Goal: Task Accomplishment & Management: Use online tool/utility

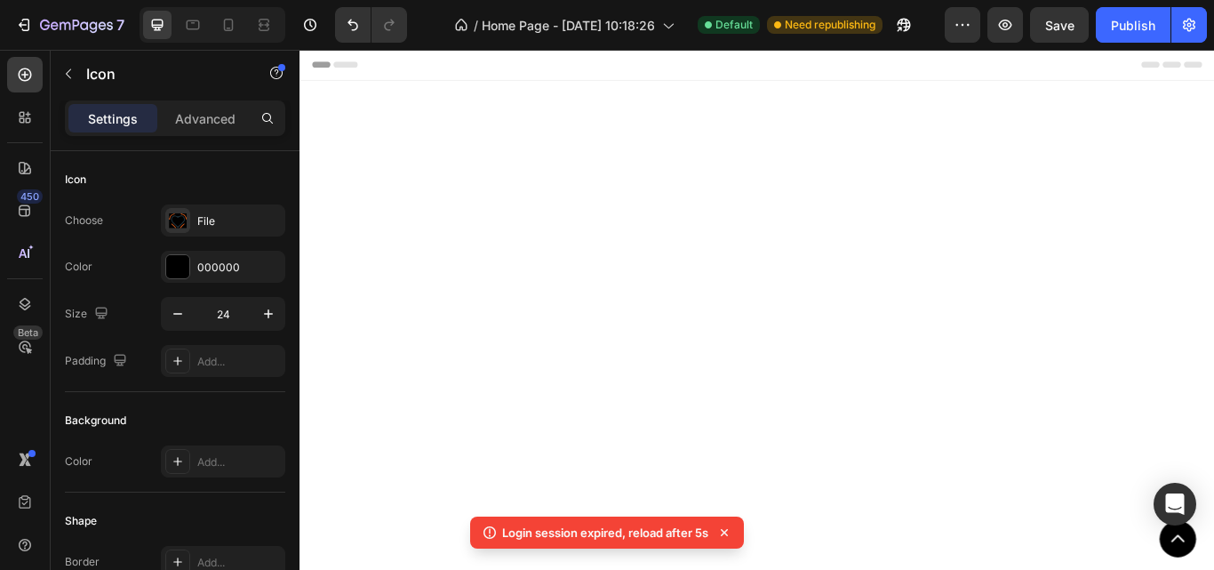
scroll to position [6884, 0]
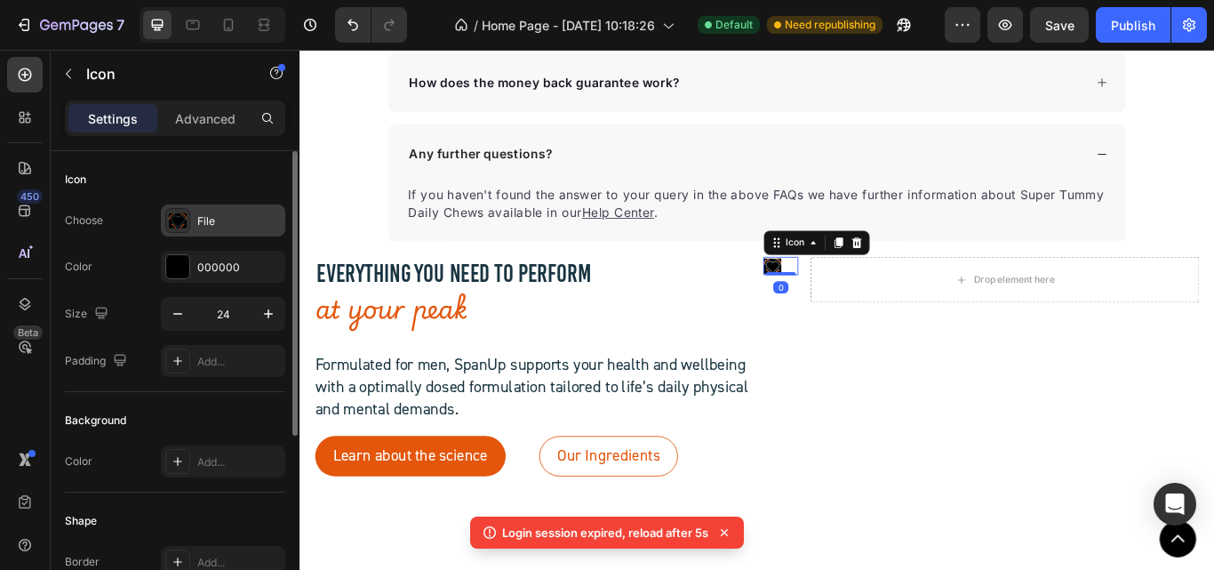
click at [221, 215] on div "File" at bounding box center [239, 221] width 84 height 16
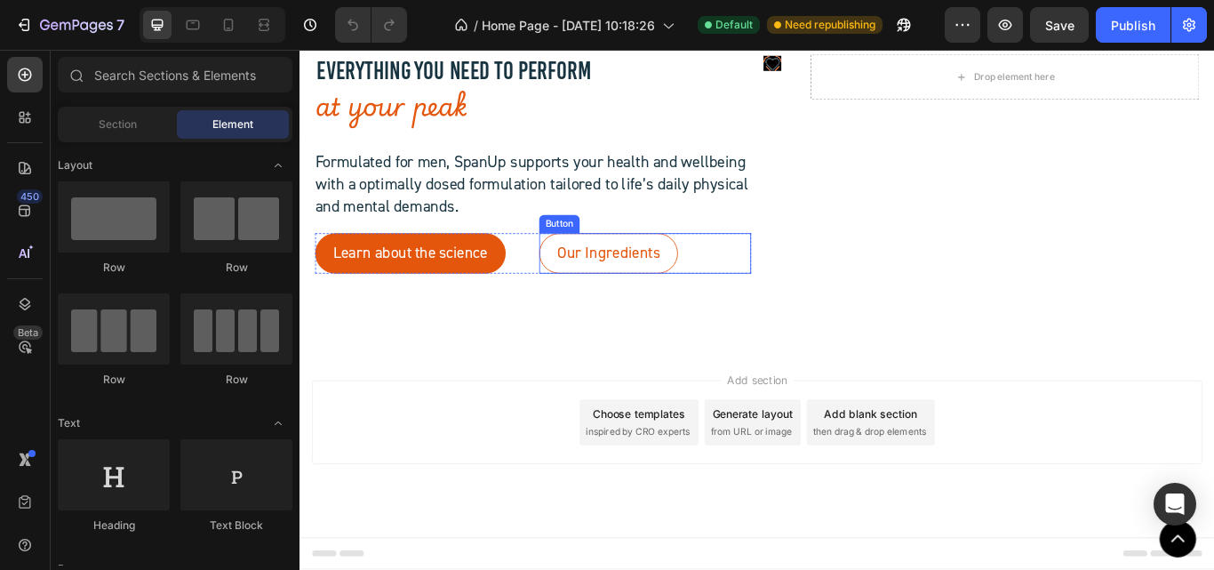
scroll to position [6609, 0]
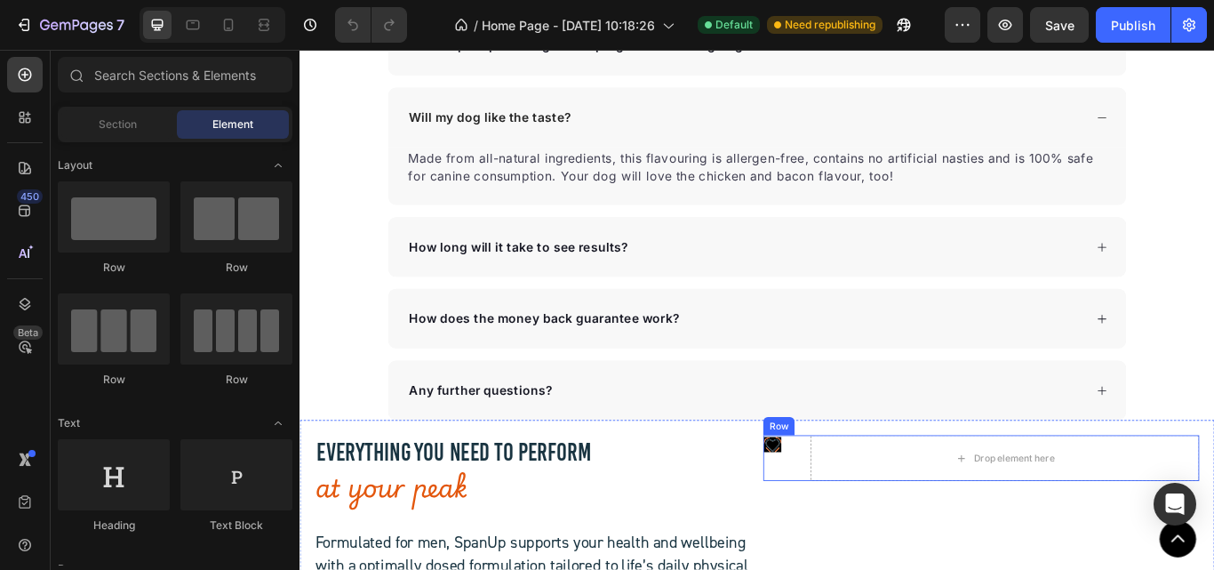
click at [850, 528] on div "Icon" at bounding box center [860, 525] width 41 height 53
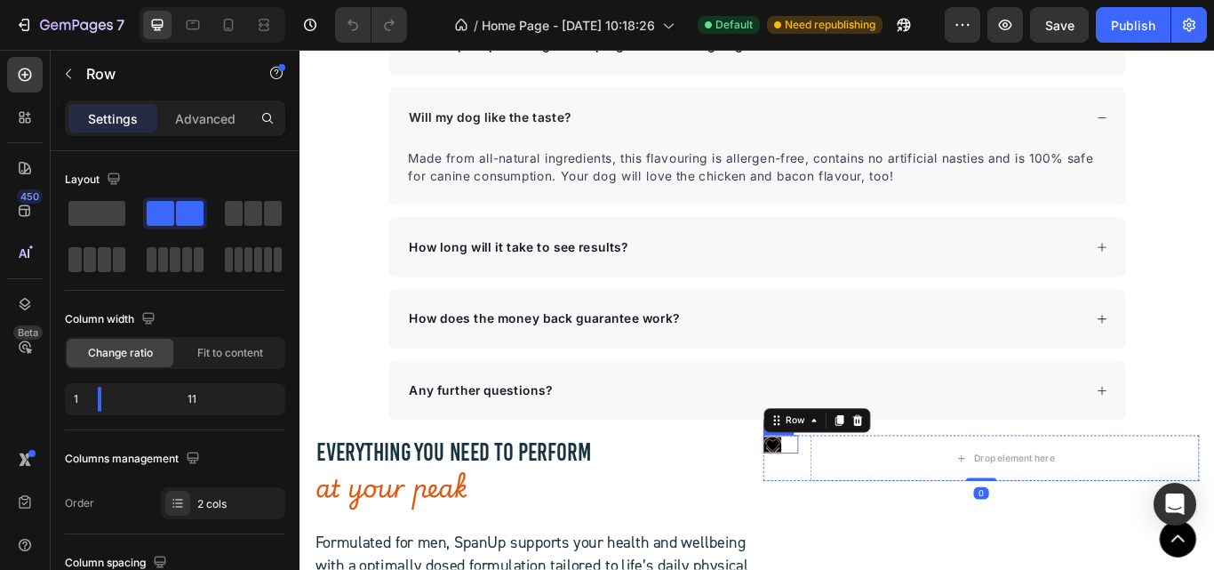
click at [863, 509] on div "Icon" at bounding box center [860, 509] width 41 height 21
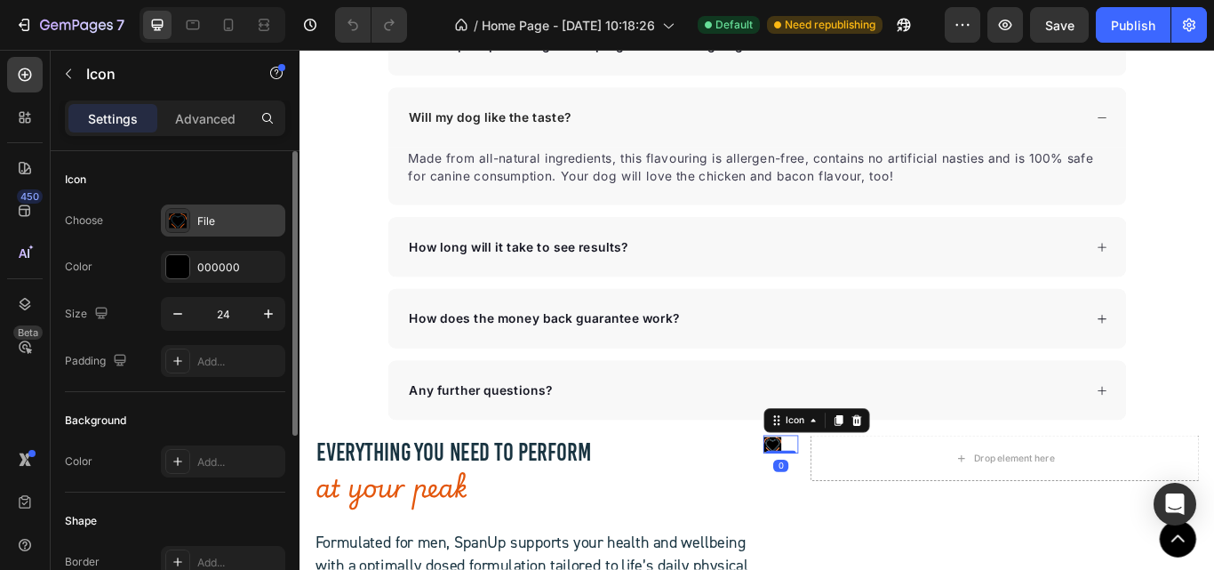
click at [203, 221] on div "File" at bounding box center [239, 221] width 84 height 16
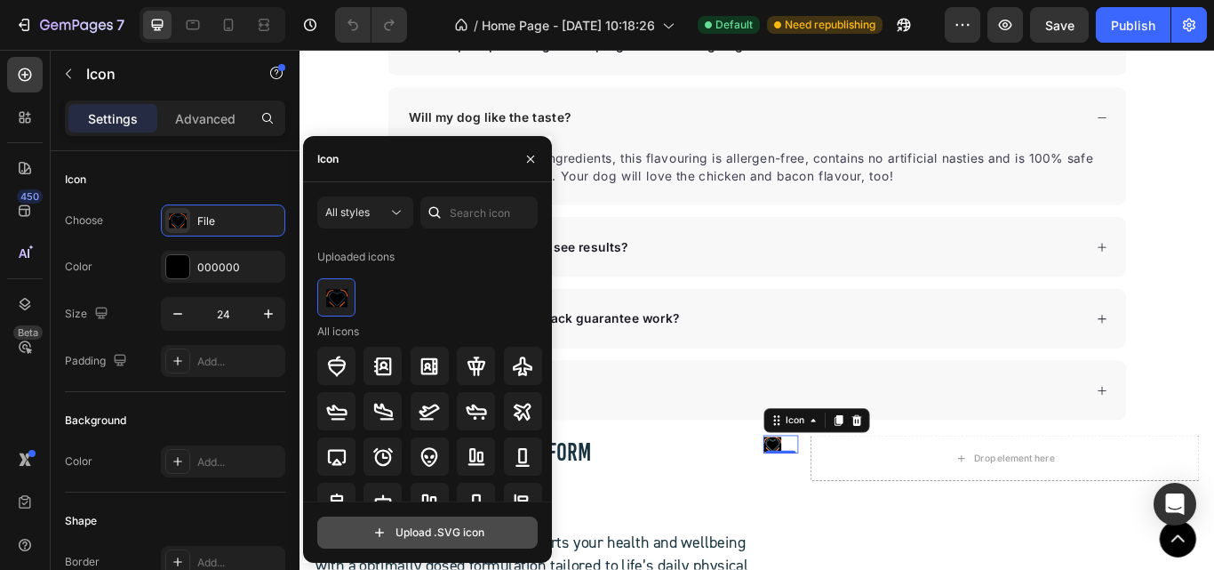
click at [412, 527] on input "file" at bounding box center [427, 532] width 219 height 30
type input "C:\fakepath\Heart icon.svg"
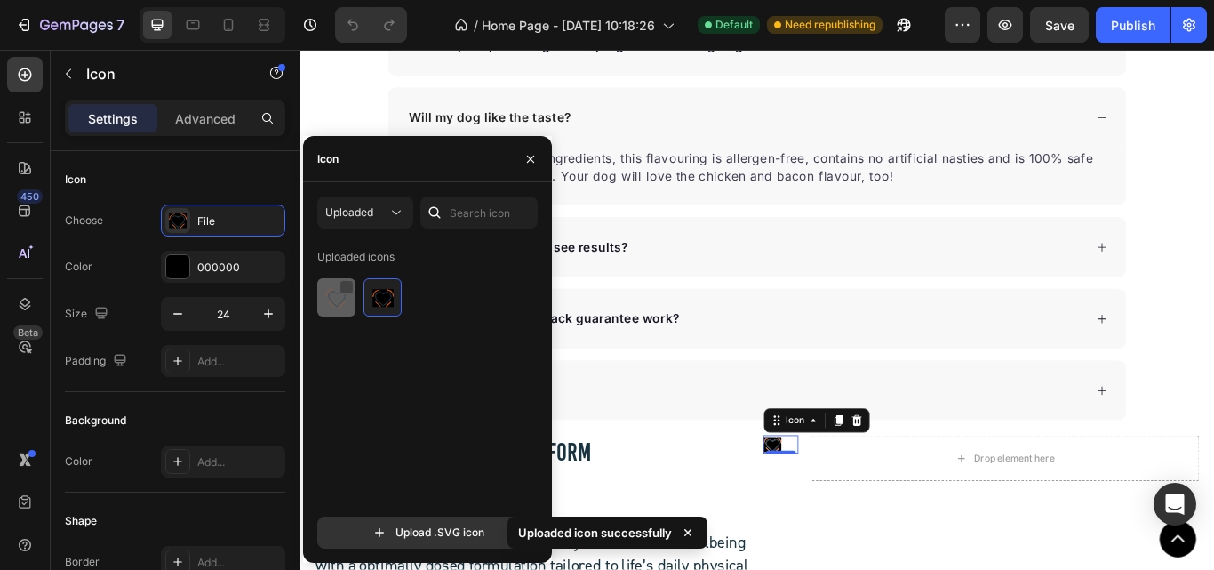
click at [341, 283] on div at bounding box center [346, 287] width 14 height 14
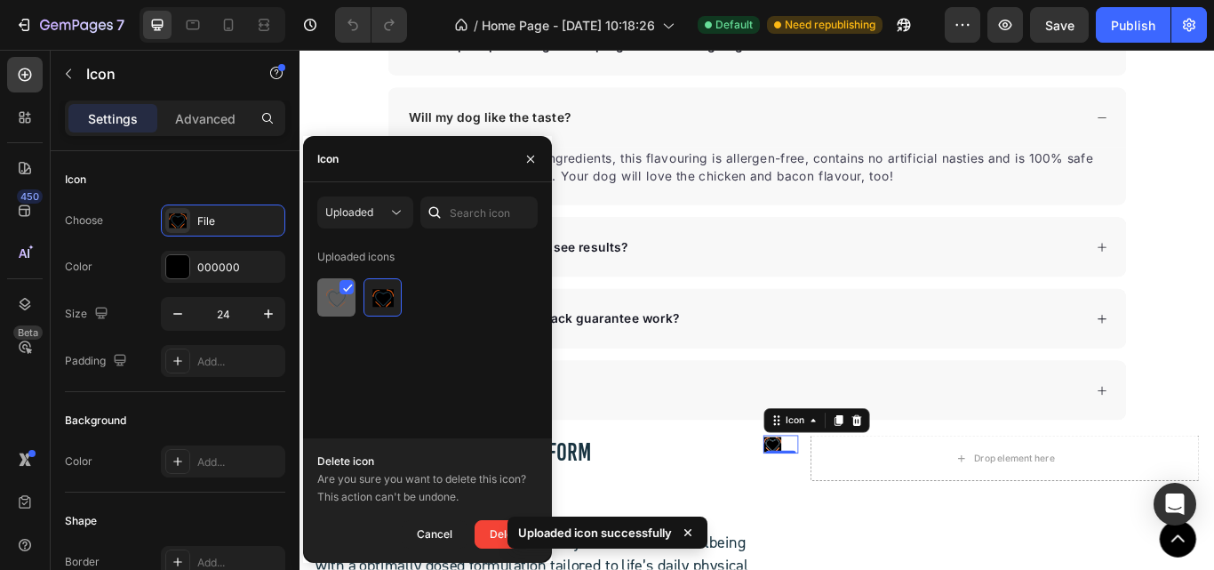
click at [363, 283] on div at bounding box center [382, 297] width 38 height 38
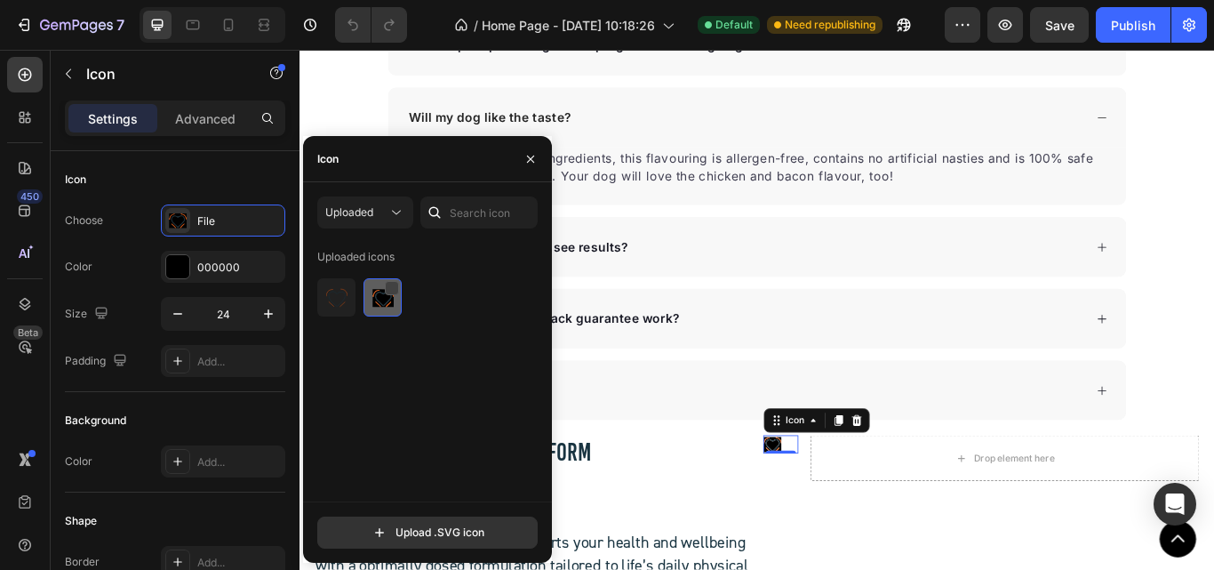
click at [394, 285] on div at bounding box center [392, 288] width 14 height 14
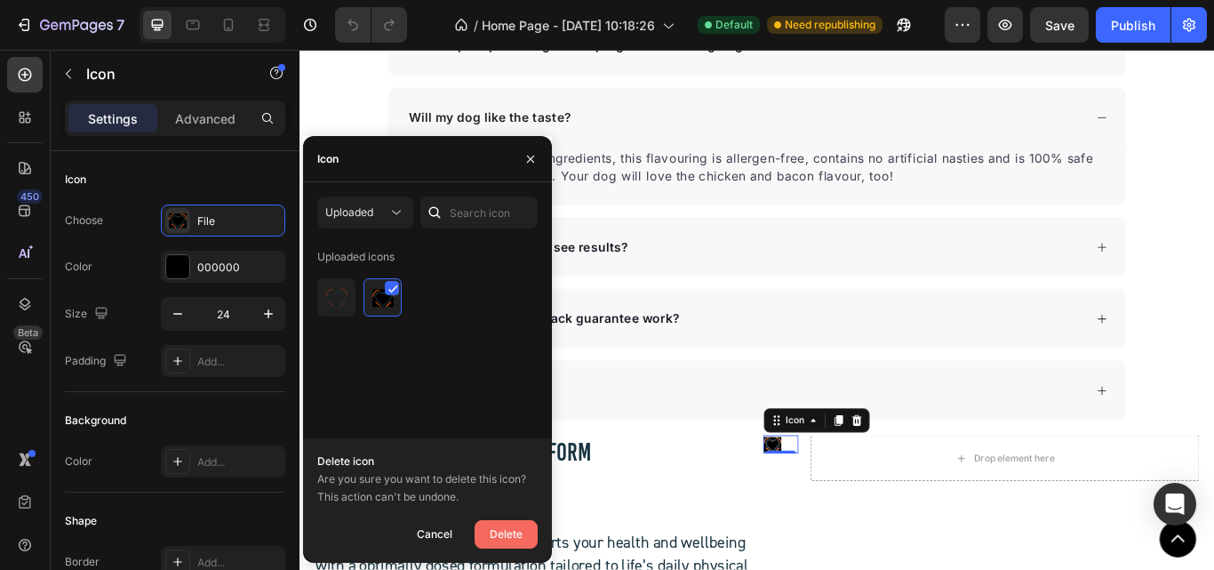
click at [526, 531] on button "Delete" at bounding box center [506, 534] width 63 height 28
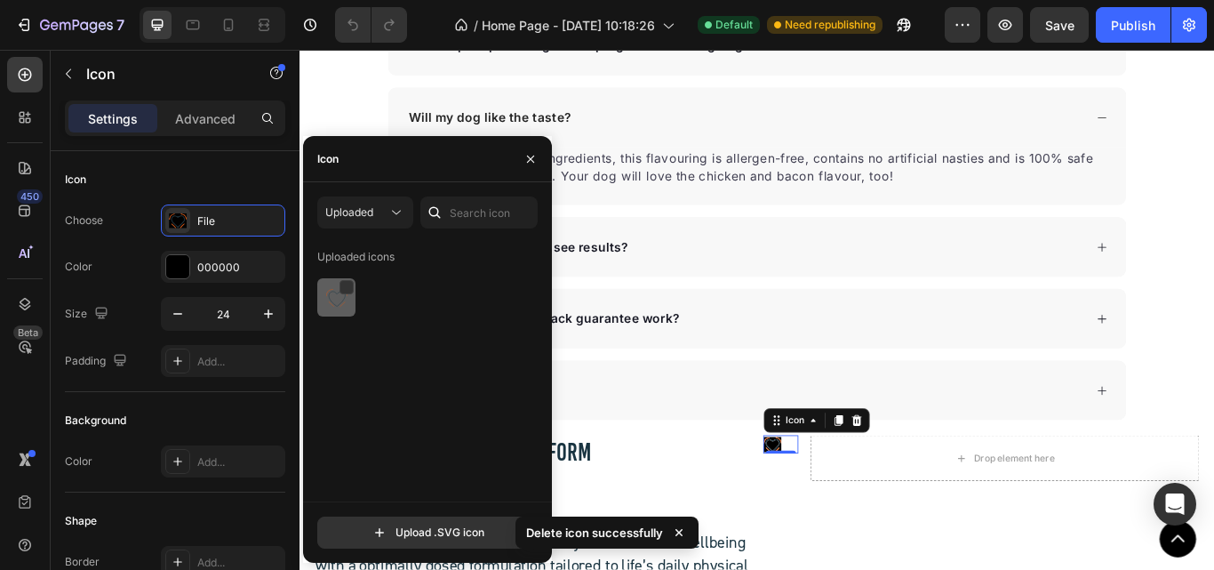
click at [326, 295] on img at bounding box center [336, 297] width 21 height 21
click at [448, 533] on input "file" at bounding box center [427, 532] width 219 height 30
click at [345, 296] on img at bounding box center [336, 297] width 21 height 21
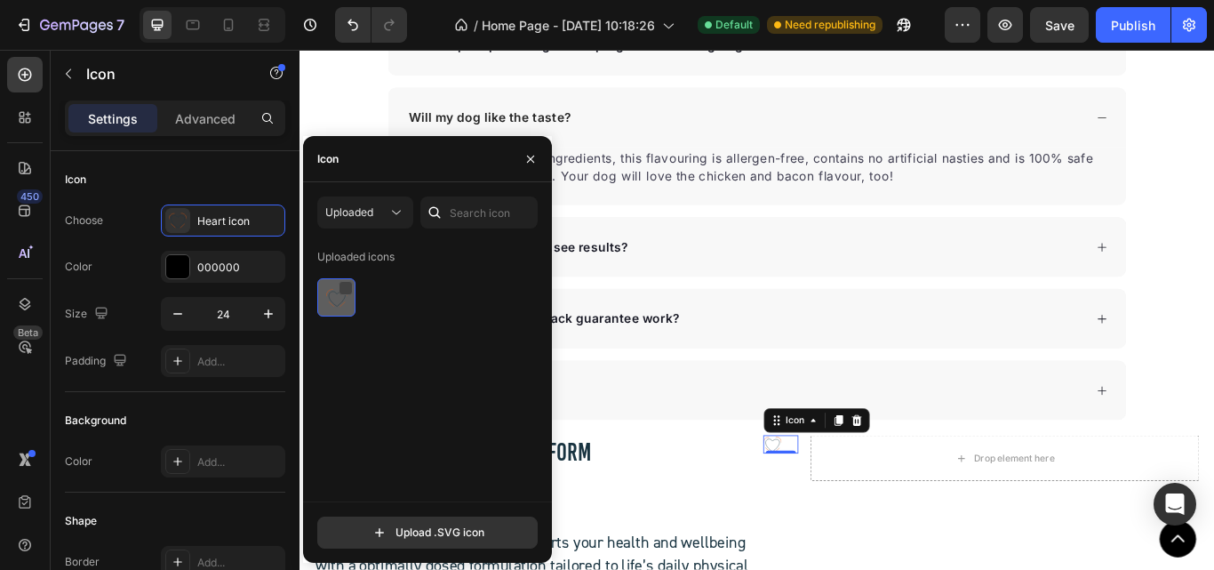
click at [346, 287] on div at bounding box center [346, 288] width 14 height 14
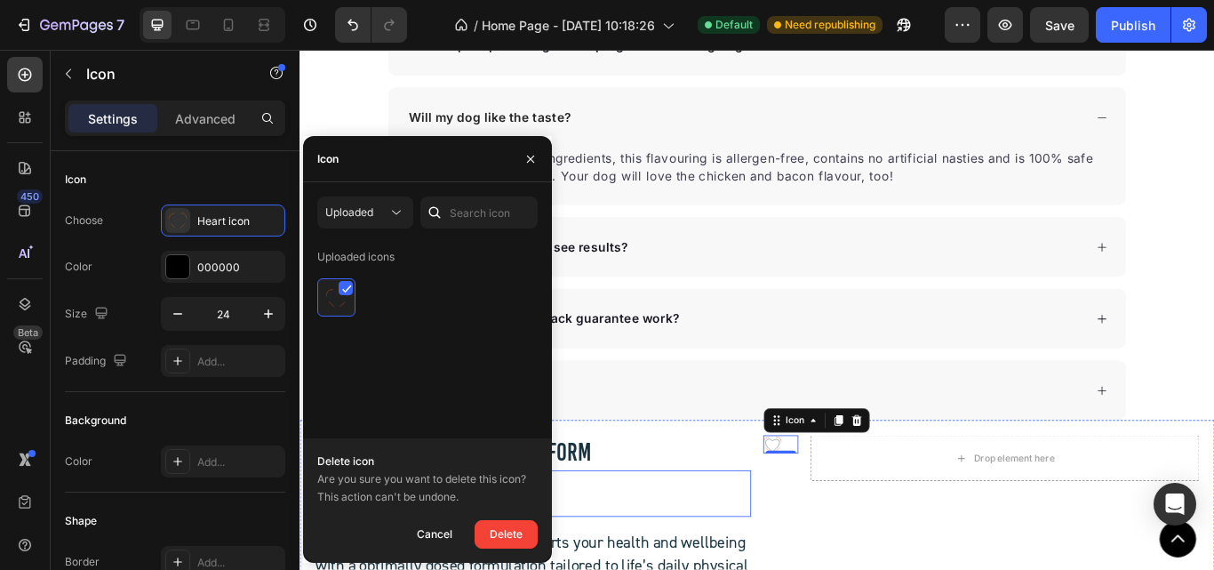
click at [759, 541] on h2 "at your peak" at bounding box center [571, 567] width 508 height 55
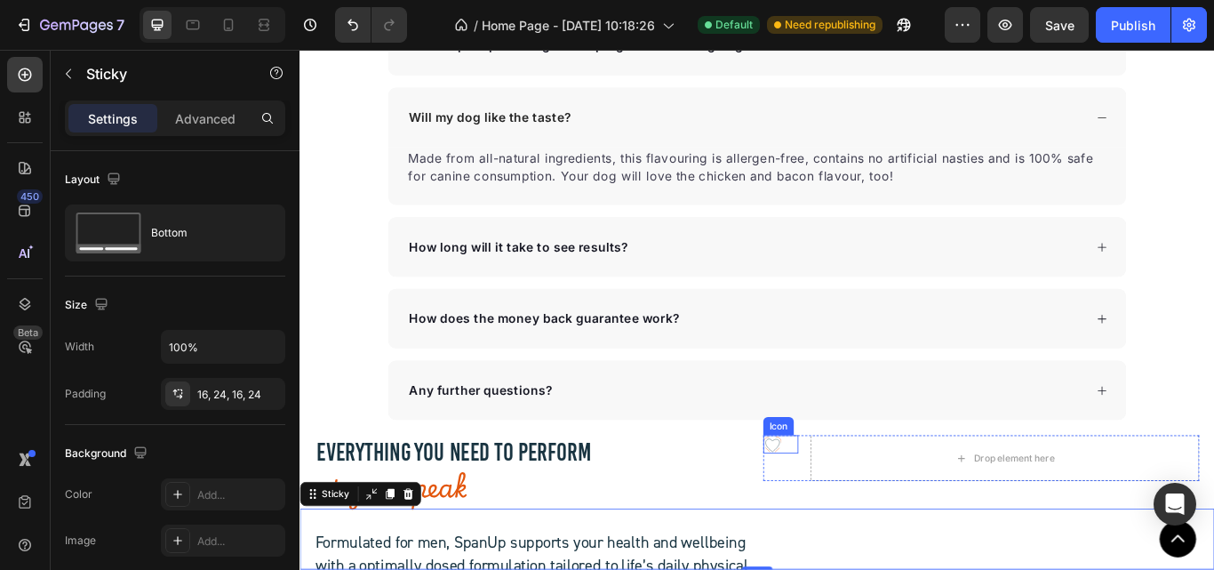
click at [847, 512] on icon ".id581902711654449760 .str0 {stroke:#193441;stroke-width:3.1;stroke-miterlimit:…" at bounding box center [850, 509] width 21 height 21
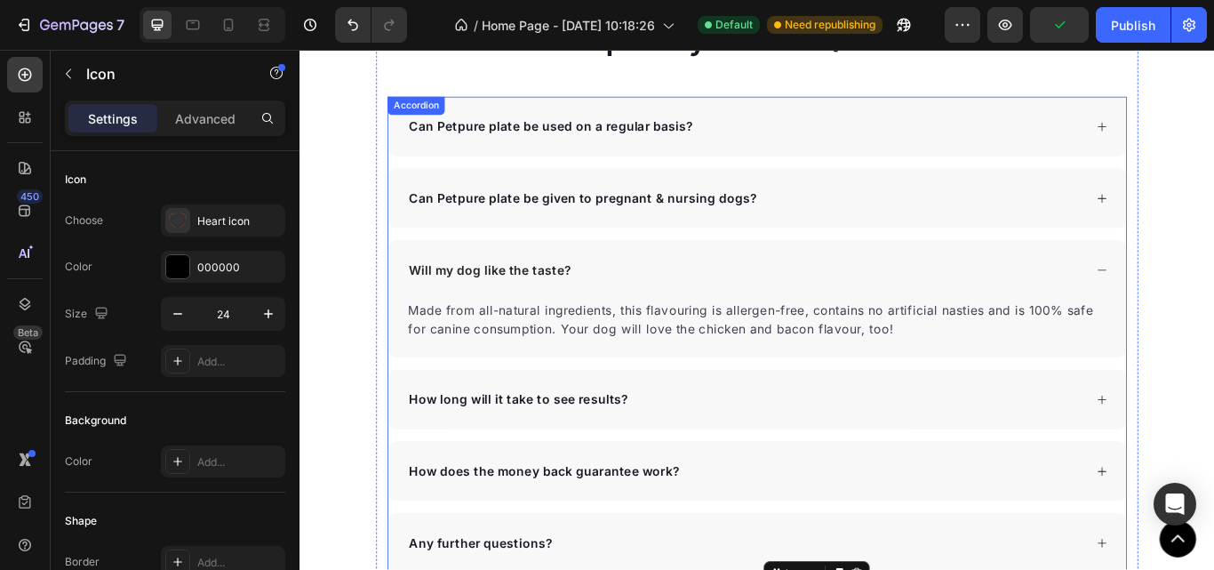
scroll to position [6520, 0]
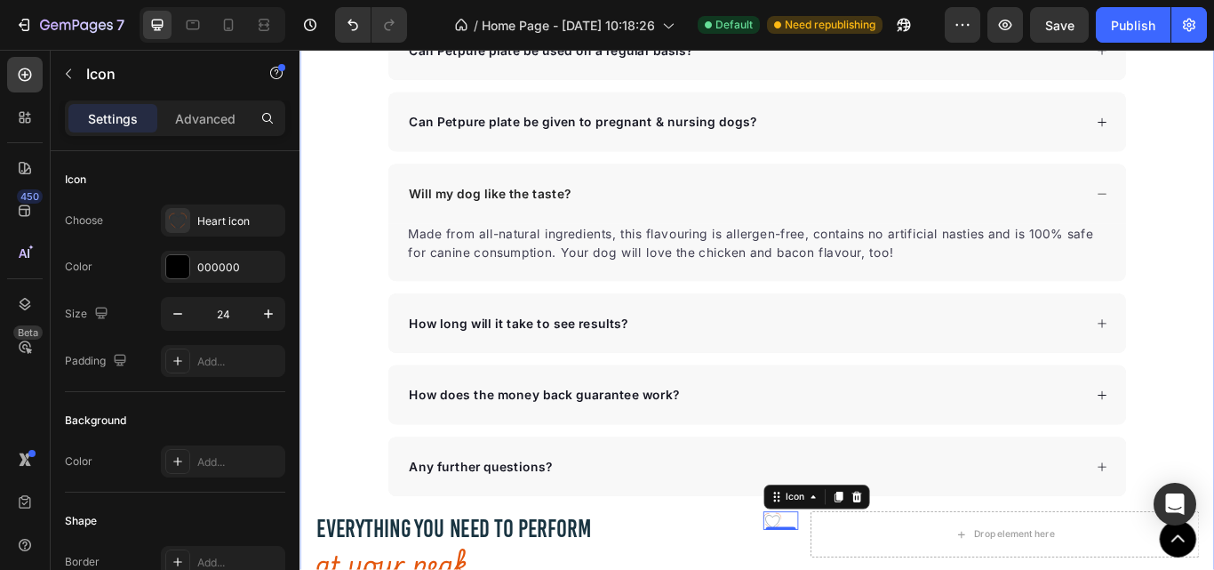
click at [363, 422] on div "Frequently Asked Questions Heading Can Petpure plate be used on a regular basis…" at bounding box center [832, 393] width 1066 height 938
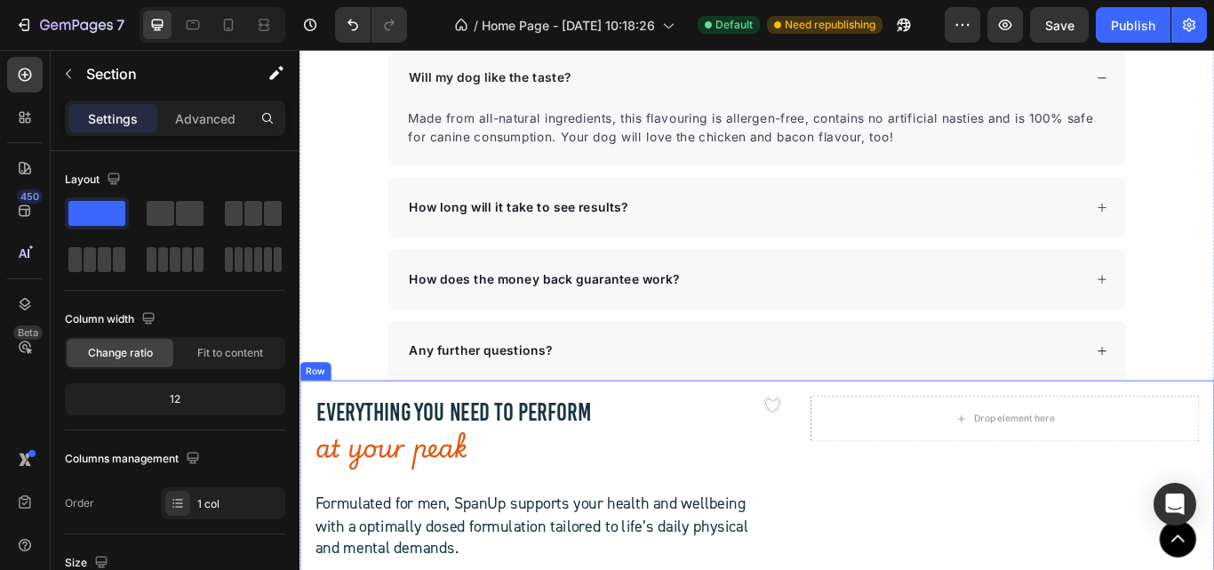
scroll to position [6698, 0]
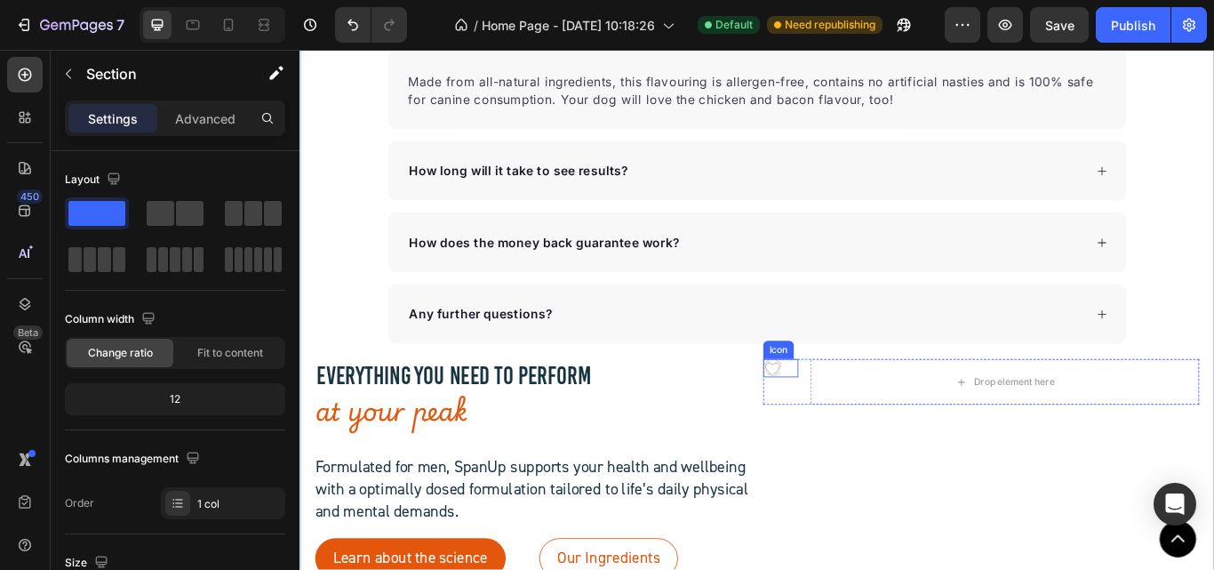
click at [847, 422] on icon ".id581902711654449760 .str0 {stroke:#193441;stroke-width:3.1;stroke-miterlimit:…" at bounding box center [850, 421] width 21 height 21
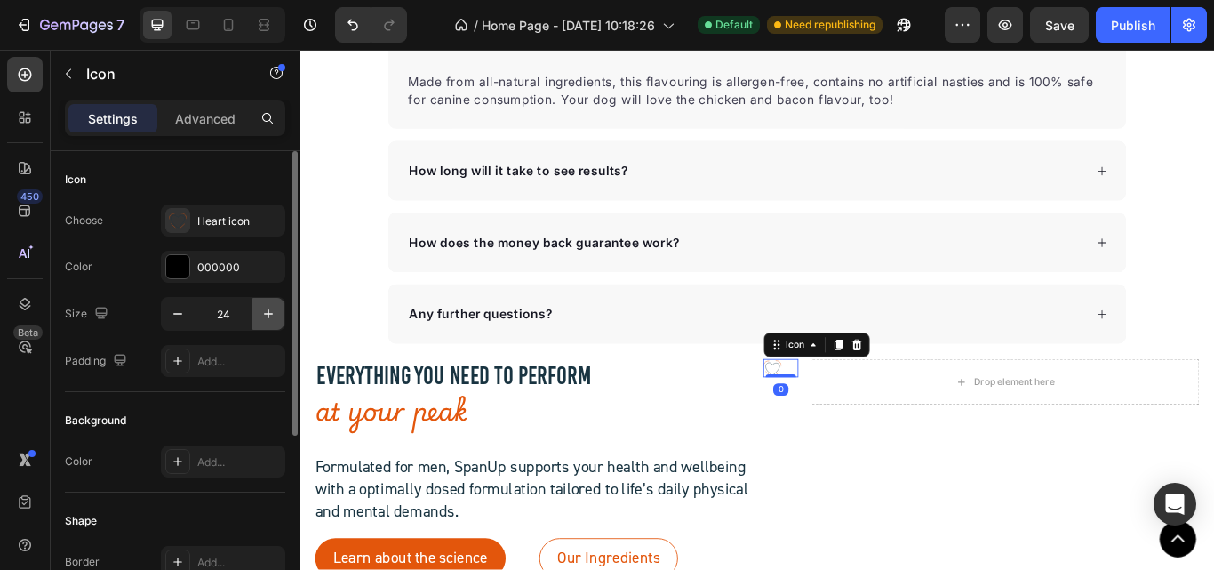
click at [268, 315] on icon "button" at bounding box center [268, 313] width 9 height 9
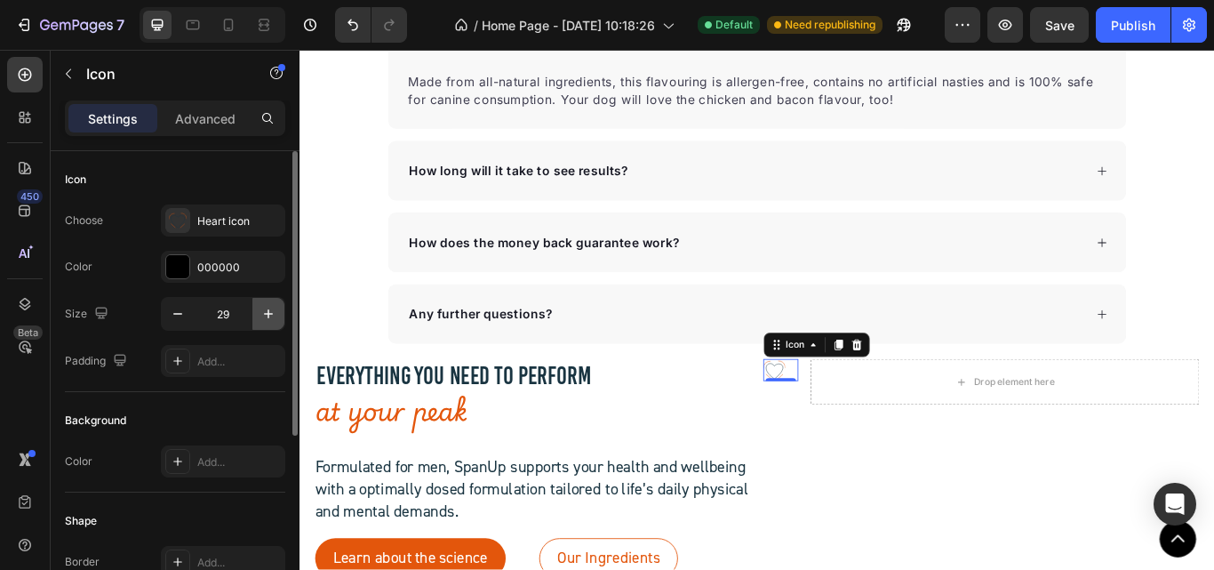
click at [268, 315] on icon "button" at bounding box center [268, 313] width 9 height 9
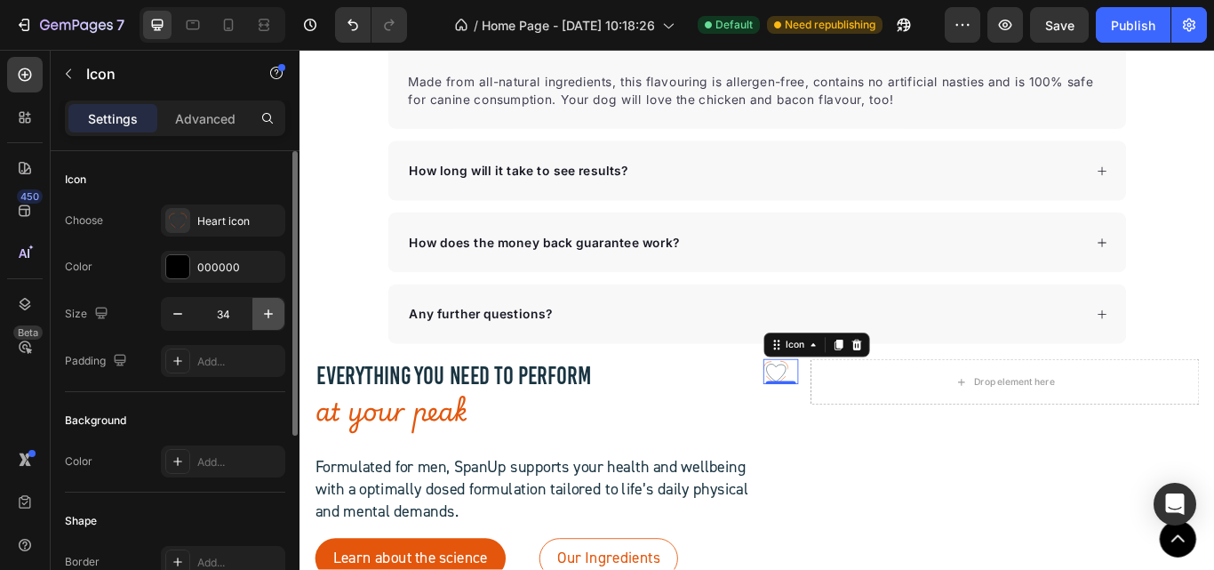
click at [268, 315] on icon "button" at bounding box center [268, 313] width 9 height 9
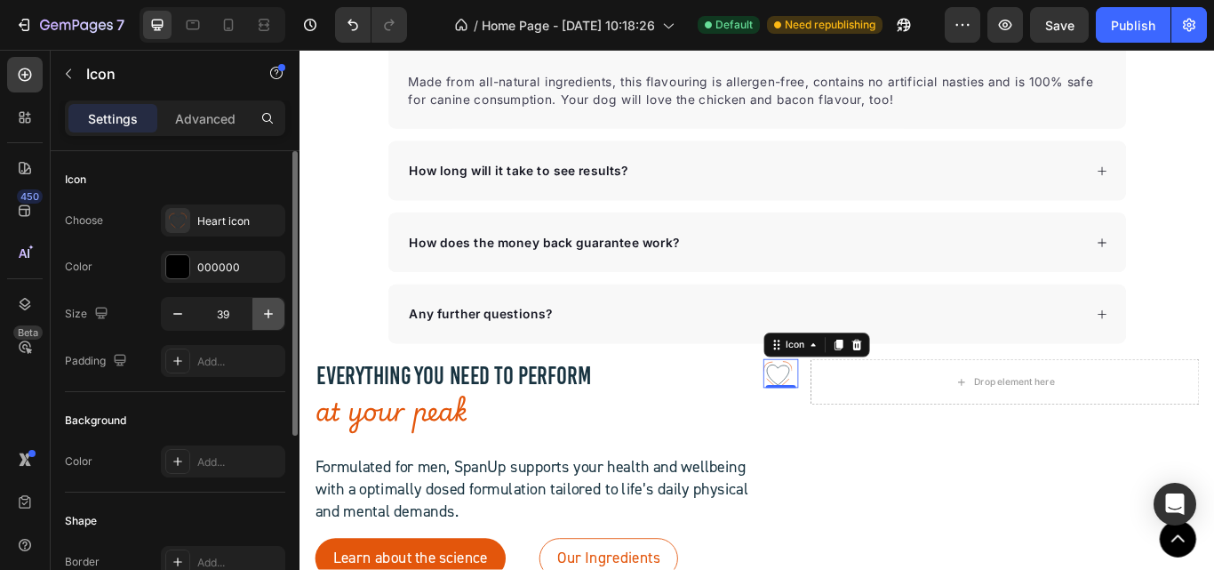
click at [268, 315] on icon "button" at bounding box center [268, 313] width 9 height 9
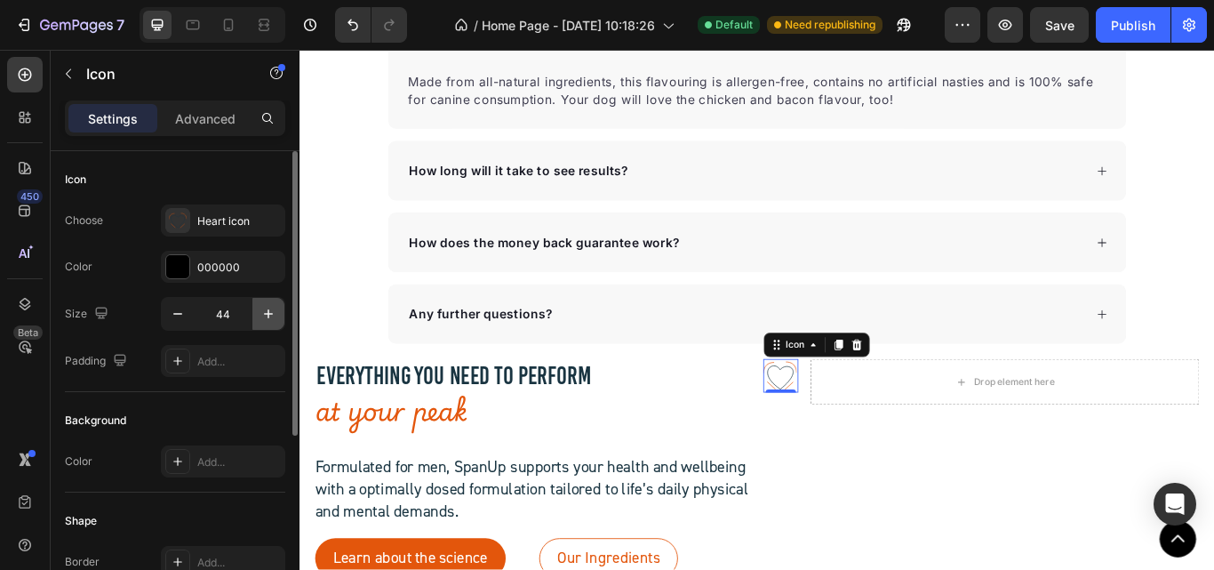
click at [268, 315] on icon "button" at bounding box center [268, 313] width 9 height 9
click at [178, 313] on icon "button" at bounding box center [178, 314] width 18 height 18
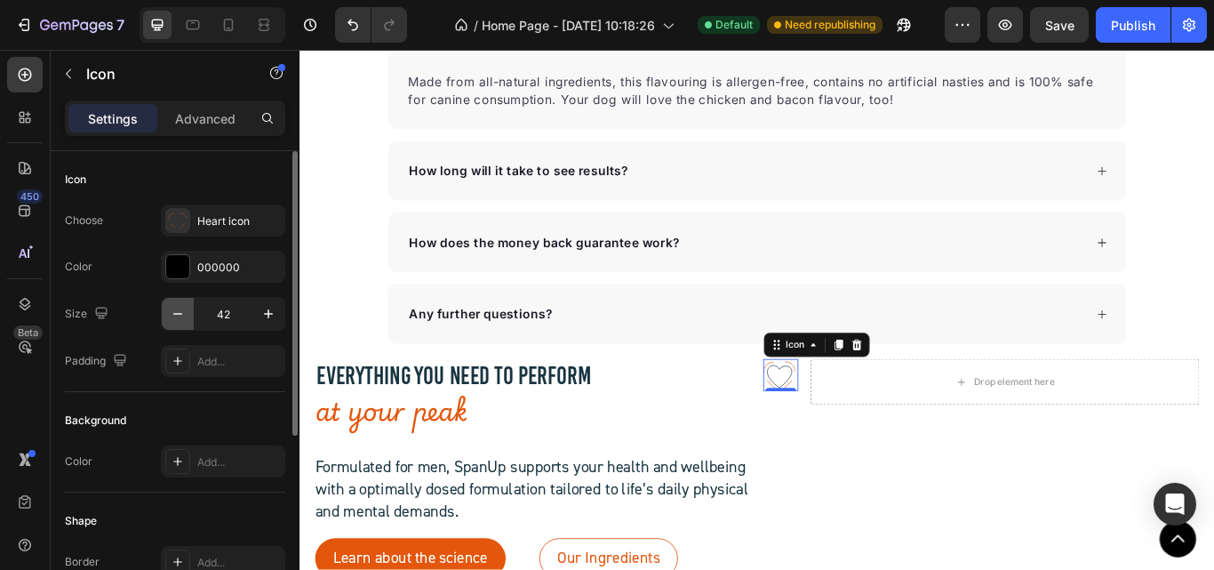
type input "41"
click at [211, 227] on div "Heart icon" at bounding box center [239, 221] width 84 height 16
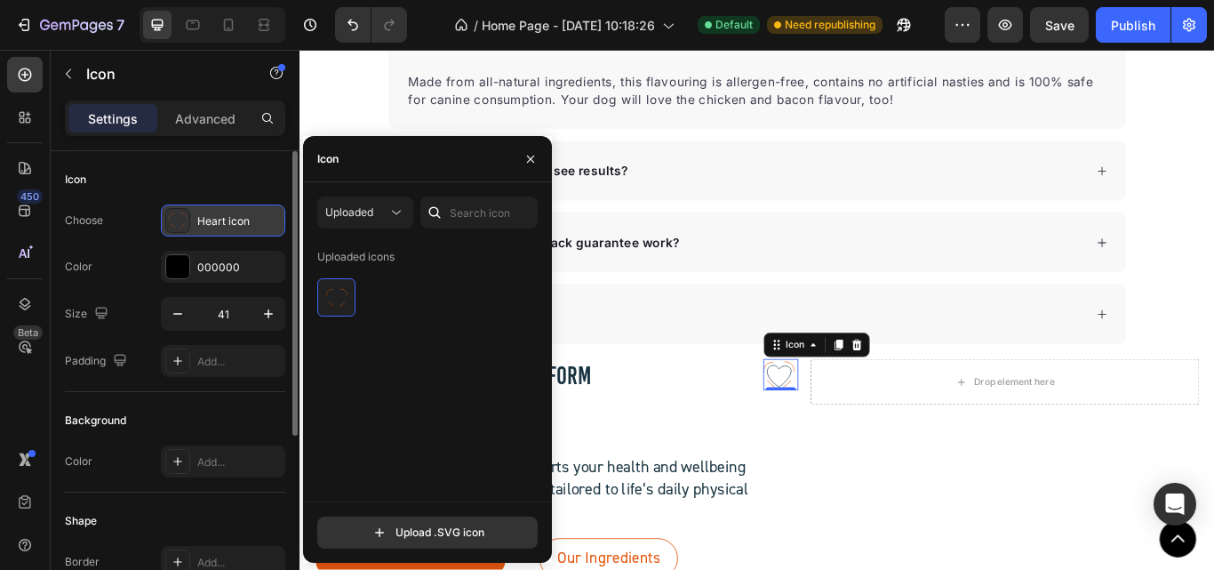
click at [211, 227] on div "Heart icon" at bounding box center [239, 221] width 84 height 16
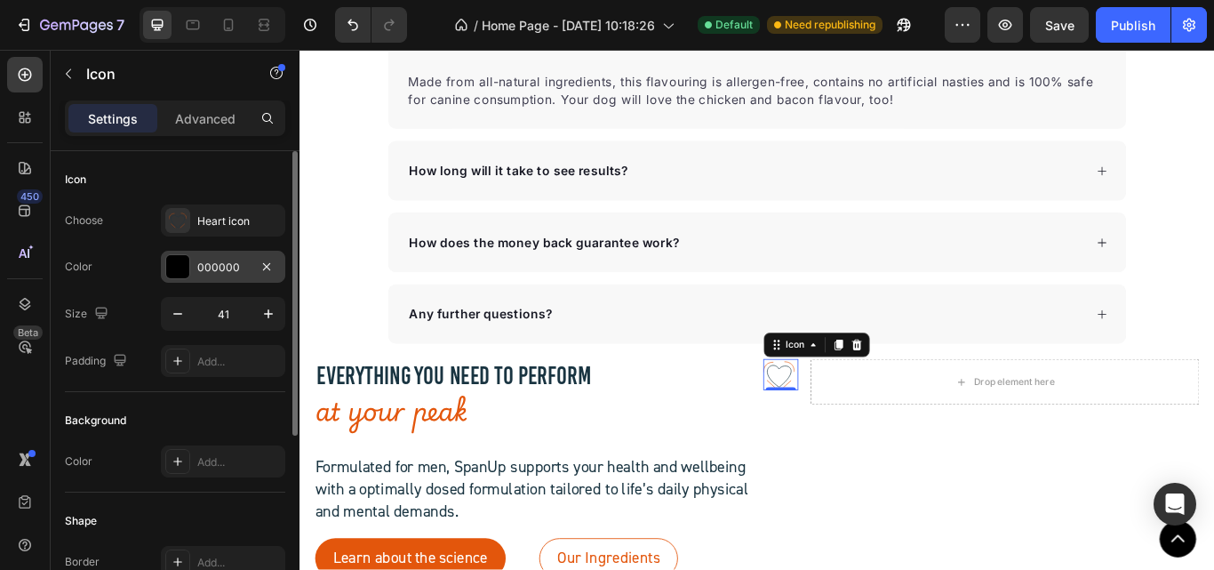
click at [183, 265] on div at bounding box center [177, 266] width 23 height 23
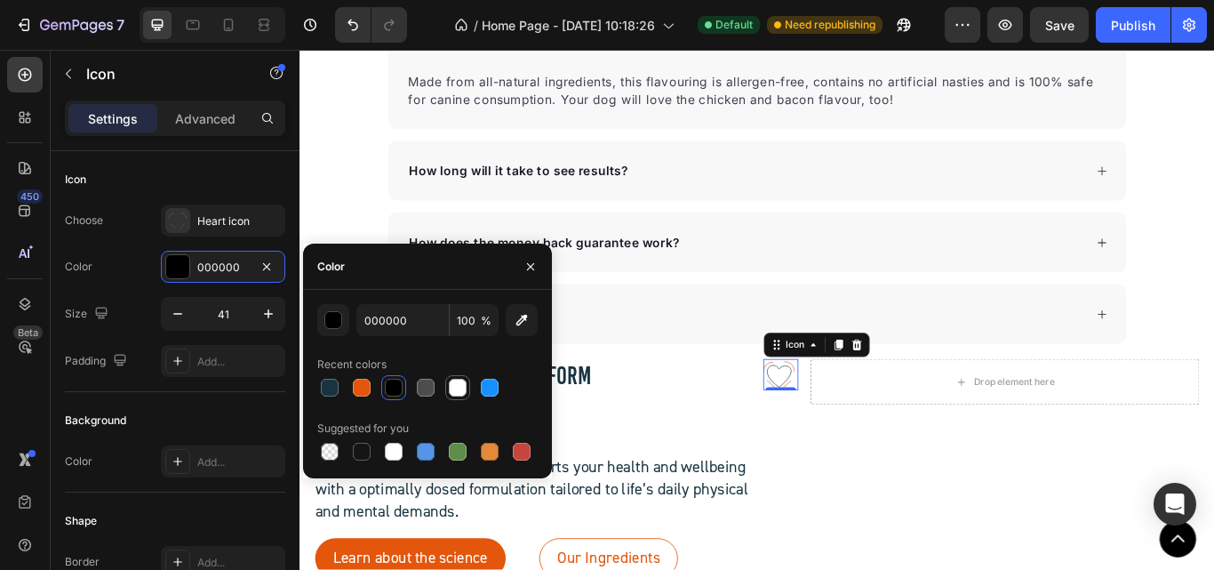
click at [455, 390] on div at bounding box center [458, 388] width 18 height 18
click at [480, 393] on div at bounding box center [489, 387] width 21 height 21
type input "1890FF"
click at [482, 394] on div at bounding box center [490, 388] width 18 height 18
click at [663, 470] on h2 "at your peak" at bounding box center [571, 478] width 508 height 55
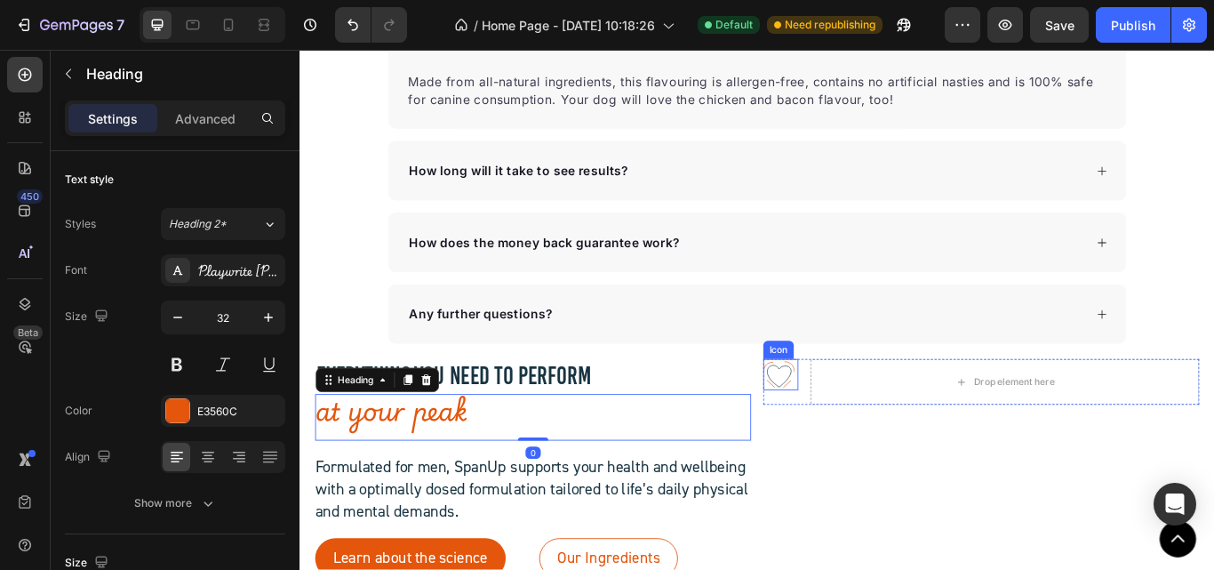
click at [855, 435] on icon ".id581902711654449760 .str0 {stroke:#193441;stroke-width:3.1;stroke-miterlimit:…" at bounding box center [858, 429] width 36 height 36
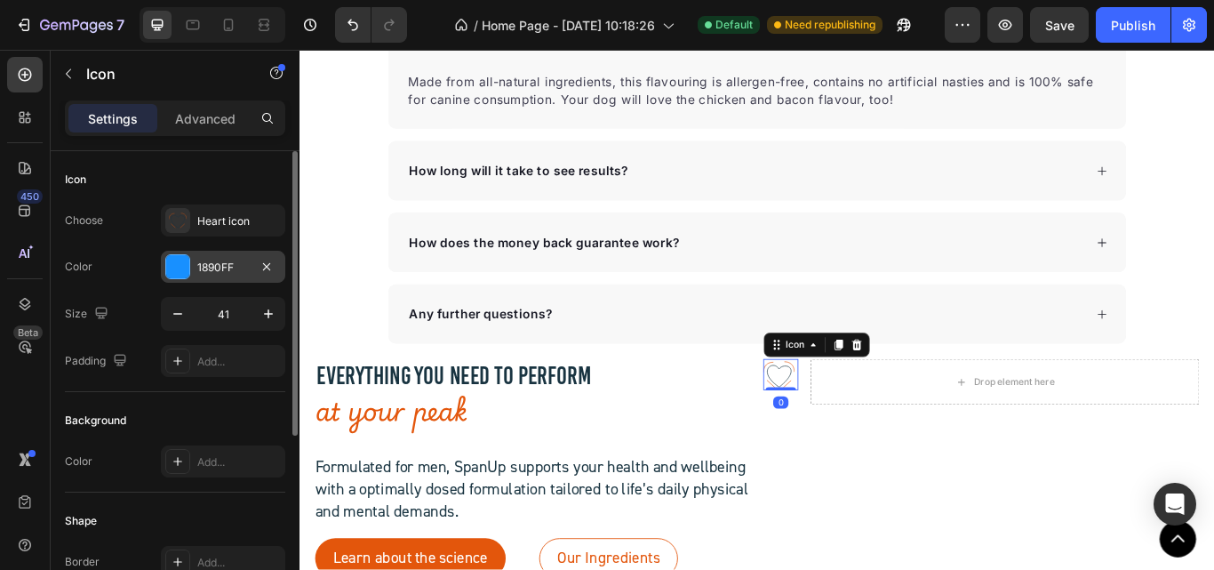
click at [177, 259] on div at bounding box center [177, 266] width 23 height 23
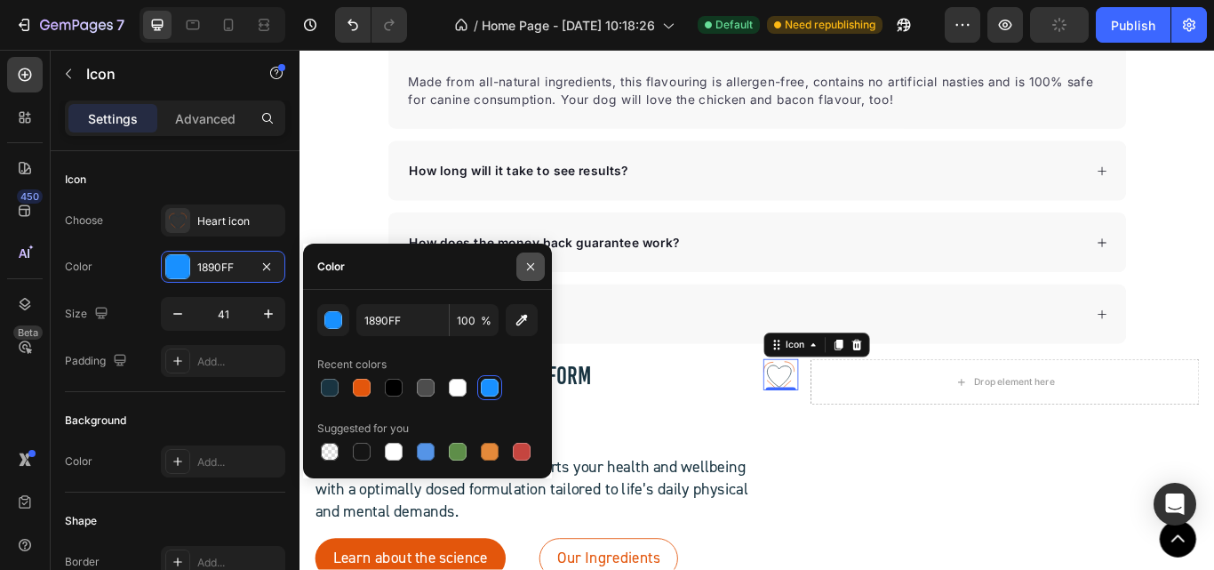
click at [531, 268] on icon "button" at bounding box center [530, 266] width 14 height 14
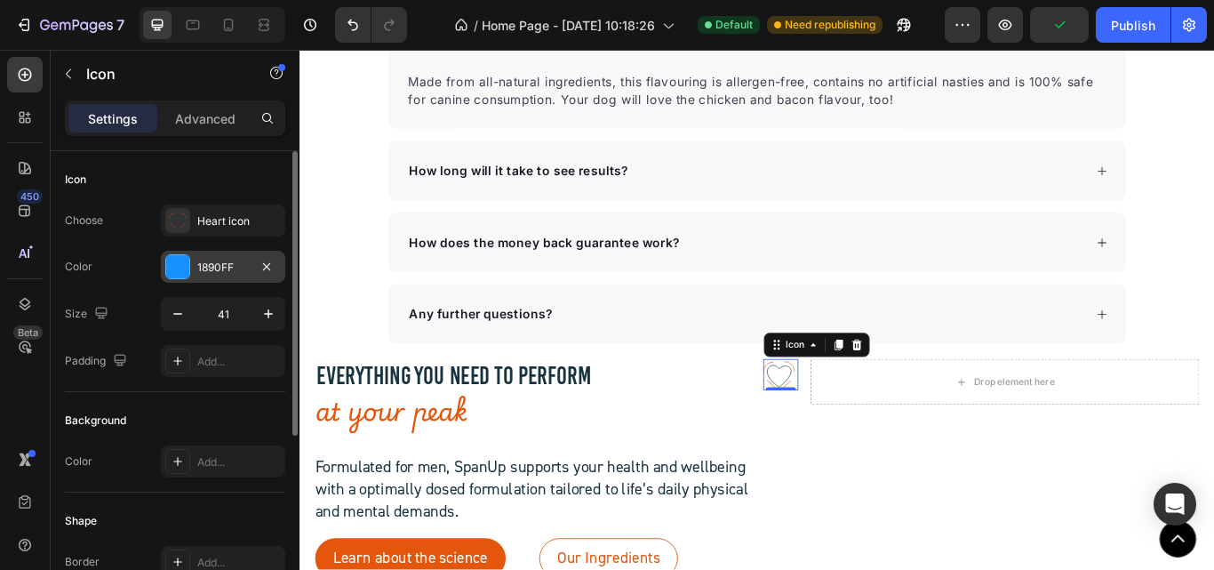
click at [179, 266] on div at bounding box center [177, 266] width 23 height 23
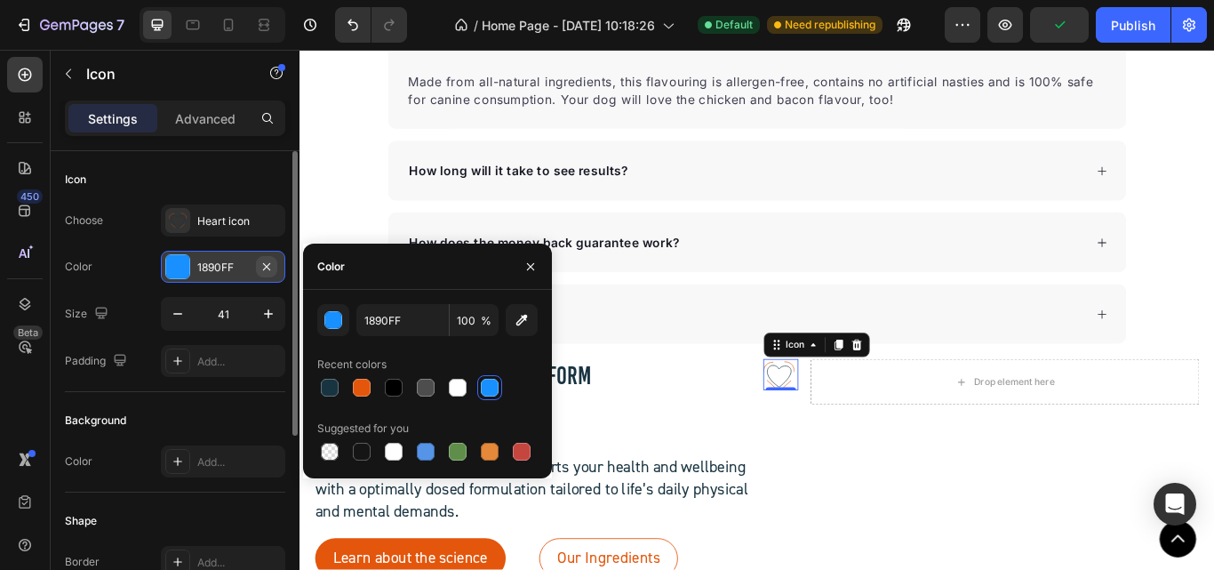
click at [267, 265] on icon "button" at bounding box center [266, 265] width 7 height 7
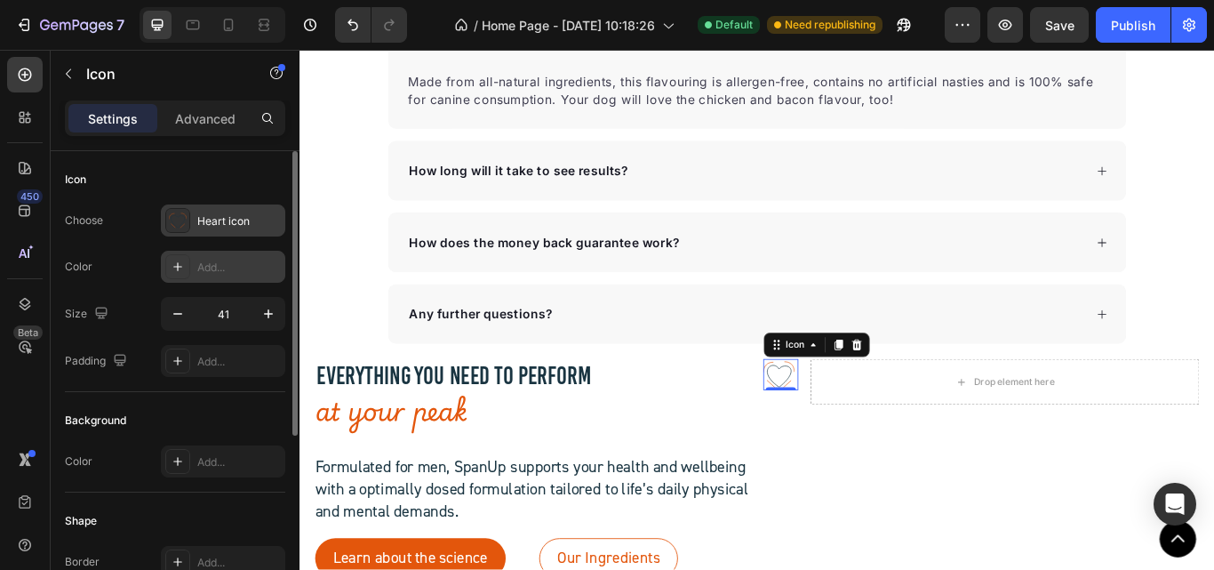
click at [253, 223] on div "Heart icon" at bounding box center [239, 221] width 84 height 16
click at [211, 173] on div "Icon" at bounding box center [175, 179] width 220 height 28
click at [264, 319] on icon "button" at bounding box center [268, 314] width 18 height 18
click at [265, 319] on icon "button" at bounding box center [268, 314] width 18 height 18
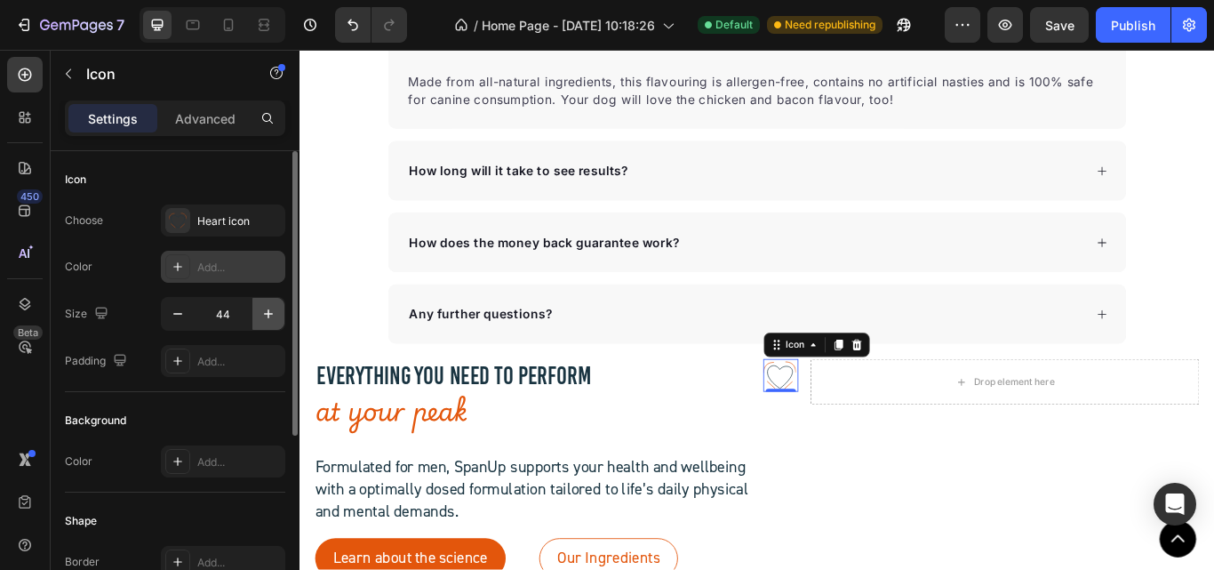
click at [265, 319] on icon "button" at bounding box center [268, 314] width 18 height 18
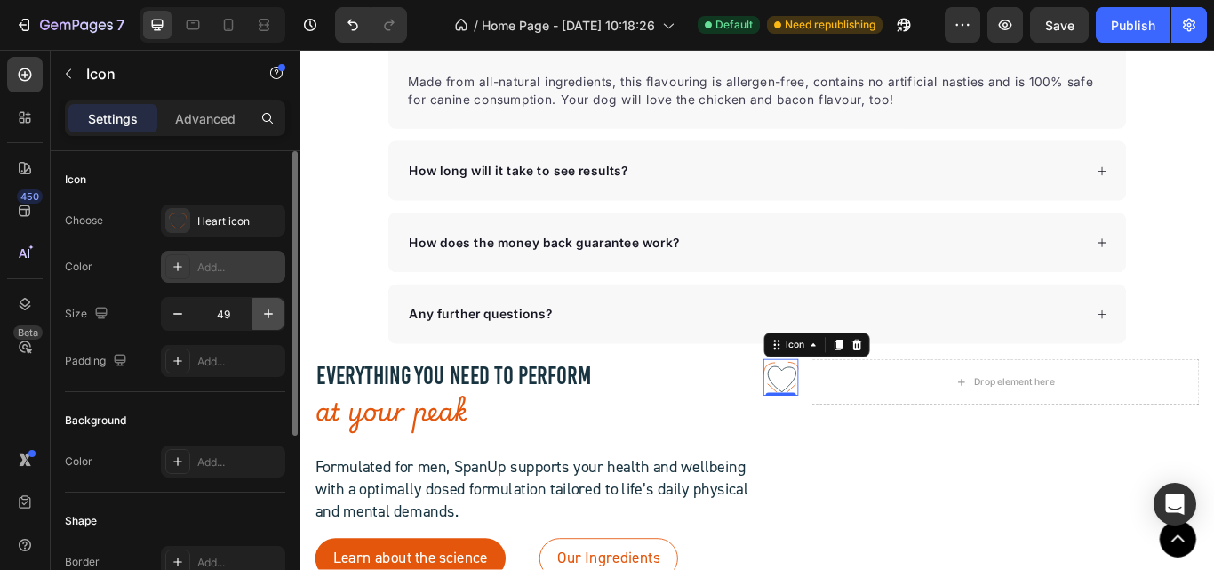
click at [265, 319] on icon "button" at bounding box center [268, 314] width 18 height 18
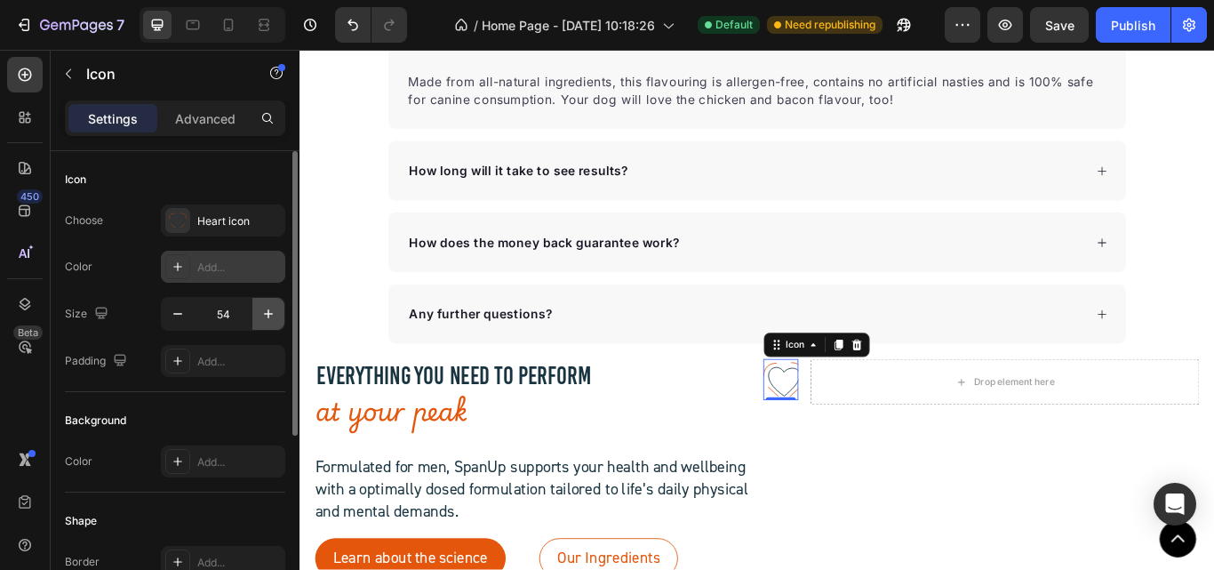
click at [265, 319] on icon "button" at bounding box center [268, 314] width 18 height 18
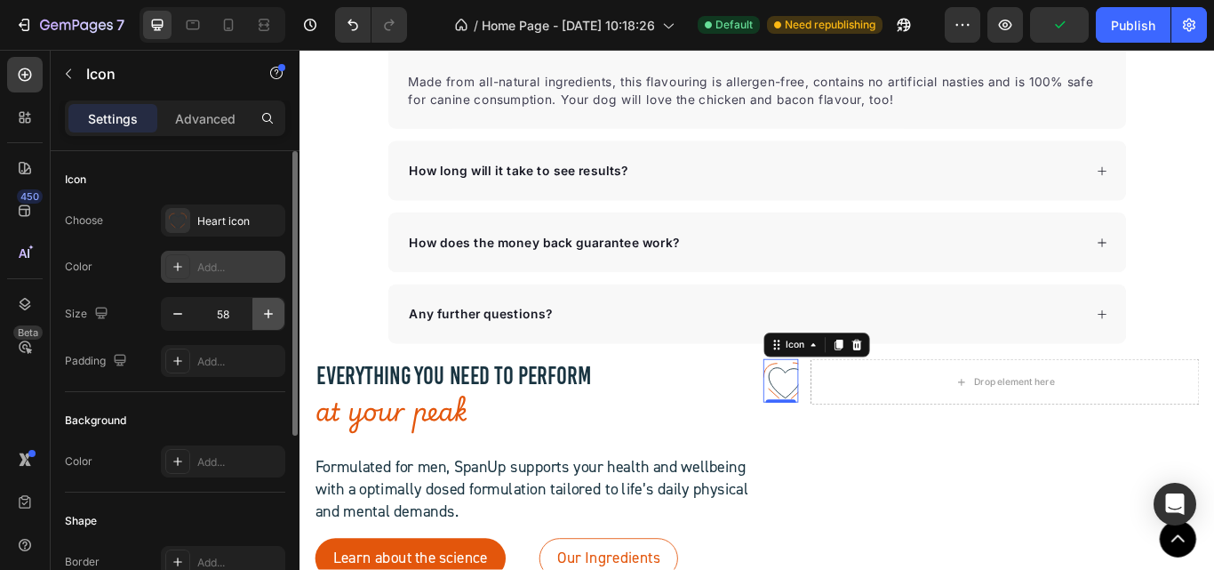
click at [265, 319] on icon "button" at bounding box center [268, 314] width 18 height 18
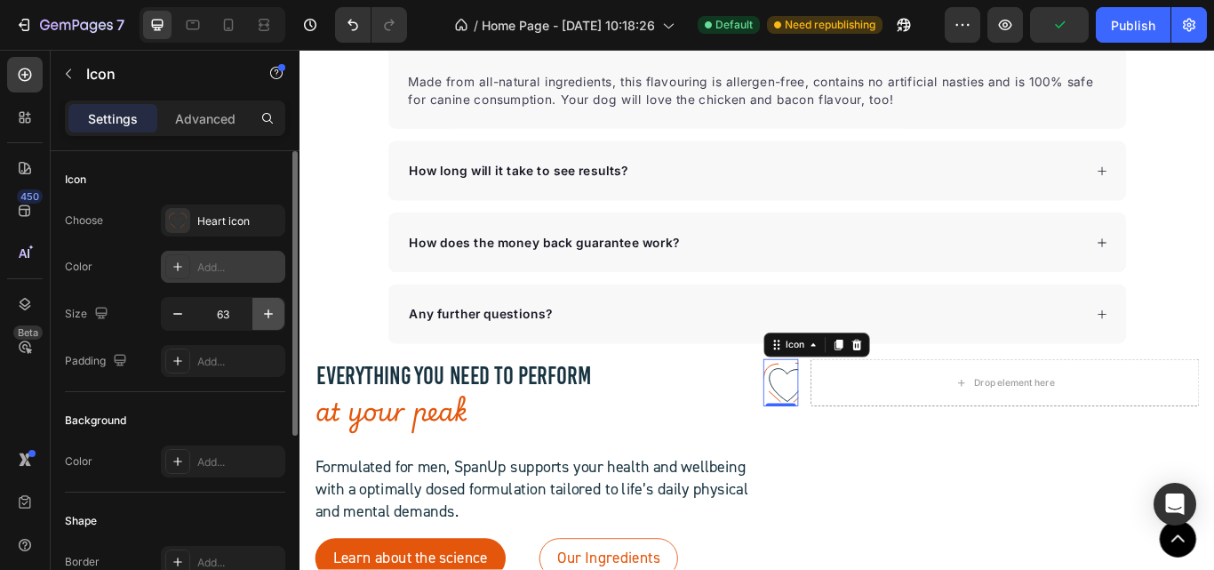
click at [265, 319] on icon "button" at bounding box center [268, 314] width 18 height 18
type input "7"
type input "80"
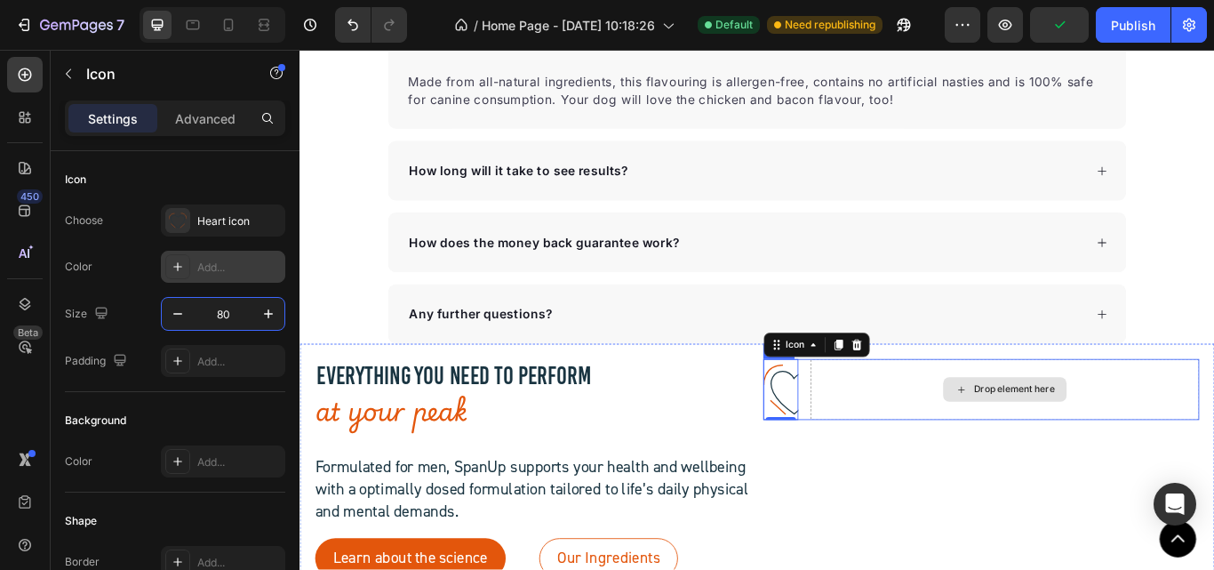
click at [895, 445] on div "Drop element here" at bounding box center [1121, 446] width 453 height 71
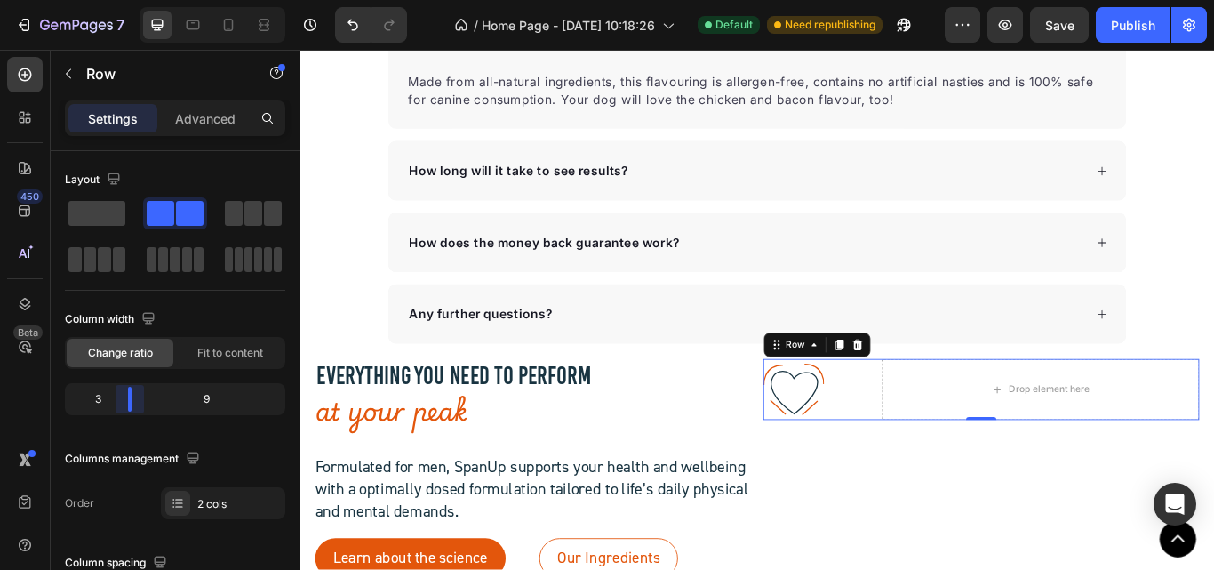
drag, startPoint x: 102, startPoint y: 402, endPoint x: 124, endPoint y: 402, distance: 22.2
click at [124, 0] on body "7 / Home Page - [DATE] 10:18:26 Default Need republishing Preview Save Publish …" at bounding box center [607, 0] width 1214 height 0
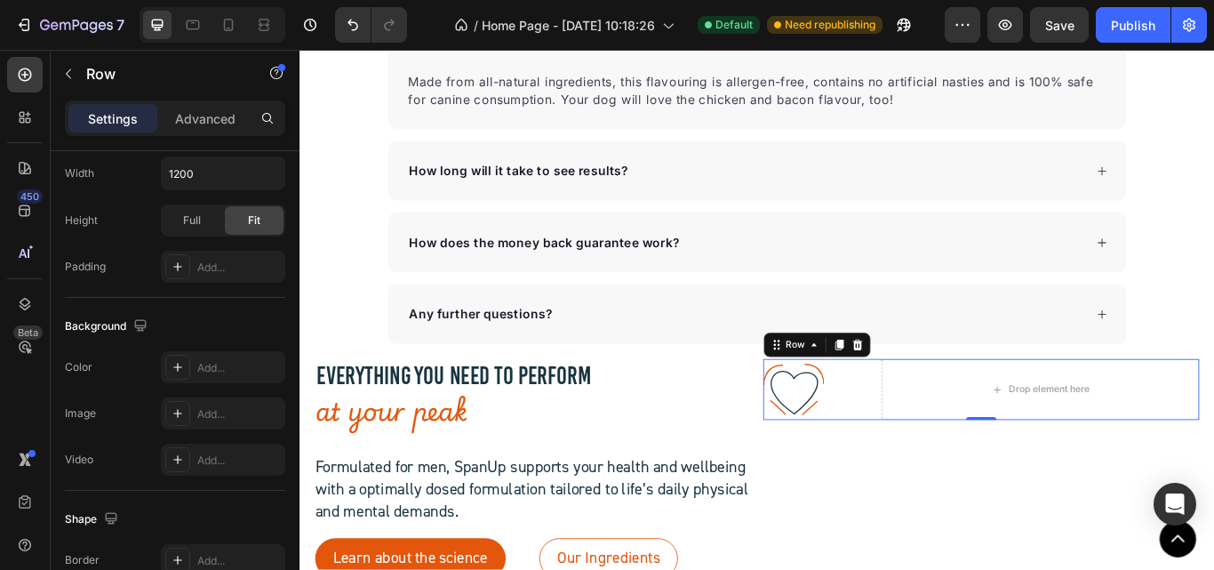
scroll to position [818, 0]
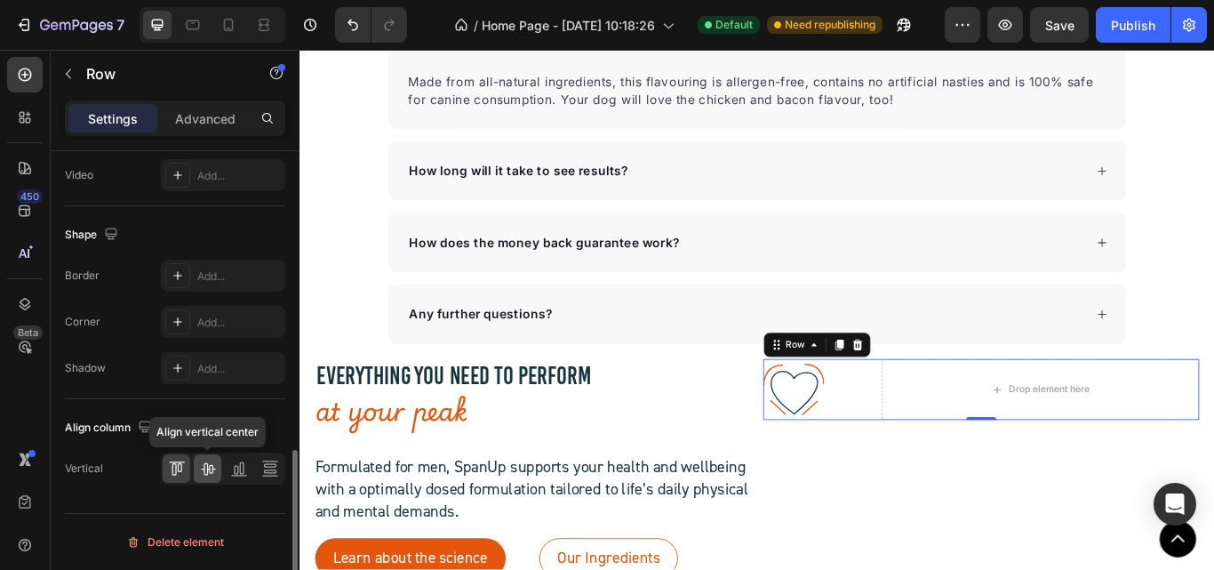
click at [203, 468] on icon at bounding box center [208, 469] width 14 height 12
click at [207, 473] on icon at bounding box center [208, 469] width 14 height 12
click at [232, 475] on icon at bounding box center [239, 475] width 16 height 1
click at [200, 472] on icon at bounding box center [208, 468] width 18 height 18
click at [176, 467] on icon at bounding box center [174, 469] width 4 height 12
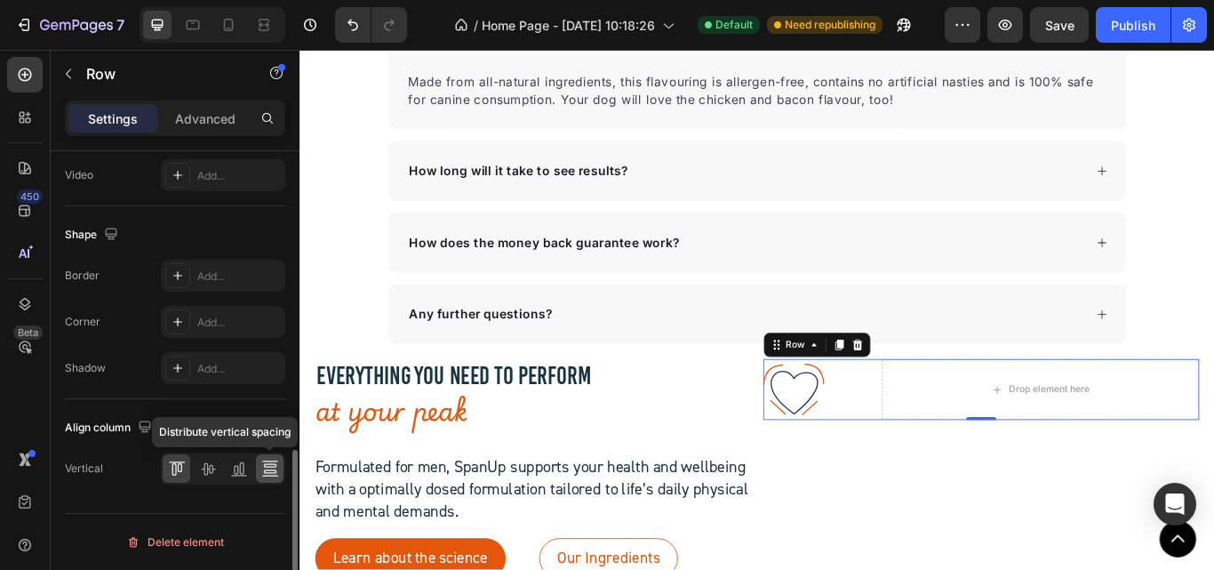
click at [263, 472] on icon at bounding box center [270, 468] width 18 height 18
click at [892, 454] on icon ".id581902711654449760 .str0 {stroke:#193441;stroke-width:3.1;stroke-miterlimit:…" at bounding box center [875, 446] width 71 height 71
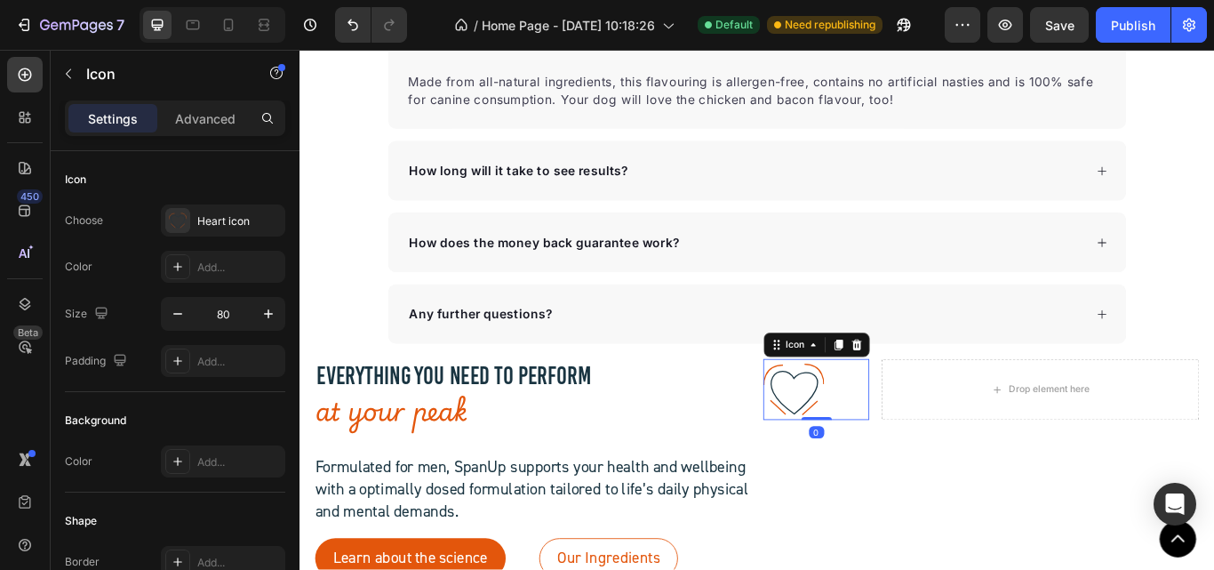
scroll to position [305, 0]
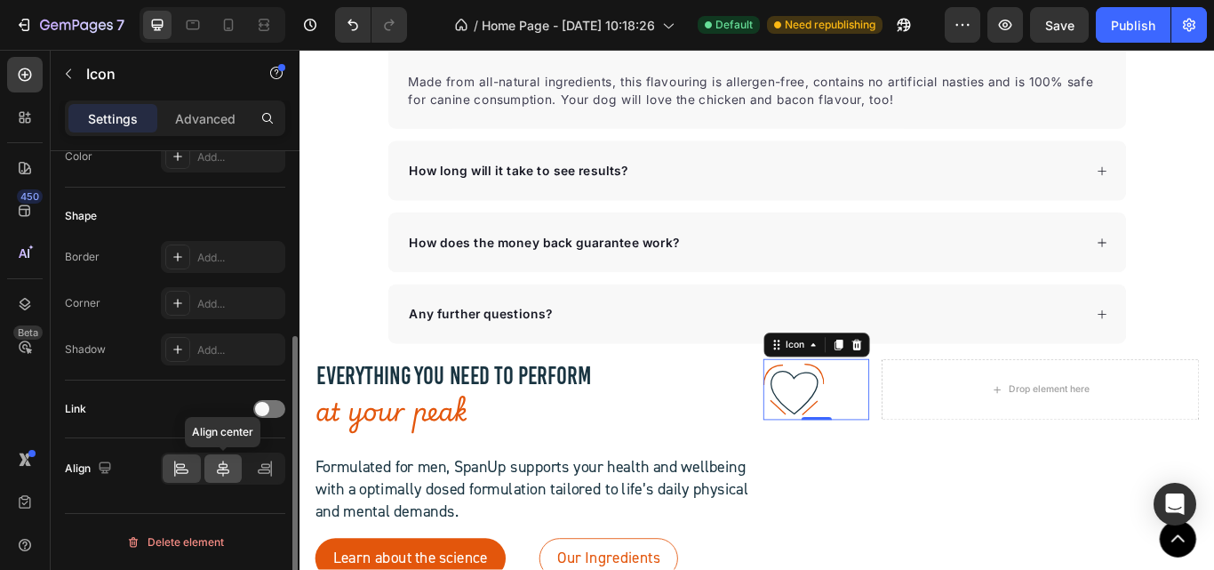
click at [232, 474] on div at bounding box center [223, 468] width 38 height 28
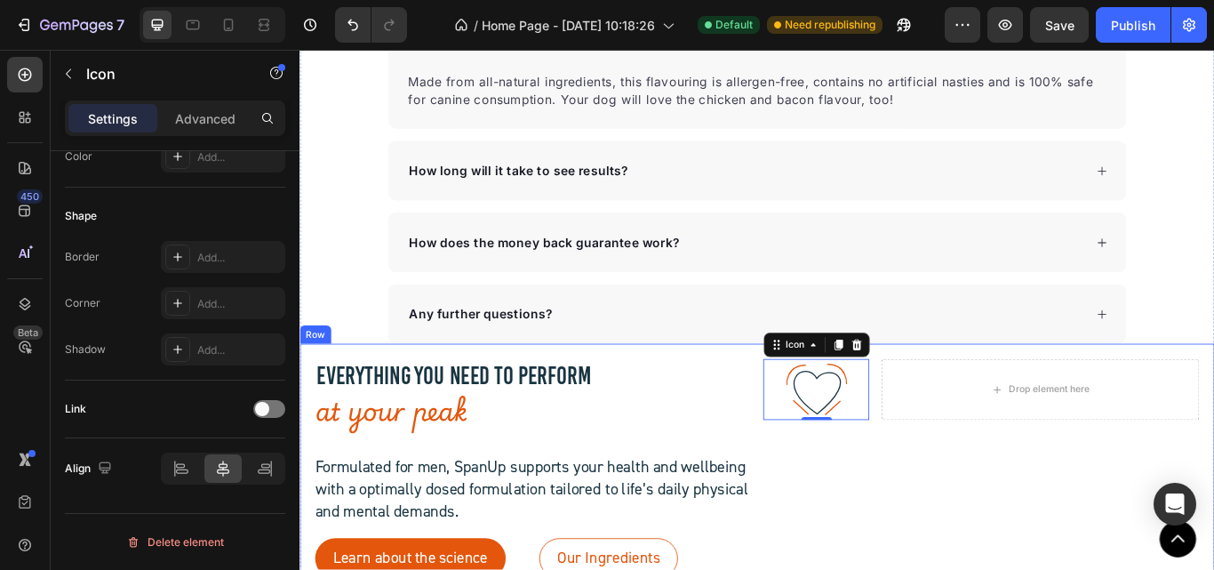
click at [959, 518] on div ".id581902711654449760 .str0 {stroke:#193441;stroke-width:3.1;stroke-miterlimit:…" at bounding box center [1094, 539] width 508 height 256
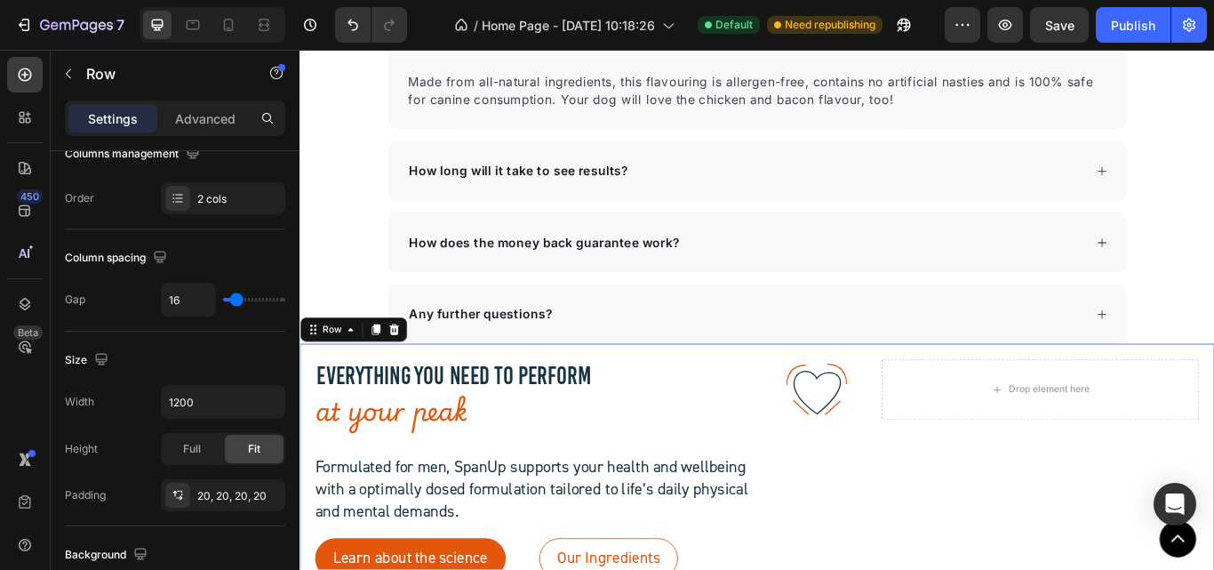
scroll to position [0, 0]
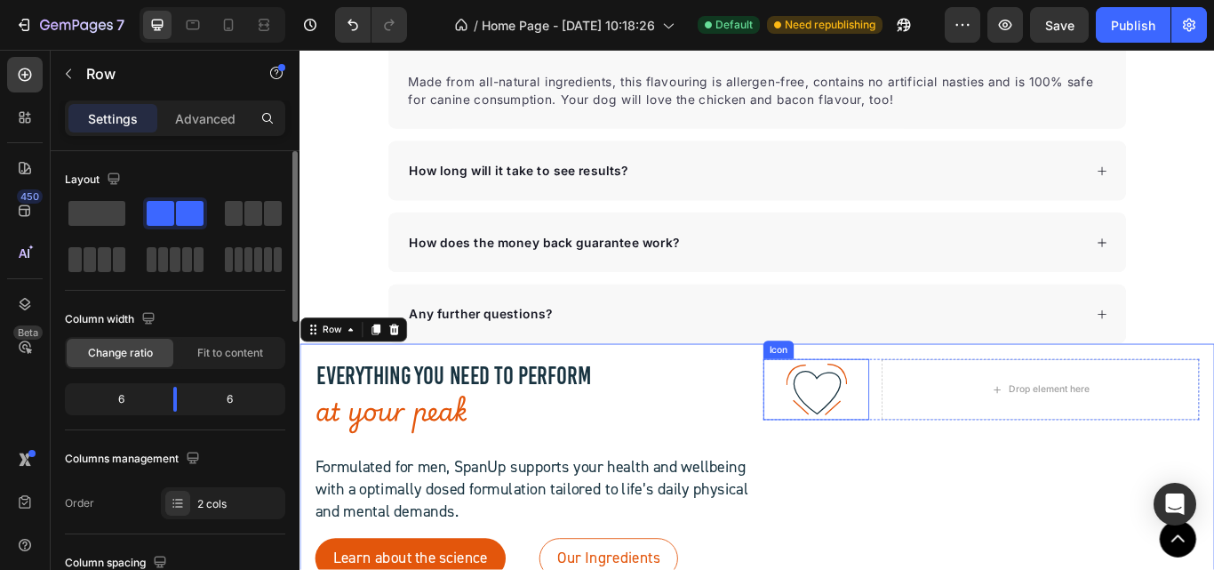
click at [908, 462] on icon at bounding box center [902, 450] width 54 height 50
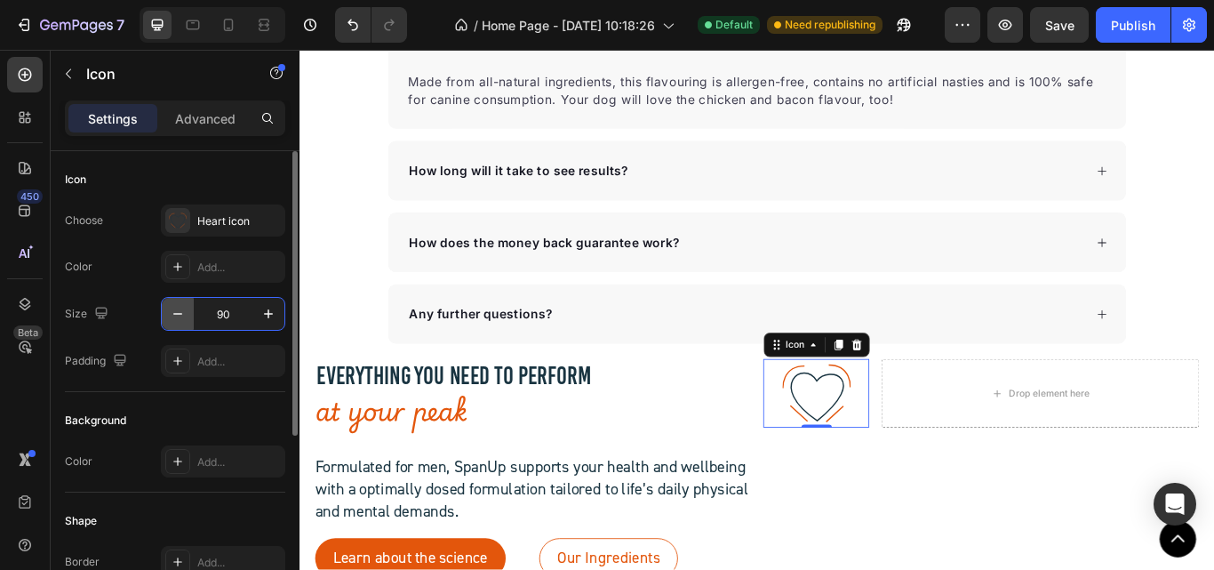
type input "9"
type input "100"
click at [140, 339] on div "Choose .id581902711654449760 .str0 {stroke:#193441;stroke-width:3.1;stroke-mite…" at bounding box center [175, 290] width 220 height 172
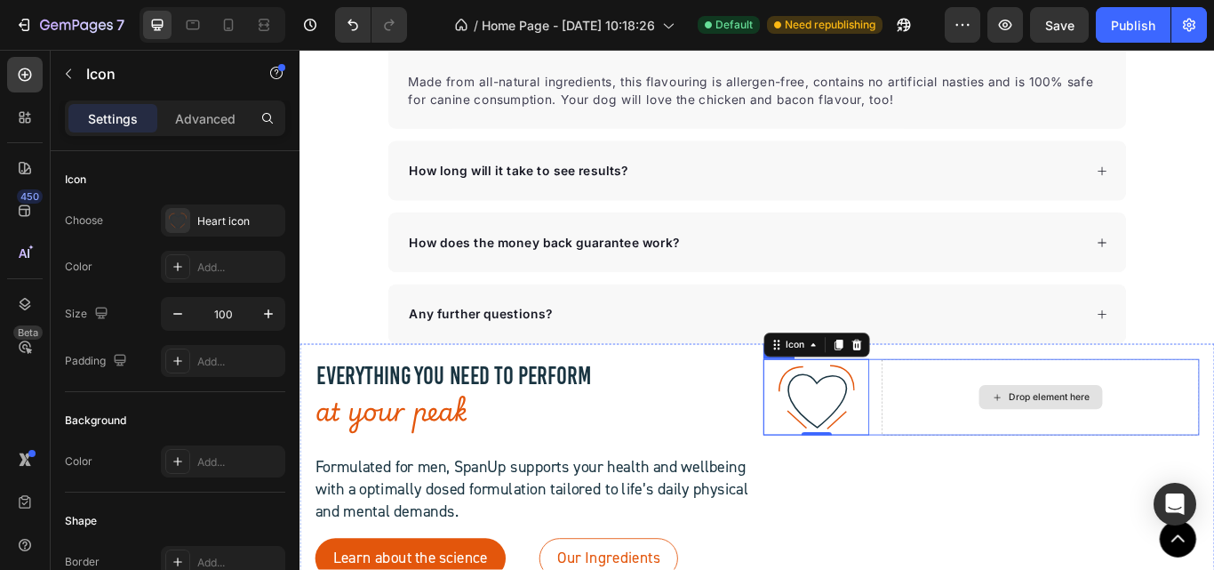
click at [1007, 456] on div "Drop element here" at bounding box center [1163, 455] width 371 height 89
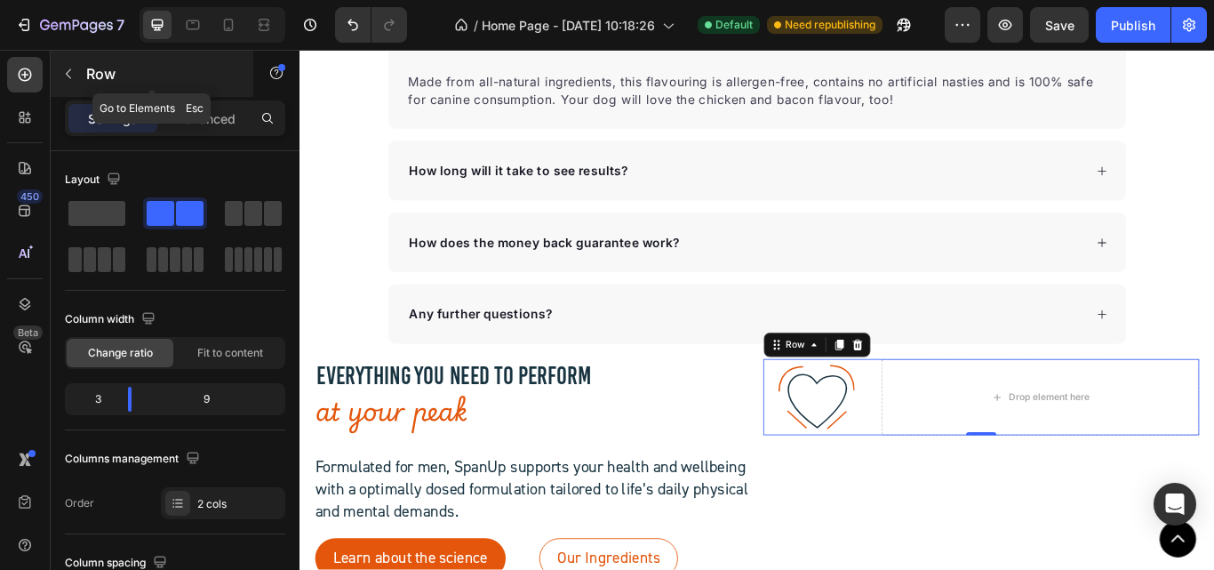
click at [68, 70] on icon "button" at bounding box center [68, 74] width 14 height 14
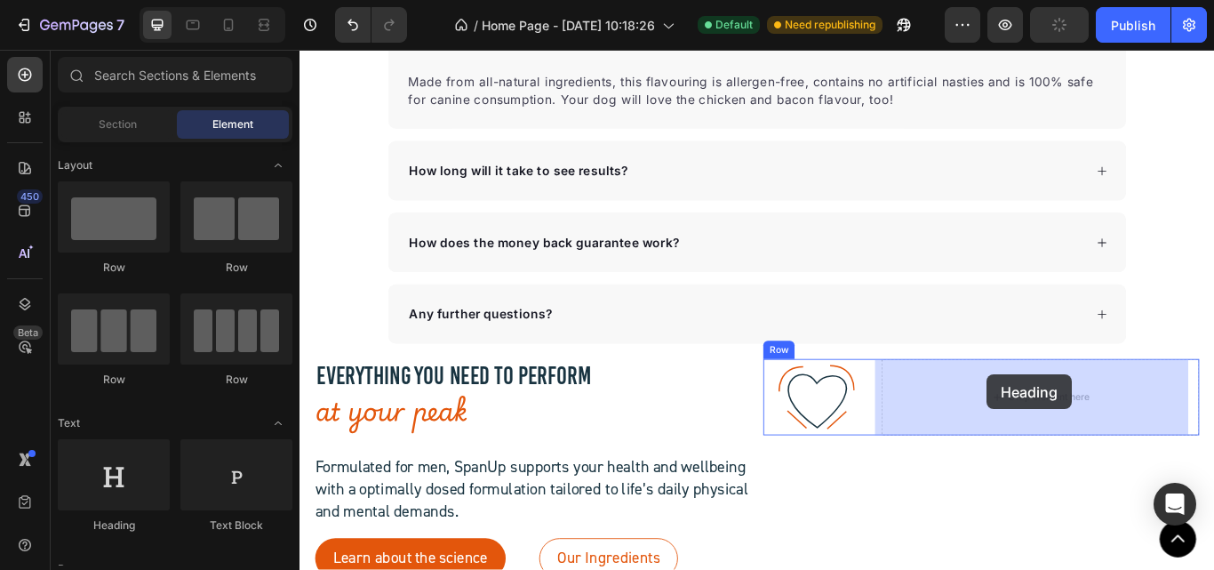
scroll to position [6713, 0]
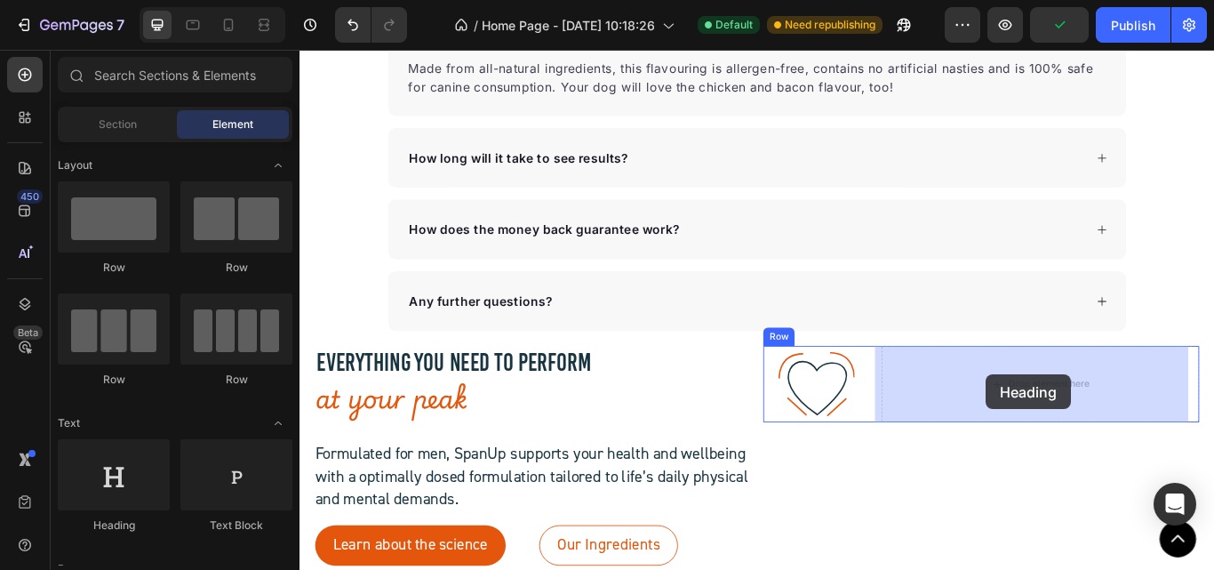
drag, startPoint x: 425, startPoint y: 539, endPoint x: 1099, endPoint y: 428, distance: 683.6
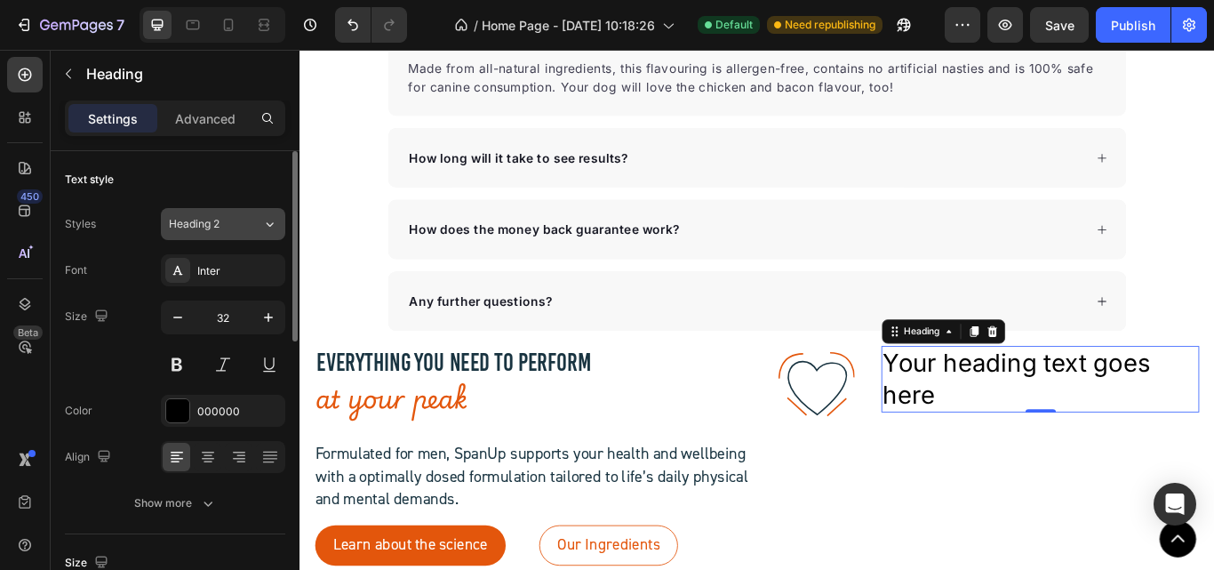
click at [239, 227] on div "Heading 2" at bounding box center [205, 224] width 72 height 16
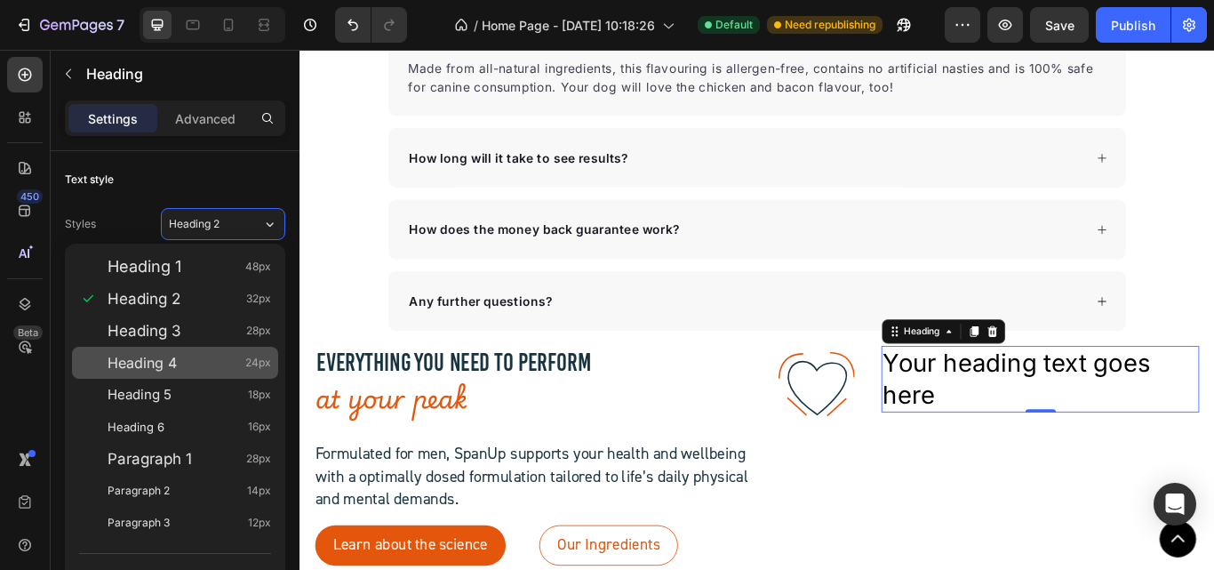
click at [176, 373] on div "Heading 4 24px" at bounding box center [175, 363] width 206 height 32
type input "24"
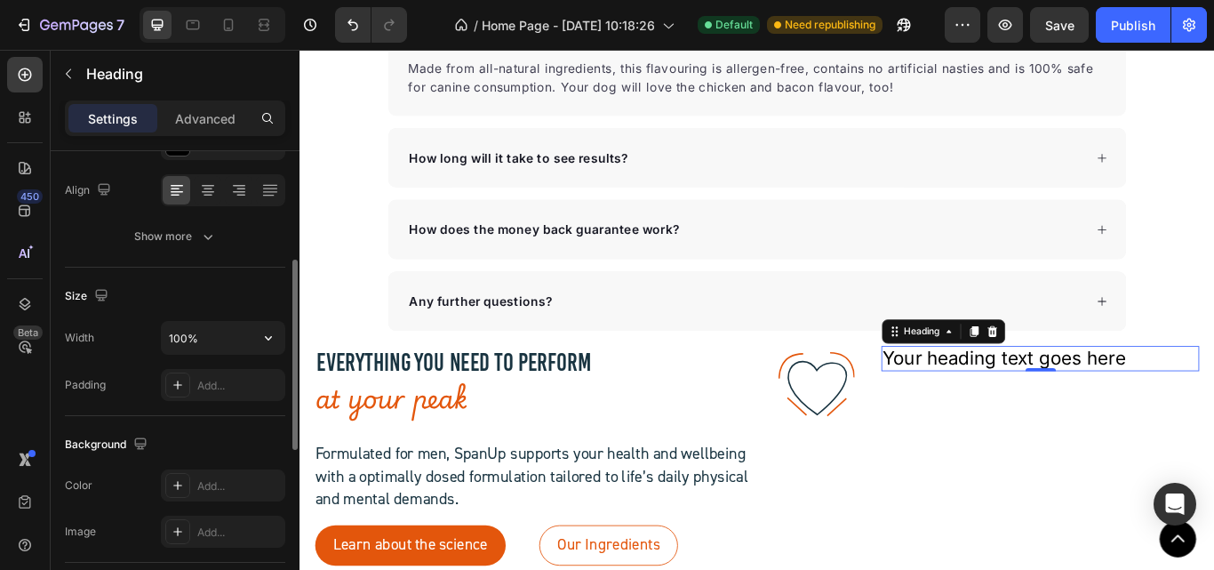
scroll to position [0, 0]
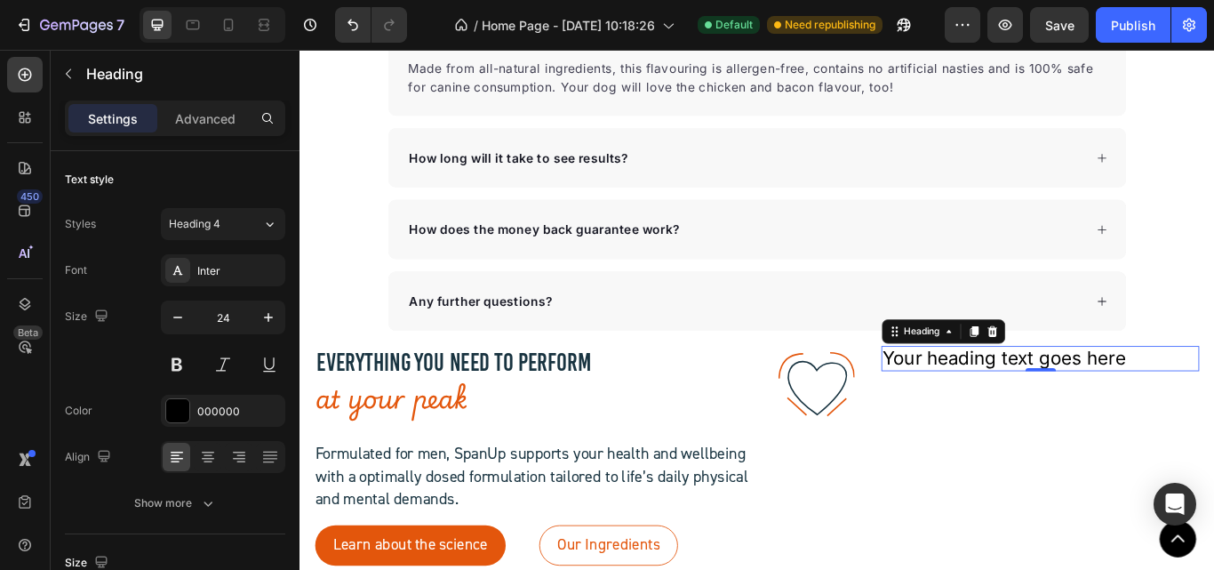
click at [1213, 400] on h2 "Your heading text goes here" at bounding box center [1163, 409] width 371 height 29
click at [1213, 409] on p "Your heading text goes here" at bounding box center [1162, 410] width 367 height 26
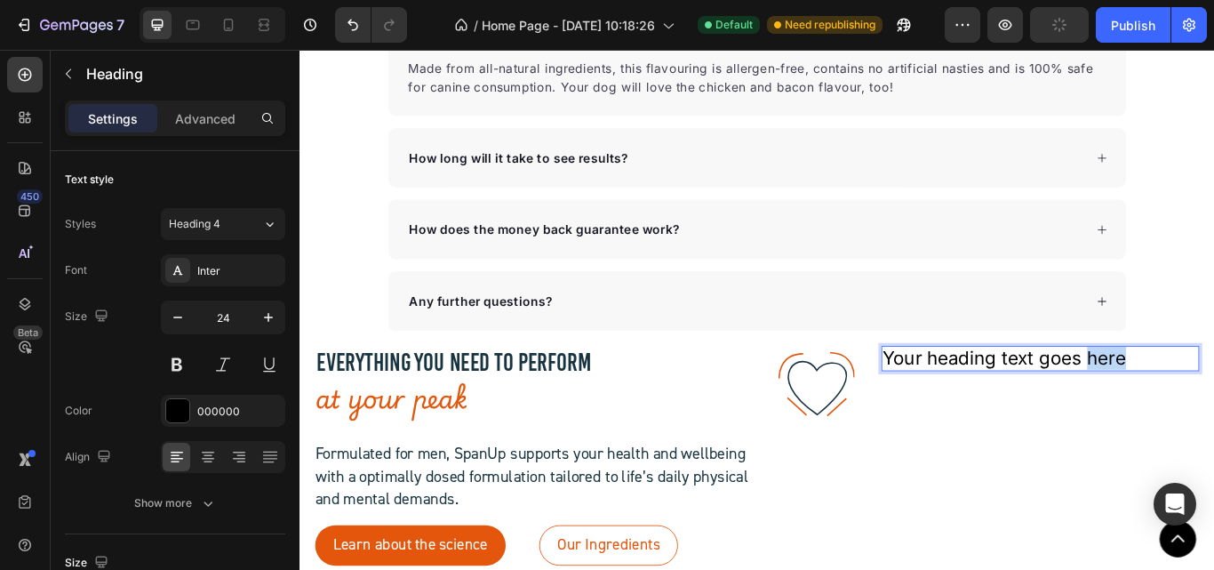
click at [1213, 410] on p "Your heading text goes here" at bounding box center [1162, 410] width 367 height 26
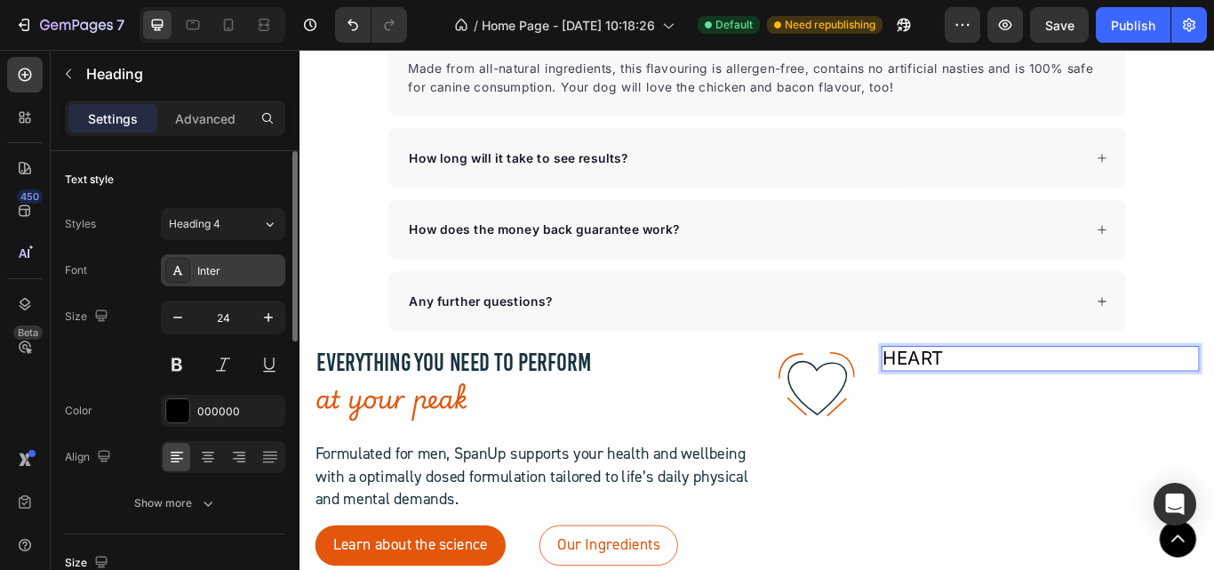
click at [200, 274] on div "Inter" at bounding box center [239, 271] width 84 height 16
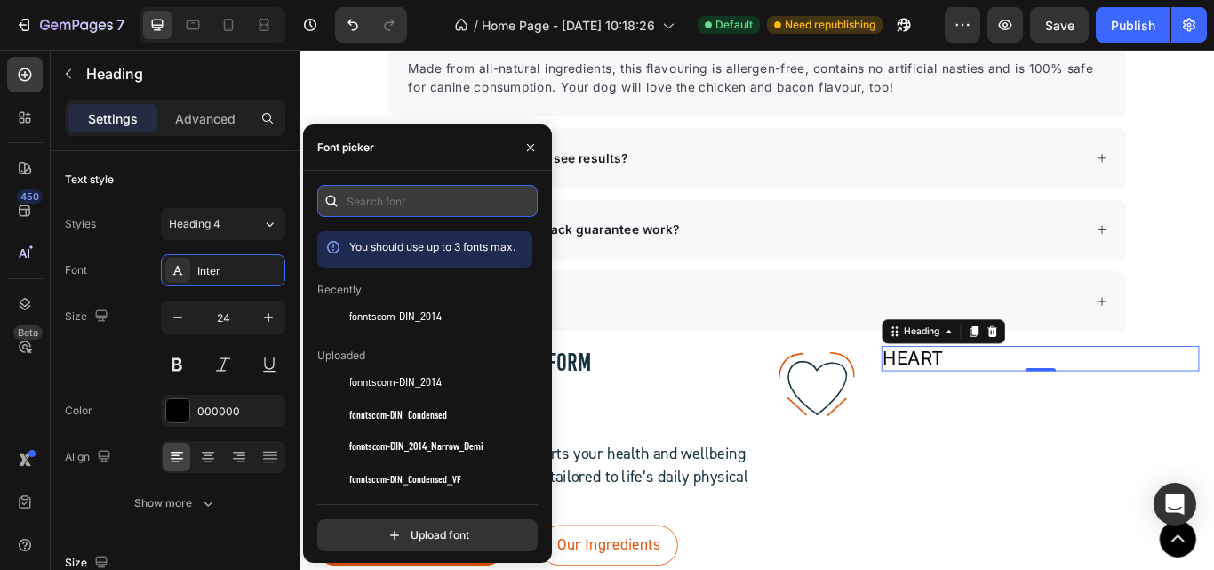
click at [388, 199] on input "text" at bounding box center [427, 201] width 220 height 32
paste input "heinberg"
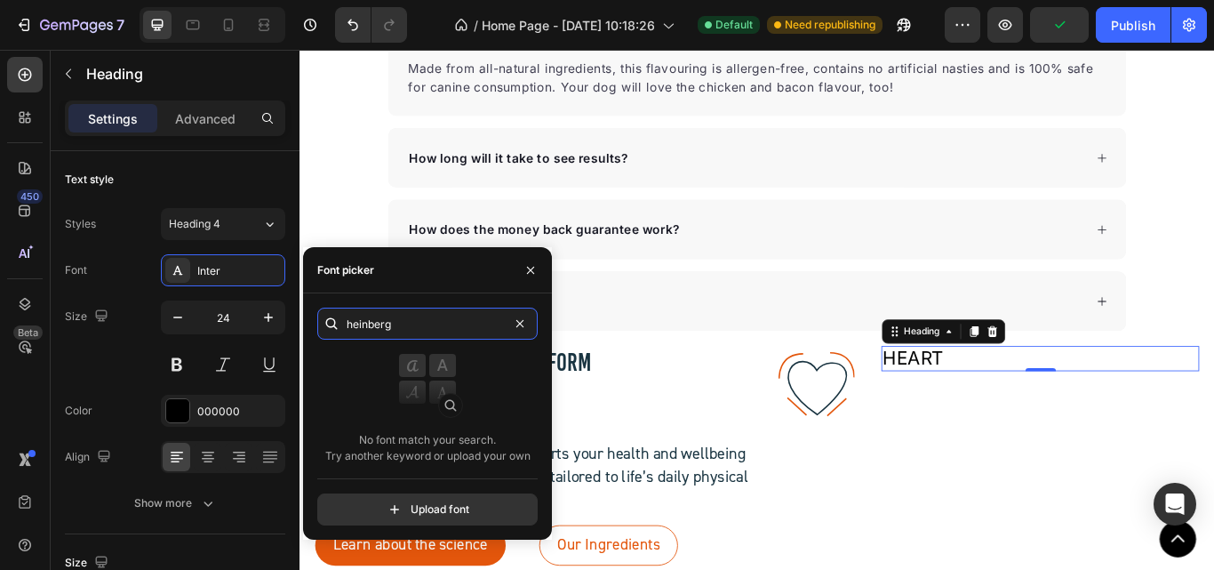
type input "heinberg"
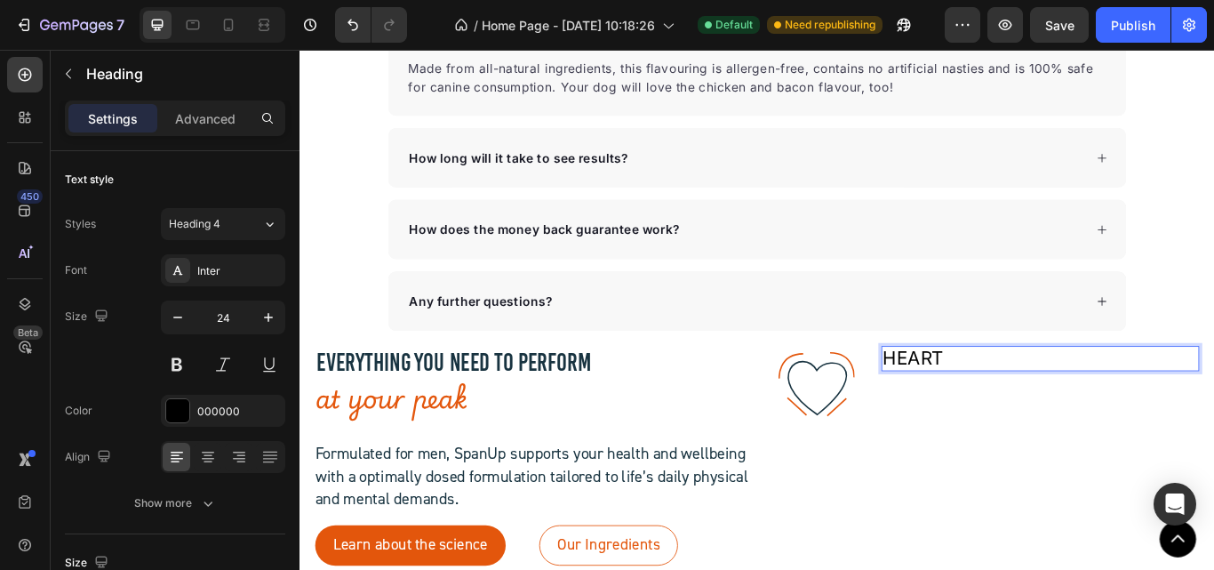
click at [1030, 410] on p "HEART" at bounding box center [1162, 410] width 367 height 26
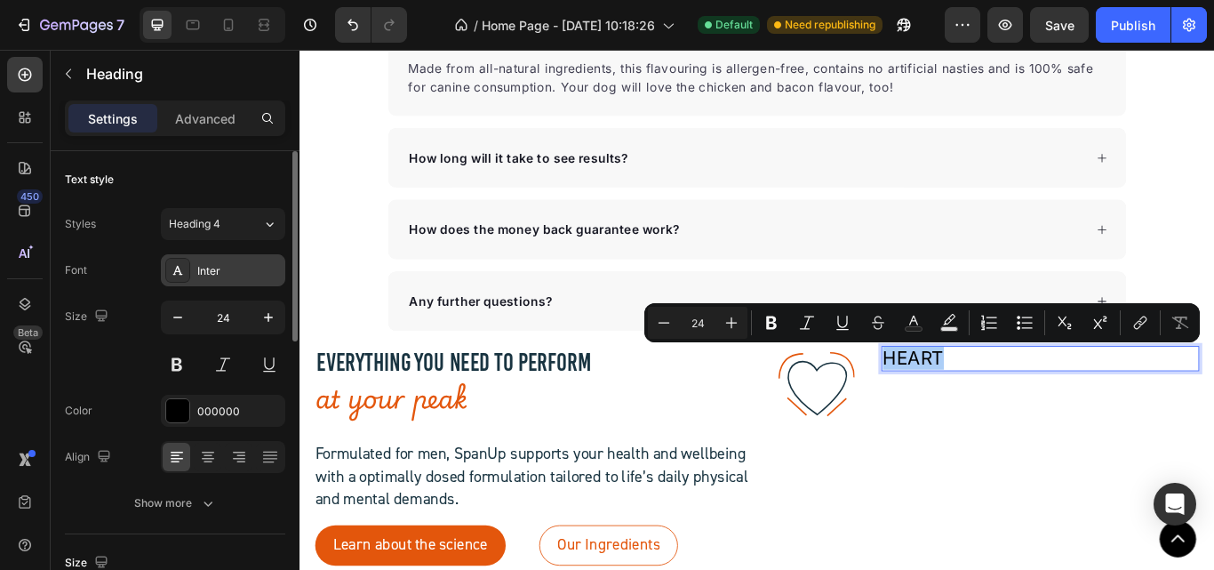
click at [236, 264] on div "Inter" at bounding box center [239, 271] width 84 height 16
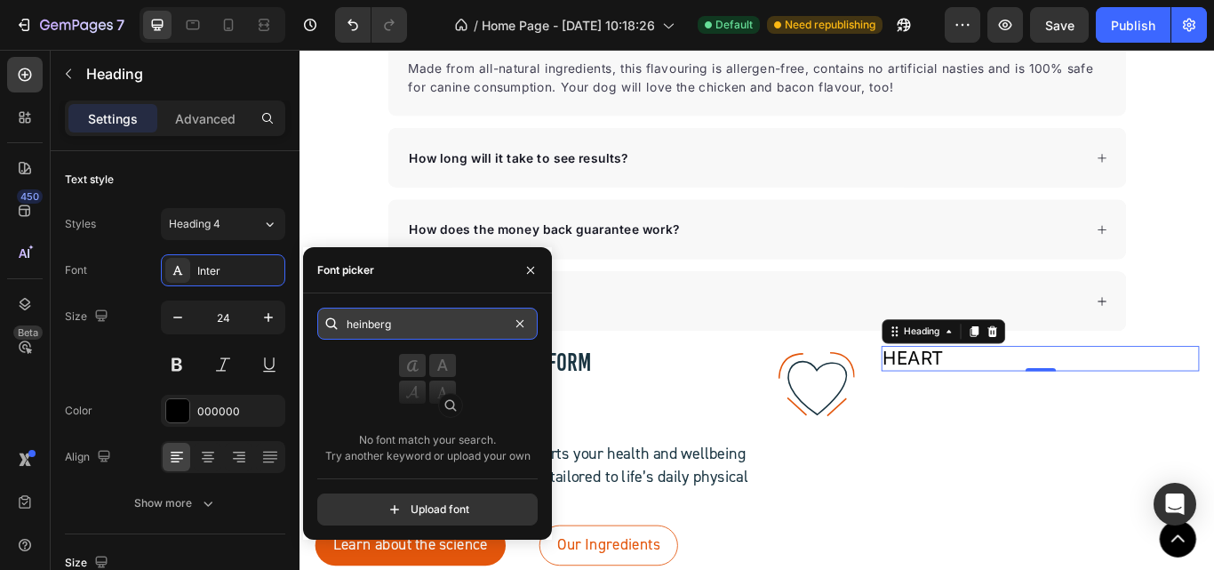
click at [412, 323] on input "heinberg" at bounding box center [427, 323] width 220 height 32
click at [414, 331] on input "heinberg" at bounding box center [427, 323] width 220 height 32
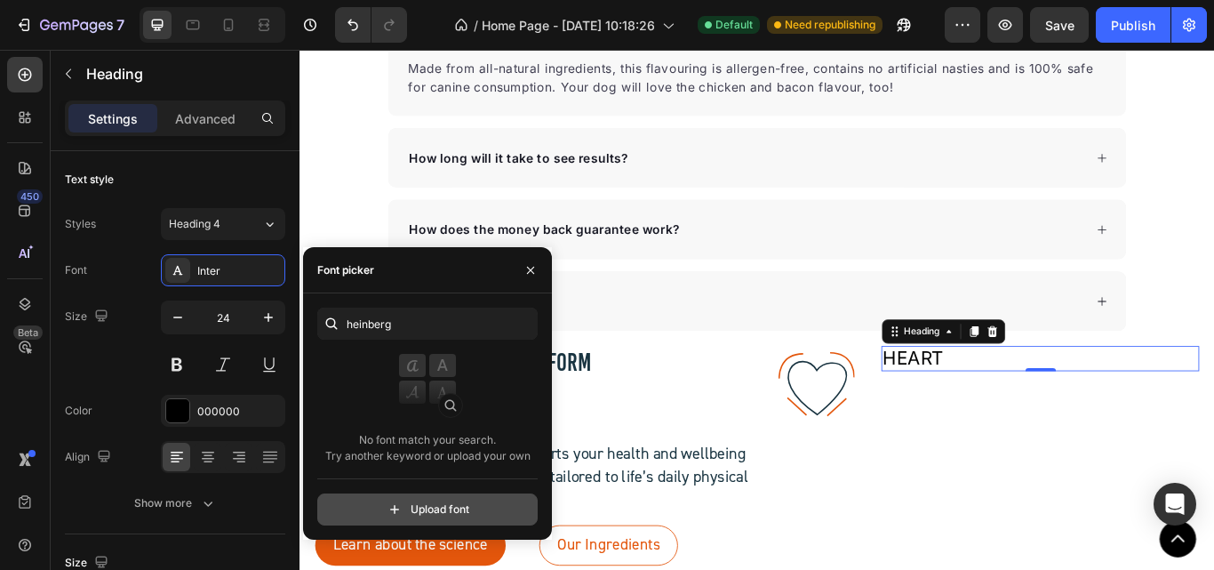
click at [397, 503] on input "file" at bounding box center [465, 509] width 444 height 30
type input "C:\fakepath\Heisenberg.ttf"
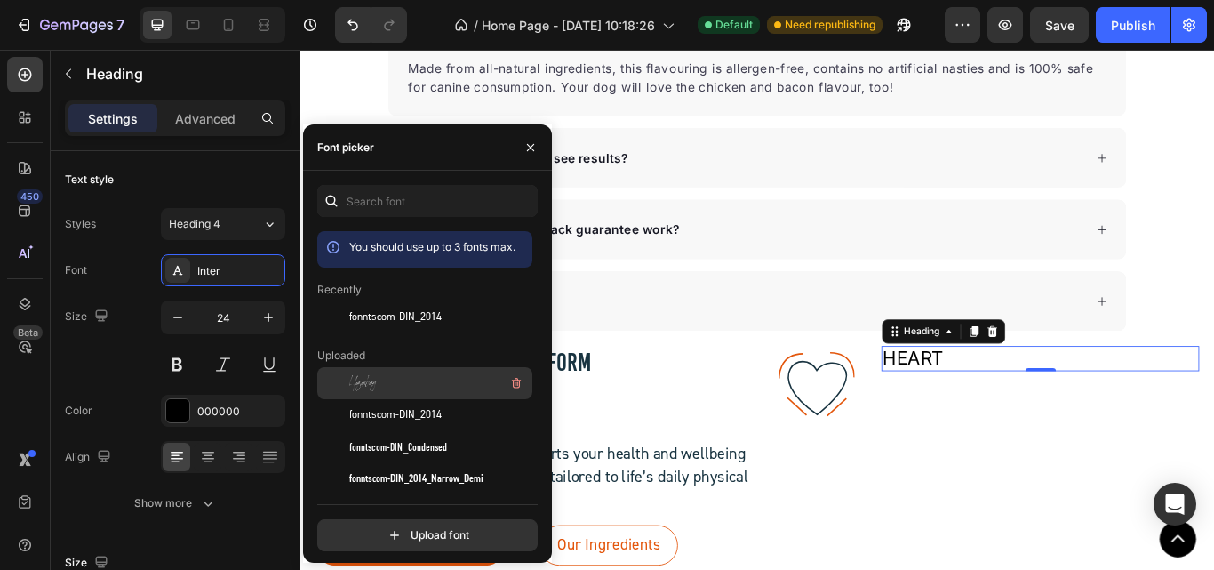
click at [386, 385] on div "Heisenberg" at bounding box center [439, 382] width 180 height 21
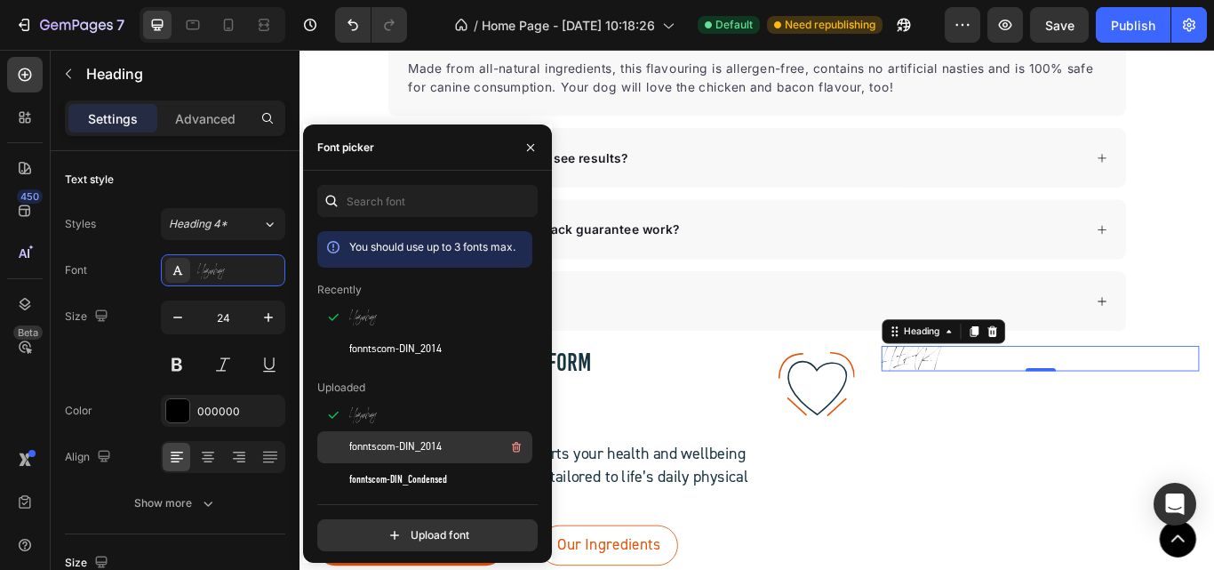
click at [394, 446] on span "fonntscom-DIN_2014" at bounding box center [395, 447] width 92 height 16
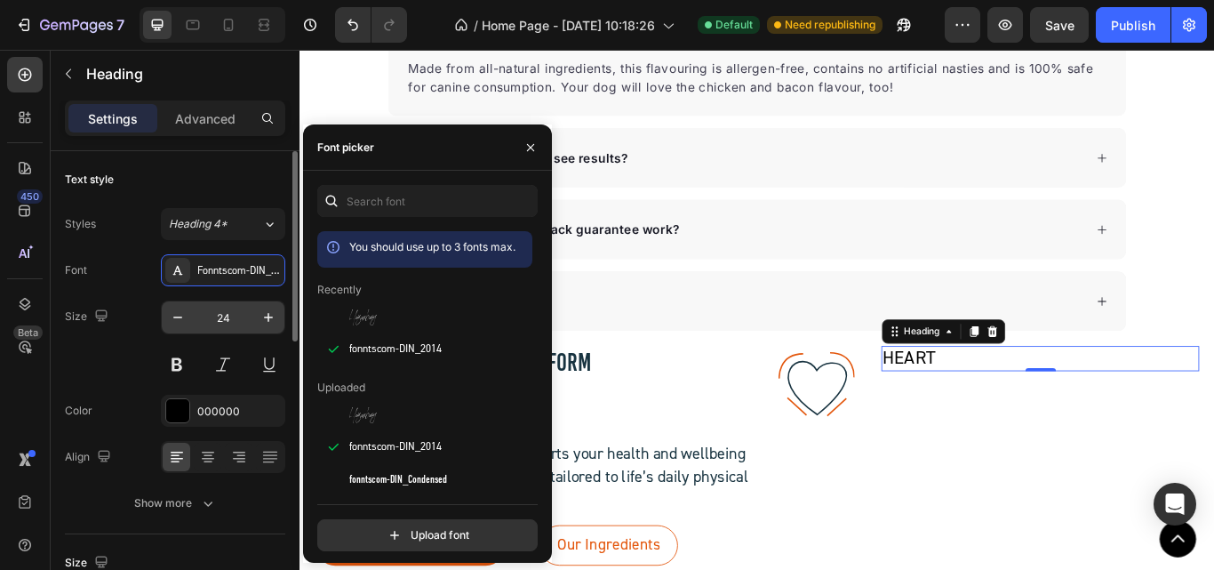
click at [225, 315] on input "24" at bounding box center [223, 317] width 59 height 32
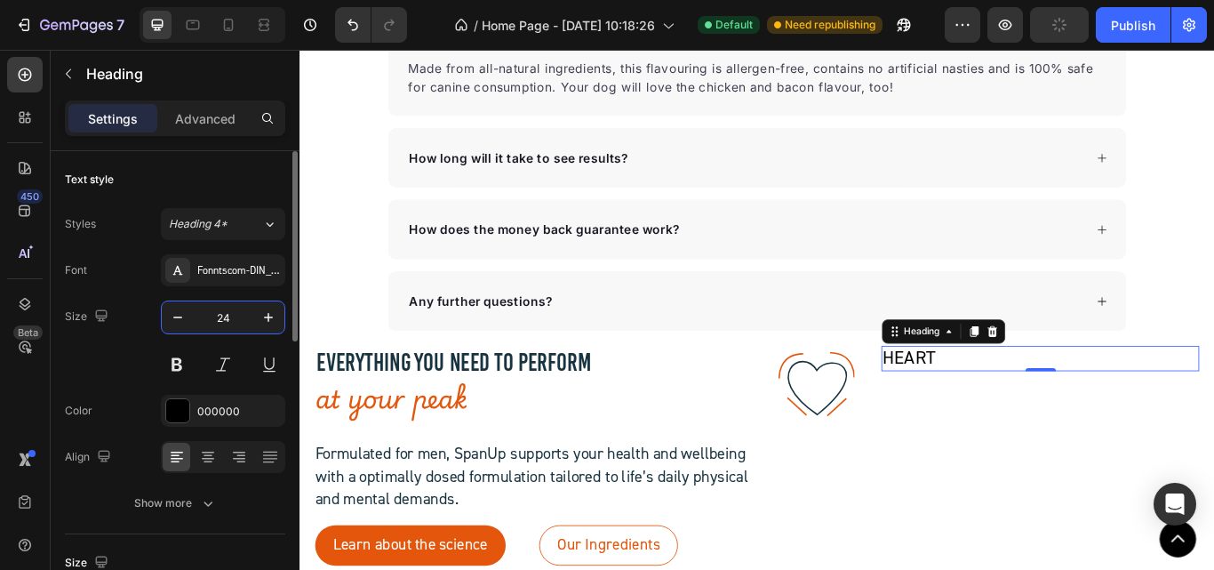
click at [225, 315] on input "24" at bounding box center [223, 317] width 59 height 32
paste input "18.75"
type input "18.75"
click at [1081, 379] on icon at bounding box center [1086, 378] width 10 height 12
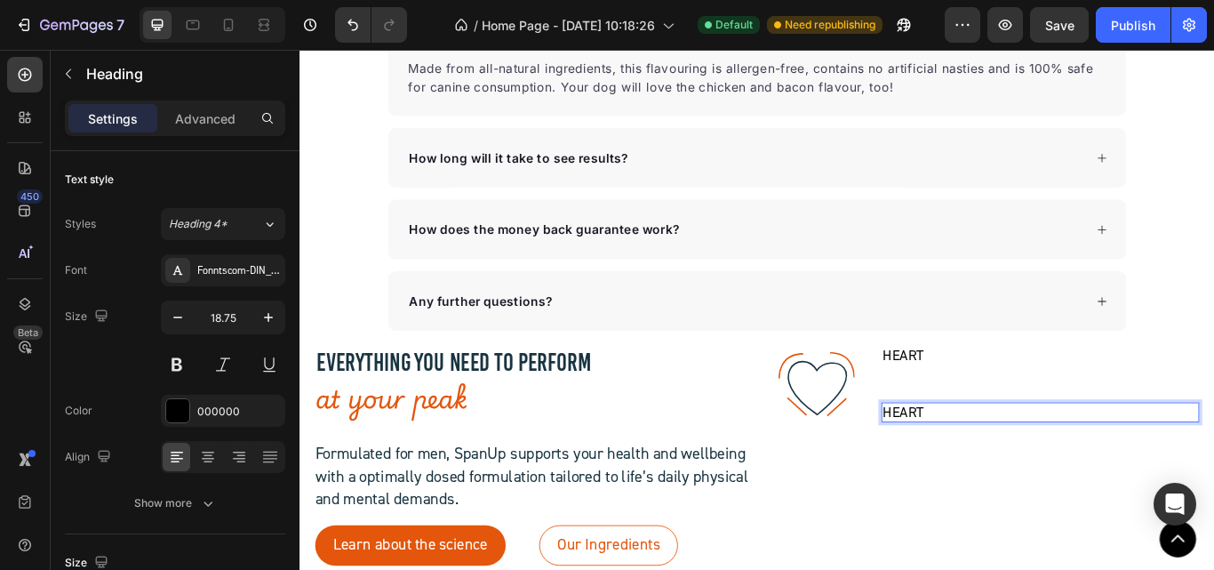
click at [1012, 475] on p "HEART" at bounding box center [1162, 473] width 367 height 20
click at [1020, 465] on p "HEART" at bounding box center [1162, 473] width 367 height 20
click at [1034, 464] on p "HEART" at bounding box center [1162, 473] width 367 height 20
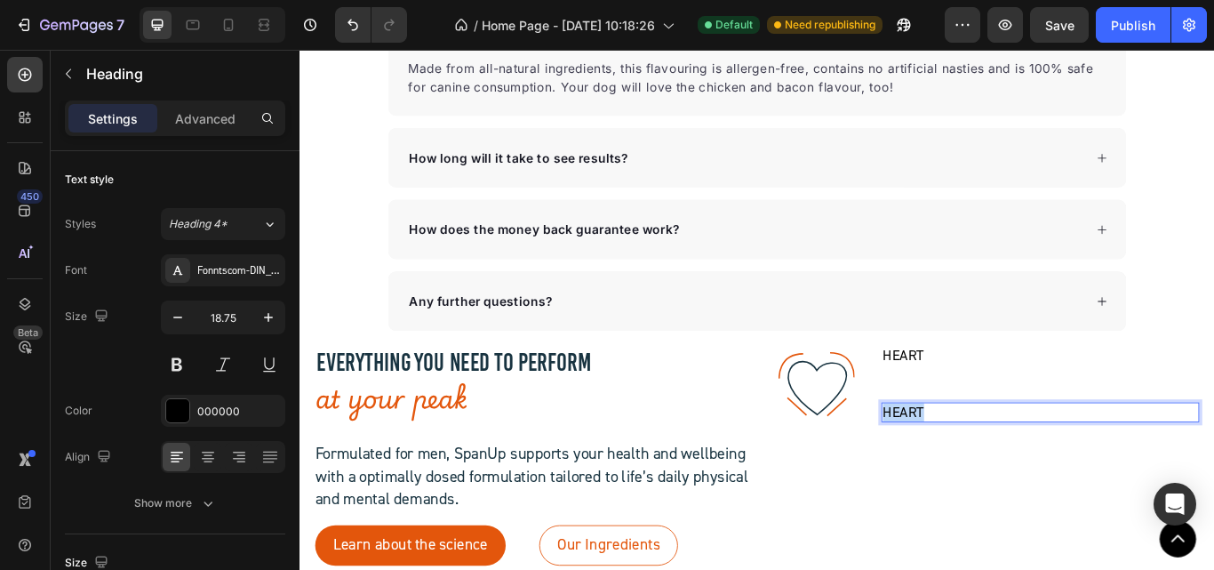
click at [1034, 464] on p "HEART" at bounding box center [1162, 473] width 367 height 20
click at [1196, 468] on p "Back your heart and circulation. SpanUp helps:" at bounding box center [1162, 473] width 367 height 20
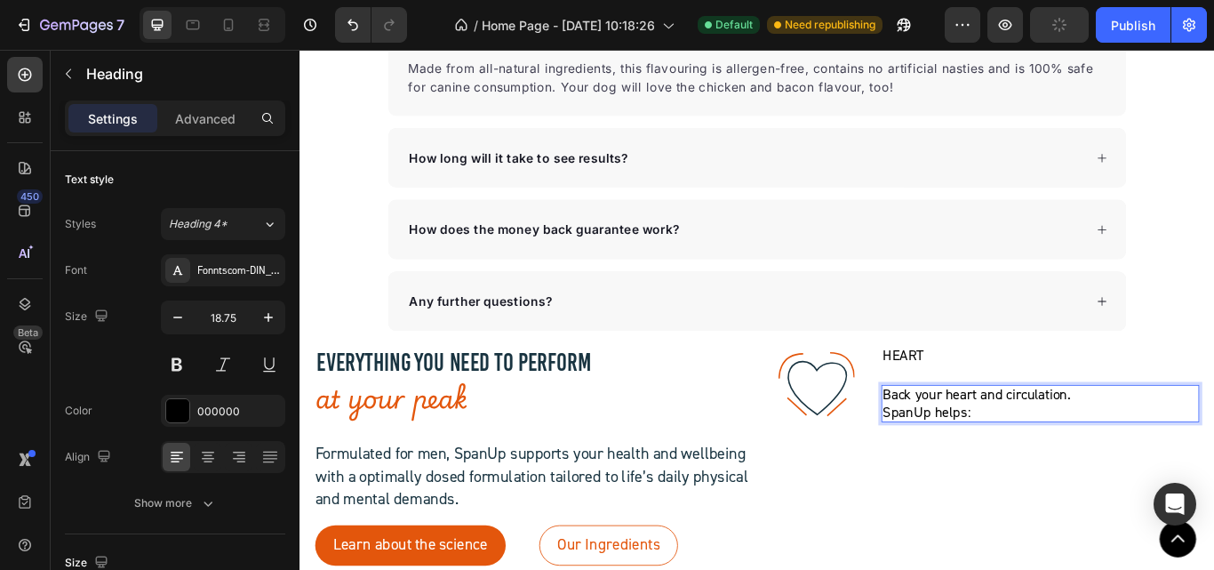
scroll to position [6692, 0]
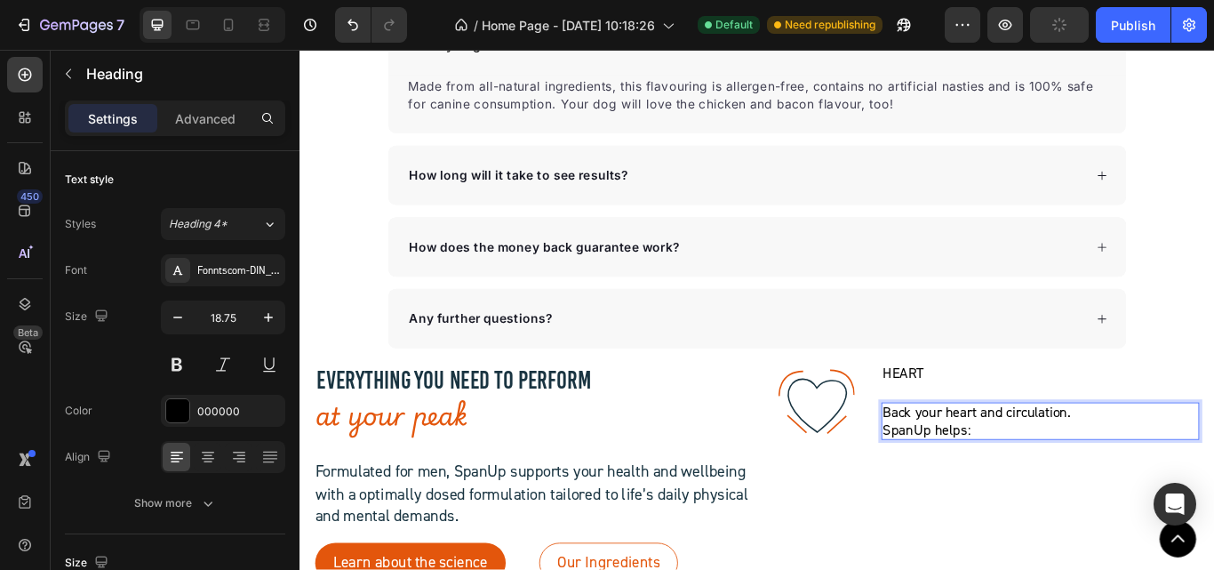
click at [1207, 475] on p "Back your heart and circulation.  SpanUp helps:" at bounding box center [1162, 483] width 367 height 40
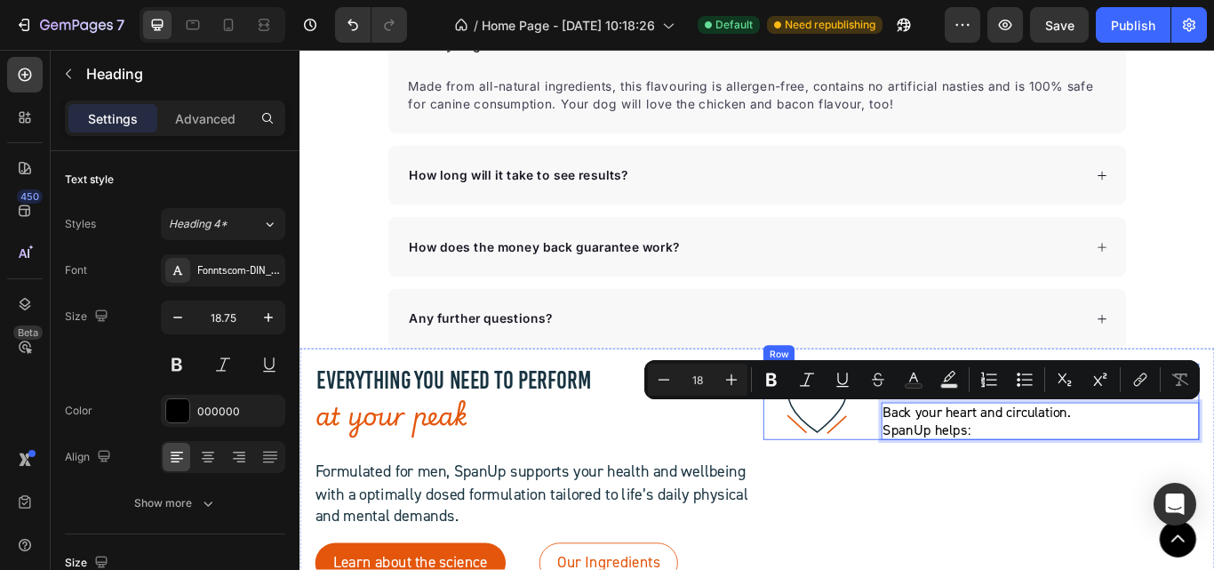
drag, startPoint x: 1206, startPoint y: 472, endPoint x: 962, endPoint y: 462, distance: 243.7
click at [962, 462] on div ".id581902711654449760 .str0 {stroke:#193441;stroke-width:3.1;stroke-miterlimit:…" at bounding box center [1094, 460] width 508 height 89
click at [775, 377] on icon "Editor contextual toolbar" at bounding box center [771, 379] width 11 height 13
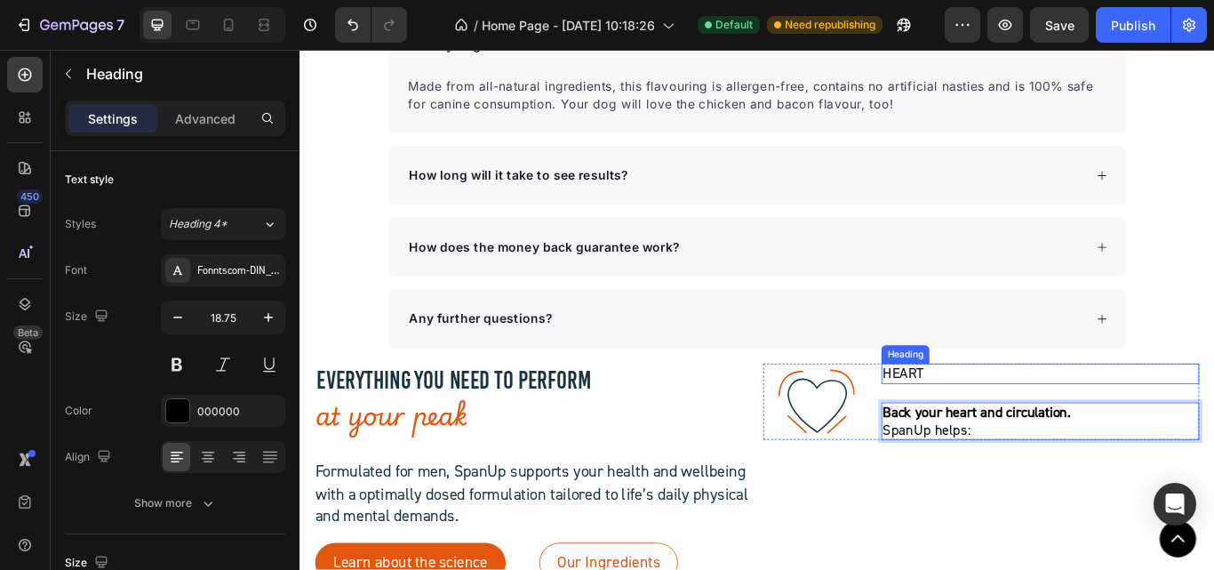
click at [999, 425] on p "HEART" at bounding box center [1162, 428] width 367 height 20
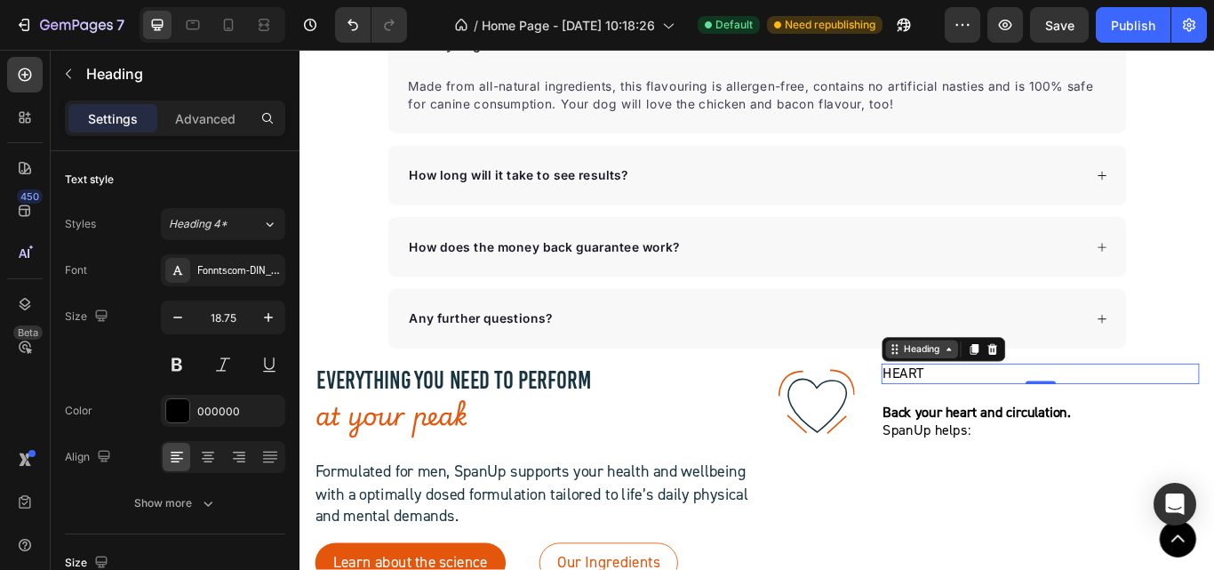
click at [982, 408] on div "Heading" at bounding box center [1024, 398] width 84 height 21
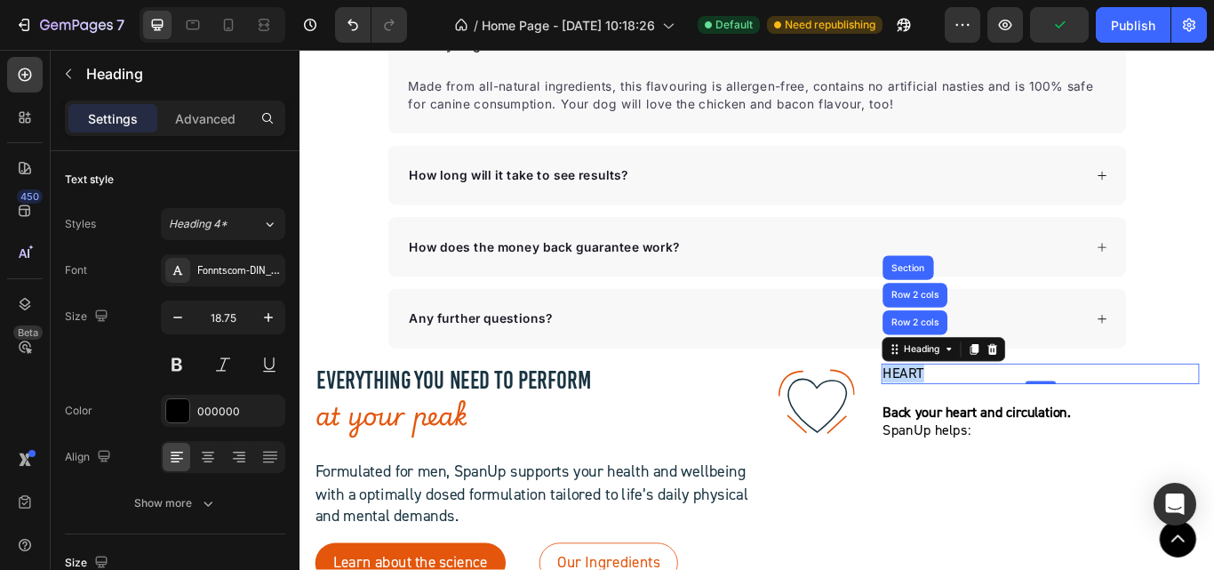
click at [1010, 425] on p "HEART" at bounding box center [1162, 428] width 367 height 20
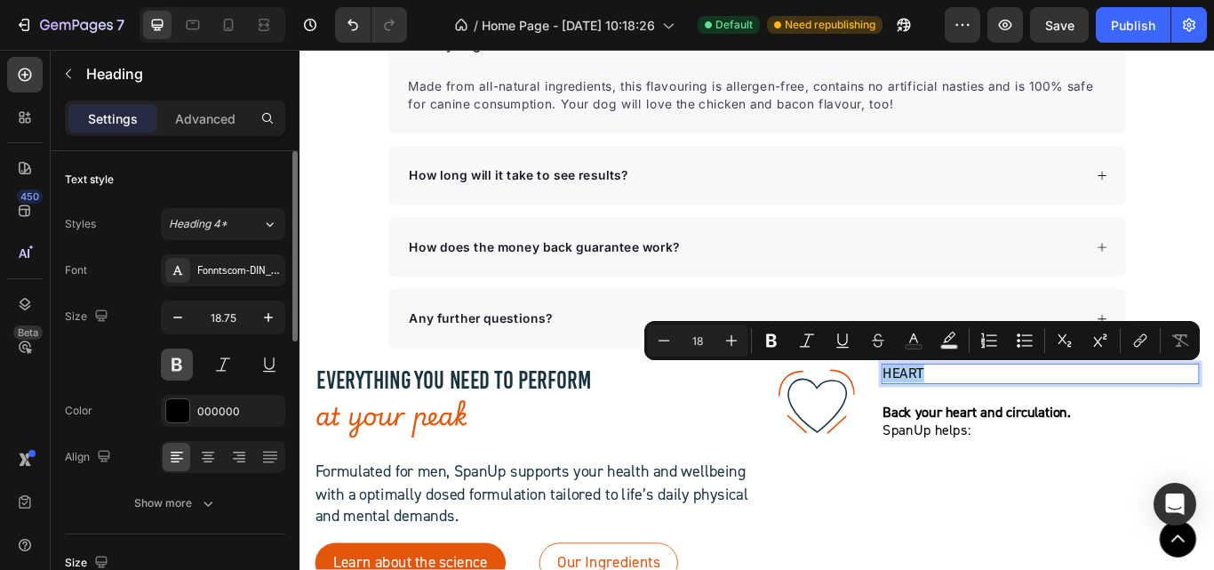
click at [180, 362] on button at bounding box center [177, 364] width 32 height 32
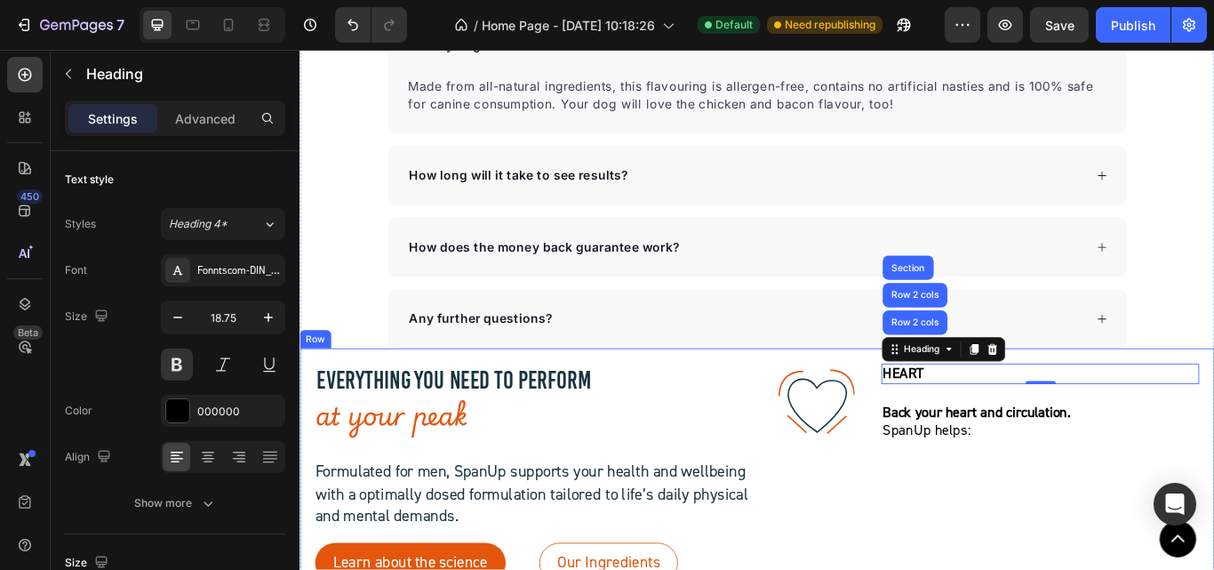
click at [1025, 569] on div ".id581902711654449760 .str0 {stroke:#193441;stroke-width:3.1;stroke-miterlimit:…" at bounding box center [1094, 544] width 508 height 256
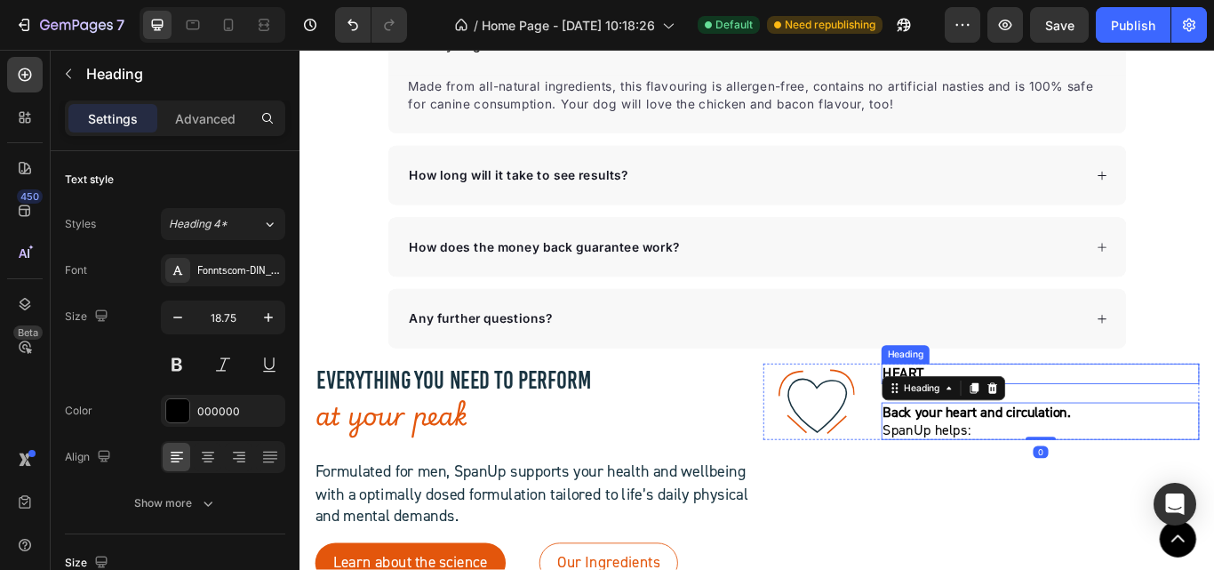
click at [990, 410] on div "Heading" at bounding box center [1006, 405] width 56 height 21
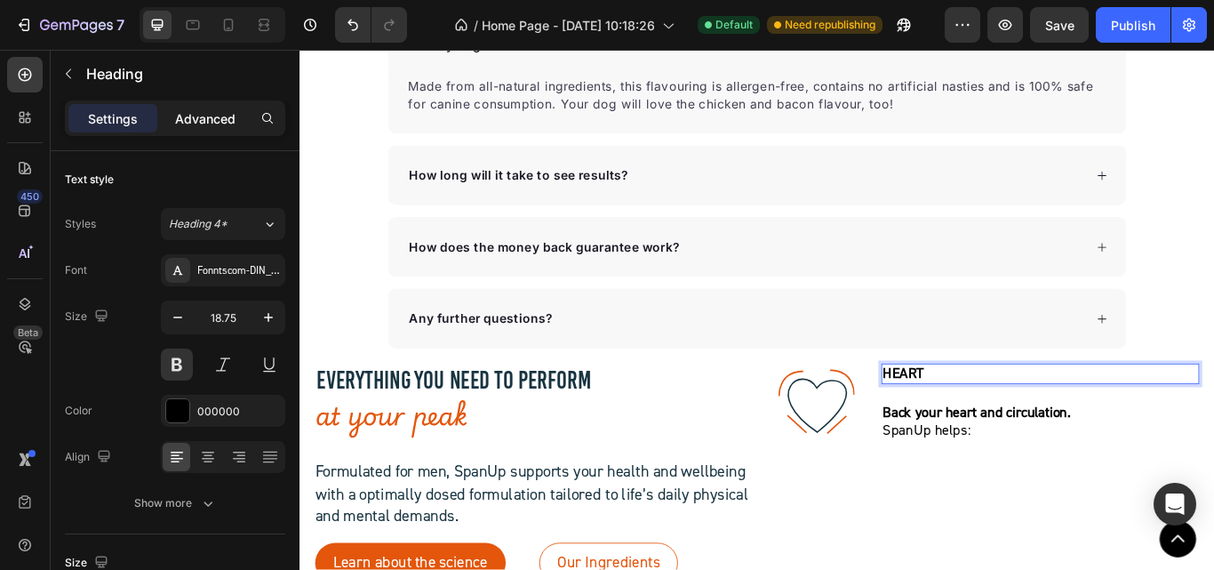
click at [197, 113] on p "Advanced" at bounding box center [205, 118] width 60 height 19
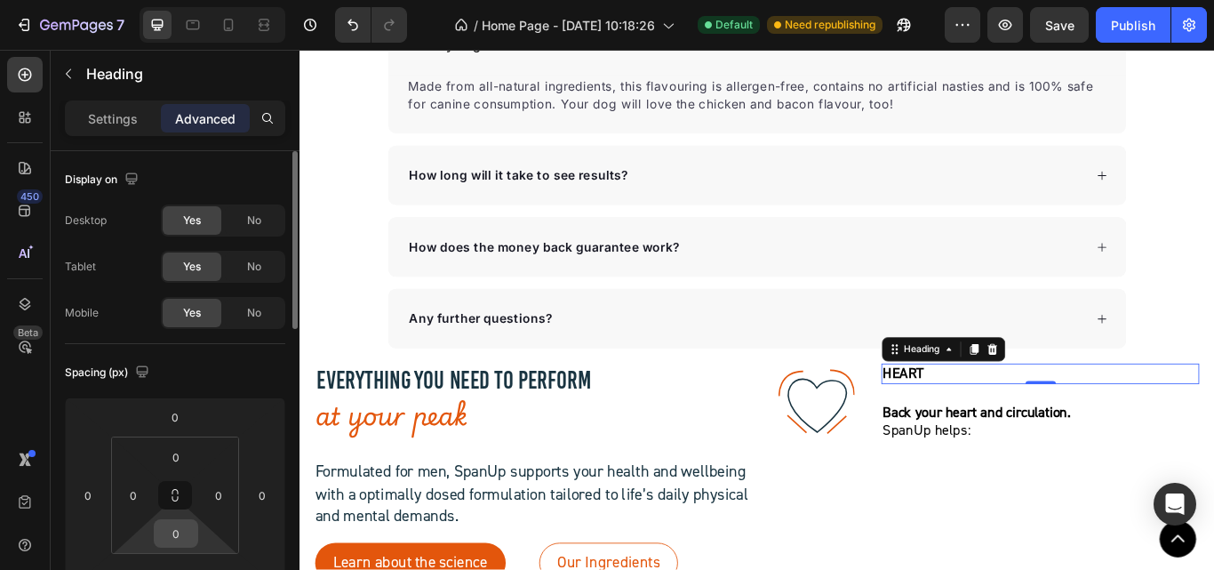
click at [179, 533] on input "0" at bounding box center [176, 533] width 36 height 27
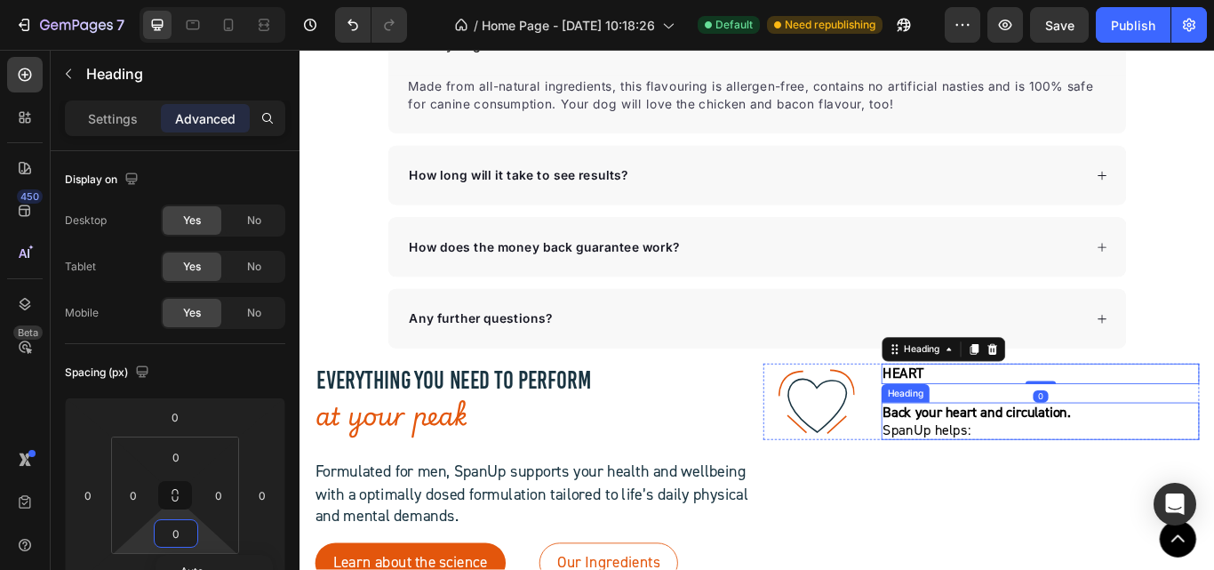
click at [1034, 478] on strong "Back your heart and circulation." at bounding box center [1088, 472] width 219 height 21
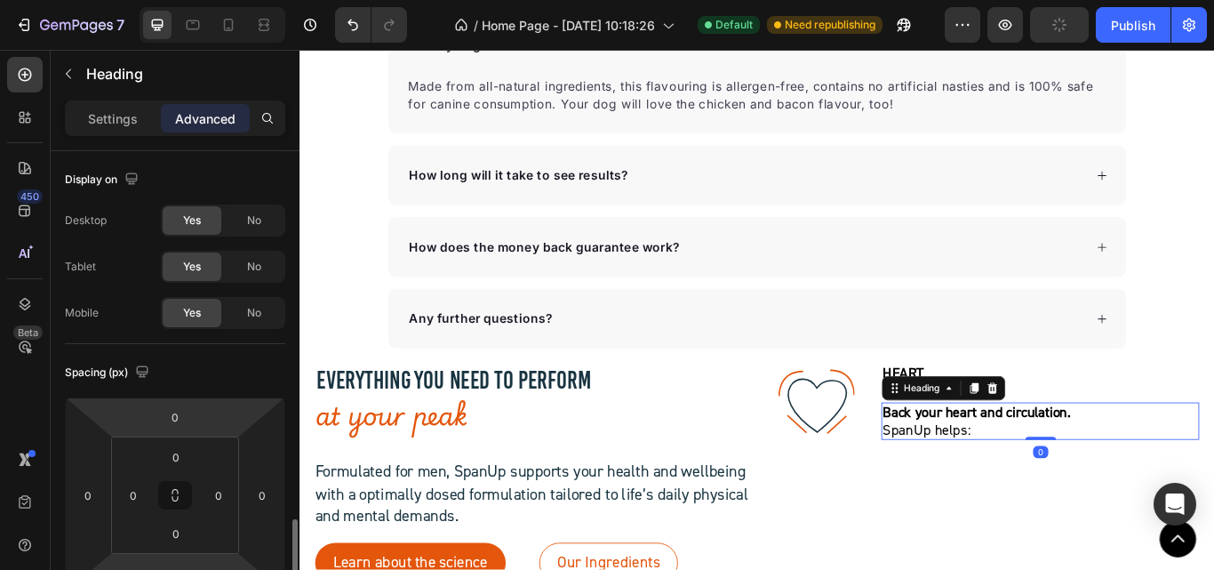
scroll to position [267, 0]
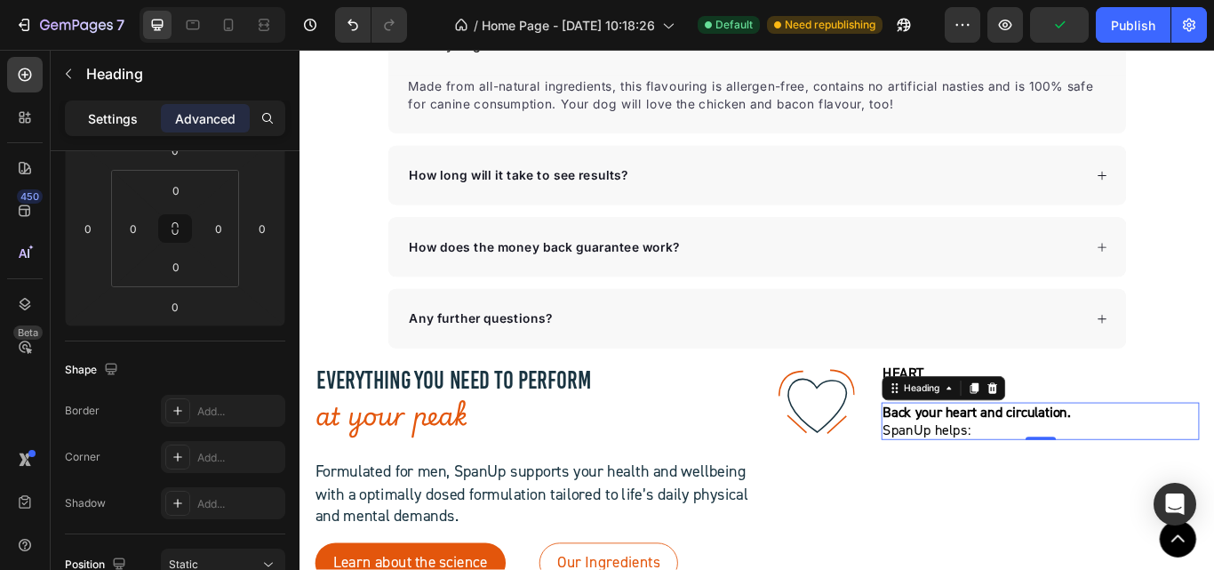
click at [114, 124] on p "Settings" at bounding box center [113, 118] width 50 height 19
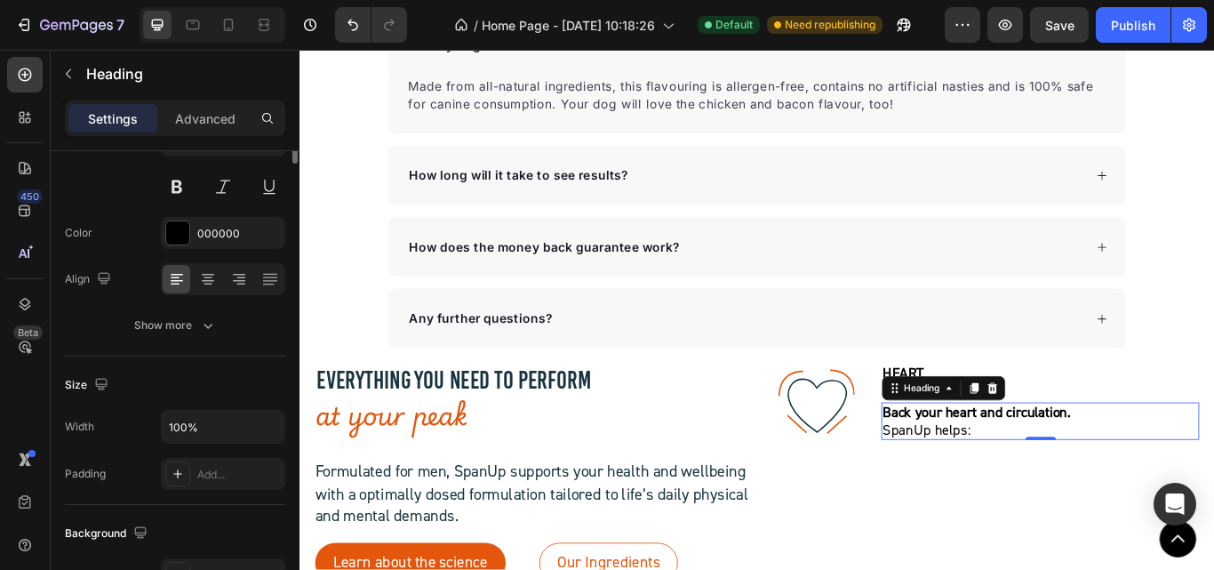
scroll to position [0, 0]
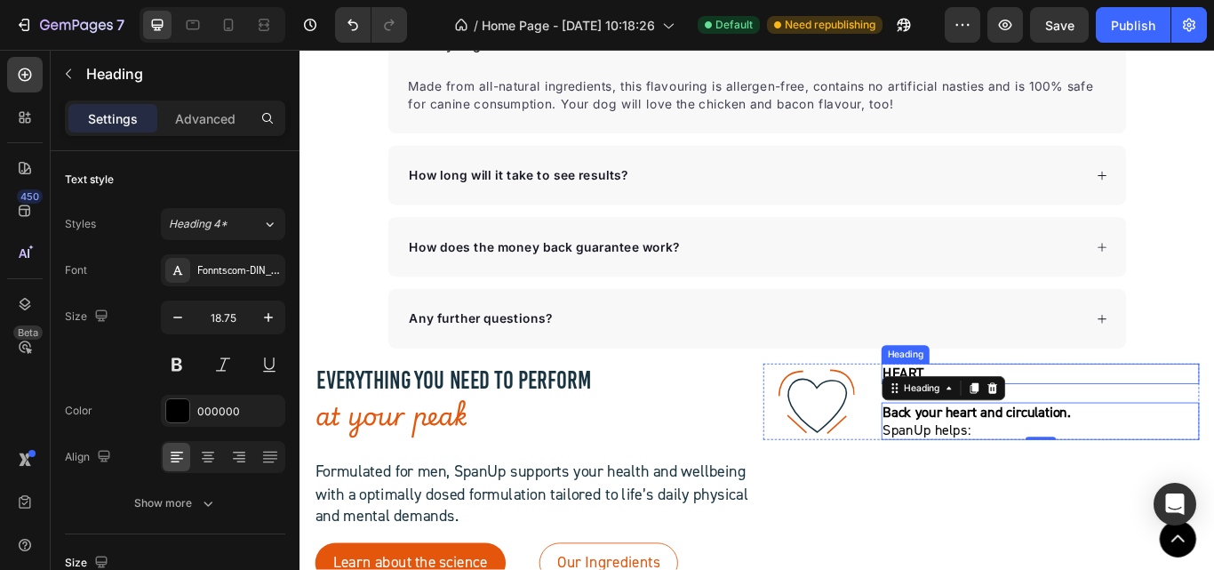
click at [1014, 419] on p "HEART" at bounding box center [1162, 428] width 367 height 20
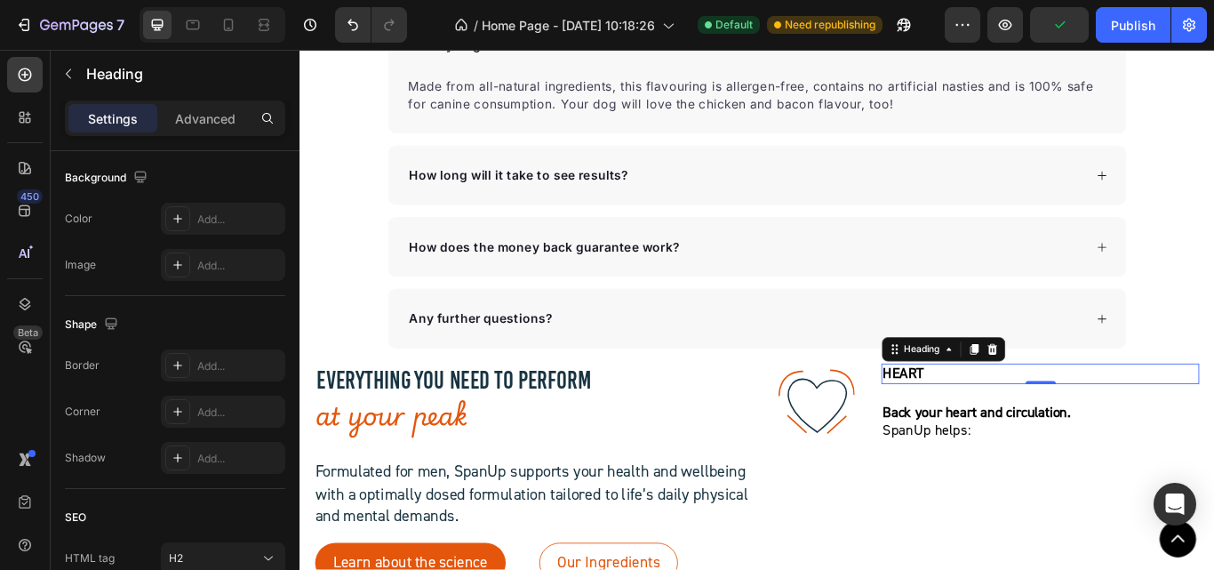
scroll to position [684, 0]
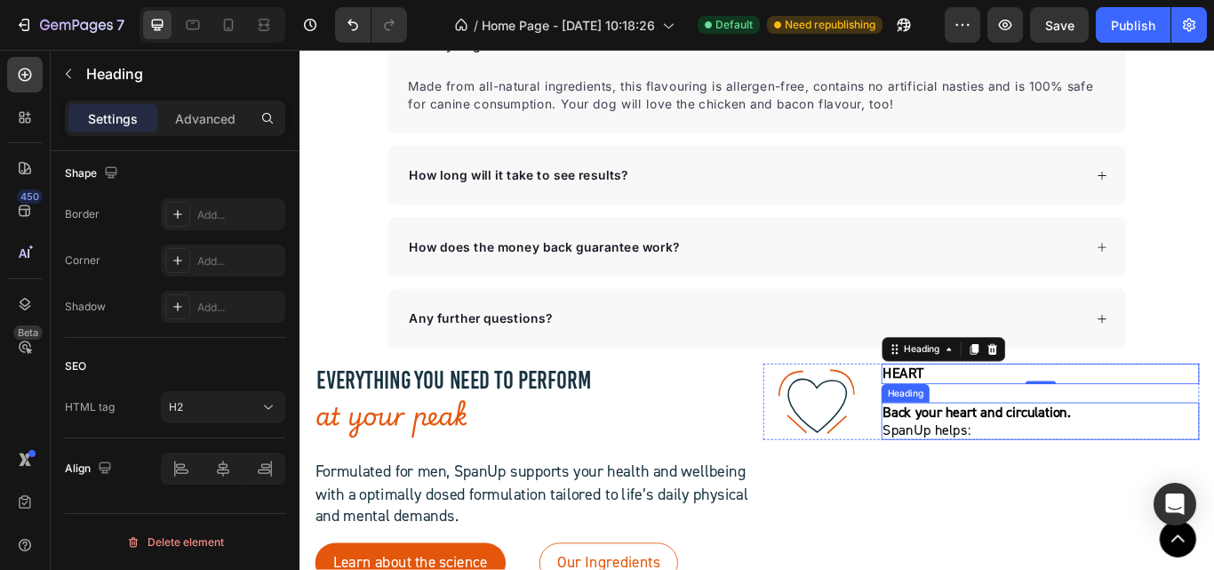
click at [1015, 483] on p "⁠⁠⁠⁠⁠⁠⁠ Back your heart and circulation.  SpanUp helps:" at bounding box center [1162, 483] width 367 height 40
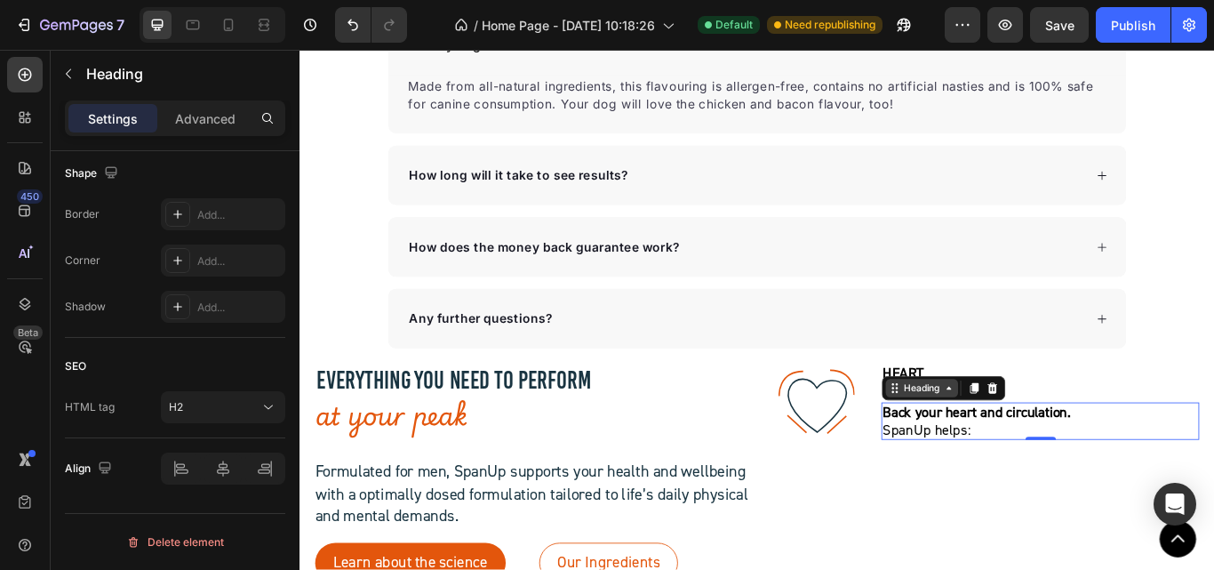
click at [1050, 451] on div "Heading" at bounding box center [1024, 444] width 84 height 21
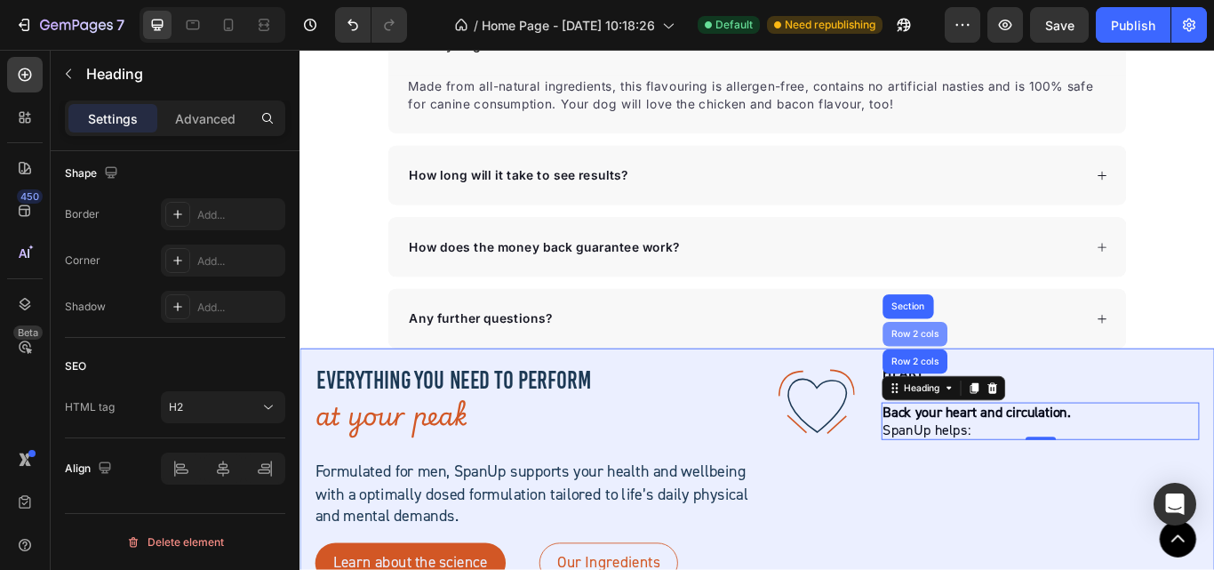
click at [1004, 381] on div "Row 2 cols" at bounding box center [1016, 381] width 61 height 11
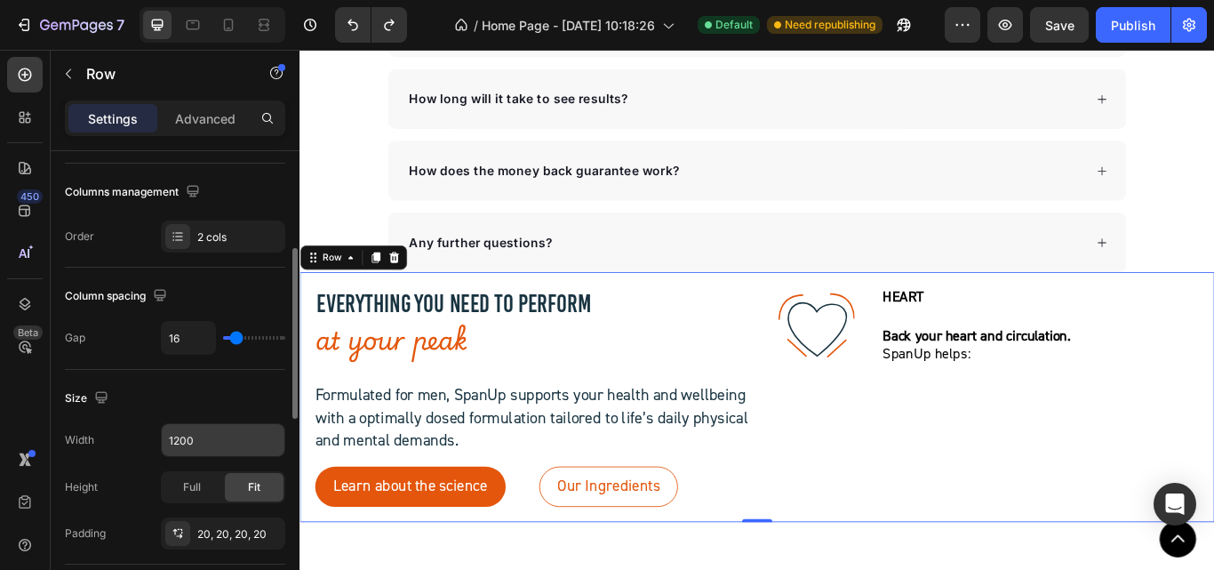
scroll to position [444, 0]
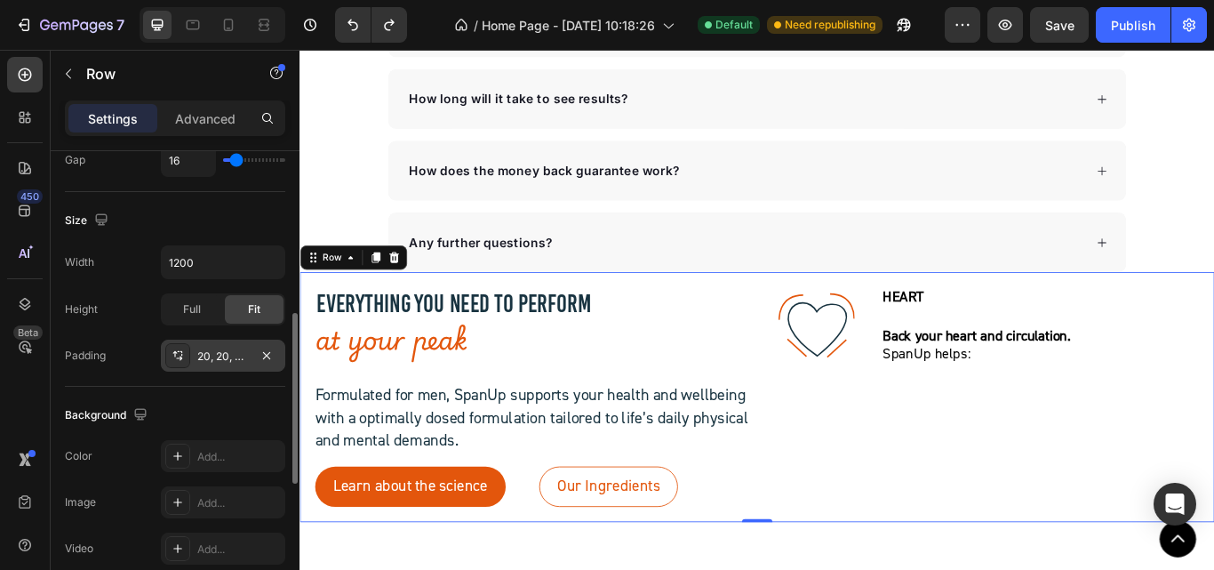
click at [235, 355] on div "20, 20, 20, 20" at bounding box center [223, 356] width 52 height 16
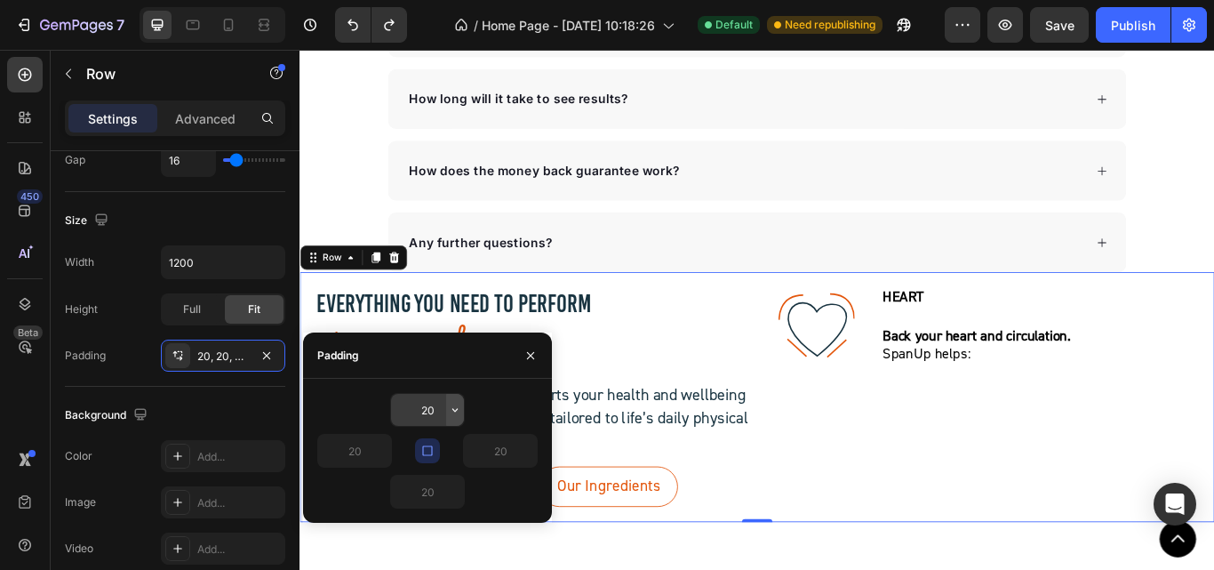
click at [447, 412] on button "button" at bounding box center [455, 410] width 18 height 32
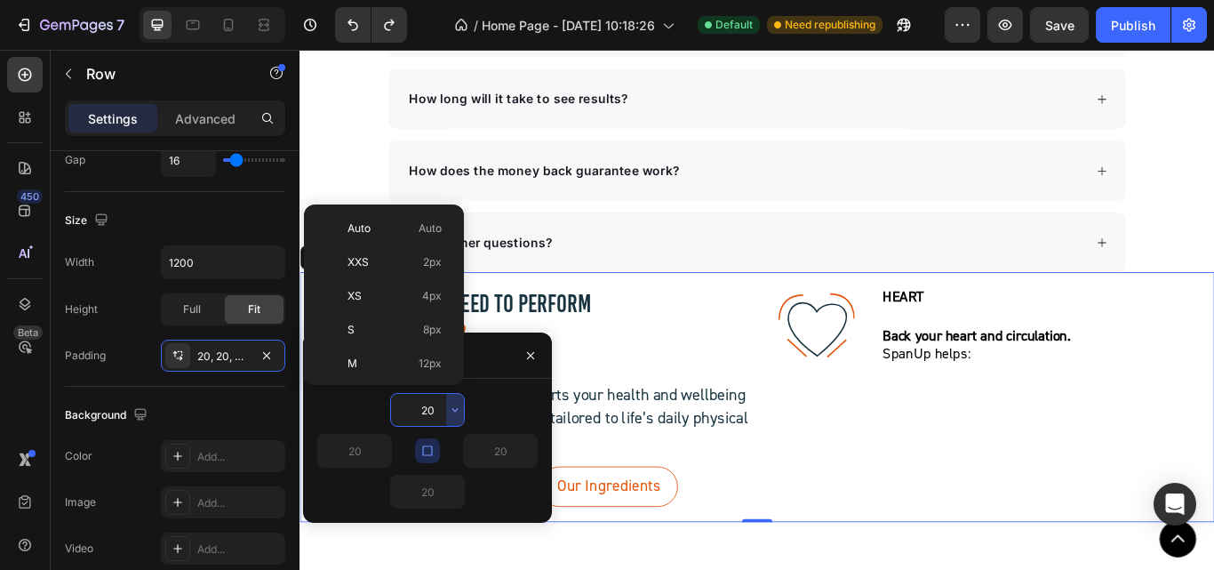
click at [425, 406] on input "20" at bounding box center [427, 410] width 73 height 32
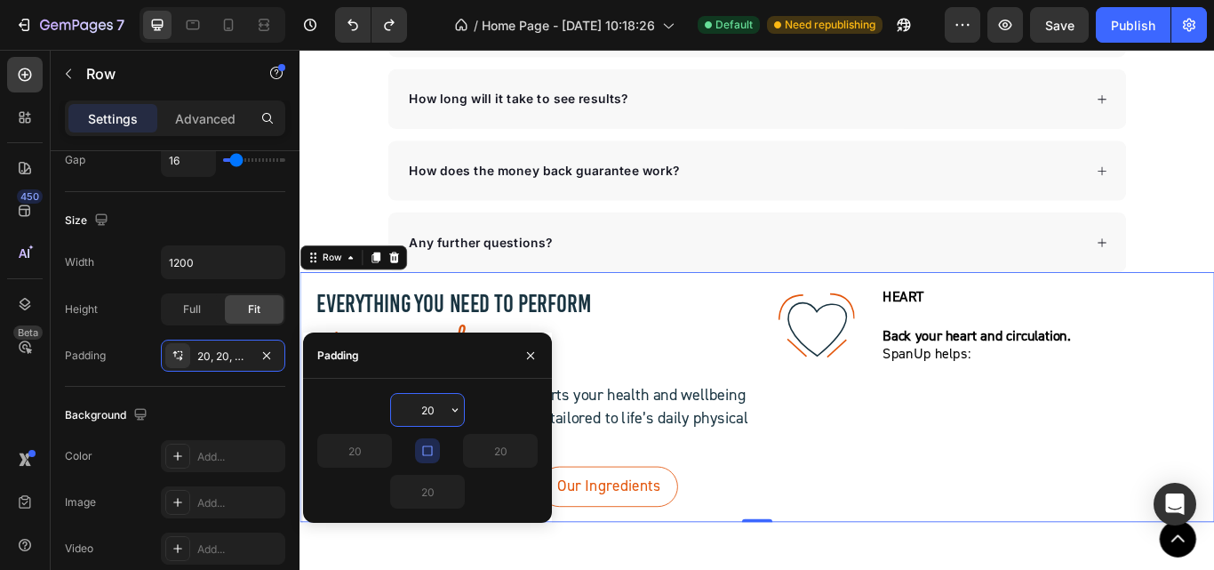
click at [425, 406] on input "20" at bounding box center [427, 410] width 73 height 32
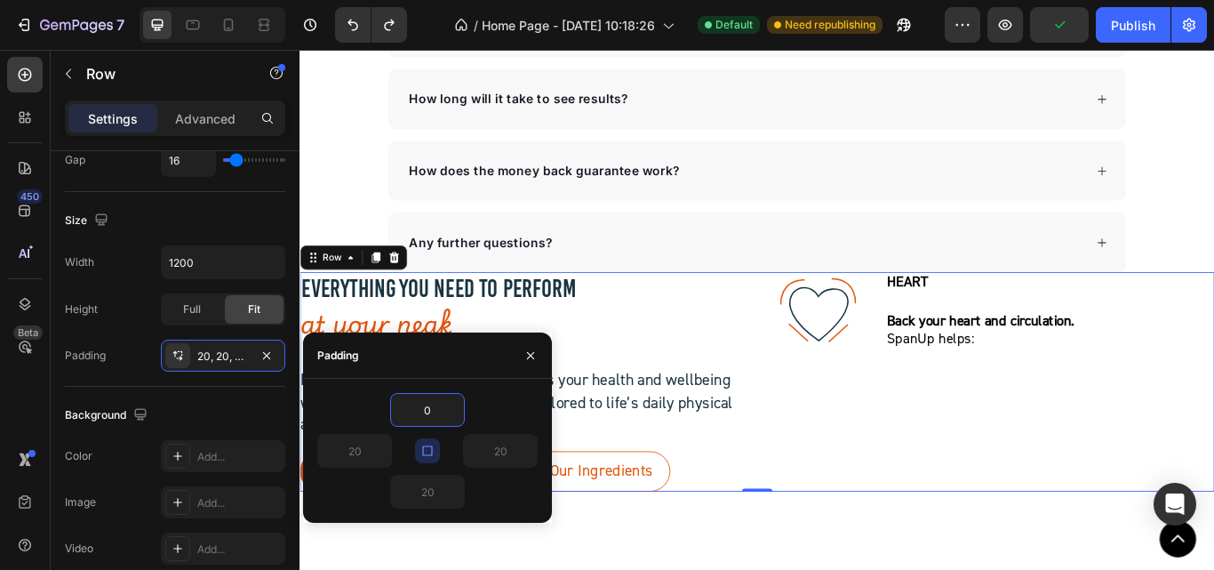
type input "20"
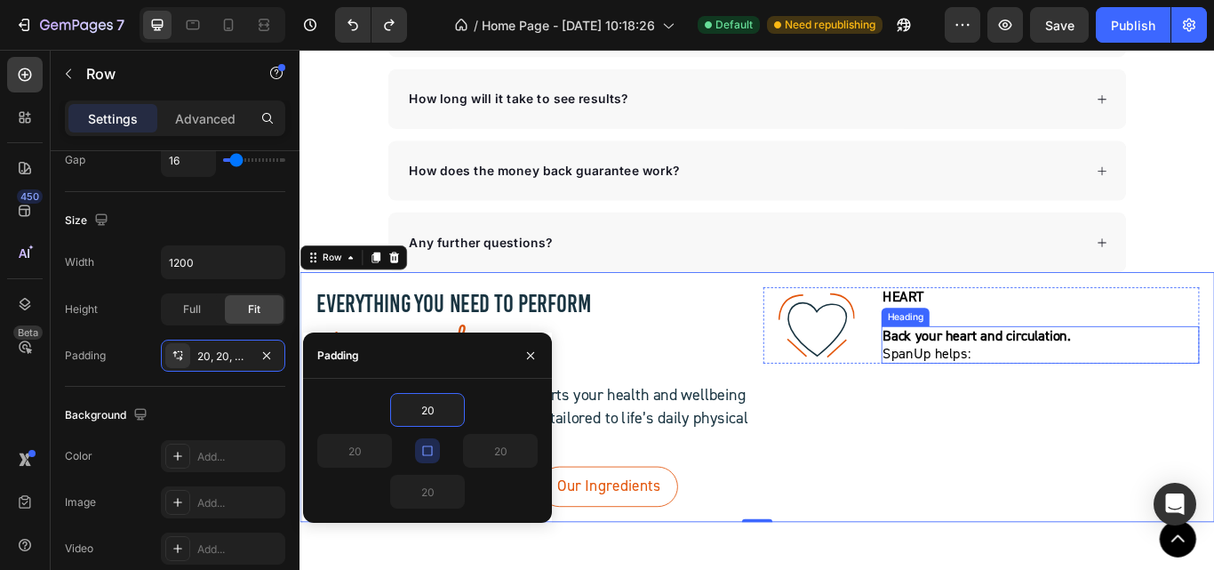
click at [987, 388] on strong "Back your heart and circulation." at bounding box center [1088, 383] width 219 height 21
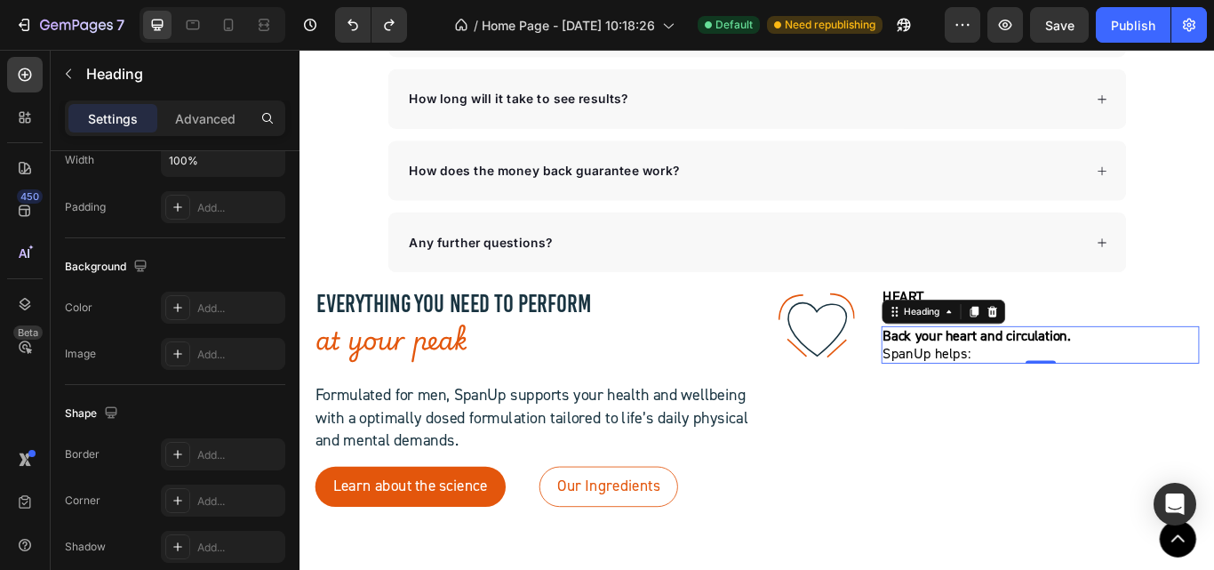
scroll to position [0, 0]
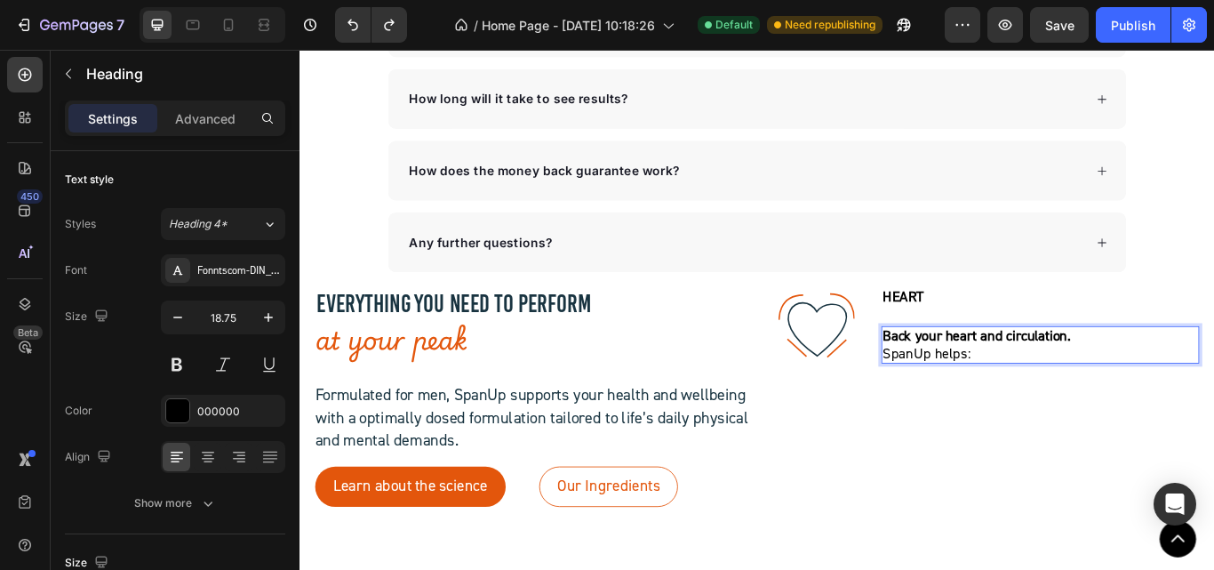
click at [1129, 373] on strong "Back your heart and circulation." at bounding box center [1088, 383] width 219 height 21
click at [1131, 368] on div "HEART Heading Back your heart and circulation.  SpanUp helps: Heading 0" at bounding box center [1163, 371] width 371 height 89
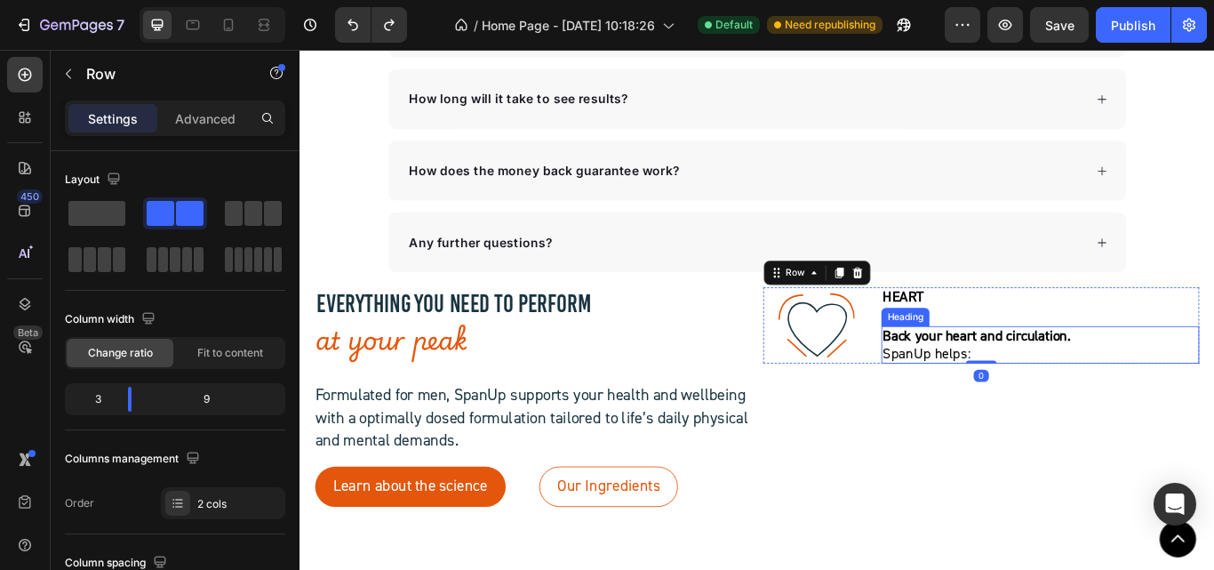
click at [1013, 377] on strong "Back your heart and circulation." at bounding box center [1088, 383] width 219 height 21
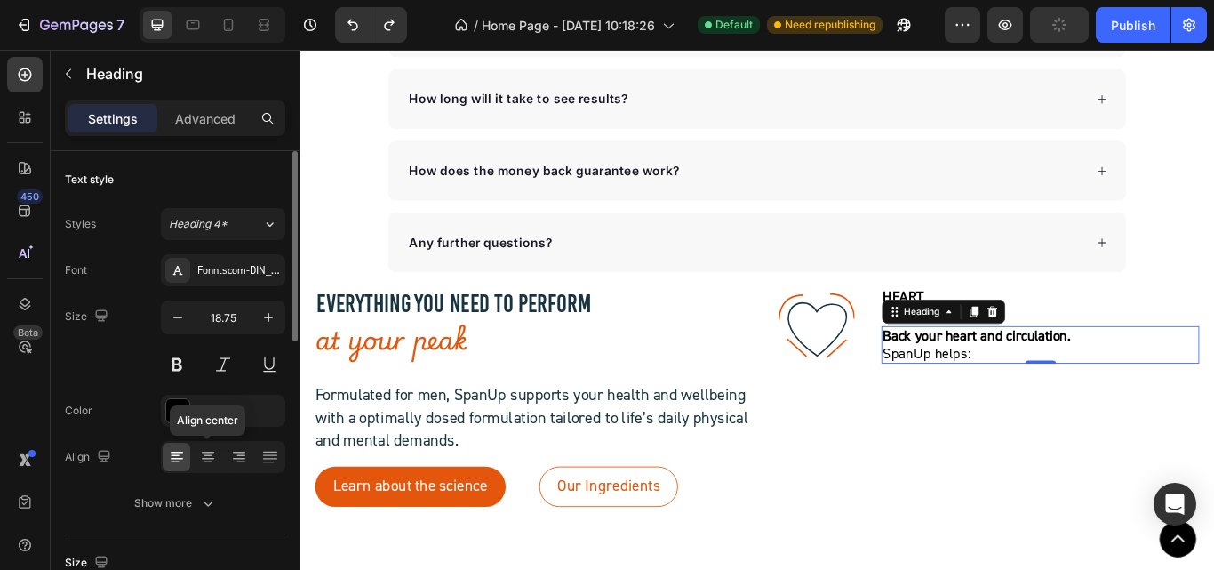
scroll to position [178, 0]
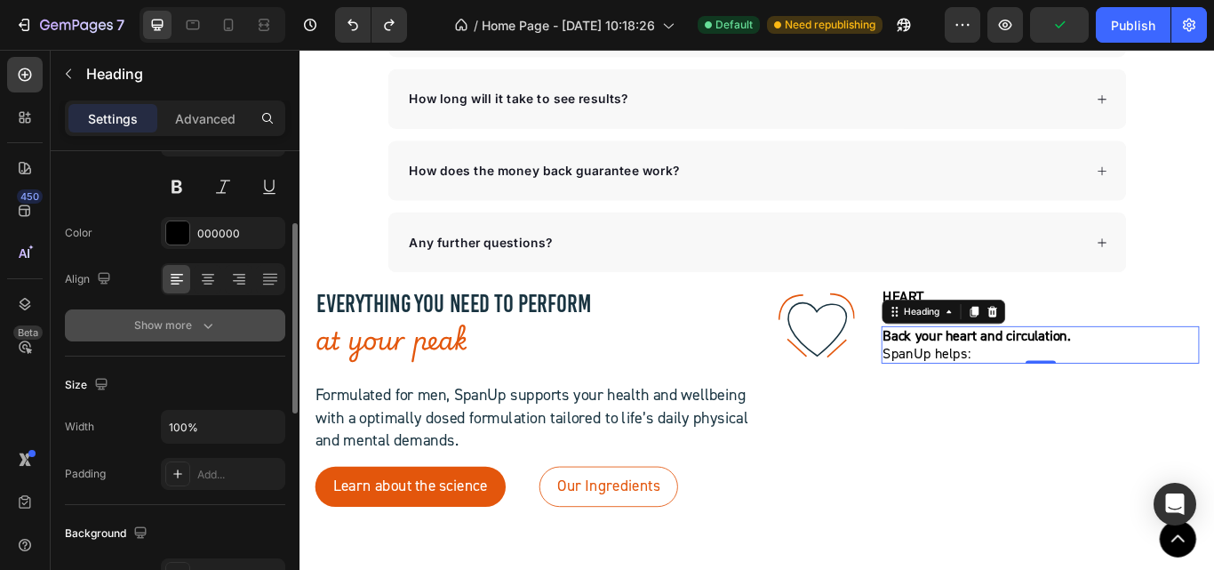
click at [196, 315] on button "Show more" at bounding box center [175, 325] width 220 height 32
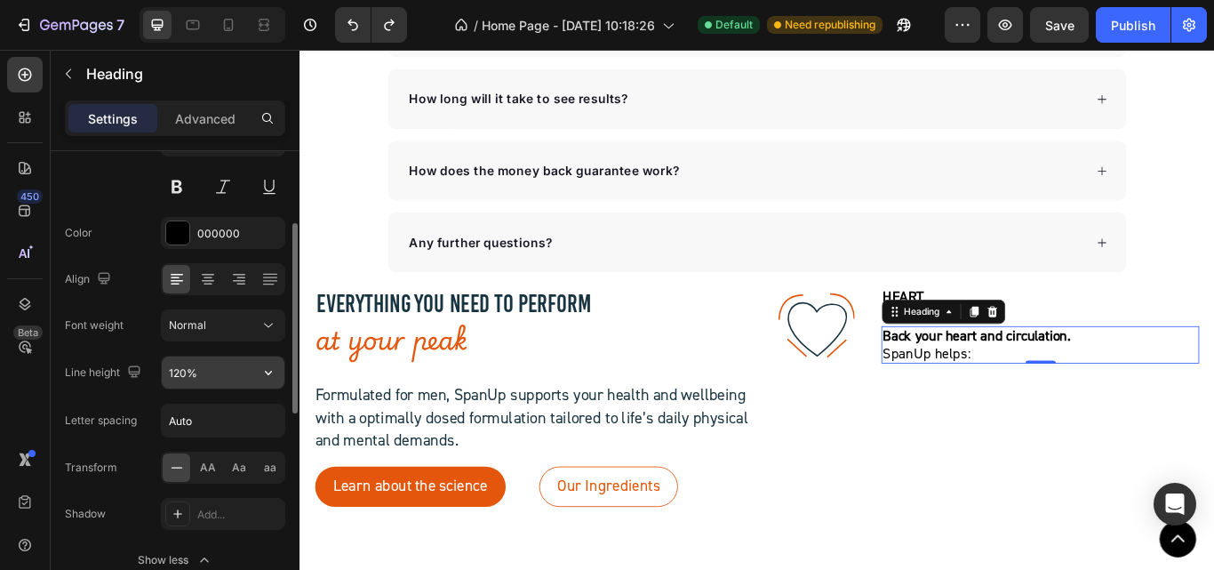
click at [215, 371] on input "120%" at bounding box center [223, 372] width 123 height 32
click at [257, 371] on button "button" at bounding box center [268, 372] width 32 height 32
click at [206, 371] on input "120%" at bounding box center [223, 372] width 123 height 32
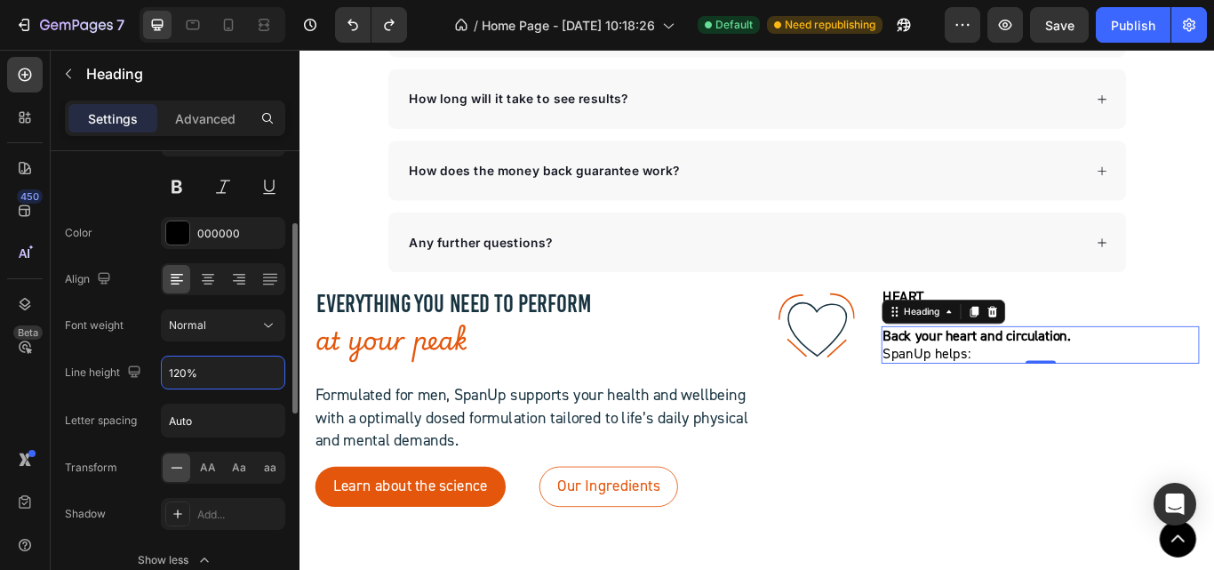
drag, startPoint x: 176, startPoint y: 378, endPoint x: 110, endPoint y: 379, distance: 65.8
click at [110, 379] on div "Line height 120%" at bounding box center [175, 372] width 220 height 34
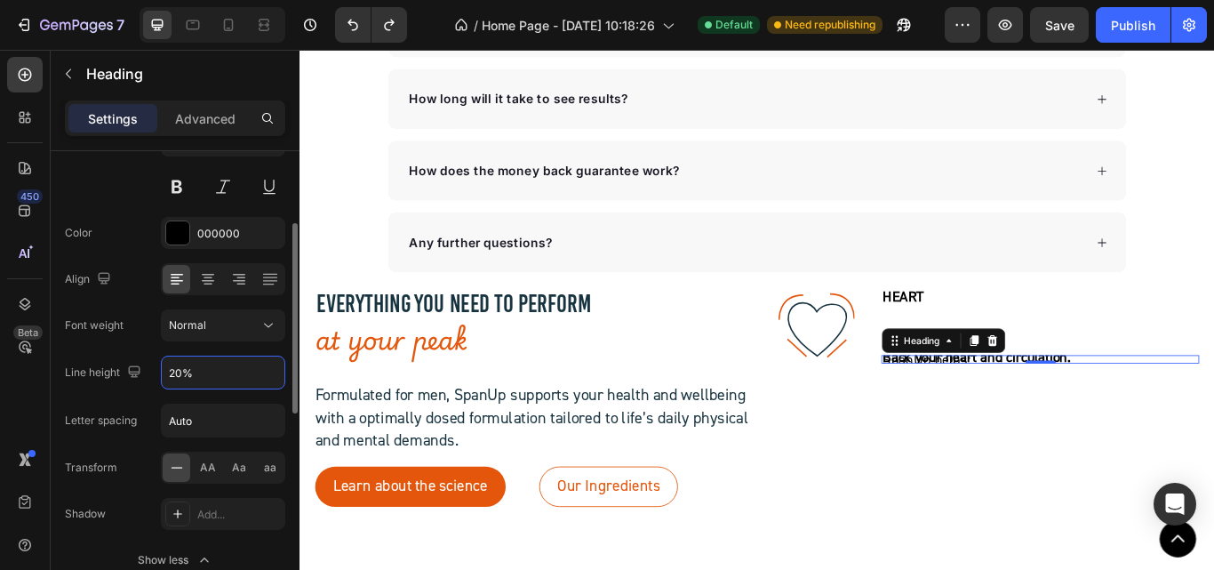
type input "120%"
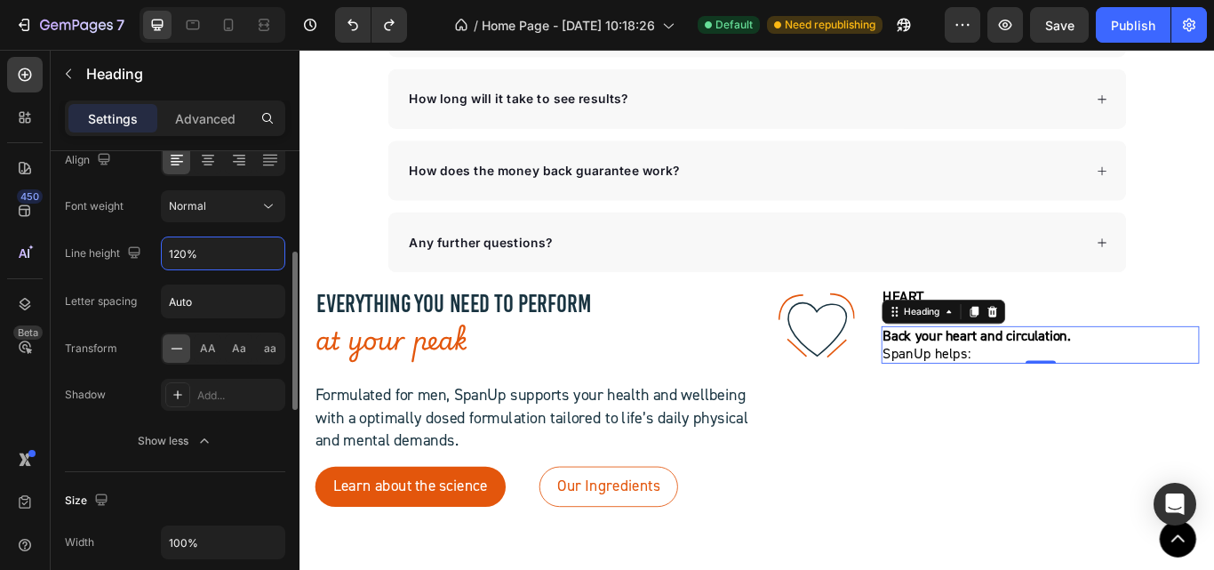
scroll to position [0, 0]
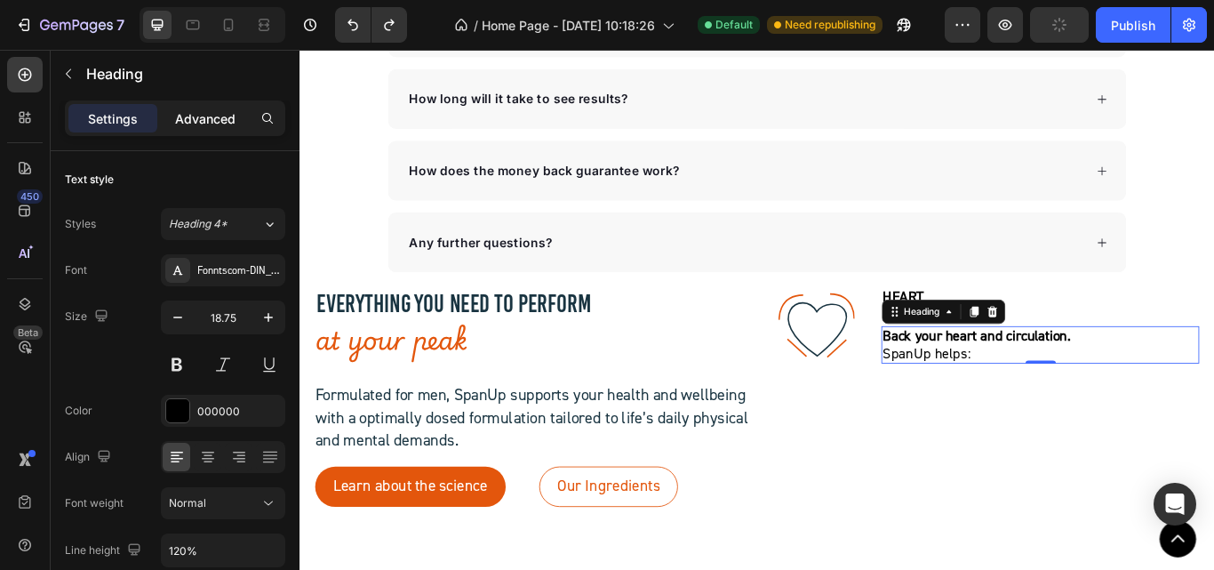
click at [183, 104] on div "Advanced" at bounding box center [205, 118] width 89 height 28
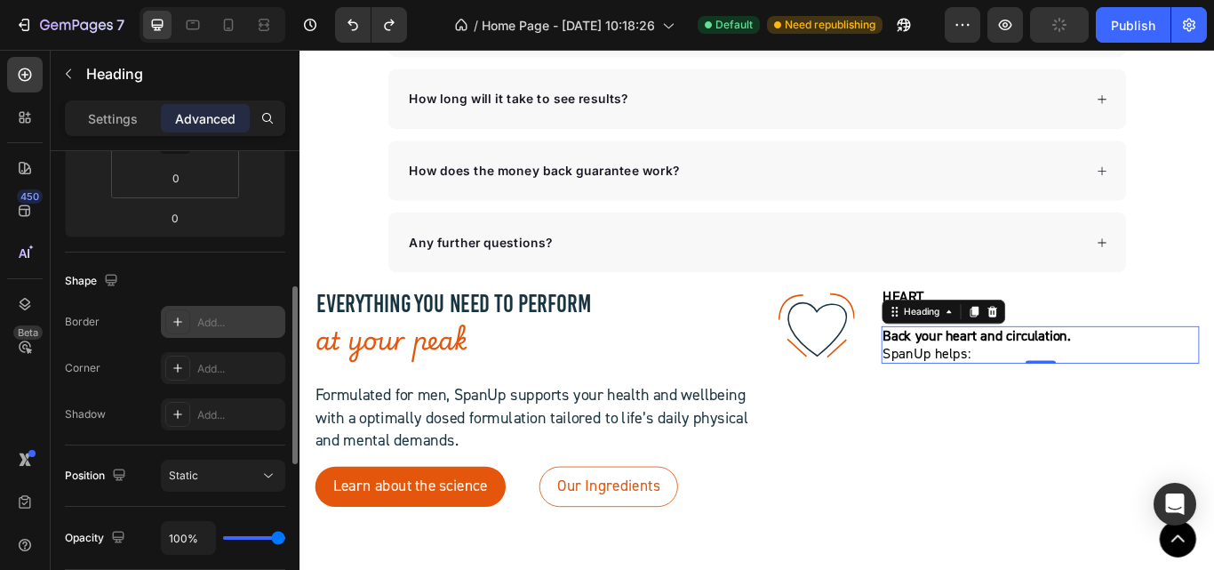
scroll to position [178, 0]
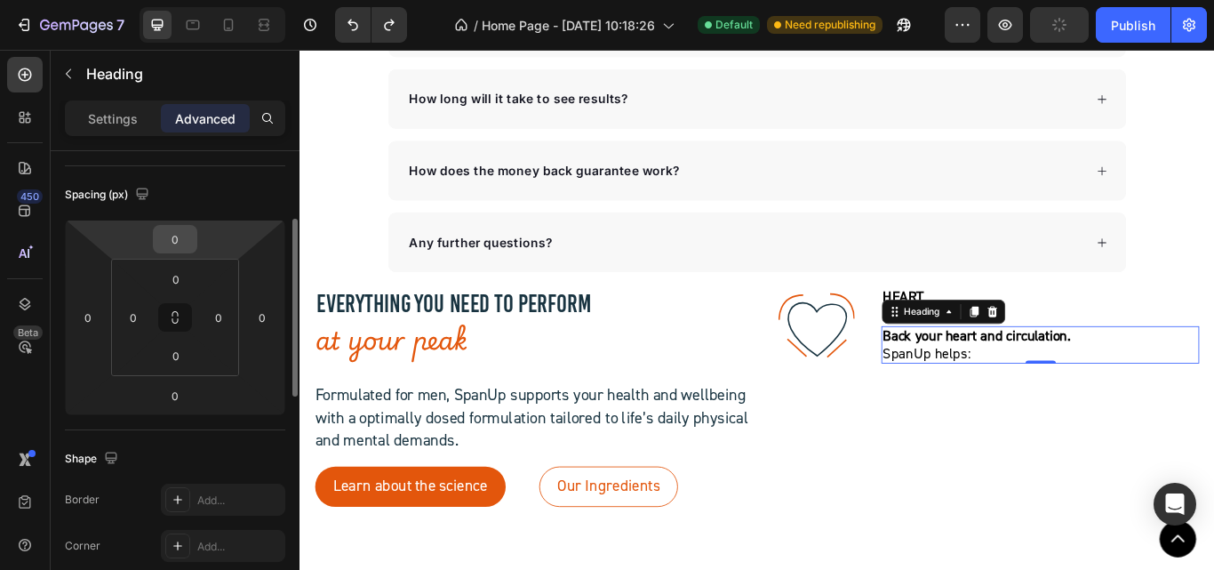
click at [167, 248] on input "0" at bounding box center [175, 239] width 36 height 27
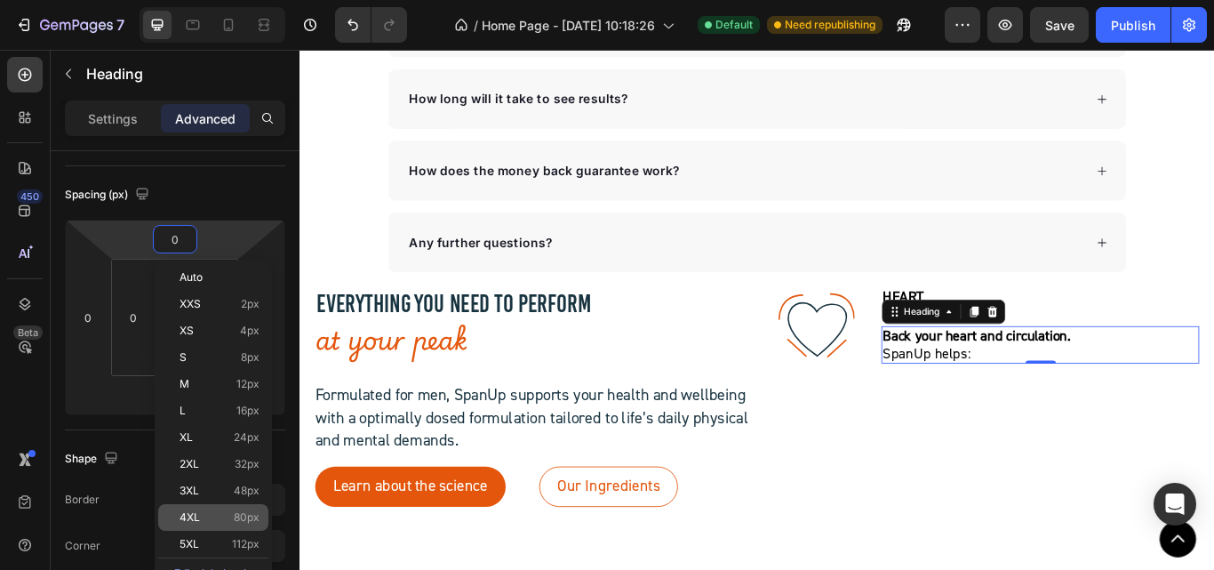
click at [188, 512] on span "4XL" at bounding box center [190, 517] width 20 height 12
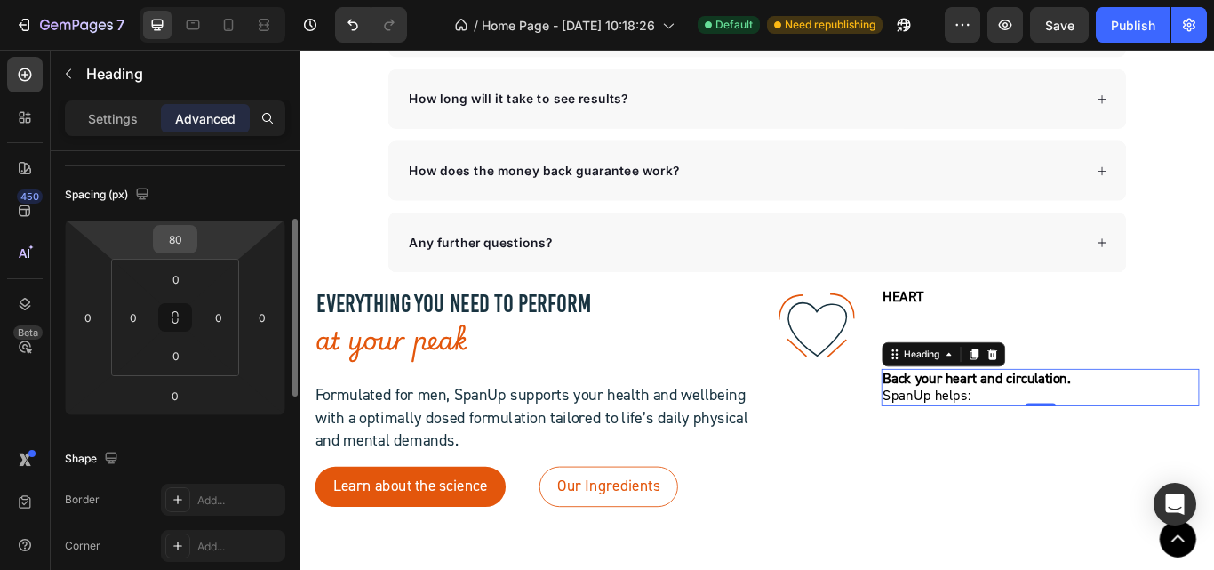
click at [188, 236] on input "80" at bounding box center [175, 239] width 36 height 27
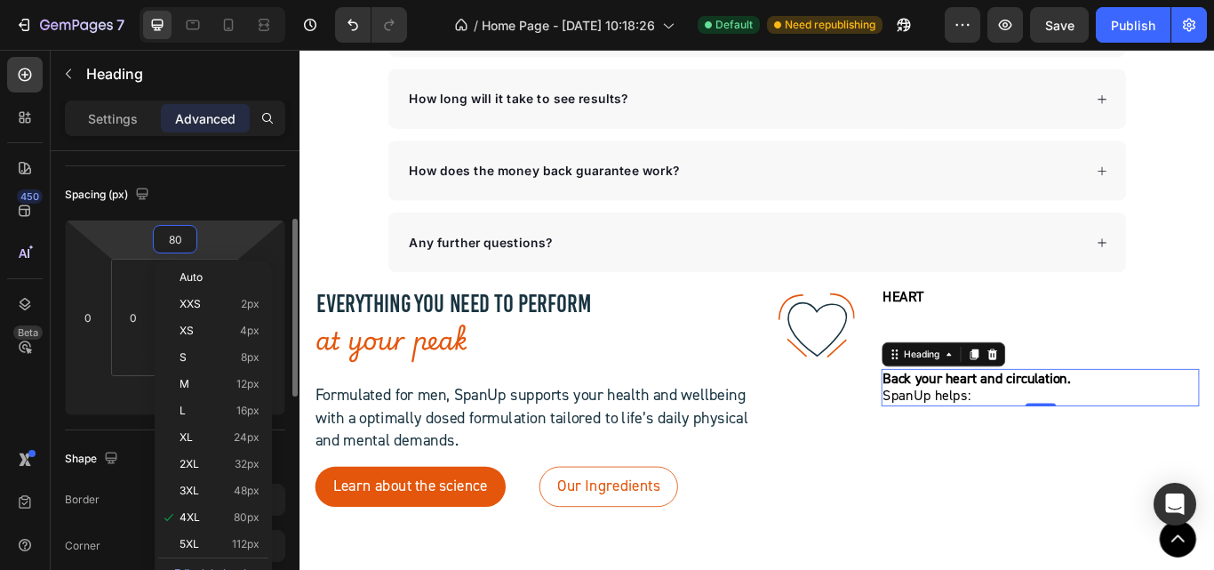
click at [167, 242] on input "80" at bounding box center [175, 239] width 36 height 27
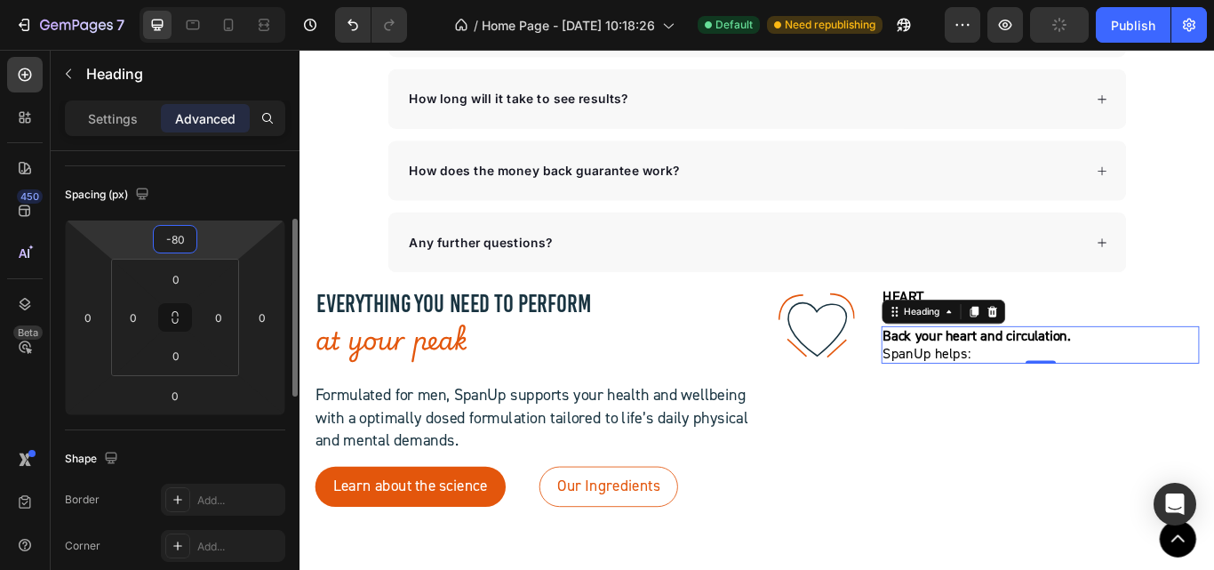
click at [179, 235] on input "-80" at bounding box center [175, 239] width 36 height 27
type input "-100"
click at [345, 283] on div "Frequently Asked Questions Heading Can Petpure plate be used on a regular basis…" at bounding box center [832, 131] width 1066 height 938
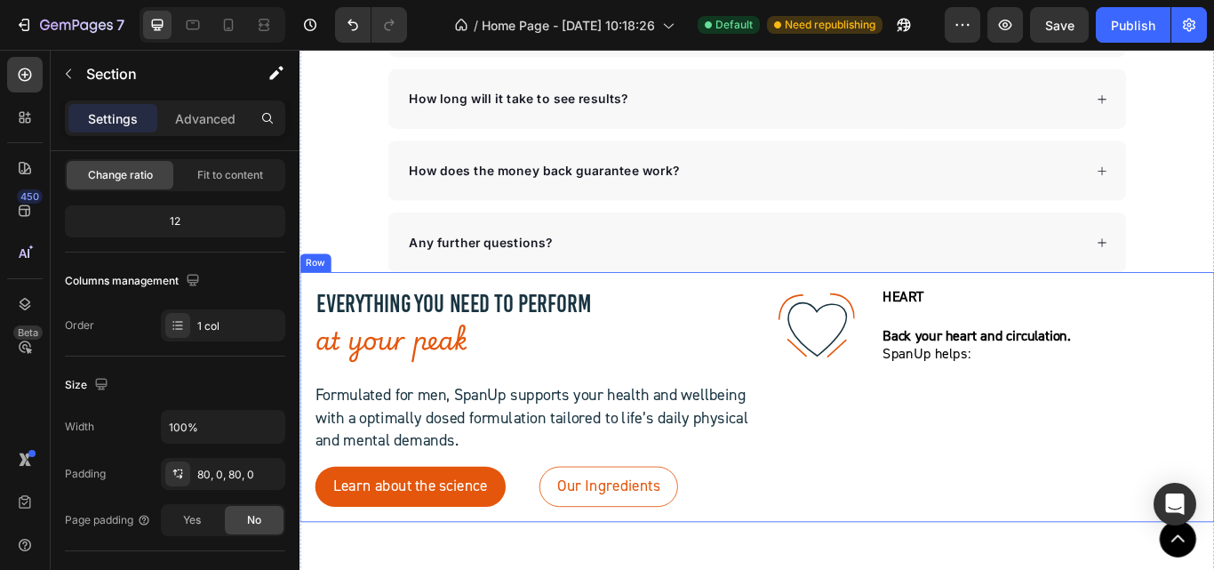
scroll to position [0, 0]
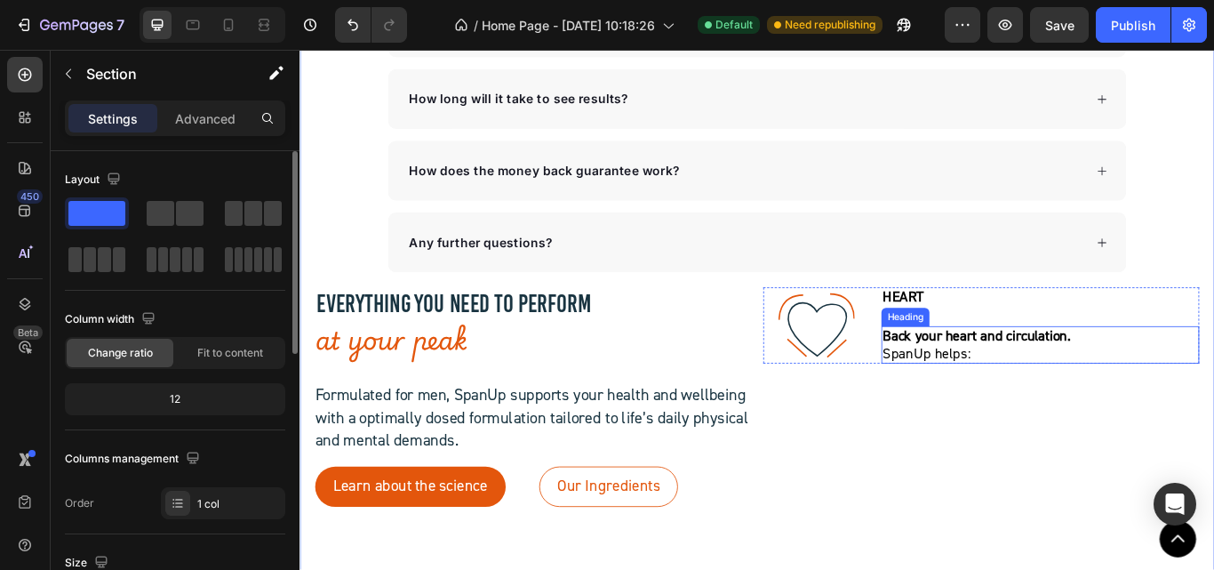
click at [1020, 409] on p "⁠⁠⁠⁠⁠⁠⁠ Back your heart and circulation.  SpanUp helps:" at bounding box center [1162, 394] width 367 height 40
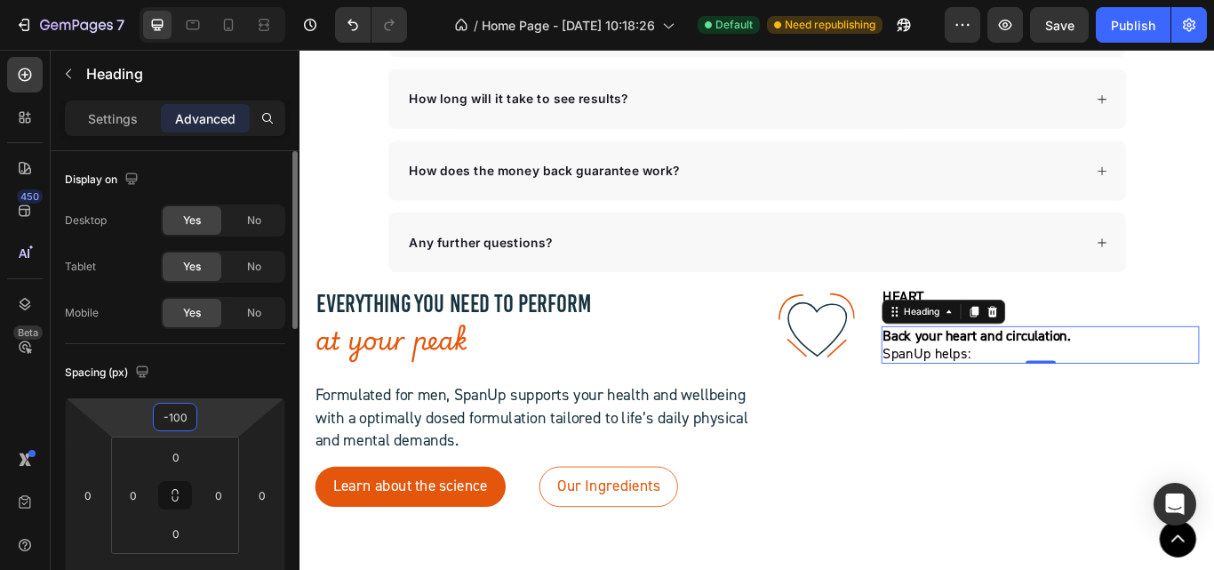
click at [173, 416] on input "-100" at bounding box center [175, 416] width 36 height 27
drag, startPoint x: 173, startPoint y: 416, endPoint x: 140, endPoint y: 412, distance: 33.1
click at [140, 412] on div "-100 0 0 0" at bounding box center [175, 495] width 220 height 196
type input "-0"
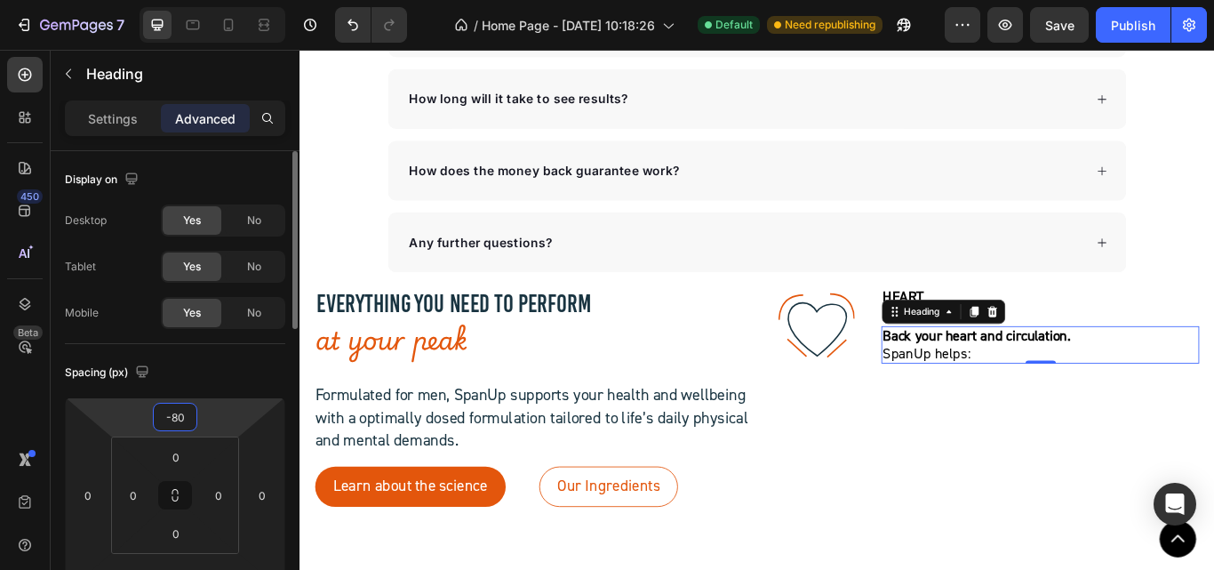
type input "-80"
click at [203, 362] on div "Spacing (px)" at bounding box center [175, 372] width 220 height 28
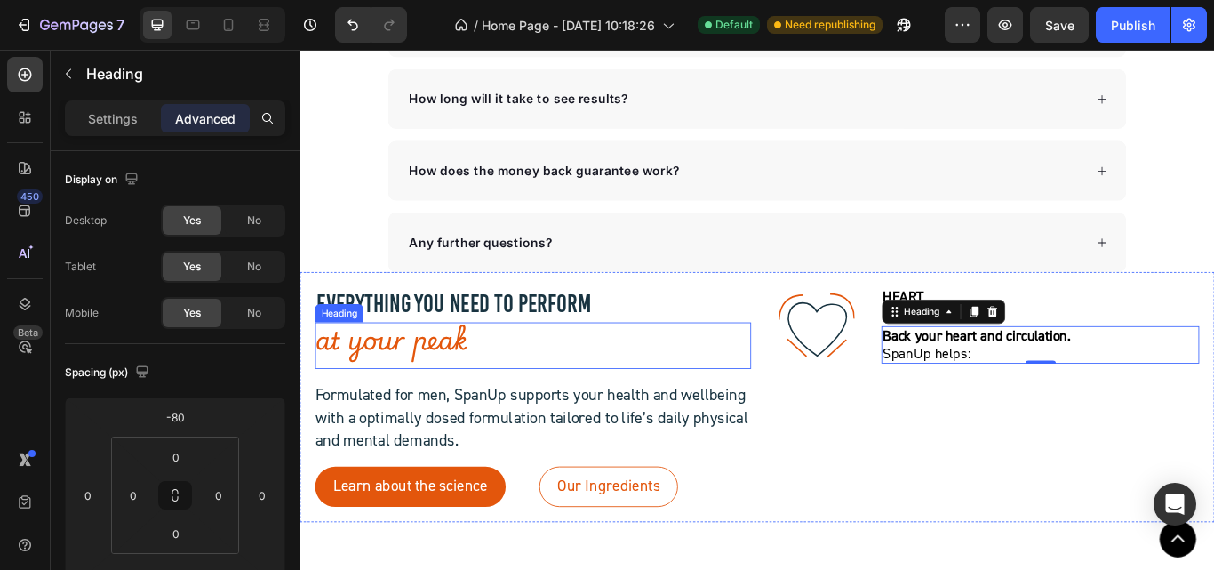
click at [796, 391] on h2 "at your peak" at bounding box center [571, 395] width 508 height 55
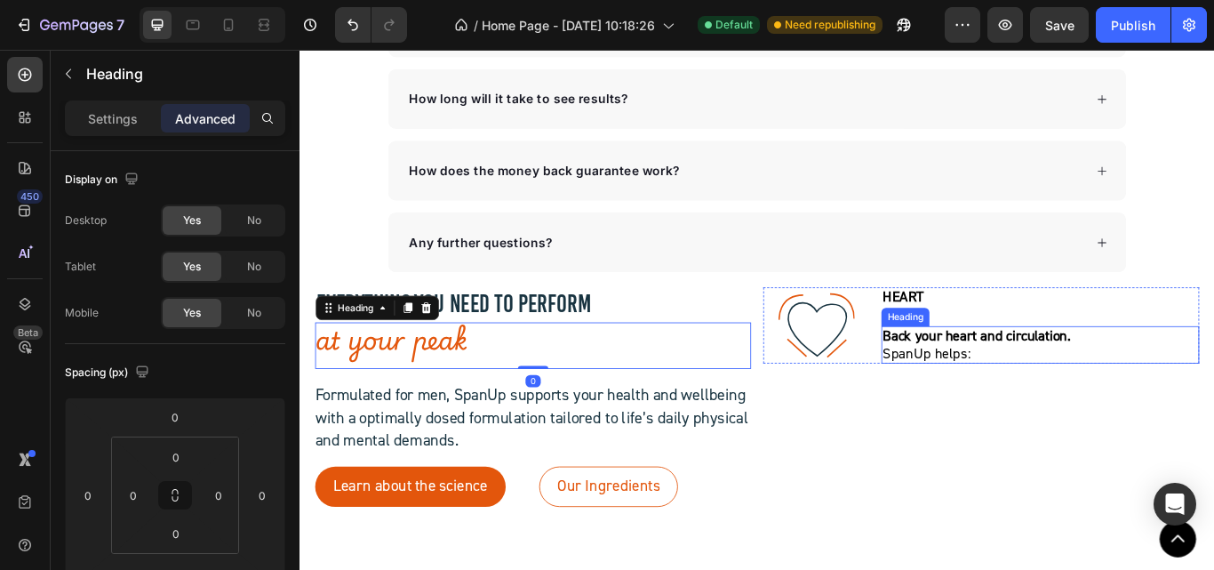
click at [1062, 386] on strong "Back your heart and circulation." at bounding box center [1088, 383] width 219 height 21
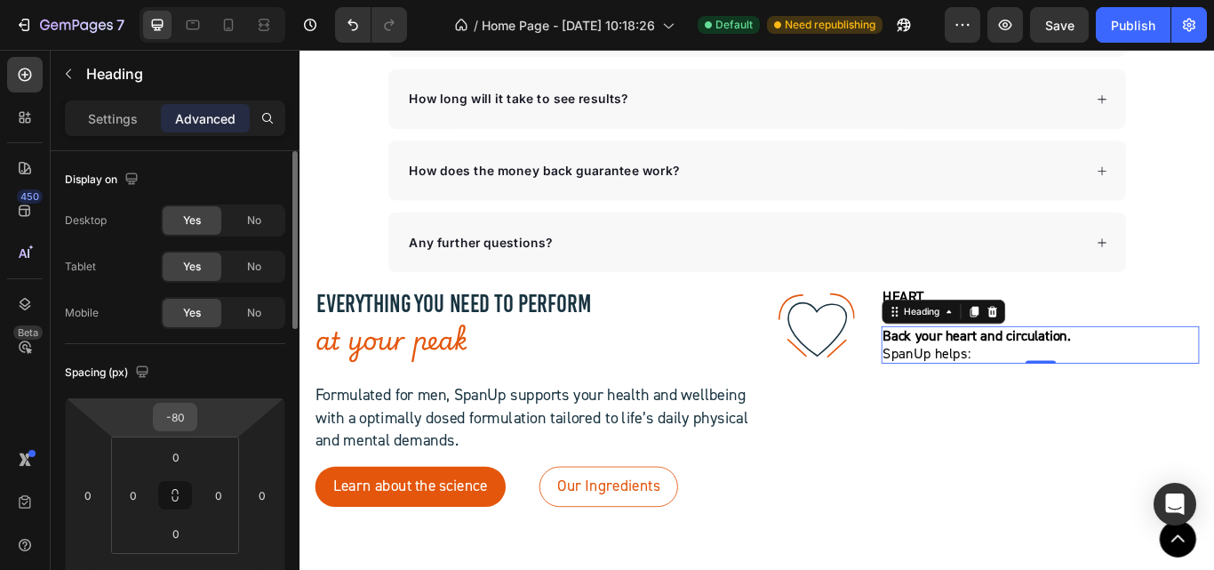
click at [183, 424] on input "-80" at bounding box center [175, 416] width 36 height 27
click at [172, 421] on input "-80" at bounding box center [175, 416] width 36 height 27
type input "0"
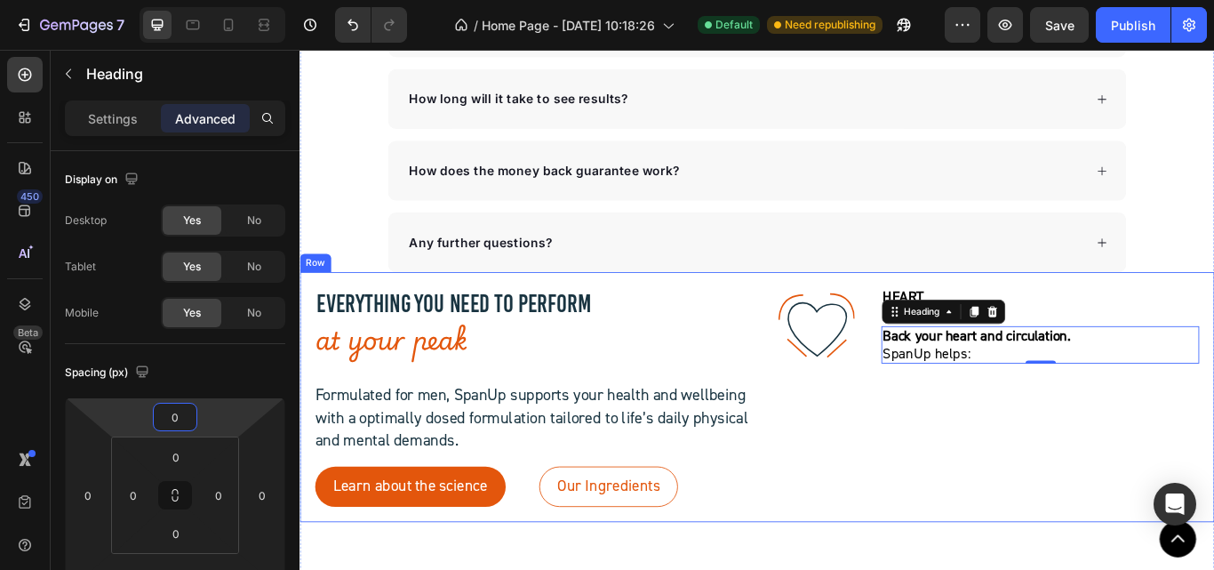
click at [1047, 522] on div ".id581902711654449760 .str0 {stroke:#193441;stroke-width:3.1;stroke-miterlimit:…" at bounding box center [1094, 455] width 508 height 256
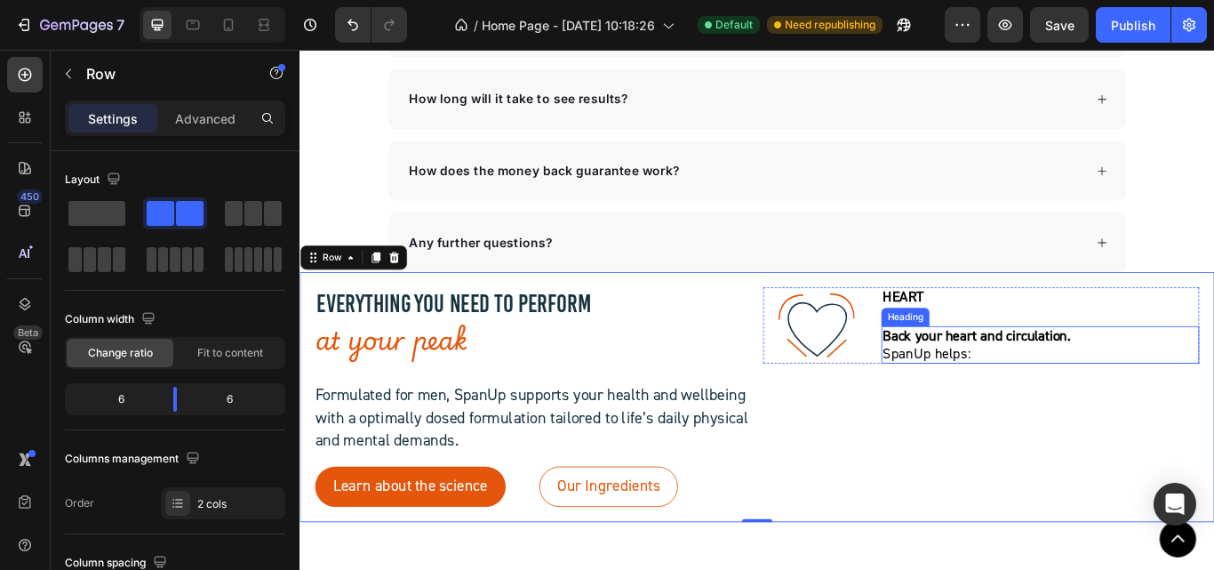
click at [1027, 406] on p "⁠⁠⁠⁠⁠⁠⁠ Back your heart and circulation.  SpanUp helps:" at bounding box center [1162, 394] width 367 height 40
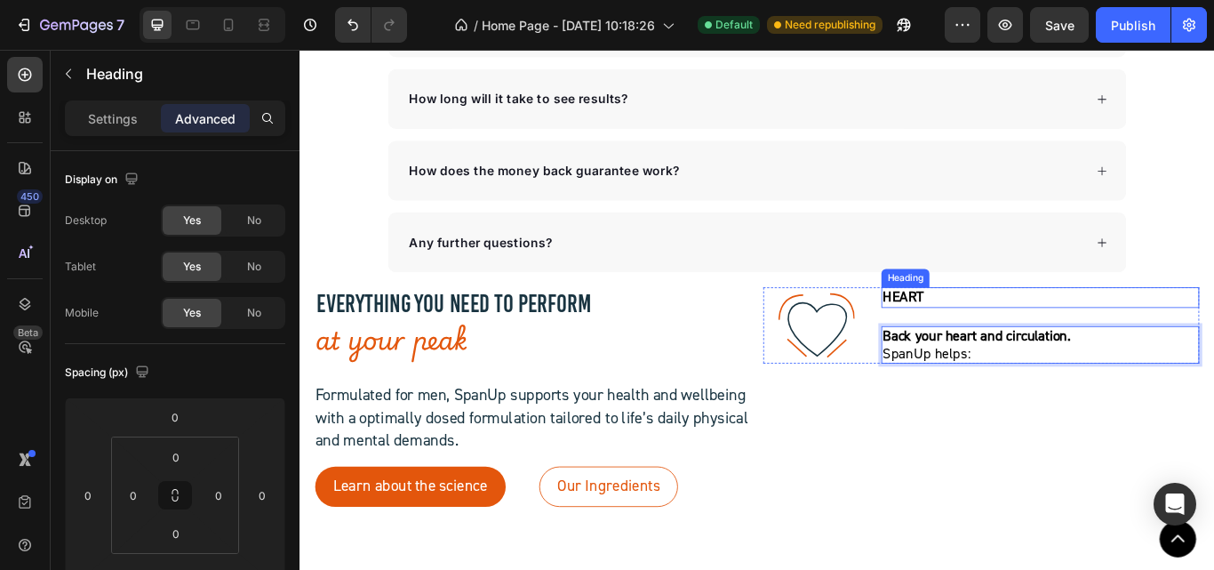
click at [993, 332] on p "HEART" at bounding box center [1162, 339] width 367 height 20
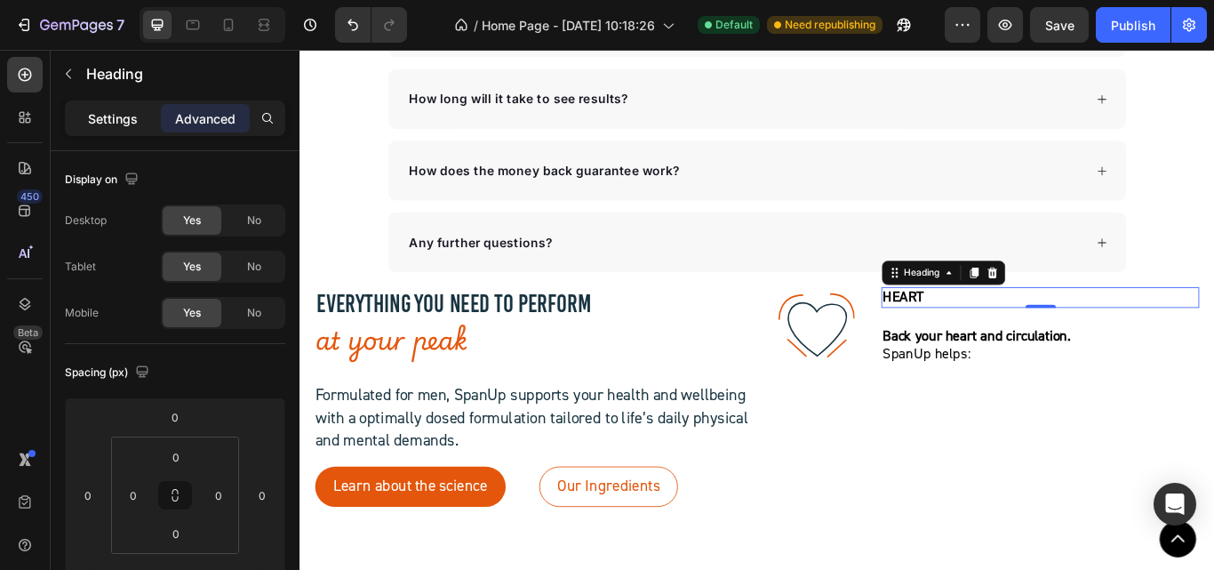
click at [138, 126] on div "Settings" at bounding box center [112, 118] width 89 height 28
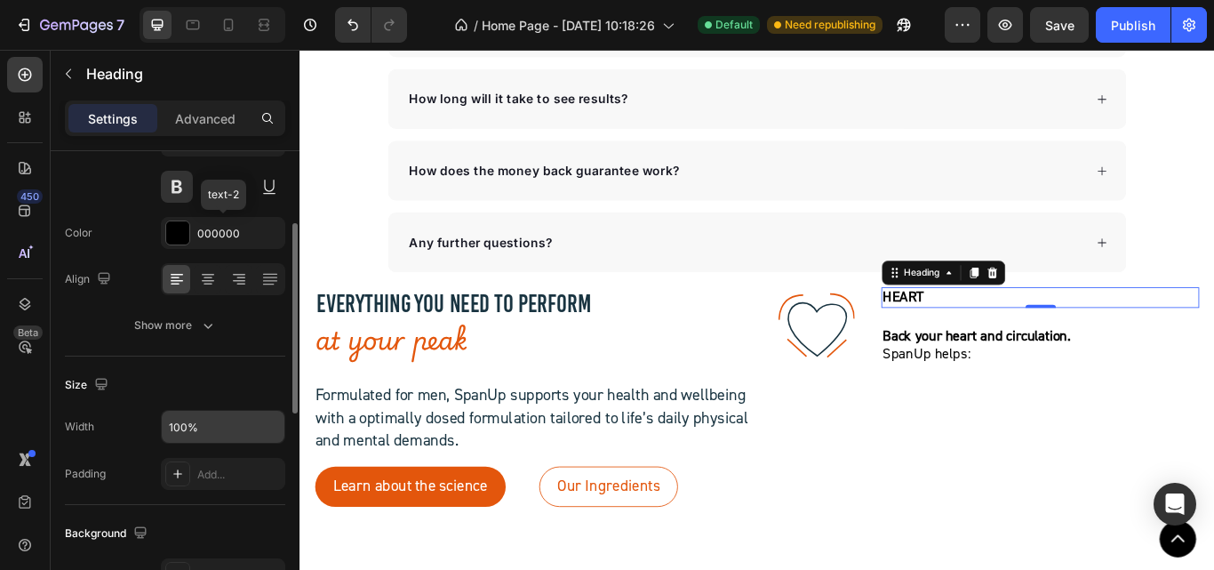
scroll to position [355, 0]
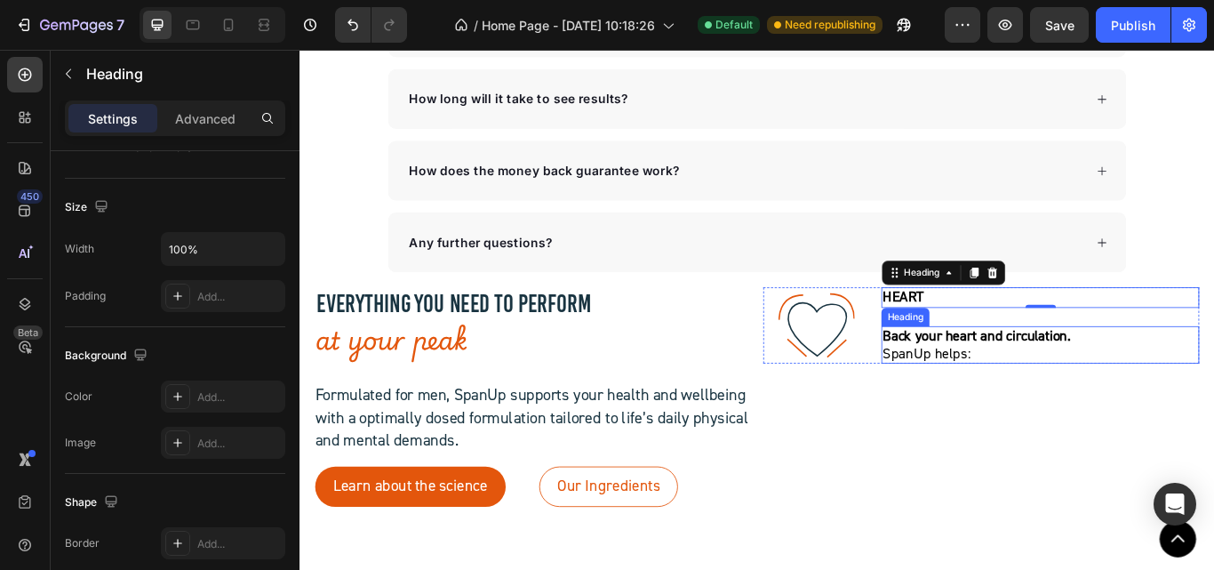
click at [1161, 395] on p "⁠⁠⁠⁠⁠⁠⁠ Back your heart and circulation.  SpanUp helps:" at bounding box center [1162, 394] width 367 height 40
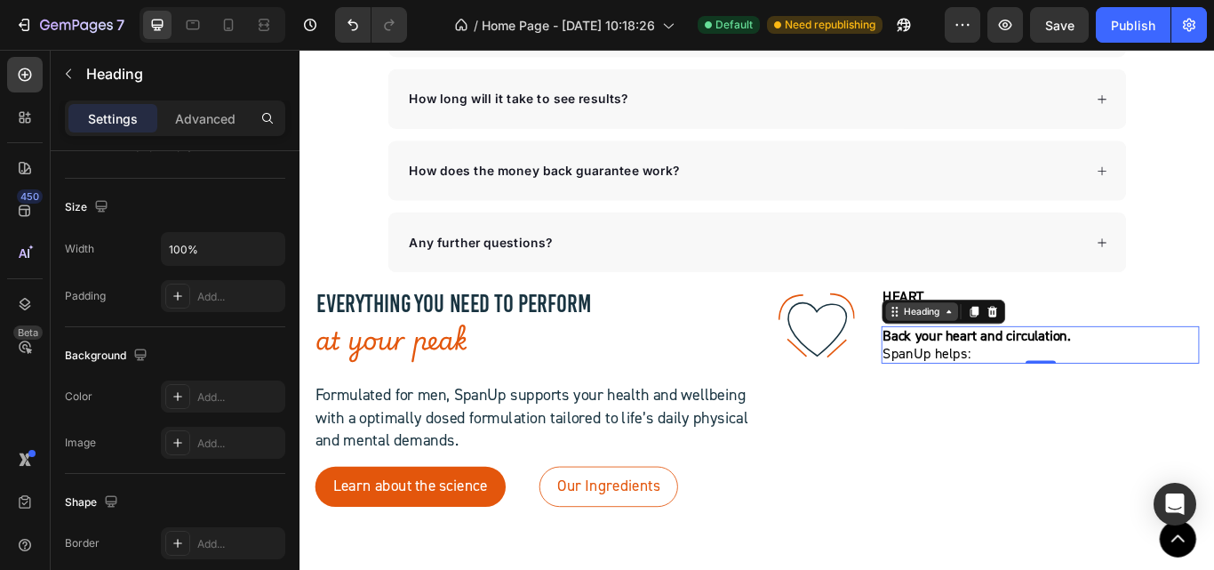
click at [1050, 355] on icon at bounding box center [1056, 355] width 14 height 14
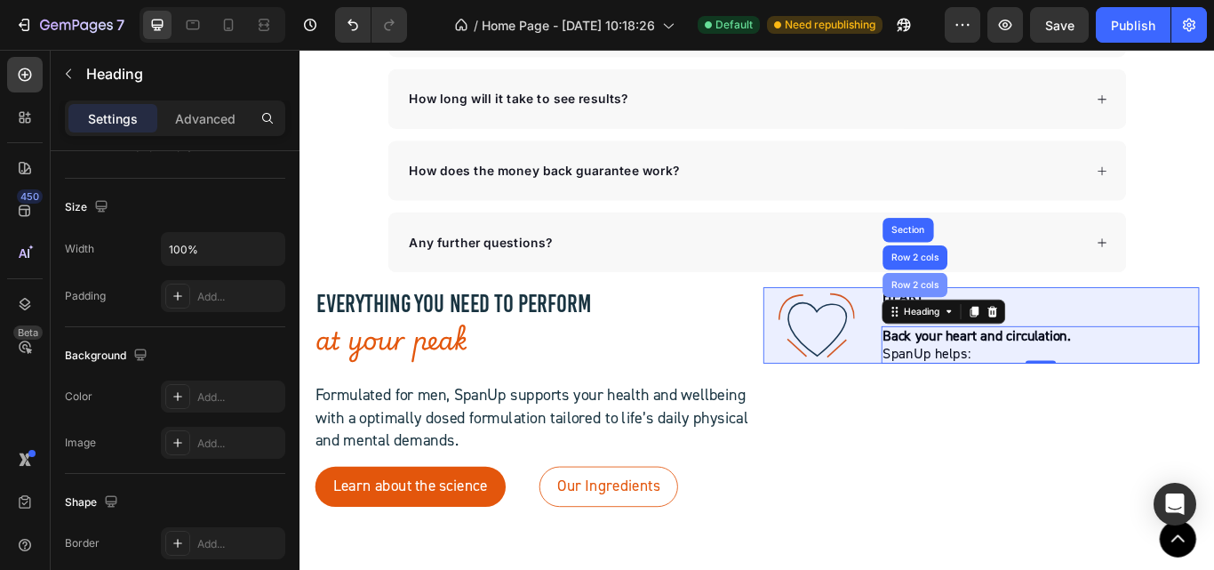
click at [1009, 326] on div "Row 2 cols" at bounding box center [1016, 324] width 61 height 11
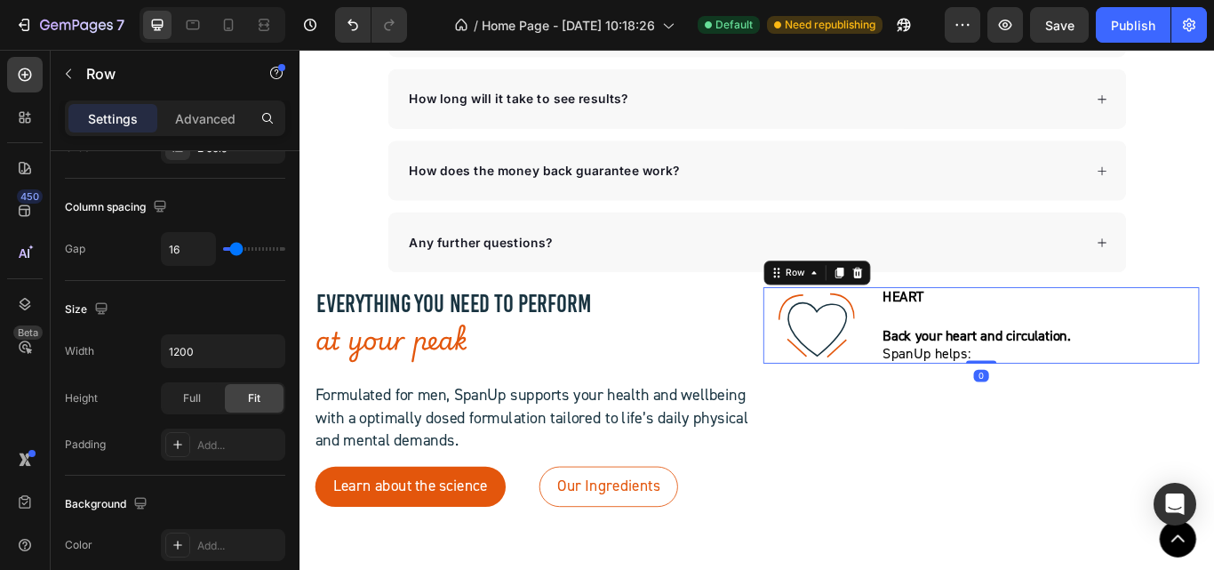
scroll to position [0, 0]
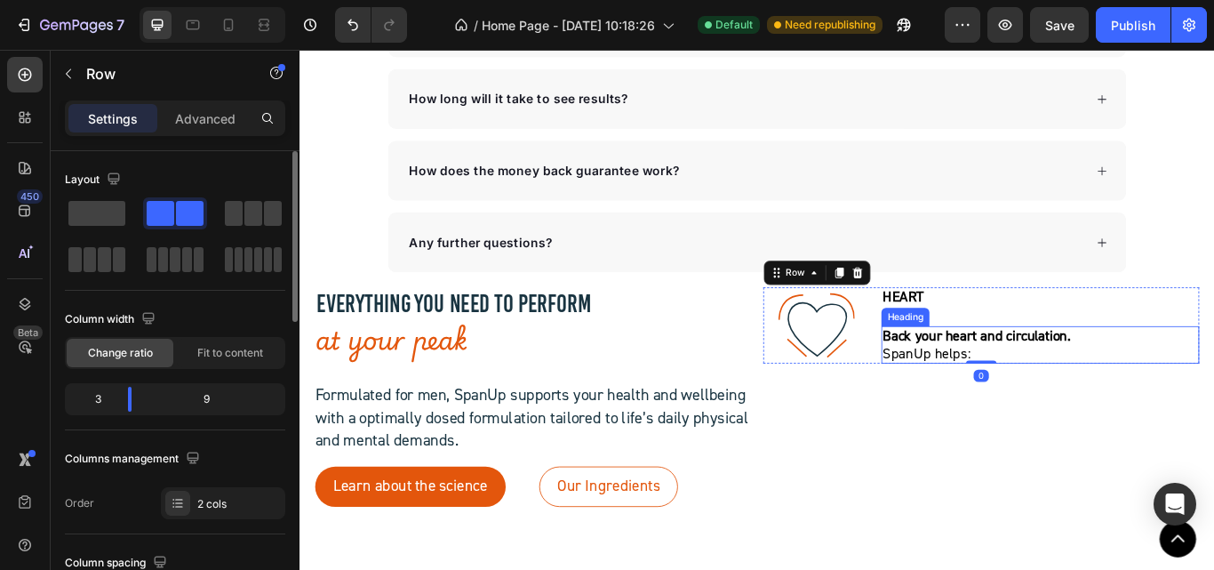
click at [1049, 387] on strong "Back your heart and circulation." at bounding box center [1088, 383] width 219 height 21
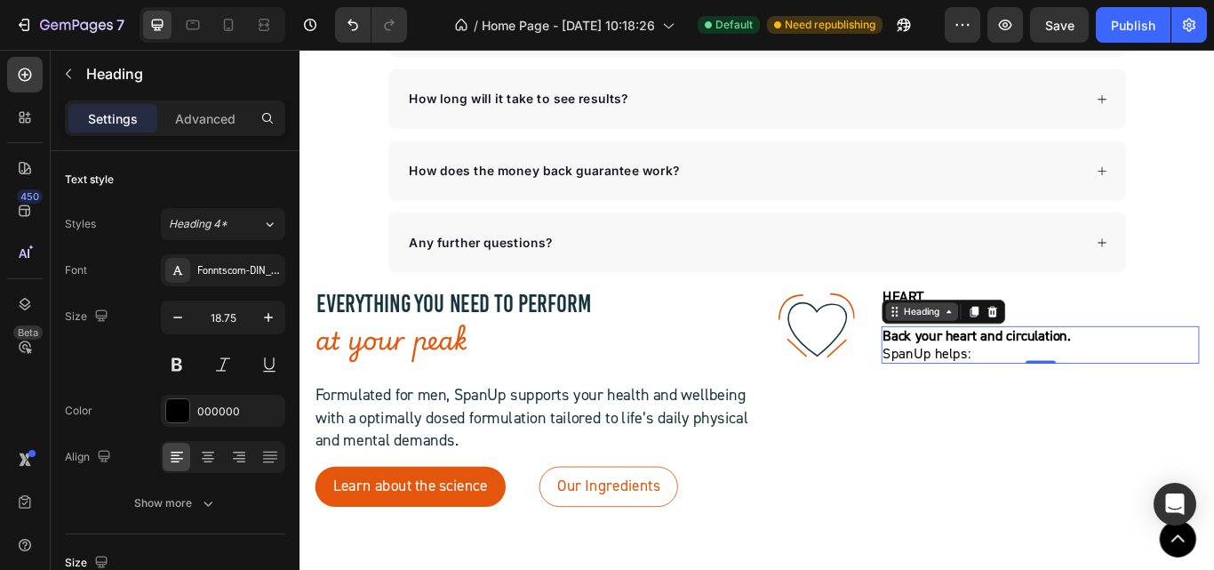
click at [1022, 363] on div "Heading" at bounding box center [1024, 355] width 84 height 21
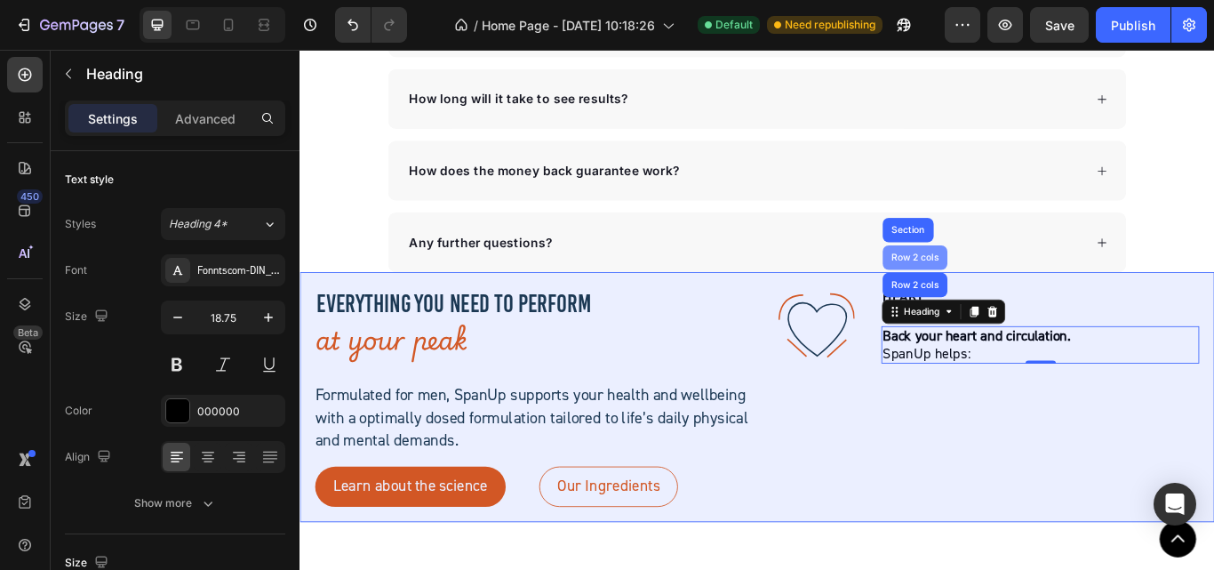
click at [1010, 291] on div "Row 2 cols" at bounding box center [1016, 292] width 61 height 11
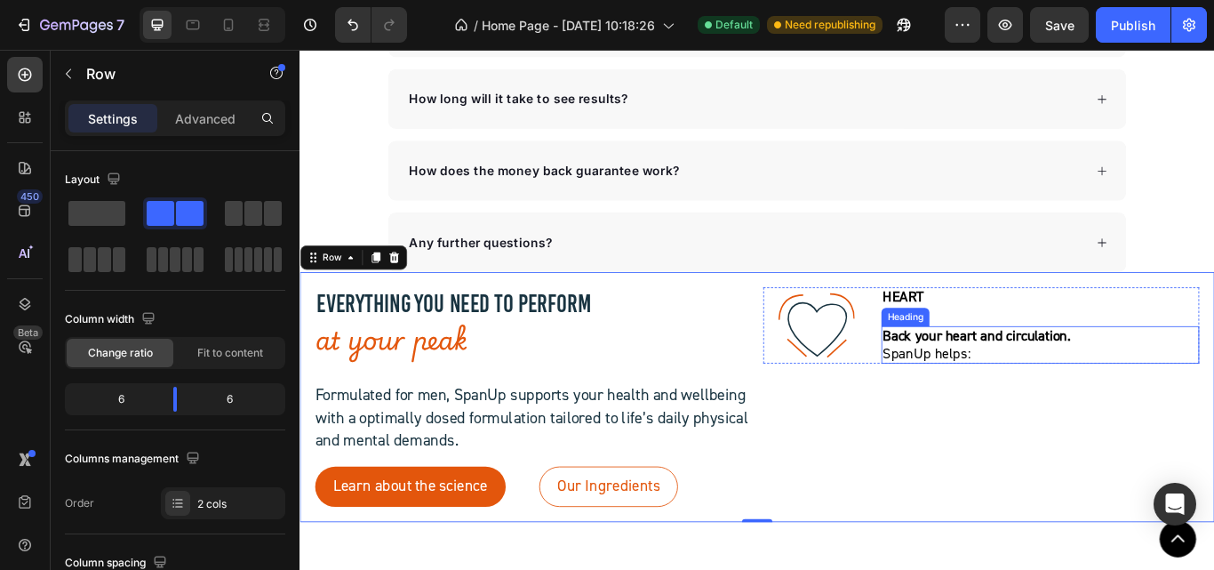
click at [1036, 381] on strong "Back your heart and circulation." at bounding box center [1088, 383] width 219 height 21
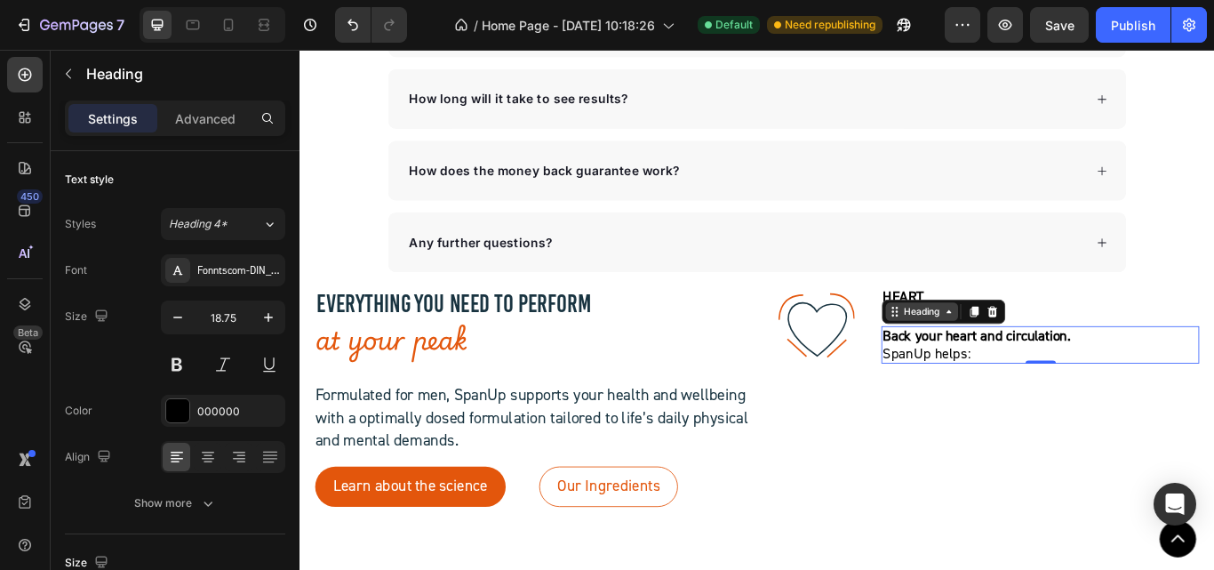
click at [1001, 352] on div "Heading" at bounding box center [1024, 355] width 49 height 16
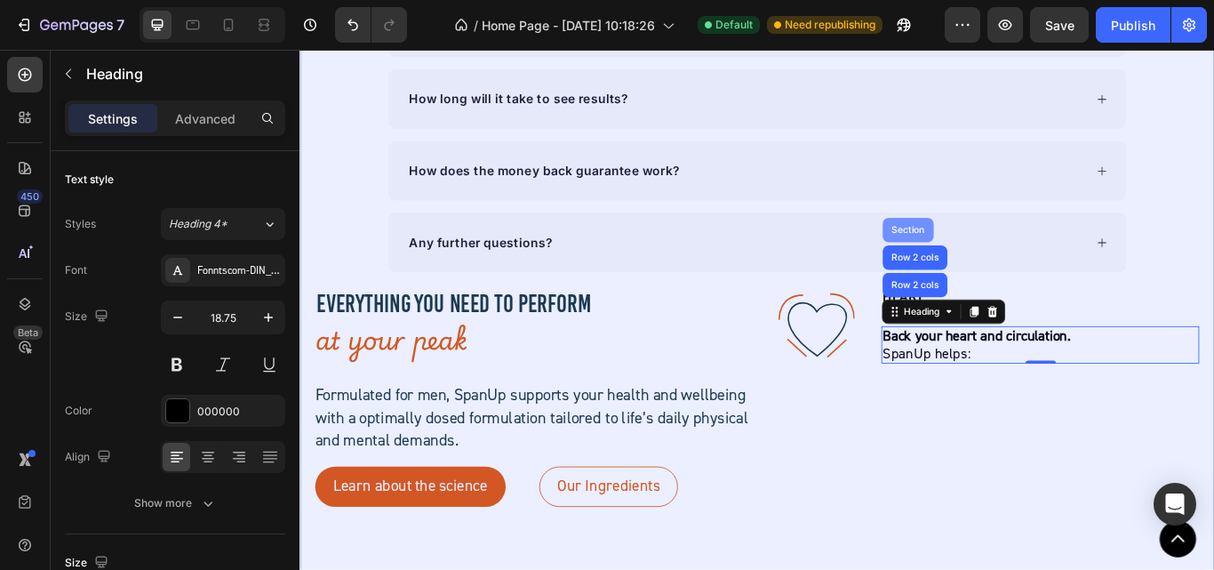
click at [1004, 251] on div "Section" at bounding box center [1008, 260] width 60 height 28
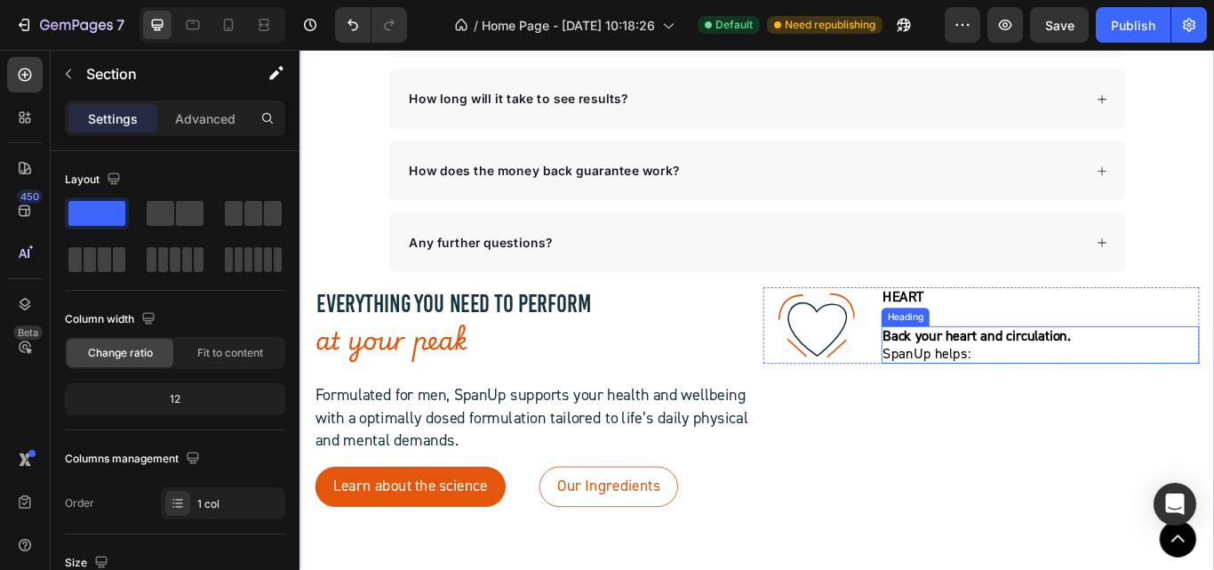
click at [1000, 358] on div "Heading" at bounding box center [1005, 362] width 49 height 16
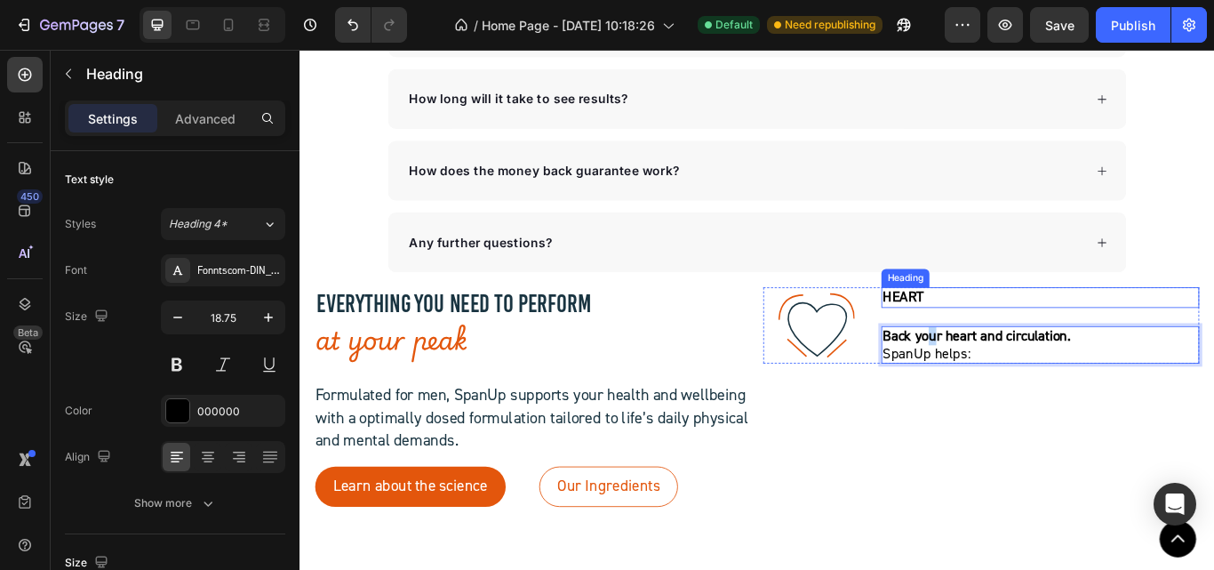
drag, startPoint x: 1033, startPoint y: 372, endPoint x: 1025, endPoint y: 343, distance: 30.6
click at [1025, 343] on div "HEART Heading Back your heart and circulation.  SpanUp helps: Heading 0" at bounding box center [1163, 371] width 371 height 89
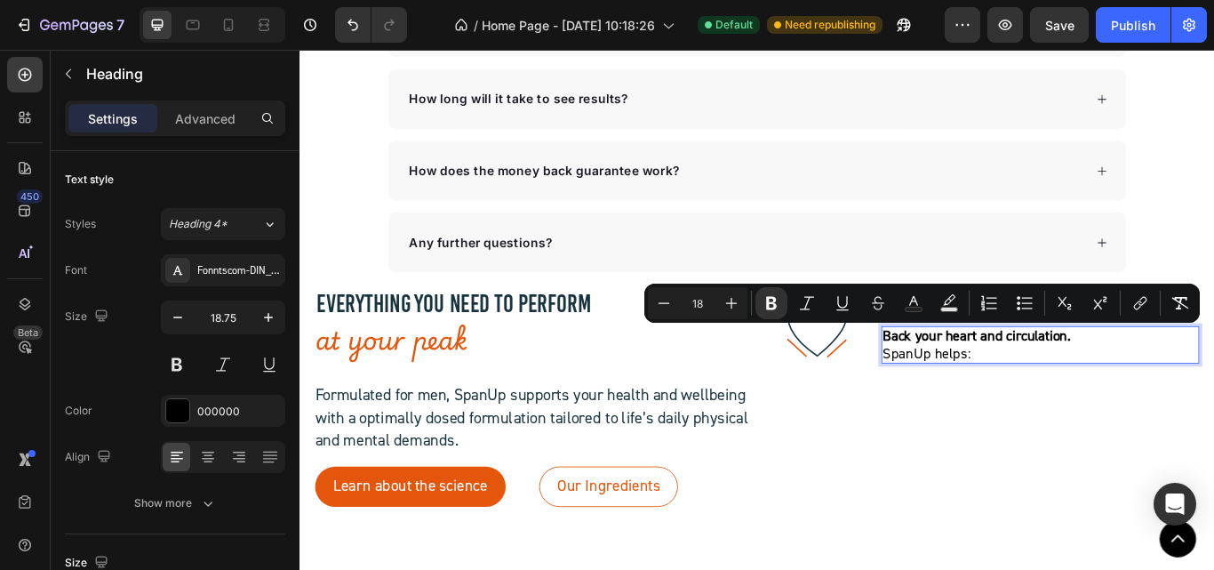
click at [1015, 388] on strong "Back your heart and circulation." at bounding box center [1088, 383] width 219 height 21
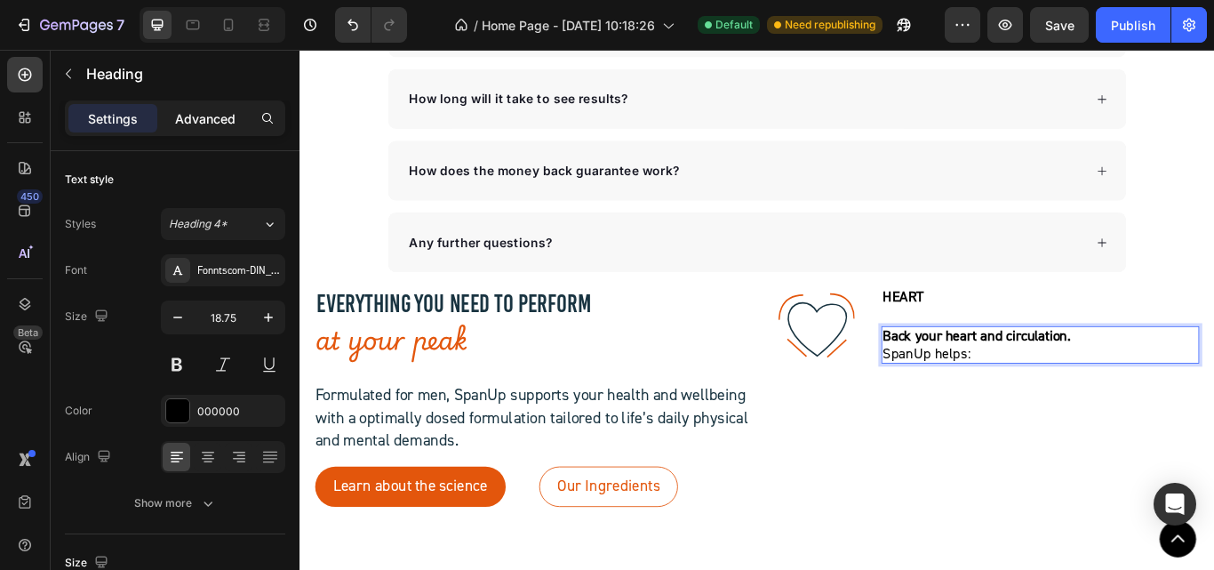
click at [213, 116] on p "Advanced" at bounding box center [205, 118] width 60 height 19
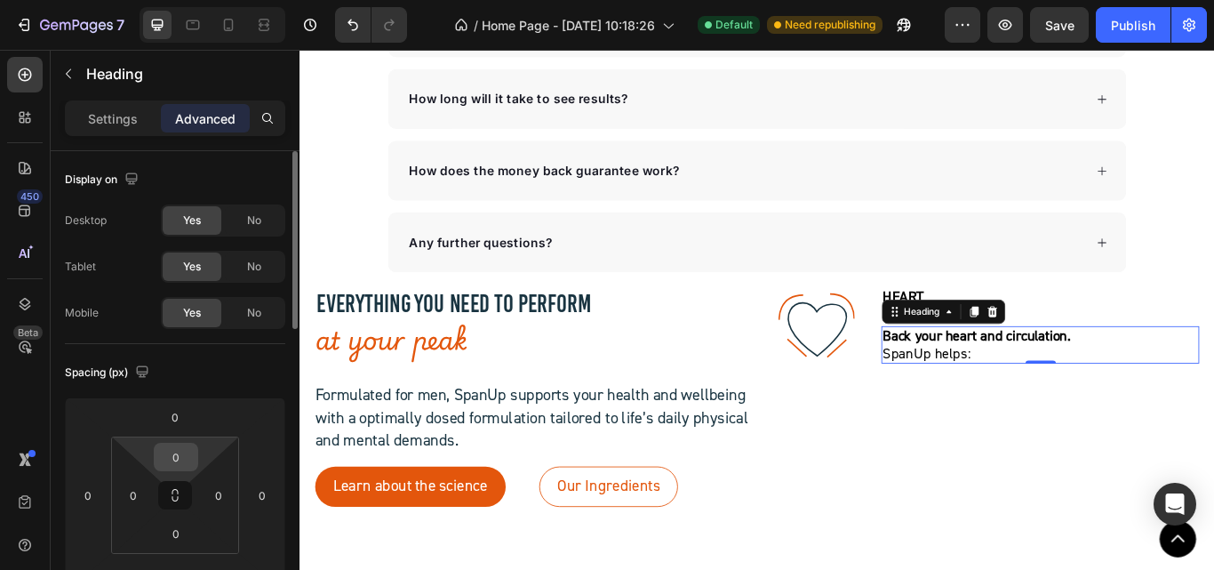
click at [173, 463] on input "0" at bounding box center [176, 456] width 36 height 27
type input "-20"
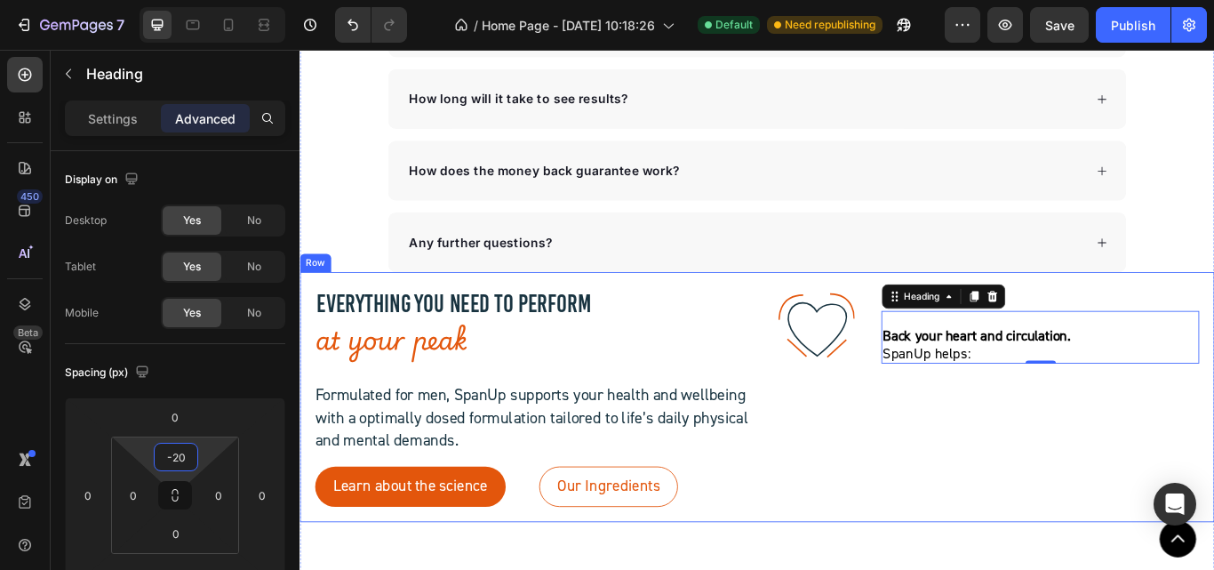
click at [925, 462] on div ".id581902711654449760 .str0 {stroke:#193441;stroke-width:3.1;stroke-miterlimit:…" at bounding box center [1094, 455] width 508 height 256
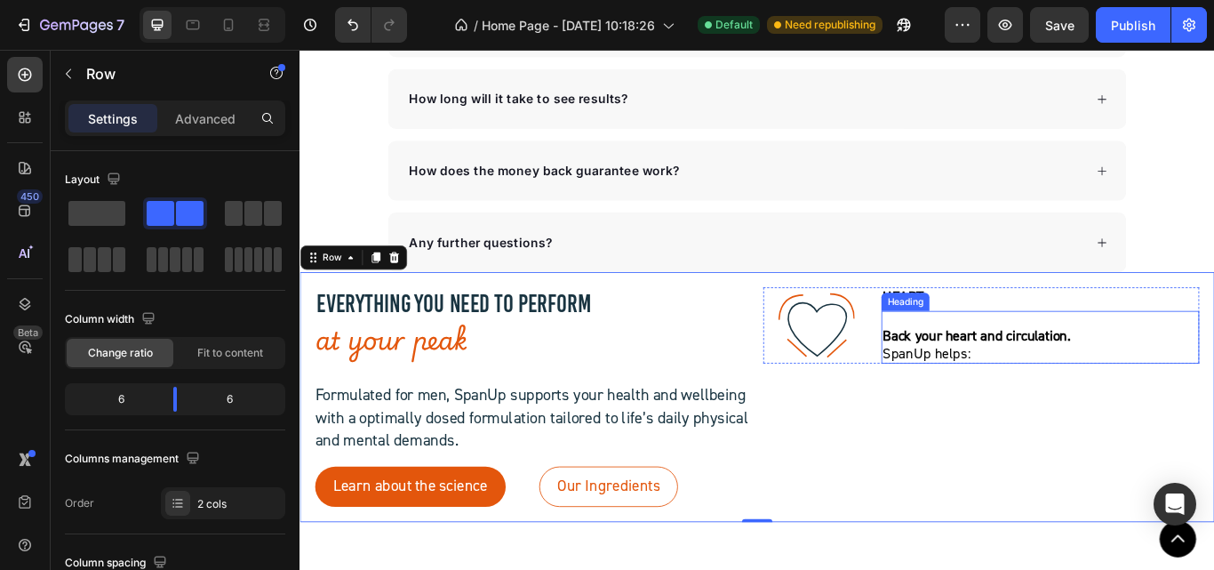
click at [1024, 398] on p "⁠⁠⁠⁠⁠⁠⁠ Back your heart and circulation.  SpanUp helps:" at bounding box center [1162, 394] width 367 height 40
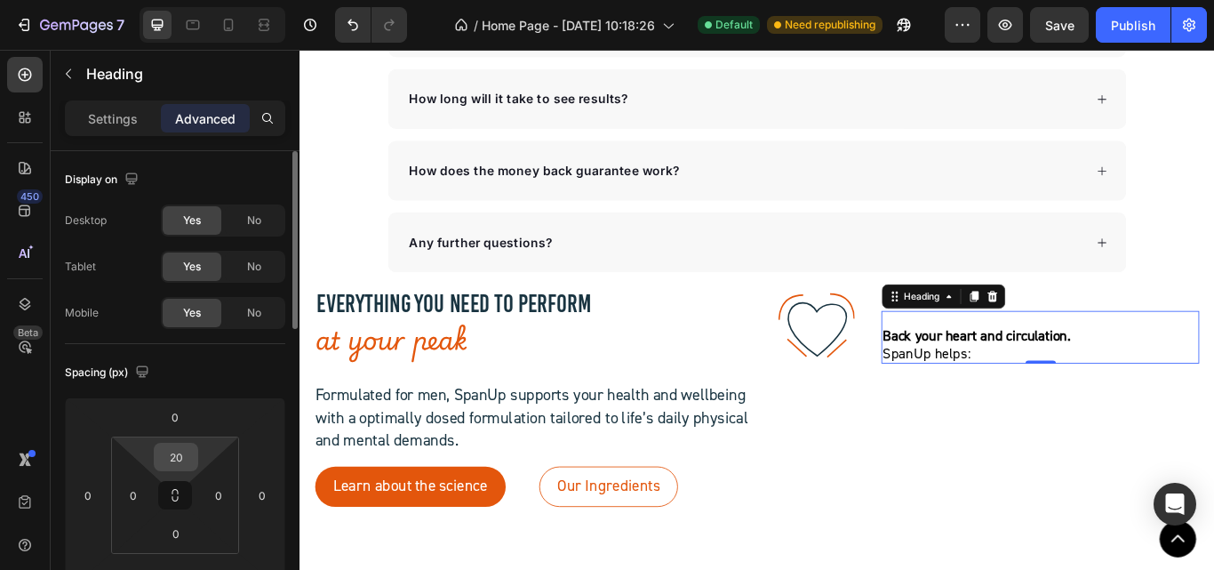
click at [162, 453] on input "20" at bounding box center [176, 456] width 36 height 27
click at [164, 453] on input "20" at bounding box center [176, 456] width 36 height 27
type input "-20"
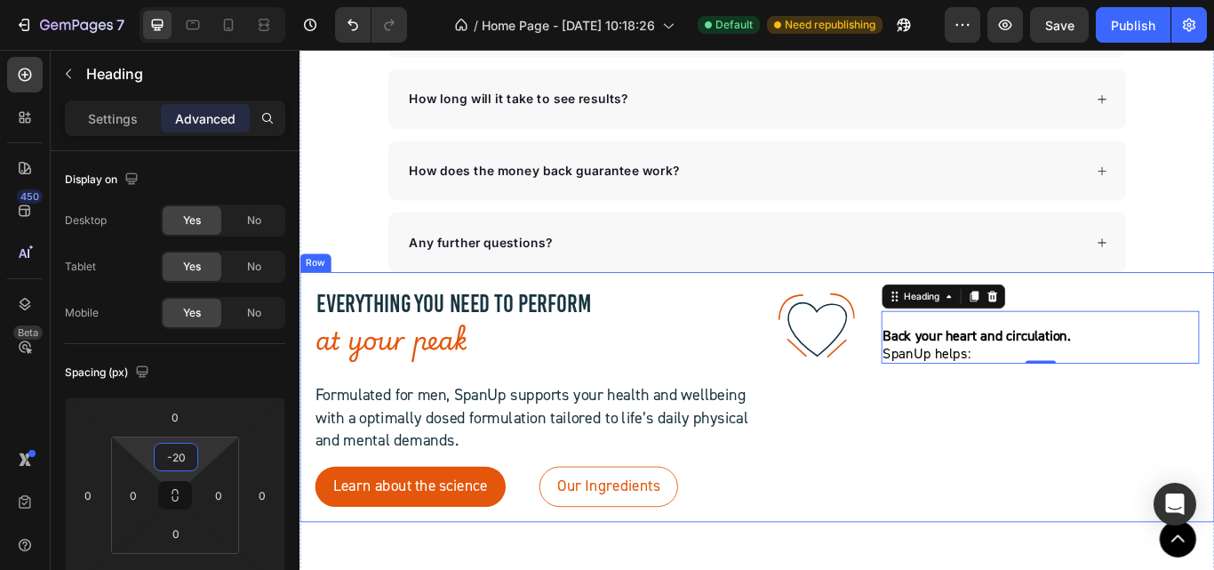
click at [887, 507] on div ".id581902711654449760 .str0 {stroke:#193441;stroke-width:3.1;stroke-miterlimit:…" at bounding box center [1094, 455] width 508 height 256
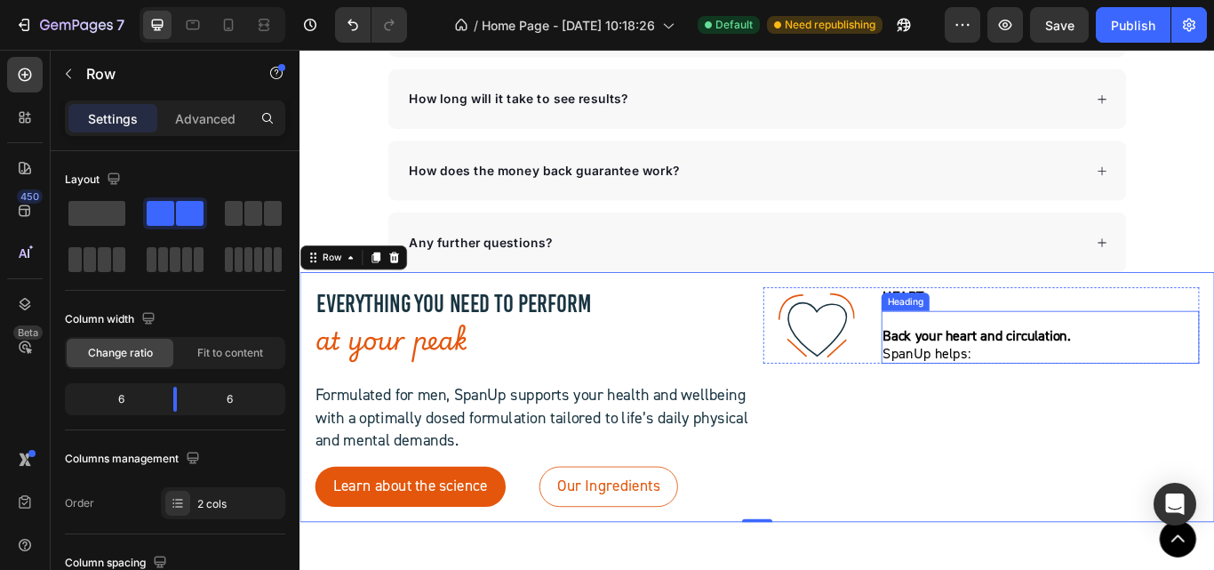
click at [1002, 398] on p "⁠⁠⁠⁠⁠⁠⁠ Back your heart and circulation.  SpanUp helps:" at bounding box center [1162, 394] width 367 height 40
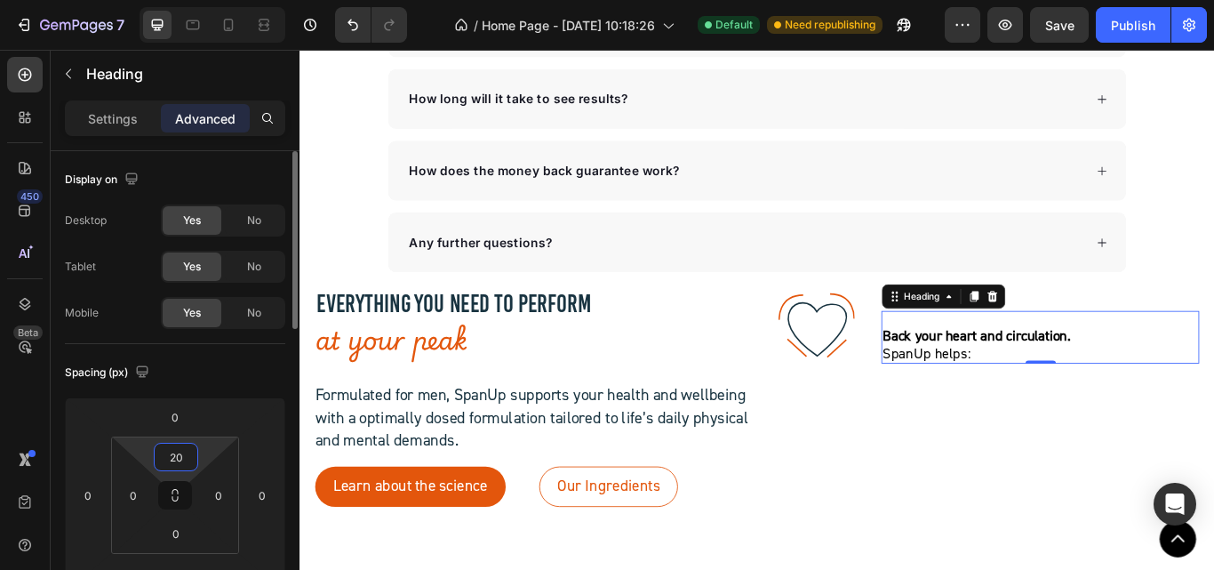
click at [171, 465] on input "20" at bounding box center [176, 456] width 36 height 27
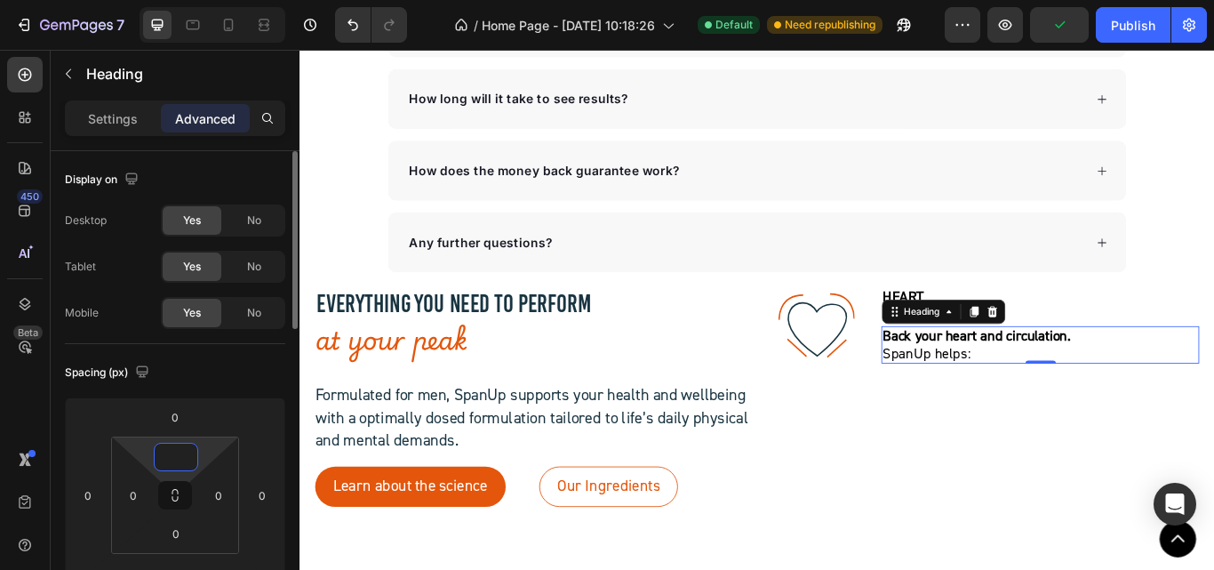
type input "0"
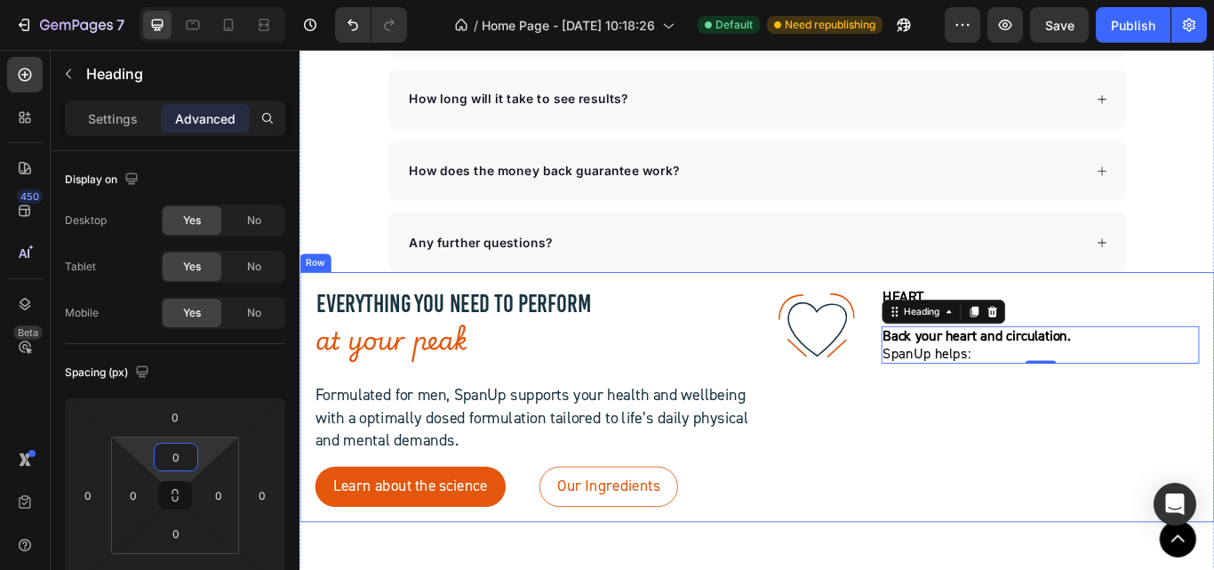
click at [951, 499] on div ".id581902711654449760 .str0 {stroke:#193441;stroke-width:3.1;stroke-miterlimit:…" at bounding box center [1094, 455] width 508 height 256
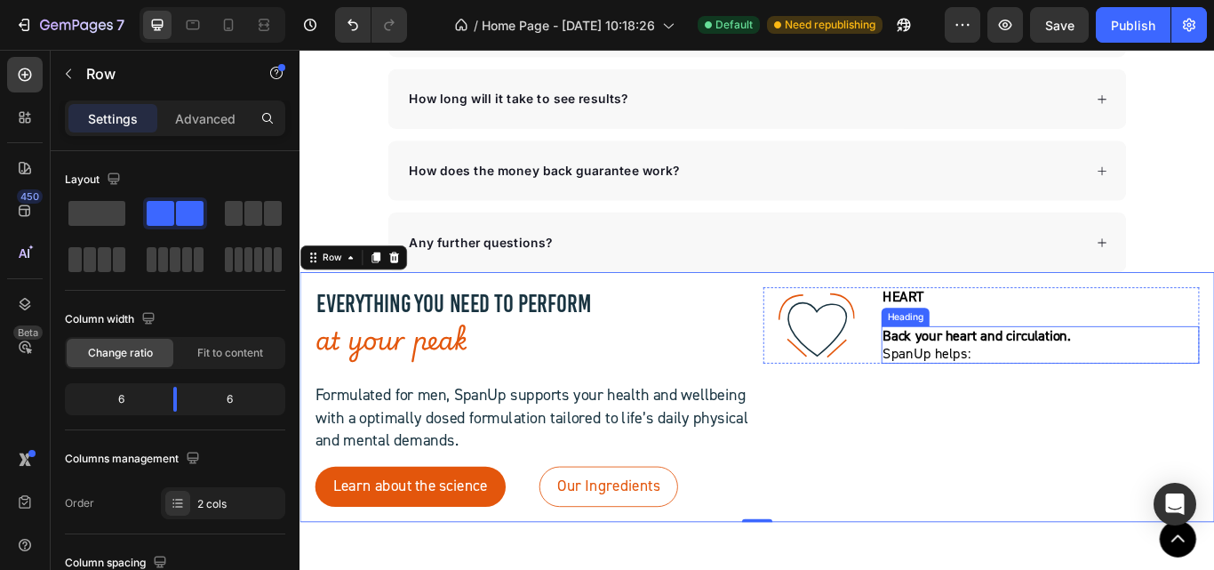
click at [1005, 390] on strong "Back your heart and circulation." at bounding box center [1088, 383] width 219 height 21
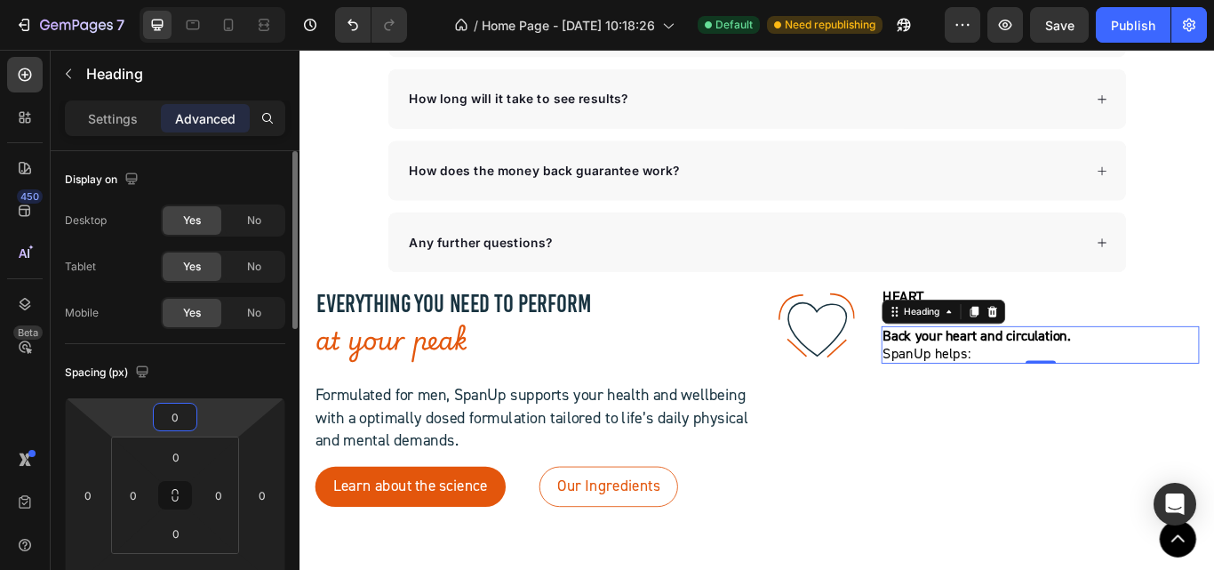
click at [171, 419] on input "0" at bounding box center [175, 416] width 36 height 27
type input "-80"
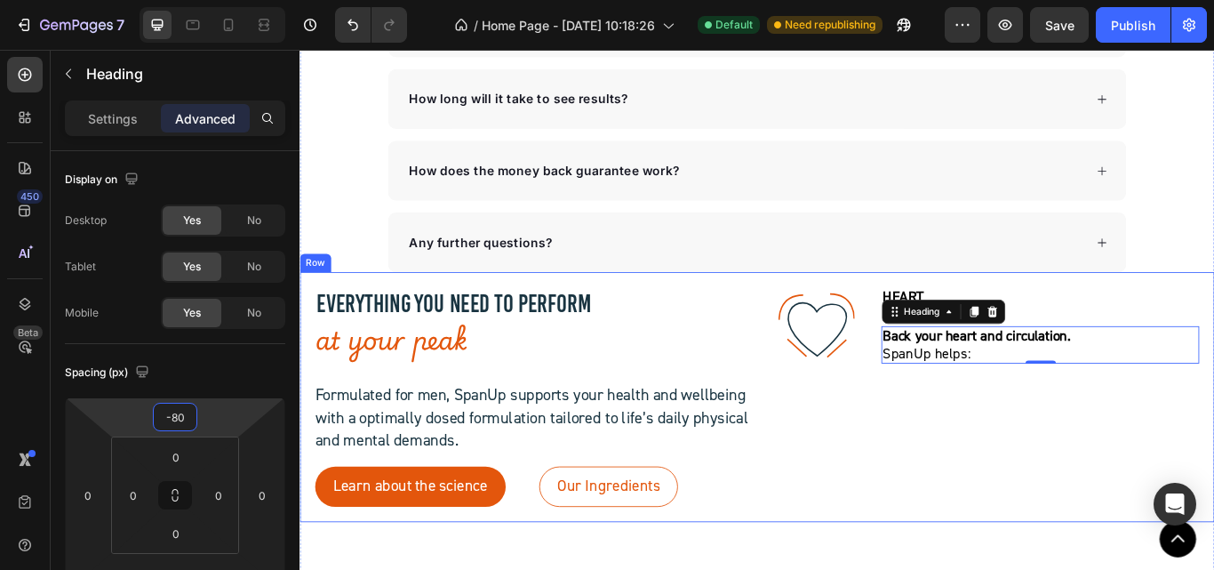
click at [933, 507] on div ".id581902711654449760 .str0 {stroke:#193441;stroke-width:3.1;stroke-miterlimit:…" at bounding box center [1094, 455] width 508 height 256
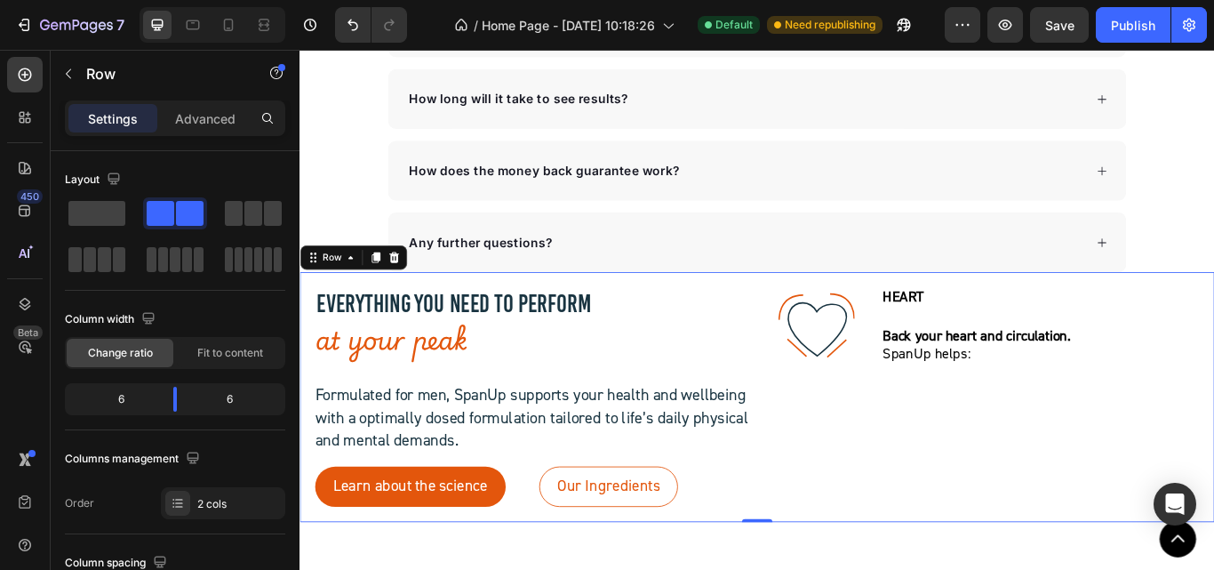
click at [1011, 403] on p "⁠⁠⁠⁠⁠⁠⁠ Back your heart and circulation.  SpanUp helps:" at bounding box center [1162, 394] width 367 height 40
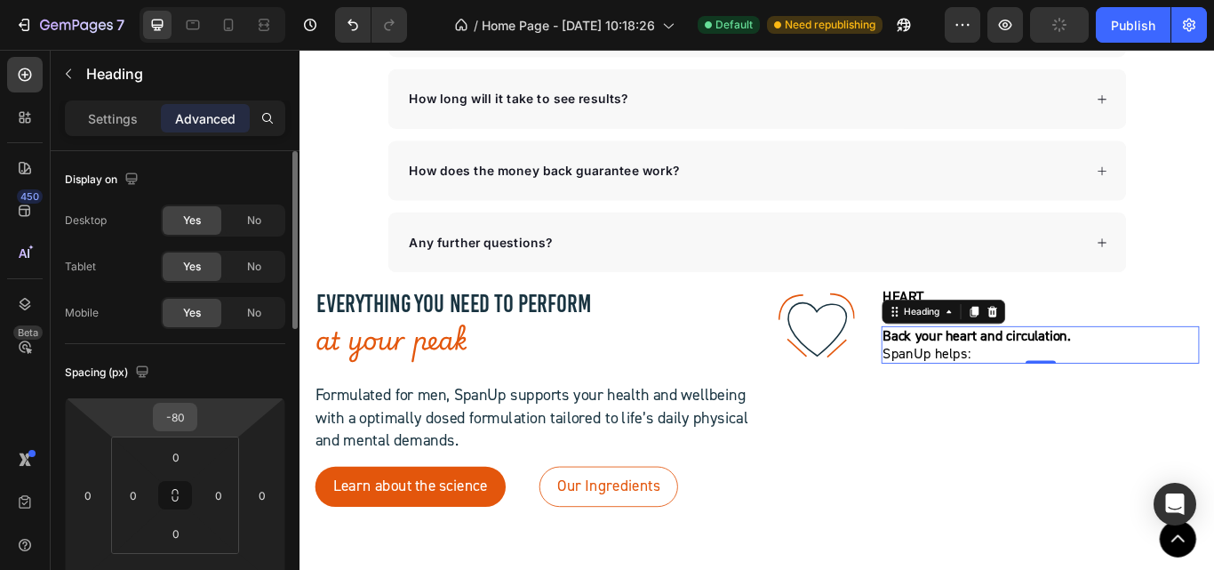
click at [176, 416] on input "-80" at bounding box center [175, 416] width 36 height 27
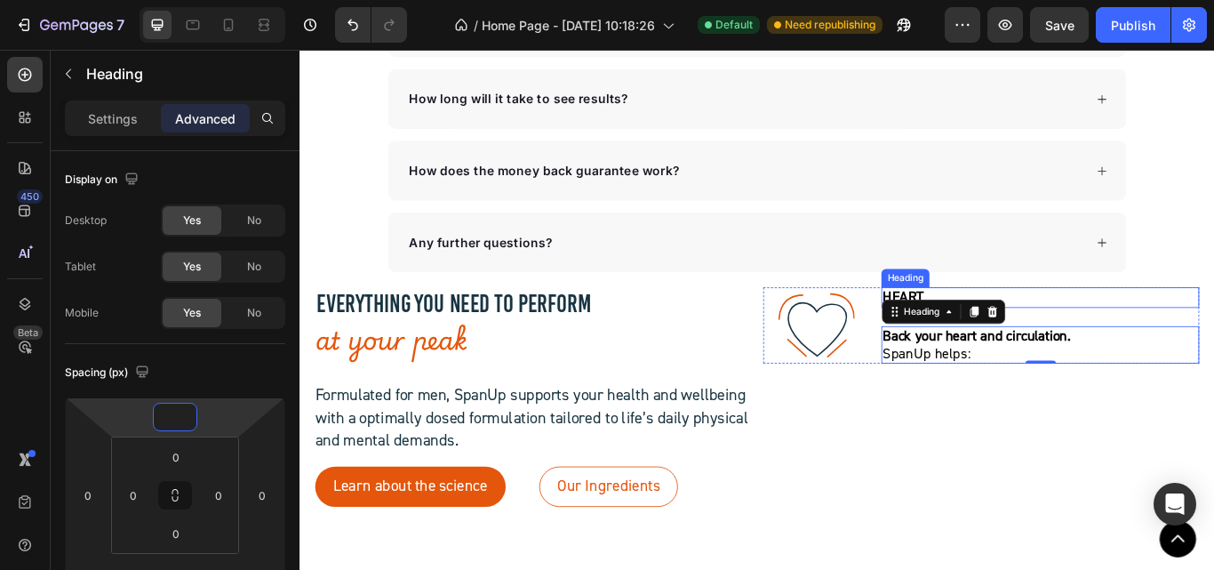
click at [998, 333] on p "HEART" at bounding box center [1162, 339] width 367 height 20
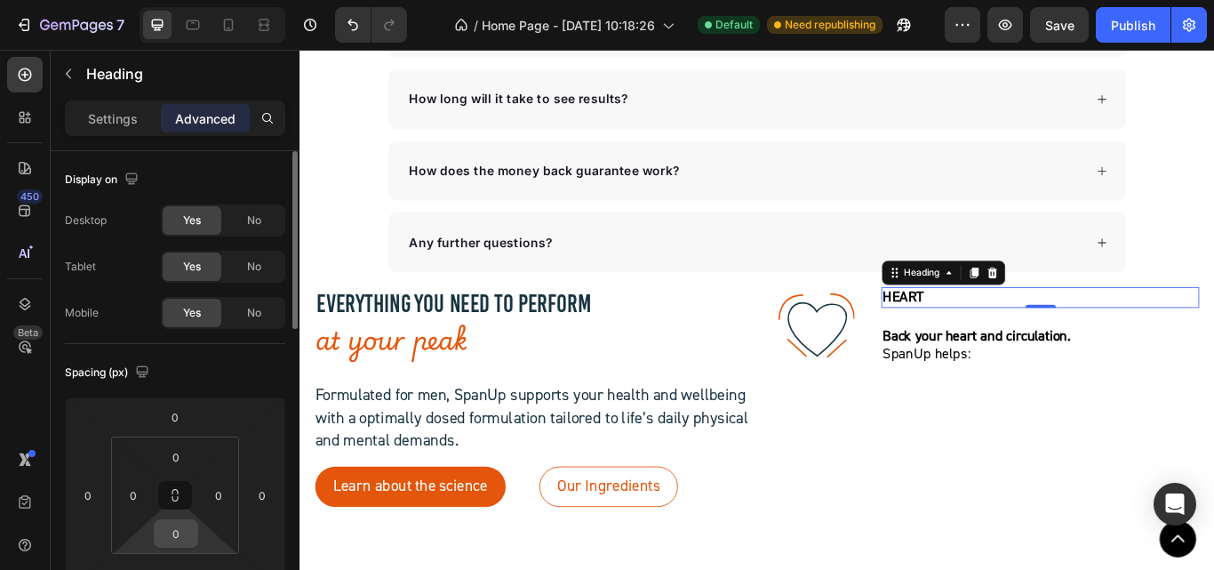
click at [176, 536] on input "0" at bounding box center [176, 533] width 36 height 27
type input "-"
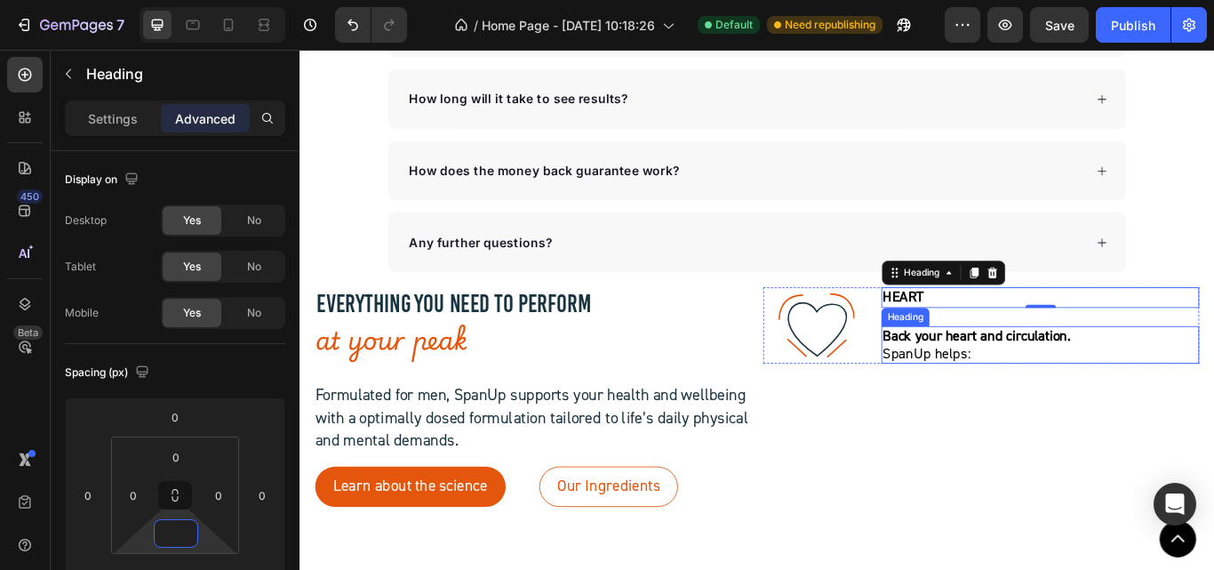
click at [1016, 390] on strong "Back your heart and circulation." at bounding box center [1088, 383] width 219 height 21
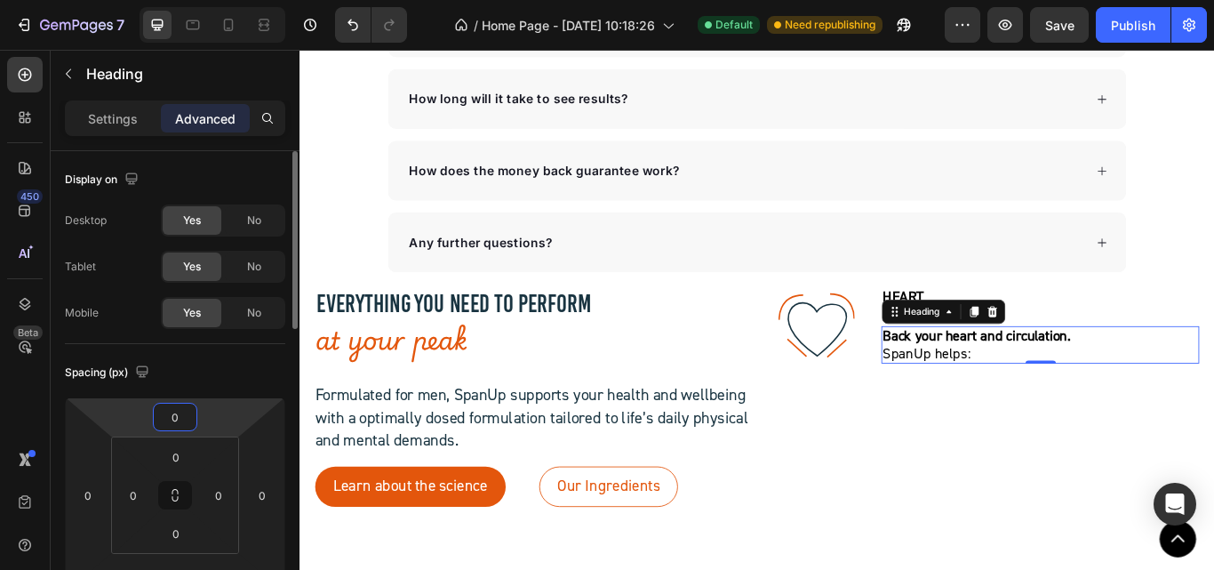
click at [172, 419] on input "0" at bounding box center [175, 416] width 36 height 27
click at [180, 565] on span "M" at bounding box center [185, 561] width 10 height 12
type input "12"
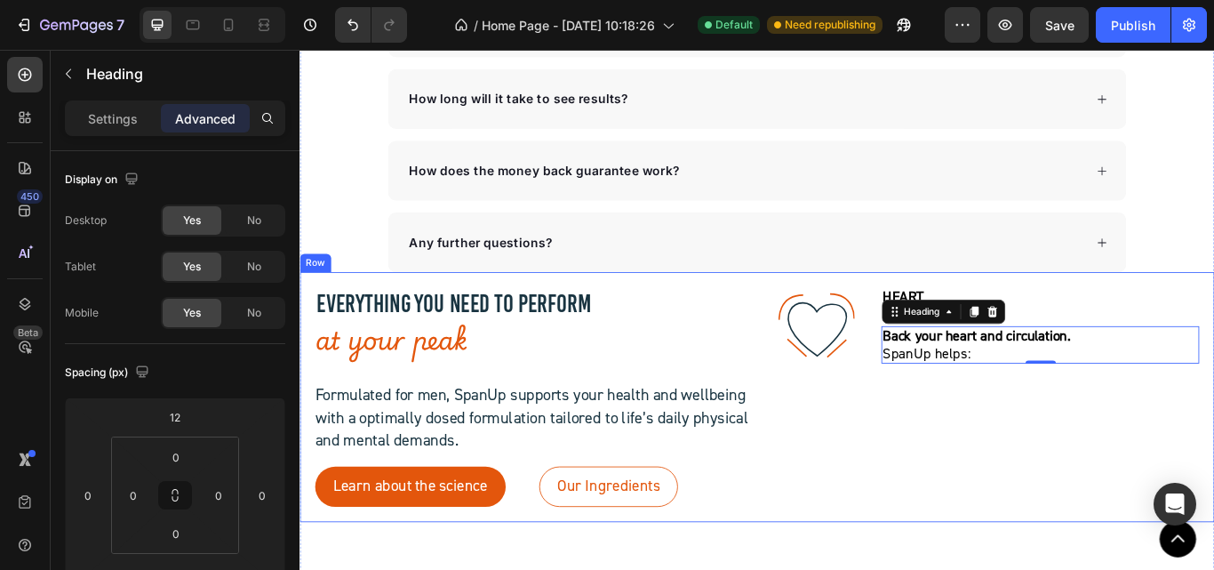
click at [993, 529] on div ".id581902711654449760 .str0 {stroke:#193441;stroke-width:3.1;stroke-miterlimit:…" at bounding box center [1094, 455] width 508 height 256
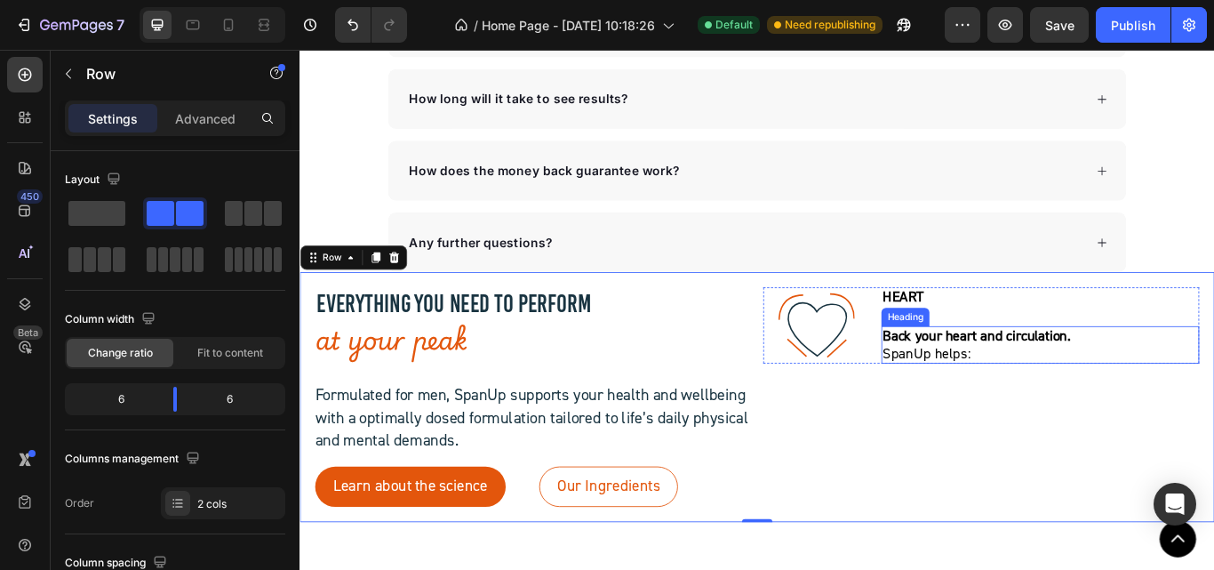
click at [1026, 377] on strong "Back your heart and circulation." at bounding box center [1088, 383] width 219 height 21
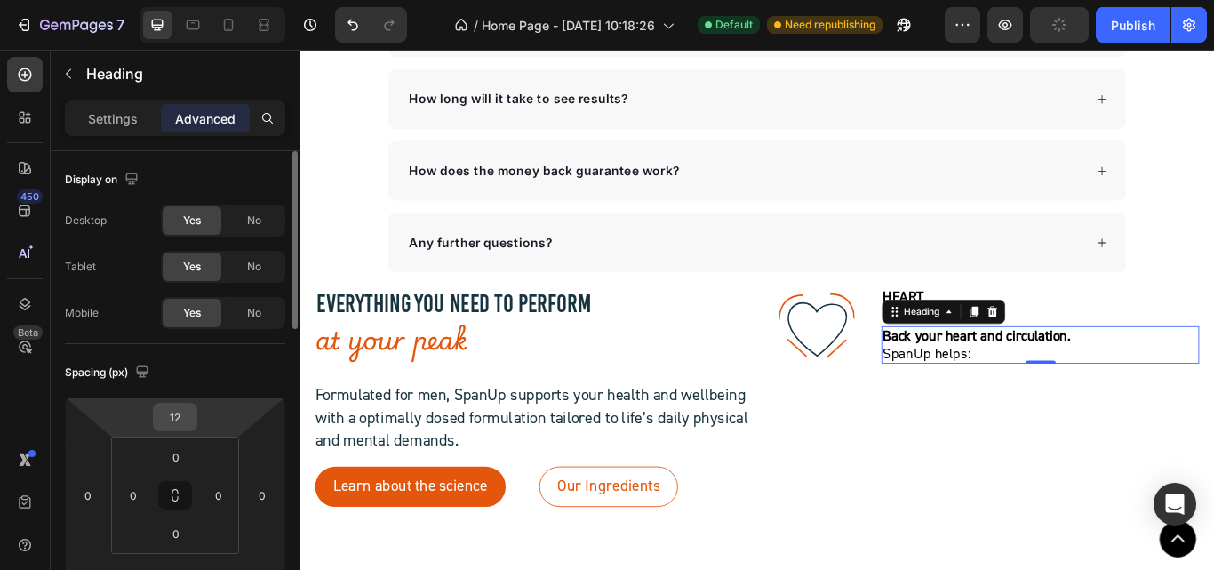
click at [192, 413] on input "12" at bounding box center [175, 416] width 36 height 27
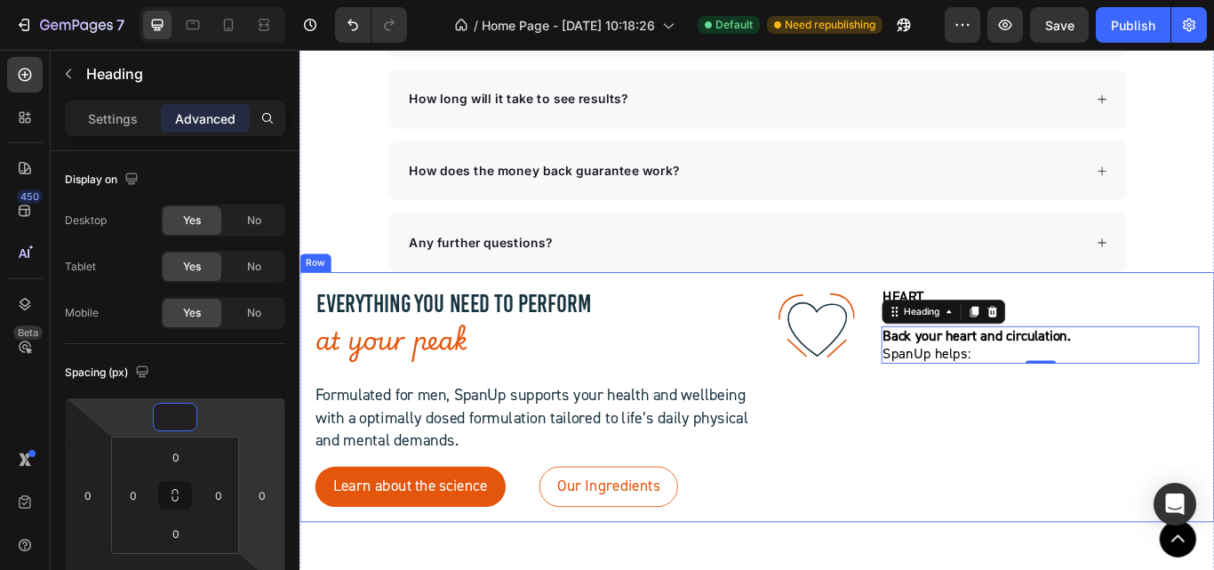
click at [1040, 462] on div ".id581902711654449760 .str0 {stroke:#193441;stroke-width:3.1;stroke-miterlimit:…" at bounding box center [1094, 455] width 508 height 256
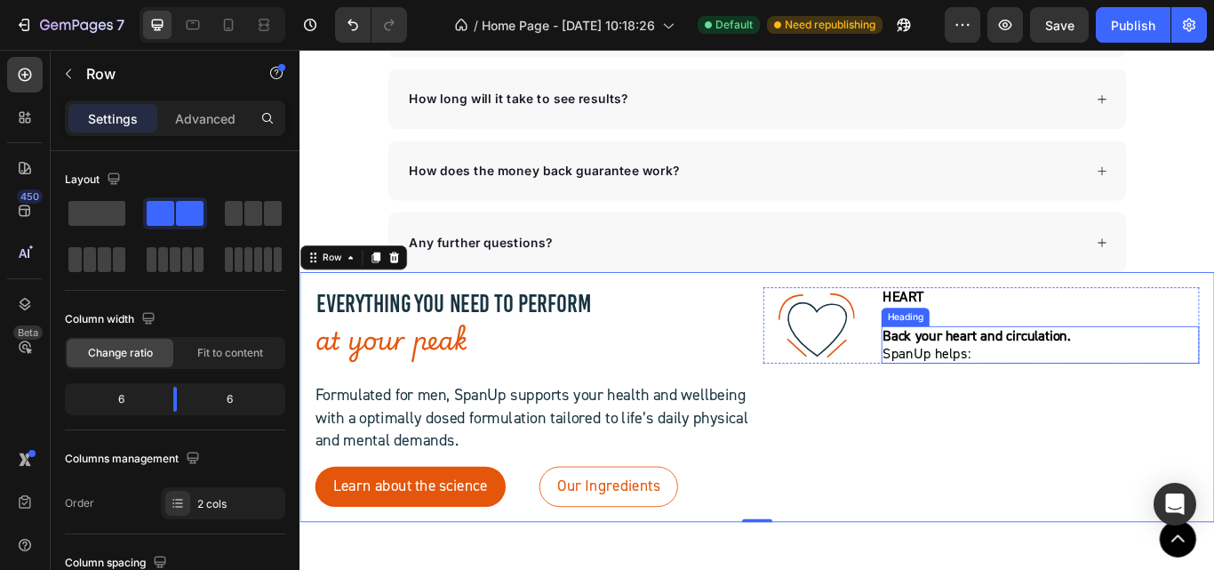
click at [1011, 390] on strong "Back your heart and circulation." at bounding box center [1088, 383] width 219 height 21
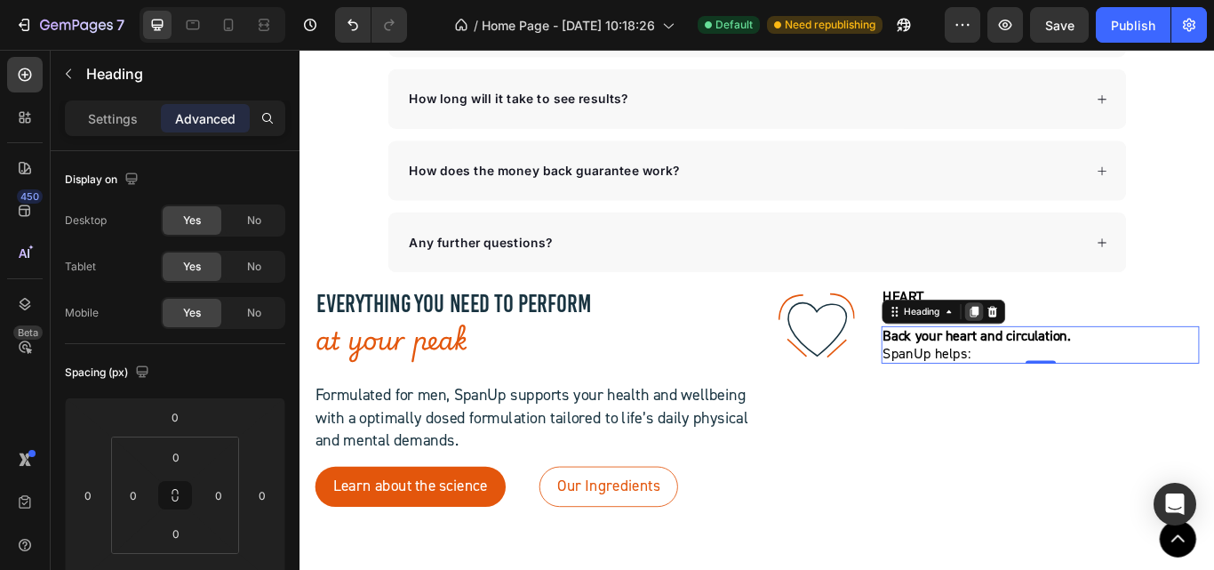
click at [1078, 359] on icon at bounding box center [1085, 355] width 14 height 14
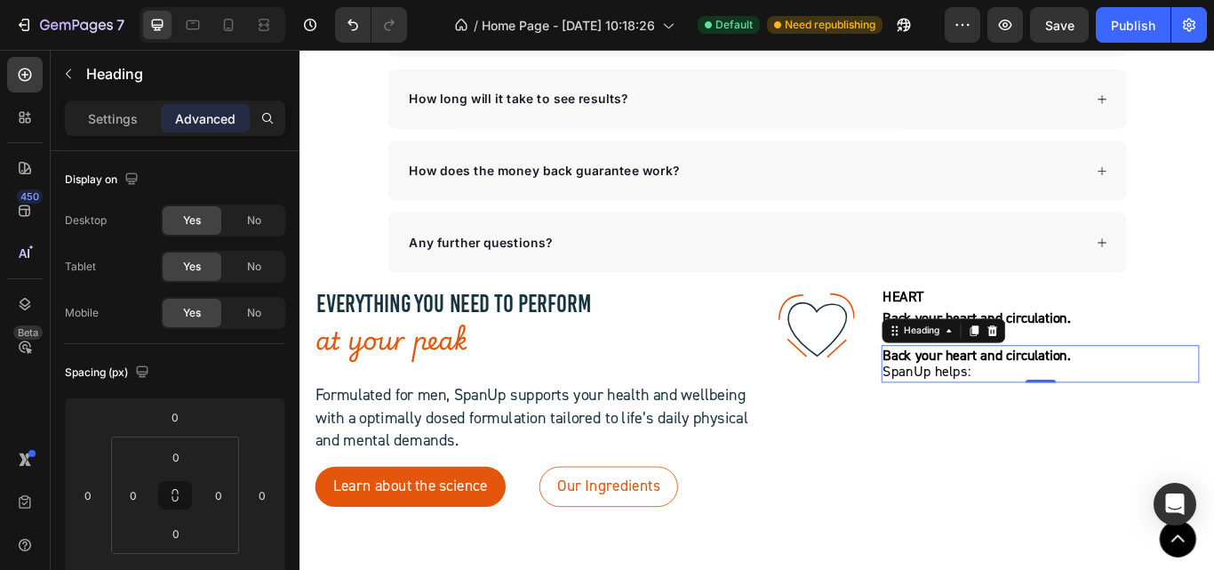
click at [1025, 411] on strong "Back your heart and circulation." at bounding box center [1088, 405] width 219 height 21
drag, startPoint x: 1013, startPoint y: 412, endPoint x: 971, endPoint y: 403, distance: 42.9
click at [979, 403] on strong "Back your heart and circulation." at bounding box center [1088, 405] width 219 height 21
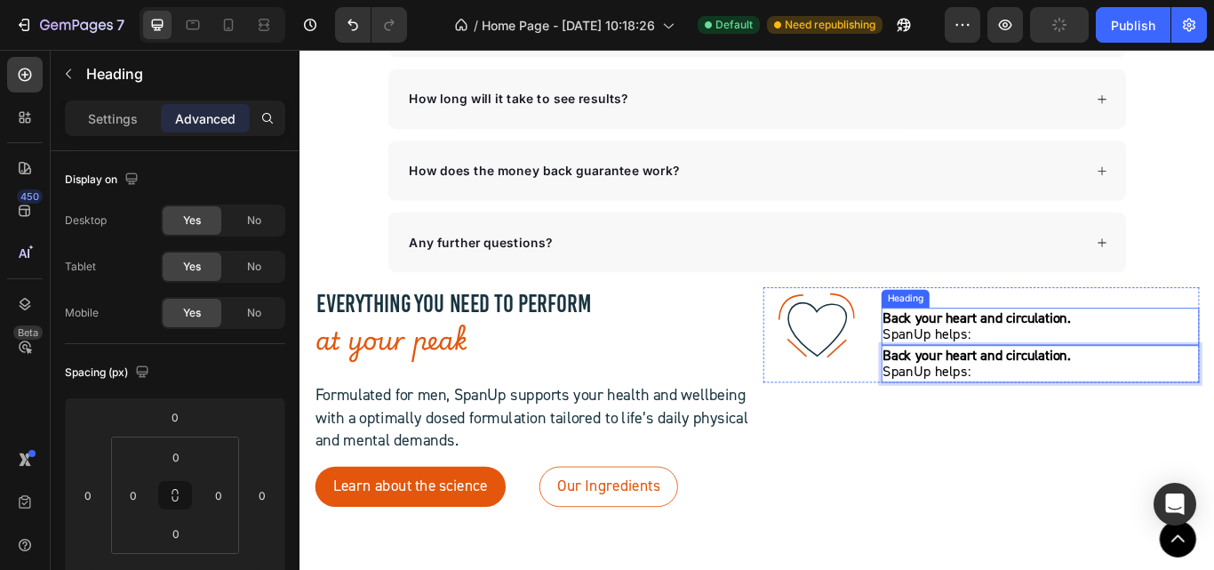
click at [986, 360] on strong "Back your heart and circulation." at bounding box center [1088, 362] width 219 height 21
click at [1014, 414] on p "⁠⁠⁠⁠⁠⁠⁠ Back your heart and circulation.  SpanUp helps:" at bounding box center [1162, 416] width 367 height 40
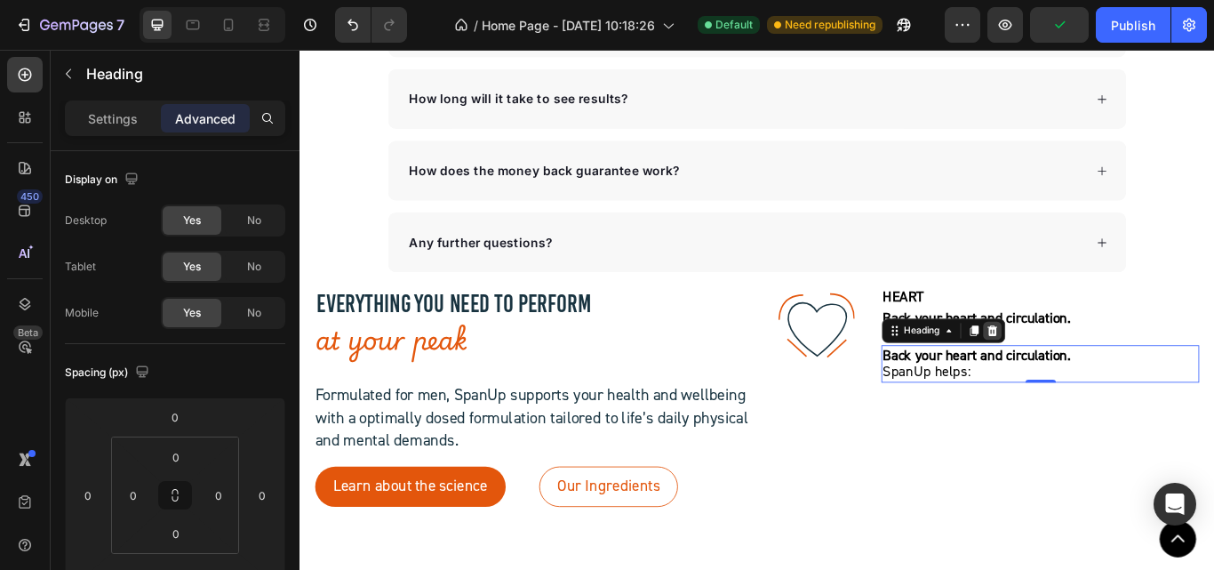
click at [1101, 376] on icon at bounding box center [1107, 377] width 12 height 12
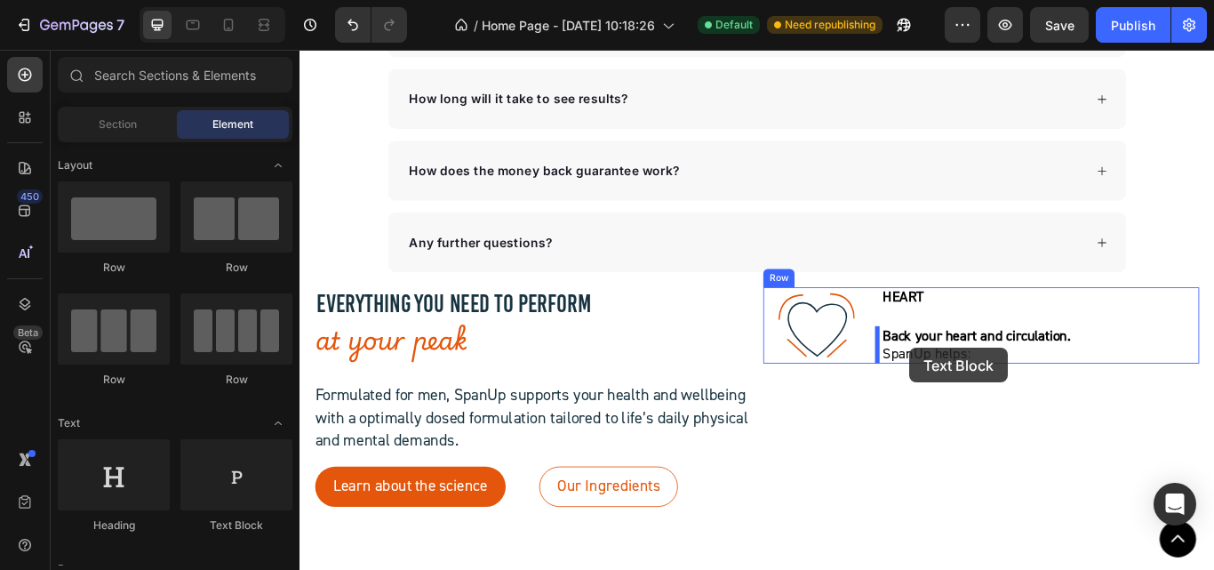
drag, startPoint x: 542, startPoint y: 536, endPoint x: 1010, endPoint y: 397, distance: 488.4
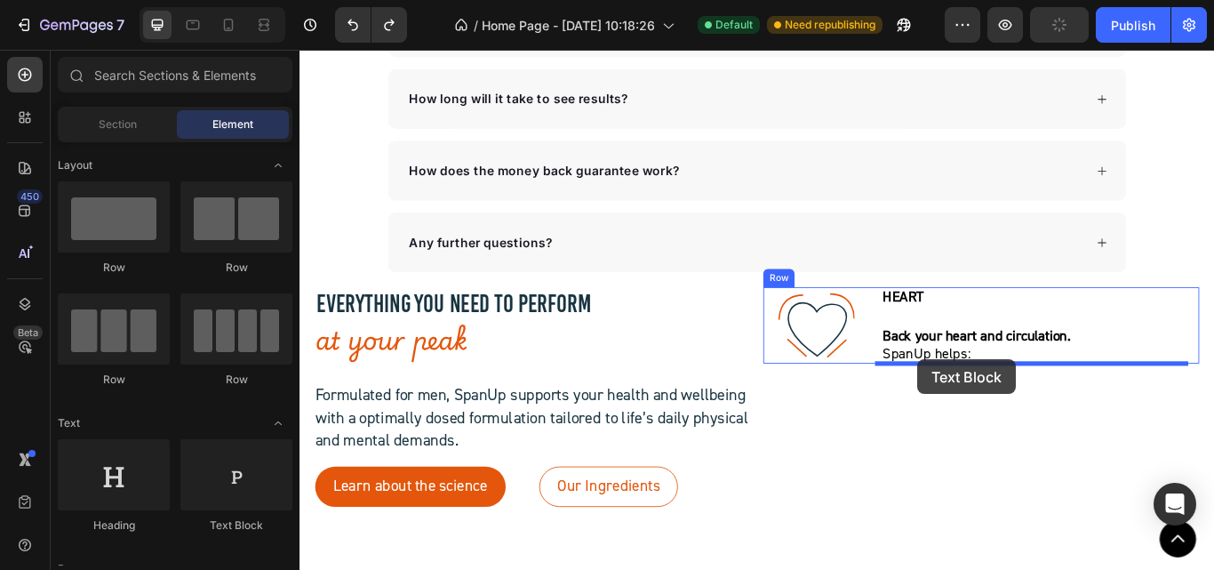
drag, startPoint x: 561, startPoint y: 523, endPoint x: 1019, endPoint y: 411, distance: 472.0
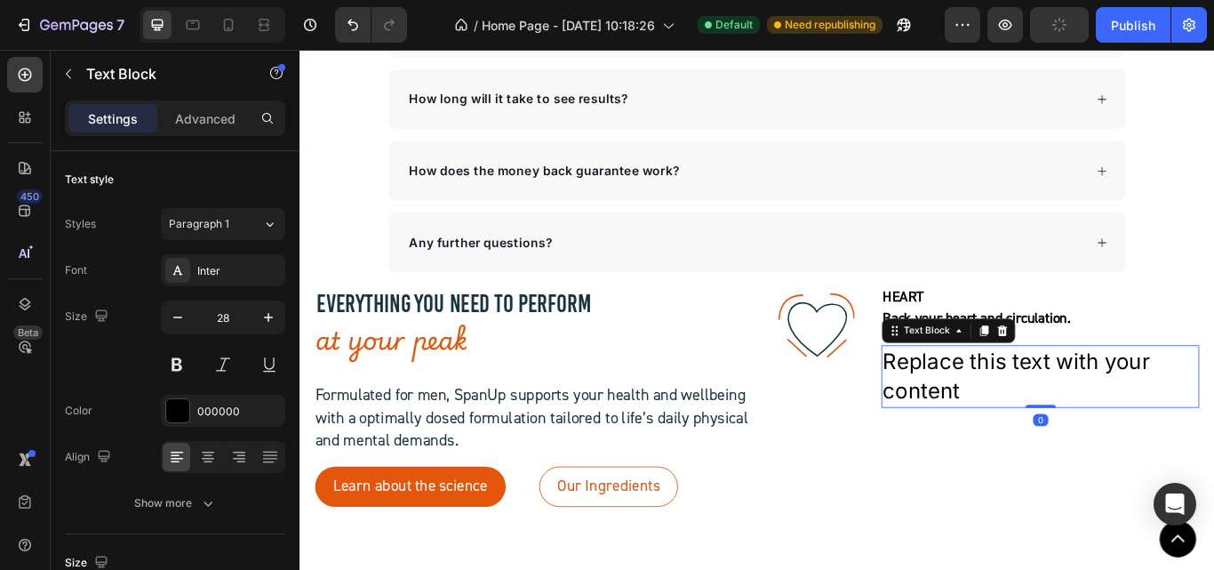
click at [1053, 435] on div "Replace this text with your content" at bounding box center [1163, 431] width 371 height 73
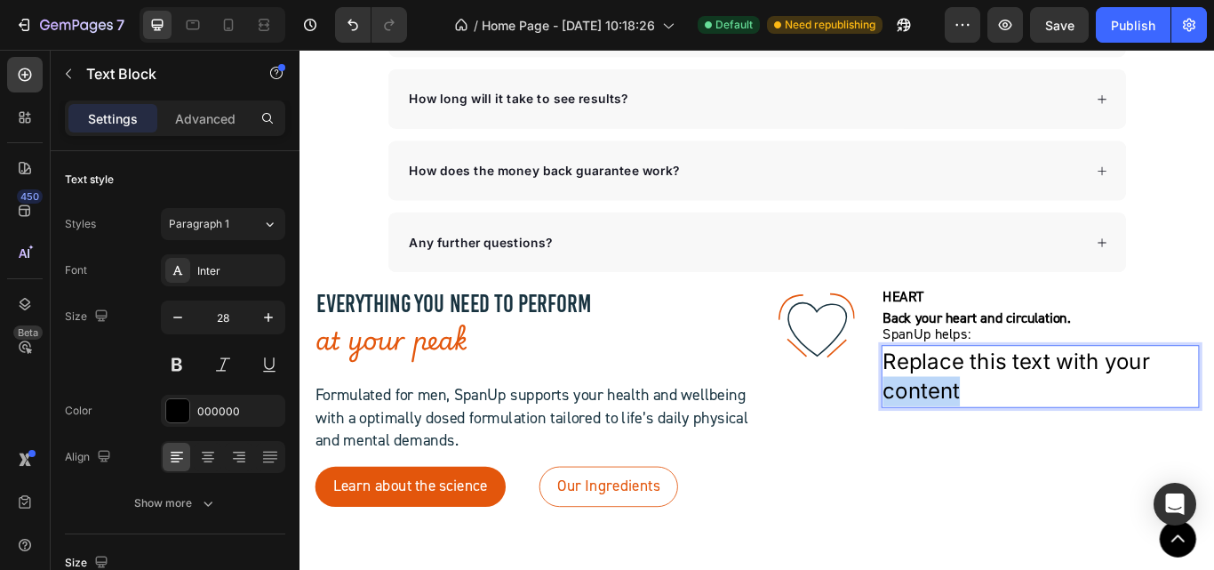
click at [1053, 435] on p "Replace this text with your content" at bounding box center [1162, 430] width 367 height 69
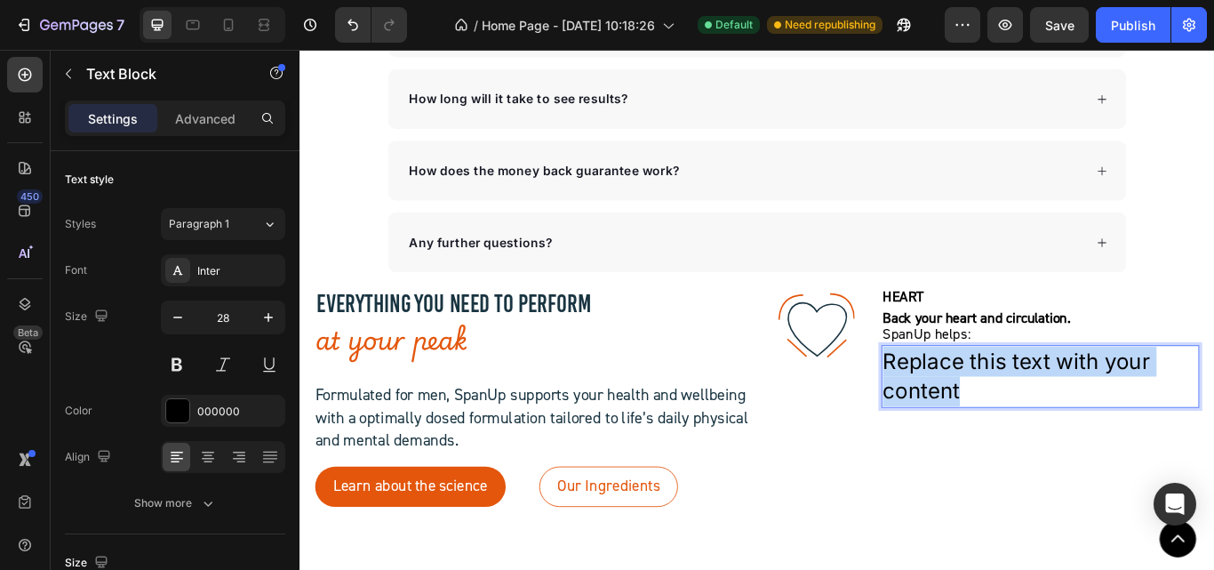
click at [1053, 435] on p "Replace this text with your content" at bounding box center [1162, 430] width 367 height 69
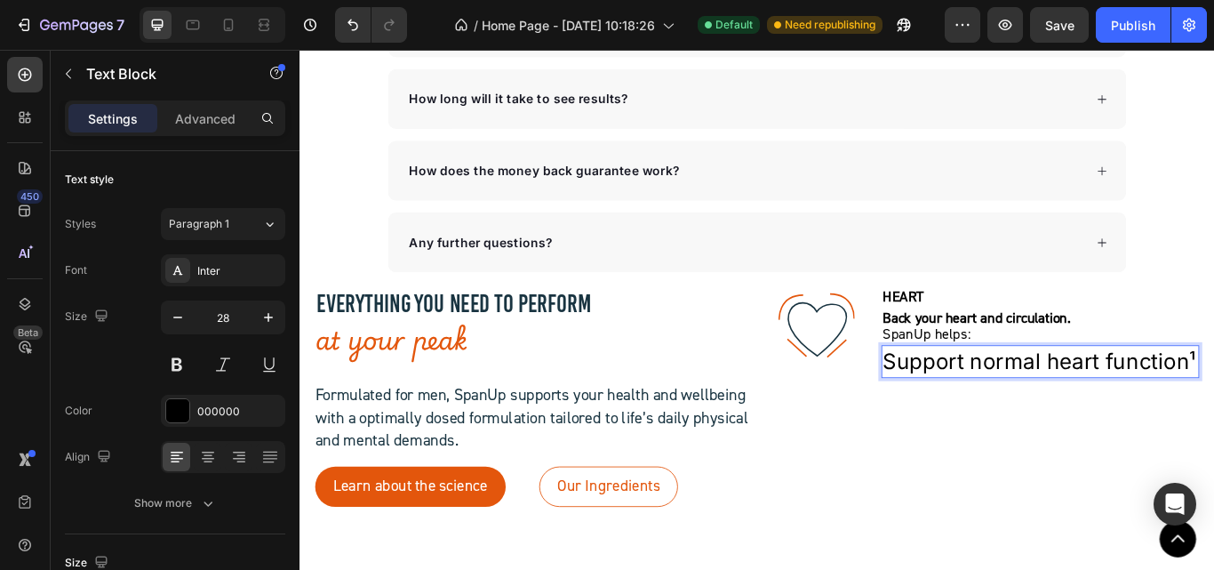
click at [979, 419] on p "Support normal heart function¹" at bounding box center [1162, 413] width 367 height 35
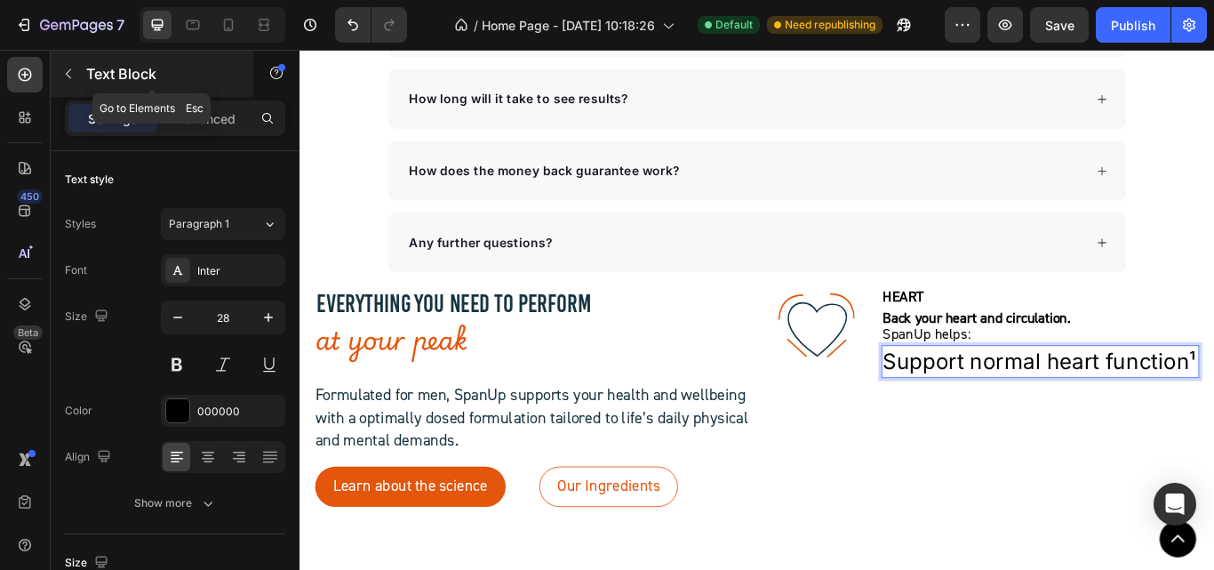
click at [69, 73] on icon "button" at bounding box center [68, 74] width 14 height 14
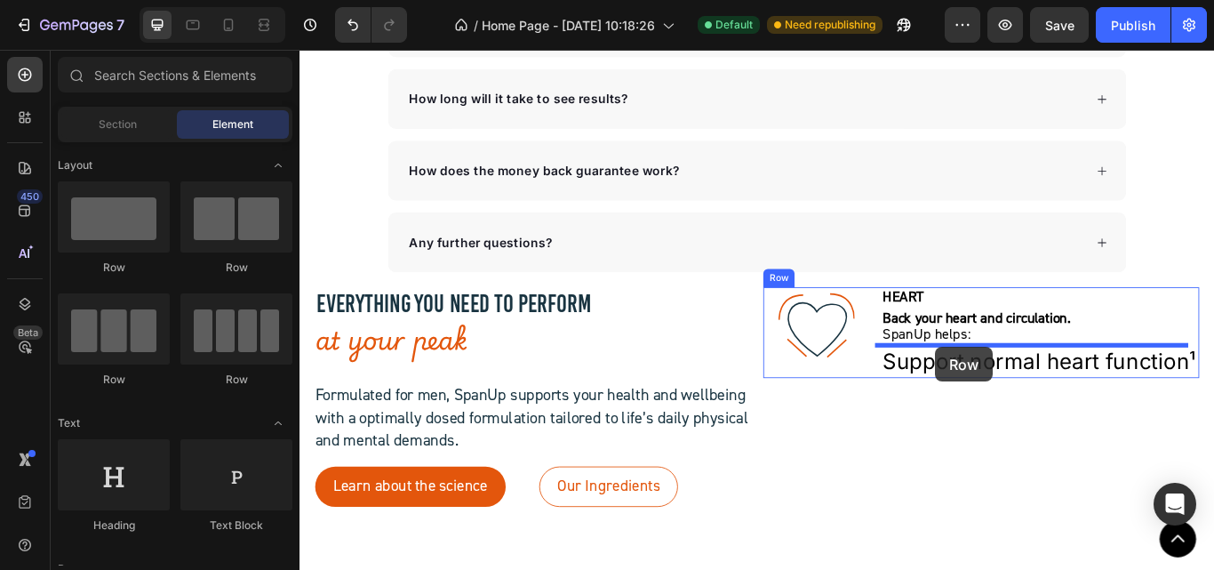
drag, startPoint x: 526, startPoint y: 266, endPoint x: 1041, endPoint y: 396, distance: 530.8
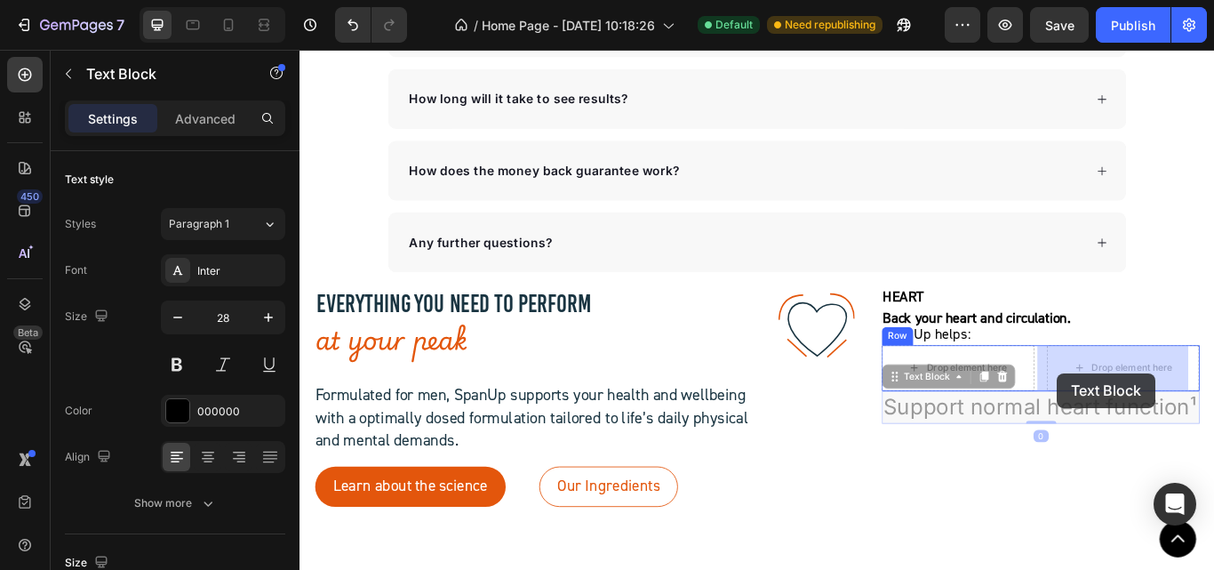
drag, startPoint x: 1078, startPoint y: 464, endPoint x: 1185, endPoint y: 426, distance: 114.1
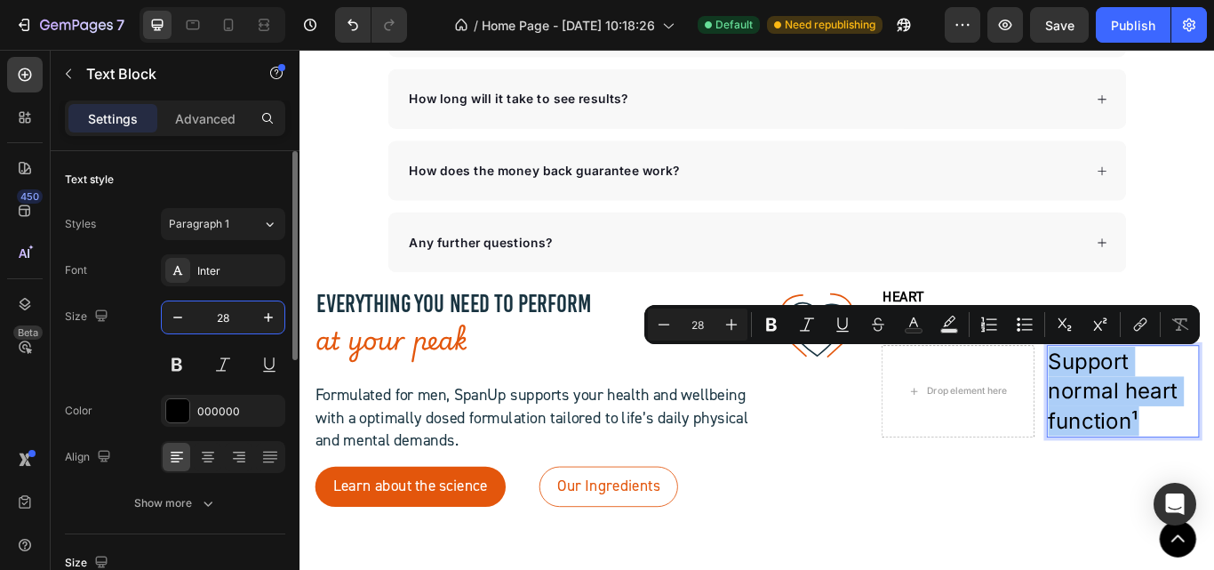
click at [235, 324] on input "28" at bounding box center [223, 317] width 59 height 32
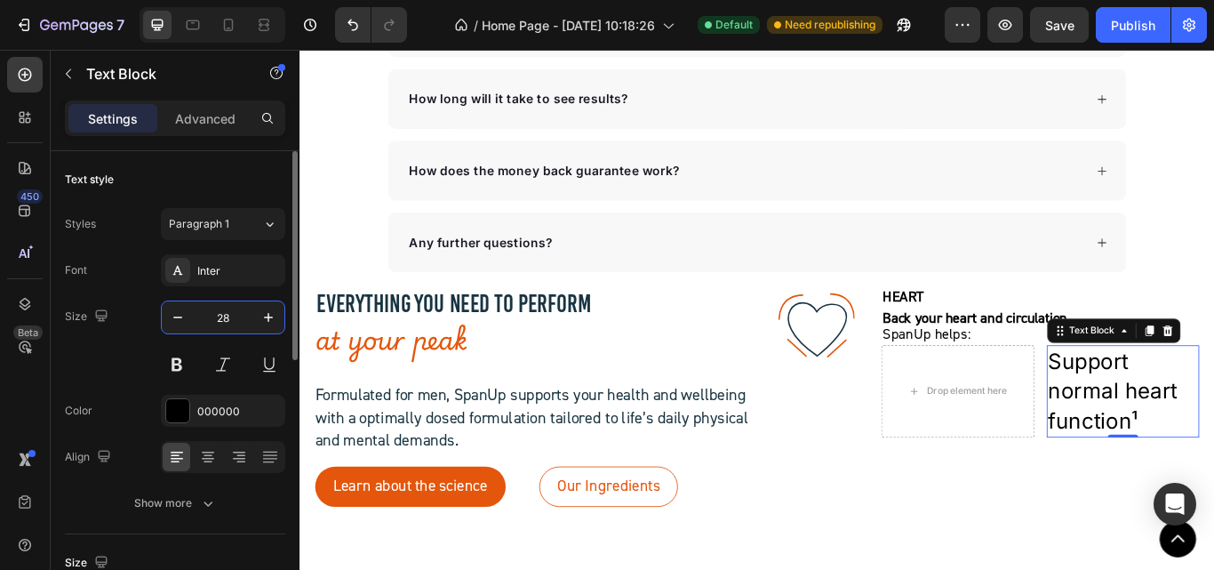
type input "18"
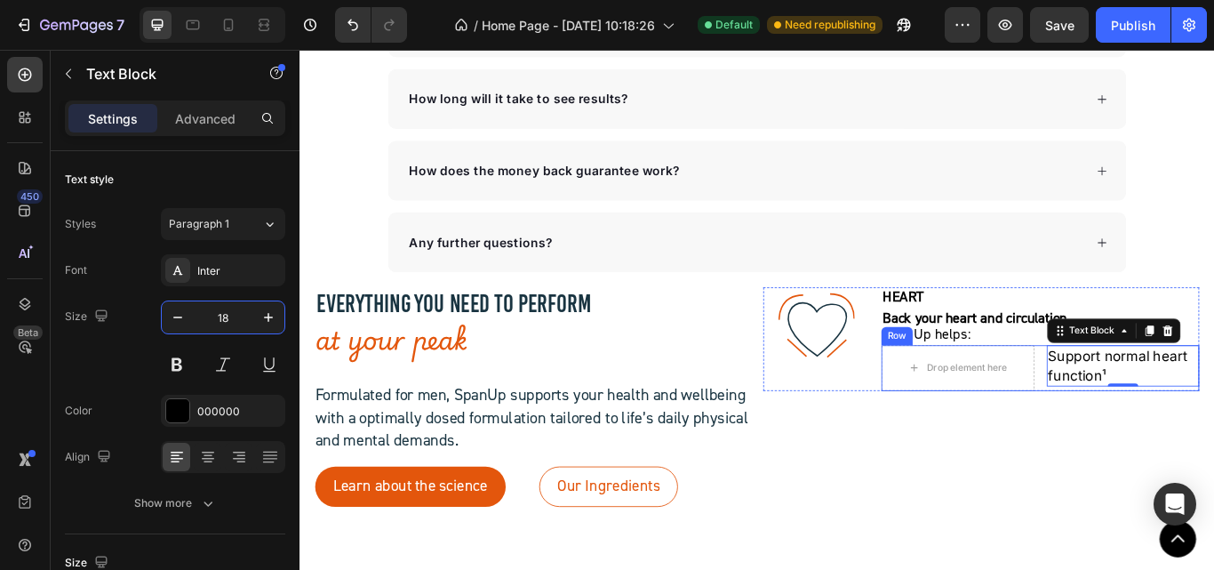
click at [1149, 396] on div "Drop element here Support normal heart function¹ Text Block 0 Row" at bounding box center [1163, 421] width 371 height 53
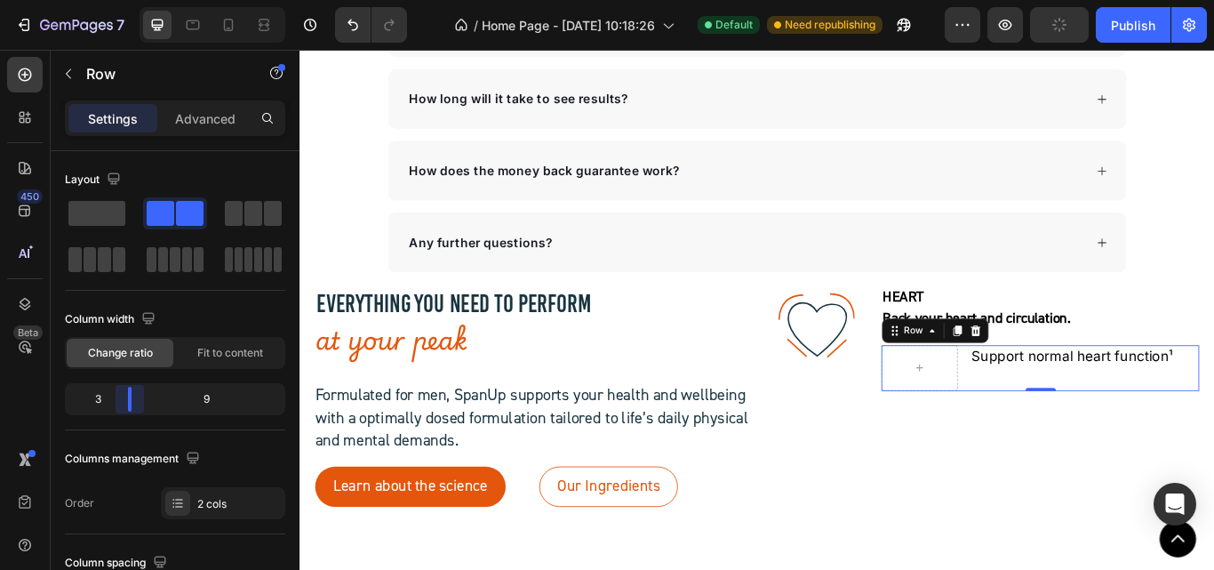
drag, startPoint x: 172, startPoint y: 401, endPoint x: 113, endPoint y: 399, distance: 59.6
click at [113, 0] on body "7 / Home Page - [DATE] 10:18:26 Default Need republishing Preview Publish 450 B…" at bounding box center [607, 0] width 1214 height 0
drag, startPoint x: 133, startPoint y: 403, endPoint x: 341, endPoint y: 371, distance: 210.4
click at [77, 0] on body "7 / Home Page - [DATE] 10:18:26 Default Need republishing Preview Save Publish …" at bounding box center [607, 0] width 1214 height 0
click at [978, 425] on div at bounding box center [992, 421] width 28 height 28
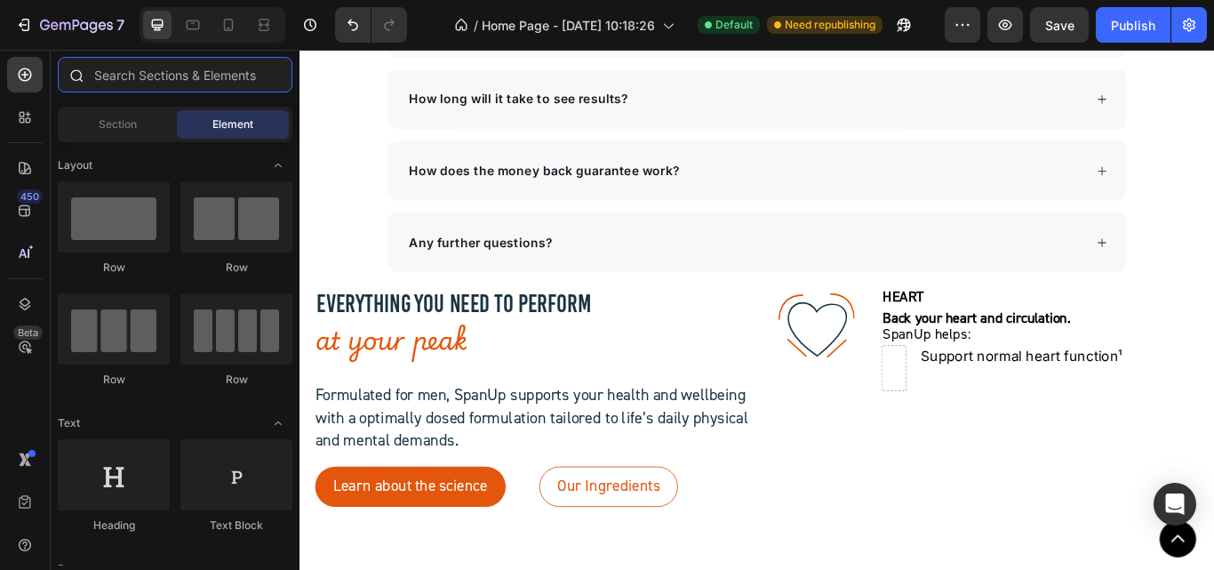
click at [140, 77] on input "text" at bounding box center [175, 75] width 235 height 36
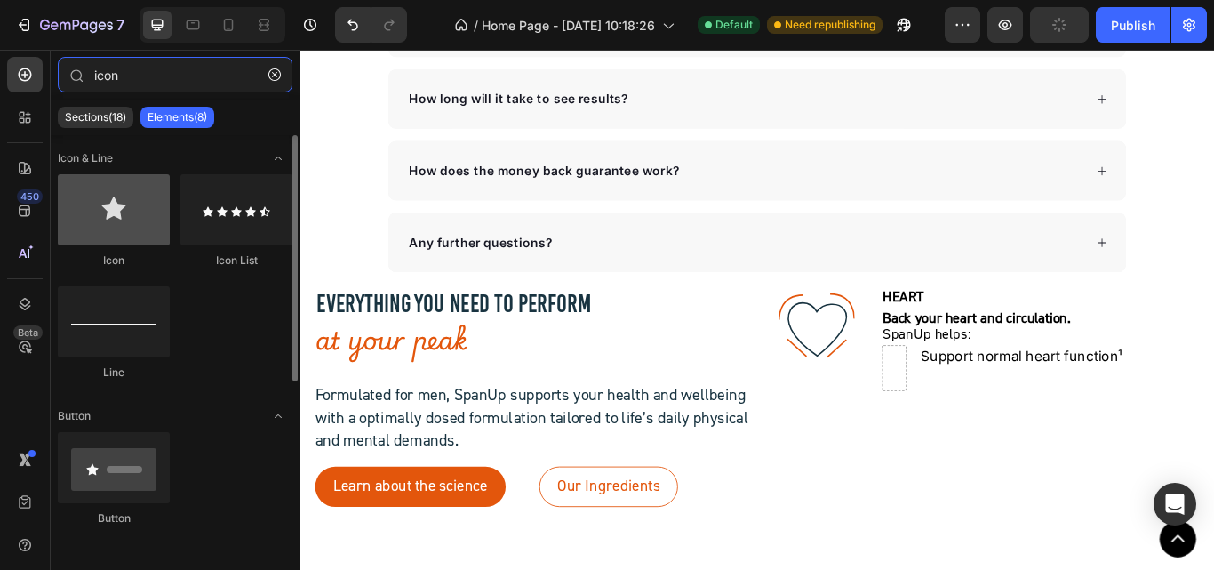
type input "icon"
click at [96, 199] on div at bounding box center [114, 209] width 112 height 71
click at [106, 232] on div at bounding box center [114, 209] width 112 height 71
click at [124, 217] on div at bounding box center [114, 209] width 112 height 71
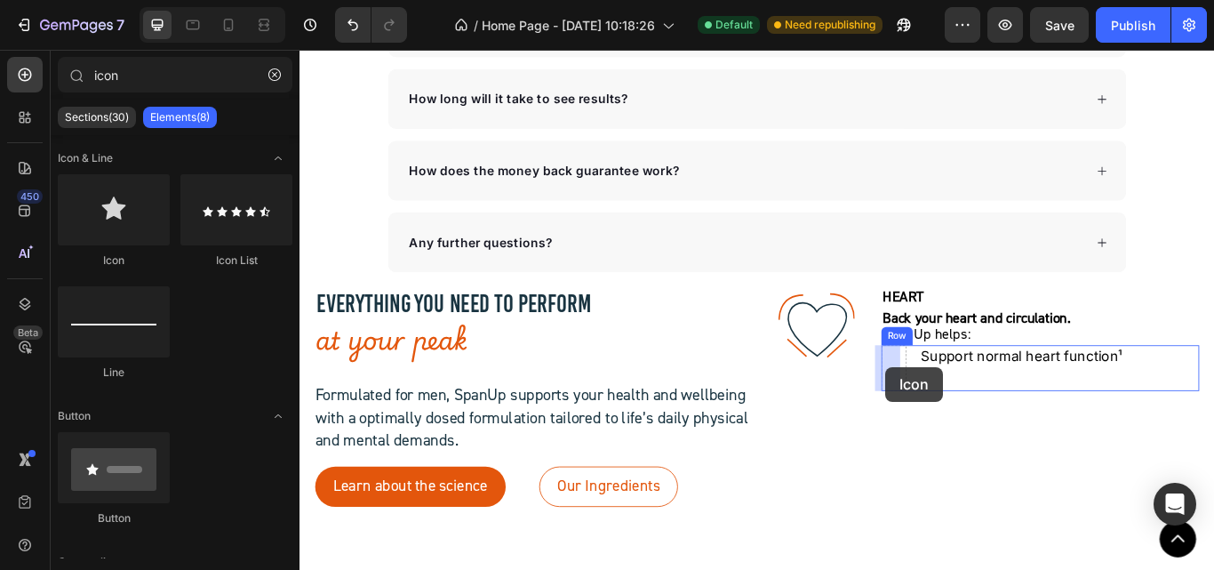
drag, startPoint x: 406, startPoint y: 269, endPoint x: 983, endPoint y: 419, distance: 596.0
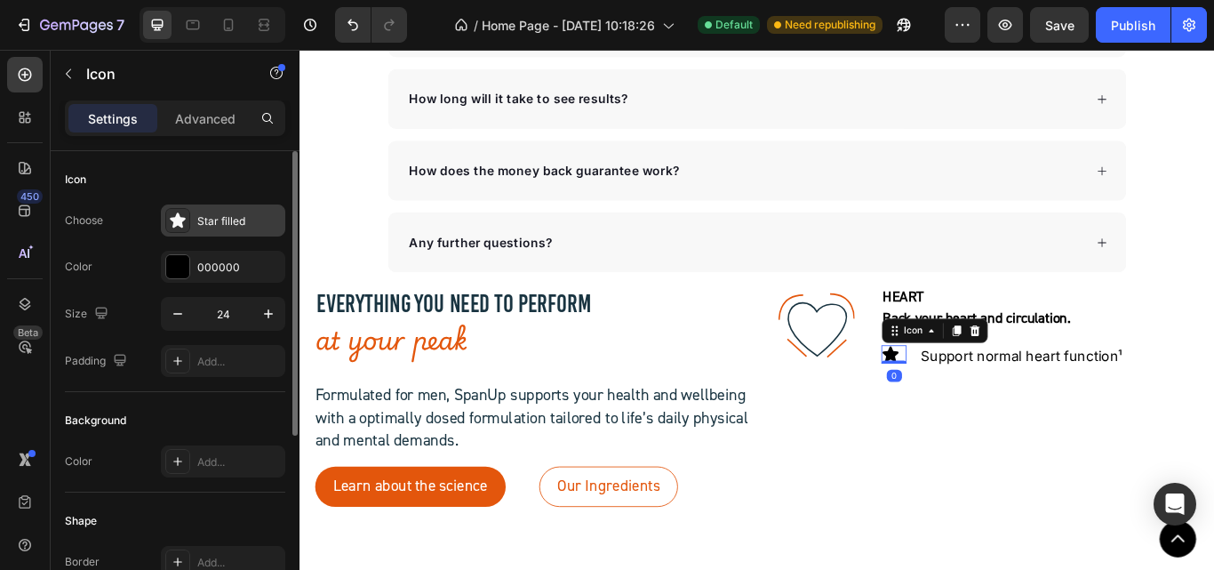
click at [236, 219] on div "Star filled" at bounding box center [239, 221] width 84 height 16
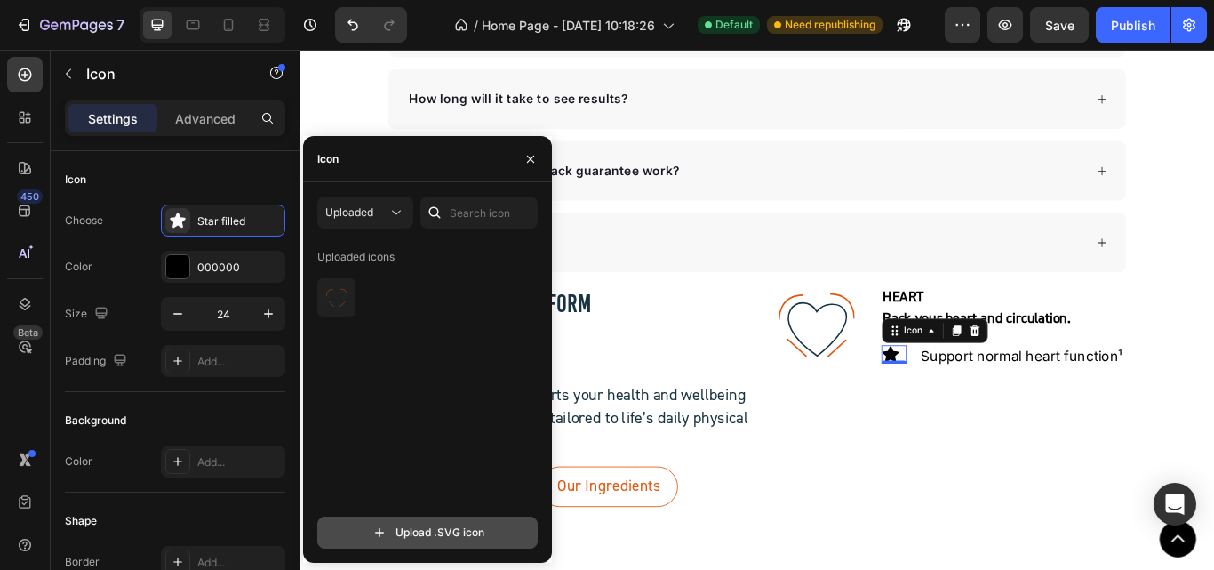
click at [419, 531] on input "file" at bounding box center [427, 532] width 219 height 30
click at [385, 527] on input "file" at bounding box center [427, 532] width 219 height 30
click at [455, 532] on input "file" at bounding box center [427, 532] width 219 height 30
type input "C:\fakepath\icon.svg"
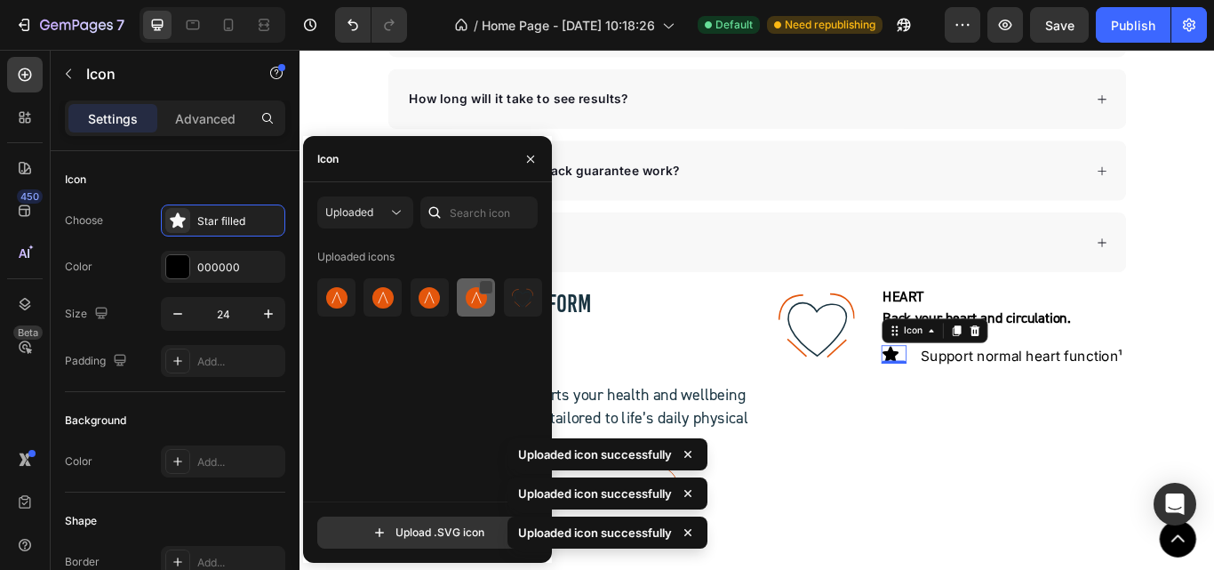
click at [488, 289] on div at bounding box center [486, 287] width 14 height 14
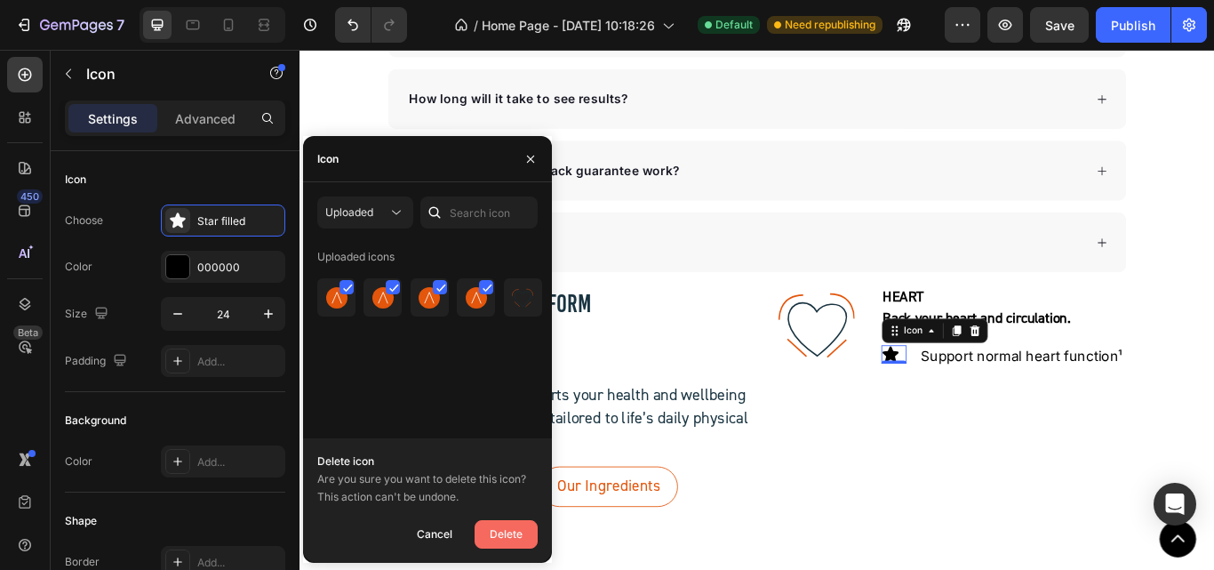
click at [531, 545] on button "Delete" at bounding box center [506, 534] width 63 height 28
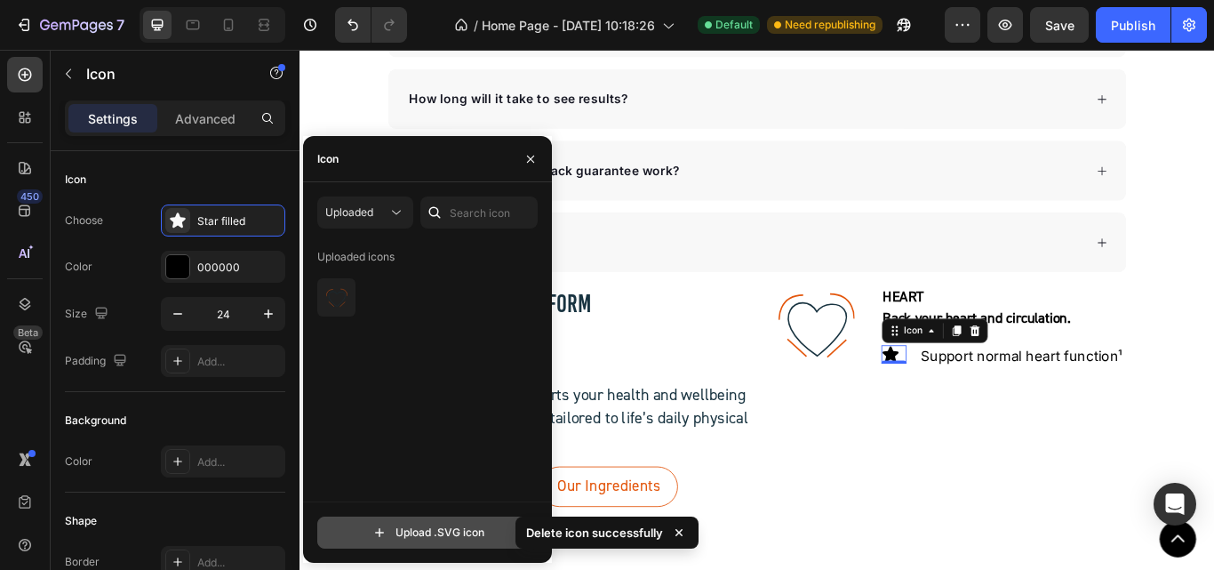
click at [450, 539] on input "file" at bounding box center [427, 532] width 219 height 30
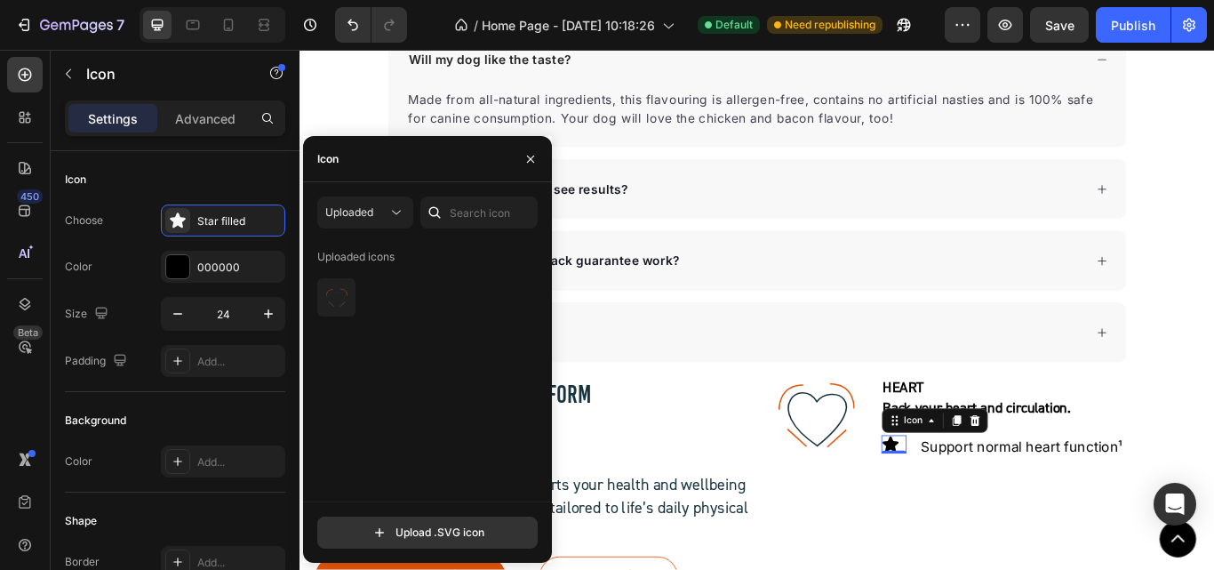
scroll to position [6515, 0]
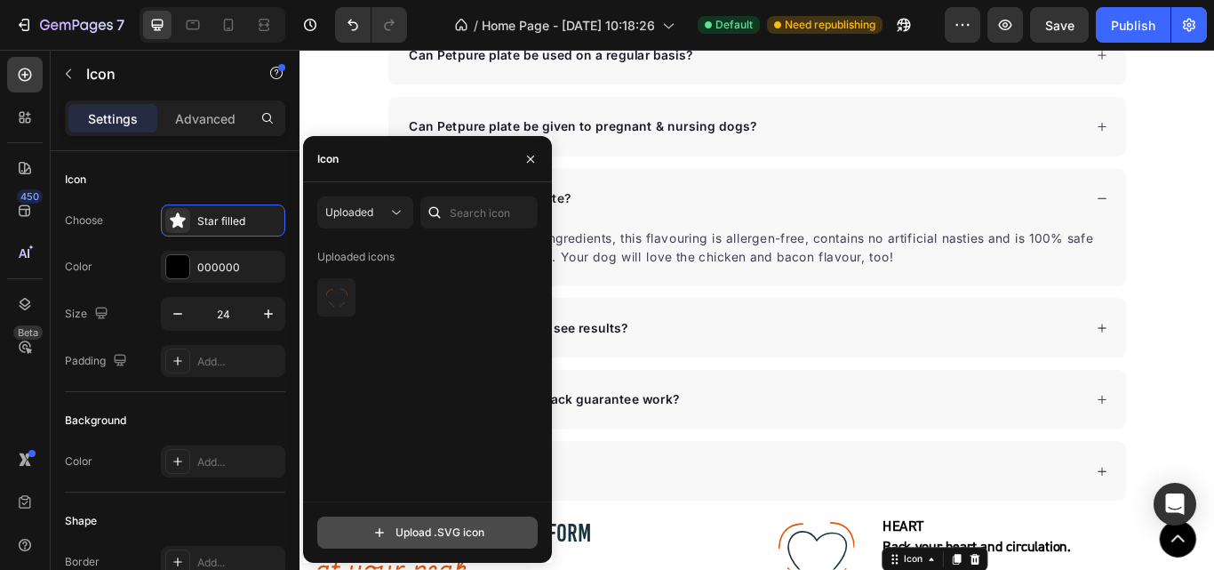
click at [433, 541] on input "file" at bounding box center [427, 532] width 219 height 30
click at [369, 217] on span "Uploaded" at bounding box center [349, 211] width 48 height 13
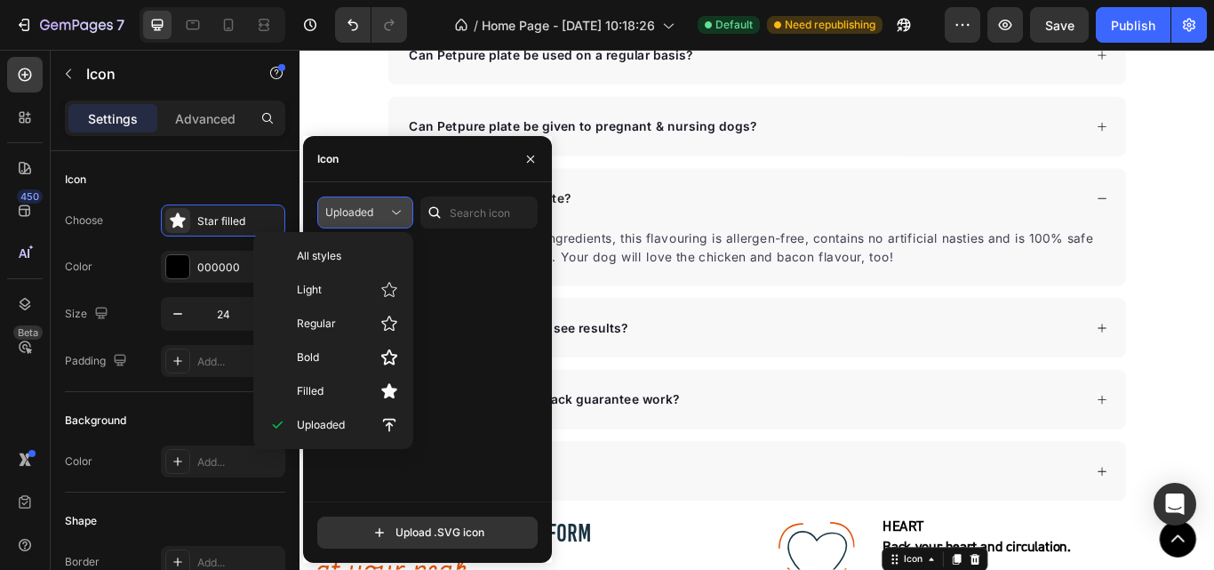
click at [369, 217] on span "Uploaded" at bounding box center [349, 211] width 48 height 13
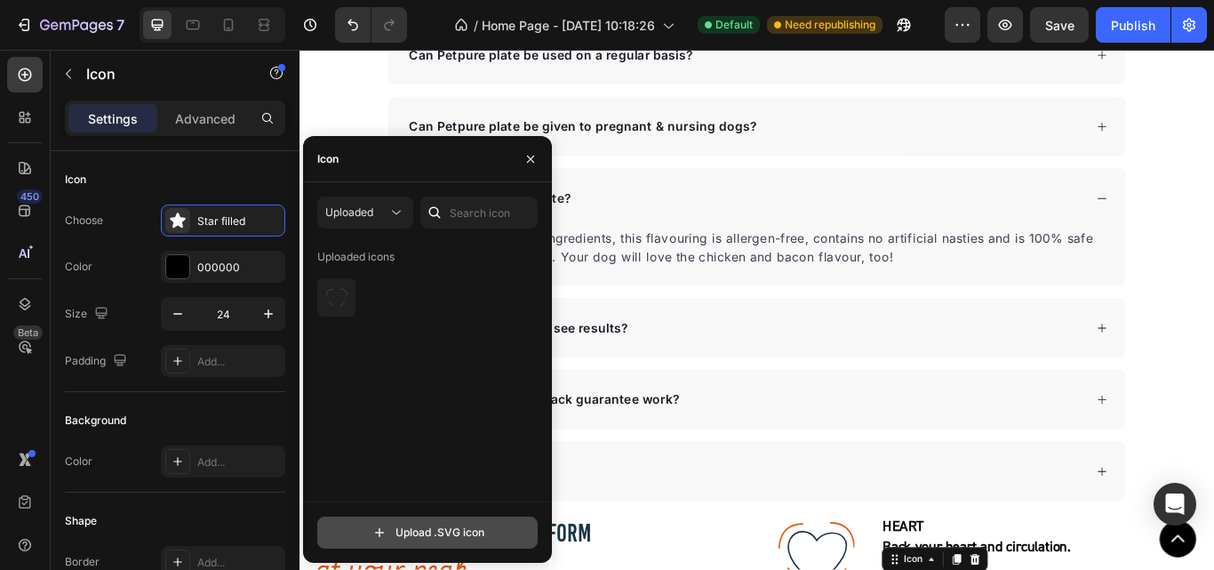
click at [424, 526] on input "file" at bounding box center [427, 532] width 219 height 30
click at [528, 160] on icon "button" at bounding box center [530, 159] width 14 height 14
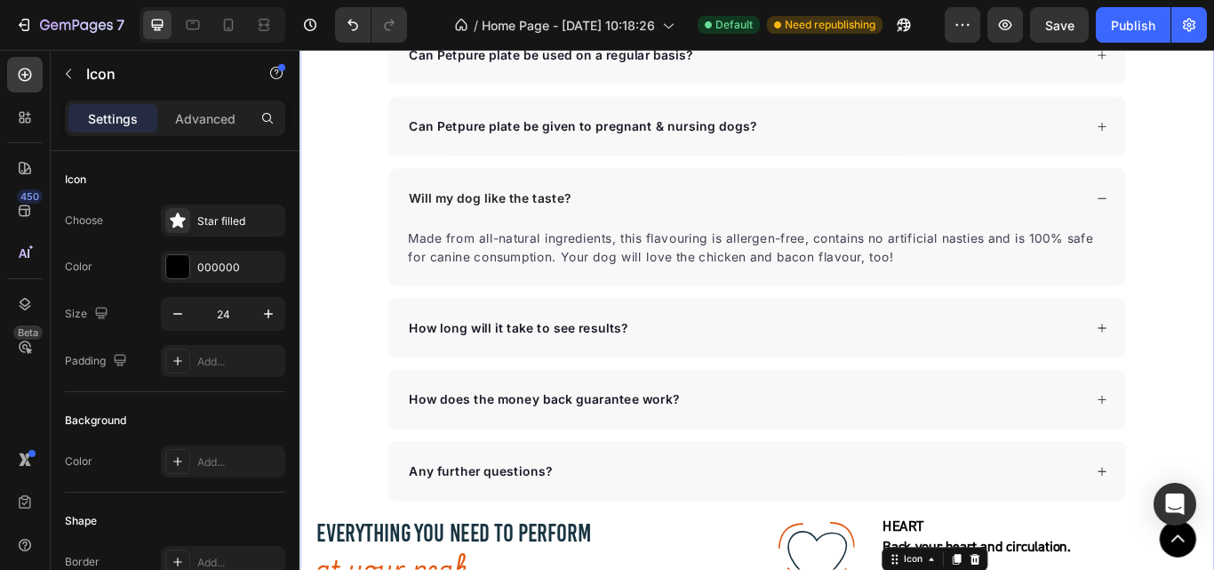
click at [319, 463] on div "Frequently Asked Questions Heading Can Petpure plate be used on a regular basis…" at bounding box center [832, 398] width 1066 height 938
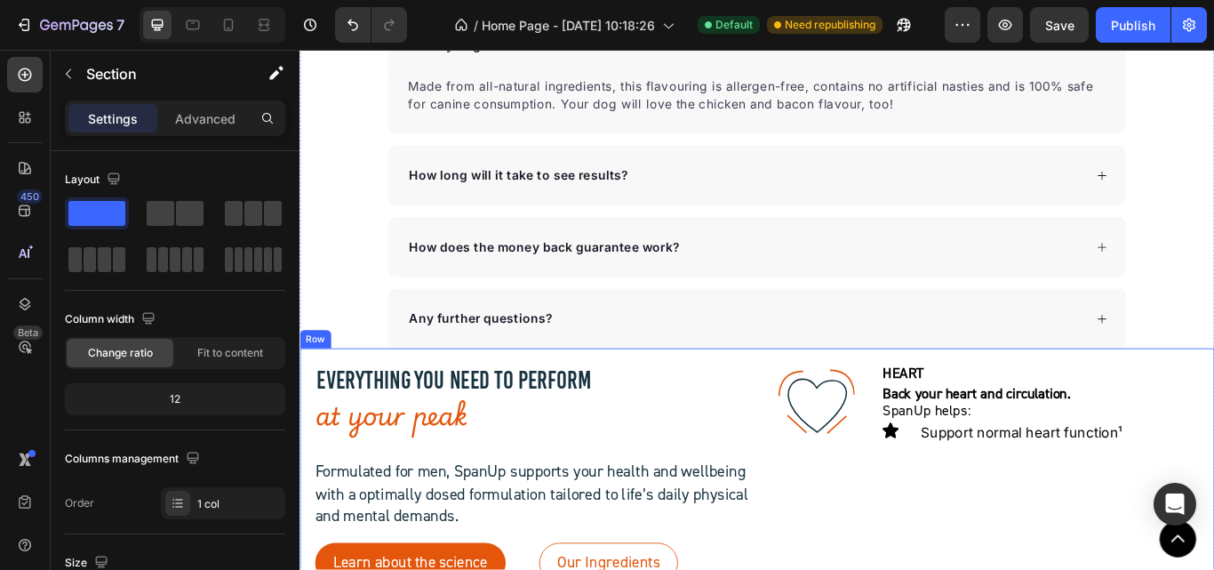
scroll to position [6870, 0]
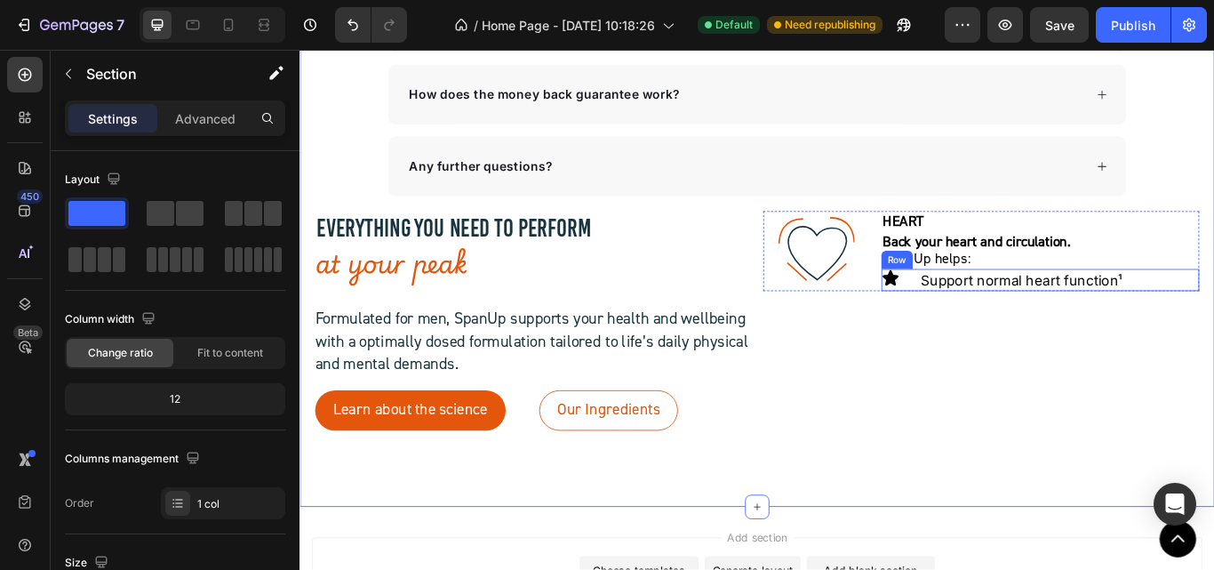
click at [978, 318] on icon at bounding box center [988, 316] width 21 height 21
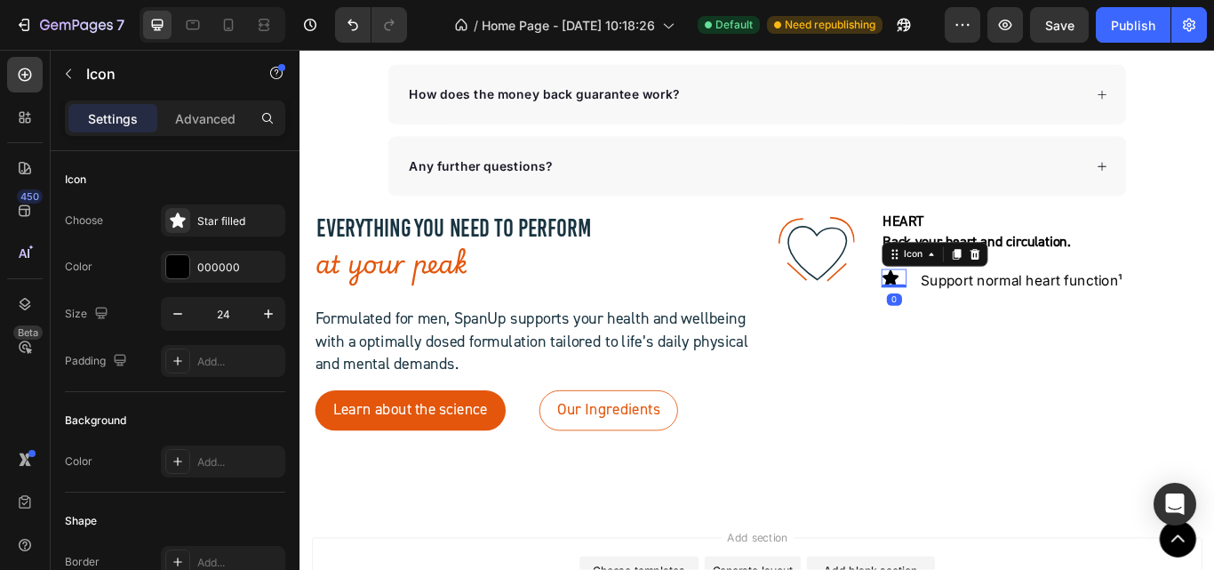
click at [981, 312] on icon at bounding box center [988, 316] width 19 height 18
drag, startPoint x: 203, startPoint y: 227, endPoint x: 219, endPoint y: 243, distance: 22.0
click at [204, 227] on div "Star filled" at bounding box center [239, 221] width 84 height 16
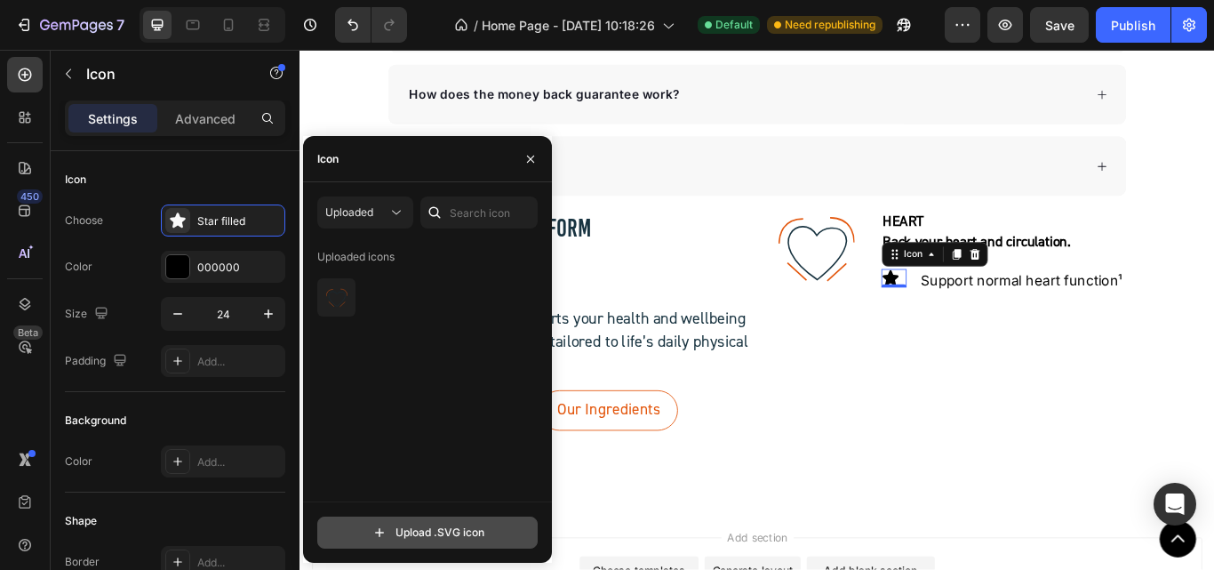
click at [413, 533] on input "file" at bounding box center [427, 532] width 219 height 30
type input "C:\fakepath\icon.svg"
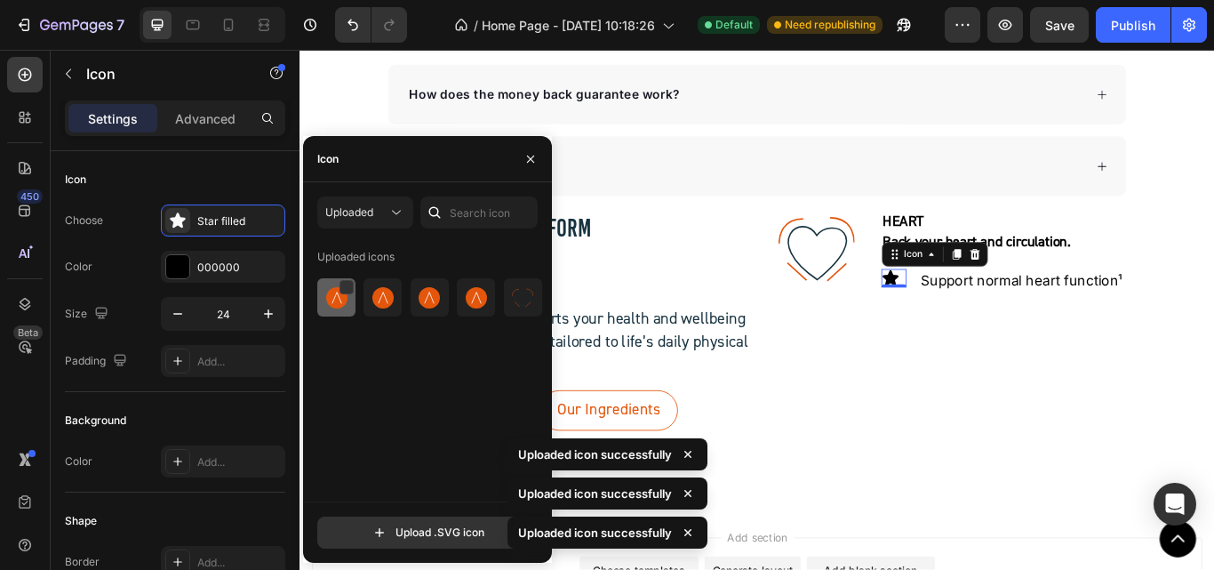
click at [339, 298] on img at bounding box center [336, 297] width 21 height 21
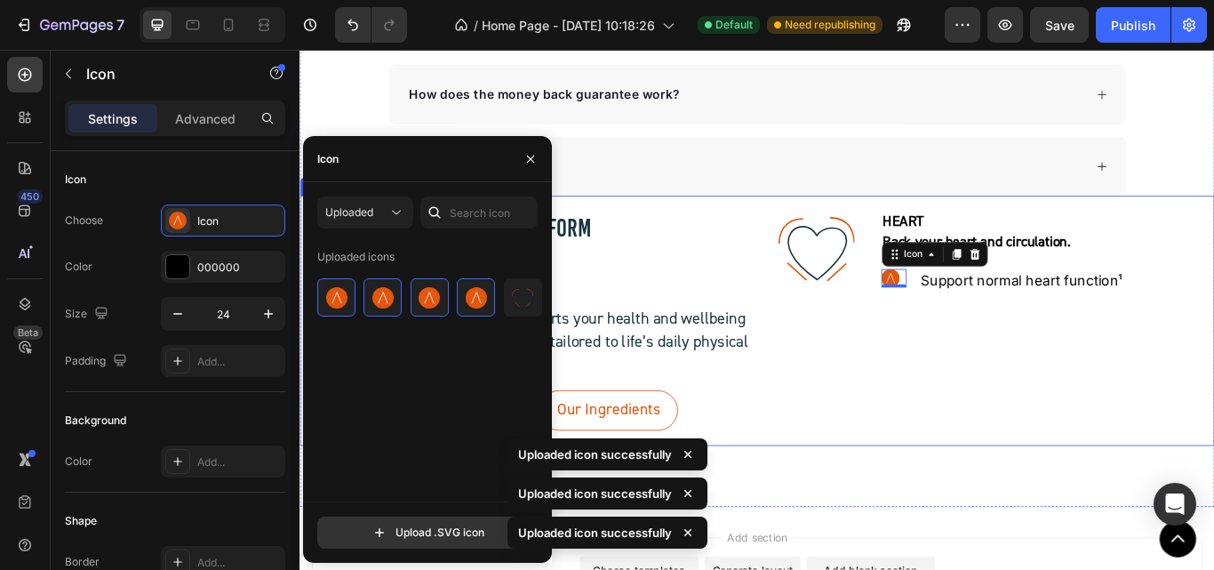
click at [968, 371] on div ".id581902711654449760 .str0 {stroke:#193441;stroke-width:3.1;stroke-miterlimit:…" at bounding box center [1094, 366] width 508 height 256
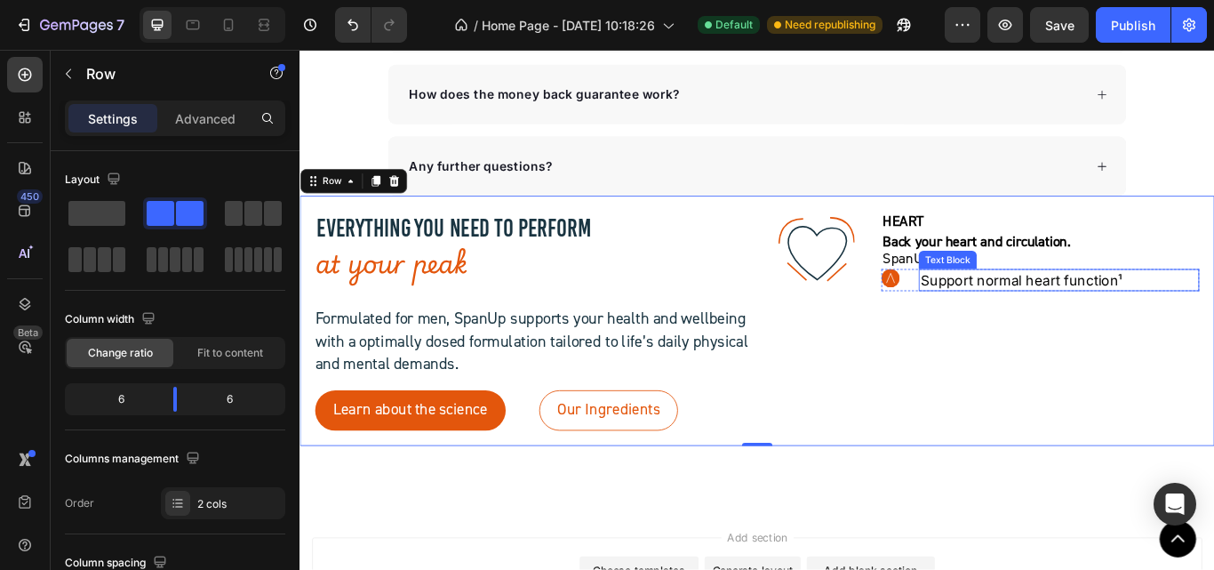
click at [1023, 318] on p "Support normal heart function¹" at bounding box center [1184, 318] width 323 height 22
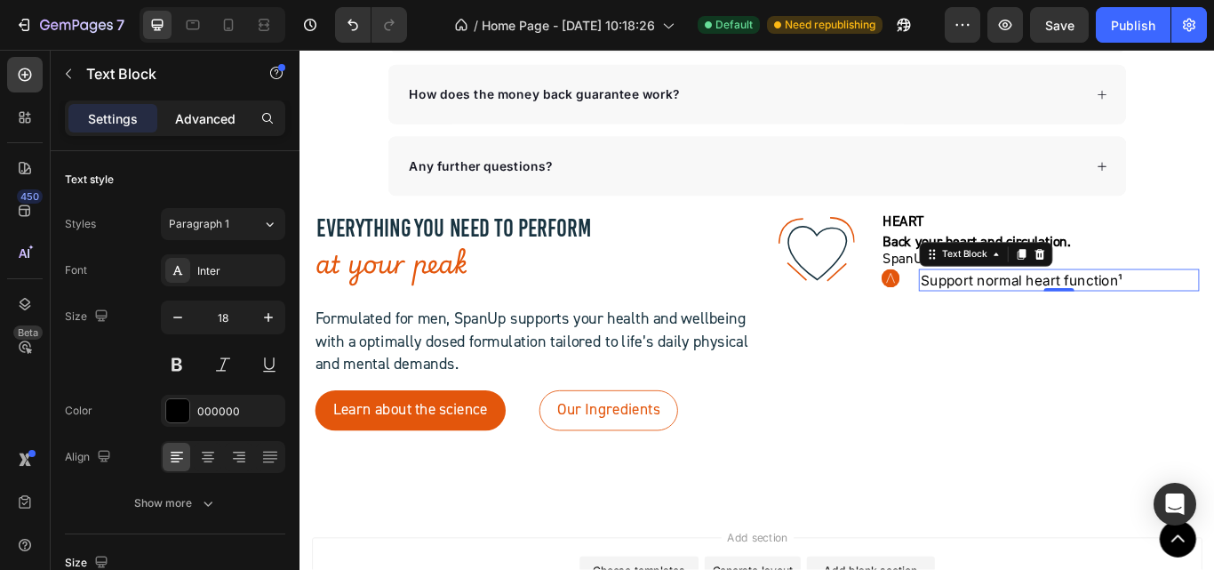
click at [221, 118] on p "Advanced" at bounding box center [205, 118] width 60 height 19
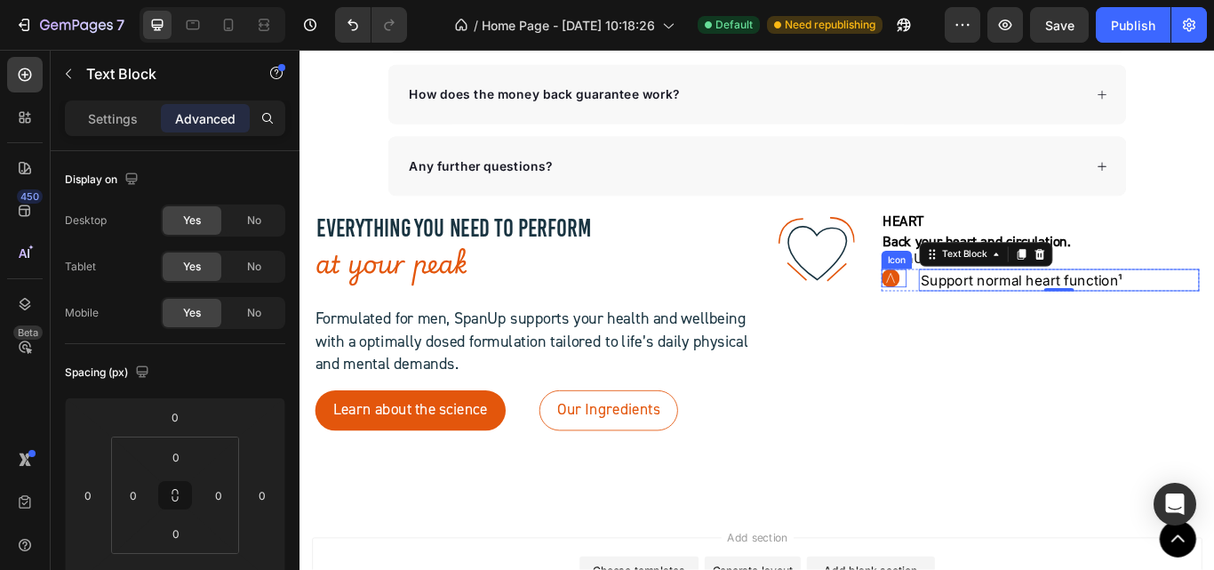
click at [980, 314] on circle at bounding box center [988, 316] width 21 height 21
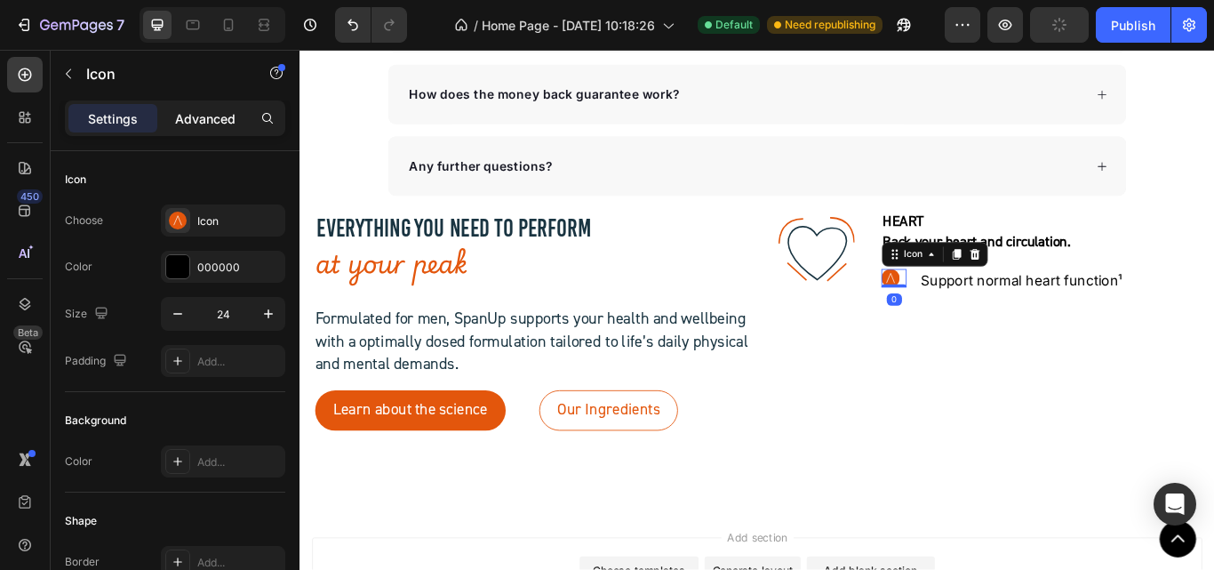
click at [190, 125] on p "Advanced" at bounding box center [205, 118] width 60 height 19
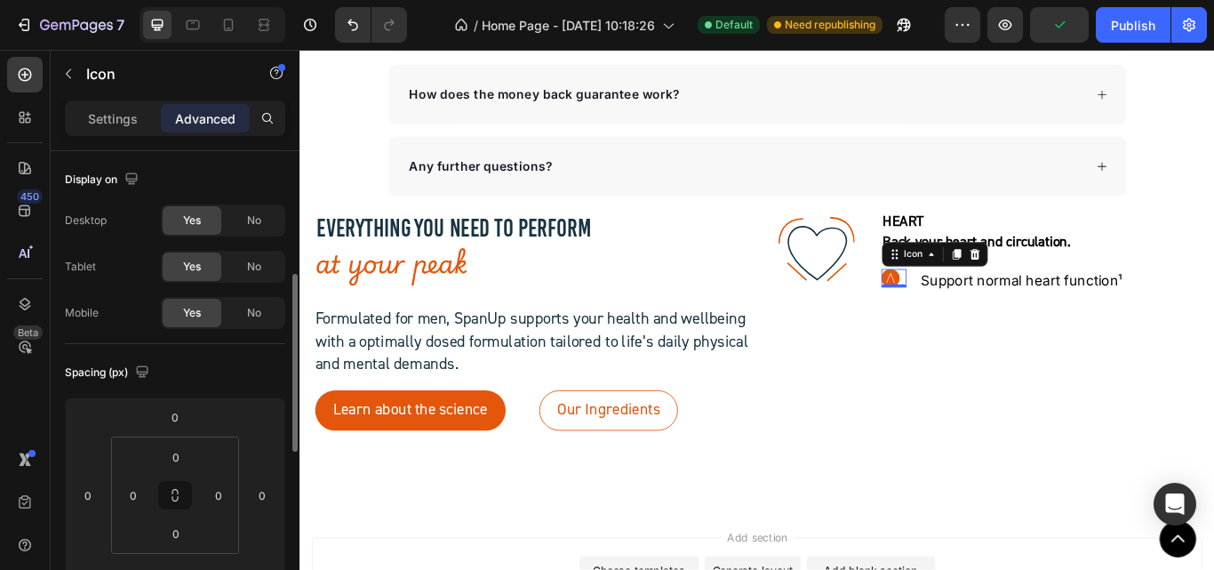
scroll to position [178, 0]
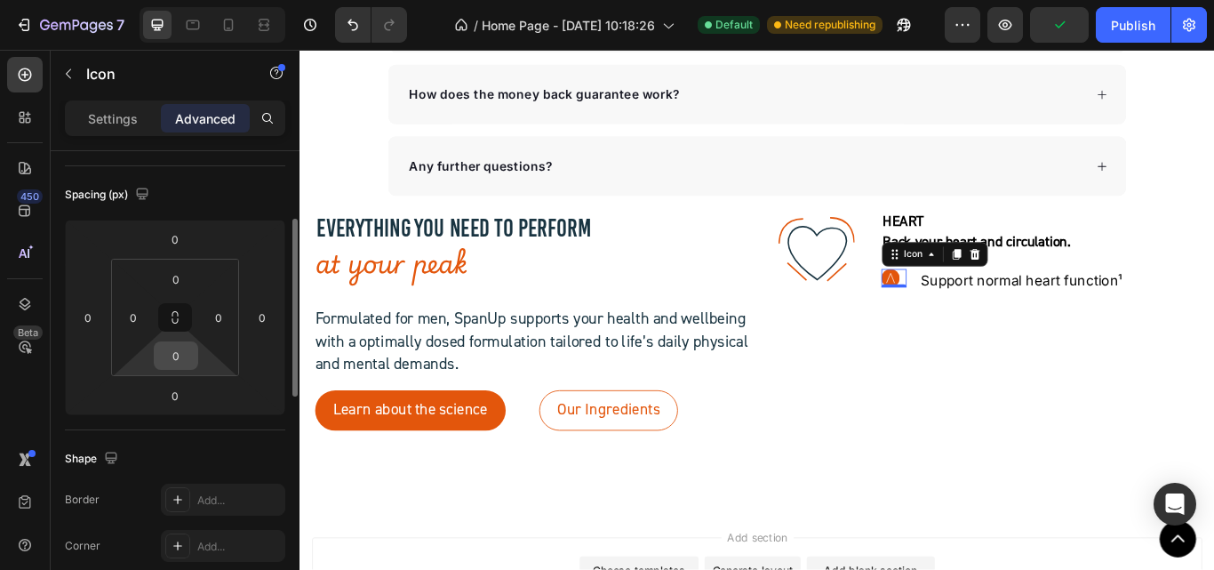
click at [178, 351] on input "0" at bounding box center [176, 355] width 36 height 27
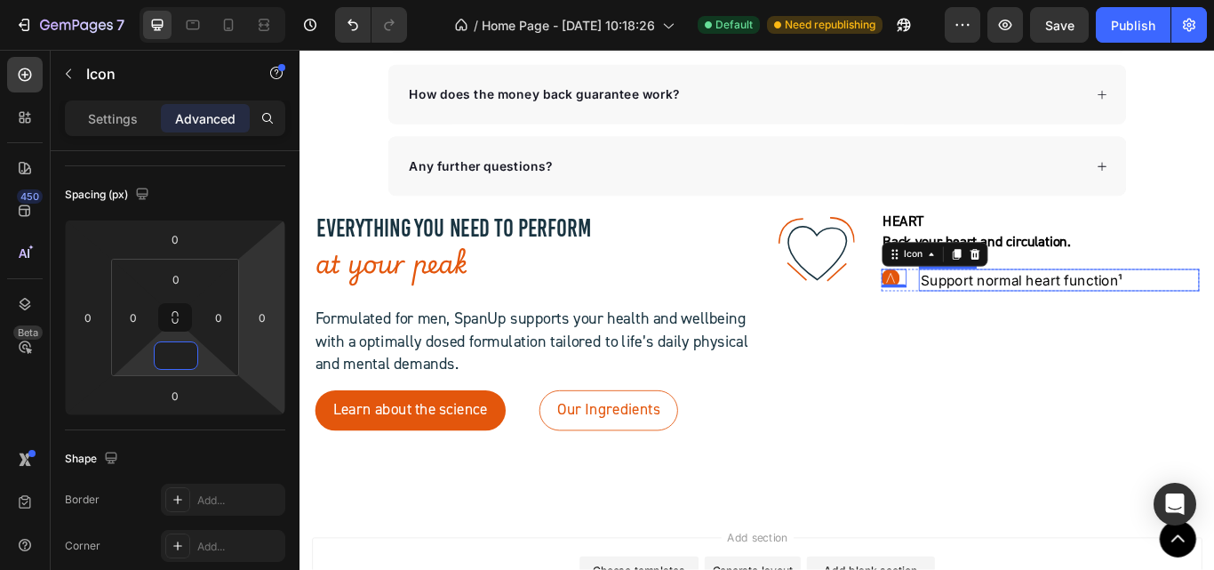
click at [1057, 327] on p "Support normal heart function¹" at bounding box center [1184, 318] width 323 height 22
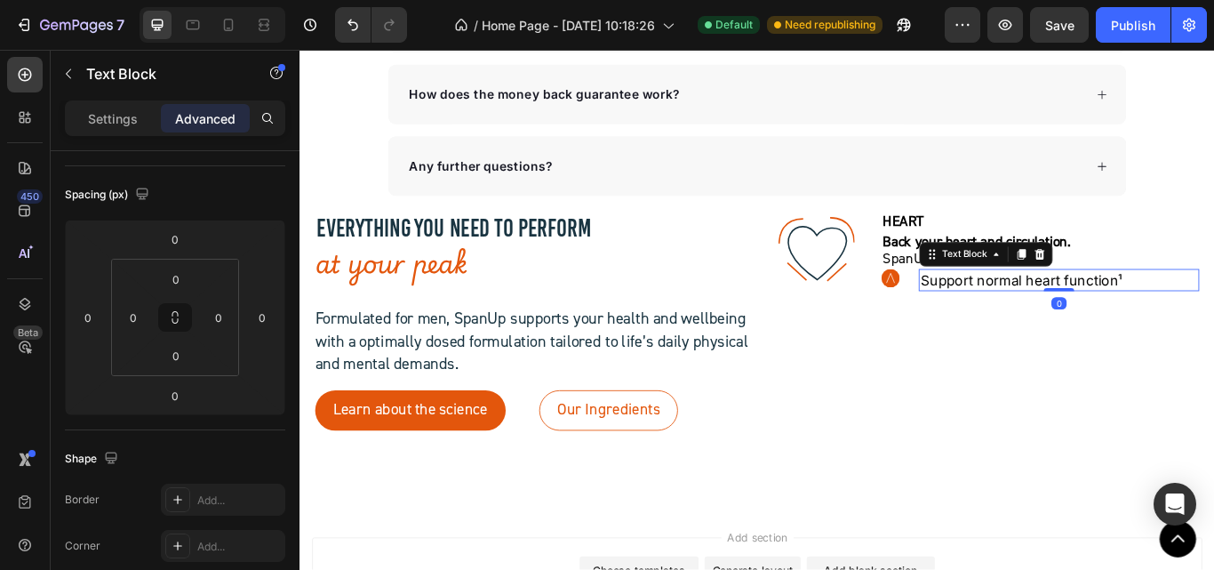
scroll to position [0, 0]
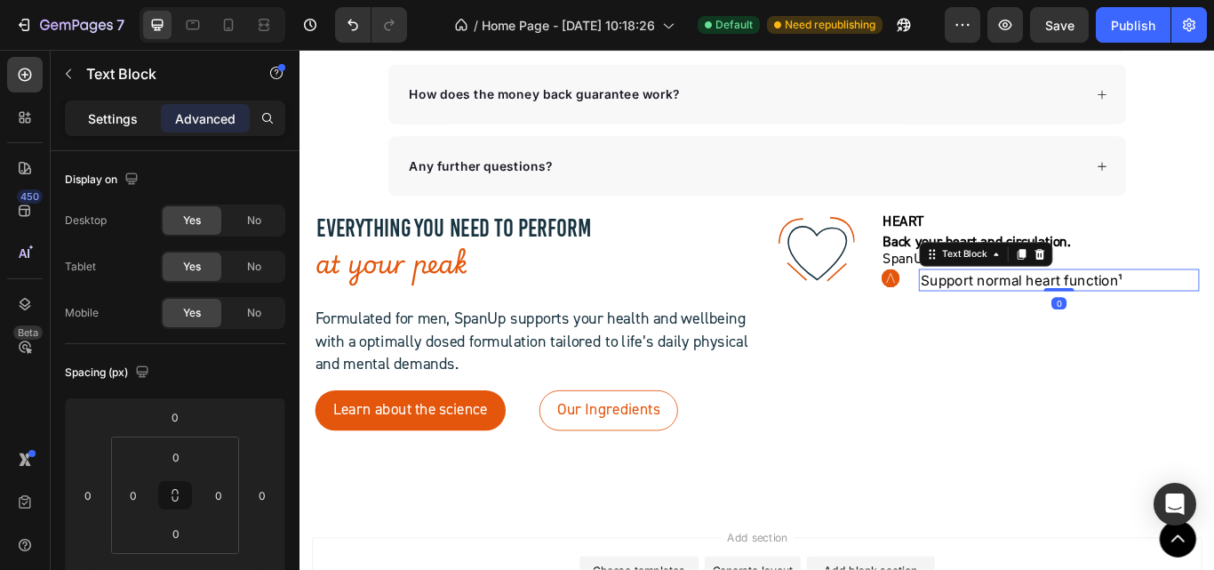
click at [88, 110] on p "Settings" at bounding box center [113, 118] width 50 height 19
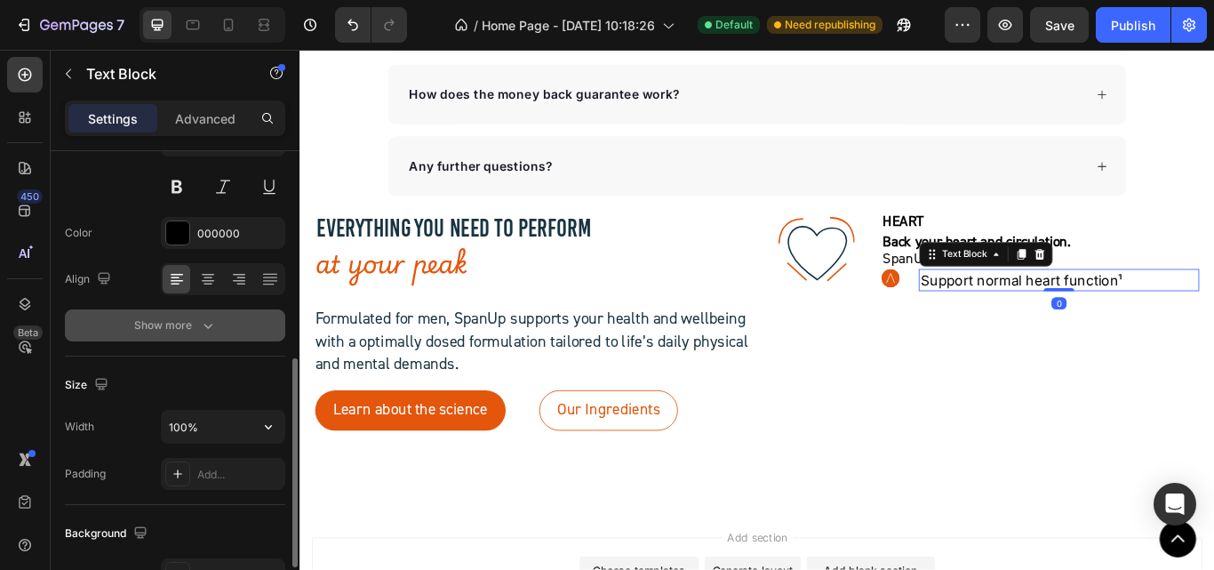
scroll to position [267, 0]
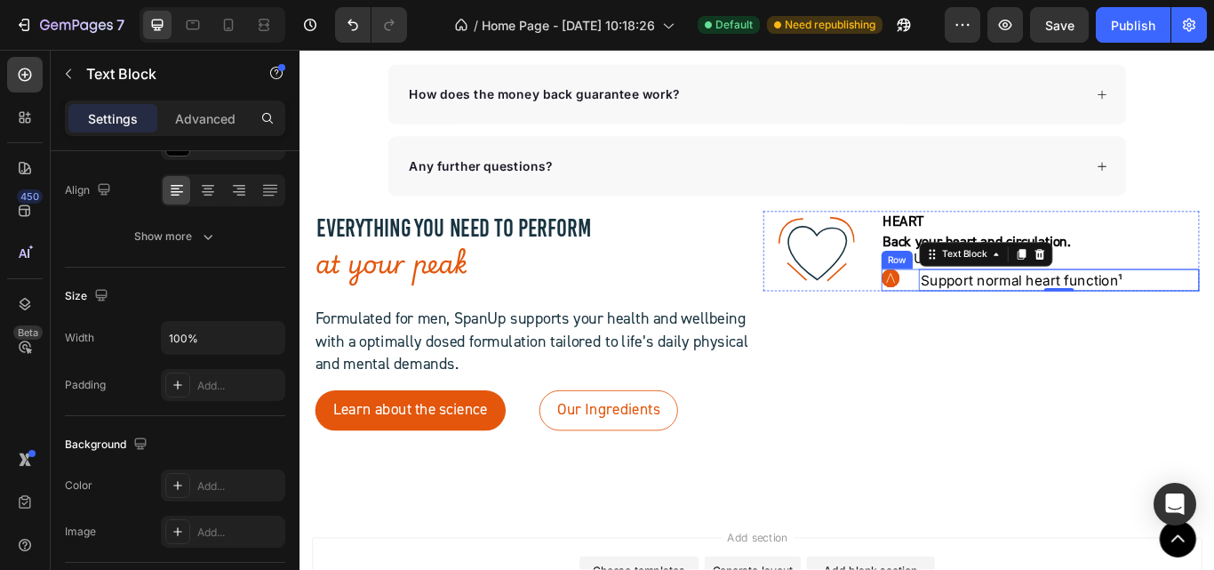
click at [981, 327] on div ".id581906063121449920 .str0 {stroke:white;stroke-width:0.4;stroke-miterlimit:22…" at bounding box center [992, 319] width 29 height 26
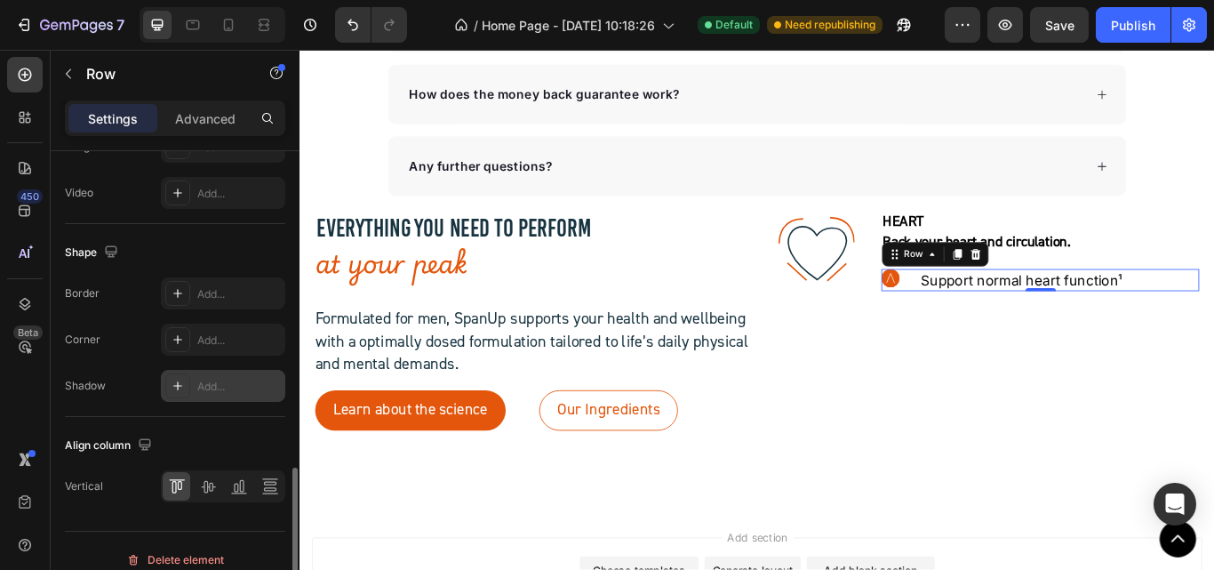
scroll to position [818, 0]
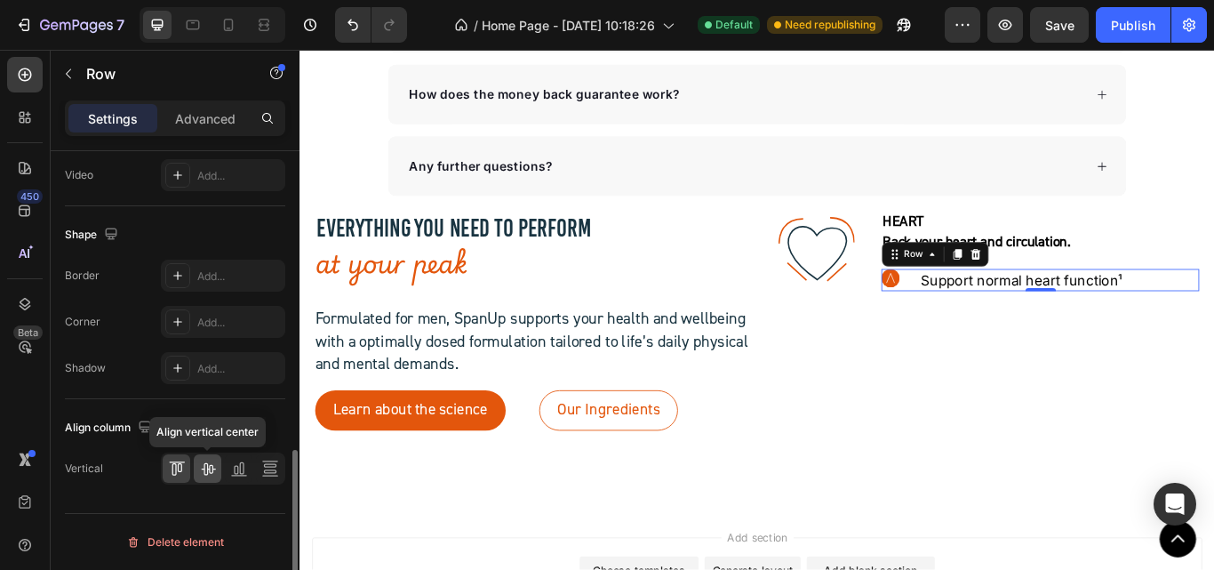
click at [204, 470] on icon at bounding box center [208, 469] width 14 height 12
click at [1023, 321] on p "Support normal heart function¹" at bounding box center [1184, 318] width 323 height 22
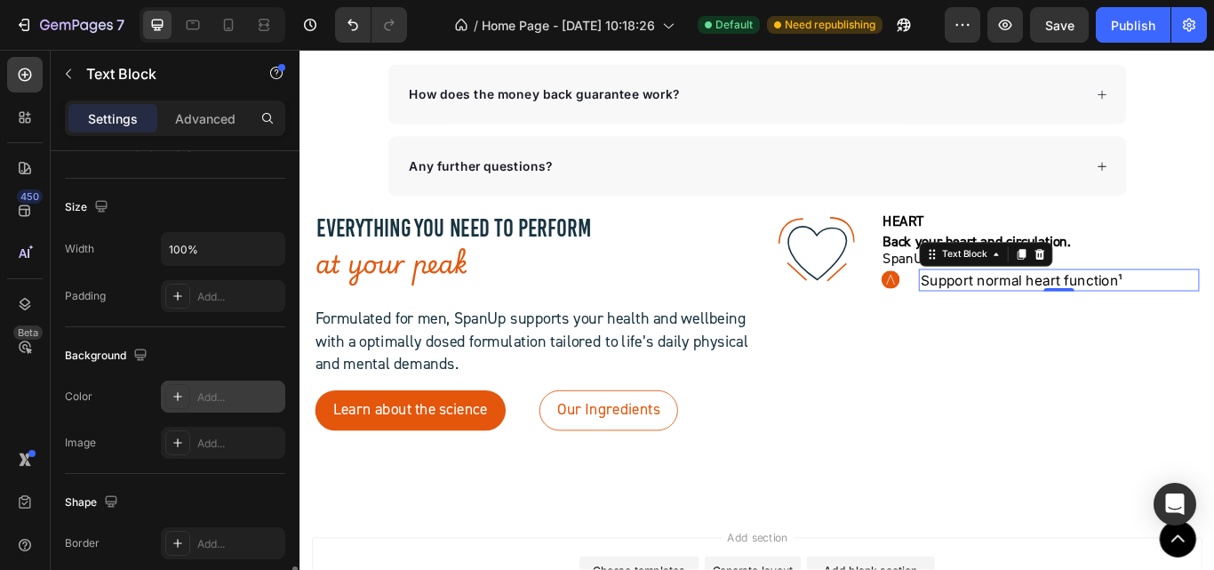
scroll to position [584, 0]
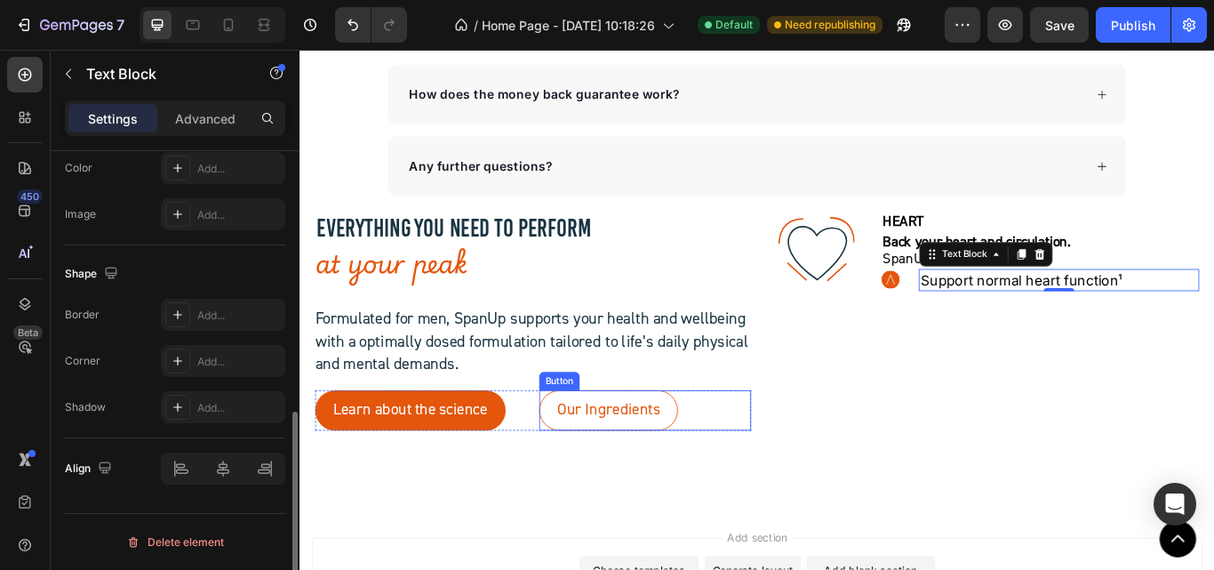
click at [987, 460] on div ".id581902711654449760 .str0 {stroke:#193441;stroke-width:3.1;stroke-miterlimit:…" at bounding box center [1094, 366] width 508 height 256
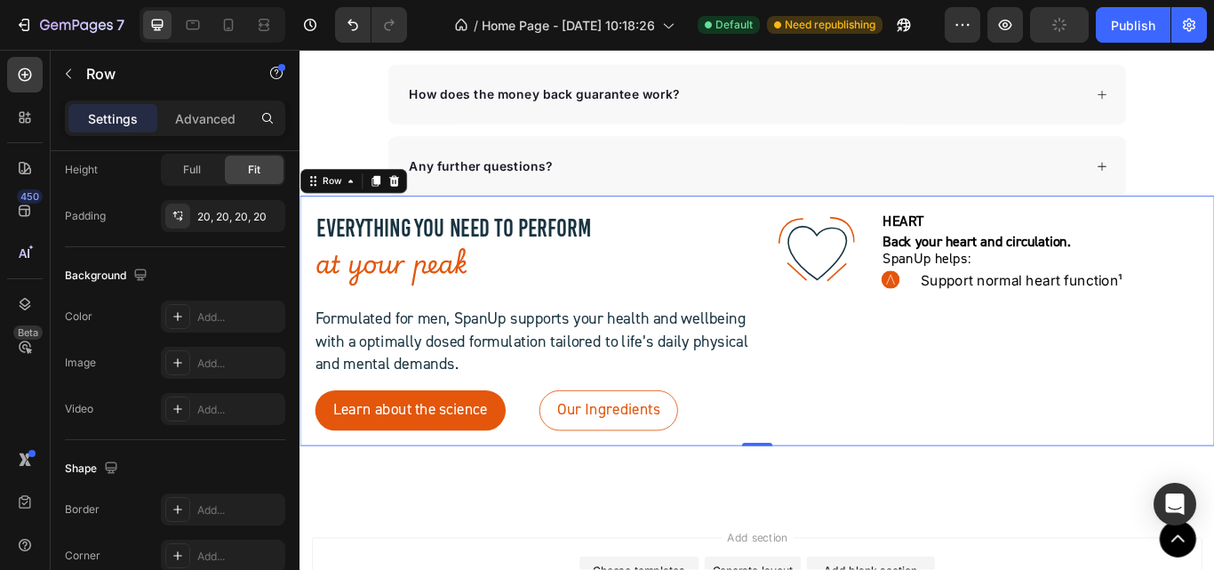
scroll to position [0, 0]
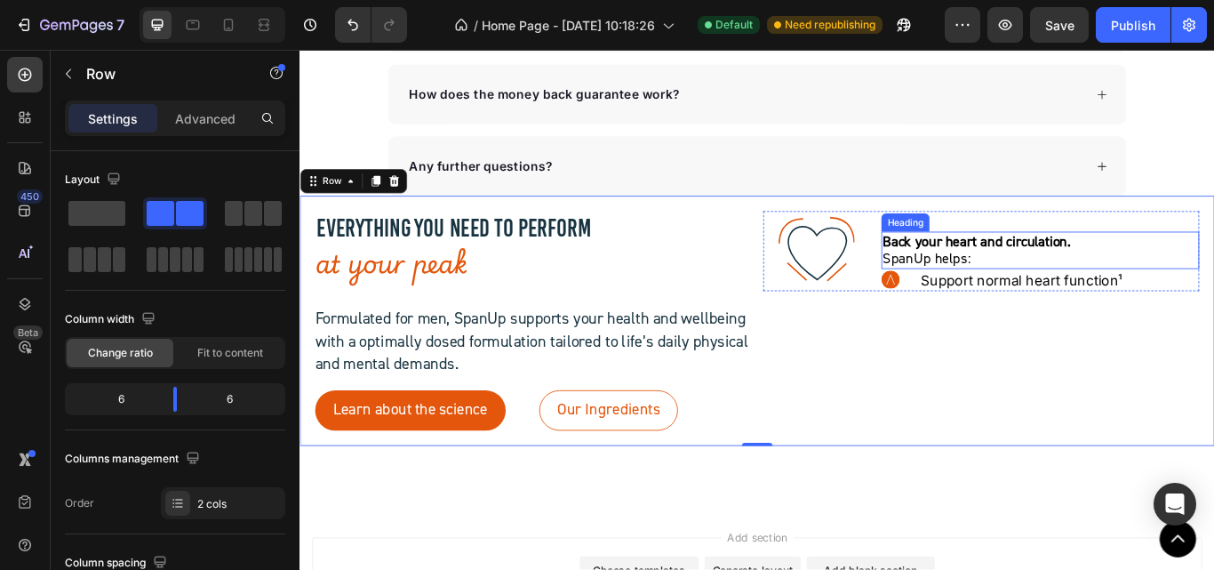
click at [996, 289] on p "Back your heart and circulation.  SpanUp helps:" at bounding box center [1162, 284] width 367 height 40
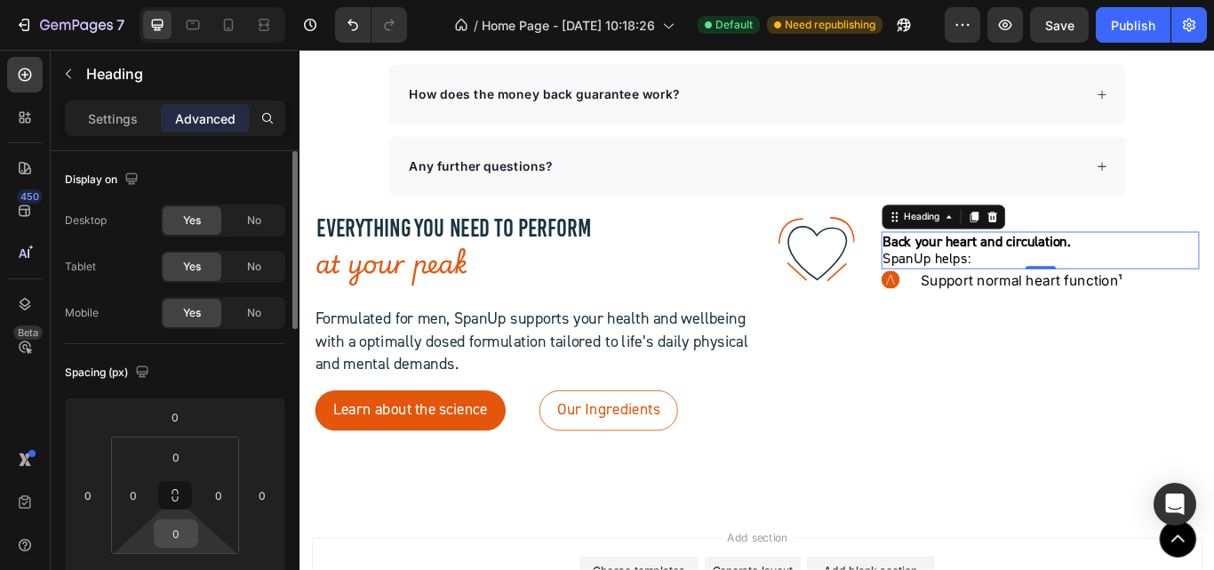
click at [168, 537] on input "0" at bounding box center [176, 533] width 36 height 27
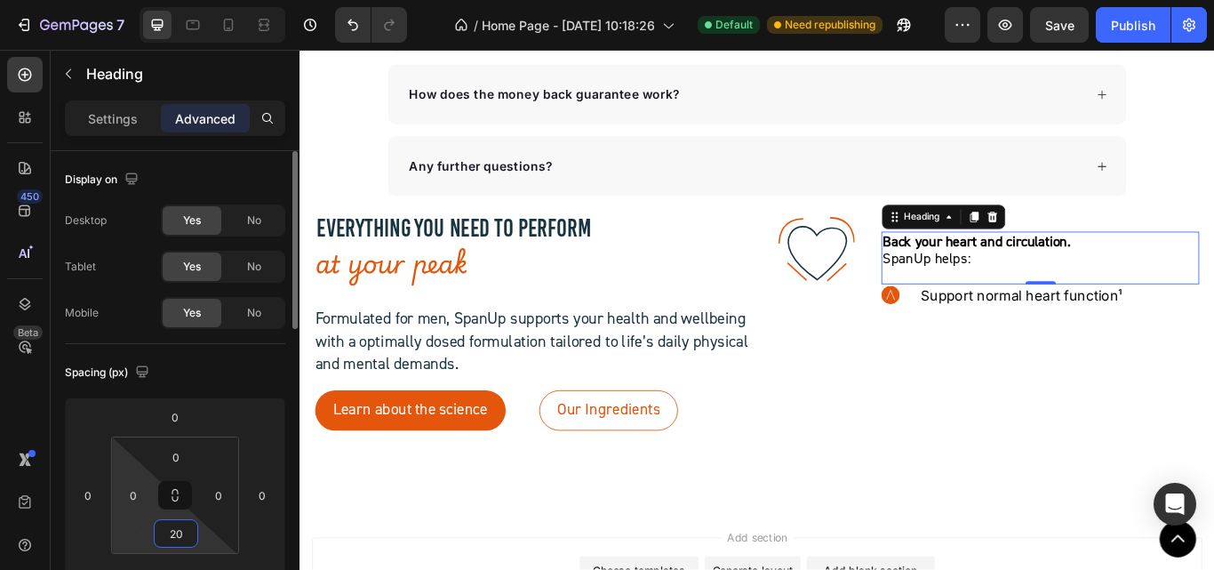
drag, startPoint x: 174, startPoint y: 537, endPoint x: 118, endPoint y: 548, distance: 57.2
click at [118, 548] on div "0 0 20 0" at bounding box center [175, 494] width 128 height 117
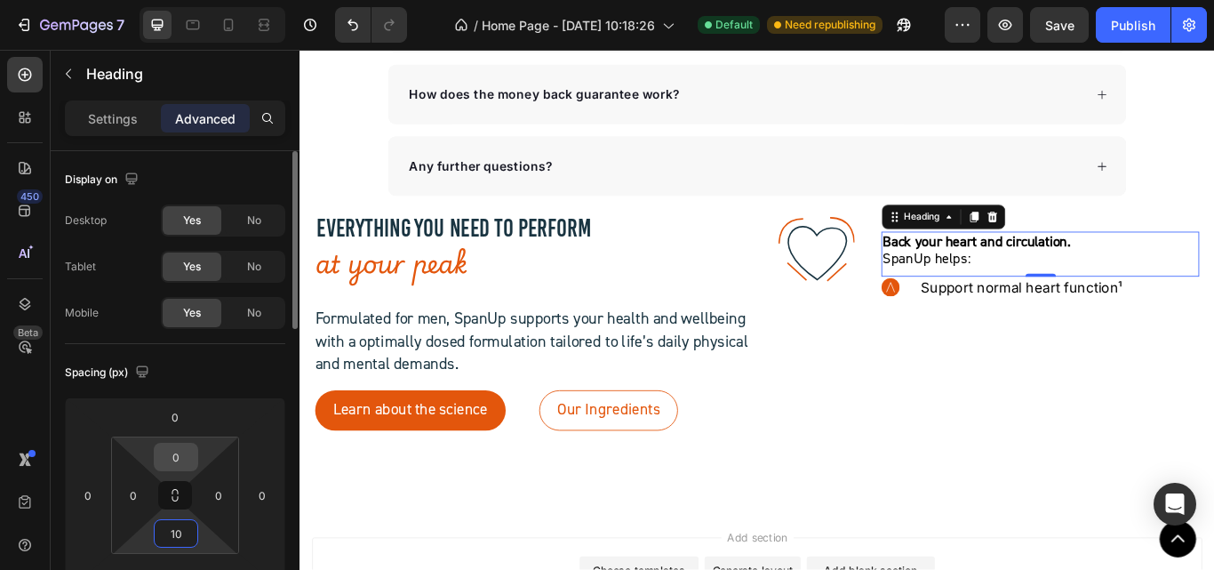
type input "10"
click at [167, 466] on input "0" at bounding box center [176, 456] width 36 height 27
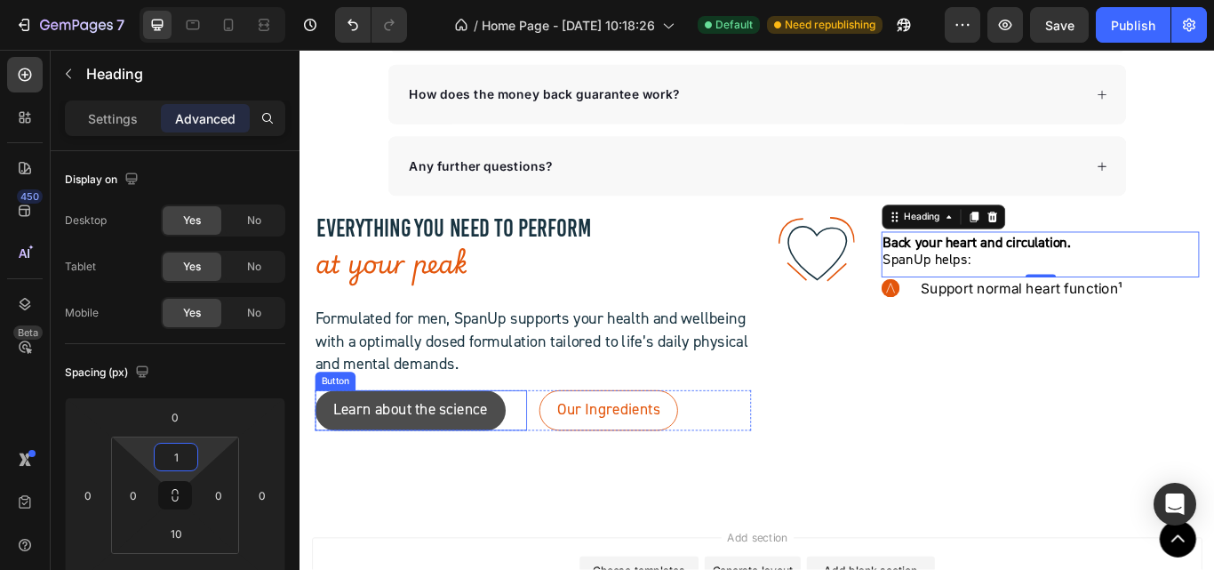
type input "10"
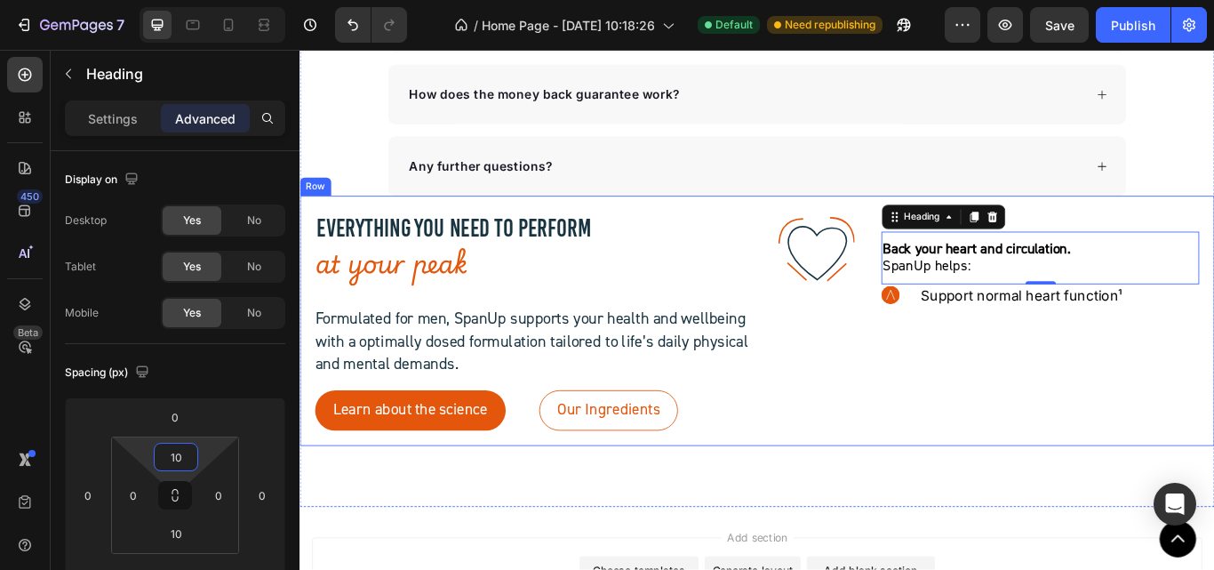
click at [1065, 396] on div ".id581902711654449760 .str0 {stroke:#193441;stroke-width:3.1;stroke-miterlimit:…" at bounding box center [1094, 366] width 508 height 256
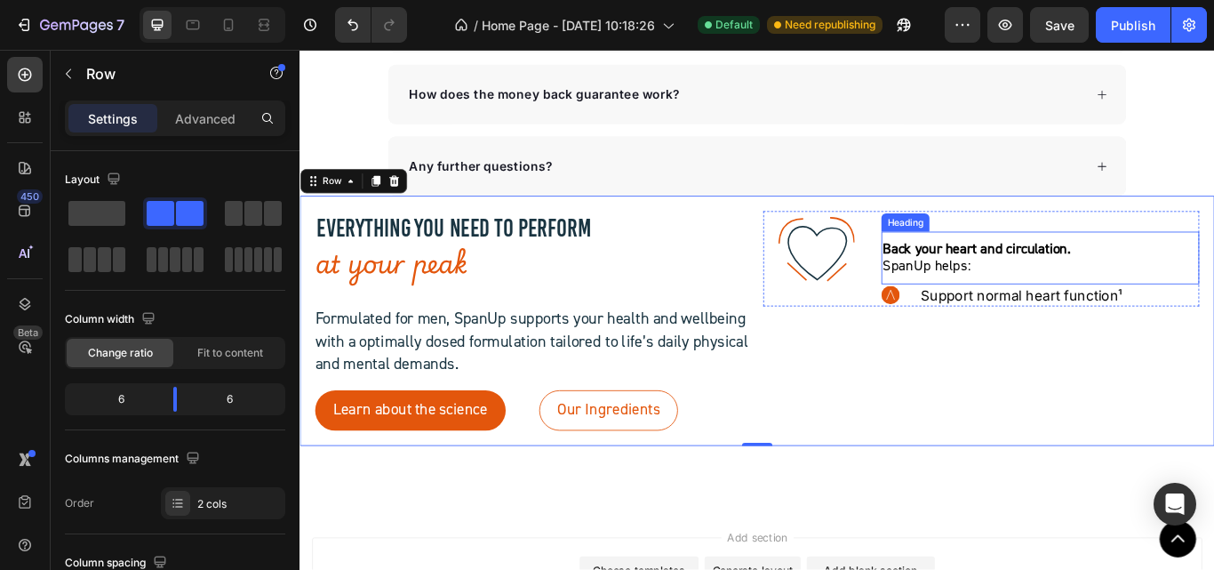
click at [1065, 300] on p "Back your heart and circulation.  SpanUp helps:" at bounding box center [1162, 293] width 367 height 40
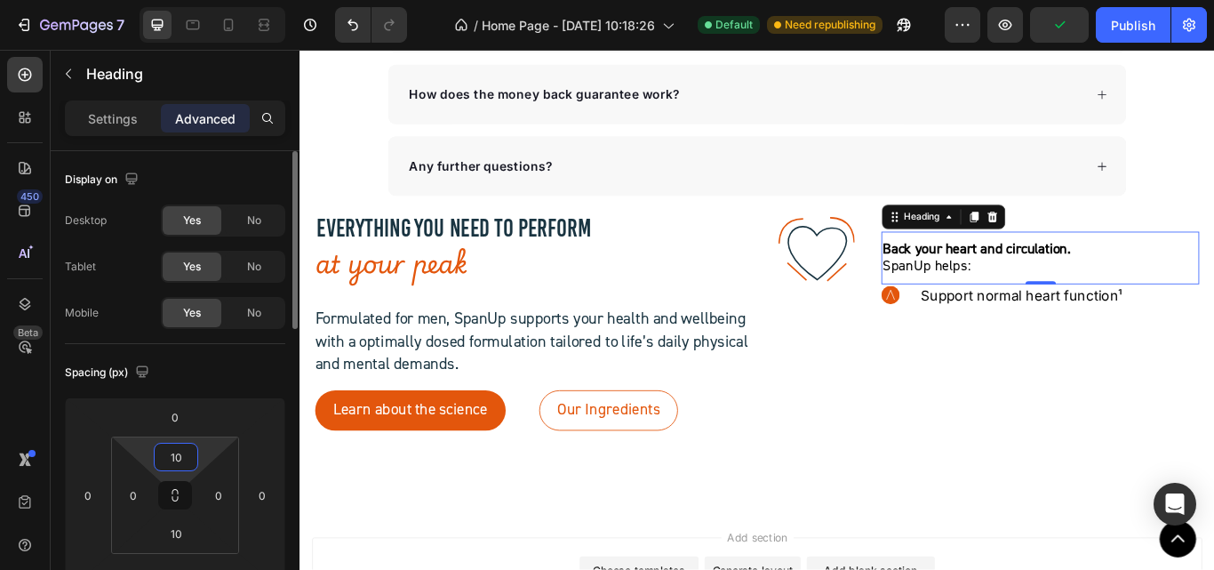
type input "0"
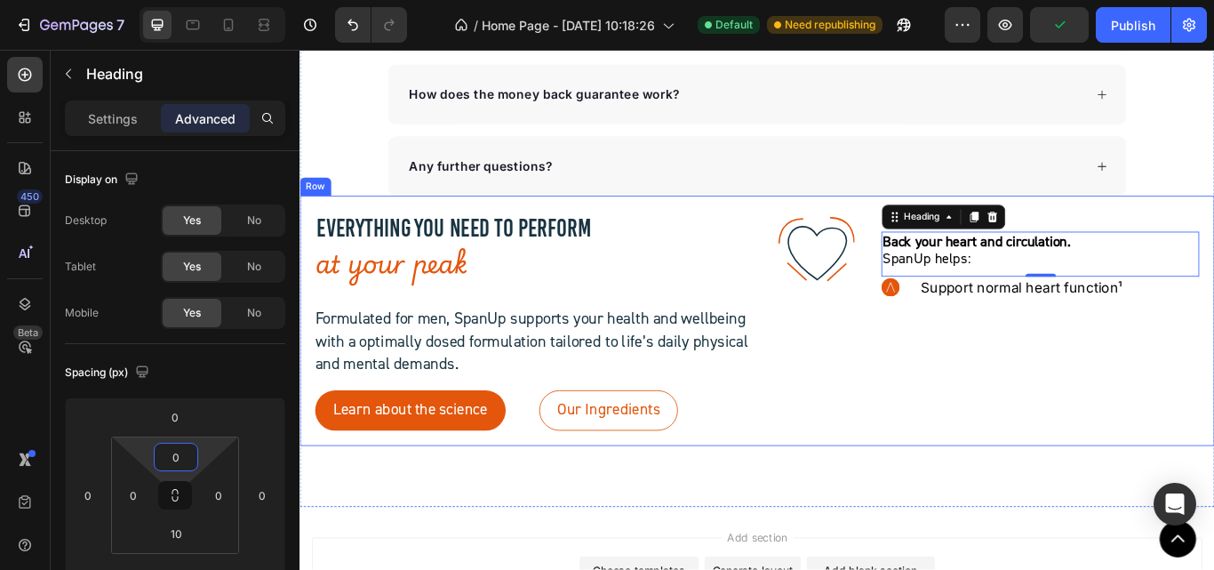
click at [1061, 412] on div ".id581902711654449760 .str0 {stroke:#193441;stroke-width:3.1;stroke-miterlimit:…" at bounding box center [1094, 366] width 508 height 256
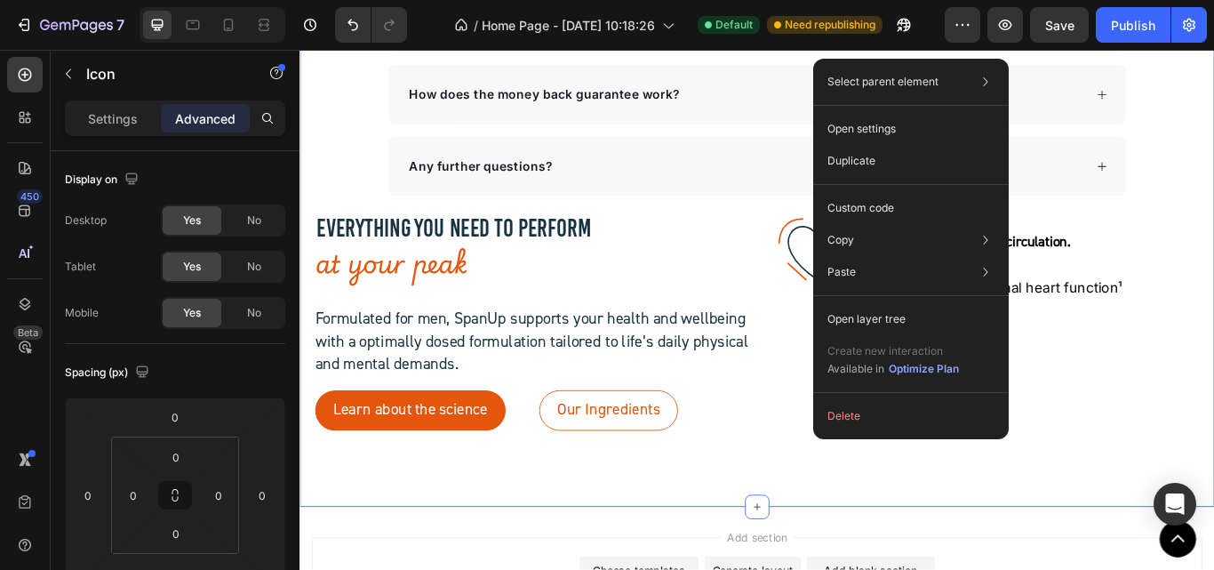
click at [858, 531] on div "Frequently Asked Questions Heading Can Petpure plate be used on a regular basis…" at bounding box center [832, 42] width 1066 height 1081
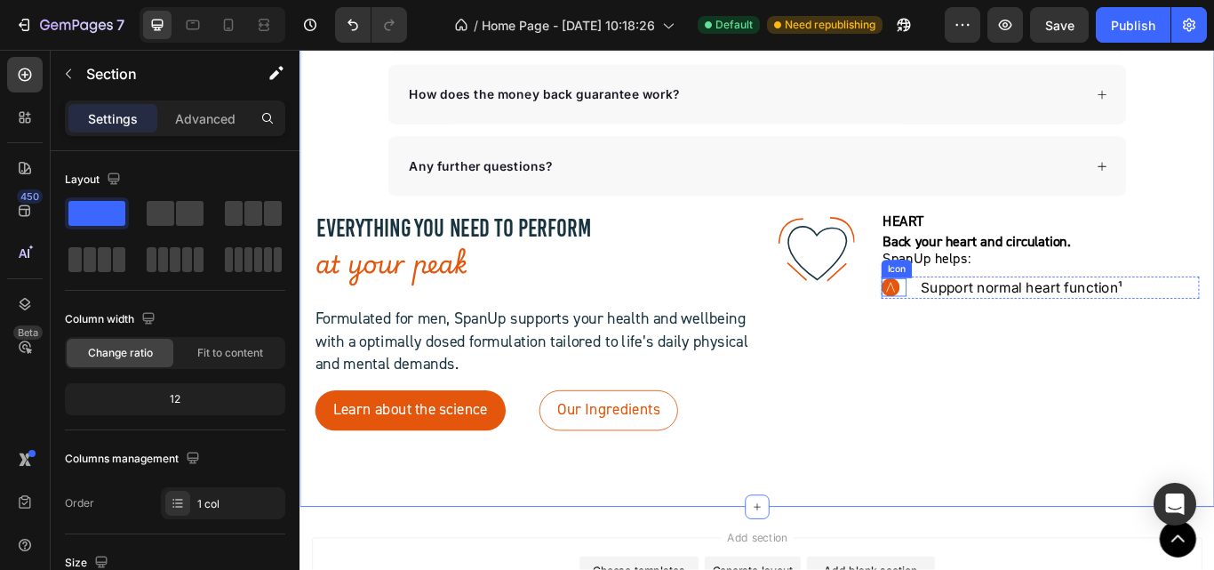
click at [984, 331] on circle at bounding box center [988, 326] width 21 height 21
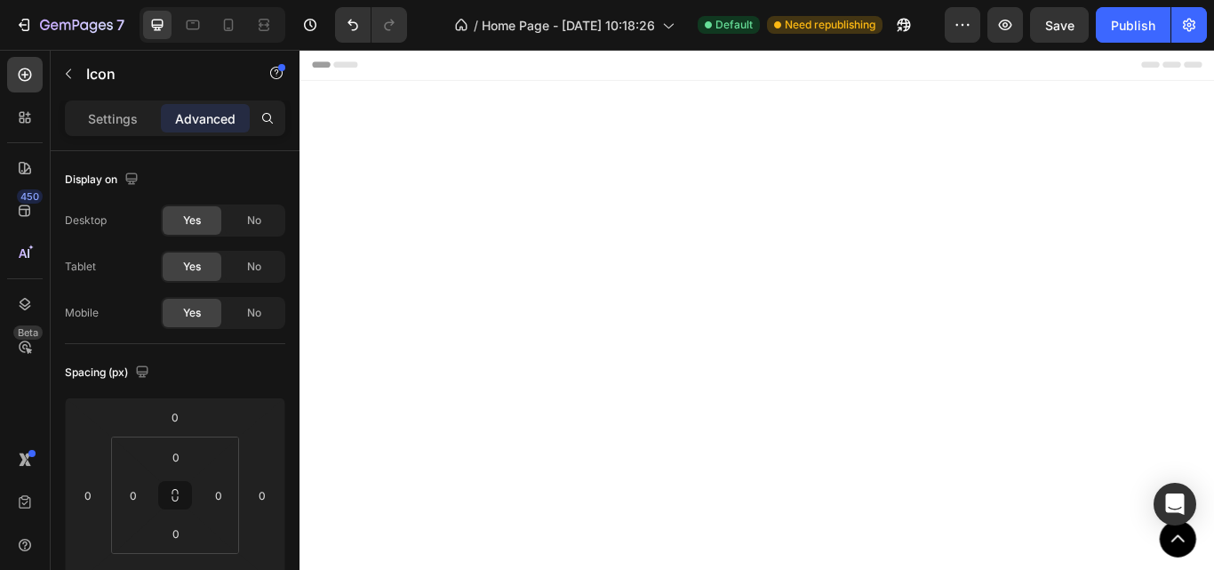
scroll to position [6870, 0]
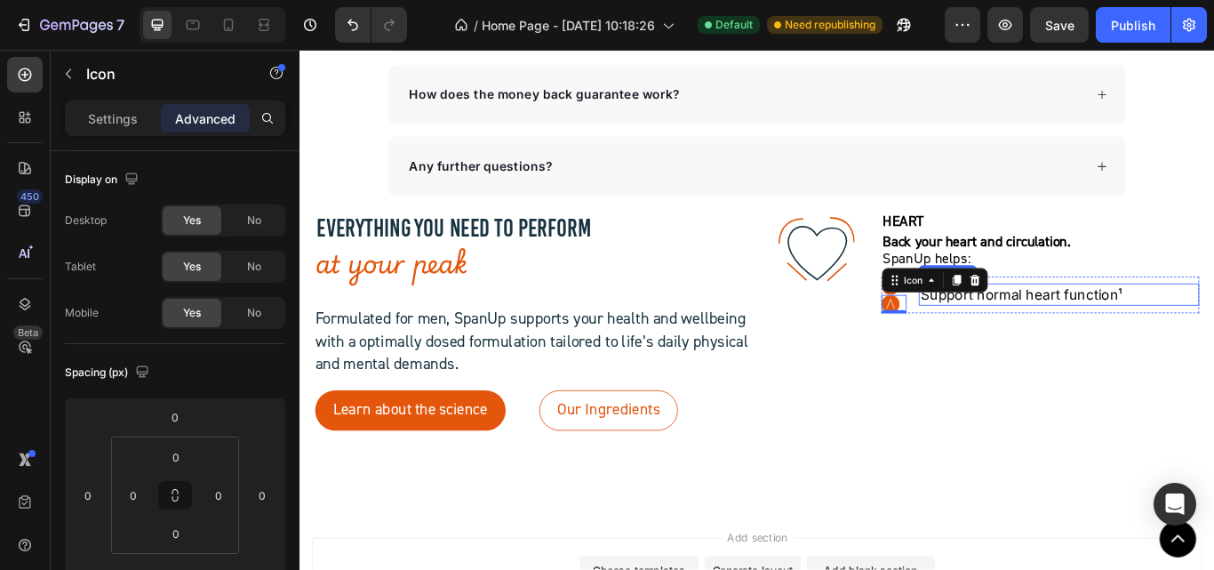
click at [1071, 335] on p "Support normal heart function¹" at bounding box center [1184, 335] width 323 height 22
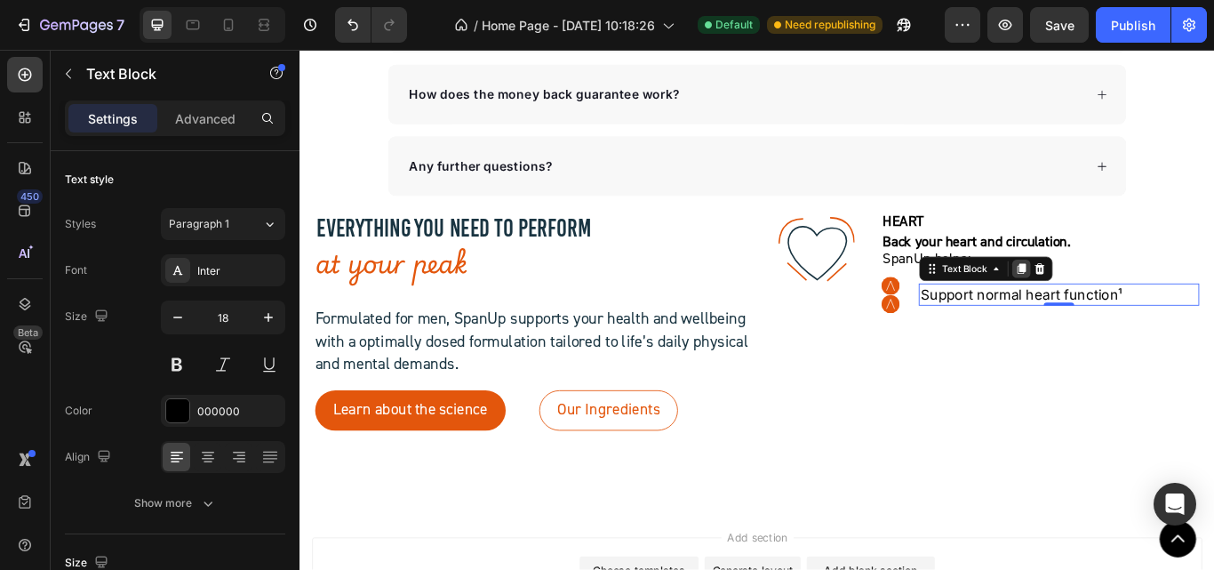
click at [1136, 306] on icon at bounding box center [1141, 305] width 10 height 12
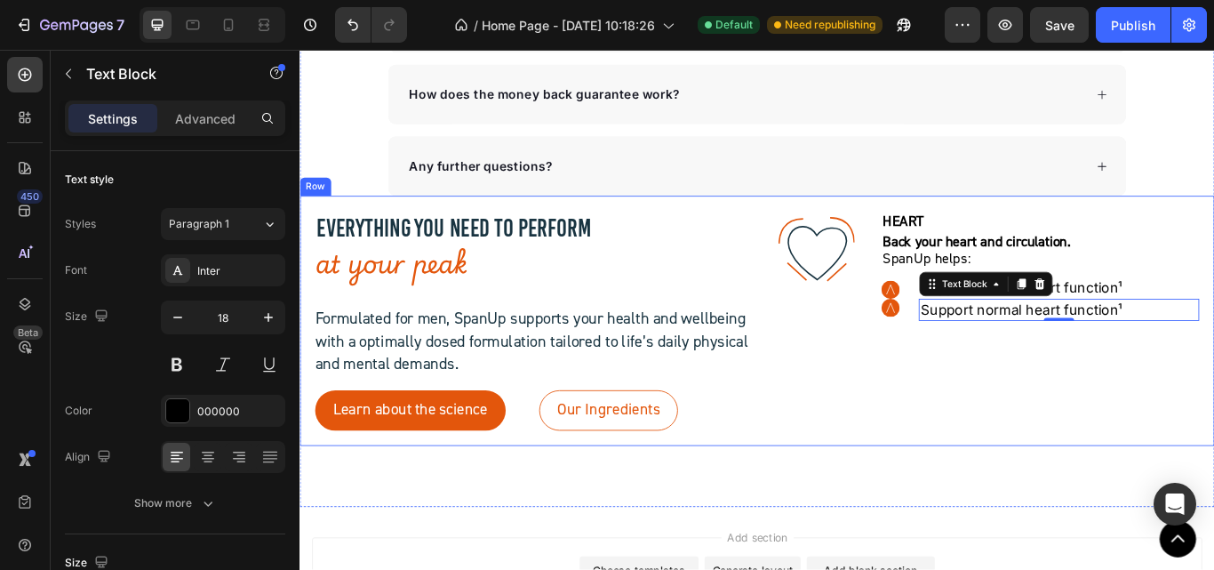
click at [961, 402] on div ".id581902711654449760 .str0 {stroke:#193441;stroke-width:3.1;stroke-miterlimit:…" at bounding box center [1094, 366] width 508 height 256
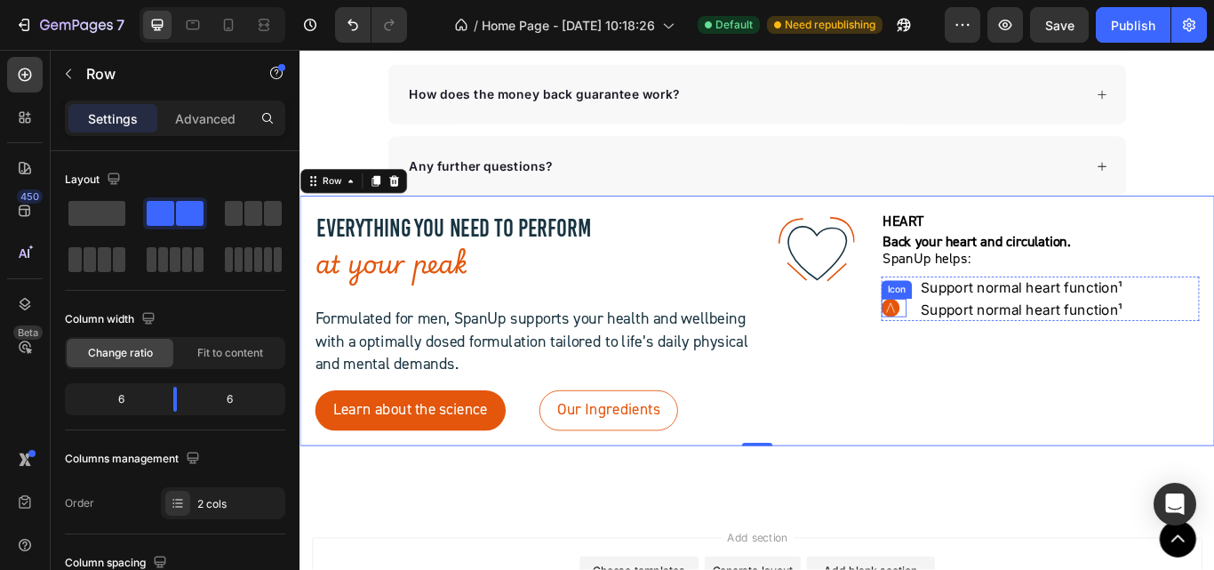
click at [986, 350] on circle at bounding box center [988, 350] width 21 height 21
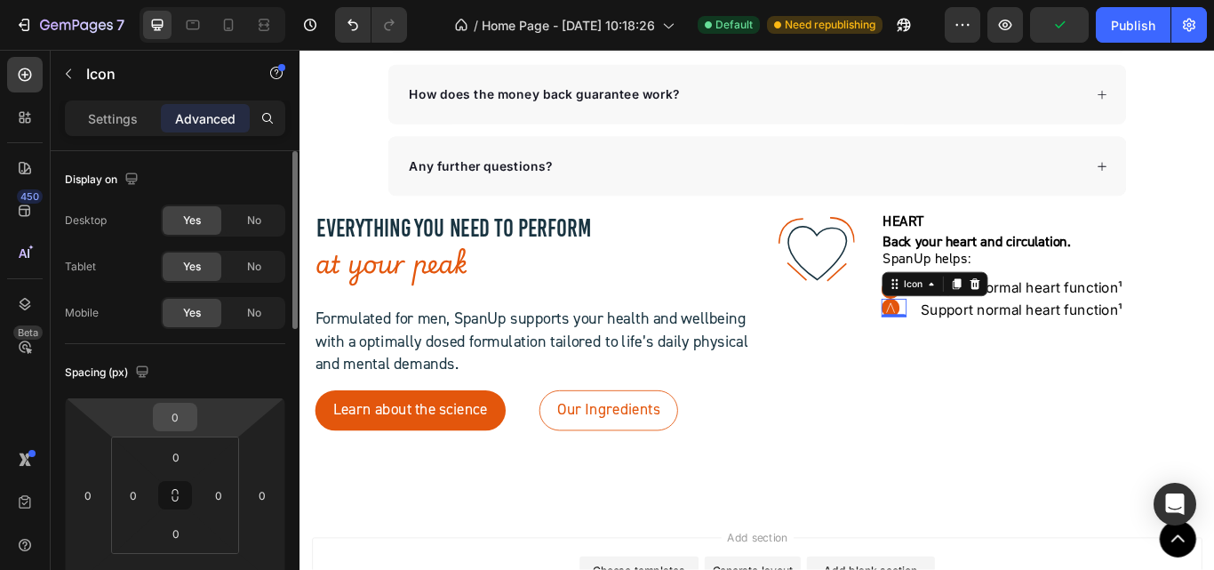
click at [163, 417] on input "0" at bounding box center [175, 416] width 36 height 27
type input "10"
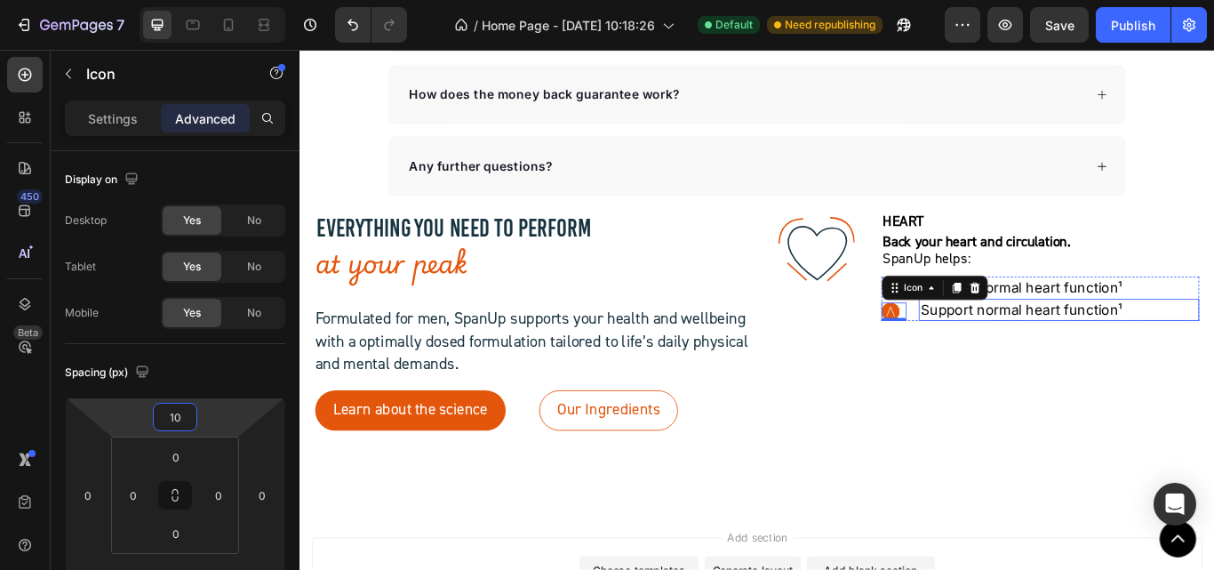
click at [1031, 353] on p "Support normal heart function¹" at bounding box center [1184, 353] width 323 height 22
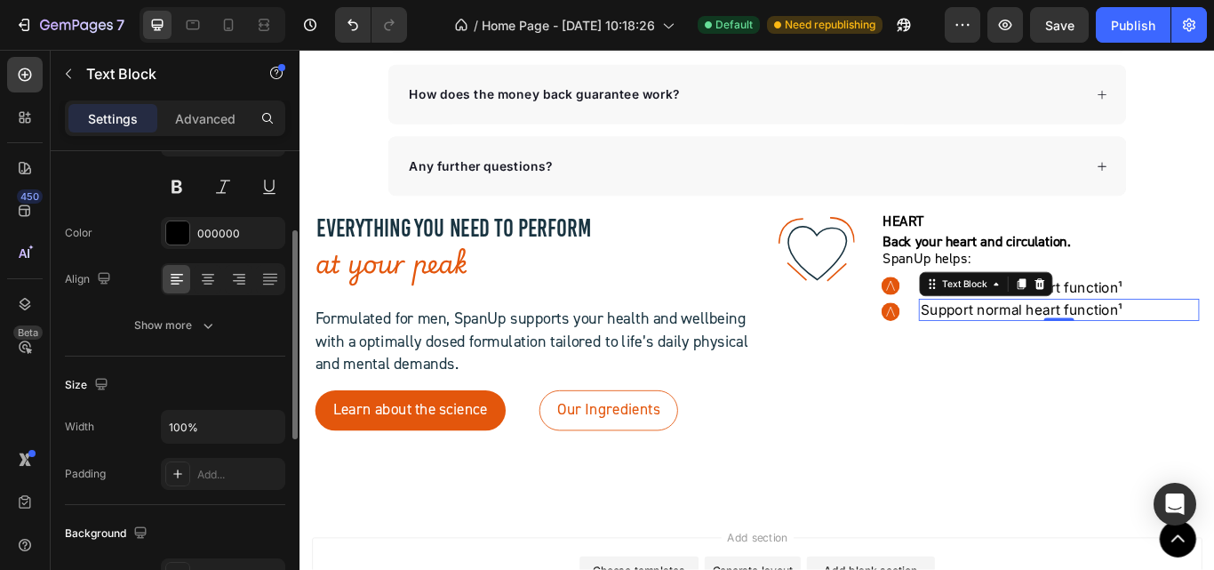
scroll to position [0, 0]
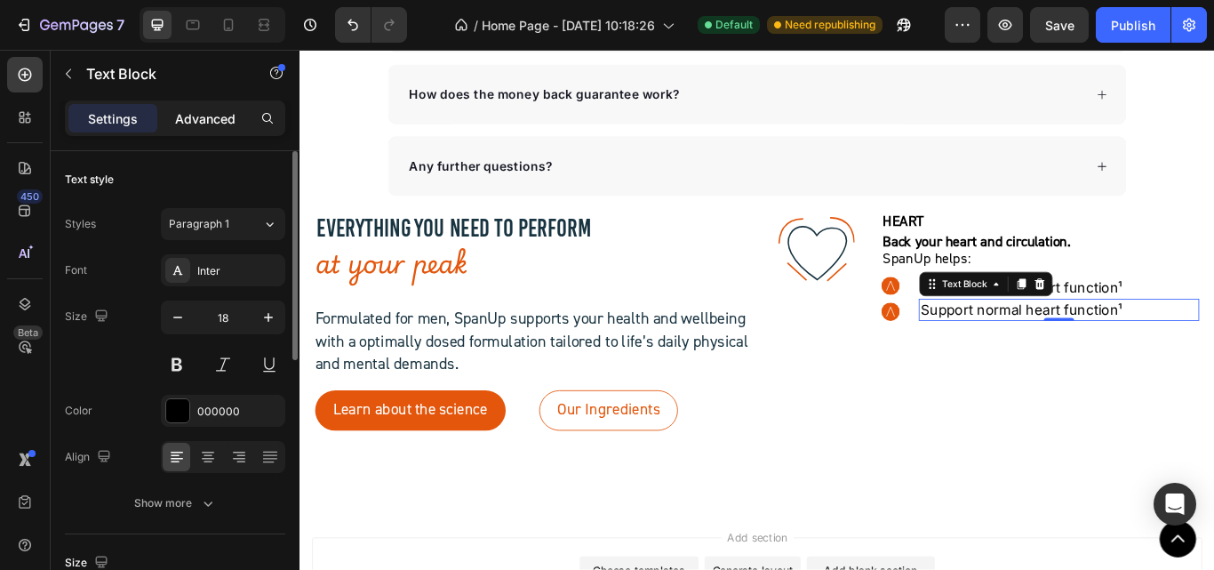
click at [212, 126] on p "Advanced" at bounding box center [205, 118] width 60 height 19
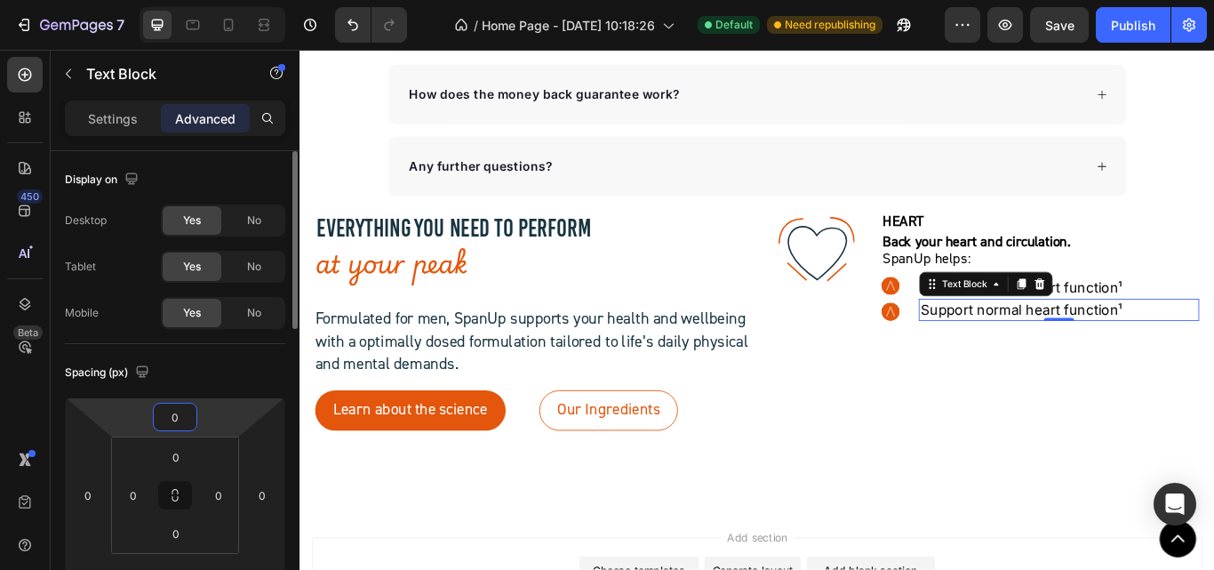
click at [172, 419] on input "0" at bounding box center [175, 416] width 36 height 27
type input "1"
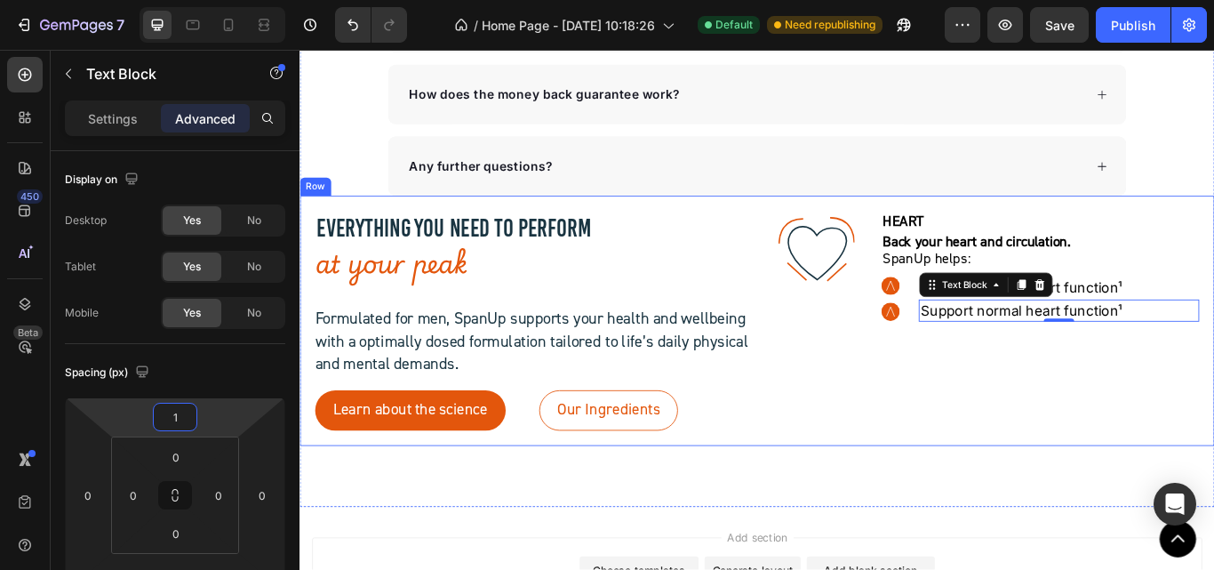
click at [968, 413] on div ".id581902711654449760 .str0 {stroke:#193441;stroke-width:3.1;stroke-miterlimit:…" at bounding box center [1094, 366] width 508 height 256
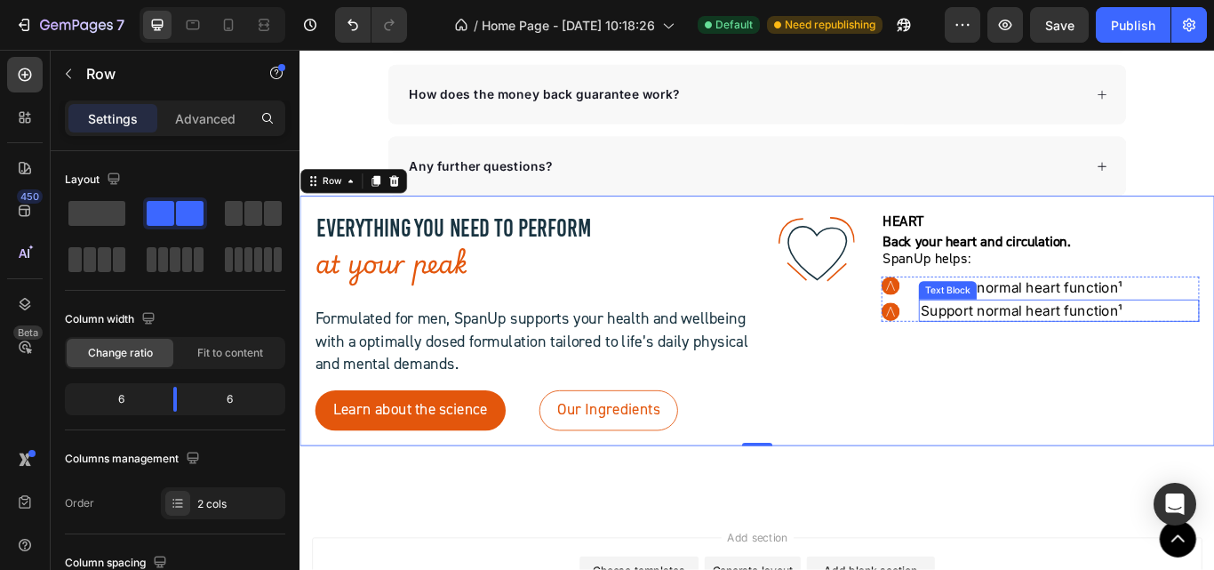
click at [1186, 357] on p "Support normal heart function¹" at bounding box center [1184, 354] width 323 height 22
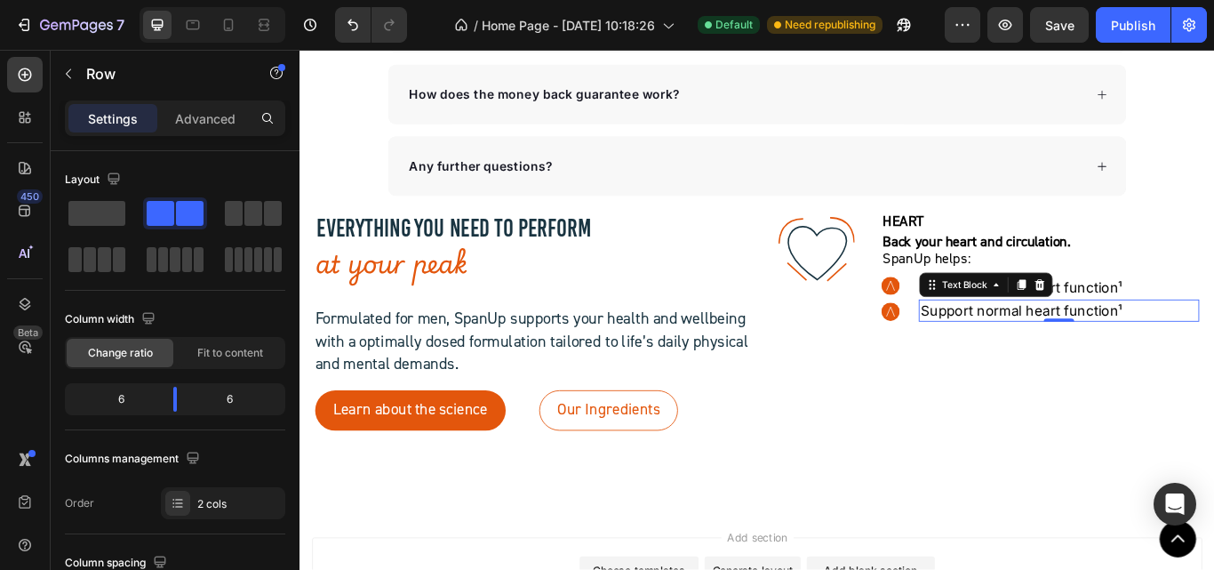
click at [1186, 357] on p "Support normal heart function¹" at bounding box center [1184, 354] width 323 height 22
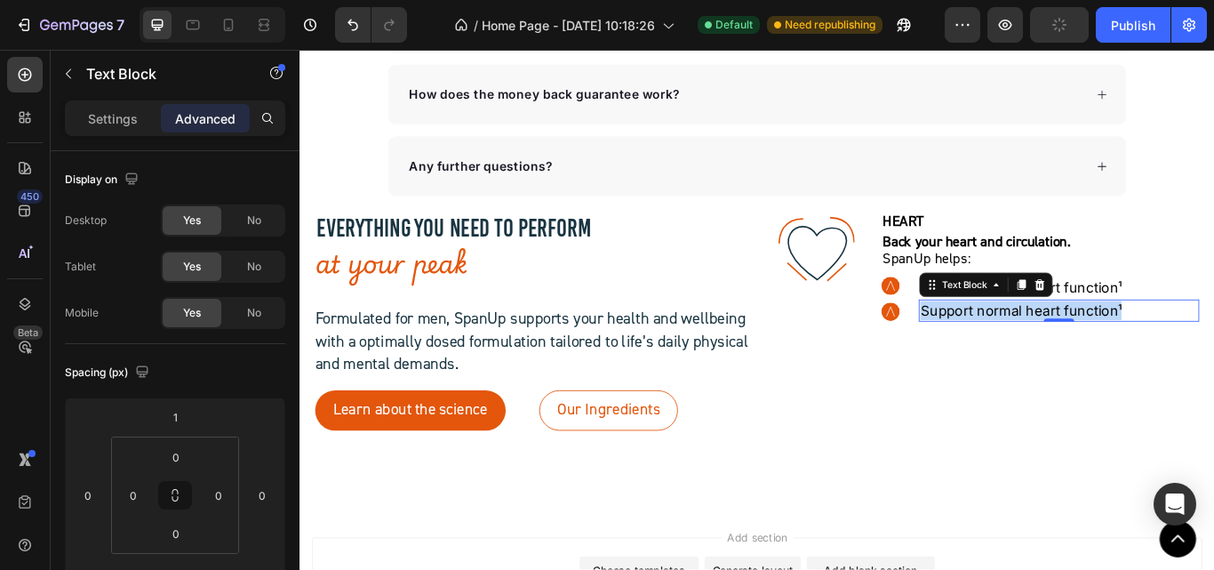
click at [1186, 357] on p "Support normal heart function¹" at bounding box center [1184, 354] width 323 height 22
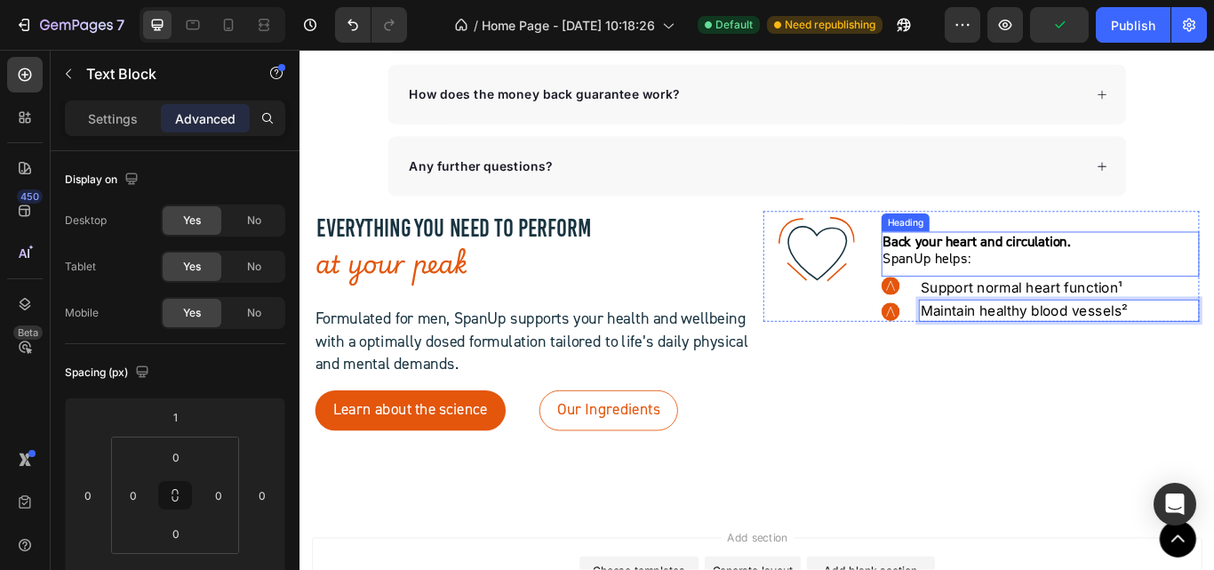
click at [1092, 267] on strong "Back your heart and circulation." at bounding box center [1088, 273] width 219 height 21
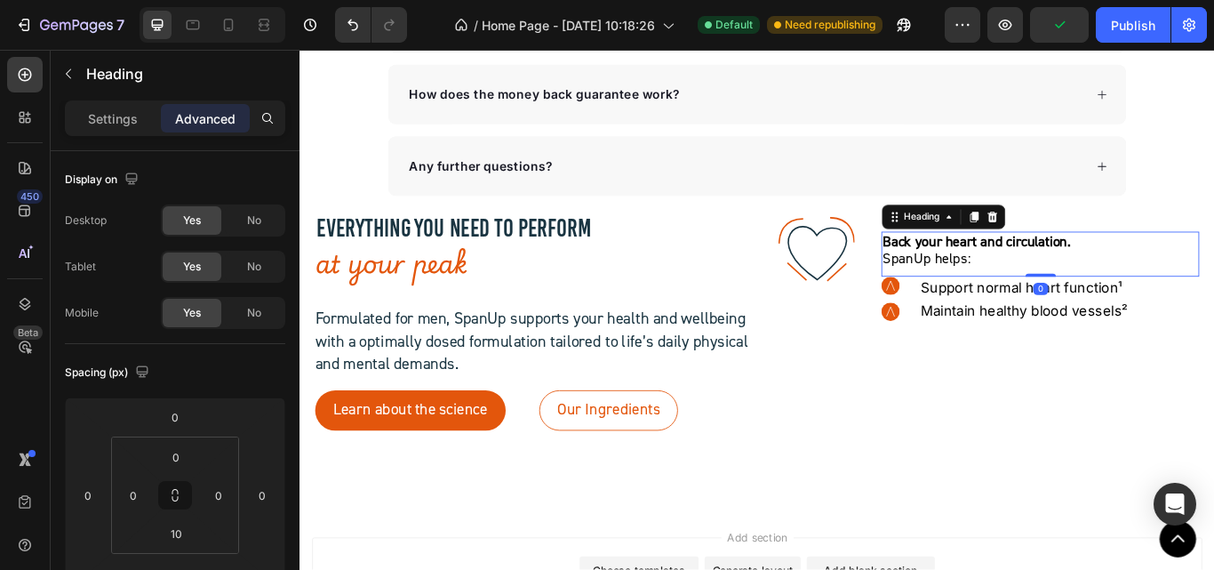
click at [1074, 276] on strong "Back your heart and circulation." at bounding box center [1088, 273] width 219 height 21
click at [1213, 270] on p "Back your heart and circulation.  SpanUp helps:" at bounding box center [1162, 284] width 367 height 40
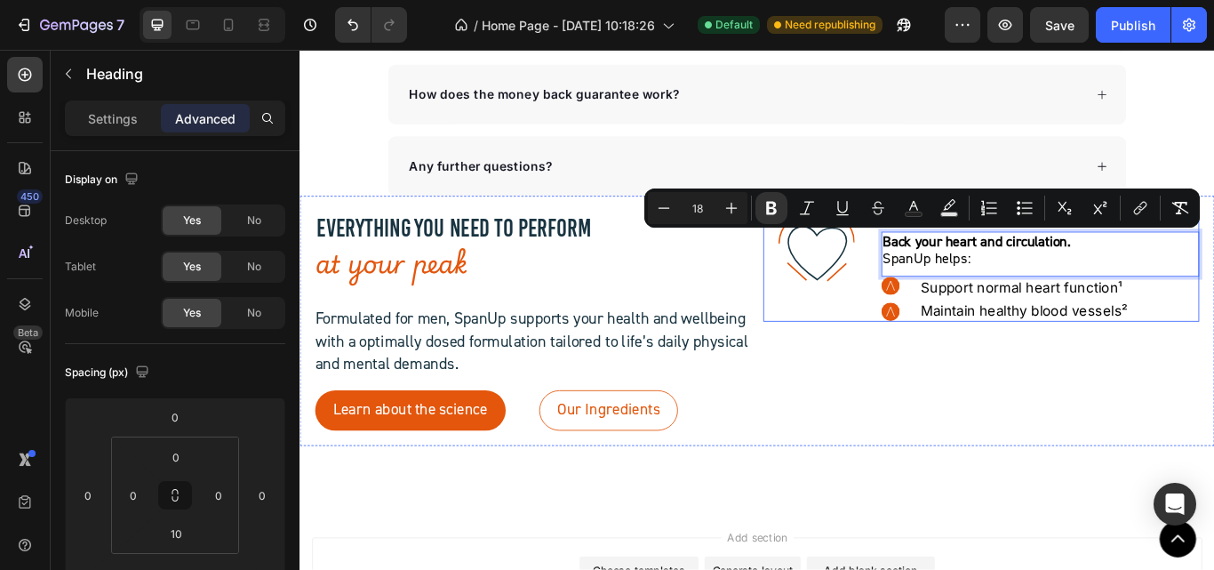
drag, startPoint x: 1198, startPoint y: 270, endPoint x: 955, endPoint y: 269, distance: 242.6
click at [955, 269] on div ".id581902711654449760 .str0 {stroke:#193441;stroke-width:3.1;stroke-miterlimit:…" at bounding box center [1094, 302] width 508 height 129
click at [1086, 259] on h2 "HEART" at bounding box center [1163, 250] width 371 height 24
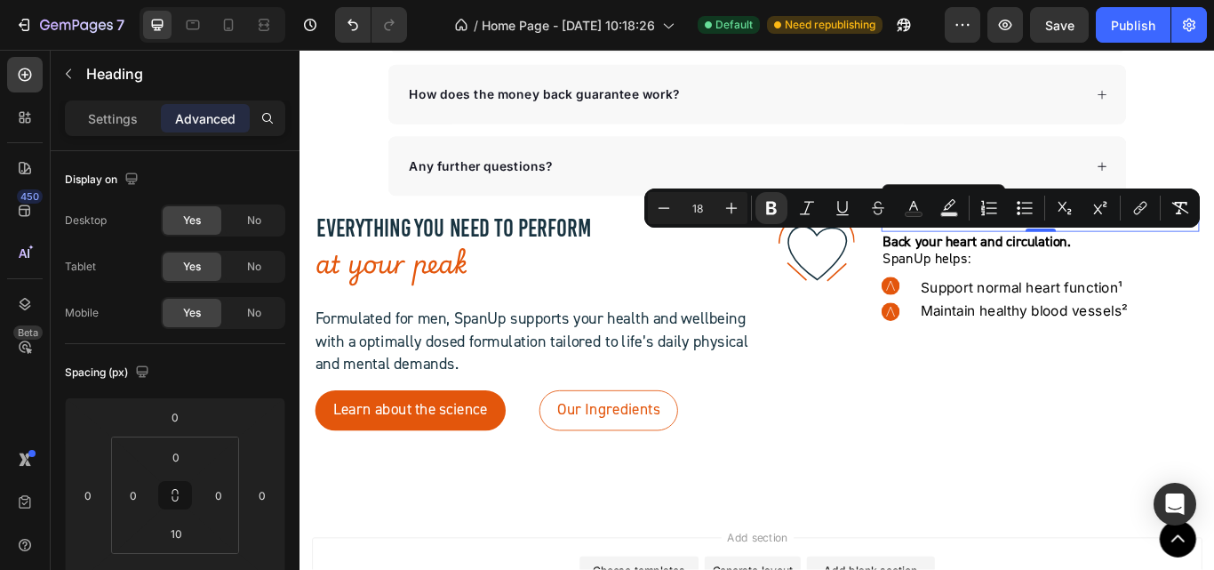
click at [1086, 259] on h2 "HEART" at bounding box center [1163, 250] width 371 height 24
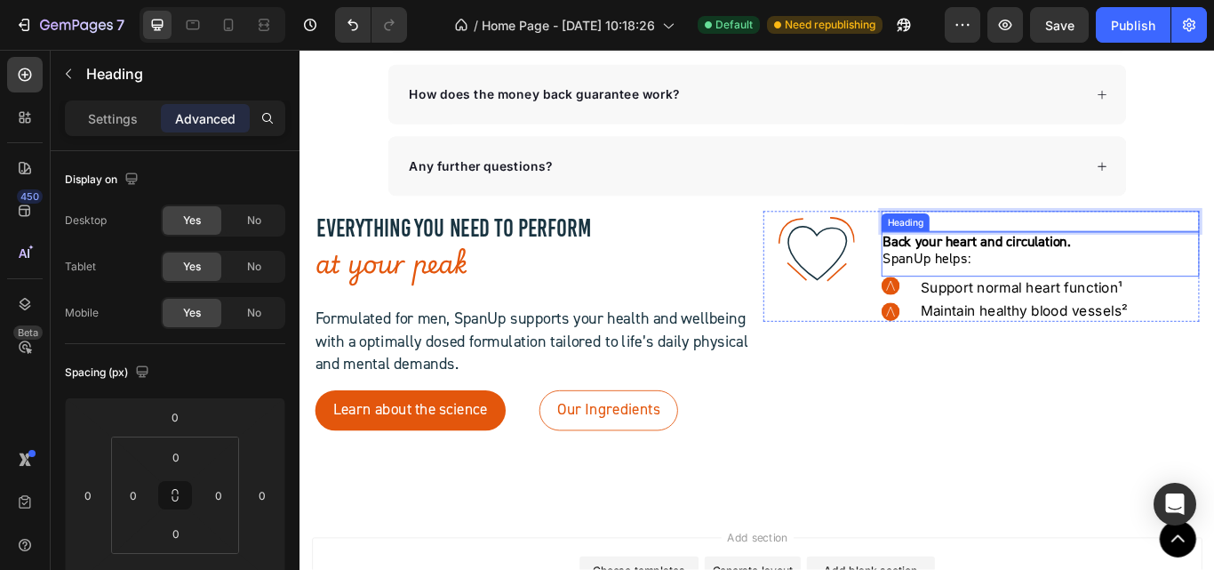
click at [1026, 287] on p "⁠⁠⁠⁠⁠⁠⁠ Back your heart and circulation.  SpanUp helps:" at bounding box center [1162, 284] width 367 height 40
click at [1049, 276] on strong "Back your heart and circulation." at bounding box center [1088, 273] width 219 height 21
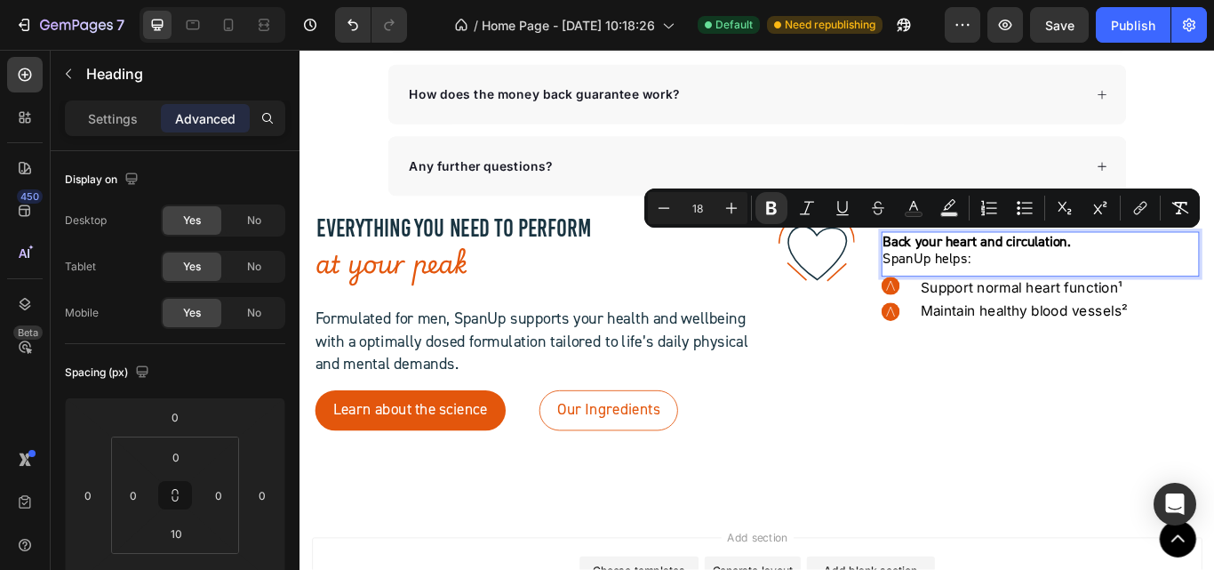
click at [1097, 268] on strong "Back your heart and circulation." at bounding box center [1088, 273] width 219 height 21
drag, startPoint x: 1202, startPoint y: 268, endPoint x: 970, endPoint y: 270, distance: 231.9
click at [979, 270] on p "Back your heart and circulation.  SpanUp helps:" at bounding box center [1162, 284] width 367 height 40
click at [772, 206] on icon "Editor contextual toolbar" at bounding box center [771, 208] width 18 height 18
click at [734, 206] on icon "Editor contextual toolbar" at bounding box center [731, 208] width 18 height 18
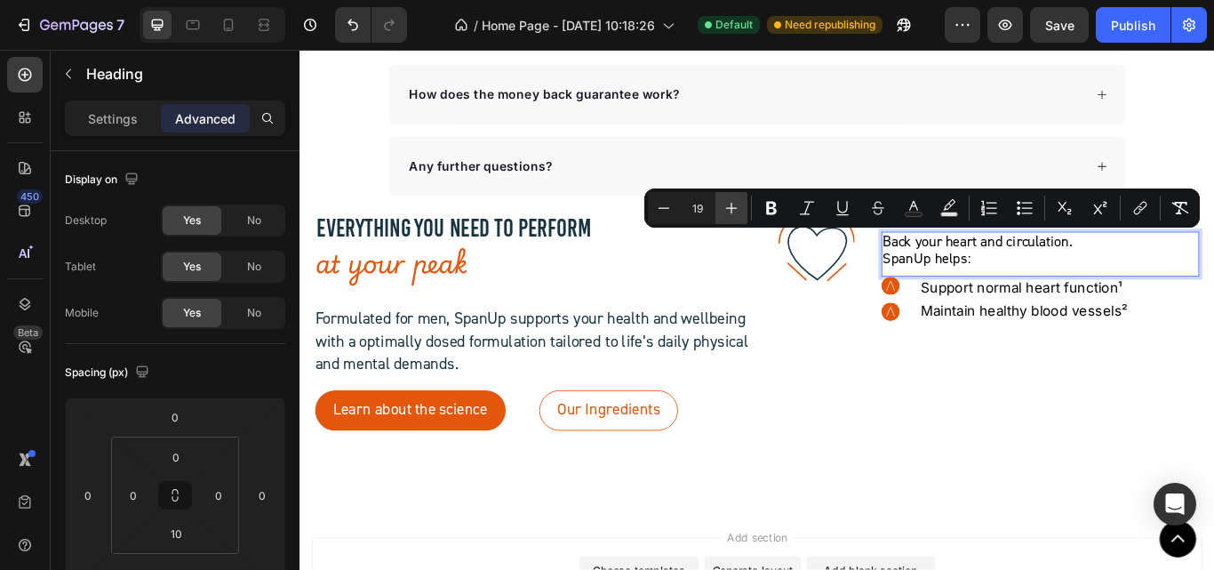
click at [734, 206] on icon "Editor contextual toolbar" at bounding box center [731, 208] width 18 height 18
type input "20"
click at [770, 211] on icon "Editor contextual toolbar" at bounding box center [771, 208] width 18 height 18
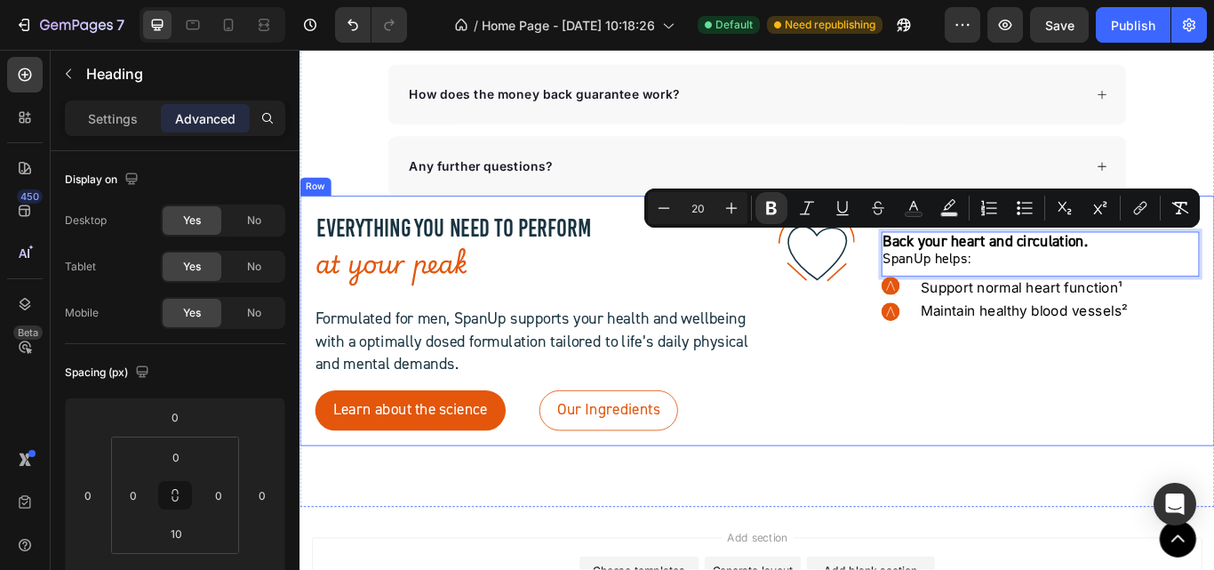
click at [895, 387] on div ".id581902711654449760 .str0 {stroke:#193441;stroke-width:3.1;stroke-miterlimit:…" at bounding box center [1094, 366] width 508 height 256
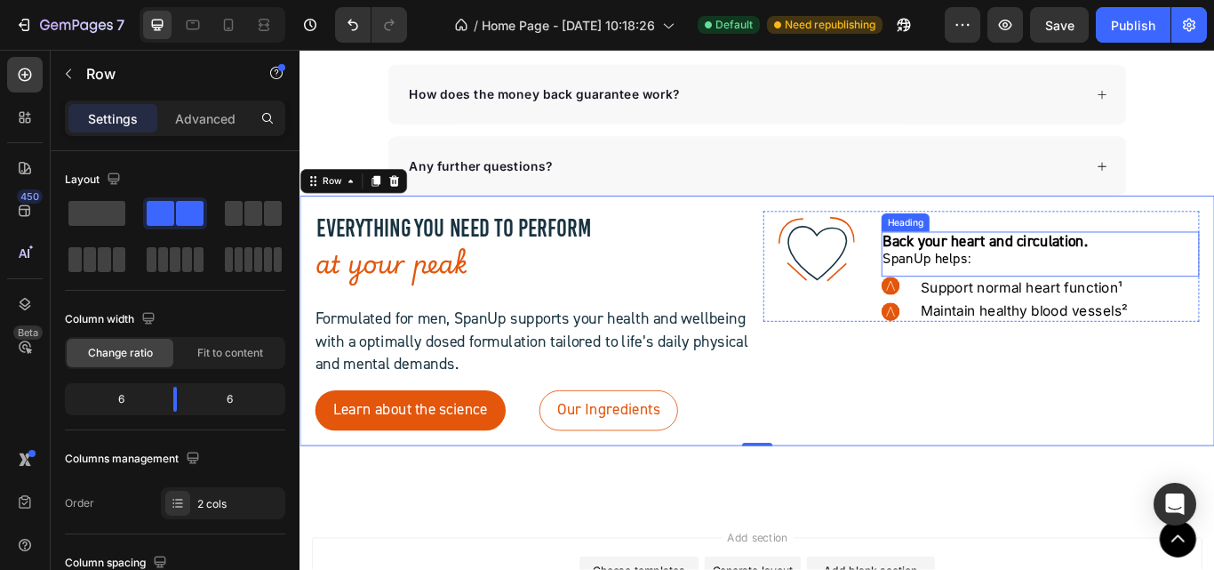
click at [1018, 246] on div "Heading" at bounding box center [1005, 251] width 49 height 16
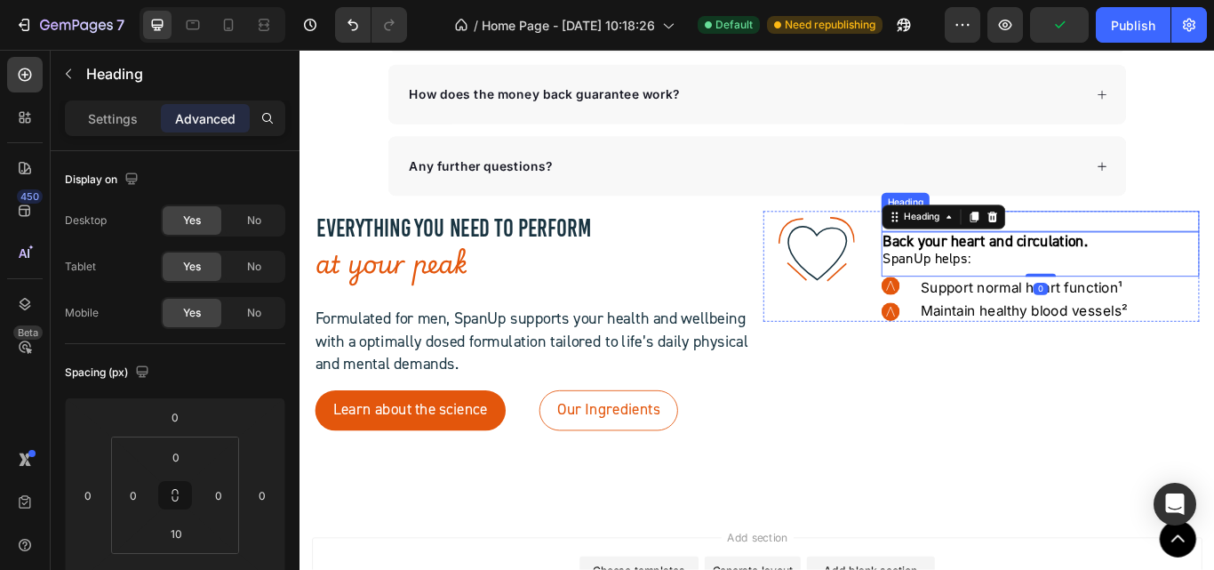
click at [1139, 253] on p "HEART" at bounding box center [1162, 250] width 367 height 20
click at [998, 242] on p "HEART" at bounding box center [1162, 250] width 367 height 20
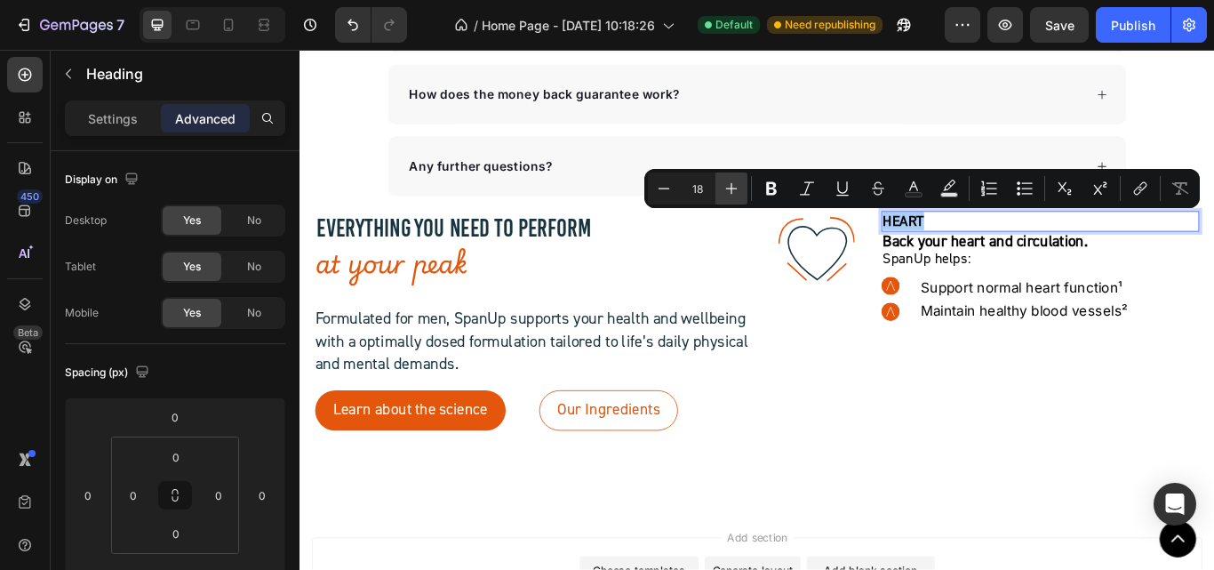
click at [737, 188] on icon "Editor contextual toolbar" at bounding box center [732, 189] width 12 height 12
type input "20"
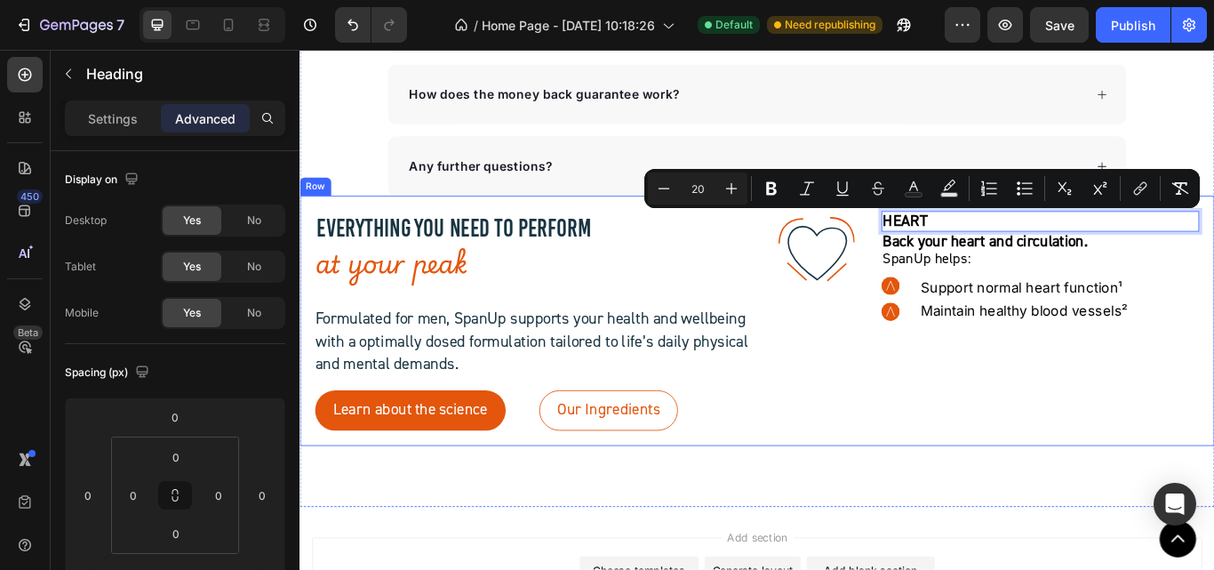
click at [970, 466] on div ".id581902711654449760 .str0 {stroke:#193441;stroke-width:3.1;stroke-miterlimit:…" at bounding box center [1094, 366] width 508 height 256
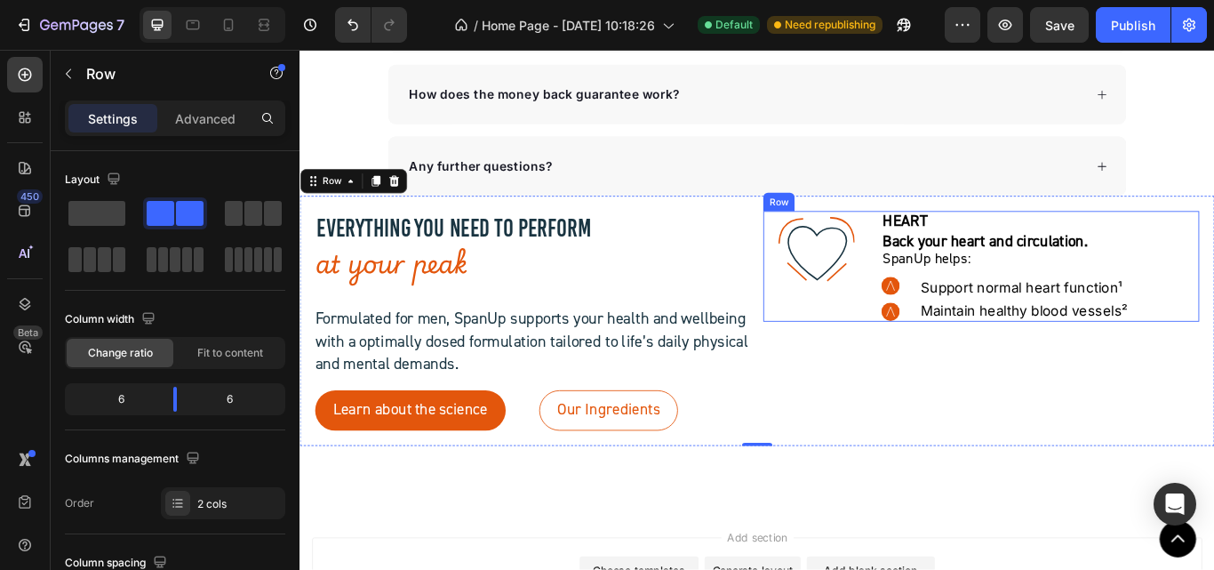
click at [939, 349] on div ".id581902711654449760 .str0 {stroke:#193441;stroke-width:3.1;stroke-miterlimit:…" at bounding box center [902, 302] width 124 height 129
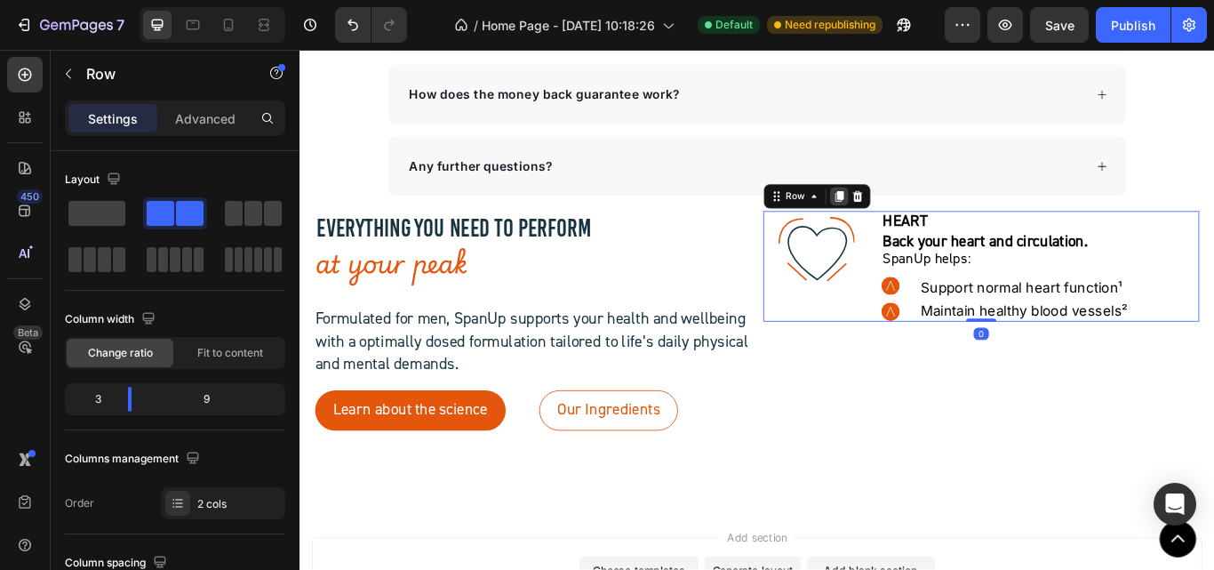
click at [926, 220] on icon at bounding box center [928, 221] width 14 height 14
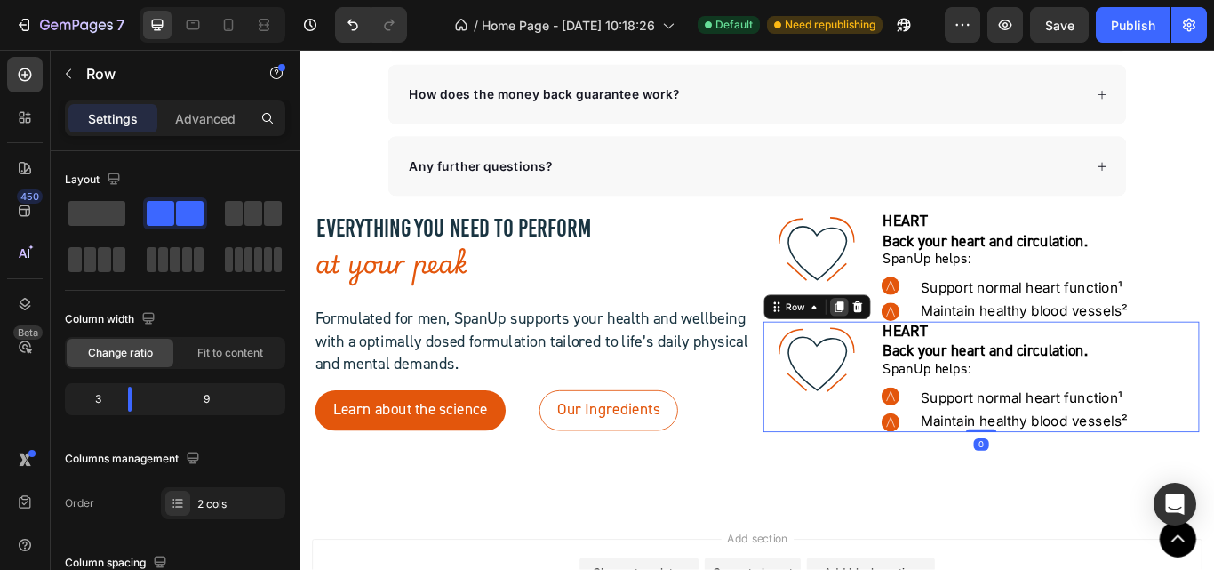
click at [921, 354] on icon at bounding box center [928, 350] width 14 height 14
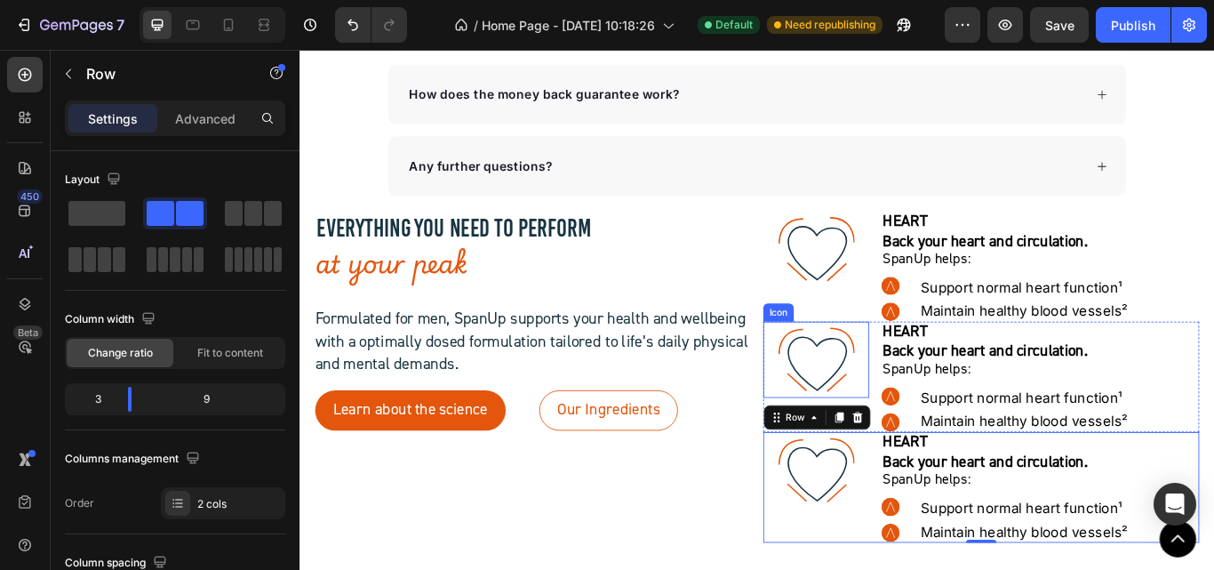
click at [880, 415] on icon ".id581902711654449760 .str0 {stroke:#193441;stroke-width:3.1;stroke-miterlimit:…" at bounding box center [902, 411] width 89 height 89
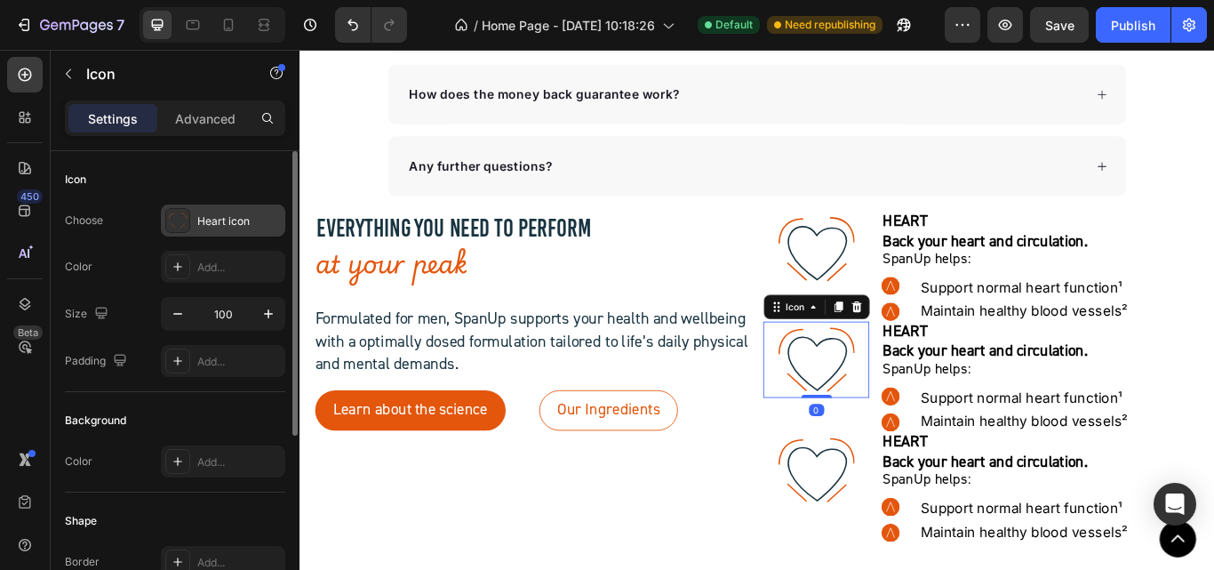
click at [227, 224] on div "Heart icon" at bounding box center [239, 221] width 84 height 16
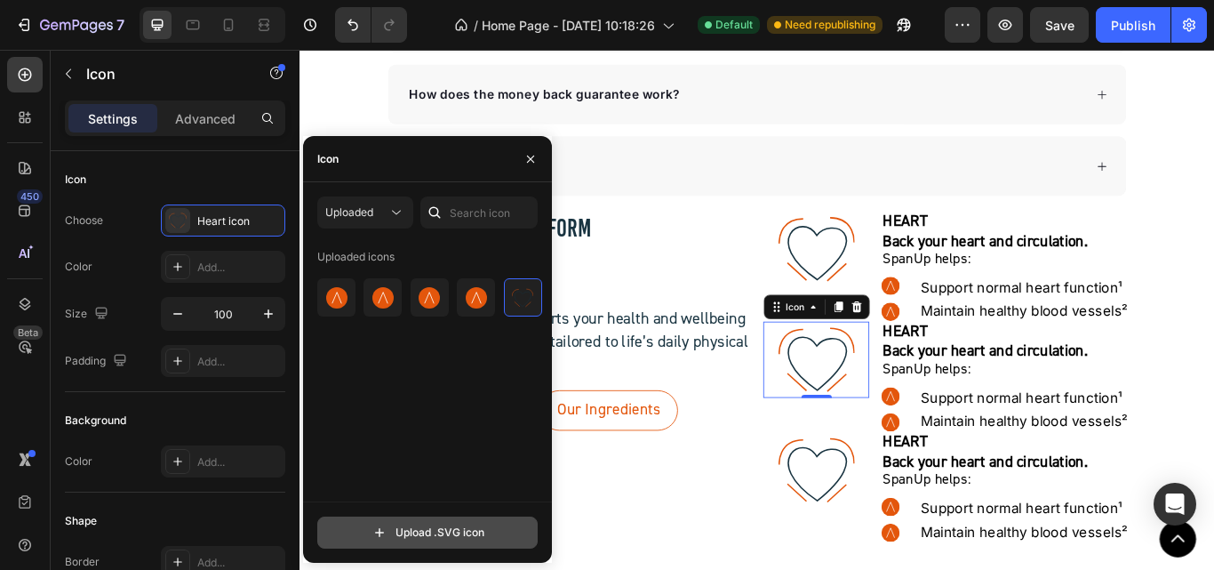
click at [415, 546] on input "file" at bounding box center [427, 532] width 219 height 30
type input "C:\fakepath\Arm icon.svg"
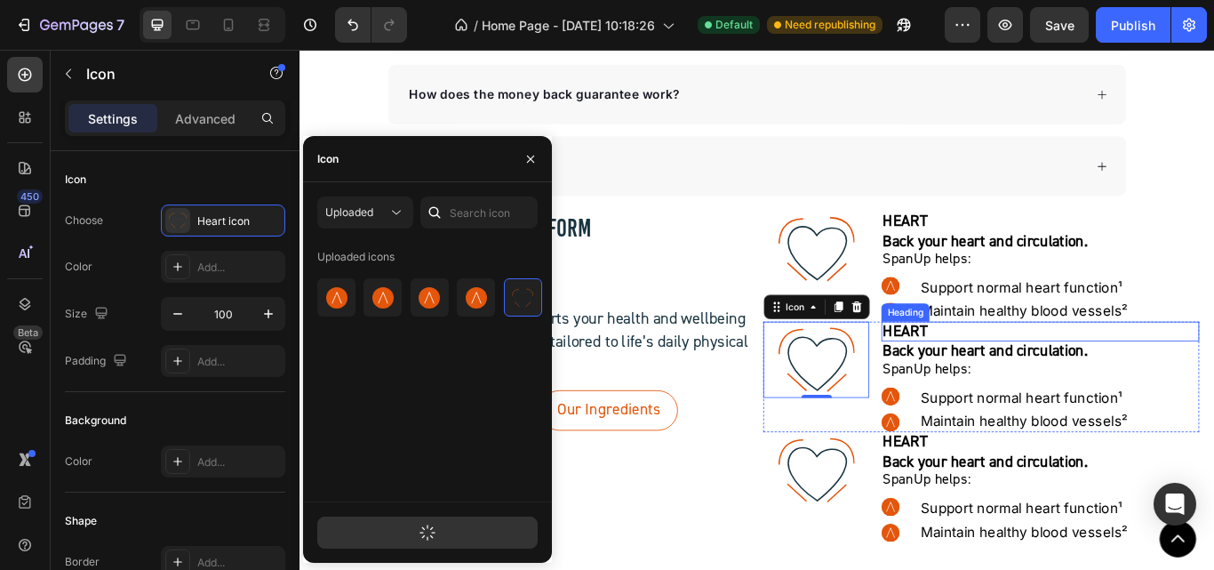
click at [999, 370] on span "HEART" at bounding box center [1005, 378] width 52 height 22
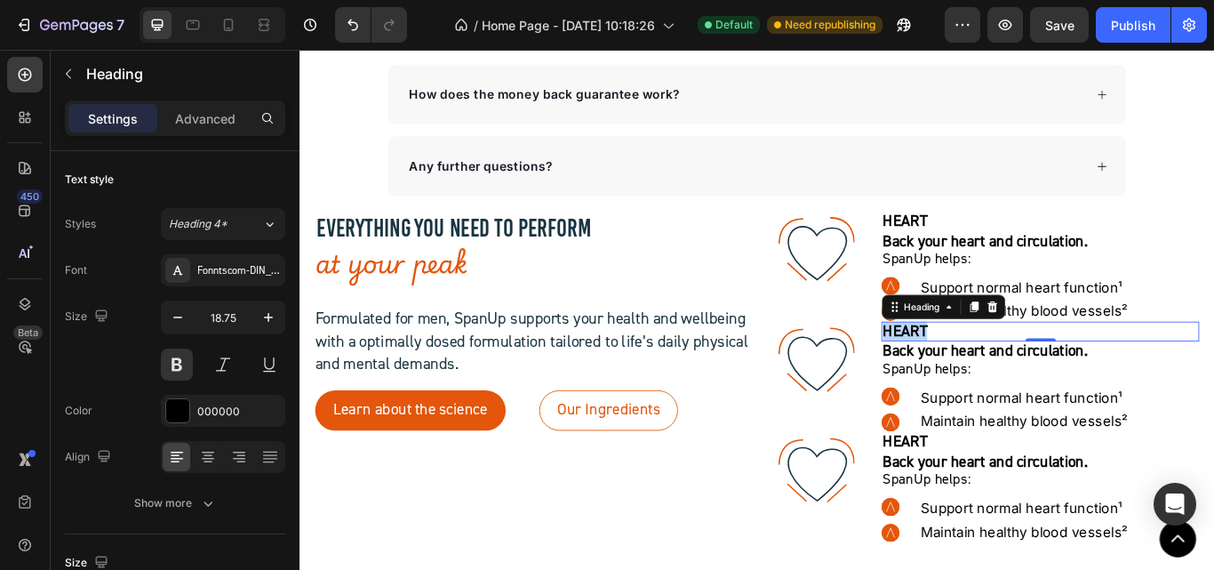
click at [1000, 379] on span "HEART" at bounding box center [1005, 378] width 52 height 22
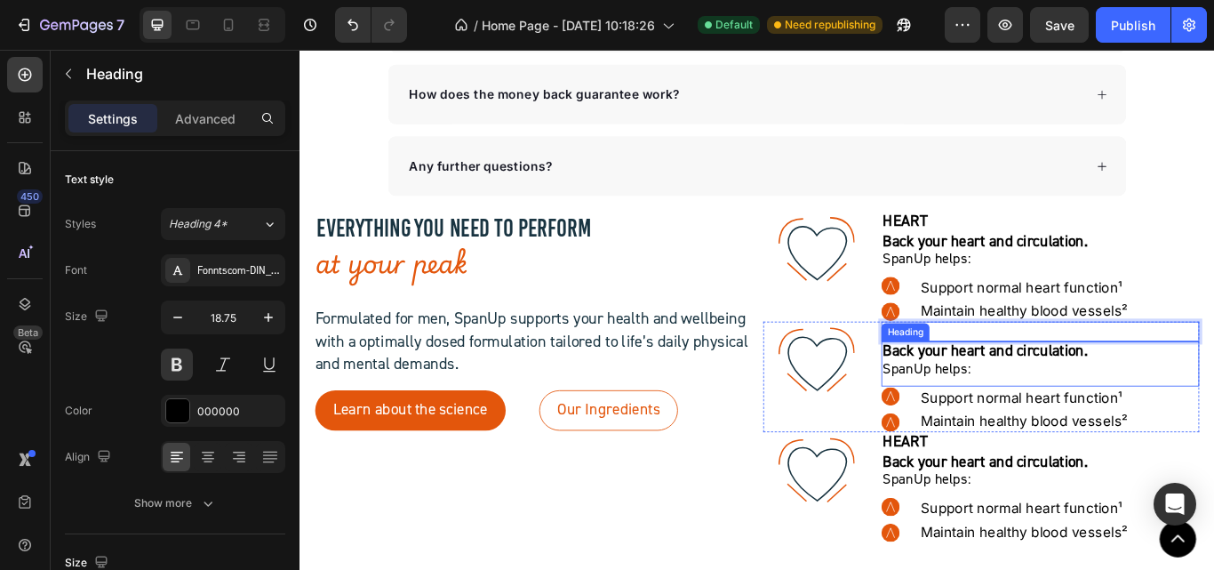
click at [1024, 403] on strong "Back your heart and circulation." at bounding box center [1098, 401] width 239 height 22
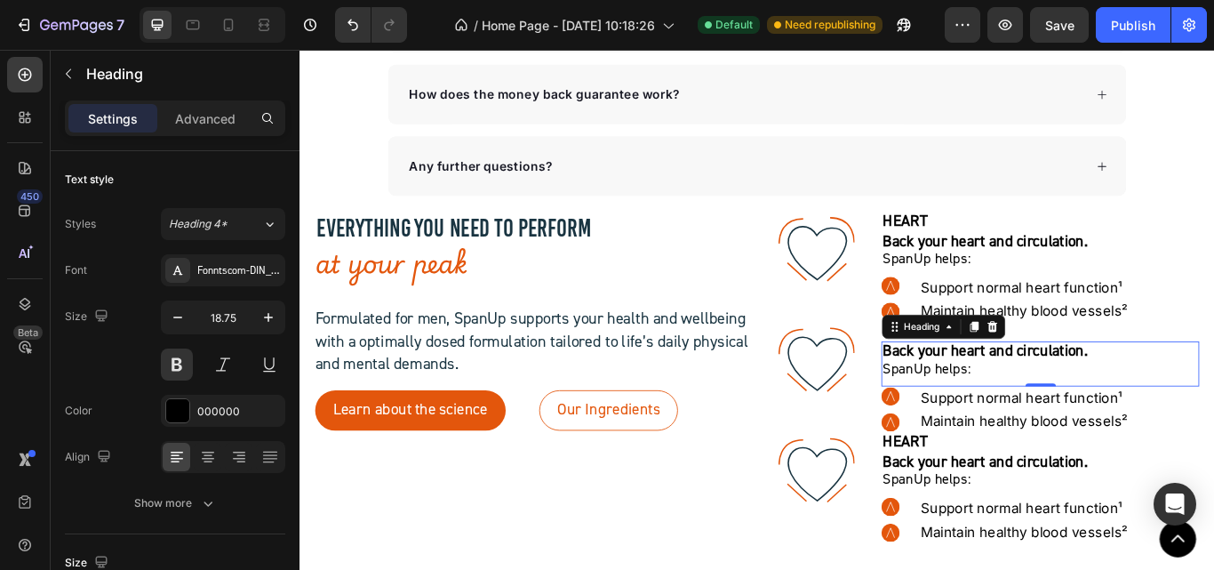
click at [1024, 403] on strong "Back your heart and circulation." at bounding box center [1098, 401] width 239 height 22
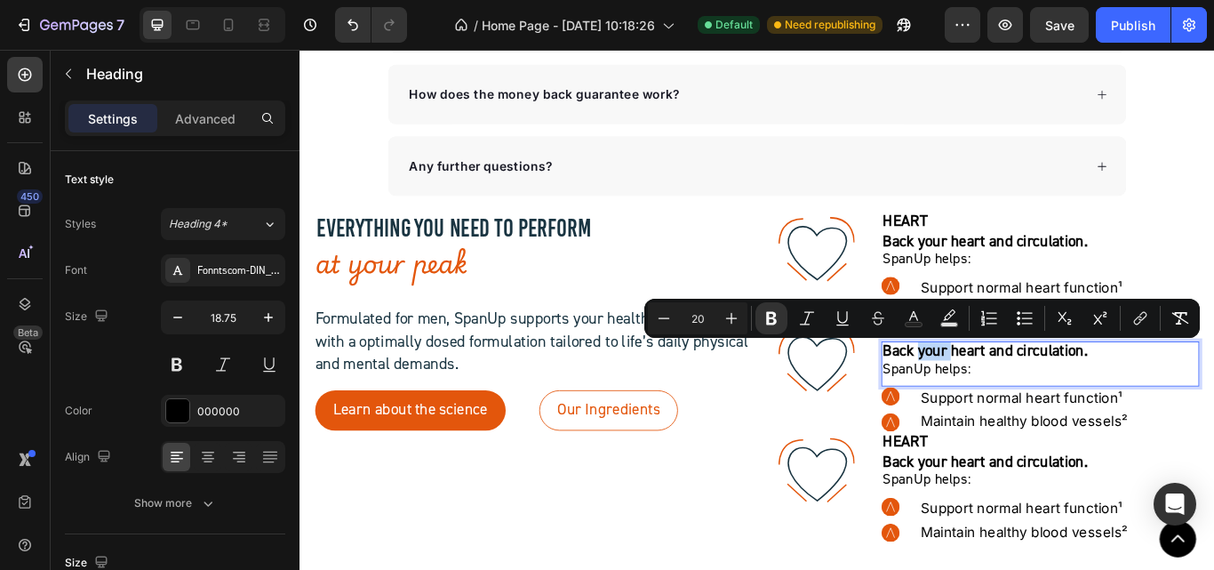
click at [1024, 403] on strong "Back your heart and circulation." at bounding box center [1098, 401] width 239 height 22
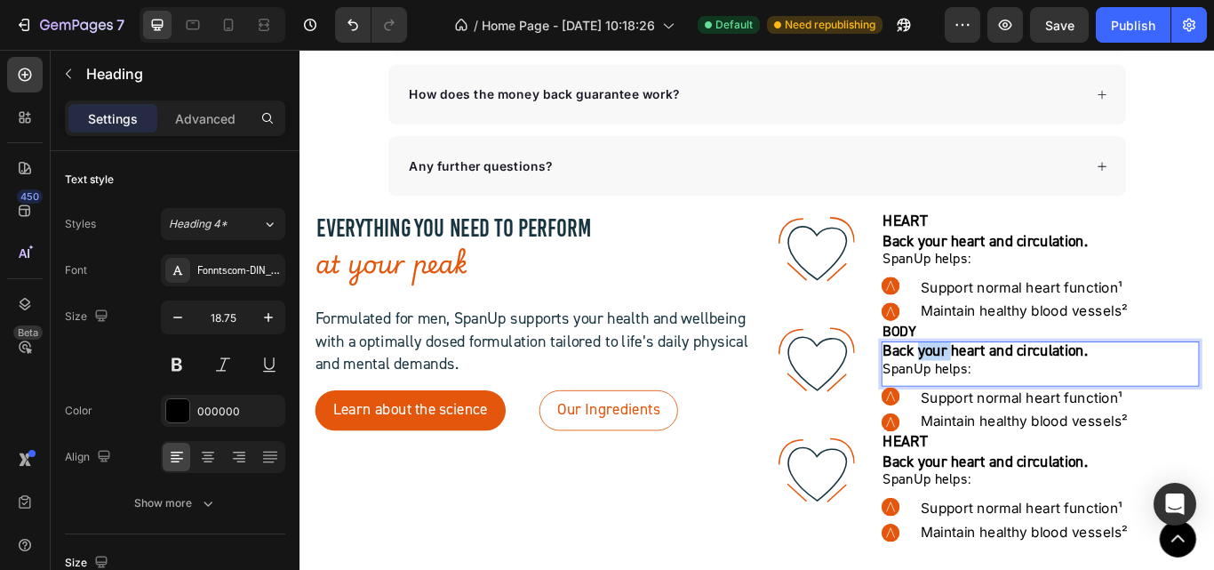
click at [1024, 403] on strong "Back your heart and circulation." at bounding box center [1098, 401] width 239 height 22
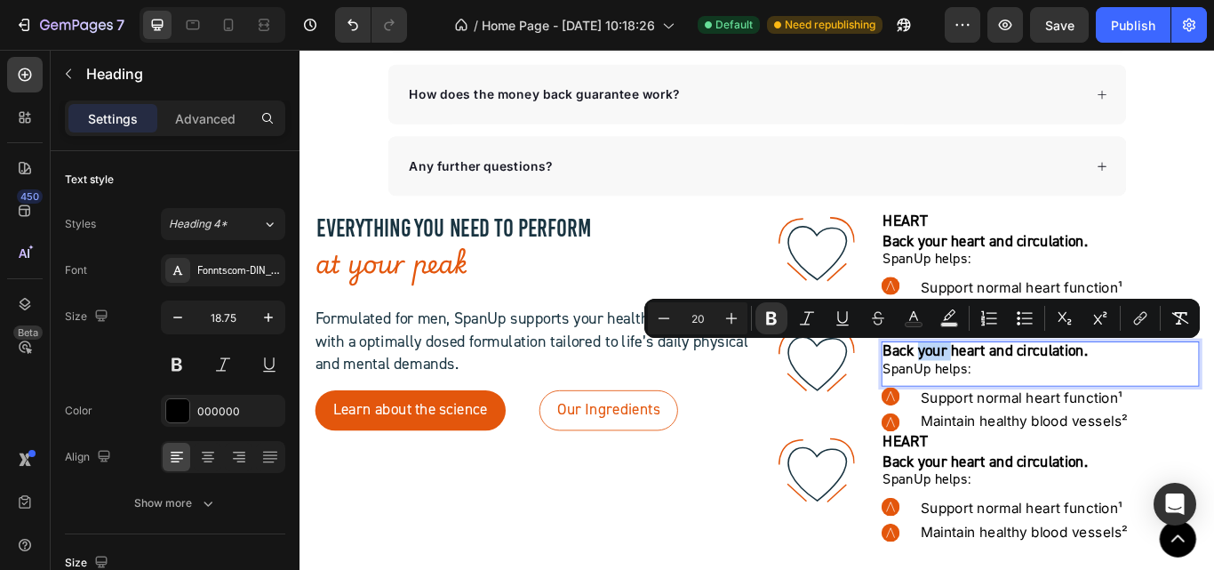
click at [1024, 403] on strong "Back your heart and circulation." at bounding box center [1098, 401] width 239 height 22
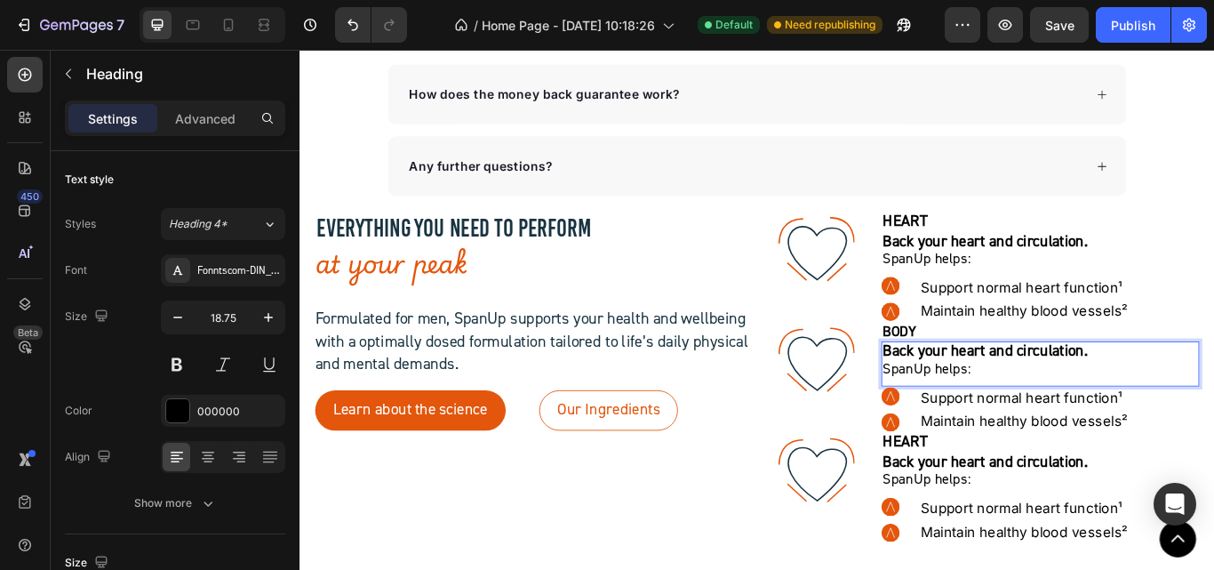
click at [1076, 423] on p "Back your heart and circulation.  SpanUp helps:" at bounding box center [1162, 412] width 367 height 40
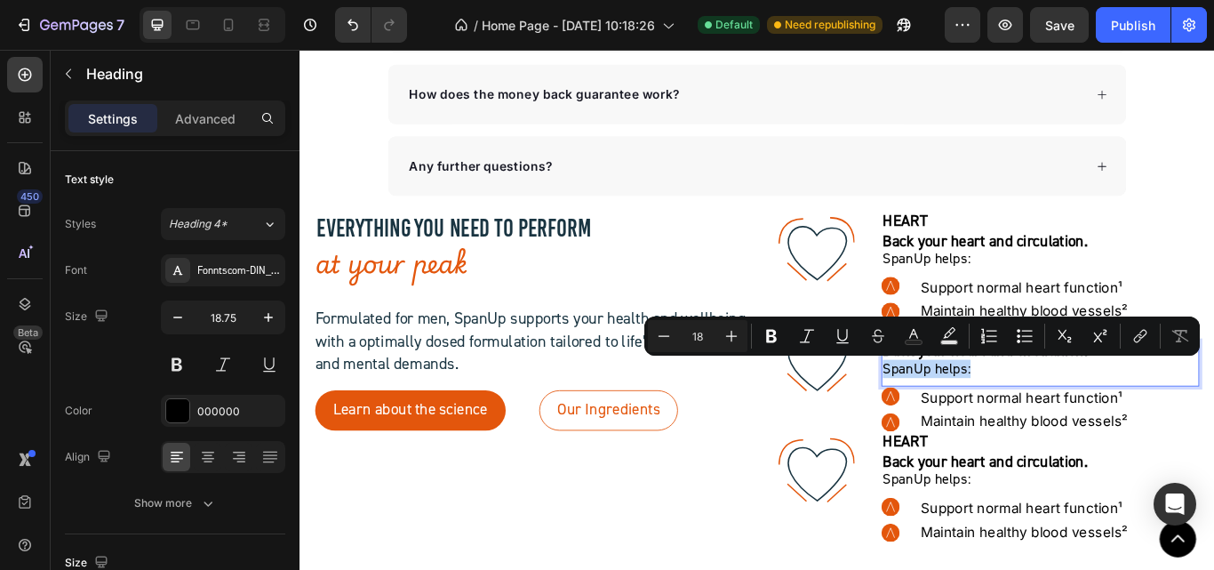
click at [1075, 423] on p "Back your heart and circulation.  SpanUp helps:" at bounding box center [1162, 412] width 367 height 40
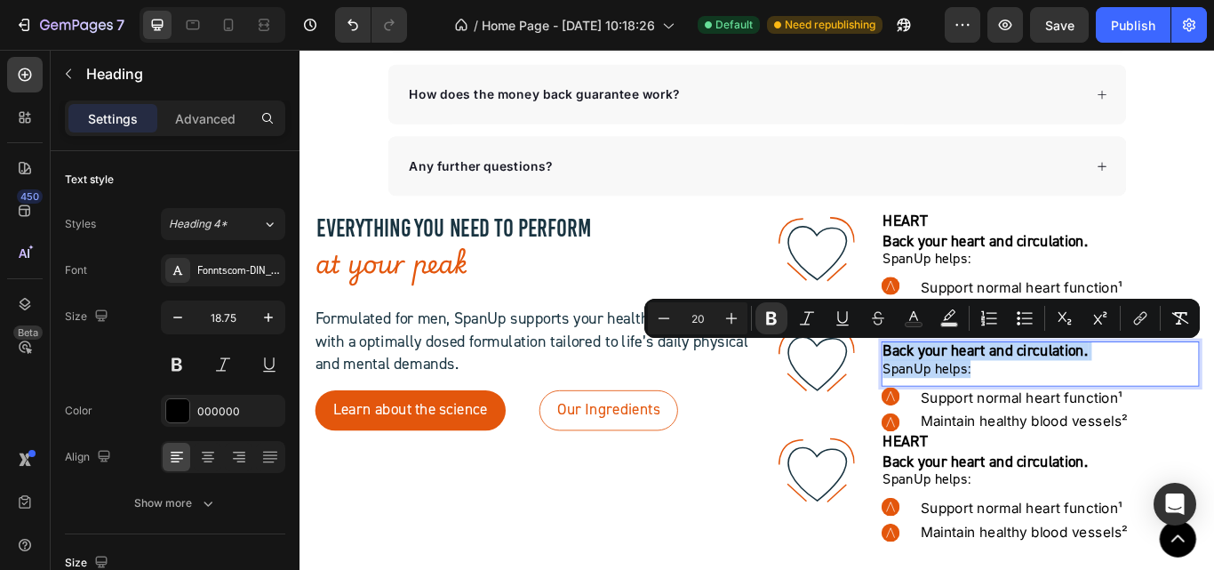
drag, startPoint x: 1075, startPoint y: 422, endPoint x: 969, endPoint y: 400, distance: 108.9
click at [978, 400] on h2 "Back your heart and circulation.  SpanUp helps:" at bounding box center [1163, 412] width 371 height 44
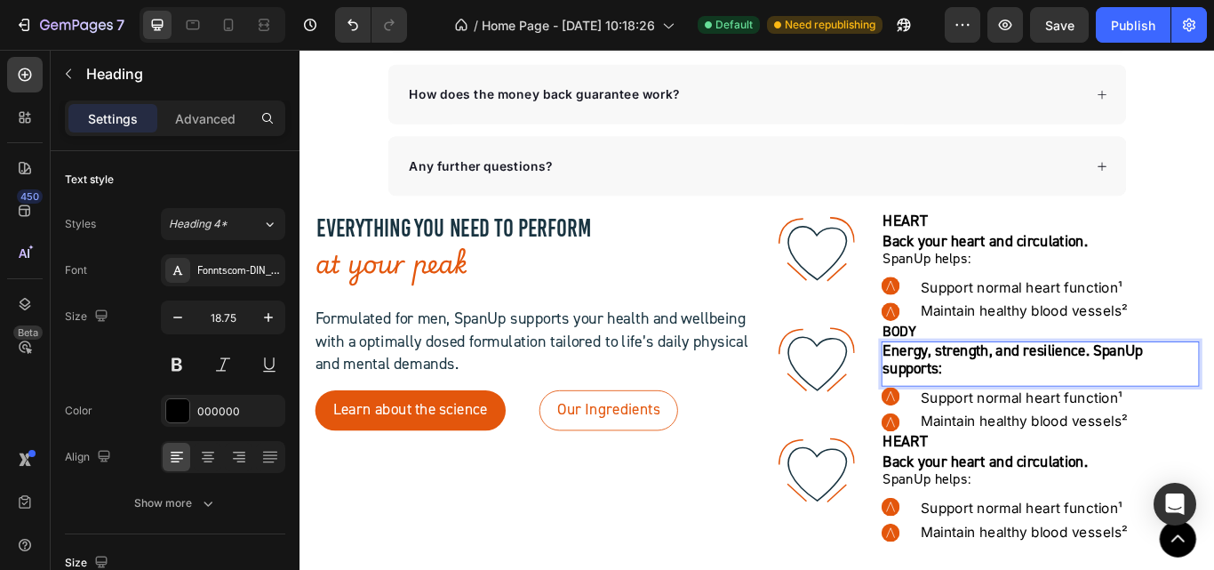
click at [1213, 397] on strong "Energy, strength, and resilience. SpanUp supports:" at bounding box center [1130, 411] width 303 height 43
click at [1112, 422] on p "Energy, strength, and resilience.  SpanUp supports:" at bounding box center [1162, 412] width 367 height 40
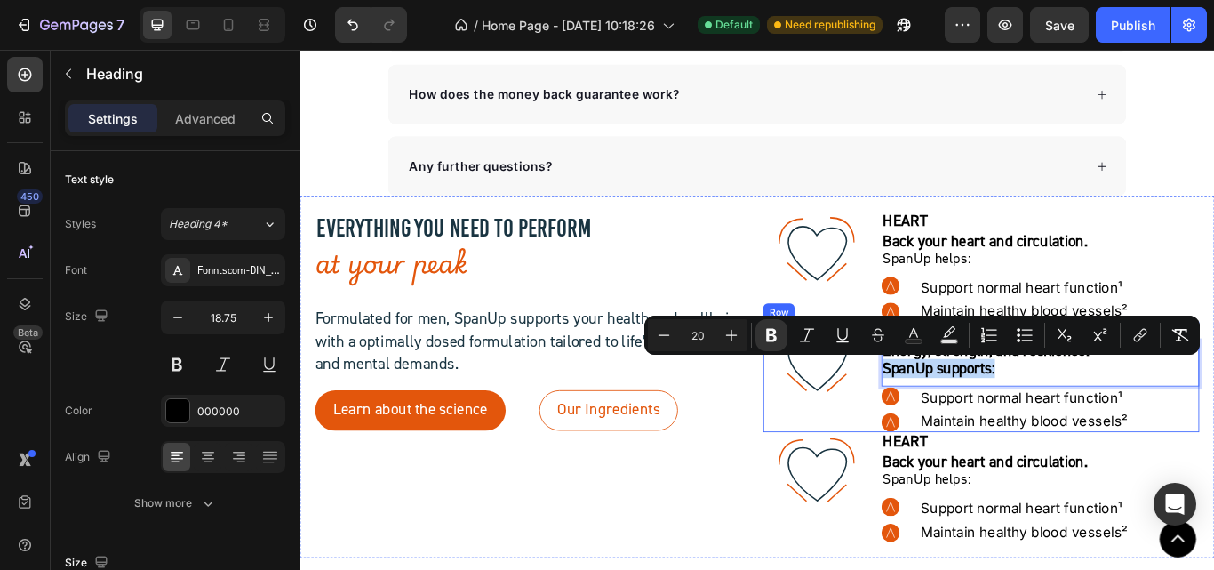
drag, startPoint x: 1112, startPoint y: 421, endPoint x: 967, endPoint y: 423, distance: 144.9
click at [967, 423] on div ".id581902711654449760 .str0 {stroke:#193441;stroke-width:3.1;stroke-miterlimit:…" at bounding box center [1094, 431] width 508 height 129
click at [656, 336] on icon "Editor contextual toolbar" at bounding box center [664, 335] width 18 height 18
type input "18"
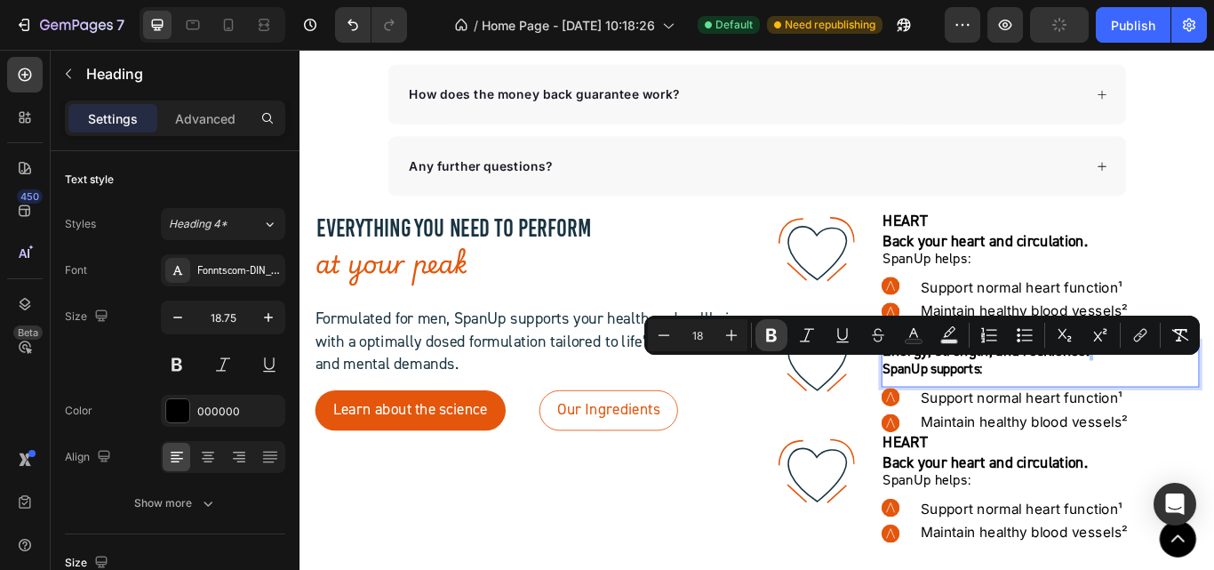
click at [776, 336] on icon "Editor contextual toolbar" at bounding box center [771, 335] width 11 height 13
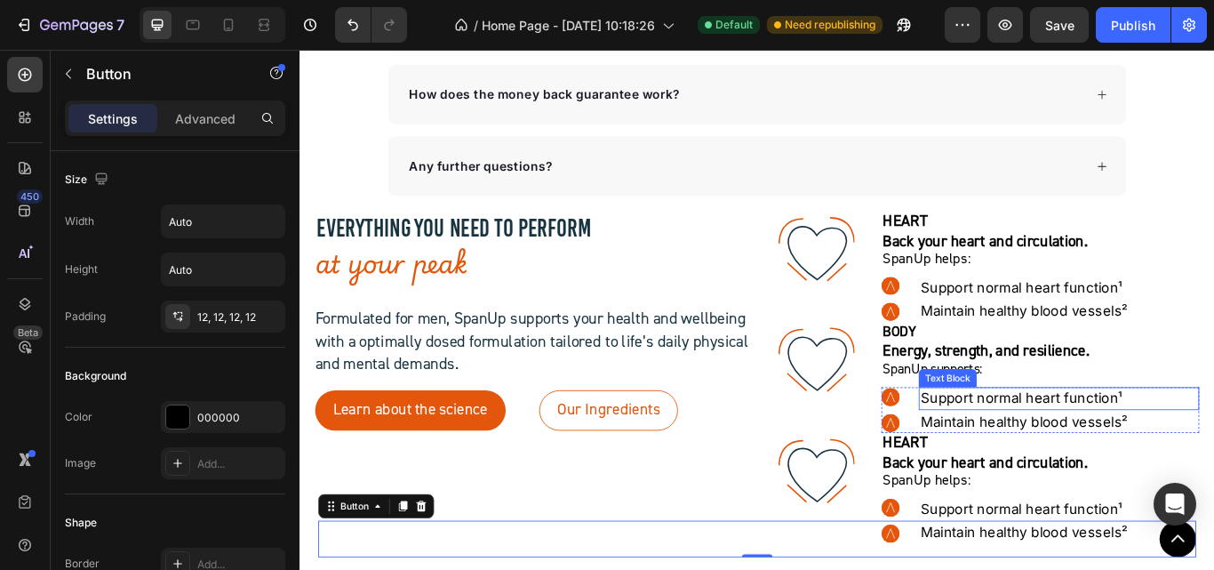
click at [1059, 463] on p "Support normal heart function¹" at bounding box center [1184, 456] width 323 height 22
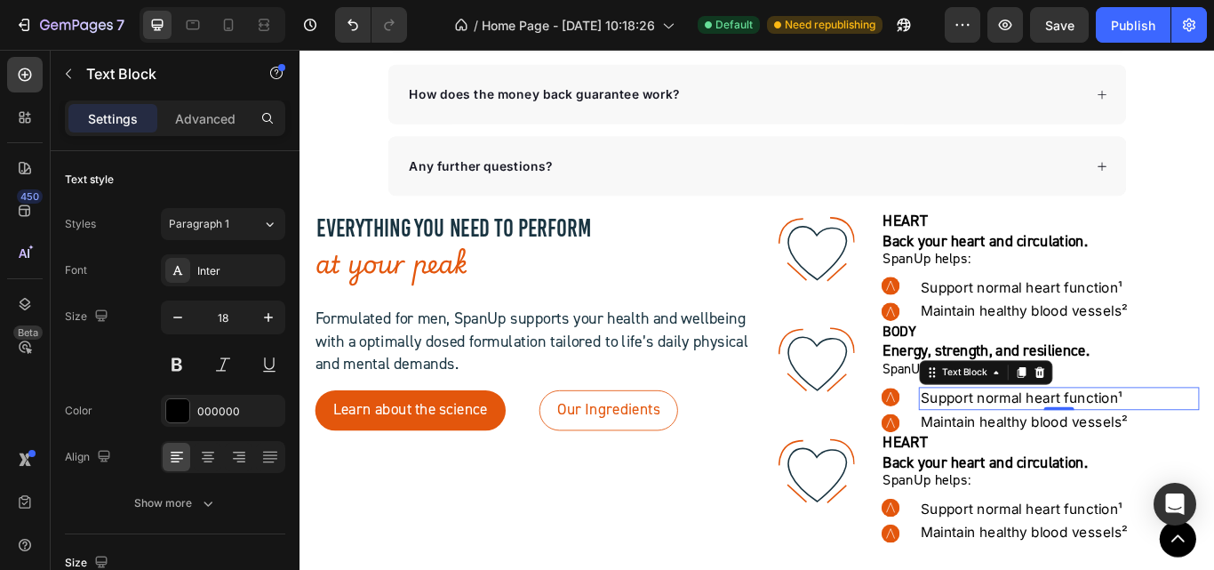
click at [1059, 463] on p "Support normal heart function¹" at bounding box center [1184, 456] width 323 height 22
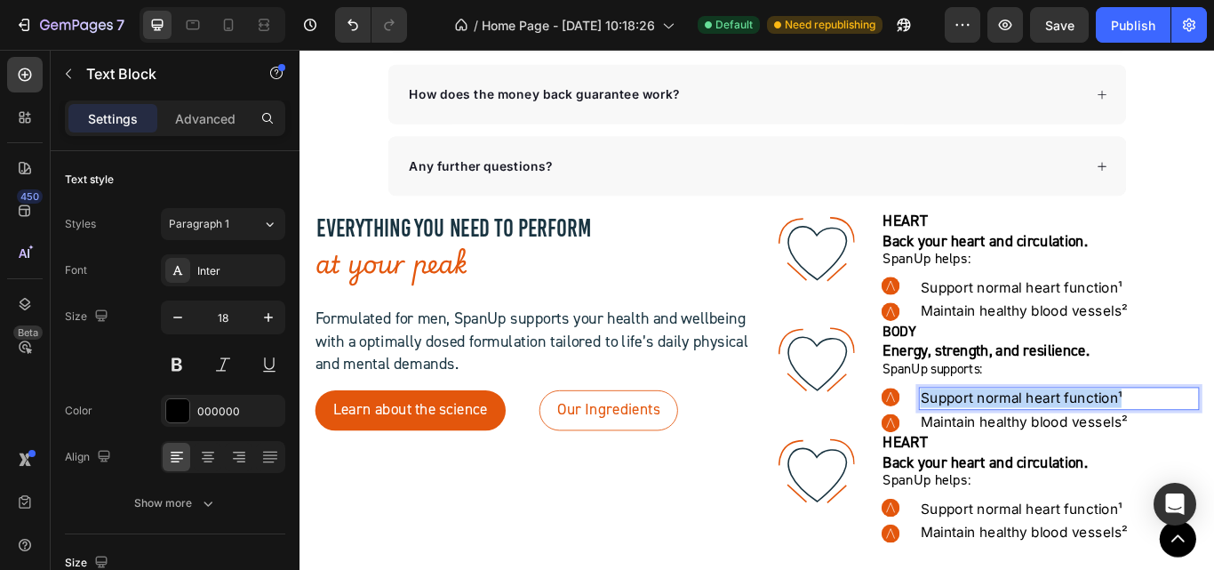
click at [1059, 463] on p "Support normal heart function¹" at bounding box center [1184, 456] width 323 height 22
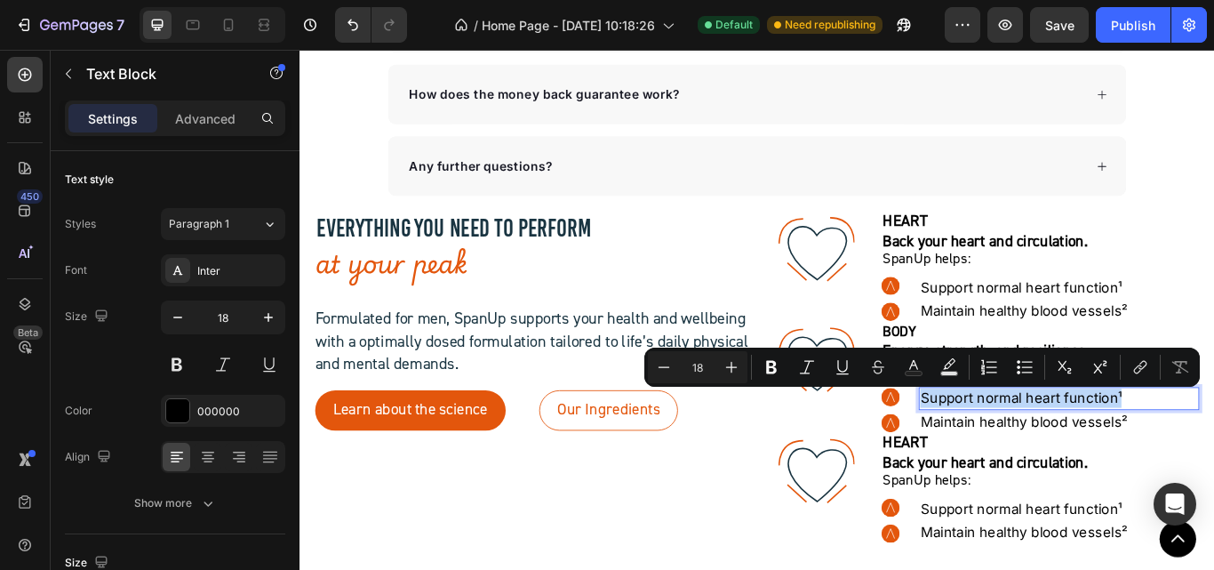
click at [1036, 451] on p "Support normal heart function¹" at bounding box center [1184, 456] width 323 height 22
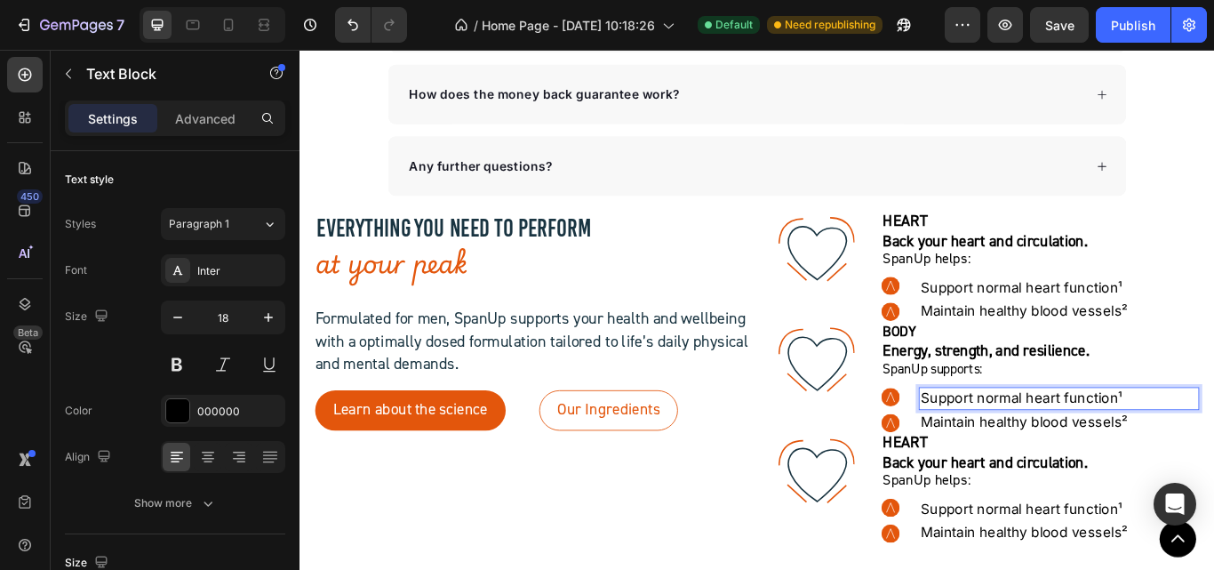
click at [1038, 454] on p "Support normal heart function¹" at bounding box center [1184, 456] width 323 height 22
click at [1076, 487] on p "Maintain healthy blood vessels²" at bounding box center [1184, 484] width 323 height 22
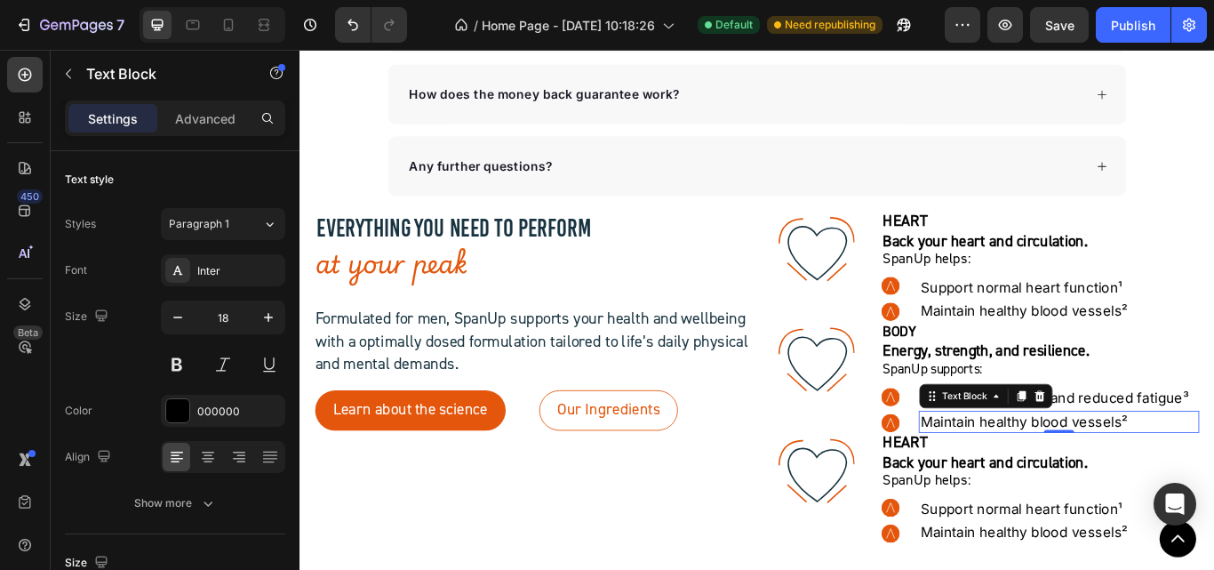
click at [1076, 487] on p "Maintain healthy blood vessels²" at bounding box center [1184, 484] width 323 height 22
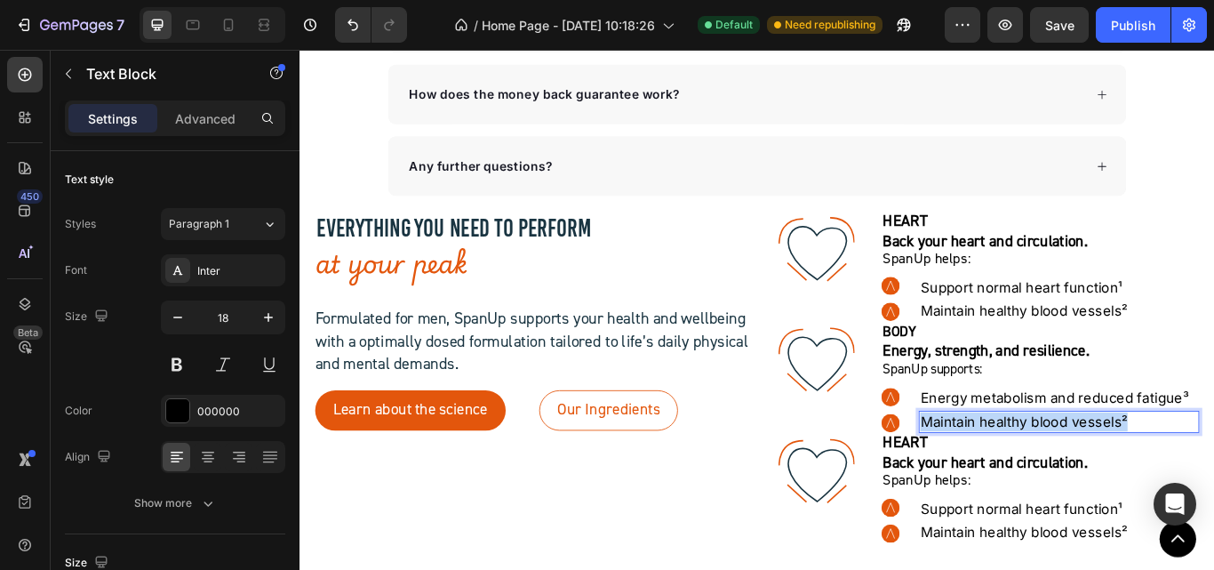
click at [1076, 487] on p "Maintain healthy blood vessels²" at bounding box center [1184, 484] width 323 height 22
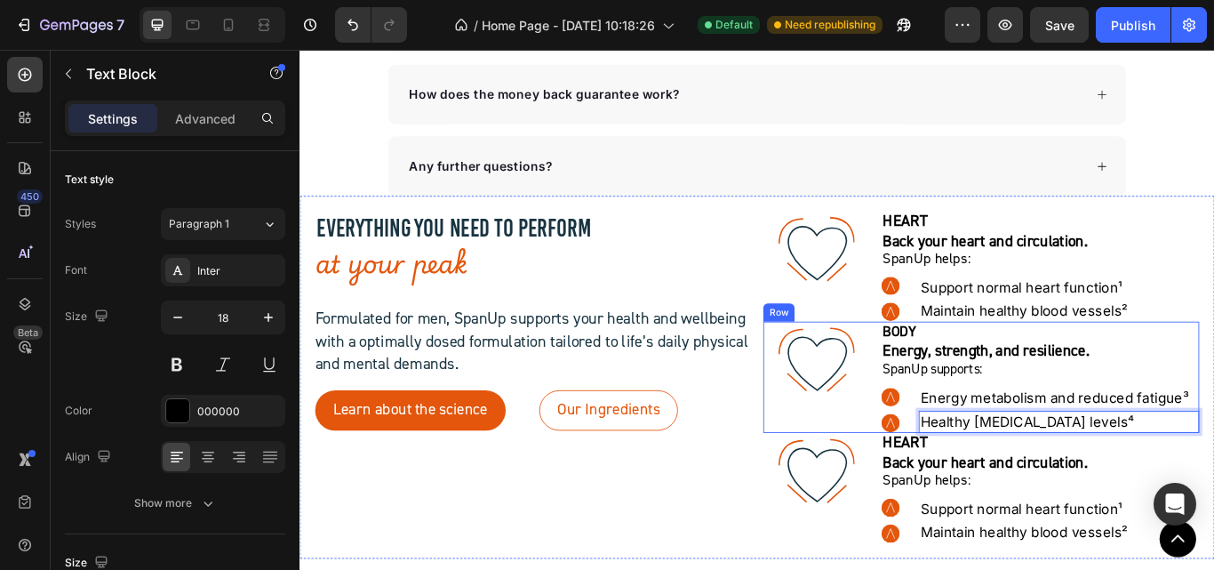
scroll to position [6959, 0]
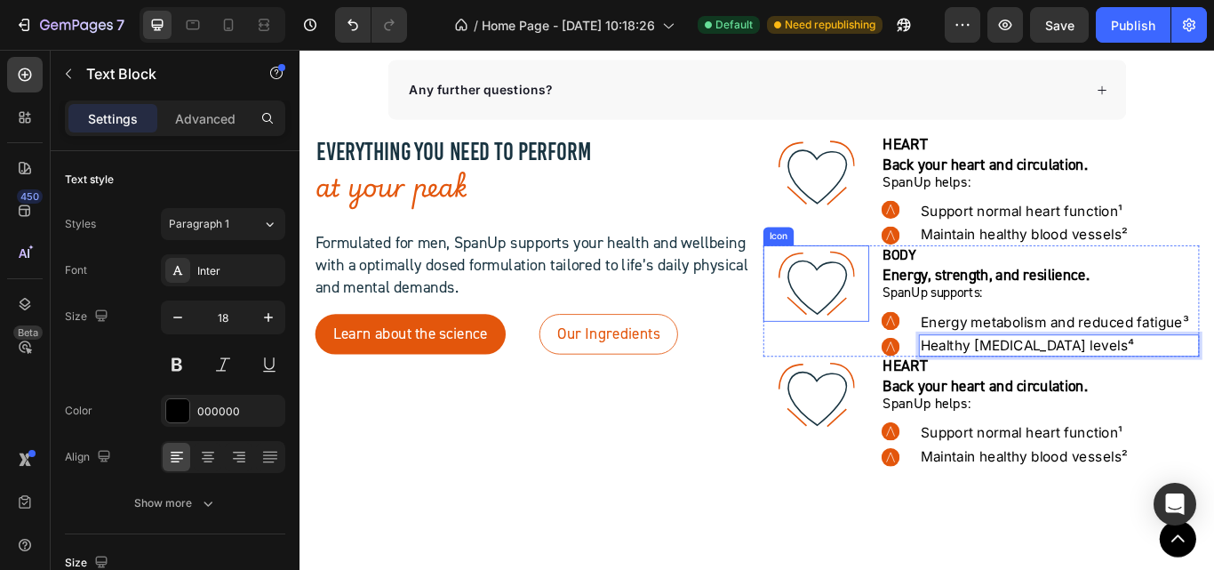
click at [858, 298] on icon ".id581902711654449760 .str0 {stroke:#193441;stroke-width:3.1;stroke-miterlimit:…" at bounding box center [902, 322] width 89 height 89
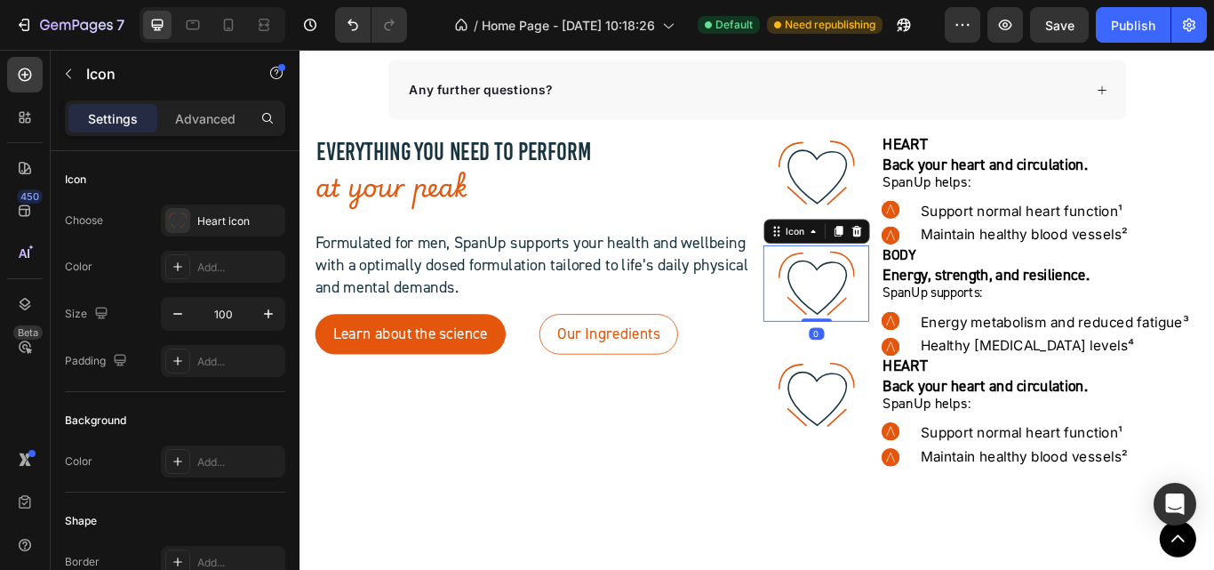
click at [858, 278] on icon ".id581902711654449760 .str0 {stroke:#193441;stroke-width:3.1;stroke-miterlimit:…" at bounding box center [902, 322] width 89 height 89
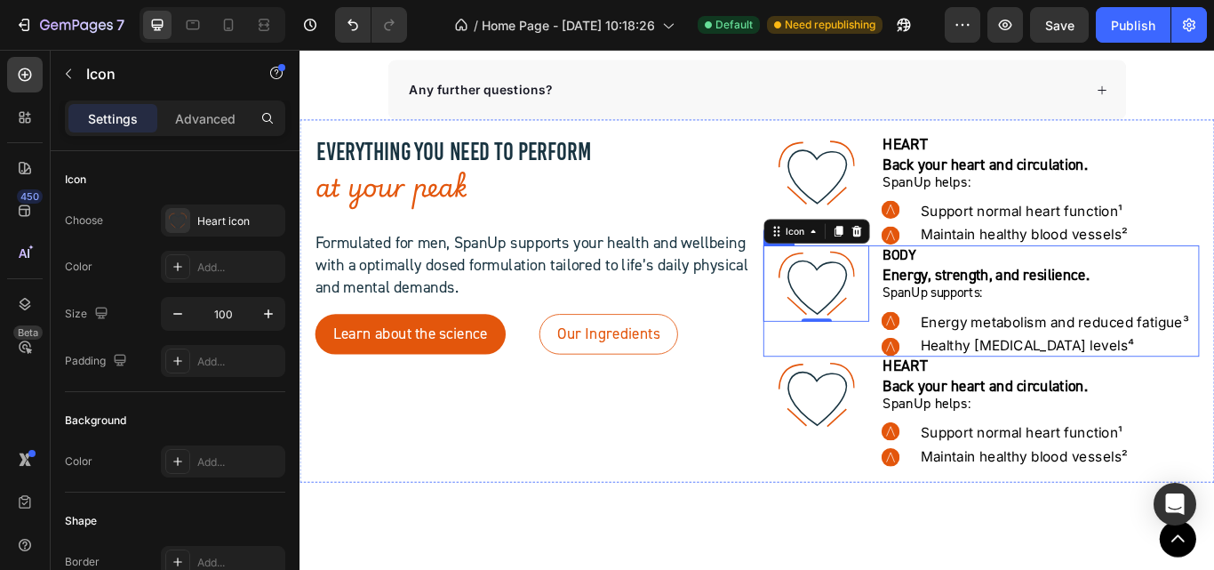
click at [962, 296] on div ".id581902711654449760 .str0 {stroke:#193441;stroke-width:3.1;stroke-miterlimit:…" at bounding box center [1094, 343] width 508 height 130
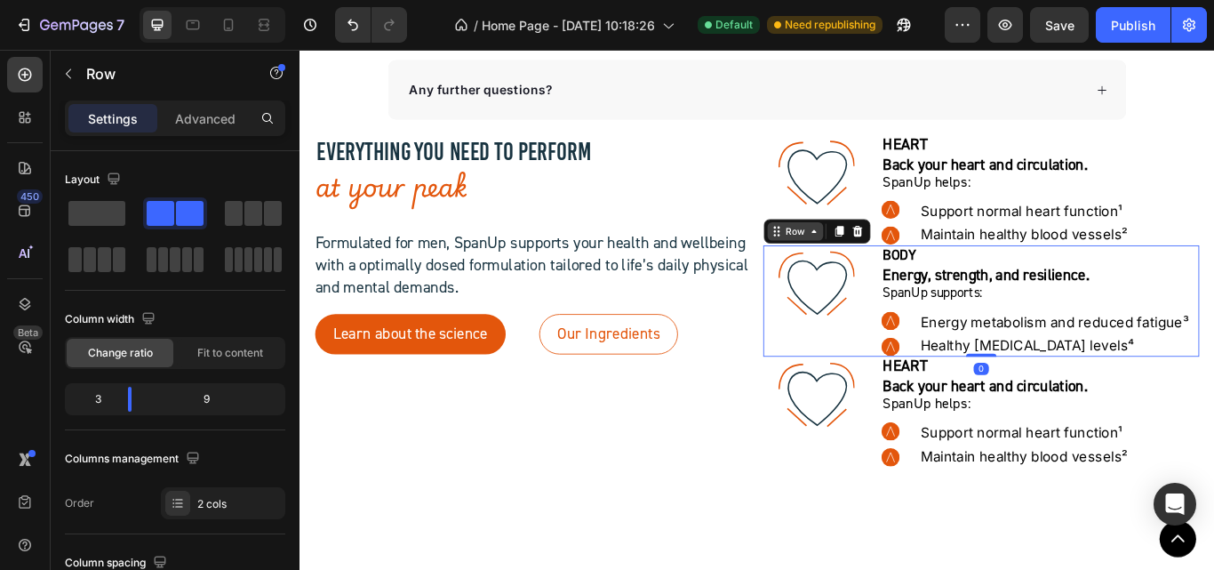
click at [868, 263] on div "Row" at bounding box center [876, 261] width 29 height 16
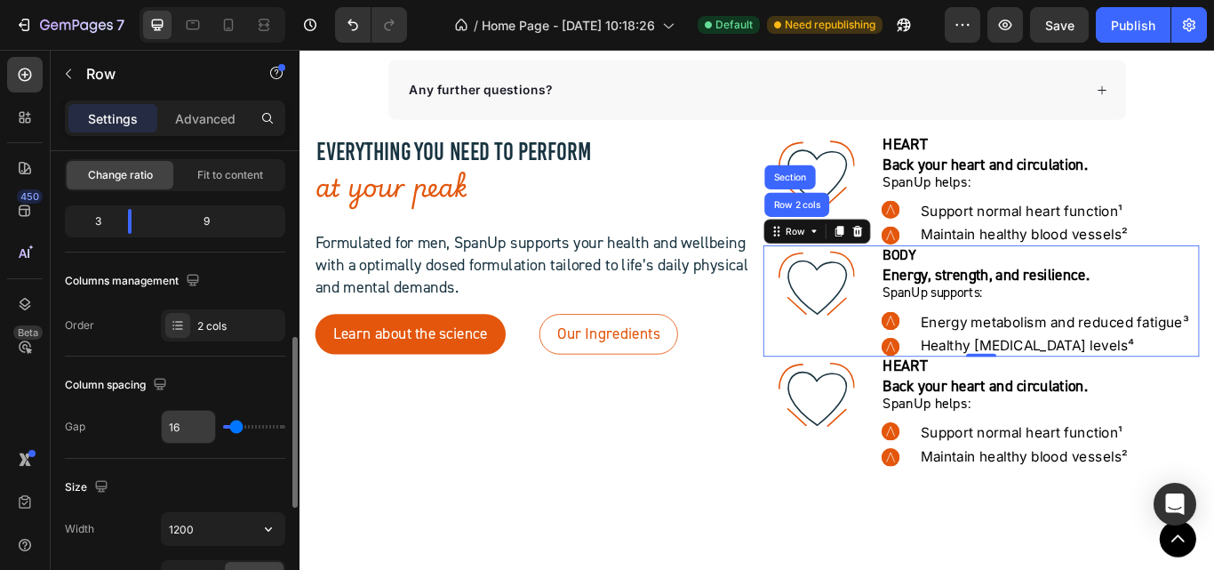
scroll to position [444, 0]
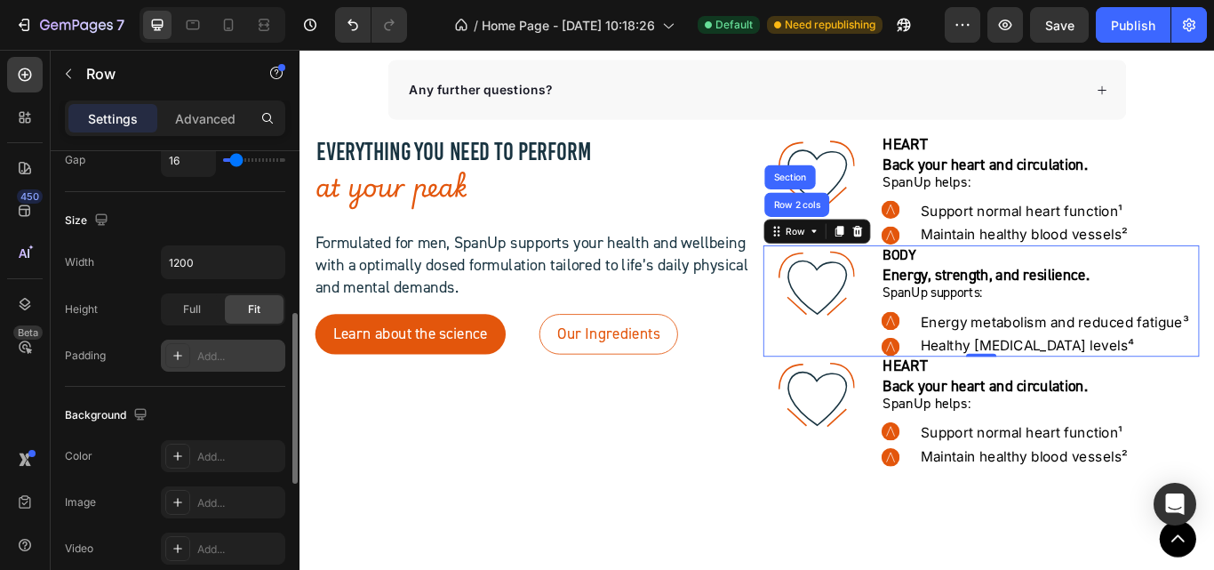
click at [225, 350] on div "Add..." at bounding box center [239, 356] width 84 height 16
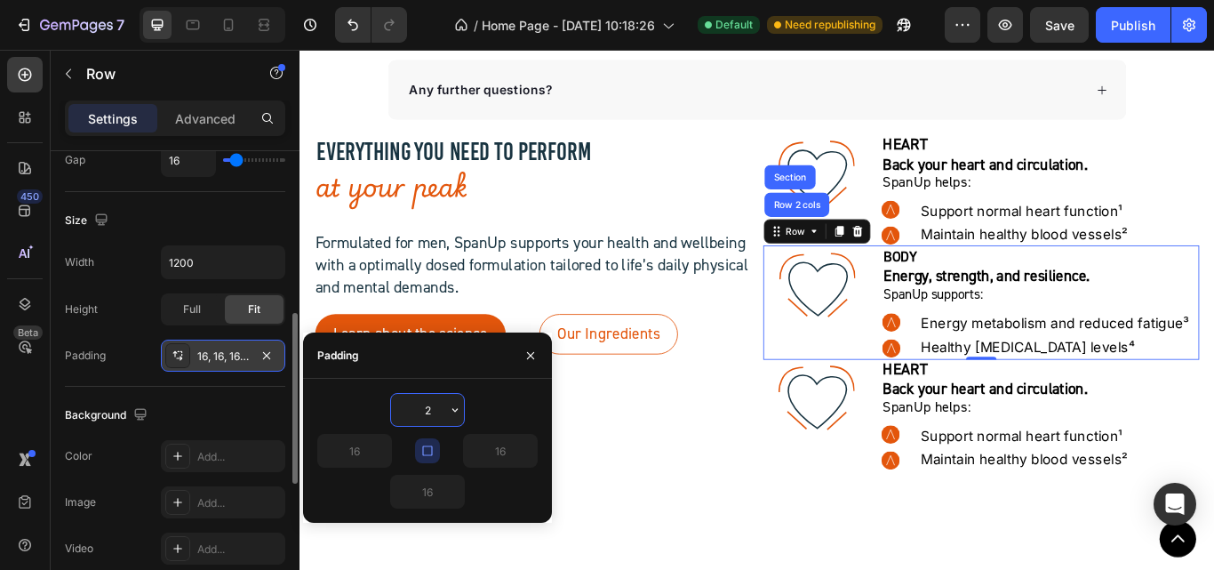
type input "20"
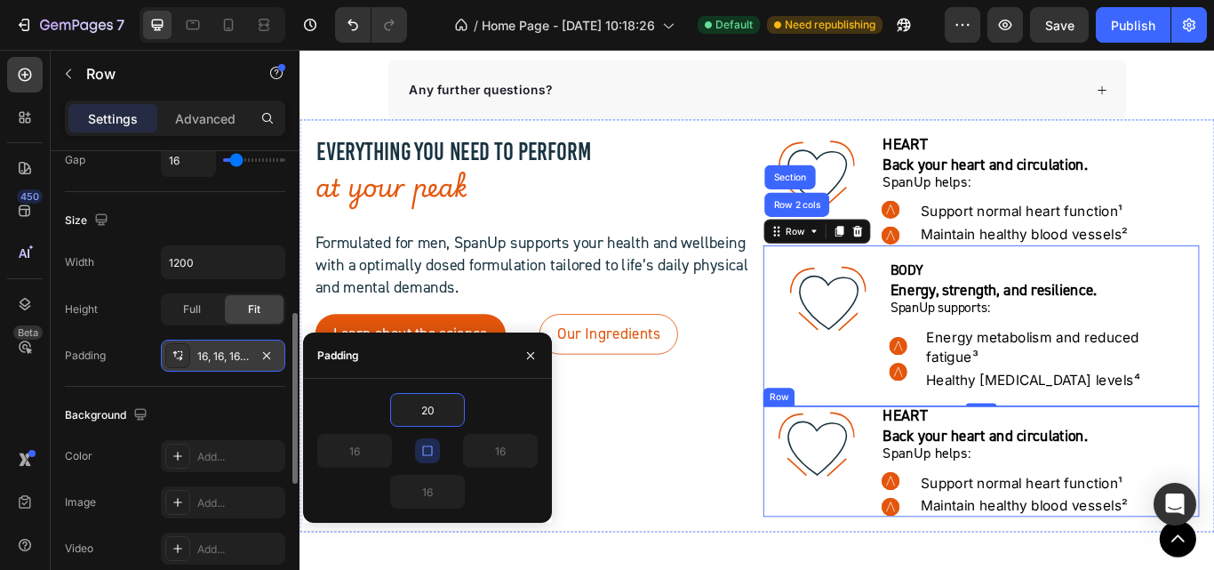
click at [954, 568] on div ".id581902711654449760 .str0 {stroke:#193441;stroke-width:3.1;stroke-miterlimit:…" at bounding box center [902, 530] width 124 height 129
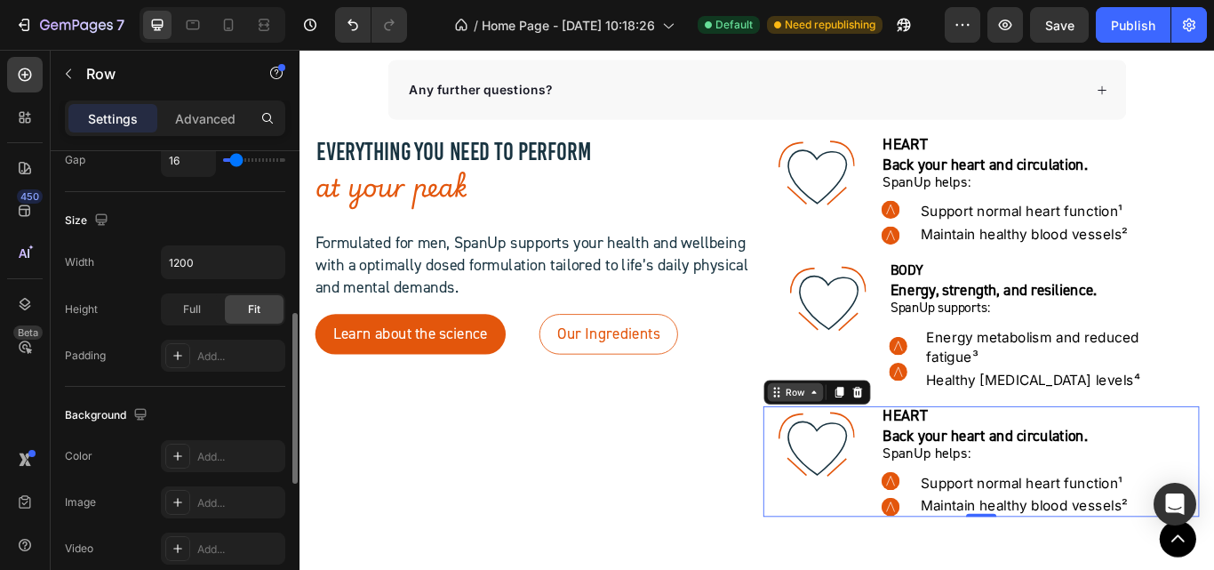
click at [871, 452] on div "Row" at bounding box center [876, 449] width 29 height 16
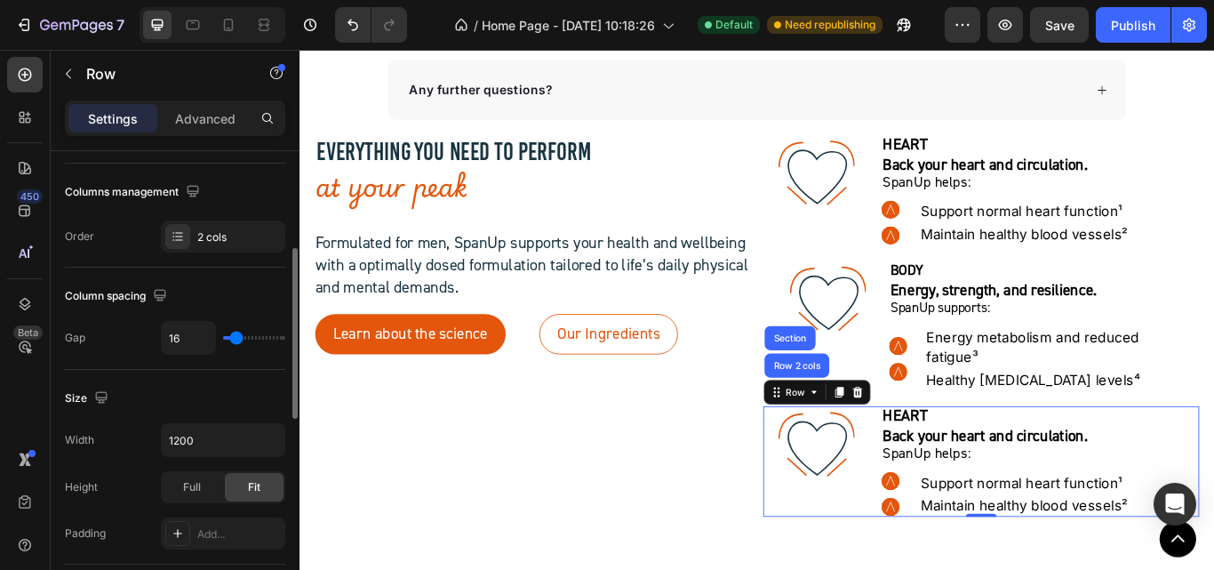
scroll to position [355, 0]
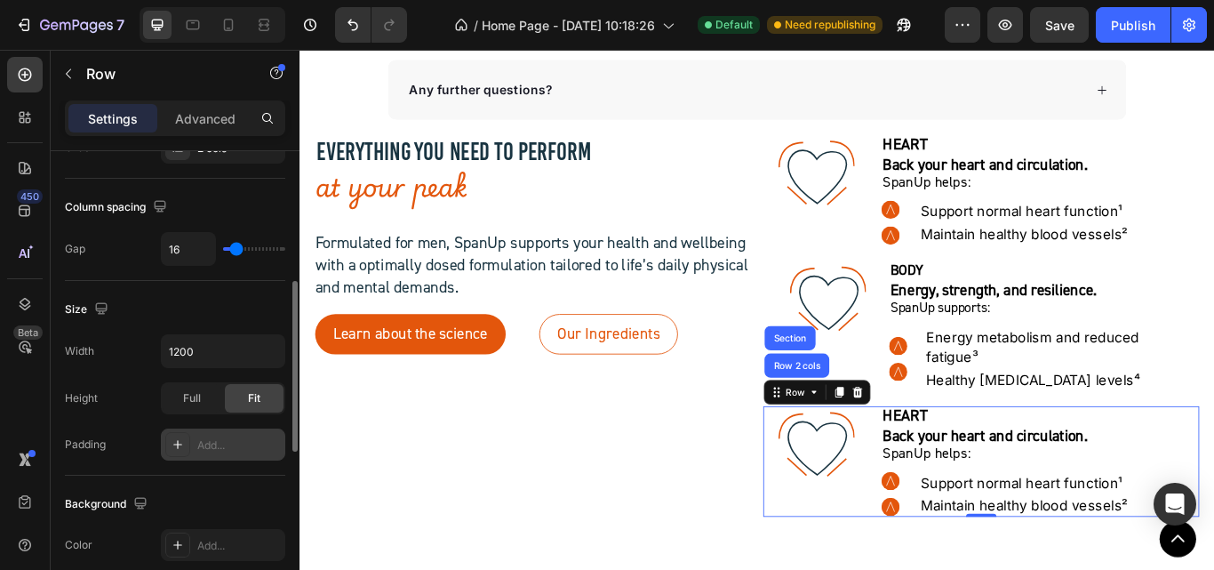
click at [211, 453] on div "Add..." at bounding box center [223, 444] width 124 height 32
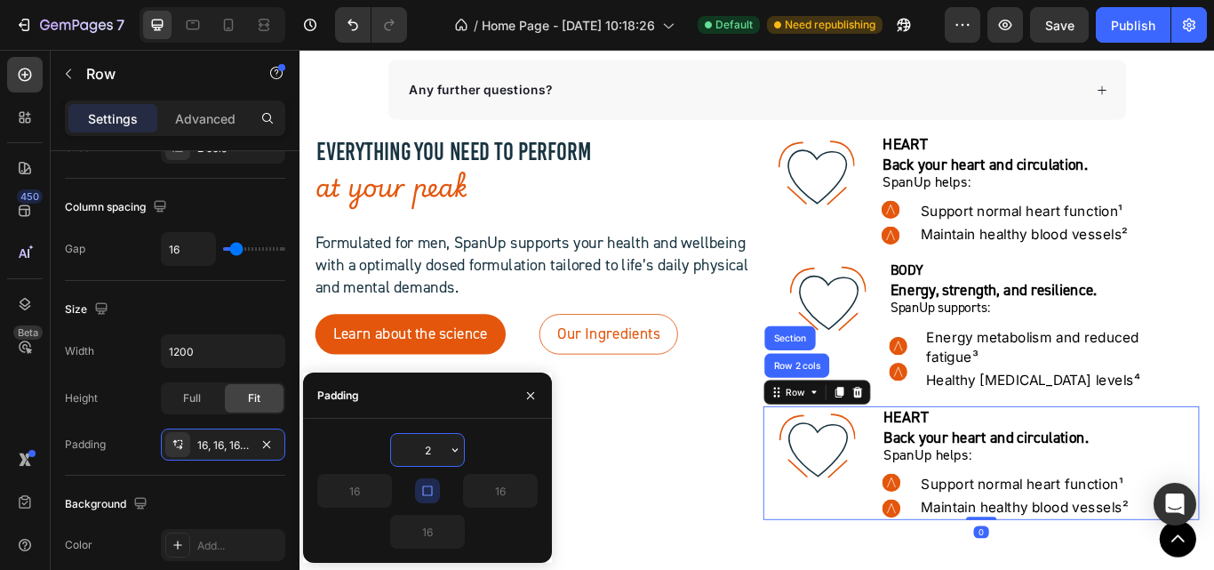
type input "20"
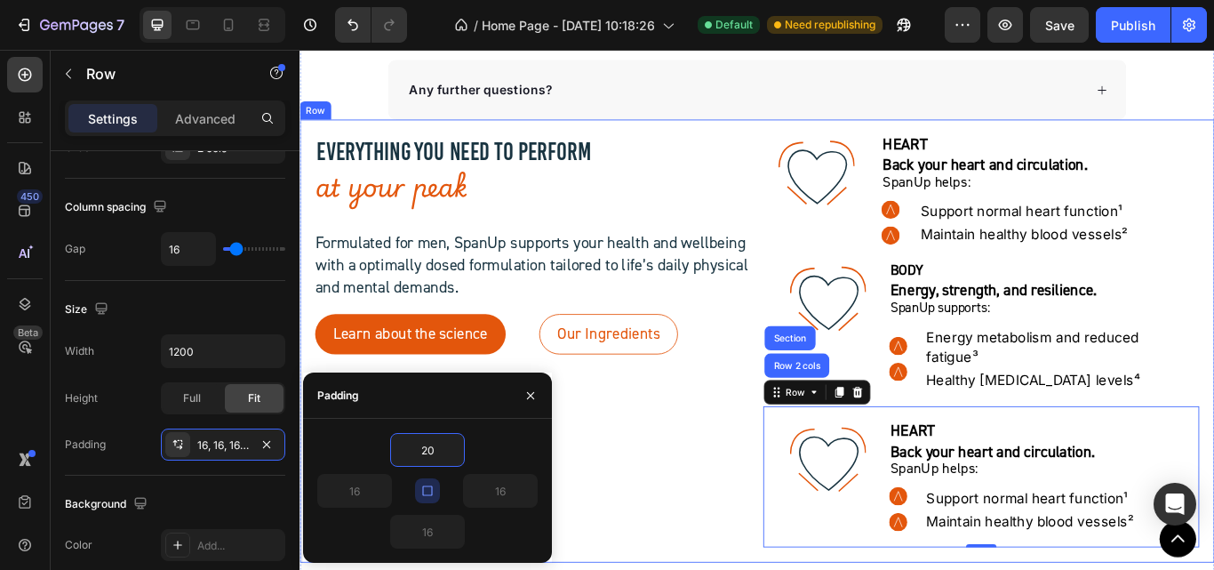
click at [725, 529] on div "EVERYTHING YOU NEED TO PERFORM Heading at your peak Heading Formulated for men,…" at bounding box center [571, 389] width 508 height 481
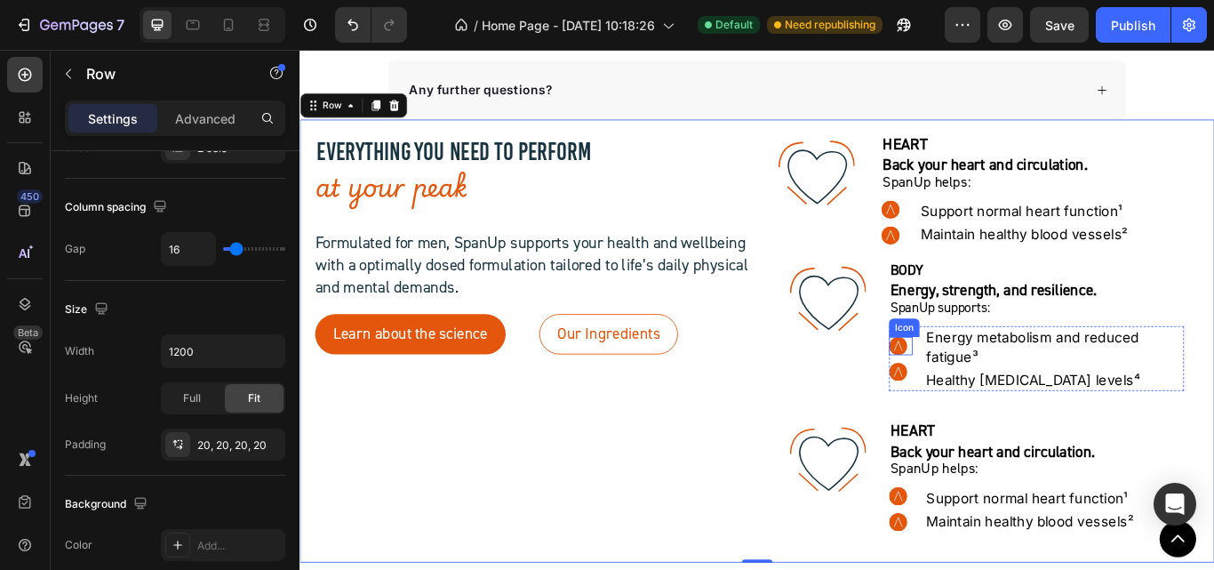
click at [993, 389] on circle at bounding box center [996, 395] width 21 height 21
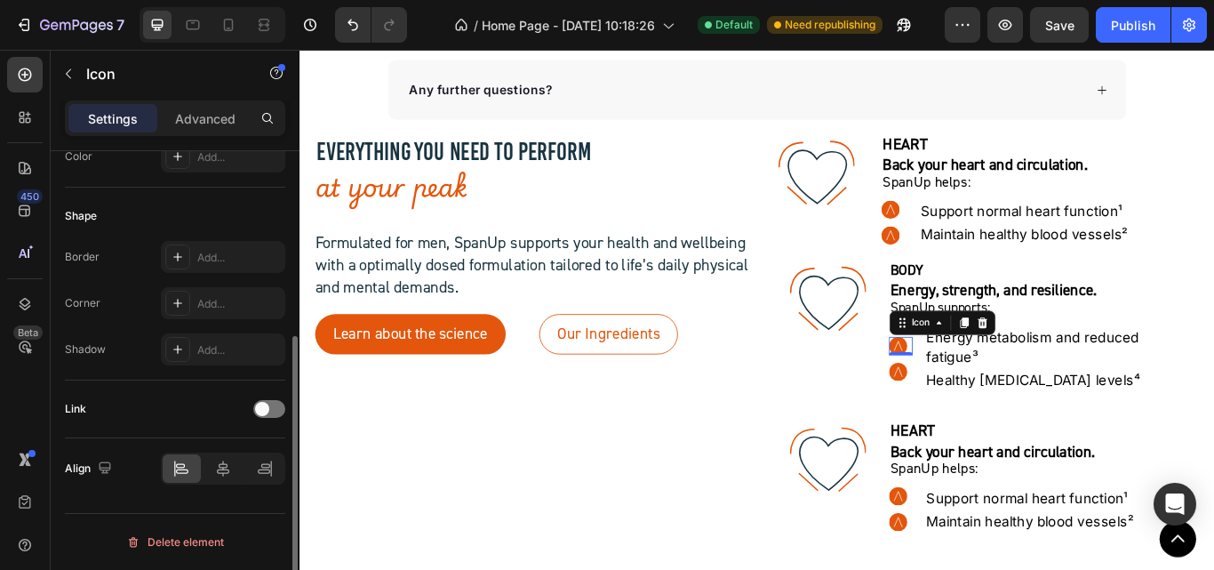
scroll to position [0, 0]
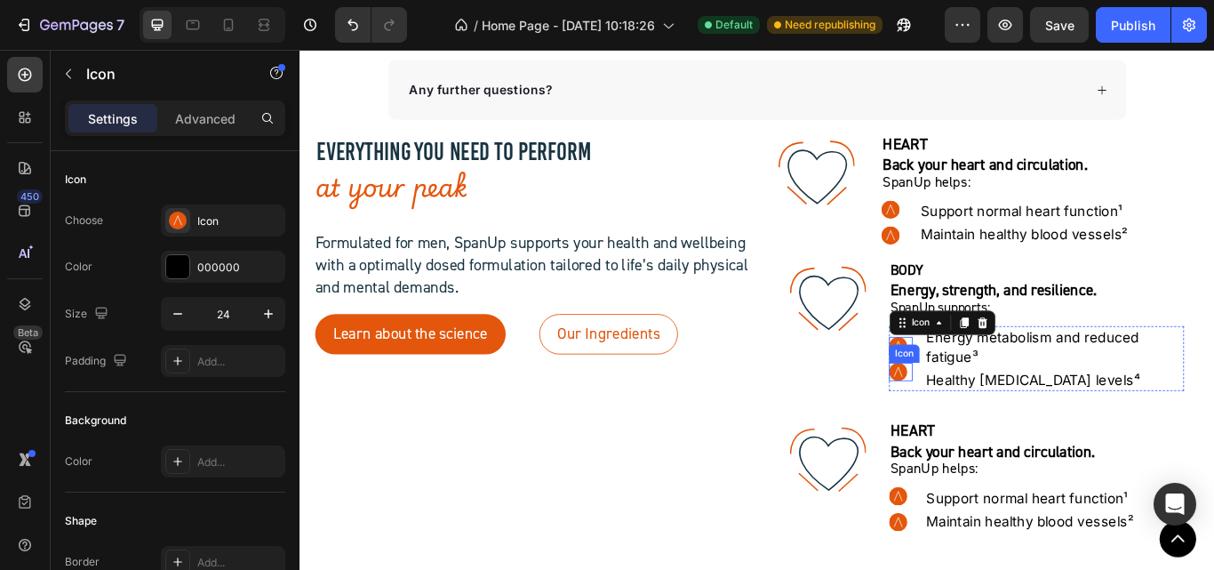
click at [988, 431] on circle at bounding box center [996, 425] width 21 height 21
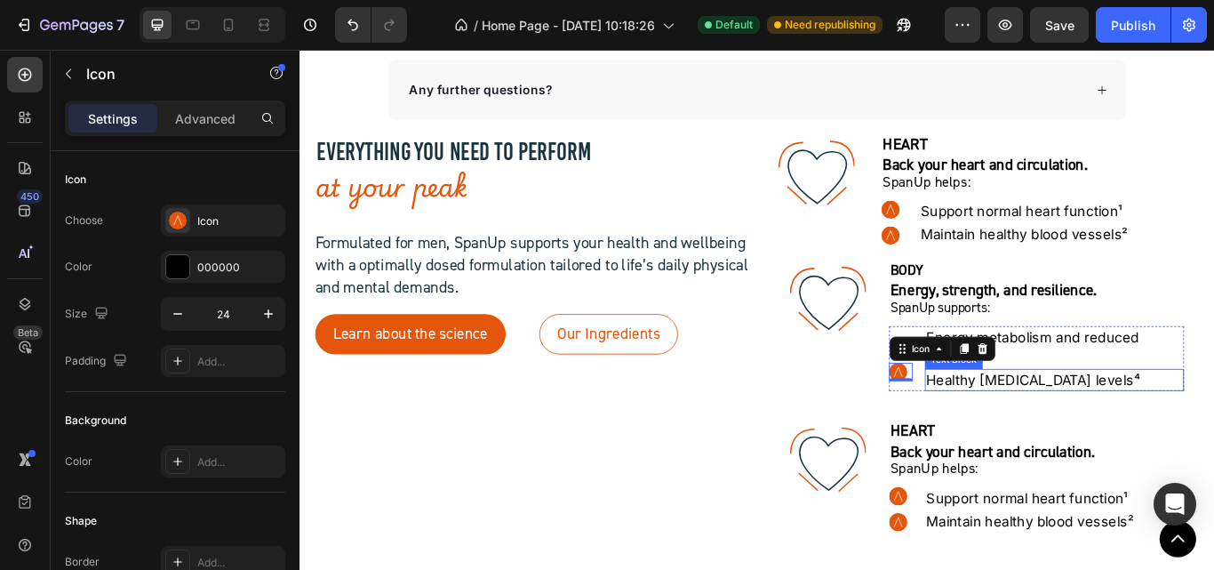
click at [1031, 440] on p "Healthy testosterone levels⁴" at bounding box center [1179, 435] width 299 height 22
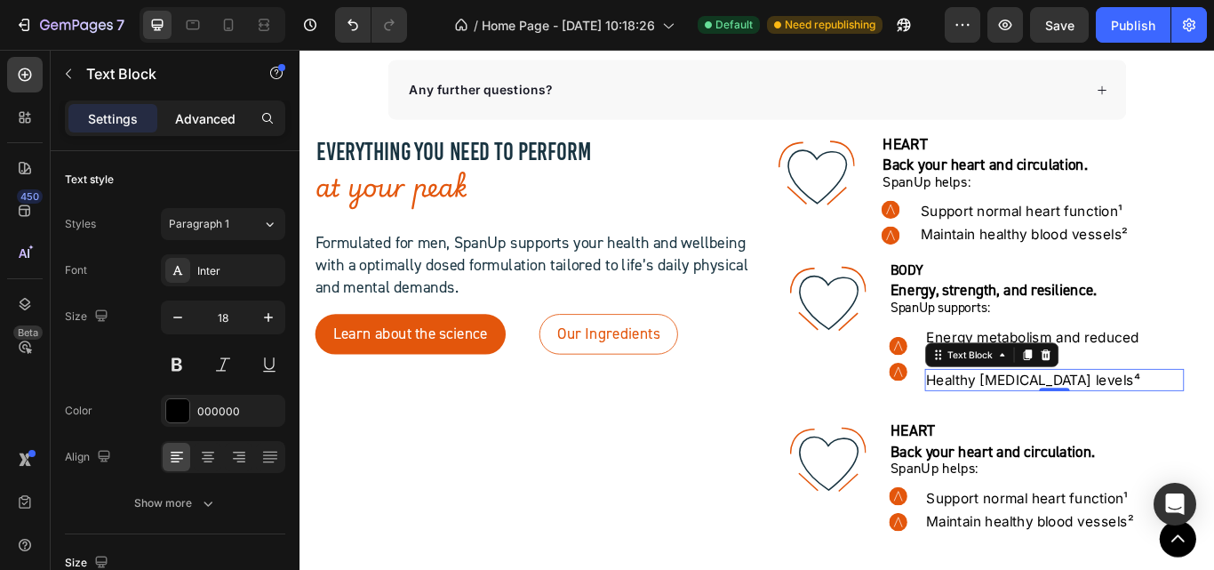
click at [201, 127] on p "Advanced" at bounding box center [205, 118] width 60 height 19
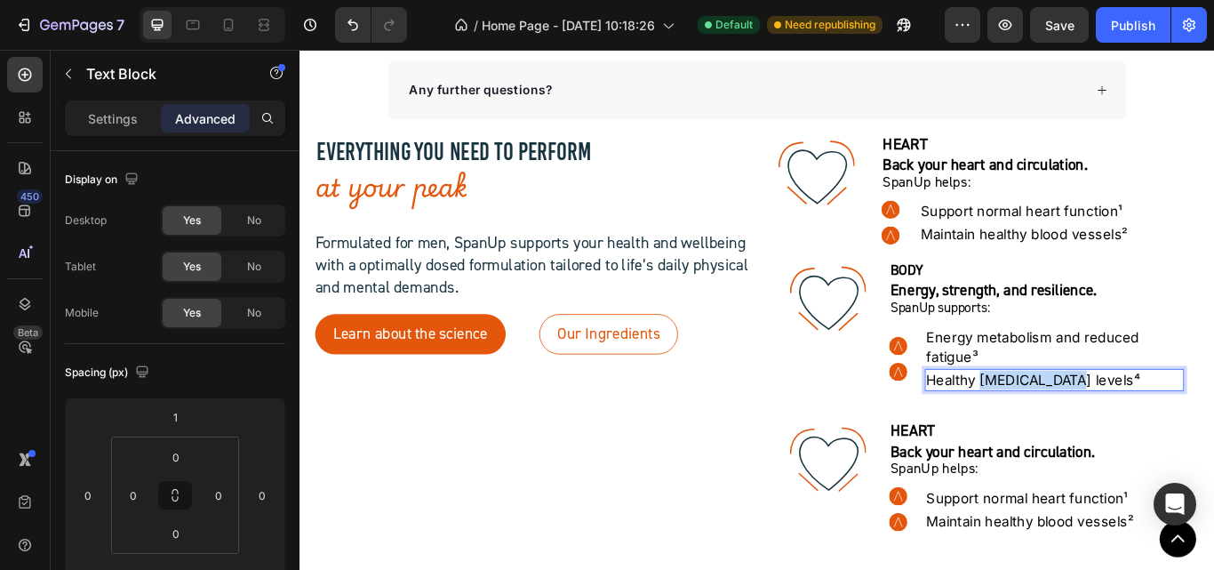
click at [1094, 435] on p "Healthy testosterone levels⁴" at bounding box center [1179, 435] width 299 height 22
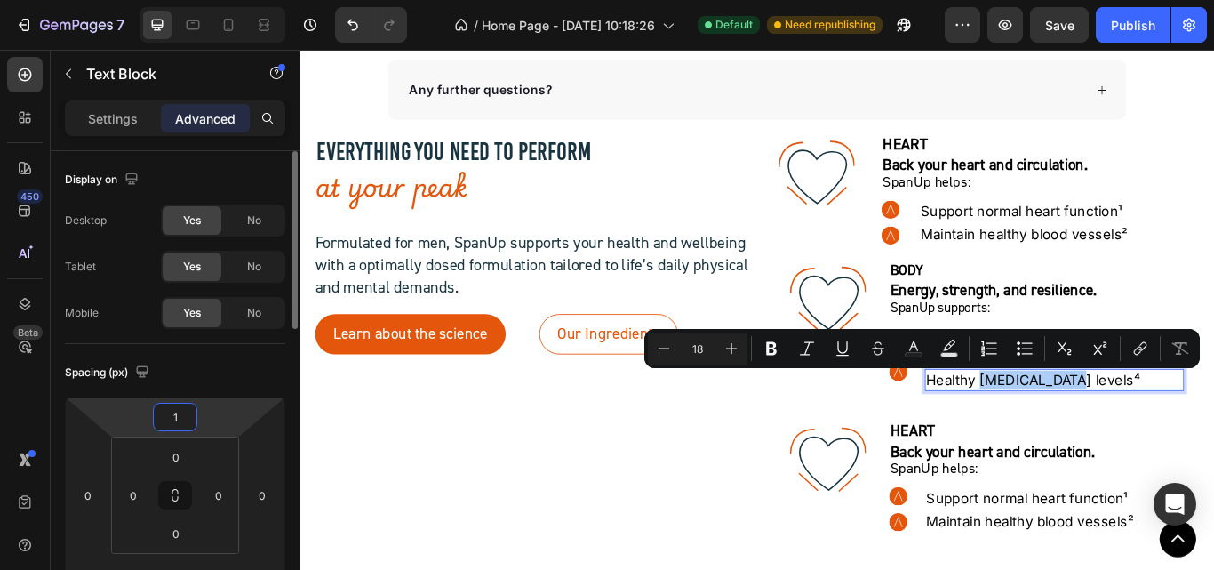
click at [186, 419] on input "1" at bounding box center [175, 416] width 36 height 27
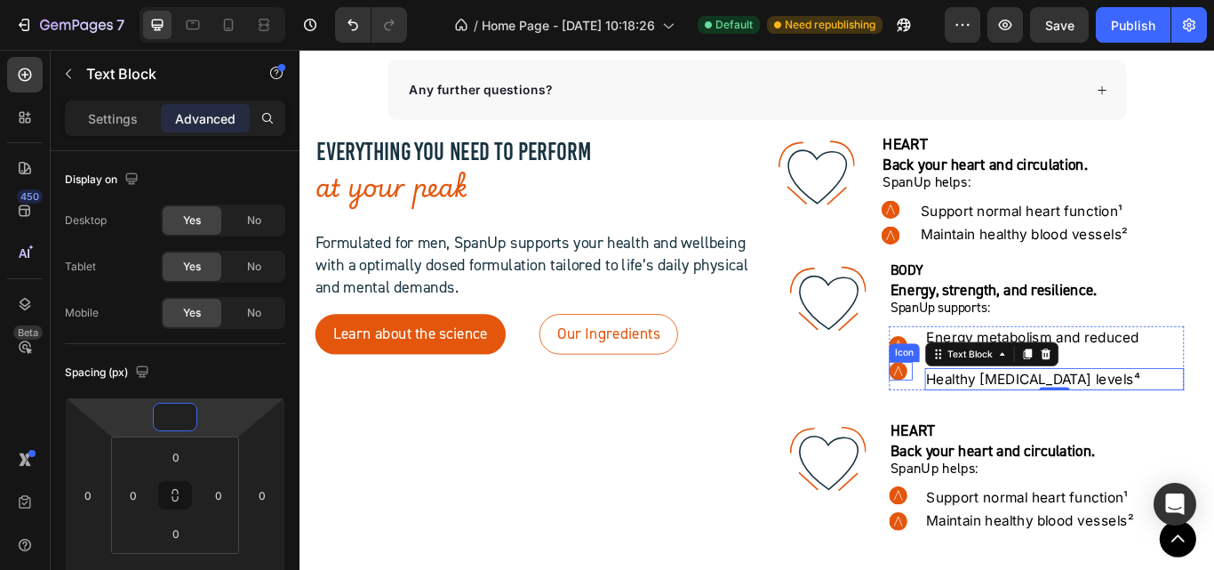
click at [992, 428] on circle at bounding box center [996, 424] width 21 height 21
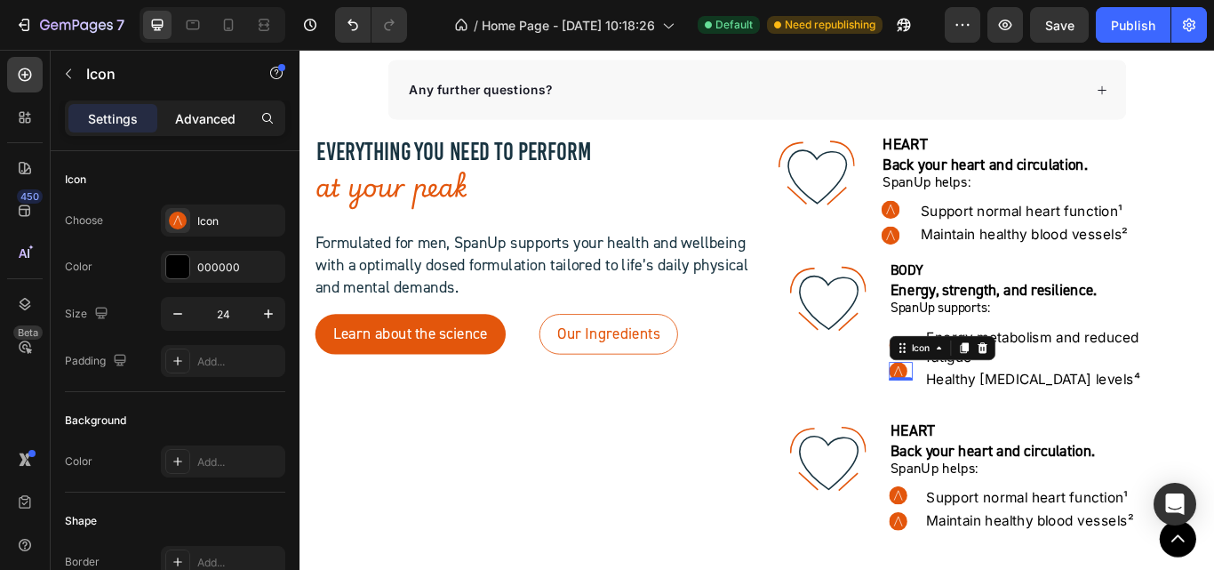
click at [231, 123] on p "Advanced" at bounding box center [205, 118] width 60 height 19
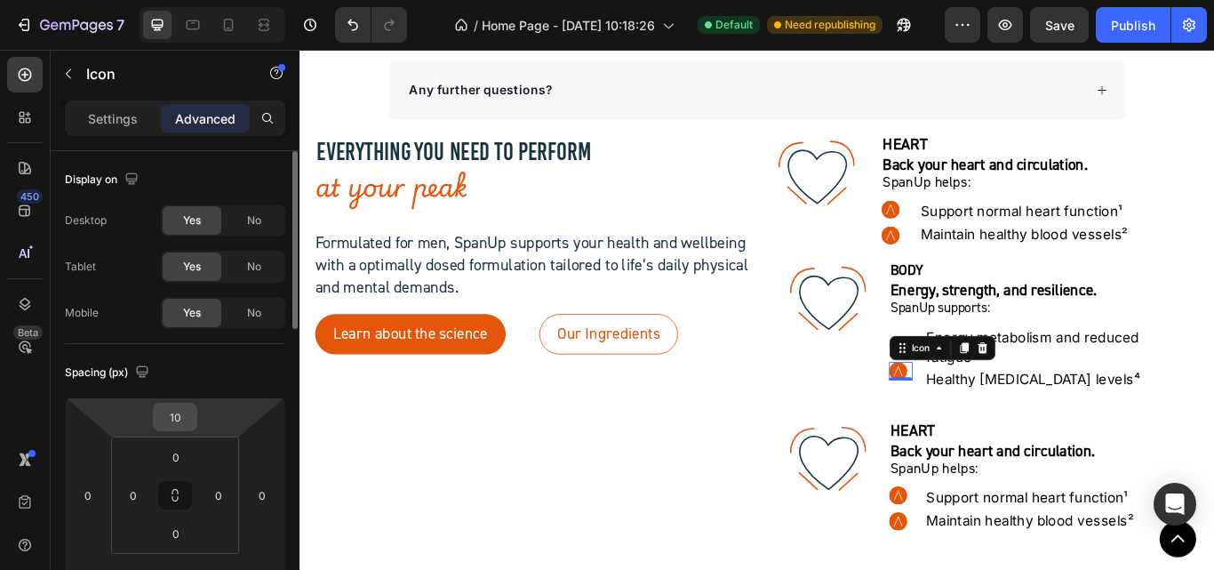
click at [183, 422] on input "10" at bounding box center [175, 416] width 36 height 27
type input "2"
type input "33"
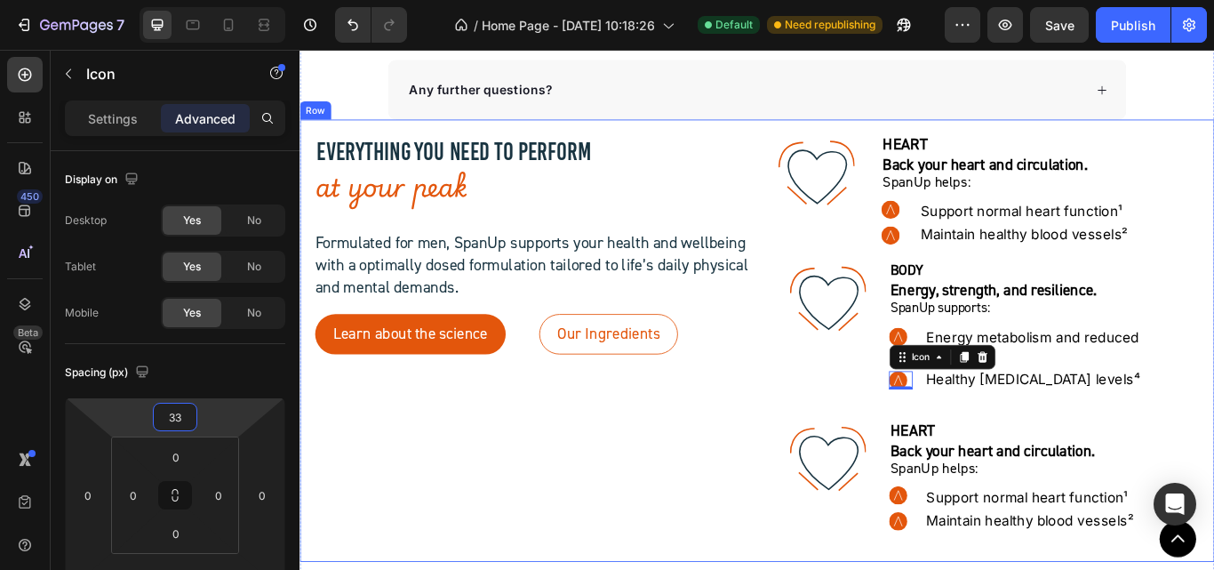
click at [714, 482] on div "EVERYTHING YOU NEED TO PERFORM Heading at your peak Heading Formulated for men,…" at bounding box center [571, 389] width 508 height 480
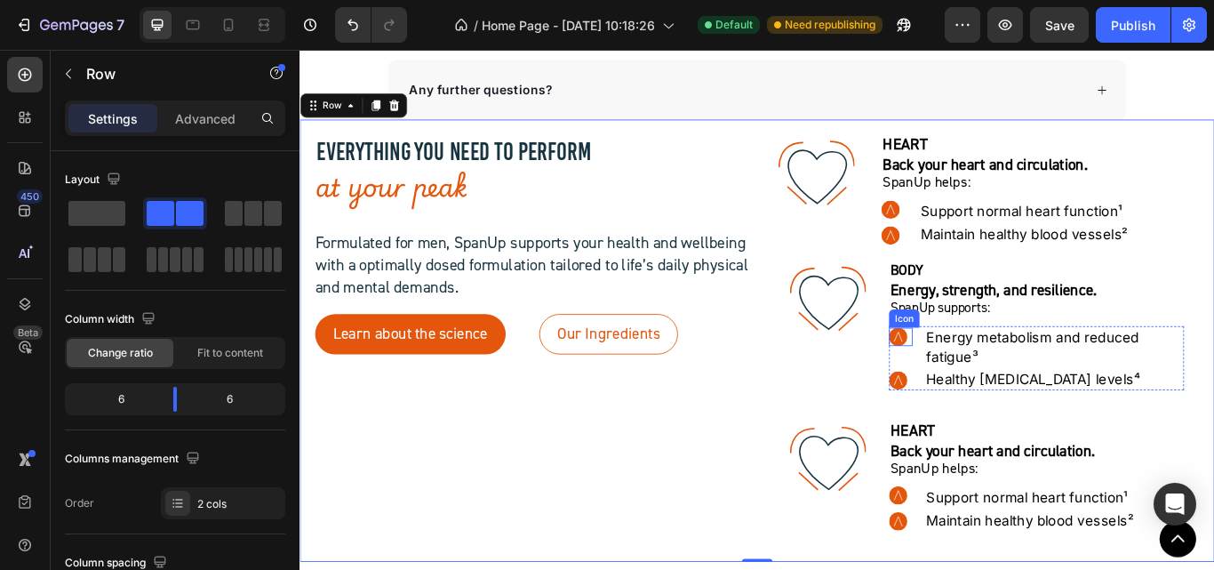
click at [992, 388] on circle at bounding box center [996, 384] width 21 height 21
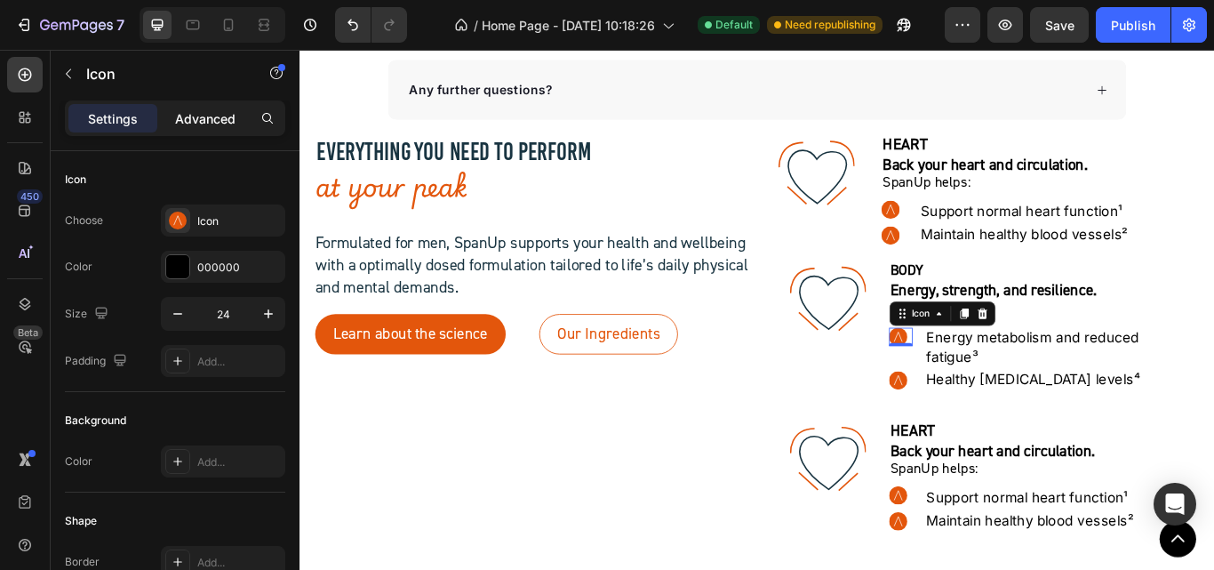
click at [186, 127] on p "Advanced" at bounding box center [205, 118] width 60 height 19
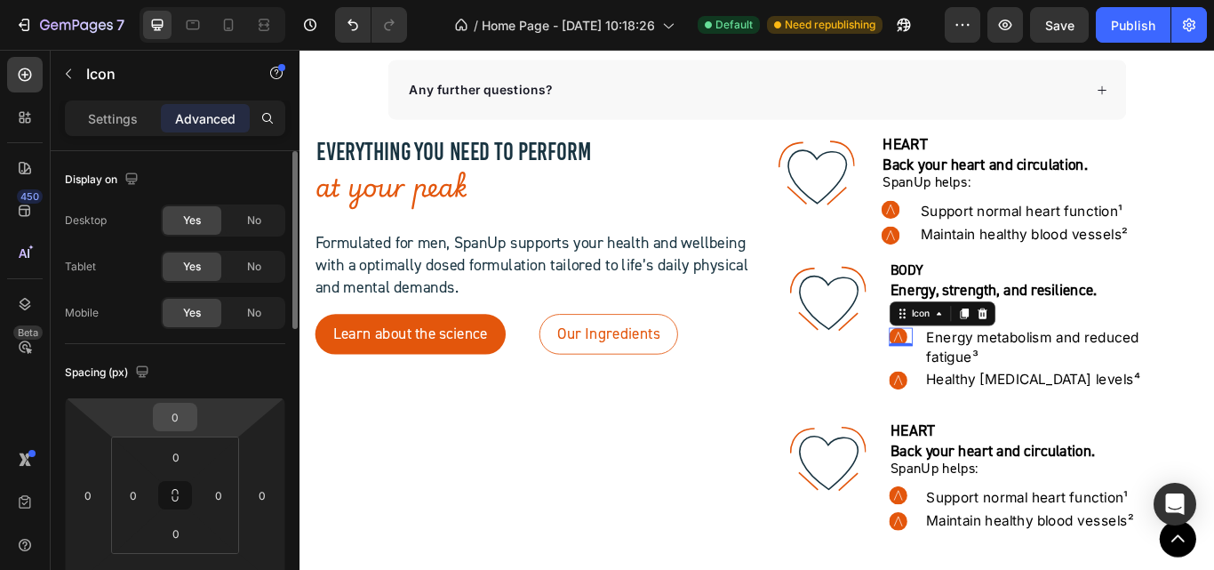
click at [175, 422] on input "0" at bounding box center [175, 416] width 36 height 27
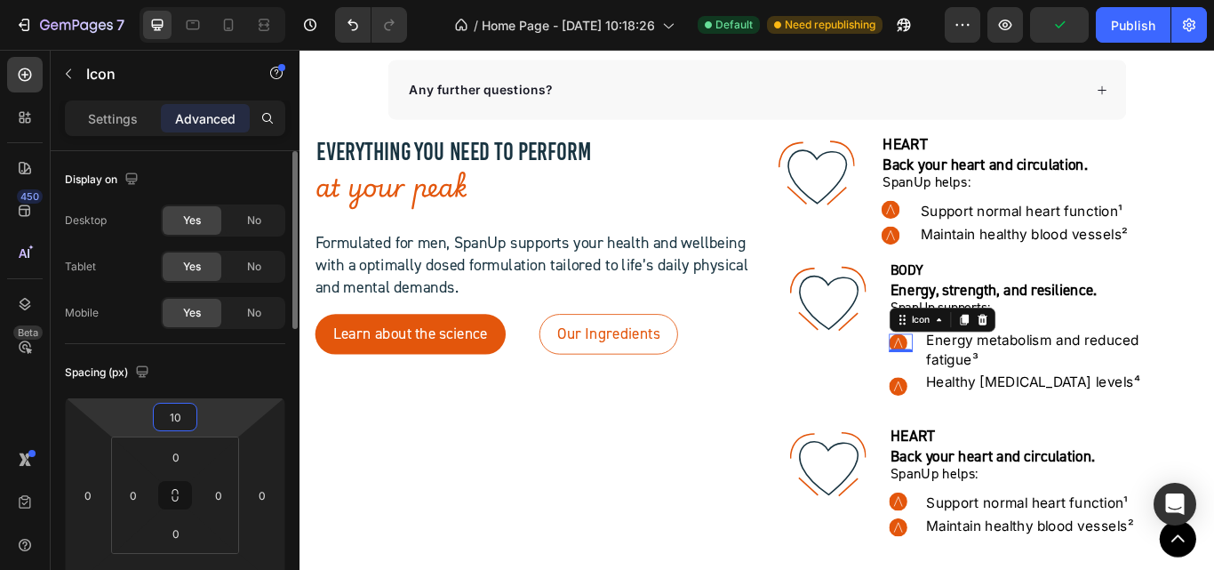
type input "1"
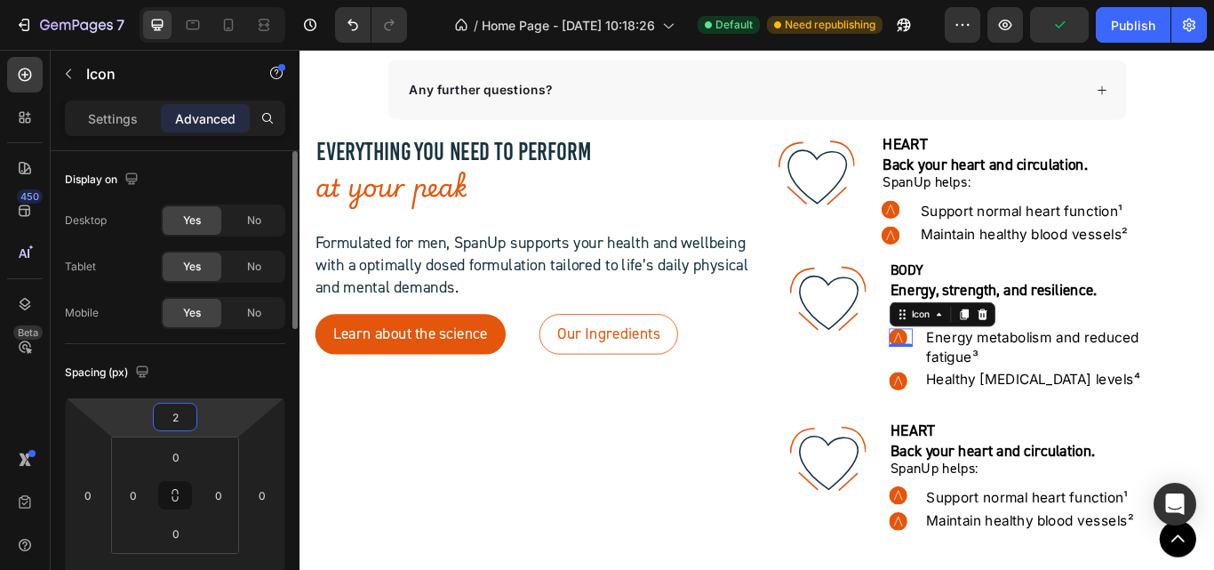
type input "20"
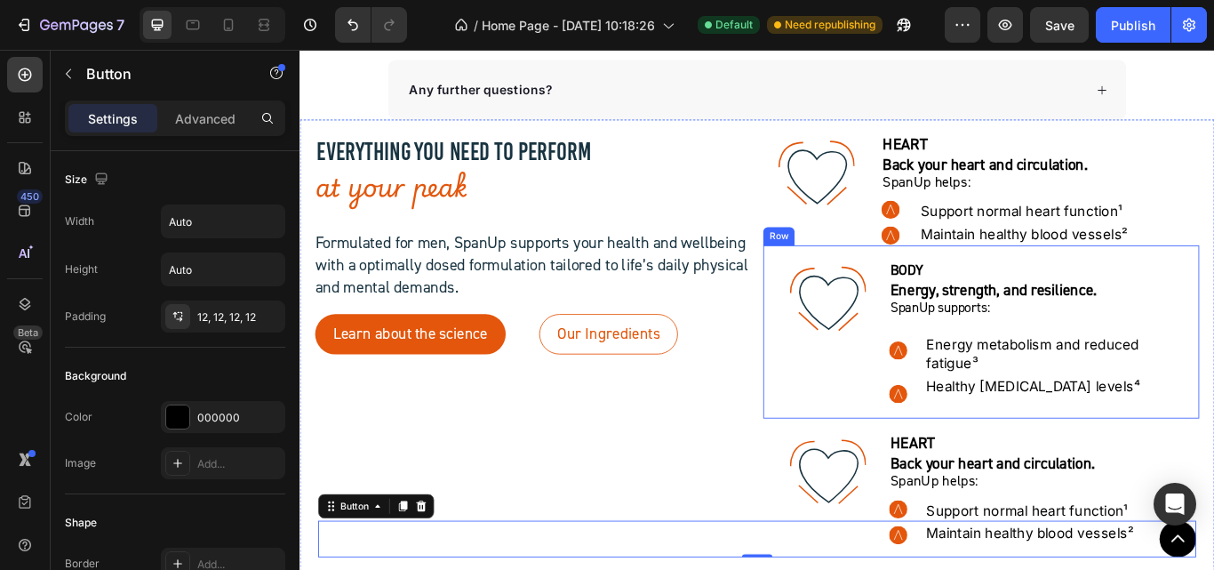
click at [986, 402] on circle at bounding box center [996, 400] width 21 height 21
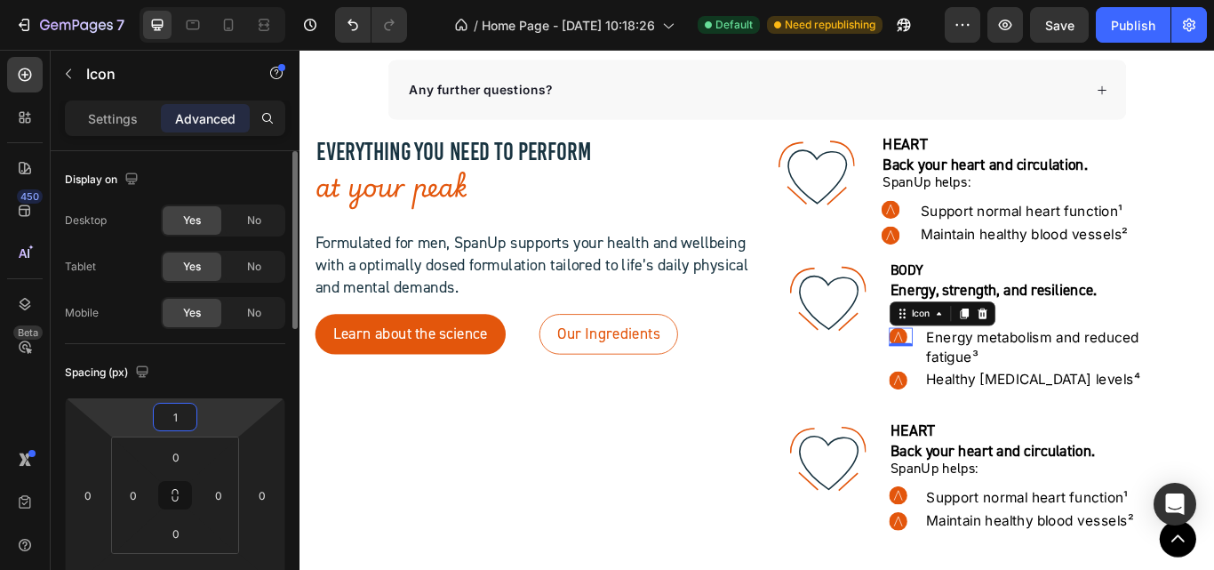
type input "10"
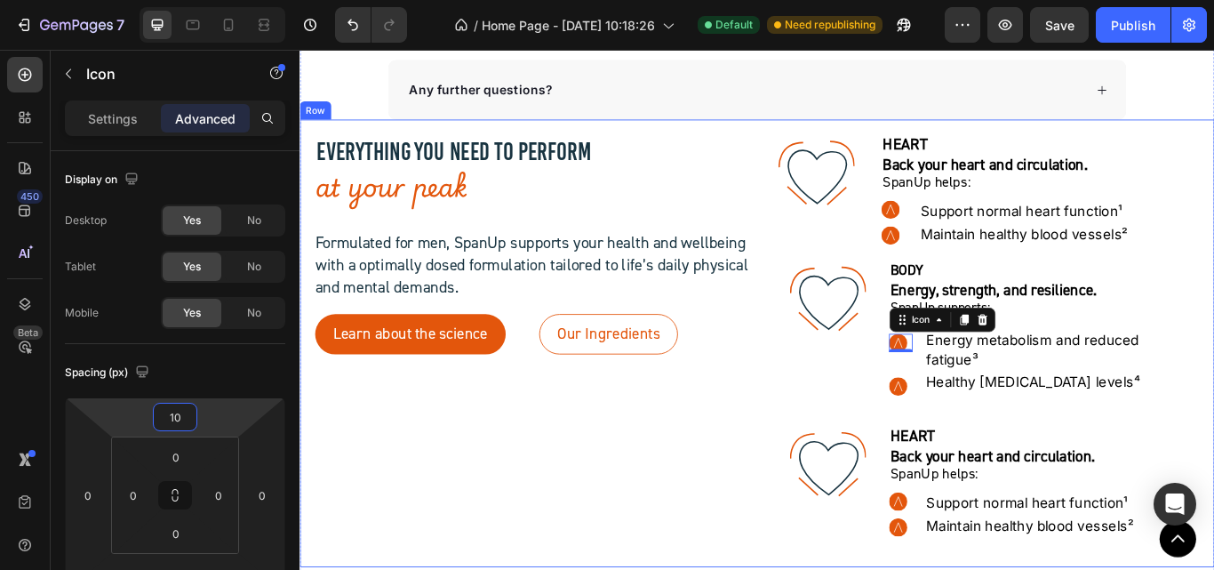
click at [805, 441] on div "EVERYTHING YOU NEED TO PERFORM Heading at your peak Heading Formulated for men,…" at bounding box center [571, 392] width 508 height 486
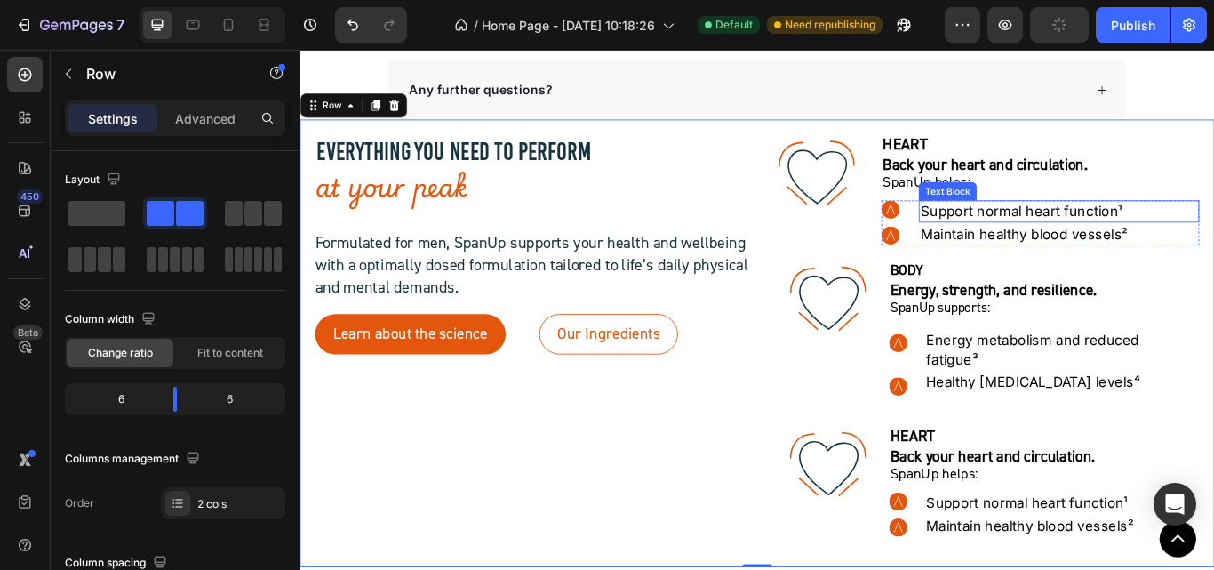
click at [1058, 235] on p "Support normal heart function¹" at bounding box center [1184, 238] width 323 height 22
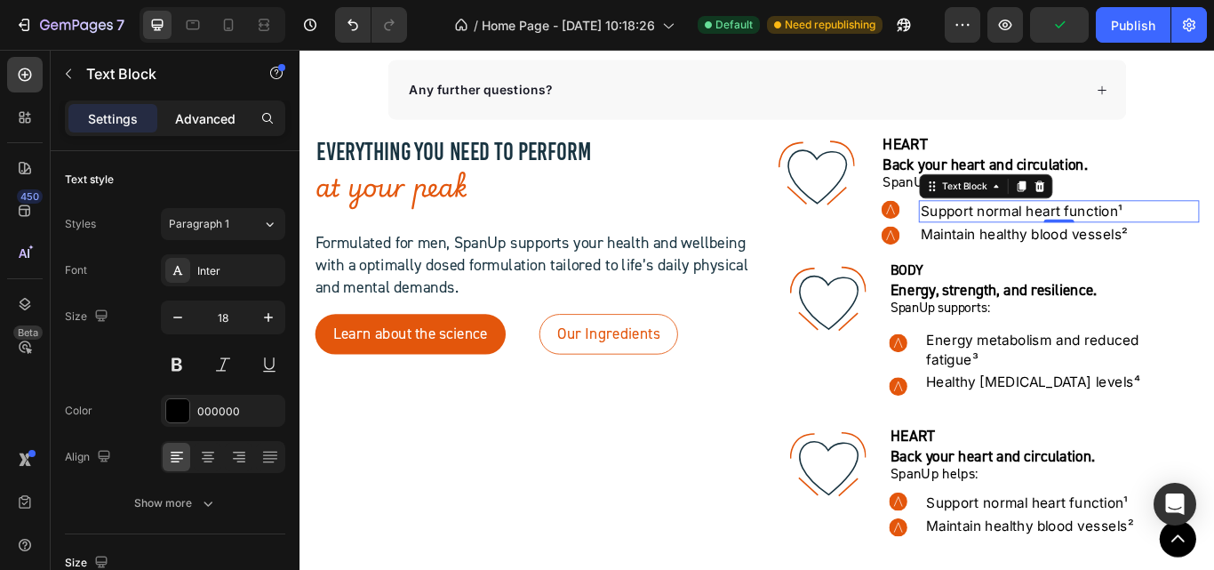
click at [203, 122] on p "Advanced" at bounding box center [205, 118] width 60 height 19
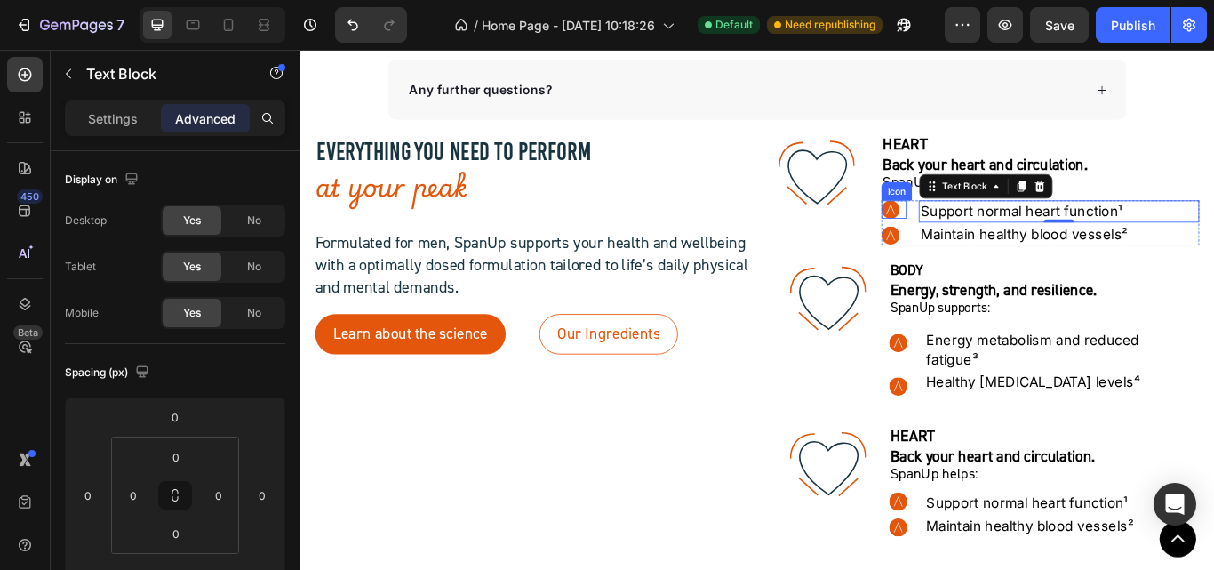
click at [981, 243] on circle at bounding box center [988, 236] width 21 height 21
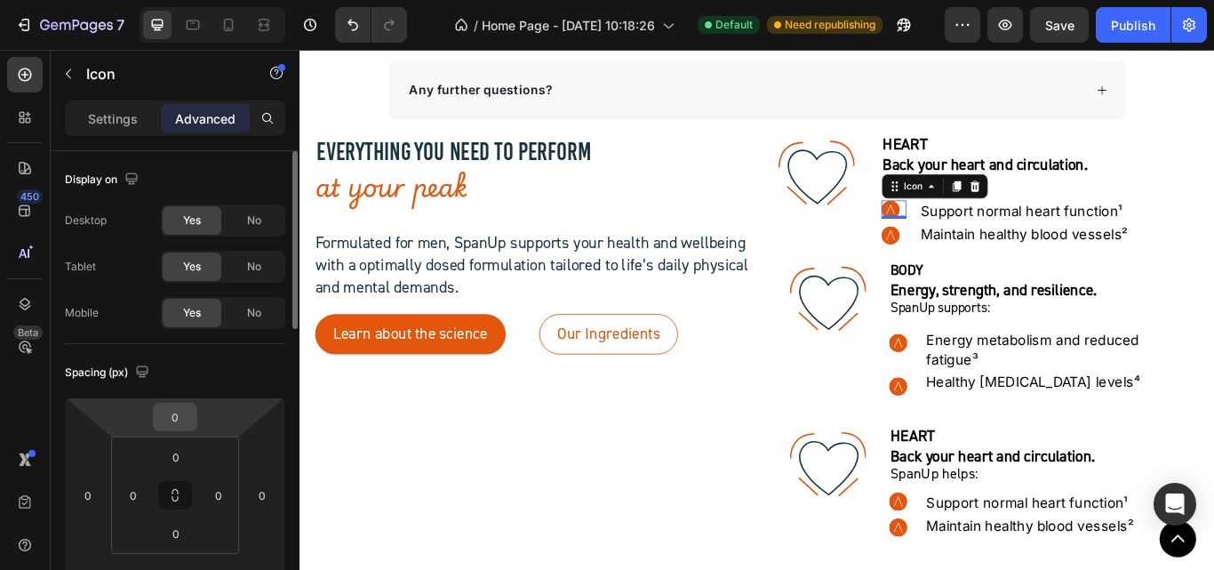
click at [168, 420] on input "0" at bounding box center [175, 416] width 36 height 27
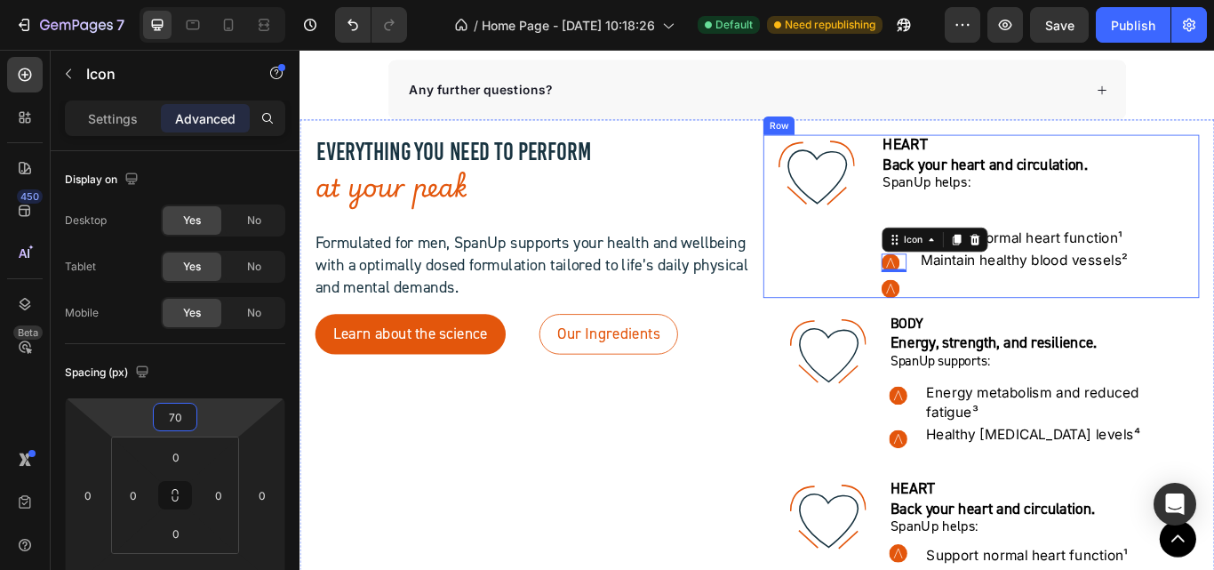
type input "7"
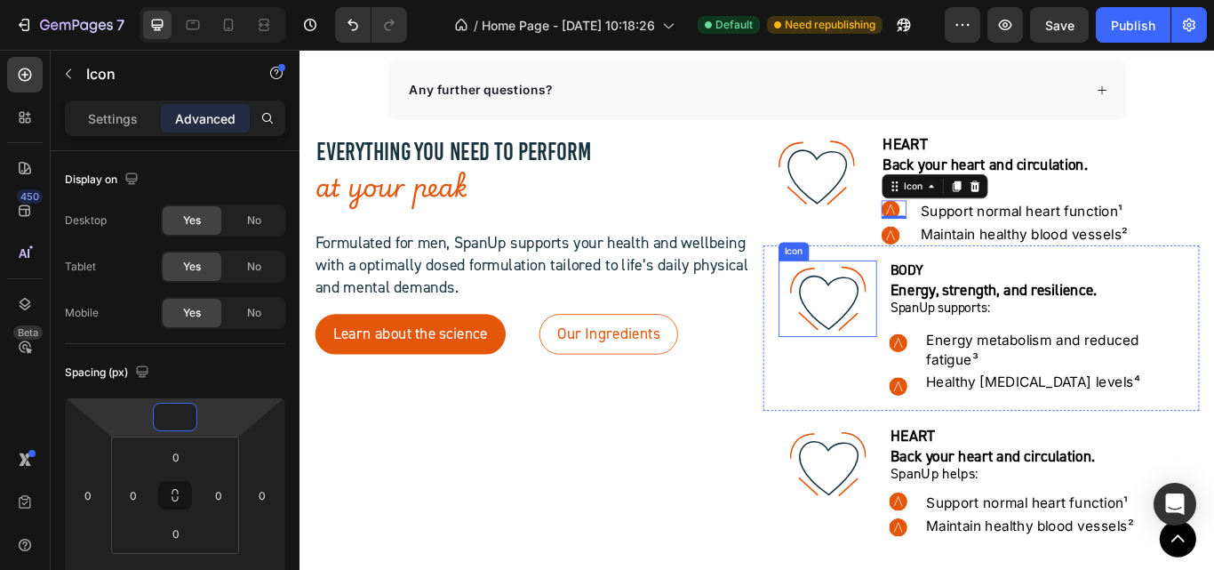
type input "5"
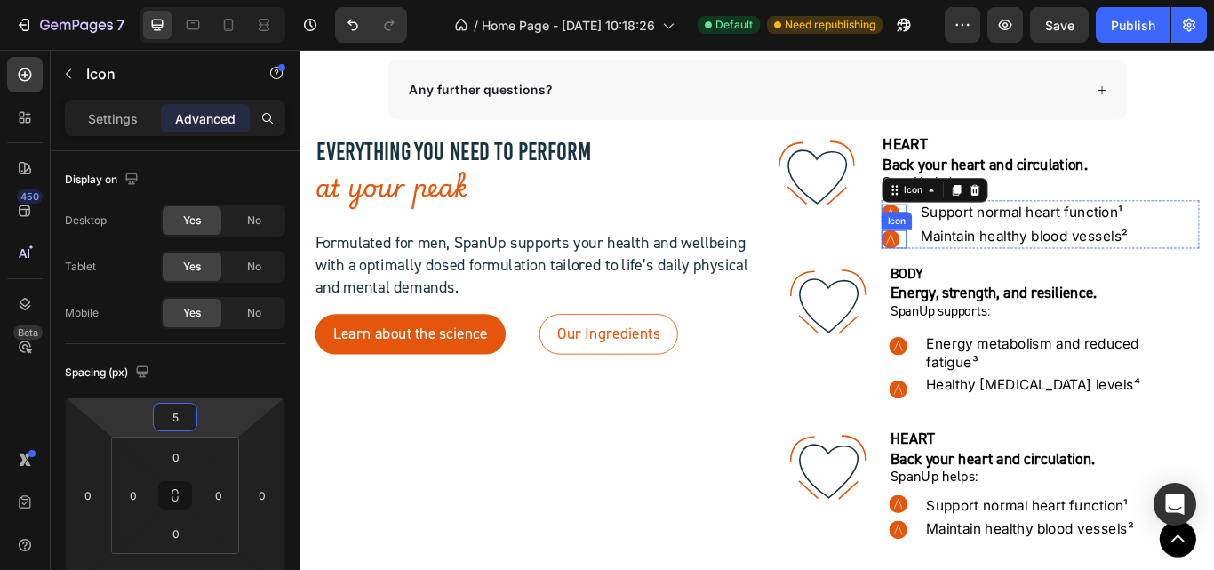
click at [986, 275] on circle at bounding box center [988, 270] width 21 height 21
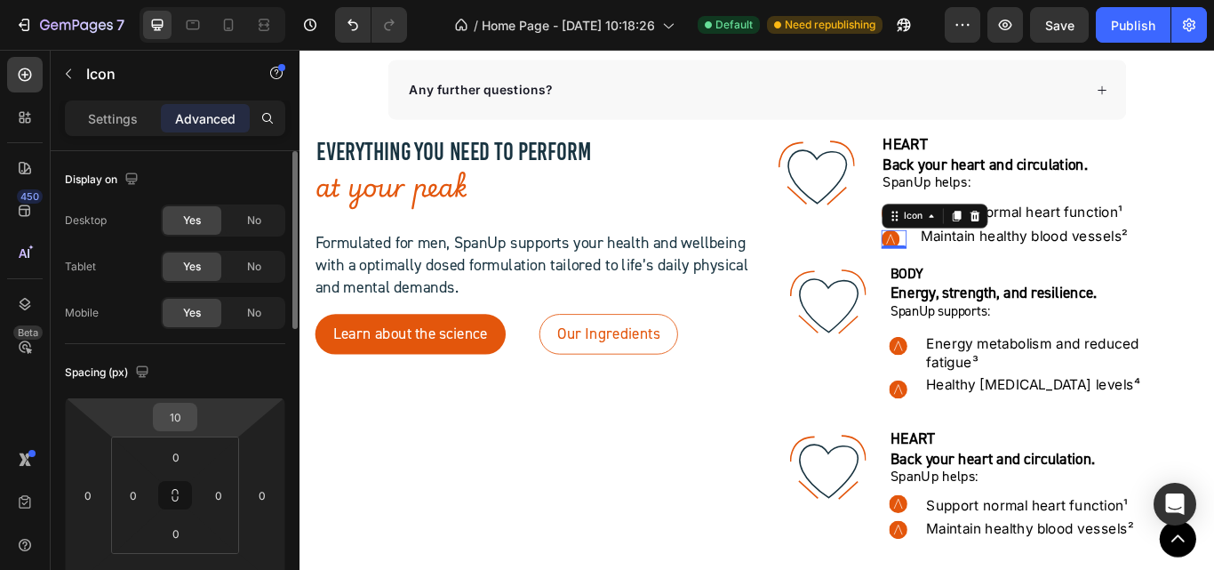
click at [181, 418] on input "10" at bounding box center [175, 416] width 36 height 27
click at [181, 417] on input "10" at bounding box center [175, 416] width 36 height 27
type input "5"
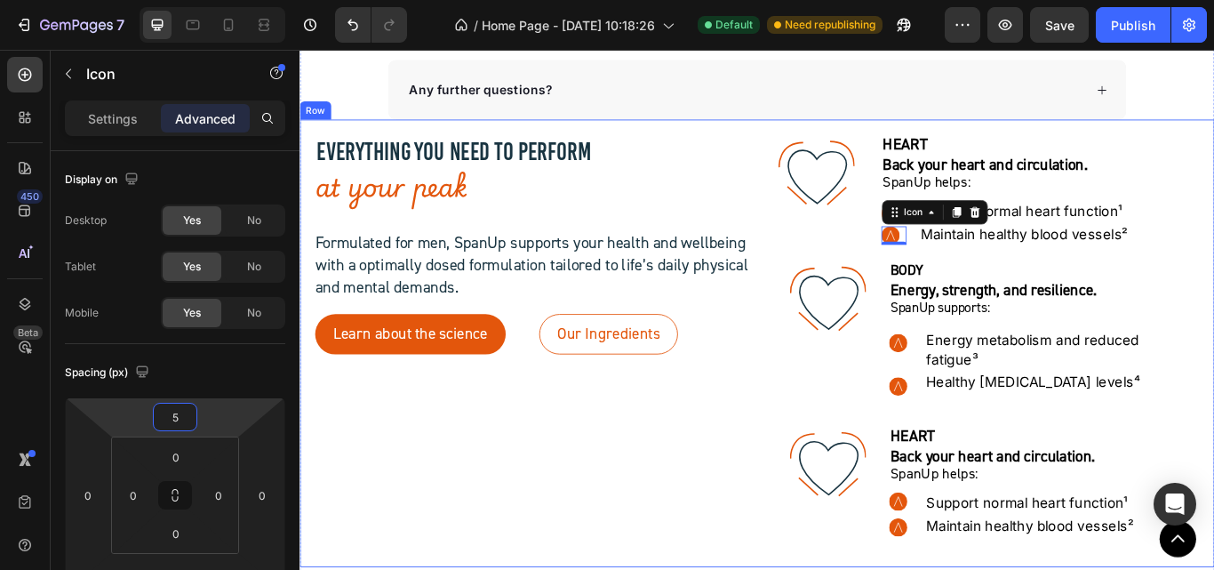
click at [614, 544] on div "EVERYTHING YOU NEED TO PERFORM Heading at your peak Heading Formulated for men,…" at bounding box center [571, 392] width 508 height 486
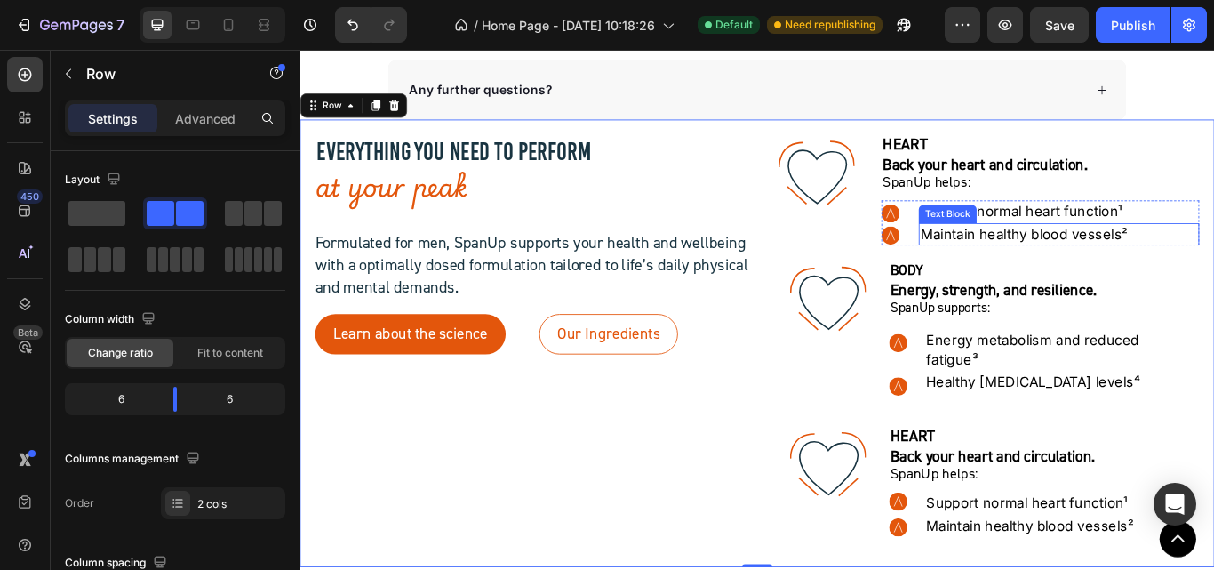
click at [1023, 262] on p "Maintain healthy blood vessels²" at bounding box center [1184, 265] width 323 height 22
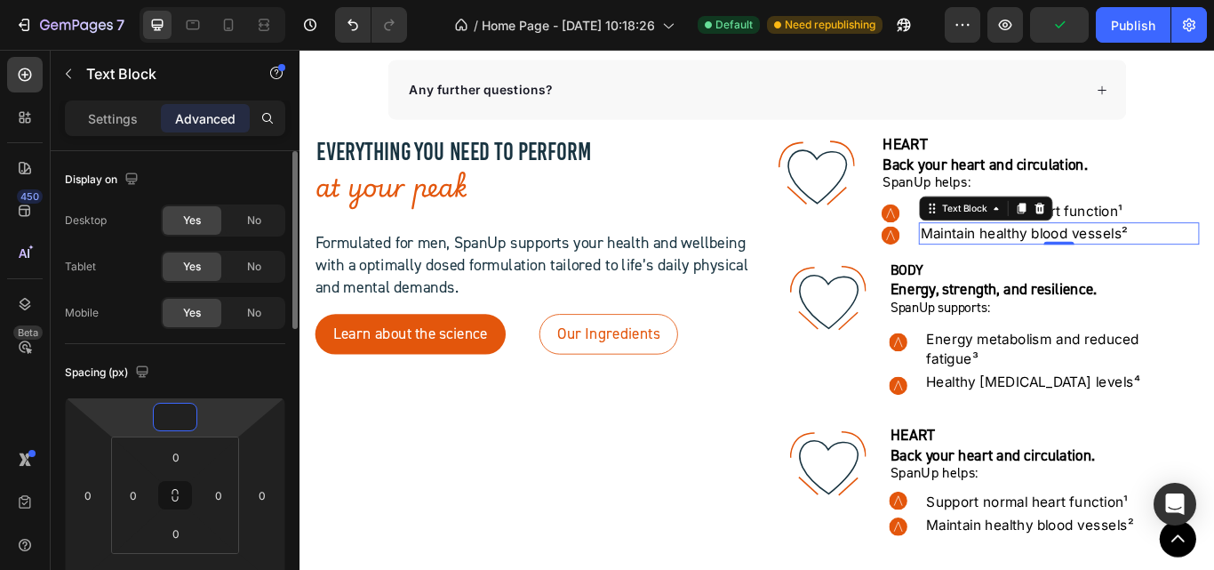
click at [177, 421] on input "number" at bounding box center [175, 416] width 36 height 27
type input "5"
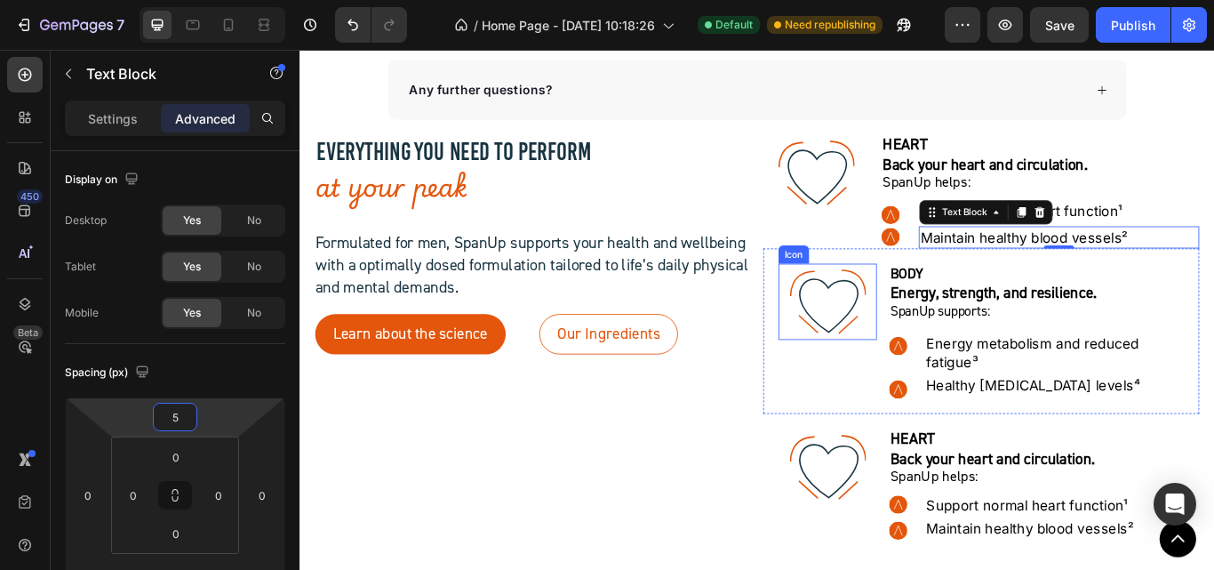
click at [871, 356] on icon ".id581902711654449760 .str0 {stroke:#193441;stroke-width:3.1;stroke-miterlimit:…" at bounding box center [915, 343] width 89 height 89
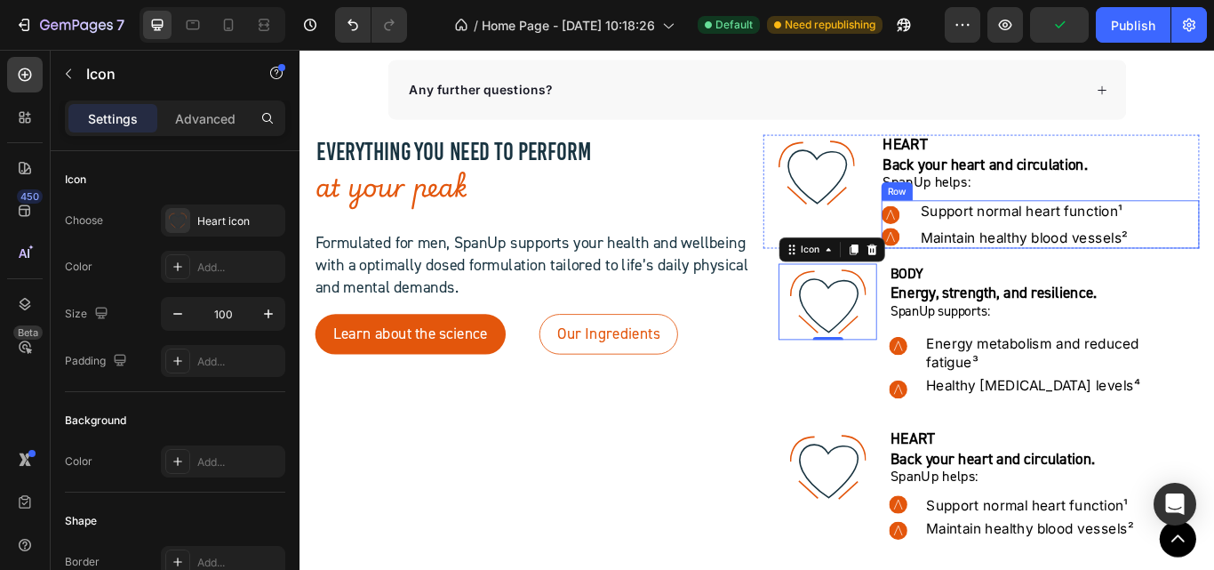
click at [1009, 247] on div ".id581906063121449920 .str0 {stroke:white;stroke-width:0.4;stroke-miterlimit:22…" at bounding box center [1163, 254] width 371 height 56
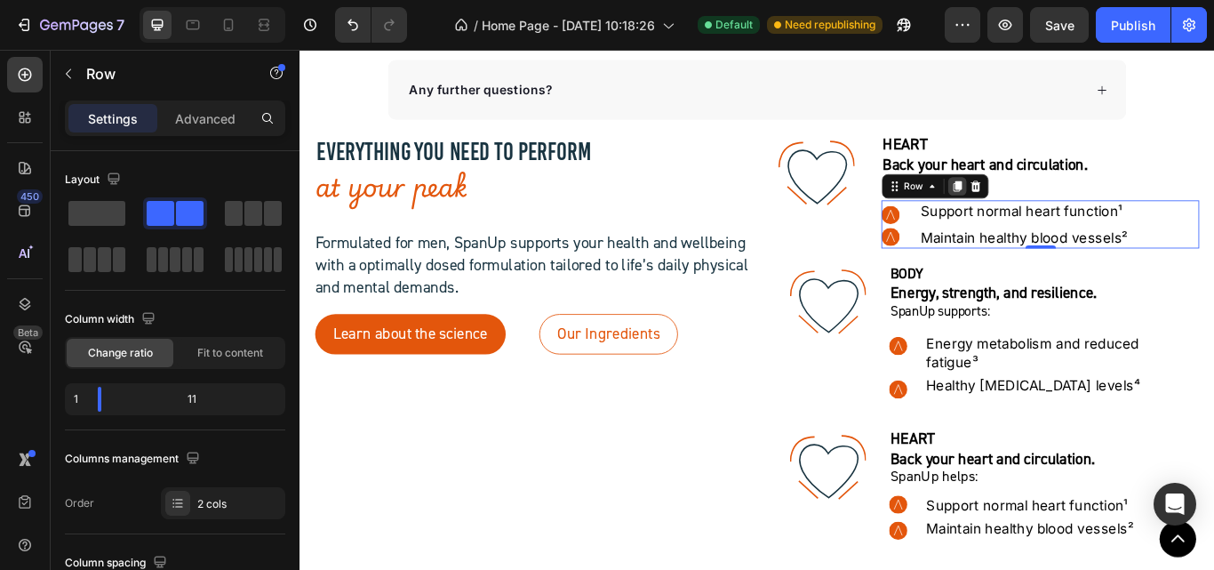
click at [1058, 214] on icon at bounding box center [1065, 209] width 14 height 14
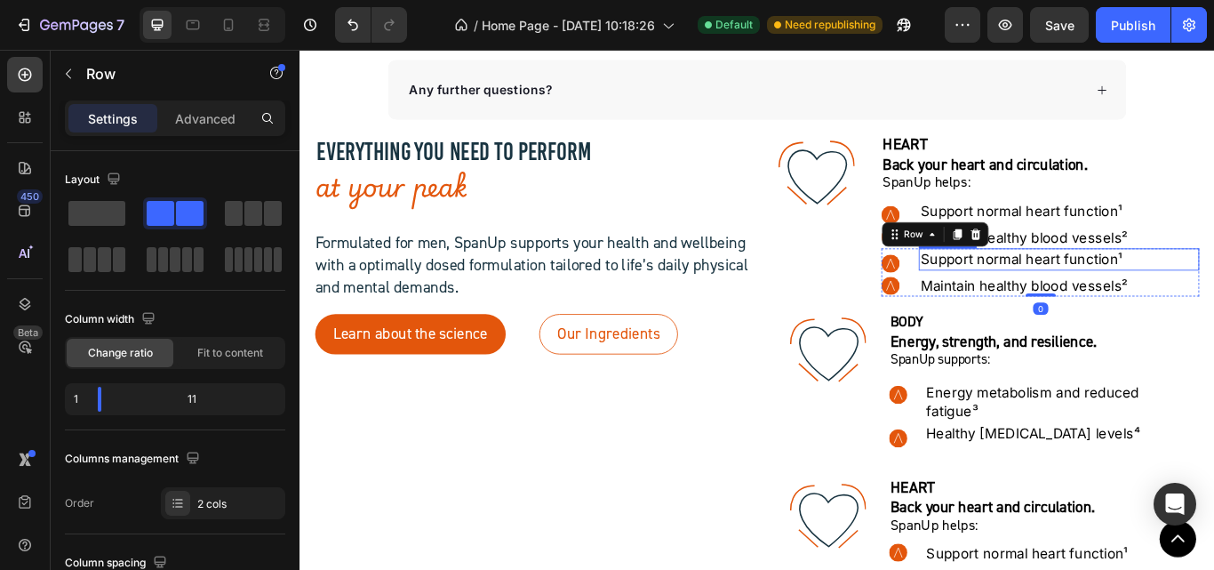
click at [1210, 301] on p "Support normal heart function¹" at bounding box center [1184, 294] width 323 height 22
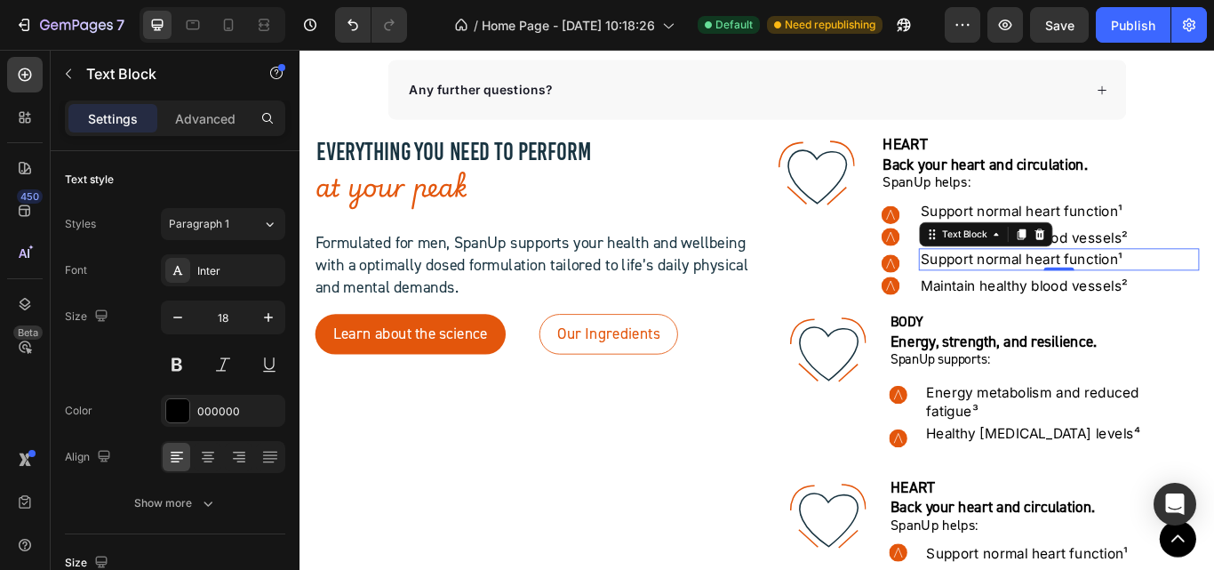
click at [1213, 293] on p "Support normal heart function¹" at bounding box center [1184, 294] width 323 height 22
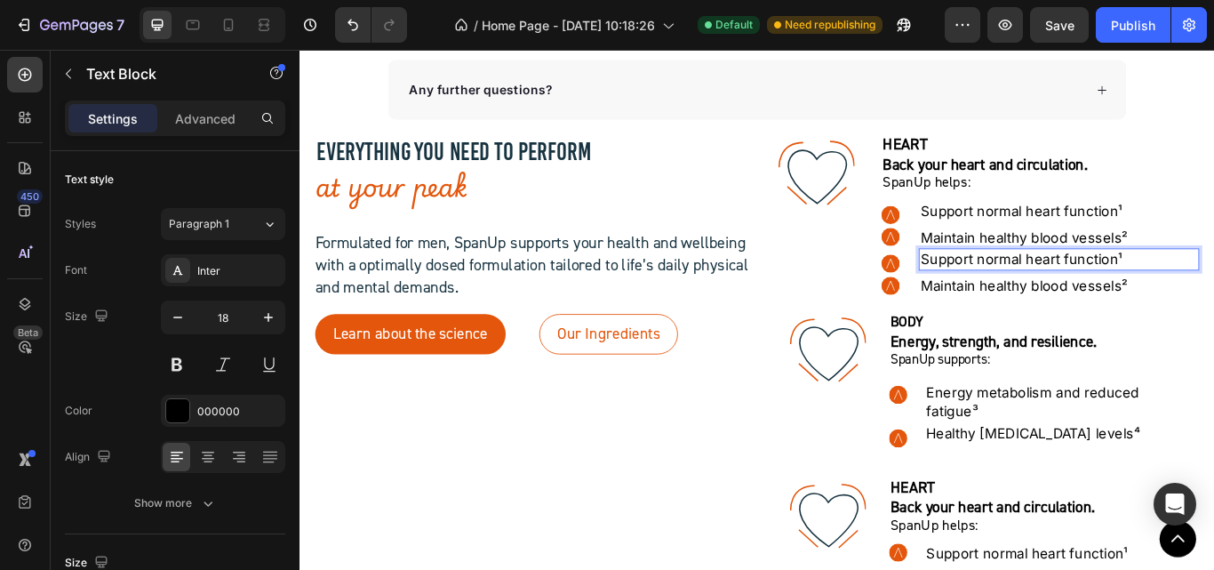
click at [1213, 293] on p "Support normal heart function¹" at bounding box center [1184, 294] width 323 height 22
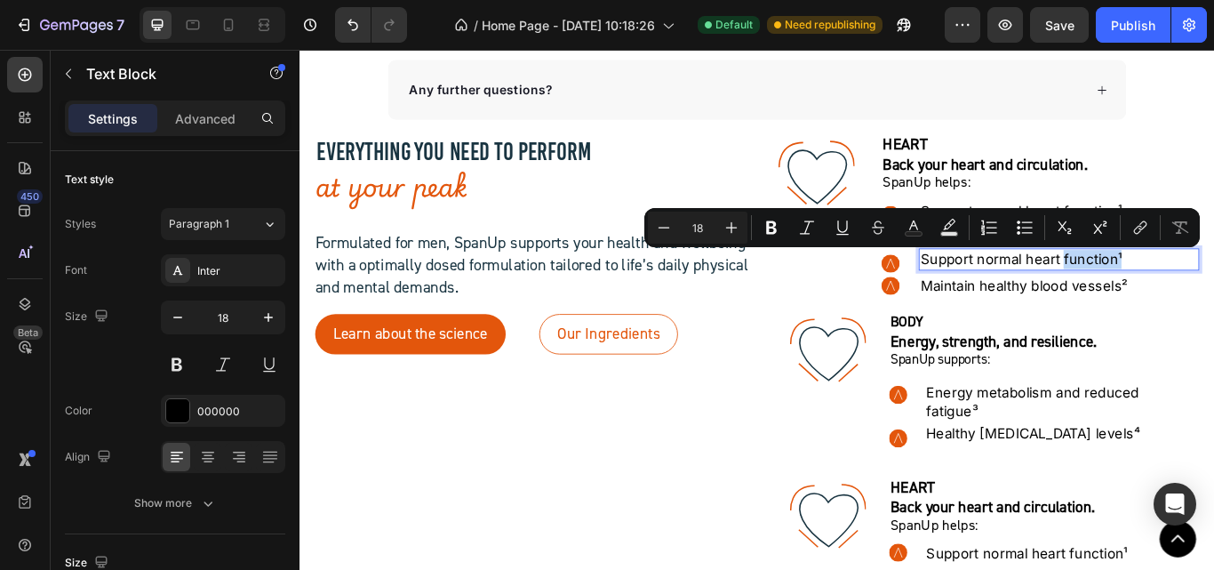
drag, startPoint x: 1251, startPoint y: 291, endPoint x: 1180, endPoint y: 284, distance: 71.4
click at [1180, 284] on p "Support normal heart function¹" at bounding box center [1184, 294] width 323 height 22
click at [1148, 293] on p "Support normal heart function¹" at bounding box center [1184, 294] width 323 height 22
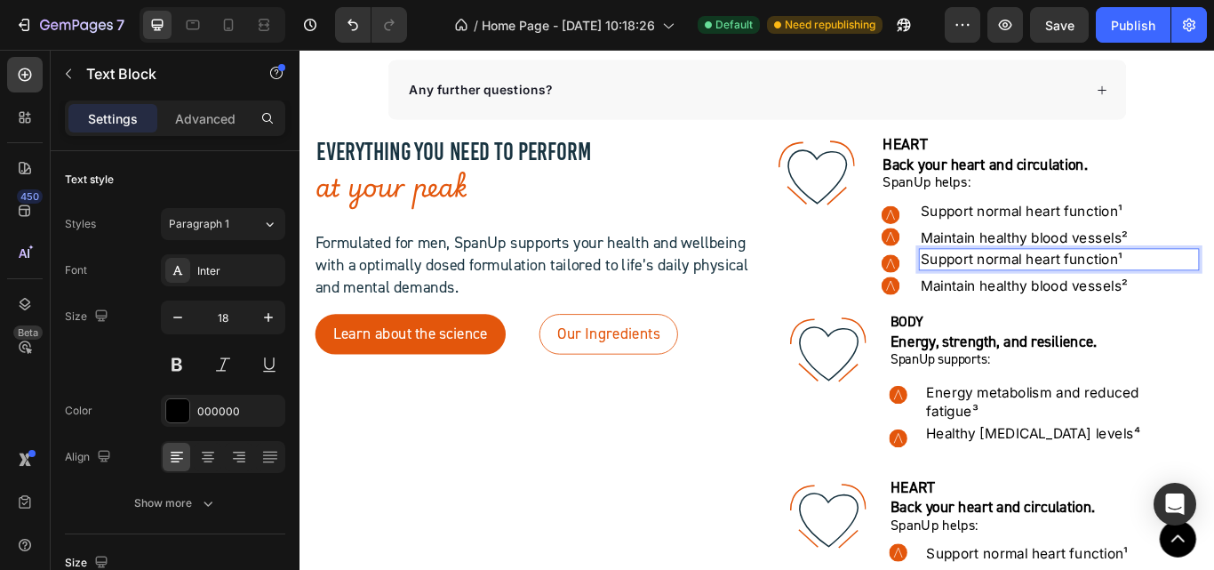
drag, startPoint x: 1148, startPoint y: 291, endPoint x: 1233, endPoint y: 297, distance: 85.5
click at [1213, 297] on p "Support normal heart function¹" at bounding box center [1184, 294] width 323 height 22
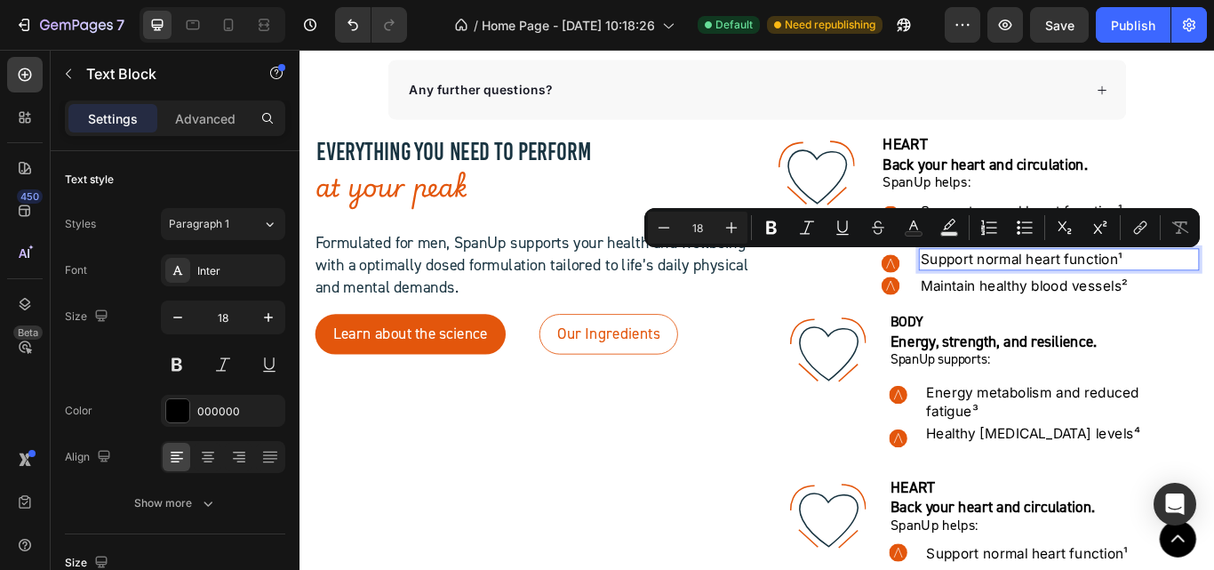
click at [1114, 284] on p "Support normal heart function¹" at bounding box center [1184, 294] width 323 height 22
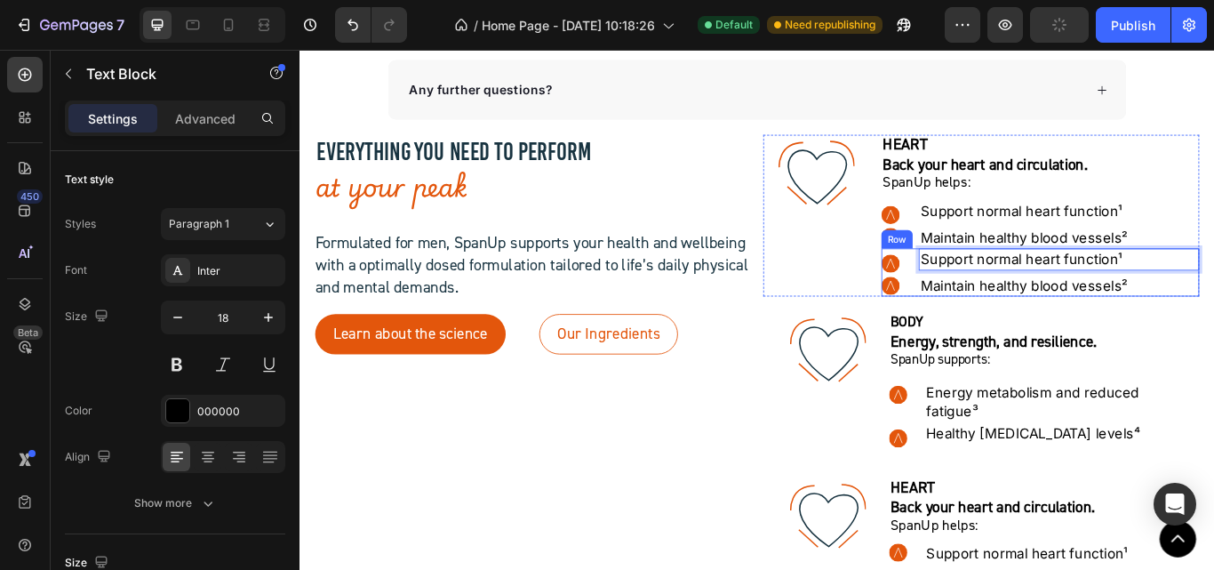
click at [982, 291] on circle at bounding box center [988, 299] width 21 height 21
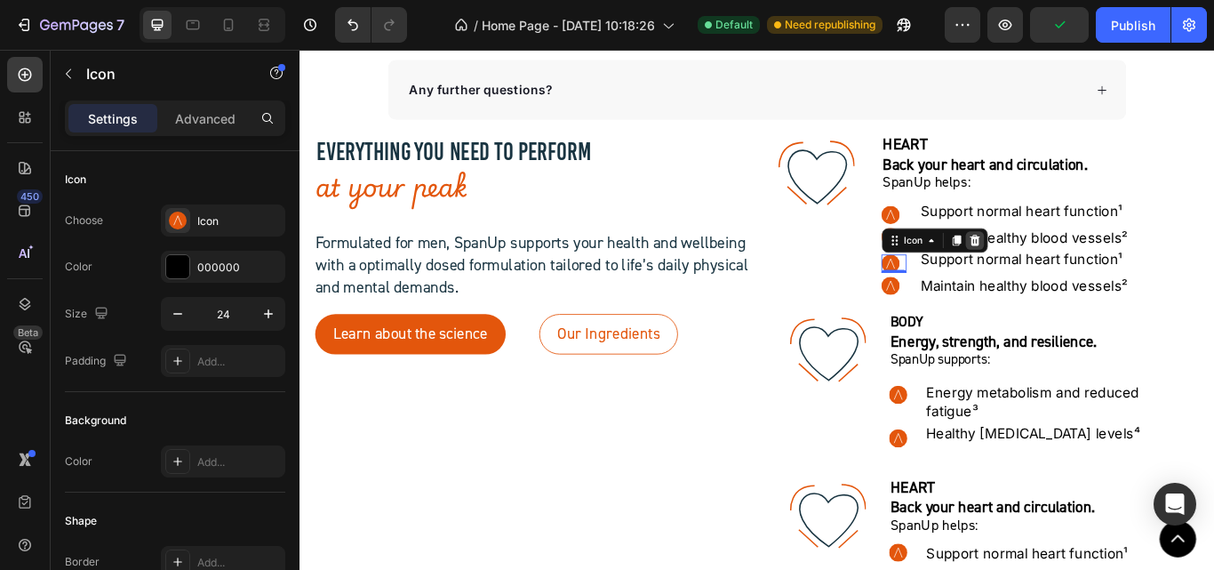
click at [1081, 275] on icon at bounding box center [1087, 272] width 12 height 12
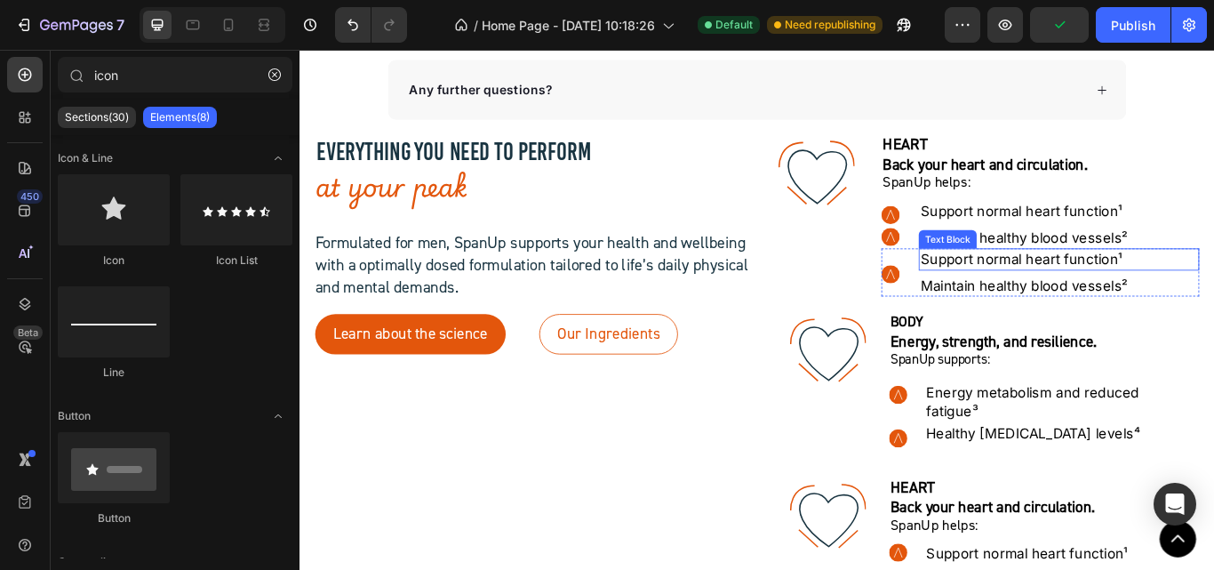
click at [1061, 302] on p "Support normal heart function¹" at bounding box center [1184, 294] width 323 height 22
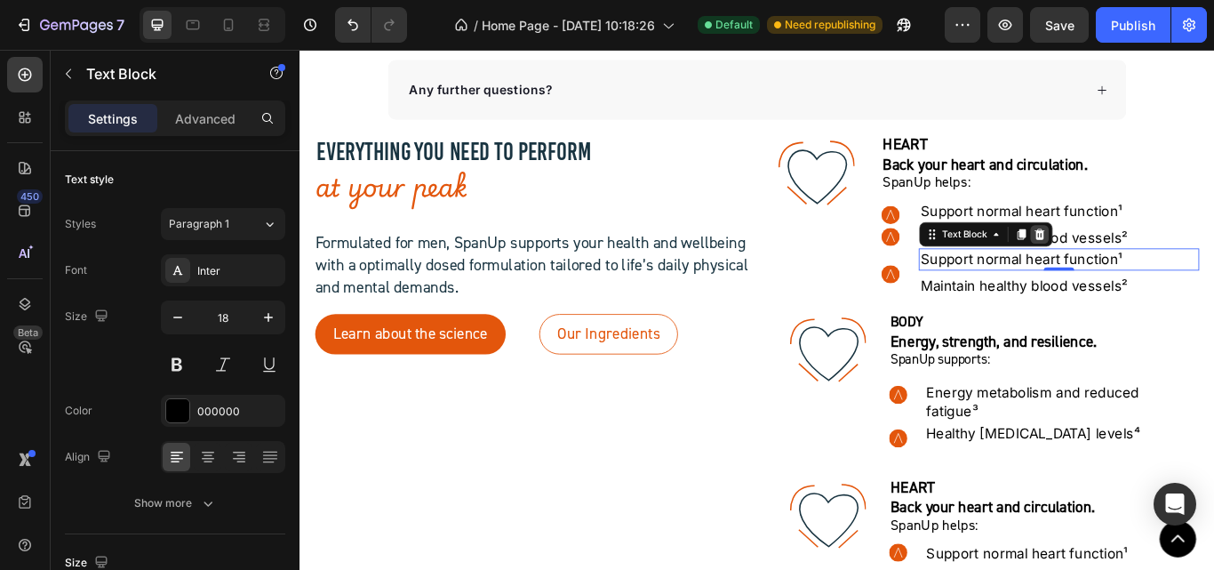
click at [1152, 272] on div at bounding box center [1161, 264] width 21 height 21
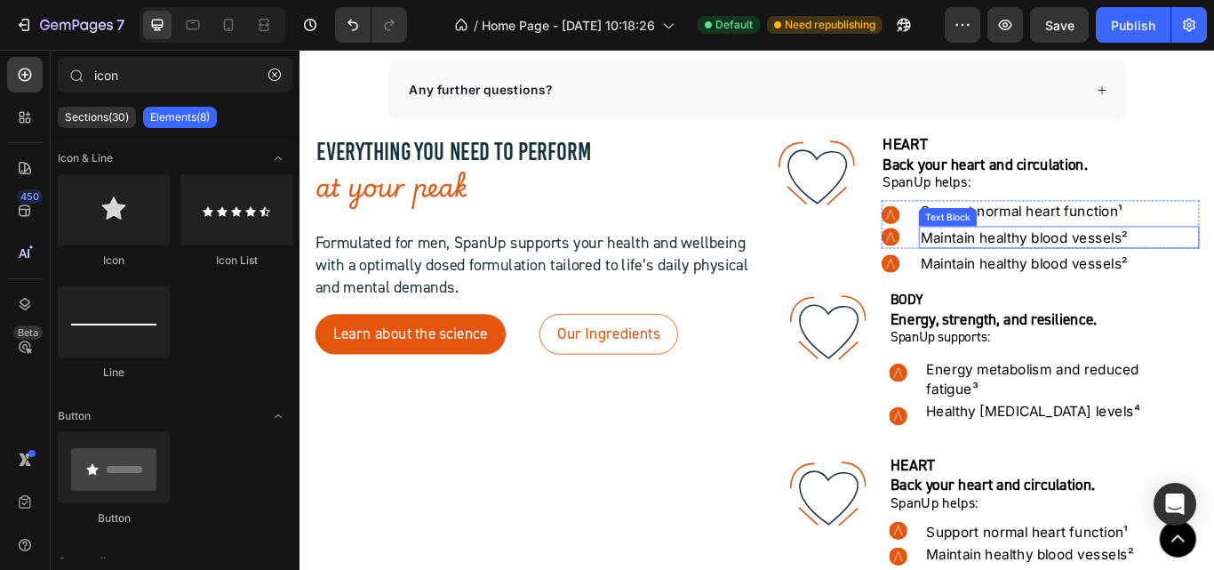
click at [1034, 266] on p "Maintain healthy blood vessels²" at bounding box center [1184, 269] width 323 height 22
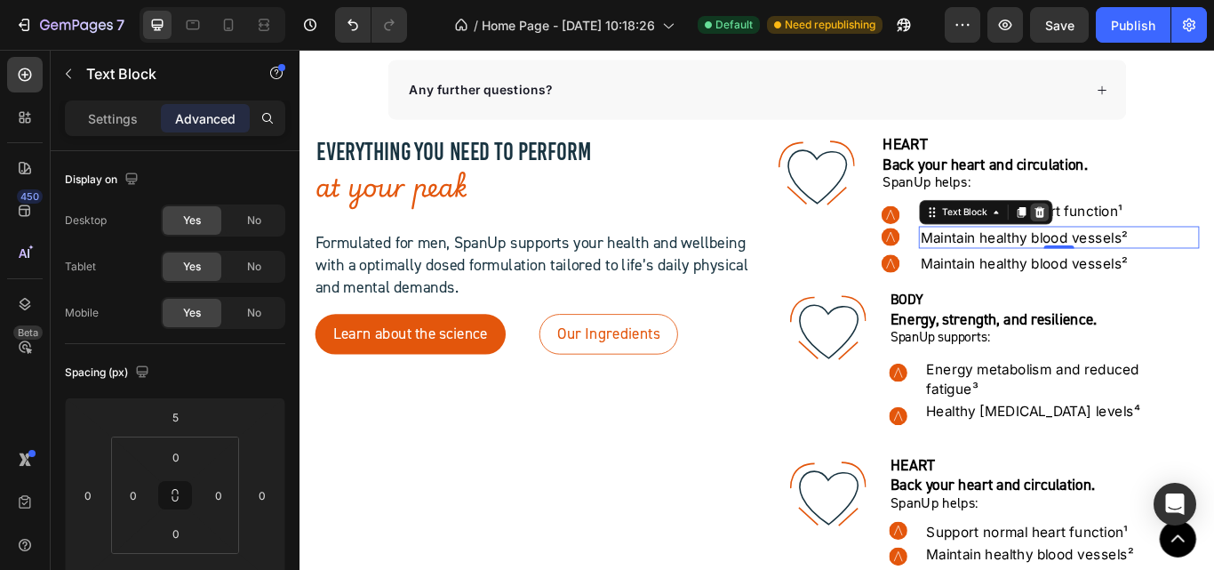
click at [1156, 241] on icon at bounding box center [1162, 239] width 12 height 12
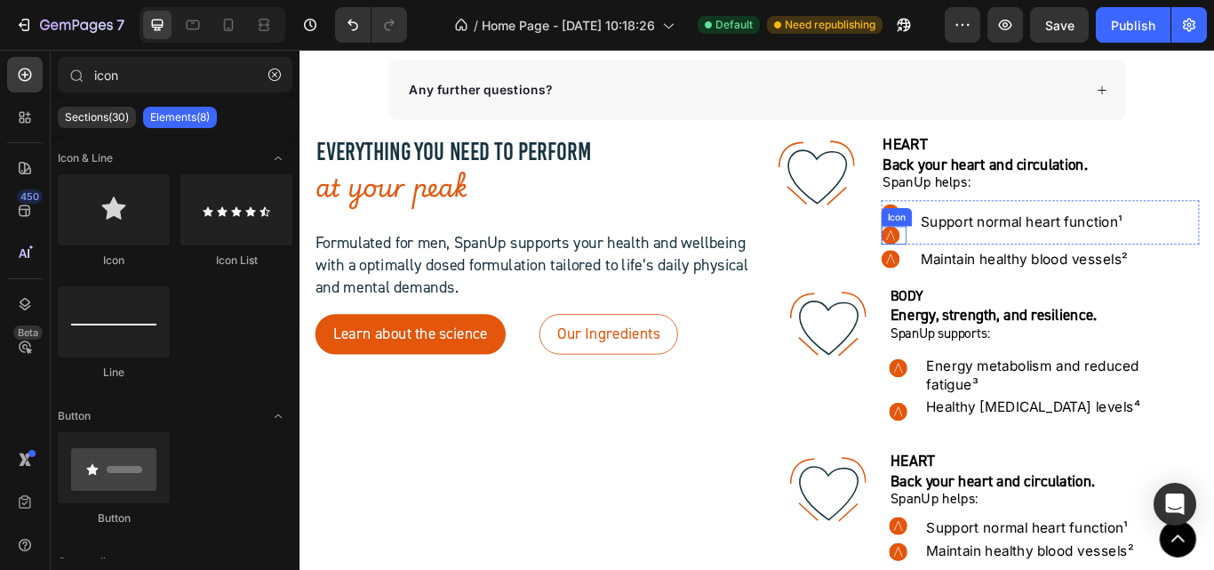
click at [984, 268] on circle at bounding box center [988, 266] width 21 height 21
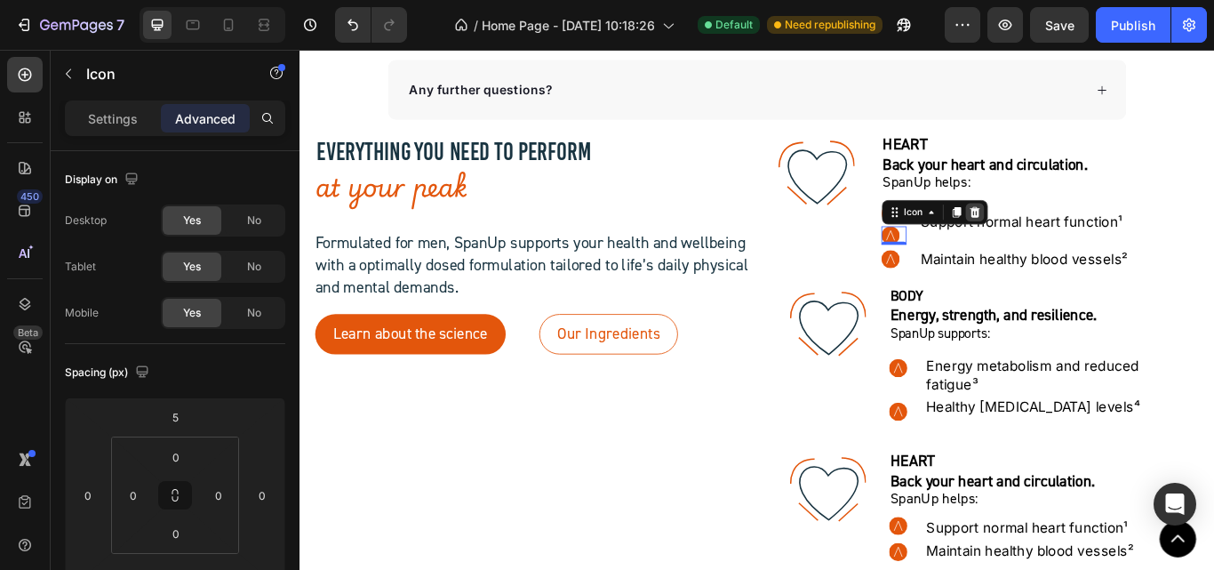
click at [1081, 244] on icon at bounding box center [1087, 238] width 12 height 12
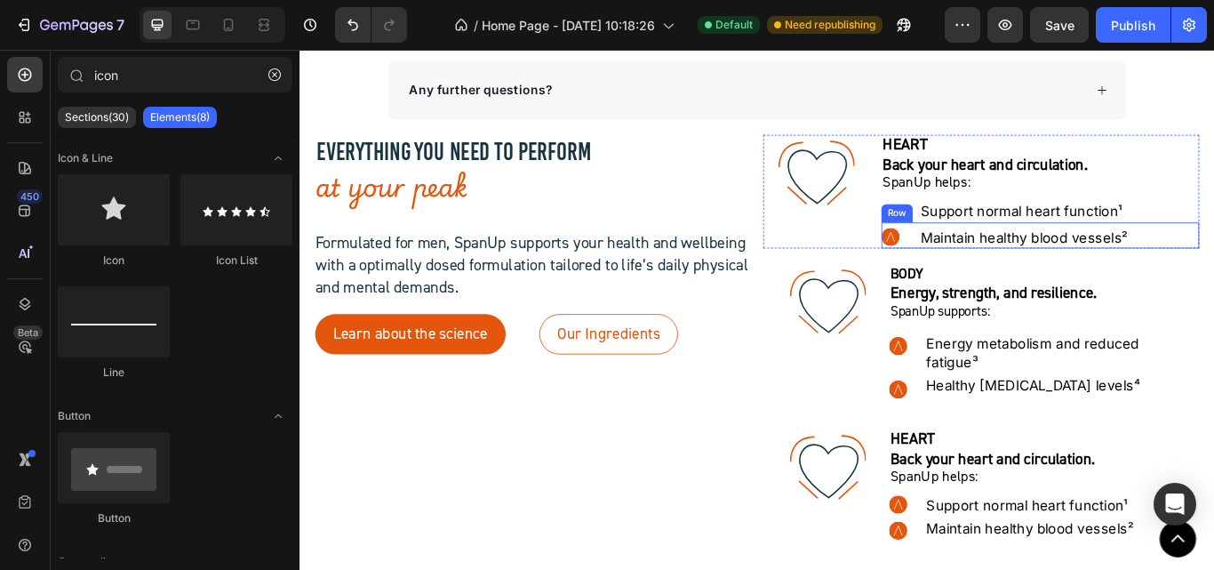
click at [1001, 266] on div ".id581906063121449920 .str0 {stroke:white;stroke-width:0.4;stroke-miterlimit:22…" at bounding box center [1163, 266] width 371 height 30
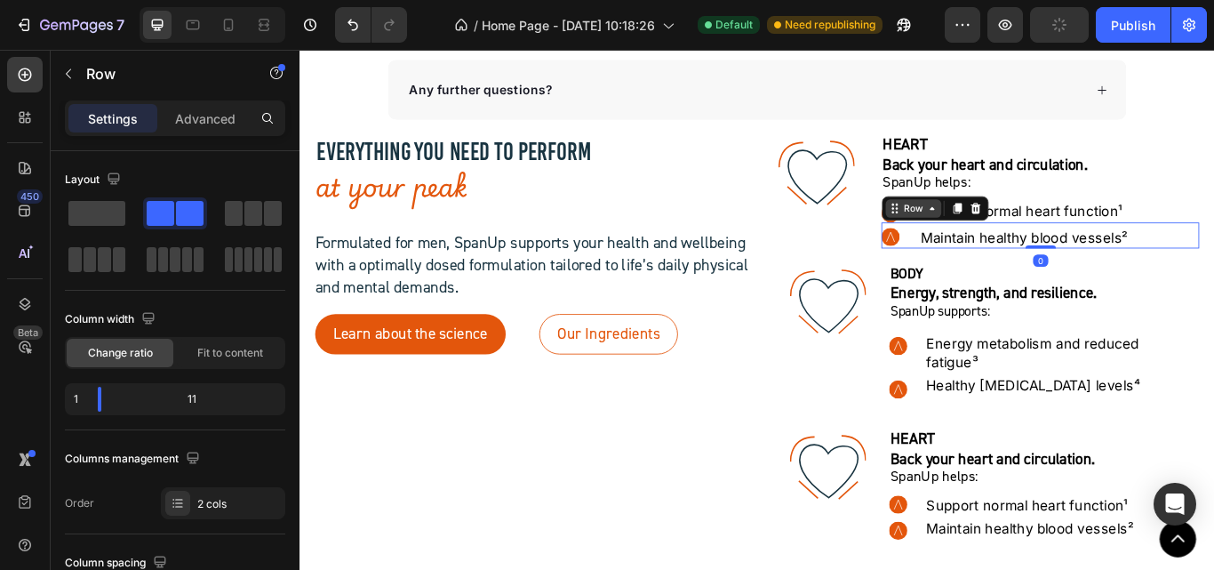
click at [1002, 235] on div "Row" at bounding box center [1014, 235] width 29 height 16
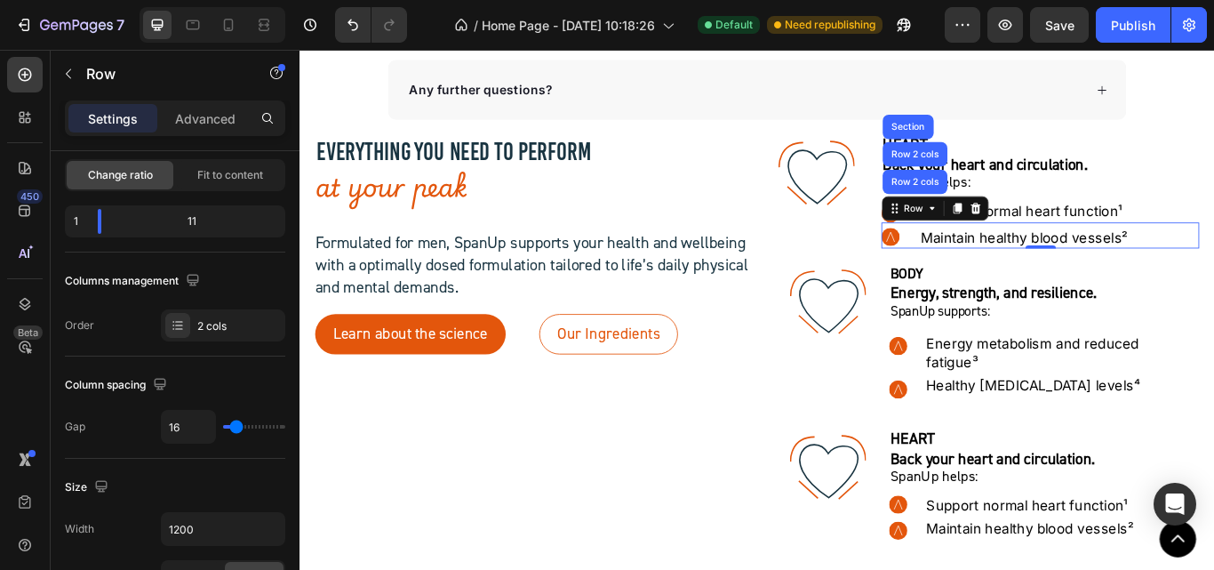
scroll to position [444, 0]
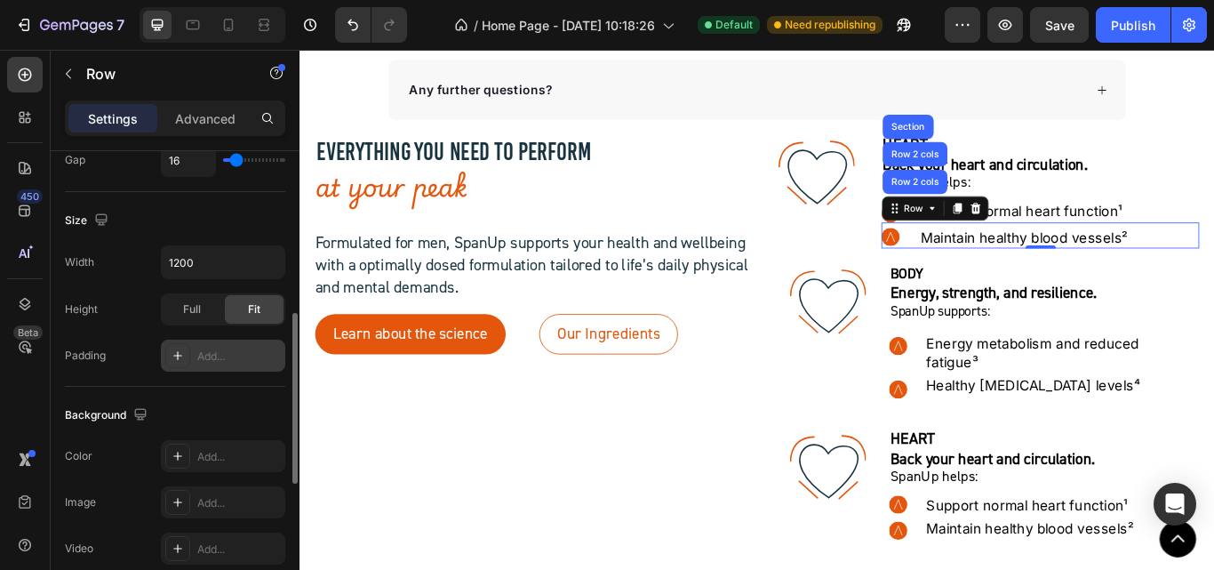
click at [227, 356] on div "Add..." at bounding box center [239, 356] width 84 height 16
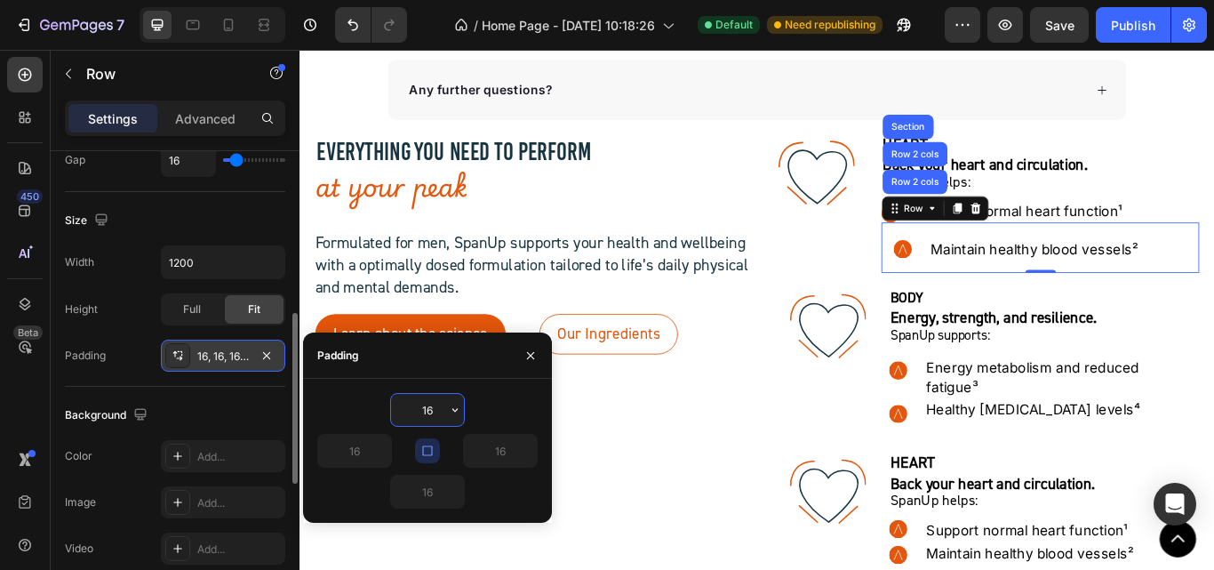
type input "5"
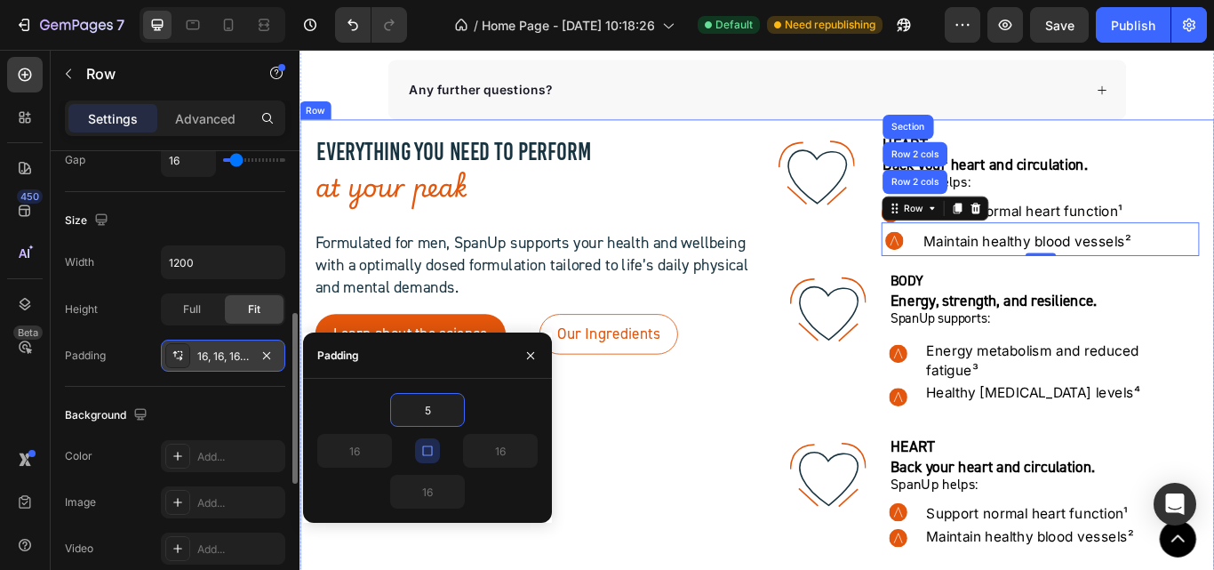
click at [666, 463] on div "EVERYTHING YOU NEED TO PERFORM Heading at your peak Heading Formulated for men,…" at bounding box center [571, 398] width 508 height 499
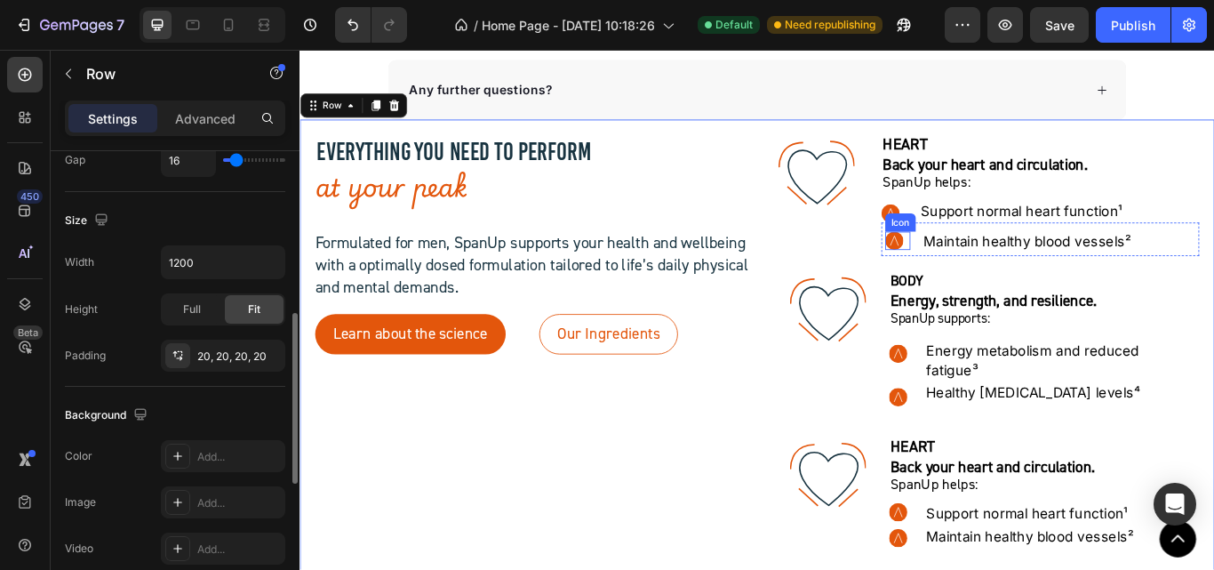
click at [993, 273] on circle at bounding box center [992, 272] width 21 height 21
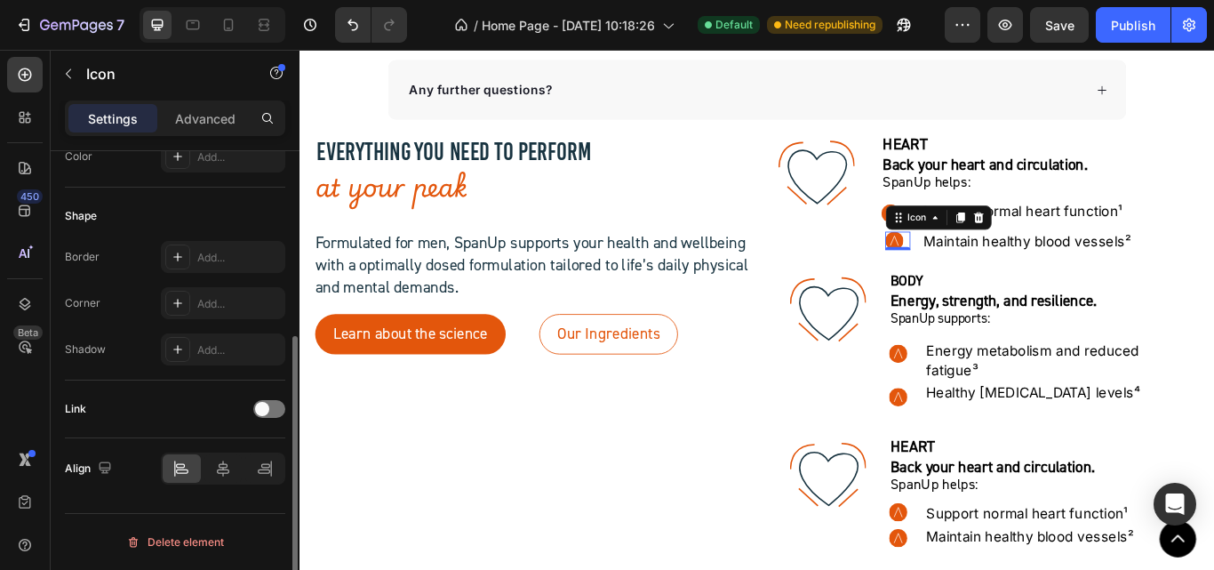
scroll to position [0, 0]
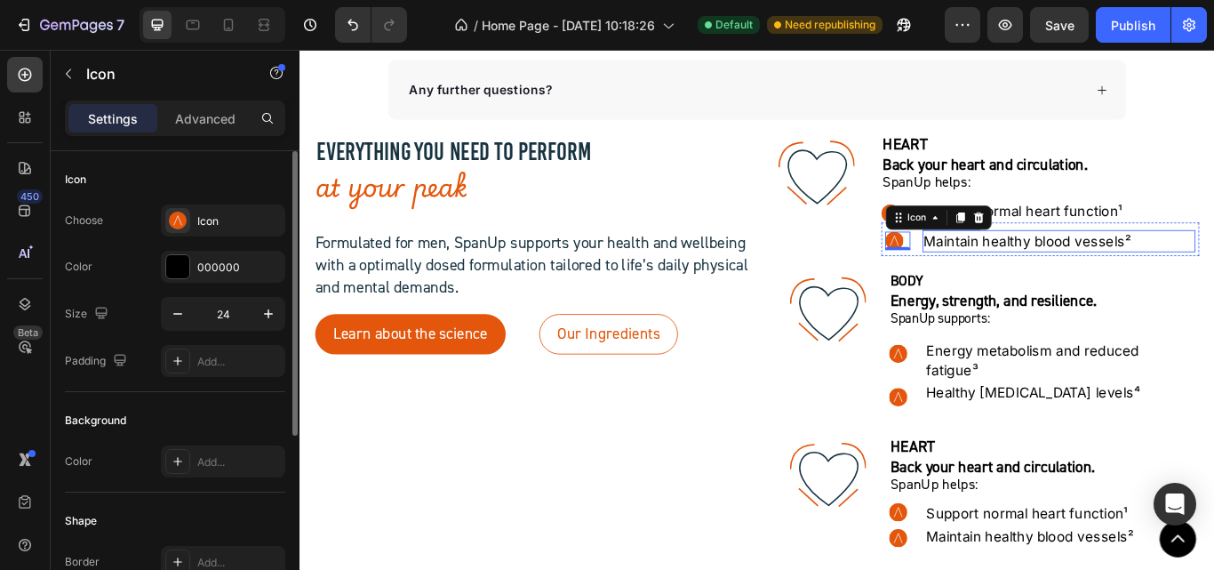
click at [1033, 271] on p "Maintain healthy blood vessels²" at bounding box center [1184, 273] width 315 height 22
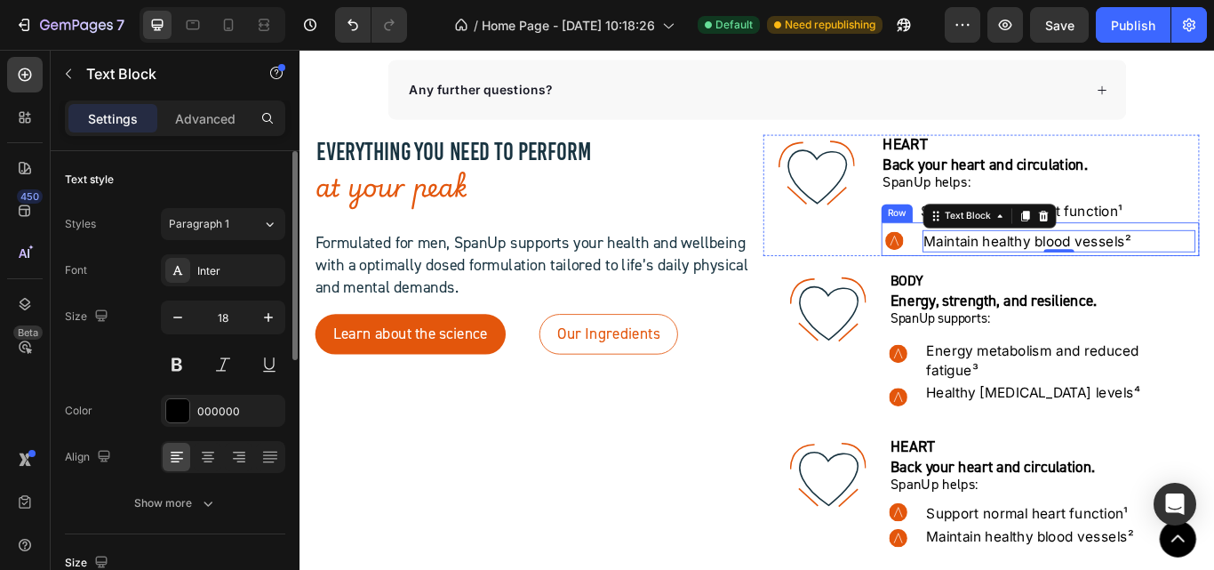
click at [1009, 268] on div ".id581906063121449920 .str0 {stroke:white;stroke-width:0.4;stroke-miterlimit:22…" at bounding box center [1163, 270] width 371 height 39
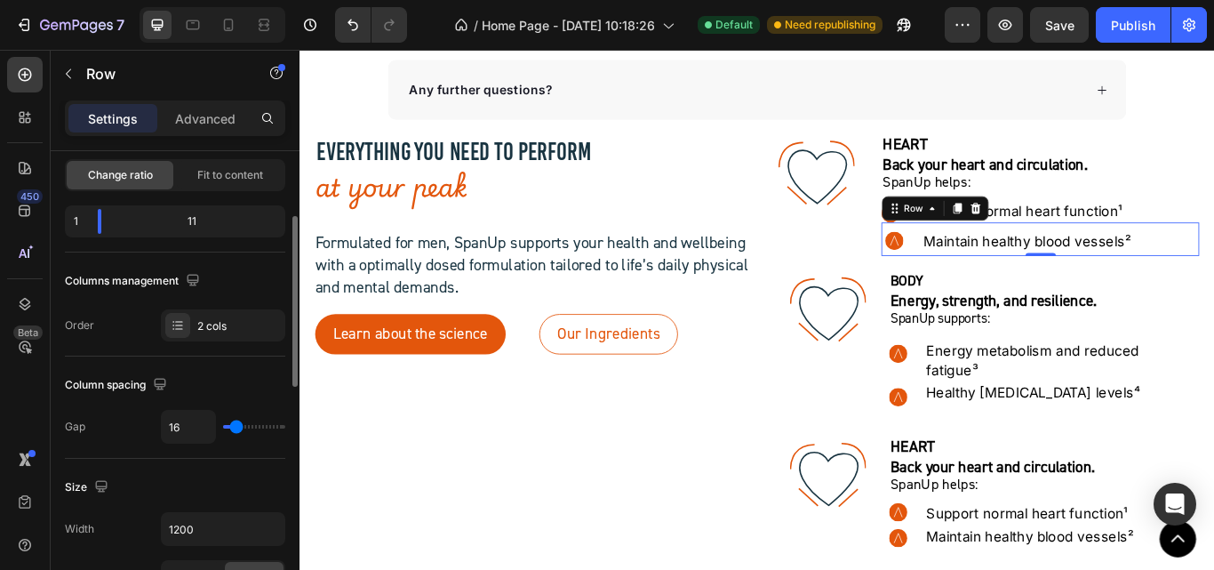
scroll to position [444, 0]
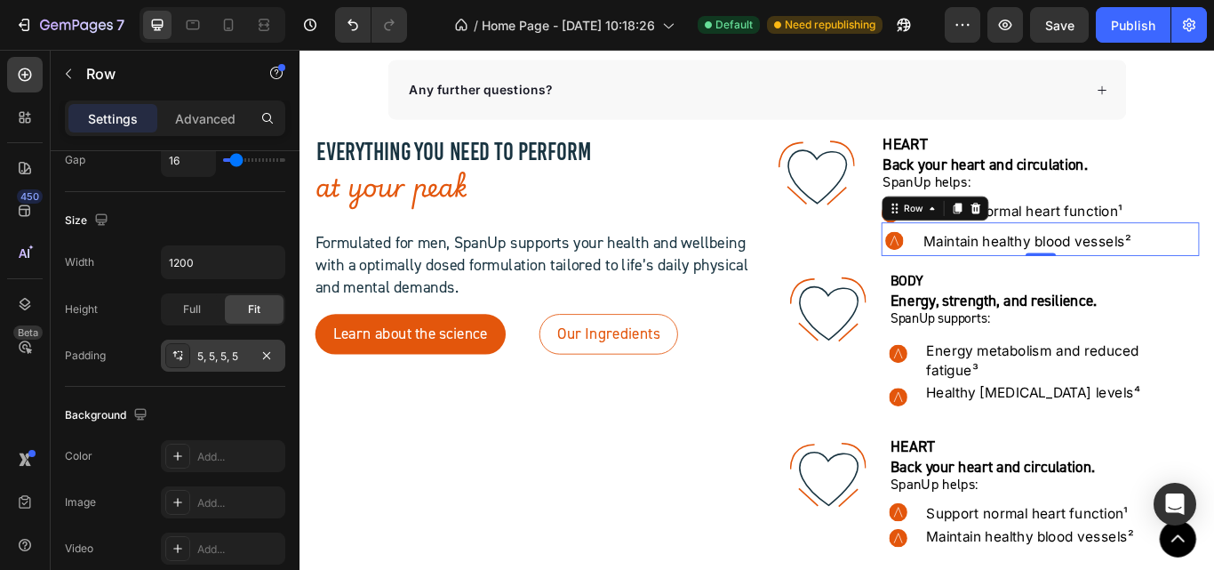
click at [219, 355] on div "5, 5, 5, 5" at bounding box center [223, 356] width 52 height 16
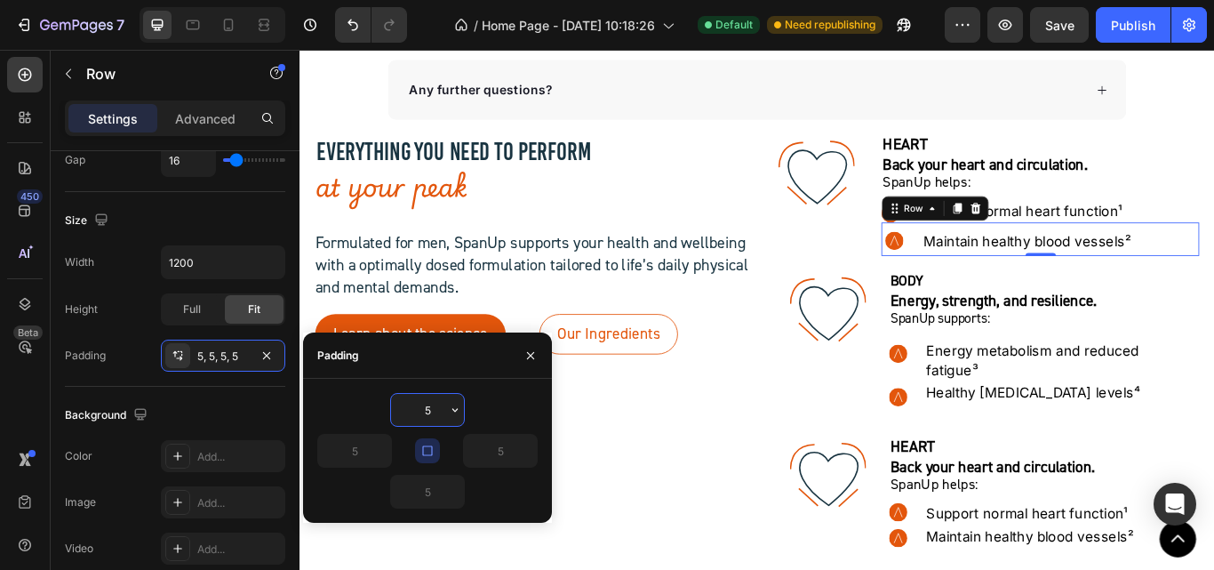
click at [428, 409] on input "5" at bounding box center [427, 410] width 73 height 32
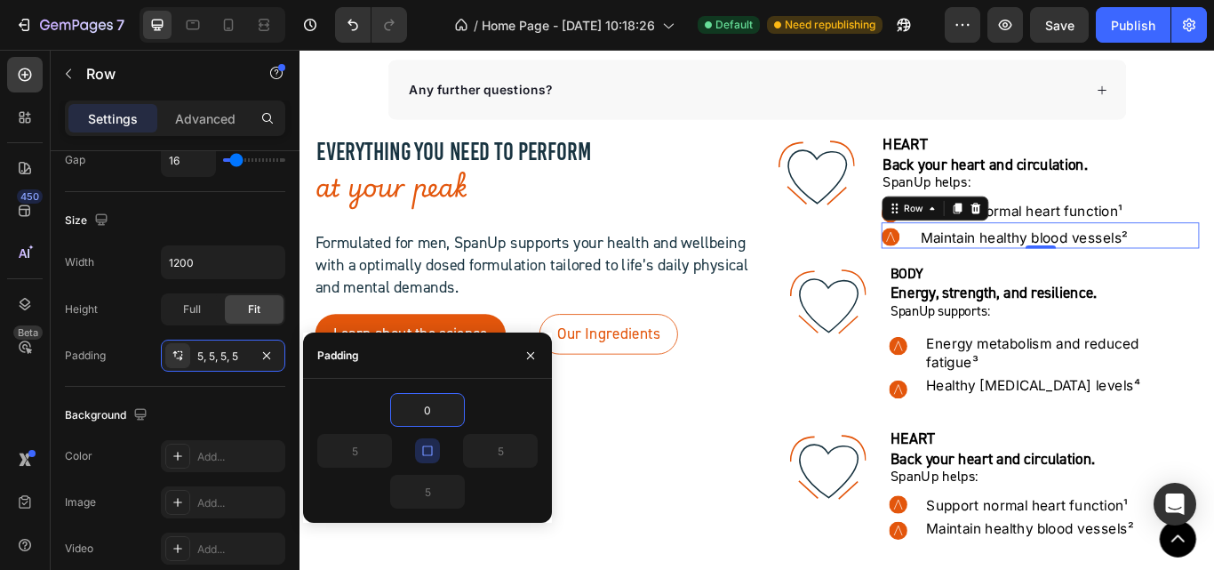
type input "0"
click at [431, 411] on input "0" at bounding box center [427, 410] width 73 height 32
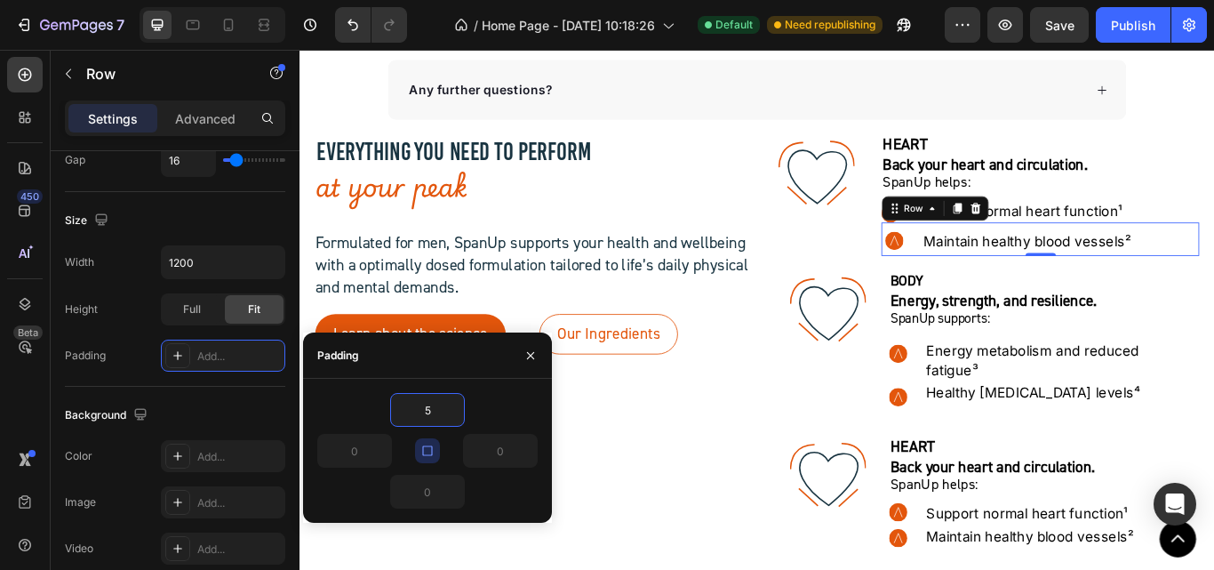
type input "5"
click at [499, 405] on div "5" at bounding box center [427, 410] width 220 height 34
type input "5"
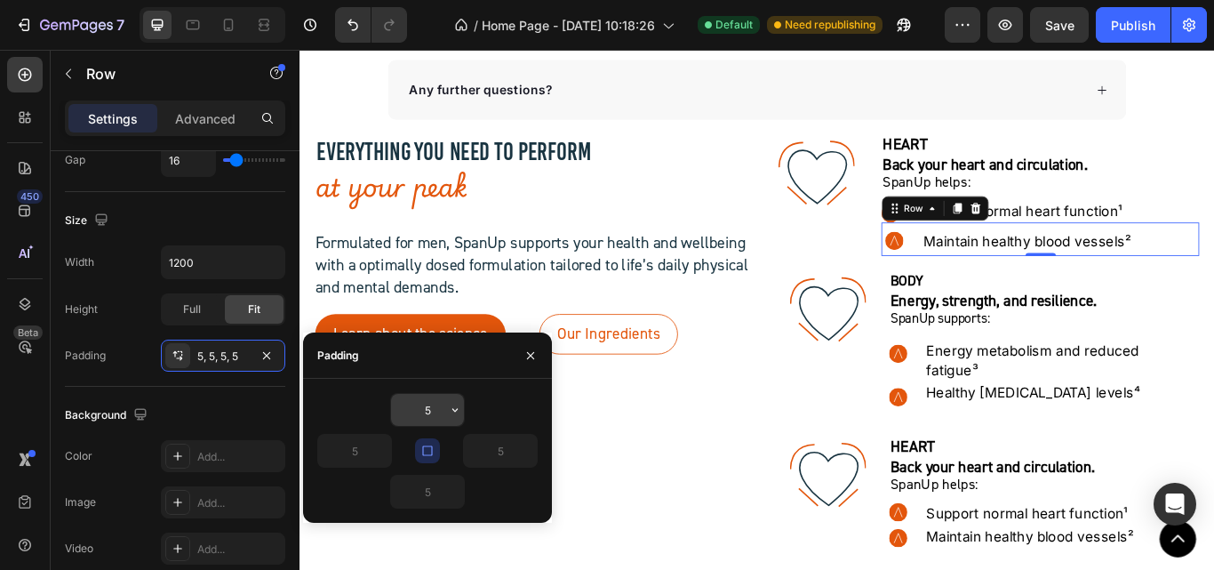
click at [432, 411] on input "5" at bounding box center [427, 410] width 73 height 32
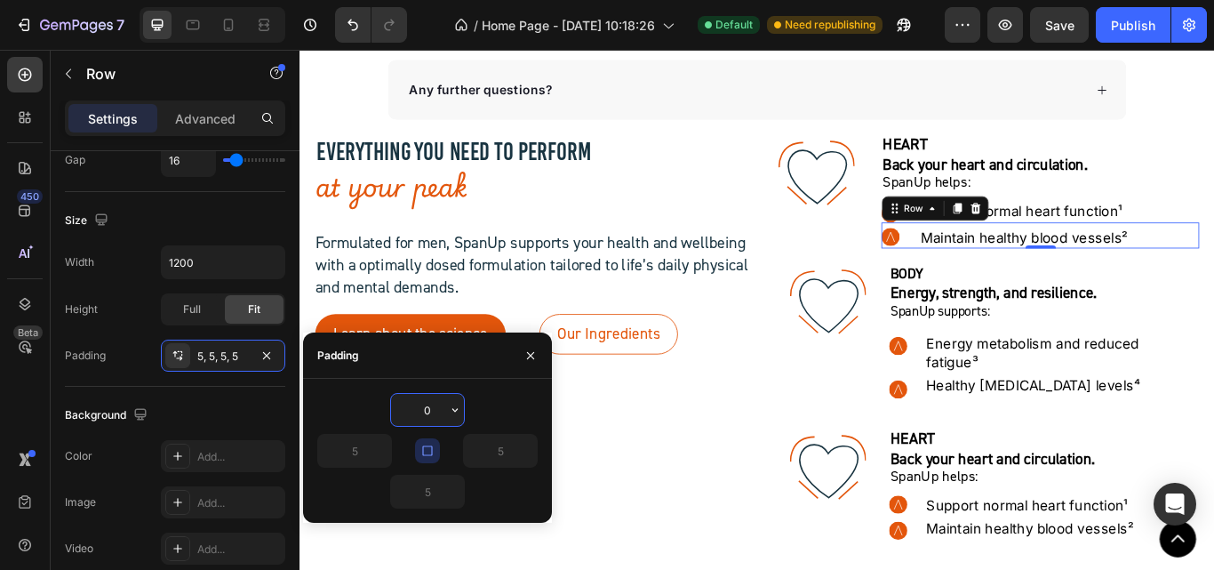
type input "0"
click at [499, 413] on div "0" at bounding box center [427, 410] width 220 height 34
type input "0"
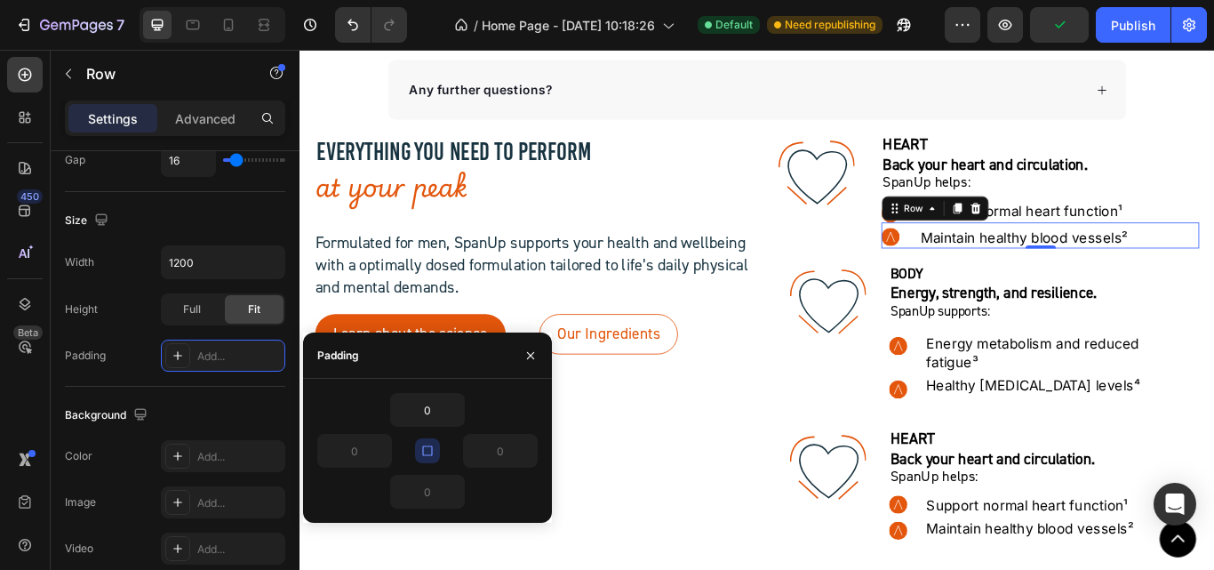
click at [429, 451] on icon "button" at bounding box center [427, 450] width 14 height 14
click at [440, 417] on input "0" at bounding box center [427, 410] width 73 height 32
type input "5"
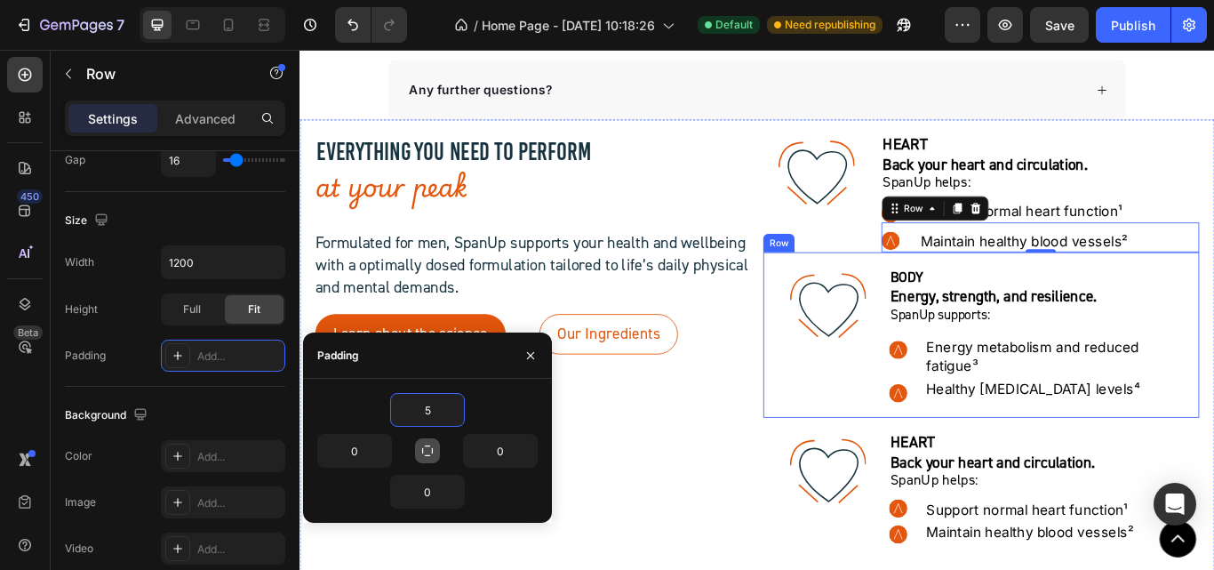
click at [746, 446] on div "EVERYTHING YOU NEED TO PERFORM Heading at your peak Heading Formulated for men,…" at bounding box center [571, 396] width 508 height 494
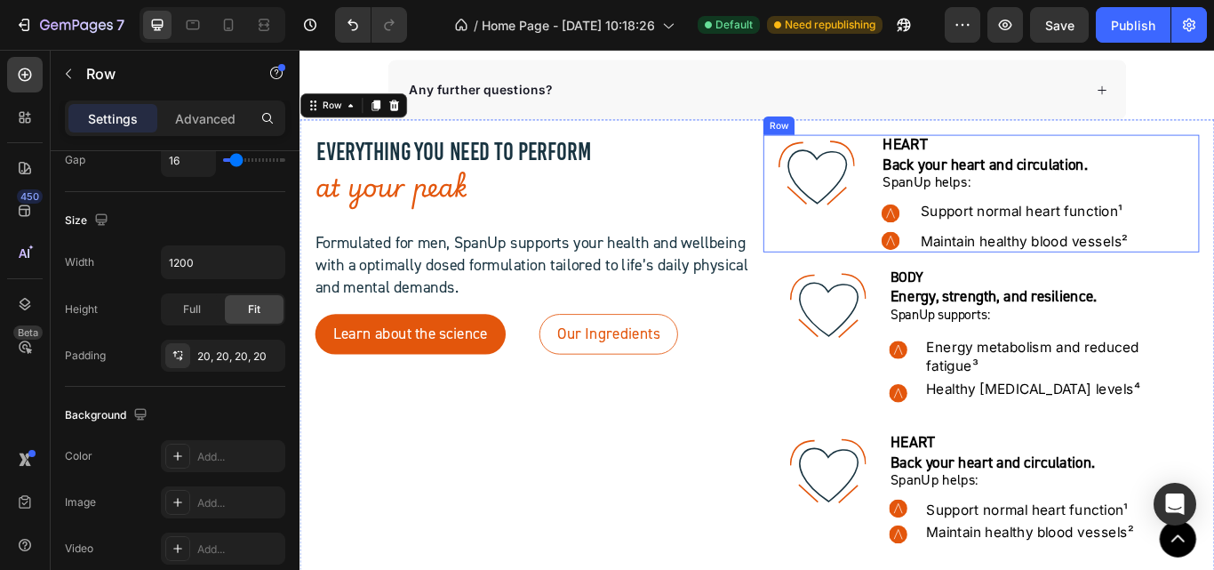
click at [957, 215] on div ".id581902711654449760 .str0 {stroke:#193441;stroke-width:3.1;stroke-miterlimit:…" at bounding box center [1094, 217] width 508 height 137
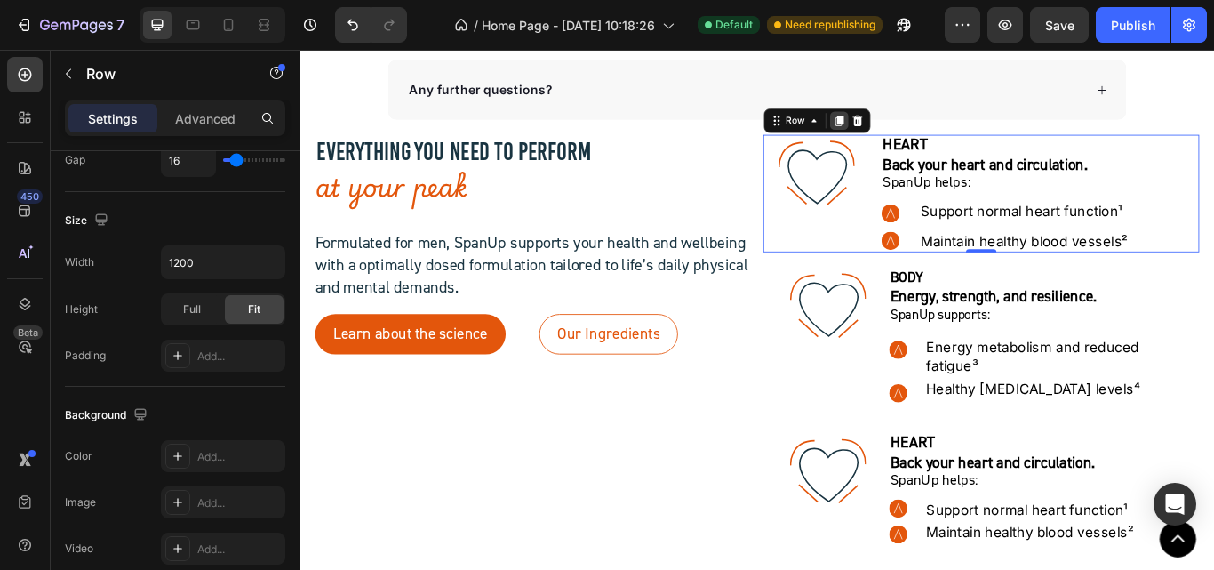
click at [923, 133] on icon at bounding box center [928, 132] width 10 height 12
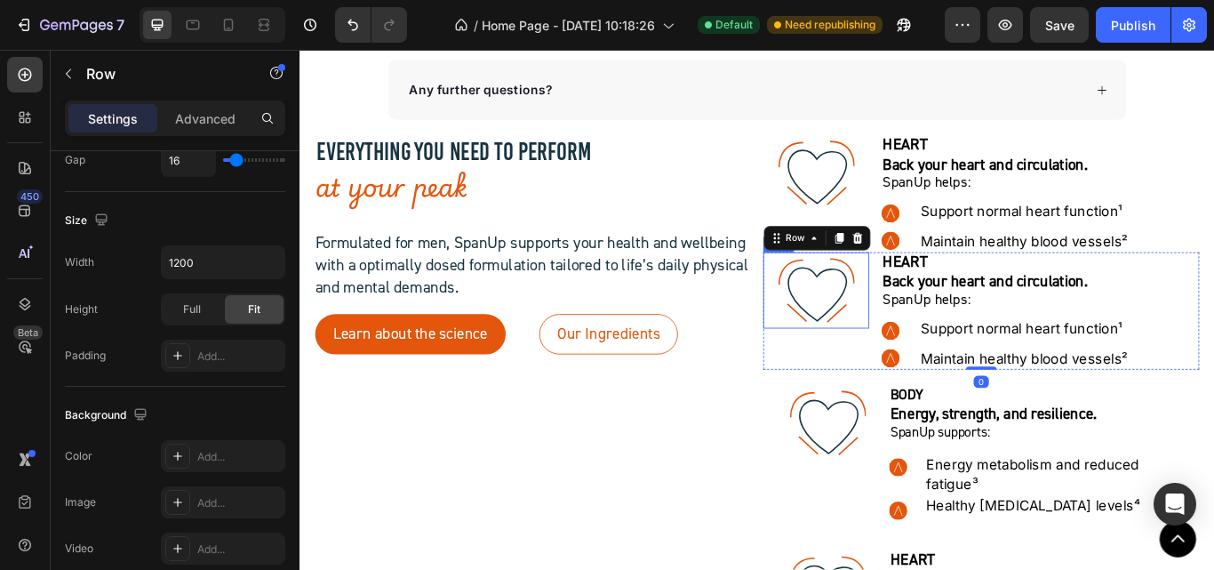
click at [953, 334] on div ".id581902711654449760 .str0 {stroke:#193441;stroke-width:3.1;stroke-miterlimit:…" at bounding box center [902, 330] width 124 height 89
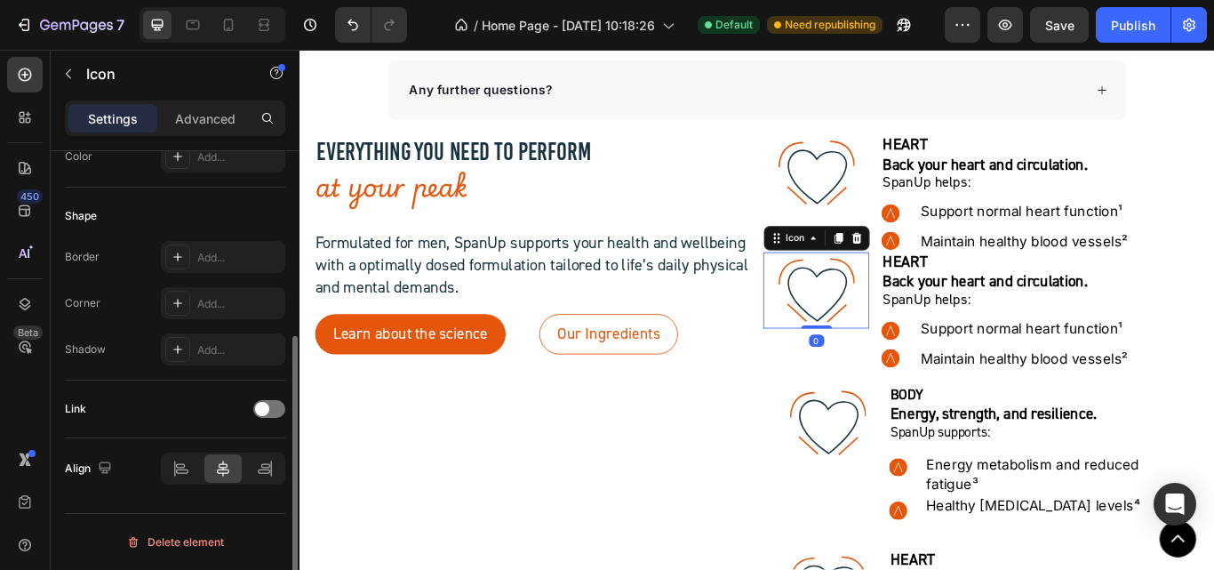
scroll to position [0, 0]
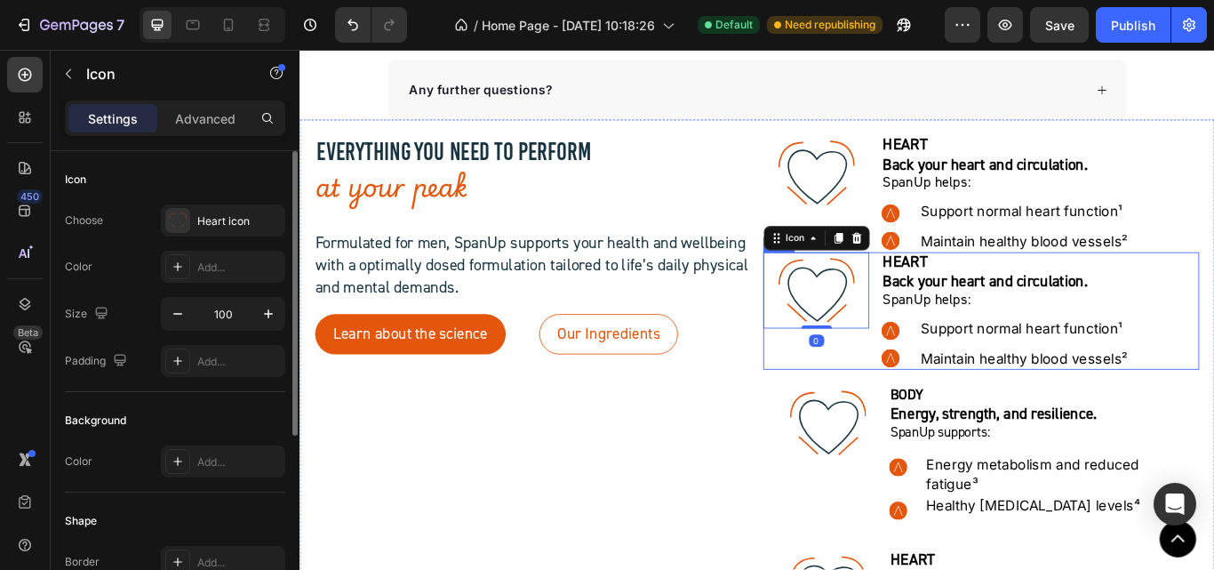
click at [961, 334] on div ".id581902711654449760 .str0 {stroke:#193441;stroke-width:3.1;stroke-miterlimit:…" at bounding box center [1094, 354] width 508 height 137
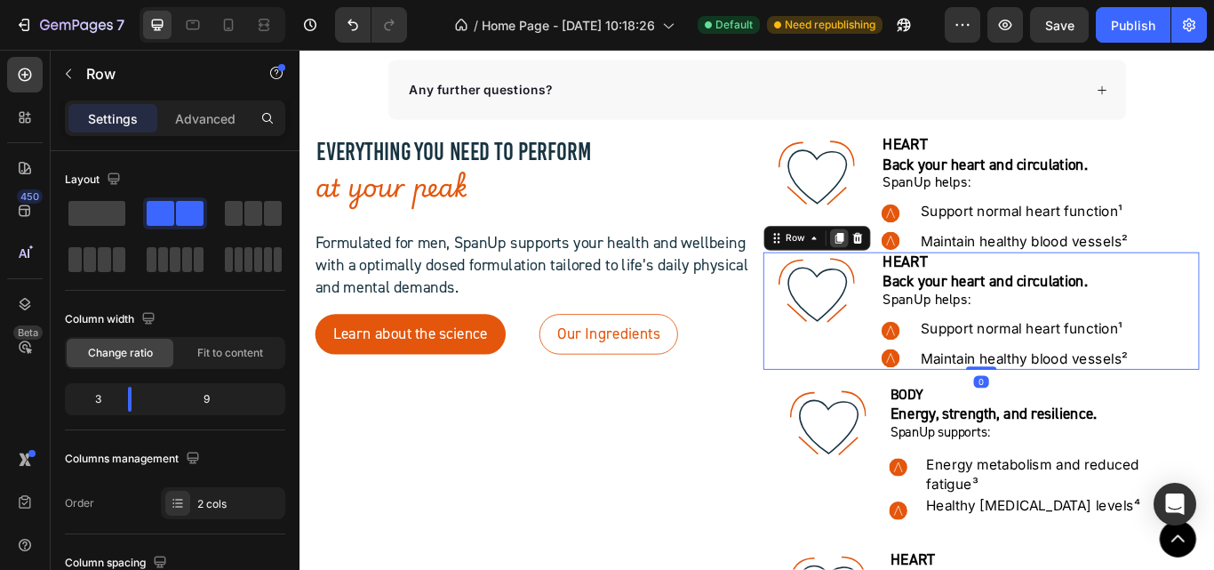
click at [925, 269] on icon at bounding box center [928, 269] width 10 height 12
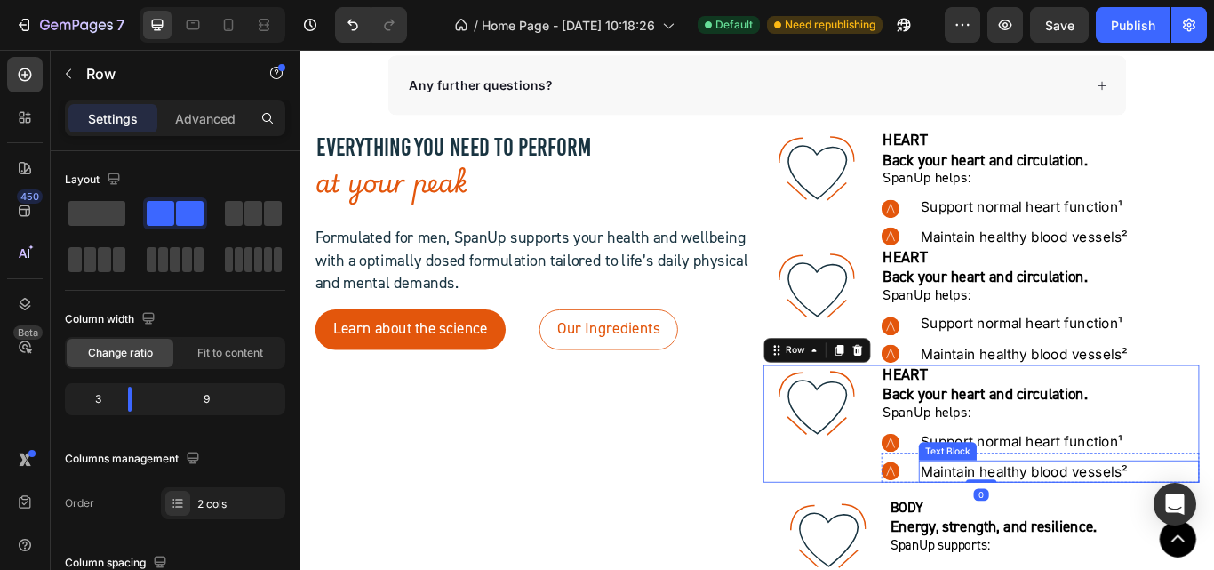
scroll to position [7048, 0]
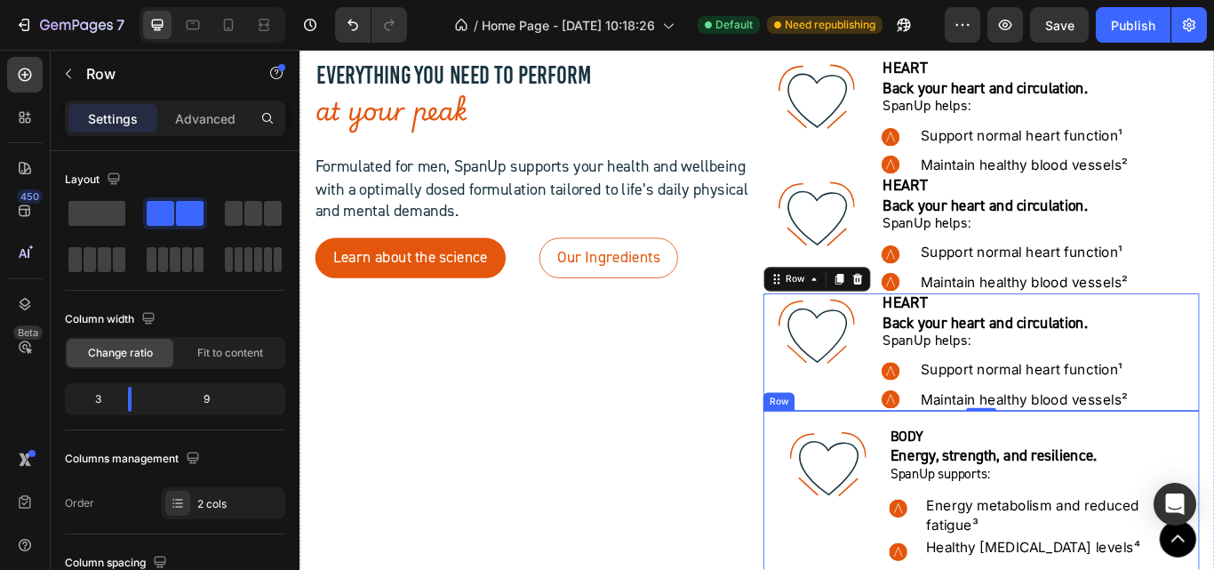
click at [866, 484] on div ".id581902711654449760 .str0 {stroke:#193441;stroke-width:3.1;stroke-miterlimit:…" at bounding box center [1094, 568] width 508 height 194
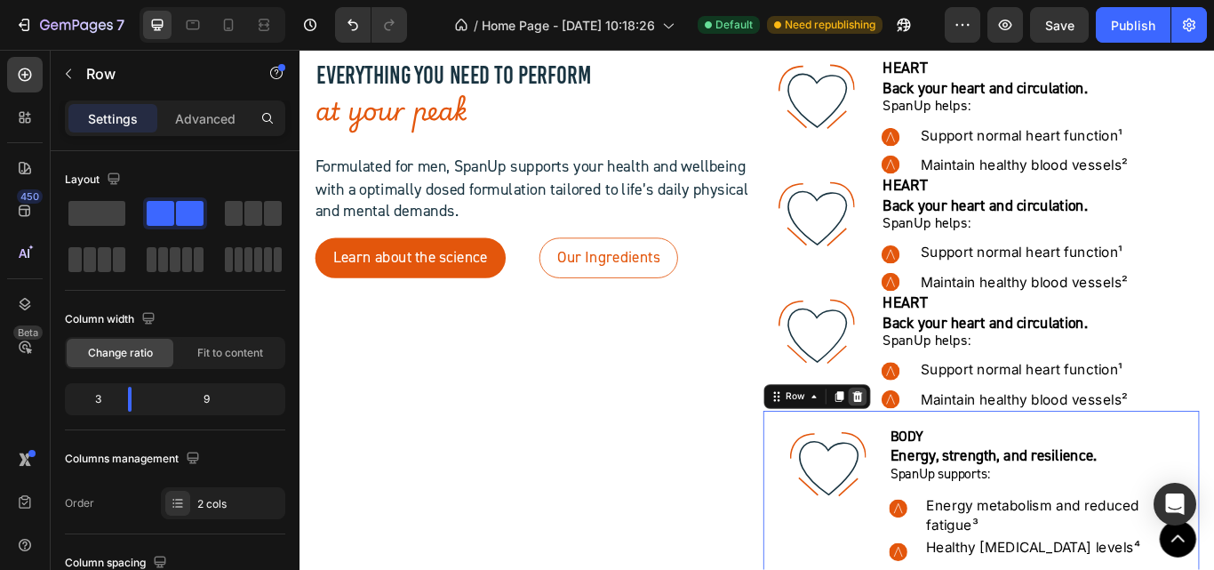
click at [944, 458] on icon at bounding box center [950, 454] width 12 height 12
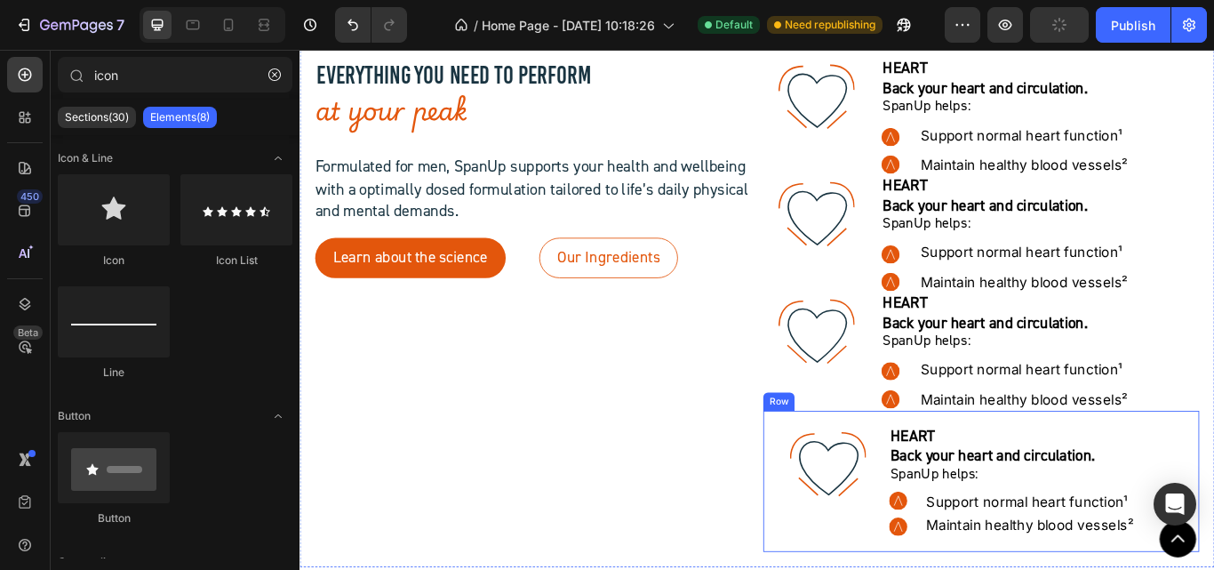
click at [847, 499] on div ".id581902711654449760 .str0 {stroke:#193441;stroke-width:3.1;stroke-miterlimit:…" at bounding box center [1094, 553] width 508 height 164
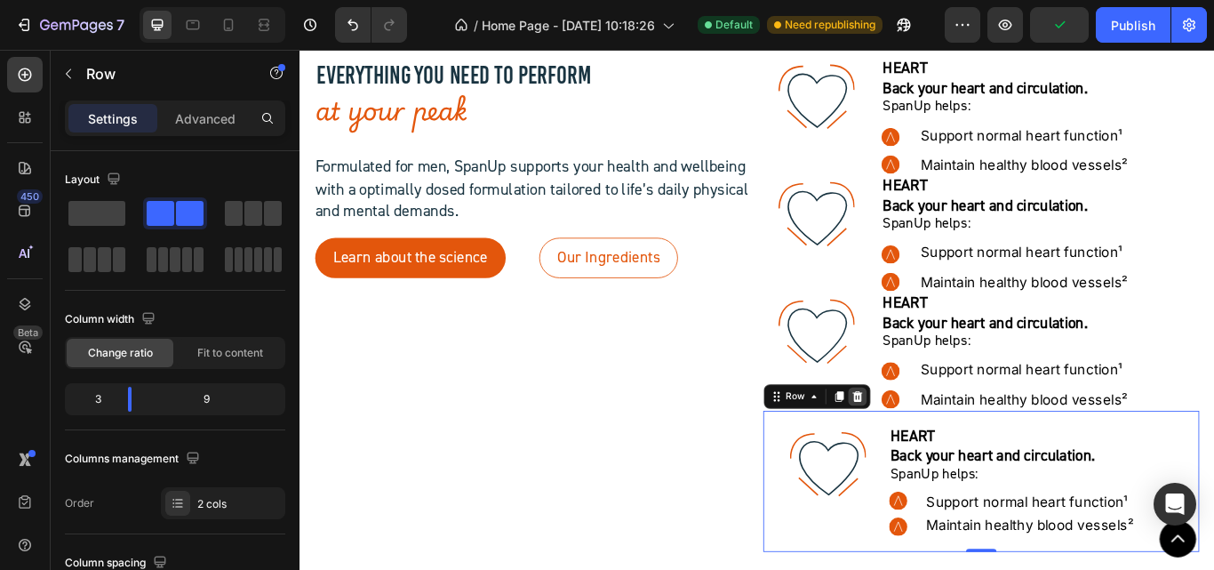
click at [945, 457] on icon at bounding box center [950, 454] width 12 height 12
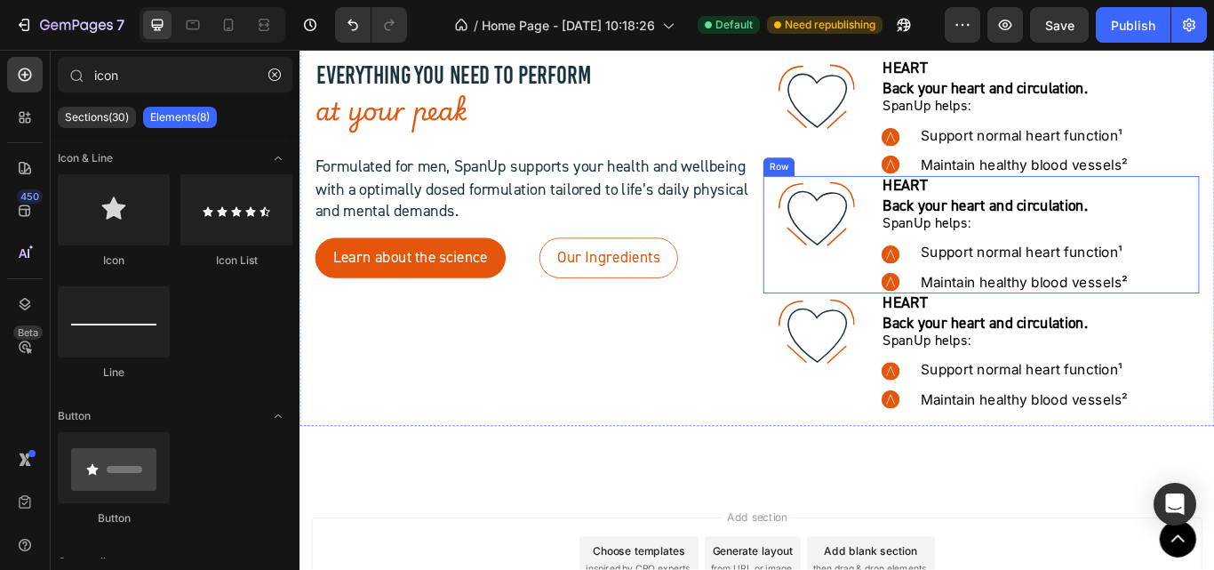
click at [959, 278] on div ".id581902711654449760 .str0 {stroke:#193441;stroke-width:3.1;stroke-miterlimit:…" at bounding box center [1094, 265] width 508 height 137
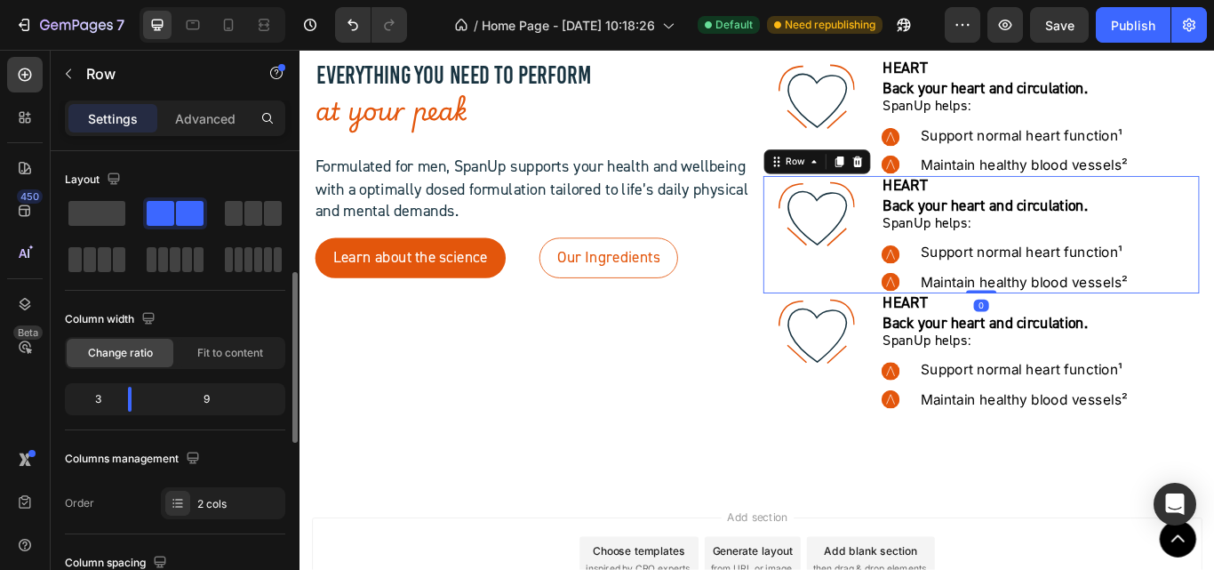
scroll to position [267, 0]
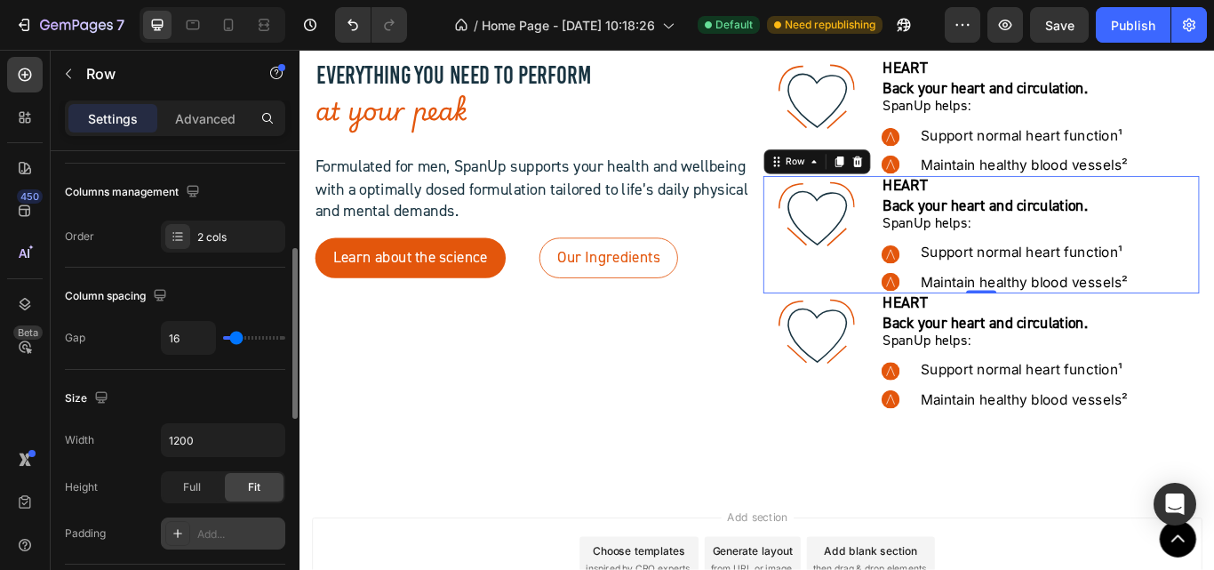
click at [215, 529] on div "Add..." at bounding box center [239, 534] width 84 height 16
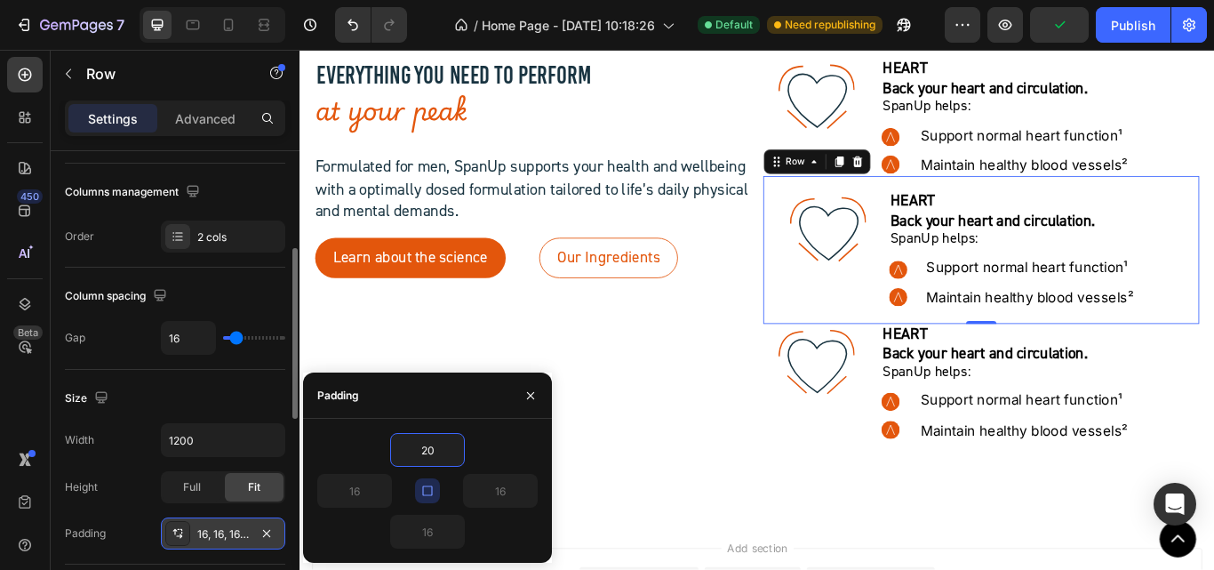
type input "20"
click at [515, 449] on div "20" at bounding box center [427, 450] width 220 height 34
type input "20"
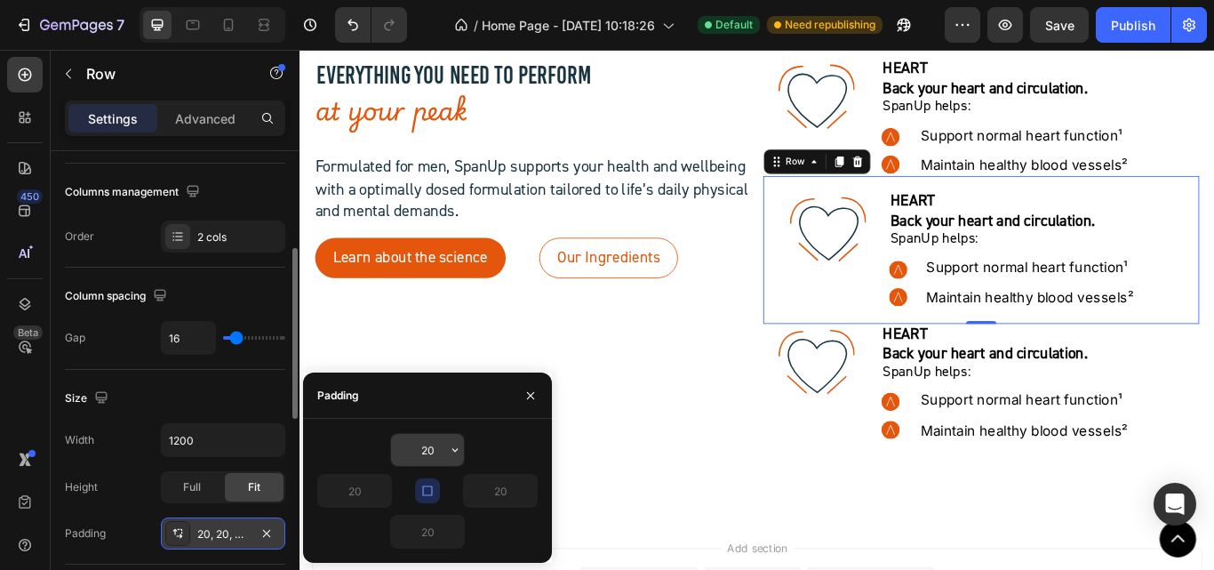
click at [440, 459] on input "20" at bounding box center [427, 450] width 73 height 32
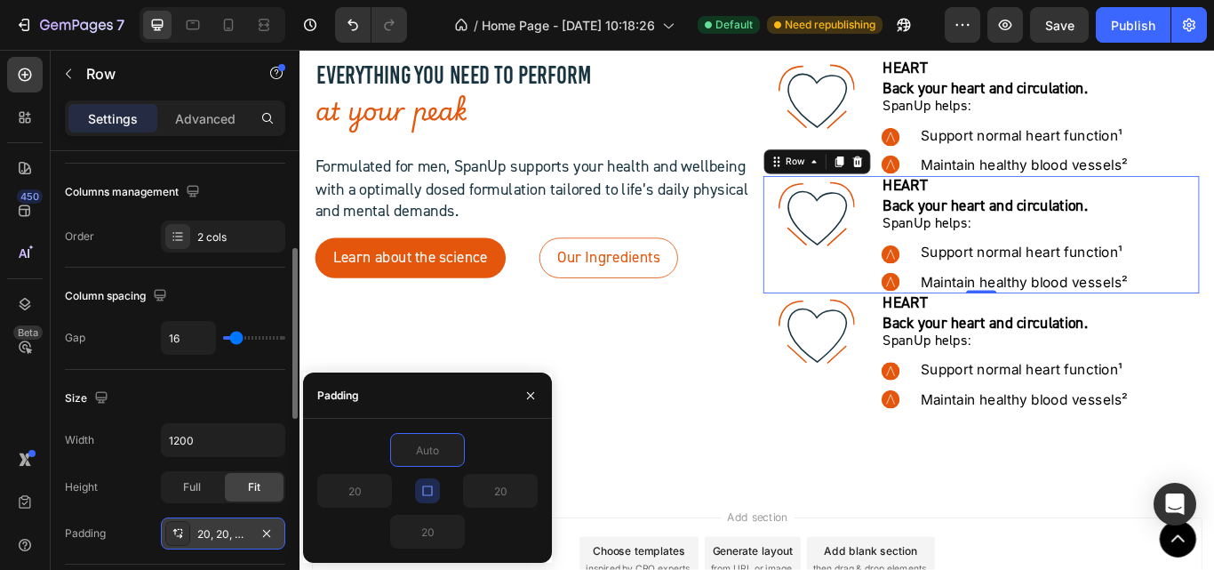
click at [481, 451] on div at bounding box center [427, 450] width 220 height 34
type input "0"
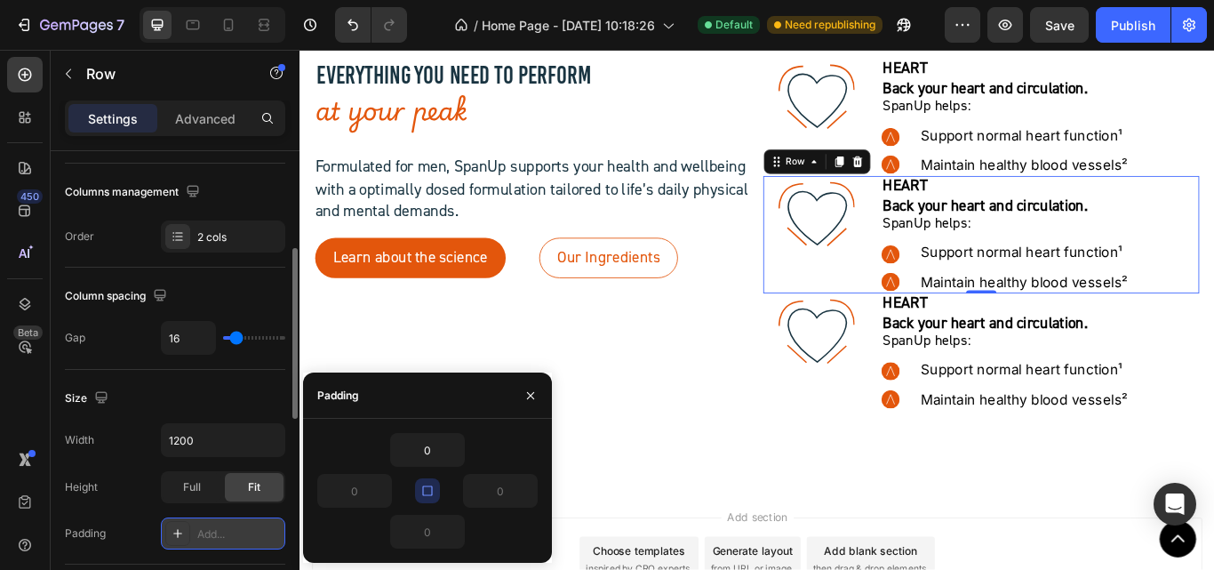
click at [427, 497] on icon "button" at bounding box center [427, 490] width 14 height 14
click at [425, 453] on input "0" at bounding box center [427, 450] width 73 height 32
type input "20"
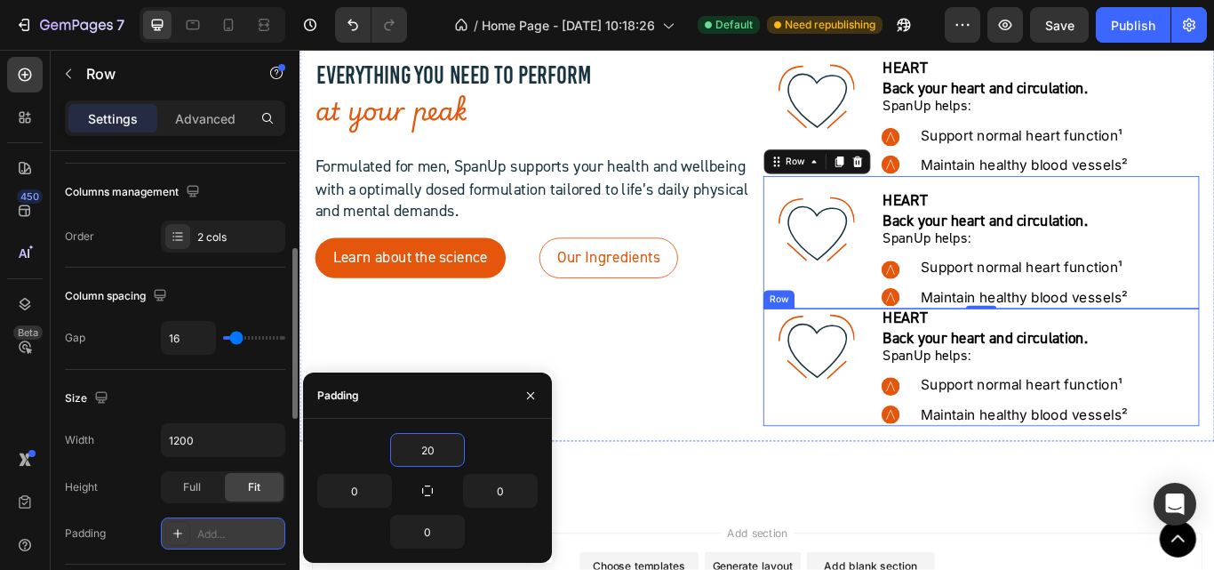
click at [942, 470] on div ".id581902711654449760 .str0 {stroke:#193441;stroke-width:3.1;stroke-miterlimit:…" at bounding box center [902, 420] width 124 height 137
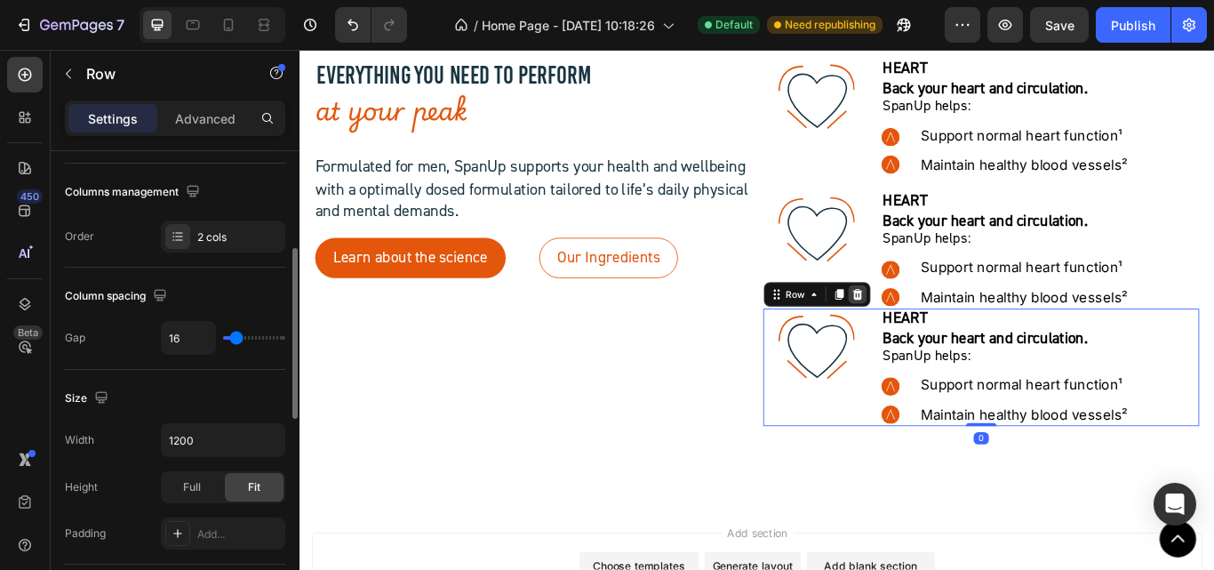
click at [942, 338] on icon at bounding box center [949, 335] width 14 height 14
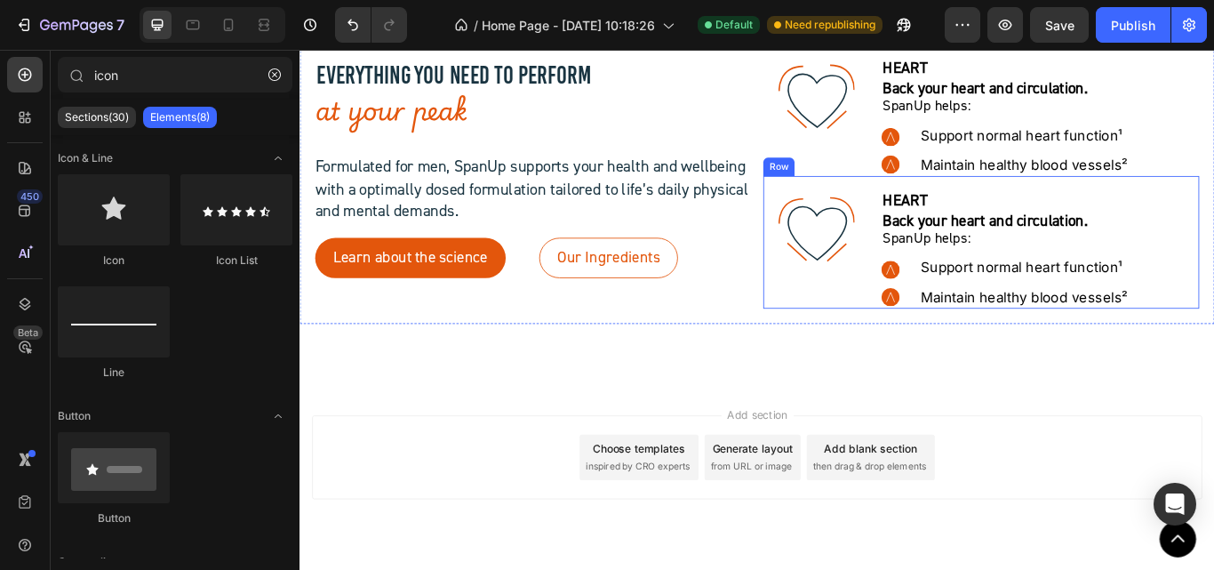
click at [962, 209] on div ".id581902711654449760 .str0 {stroke:#193441;stroke-width:3.1;stroke-miterlimit:…" at bounding box center [1094, 274] width 508 height 155
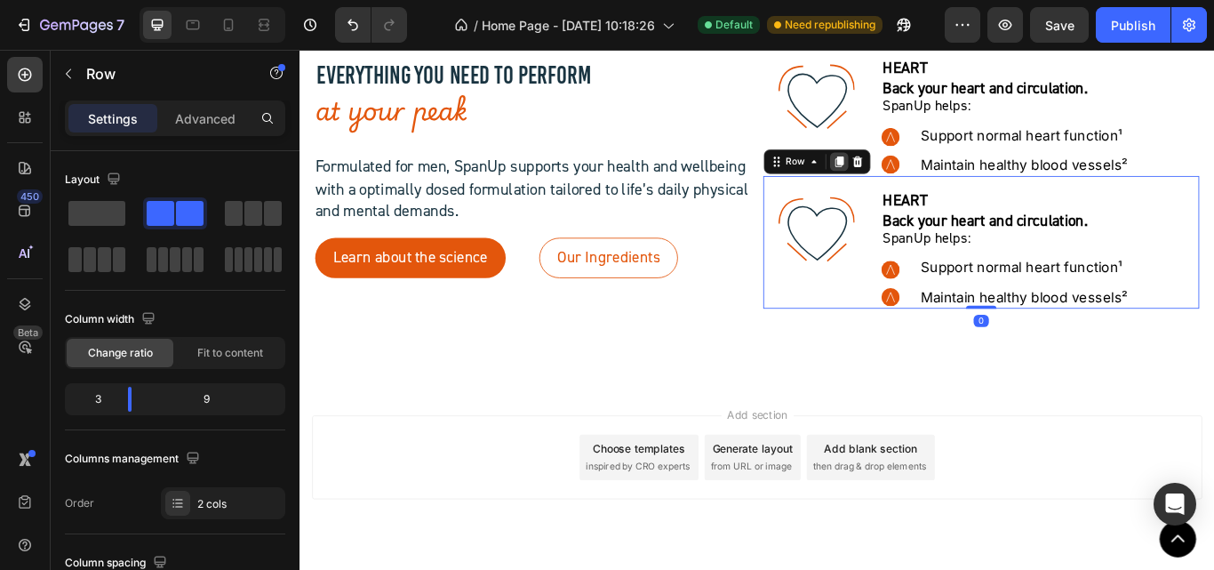
click at [923, 182] on icon at bounding box center [928, 180] width 10 height 12
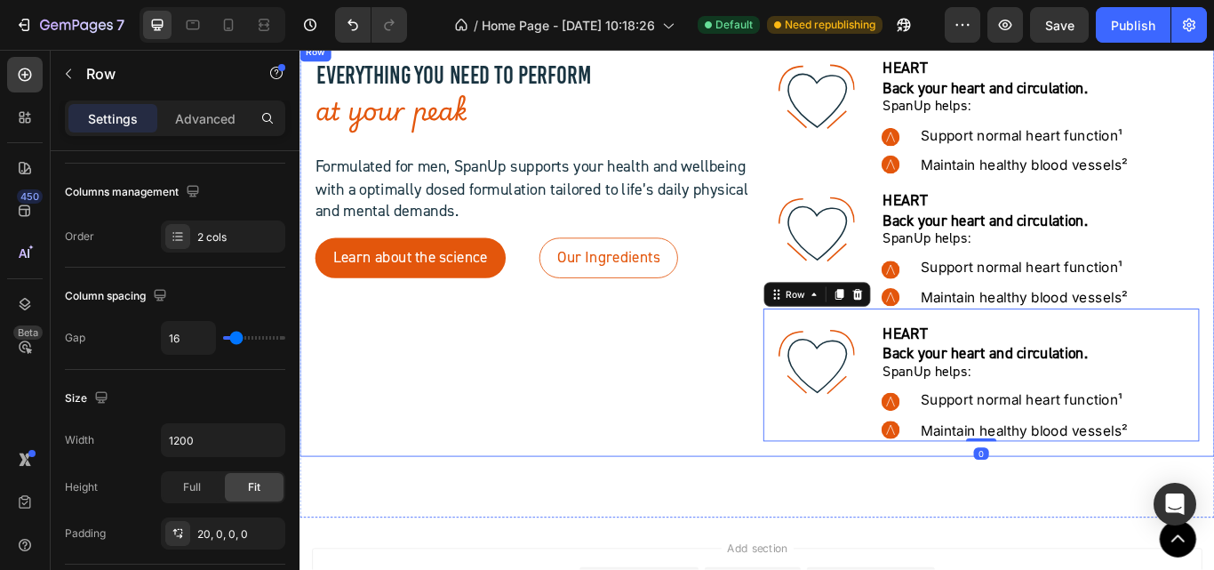
click at [732, 435] on div "EVERYTHING YOU NEED TO PERFORM Heading at your peak Heading Formulated for men,…" at bounding box center [571, 283] width 508 height 446
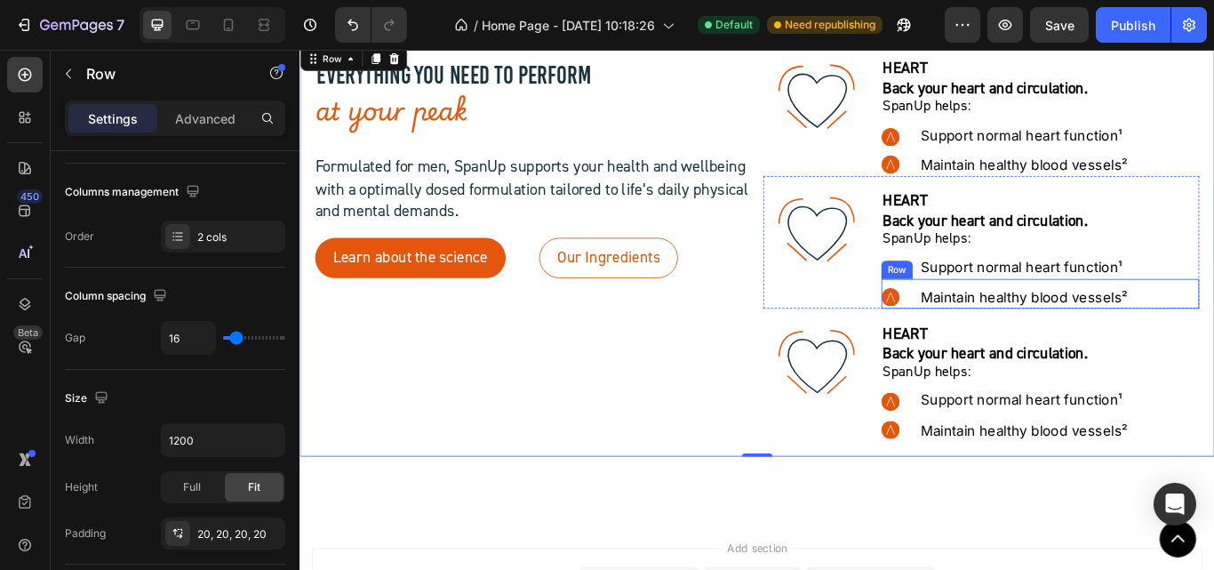
click at [1000, 326] on div ".id581906063121449920 .str0 {stroke:white;stroke-width:0.4;stroke-miterlimit:22…" at bounding box center [1163, 334] width 371 height 35
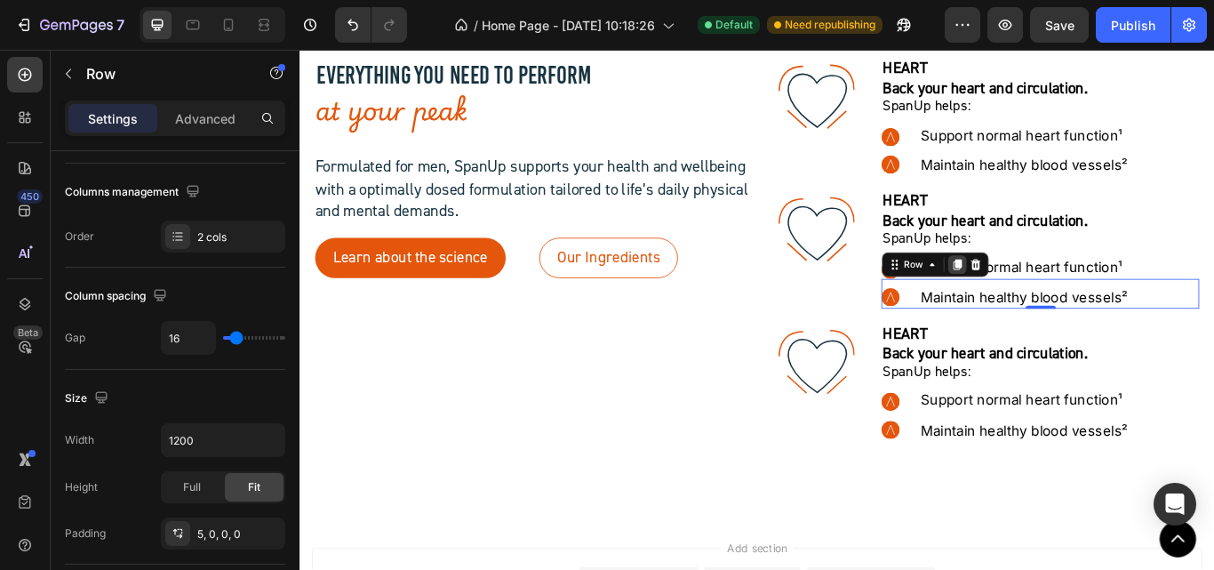
click at [1061, 303] on icon at bounding box center [1066, 300] width 10 height 12
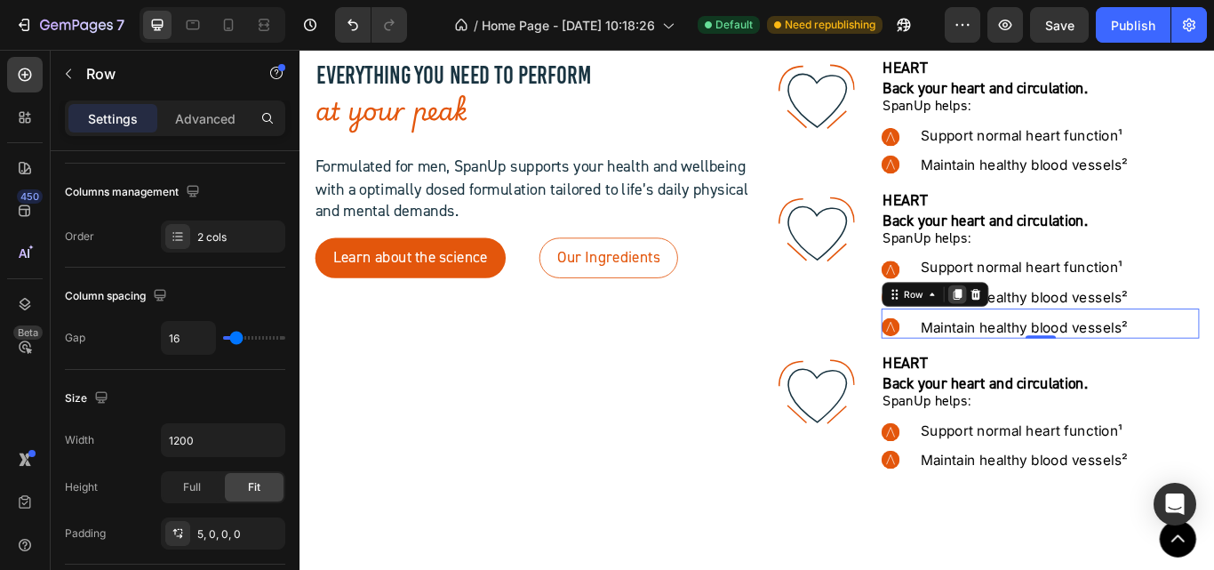
click at [1061, 334] on icon at bounding box center [1066, 335] width 10 height 12
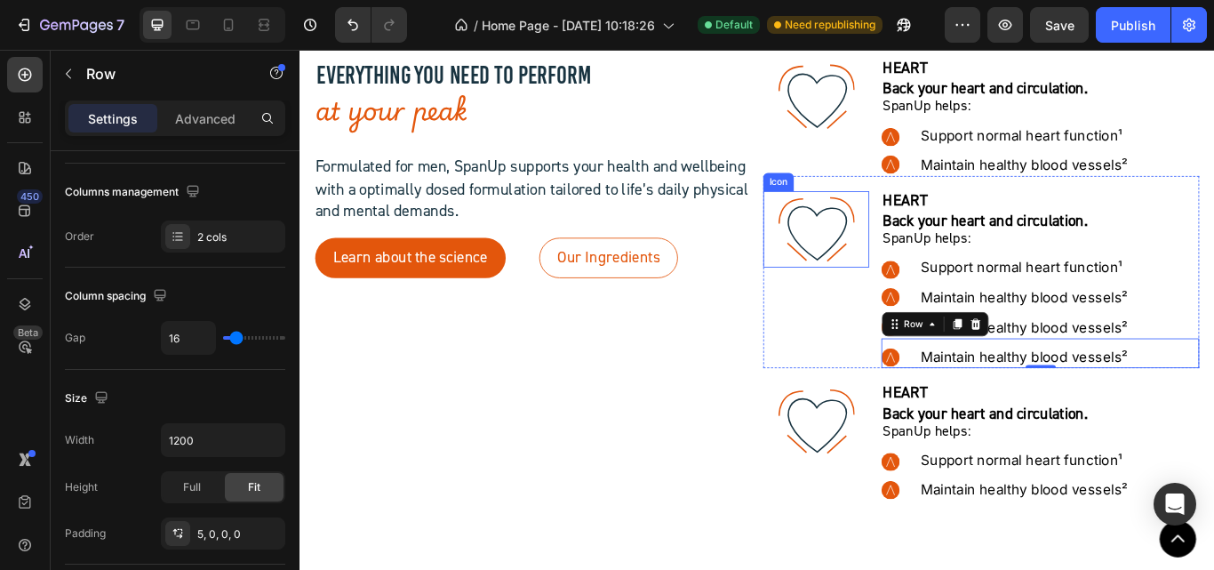
click at [908, 268] on icon ".id581902711654449760 .str0 {stroke:#193441;stroke-width:3.1;stroke-miterlimit:…" at bounding box center [902, 259] width 89 height 89
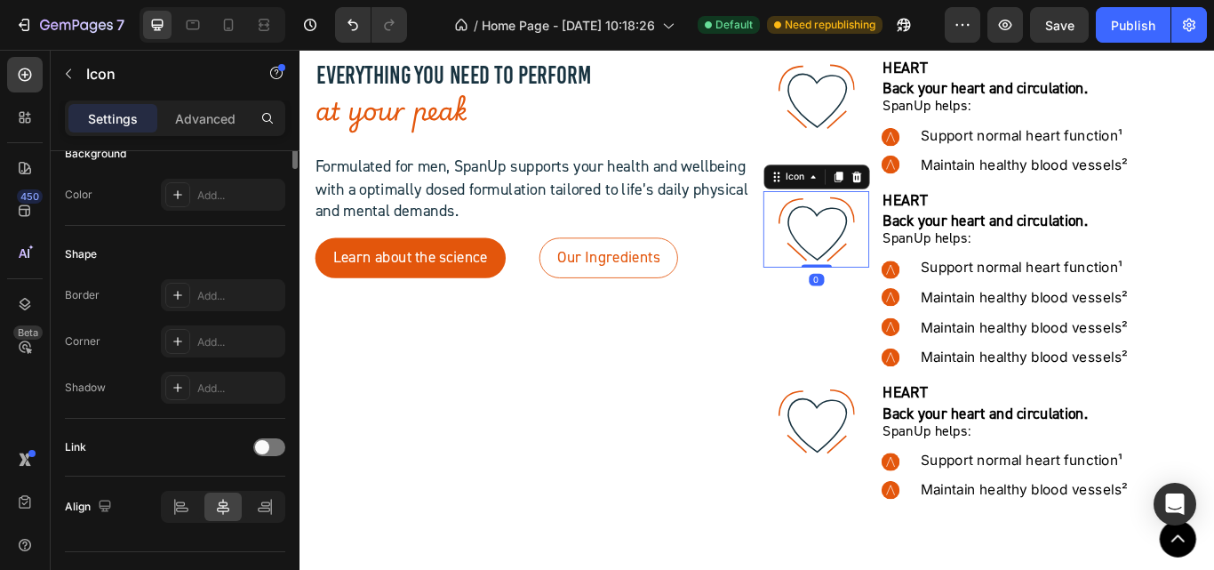
scroll to position [0, 0]
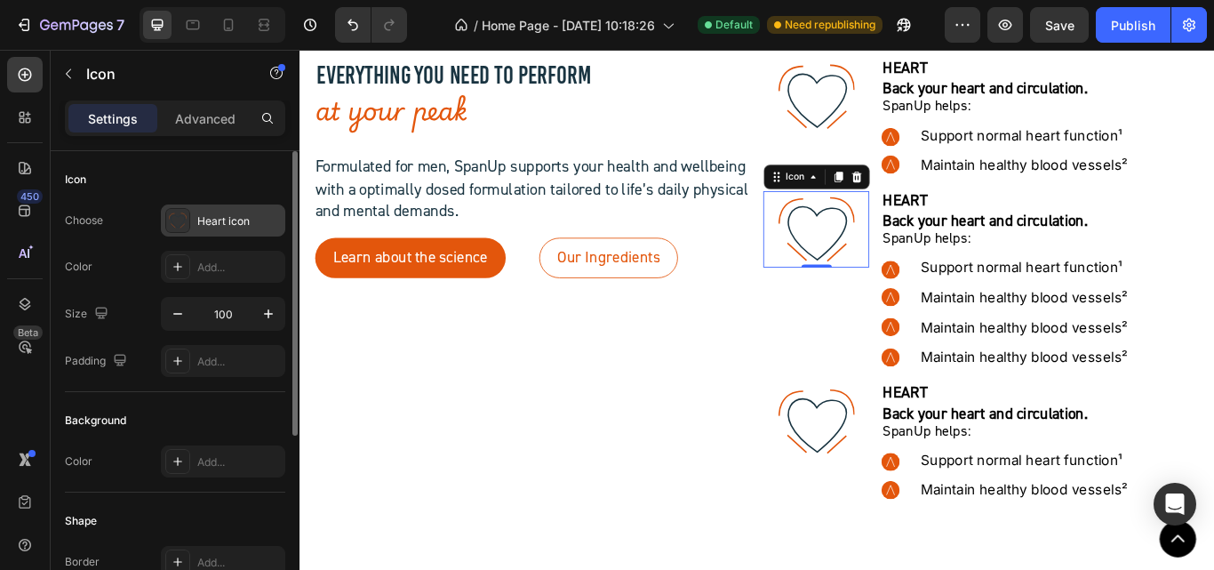
click at [224, 228] on div "Heart icon" at bounding box center [239, 221] width 84 height 16
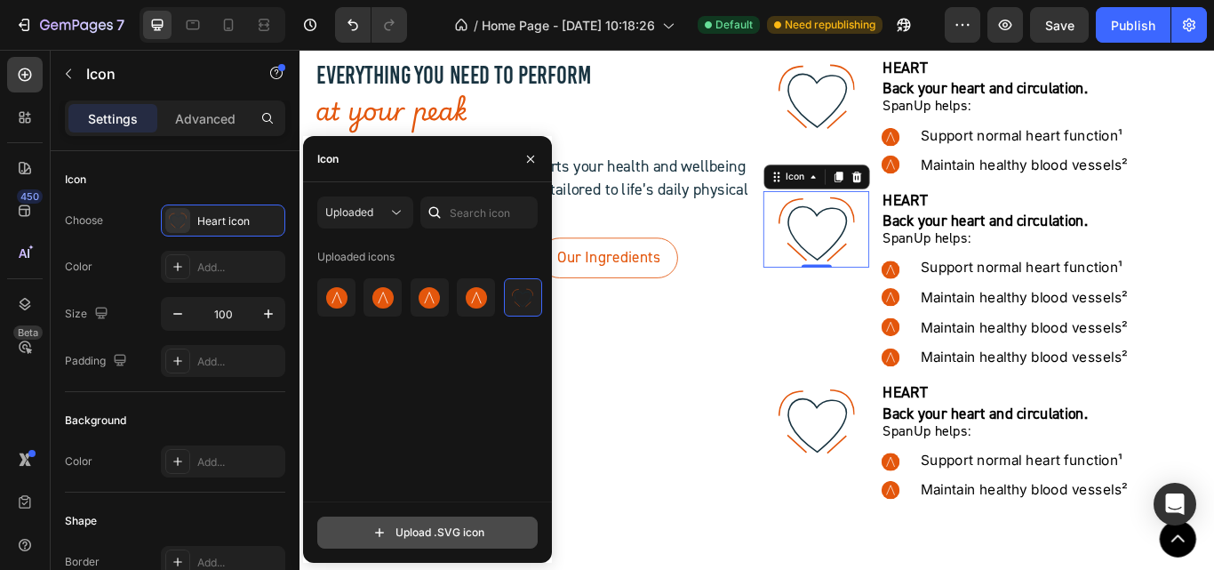
click at [415, 536] on input "file" at bounding box center [427, 532] width 219 height 30
type input "C:\fakepath\Arm icon.svg"
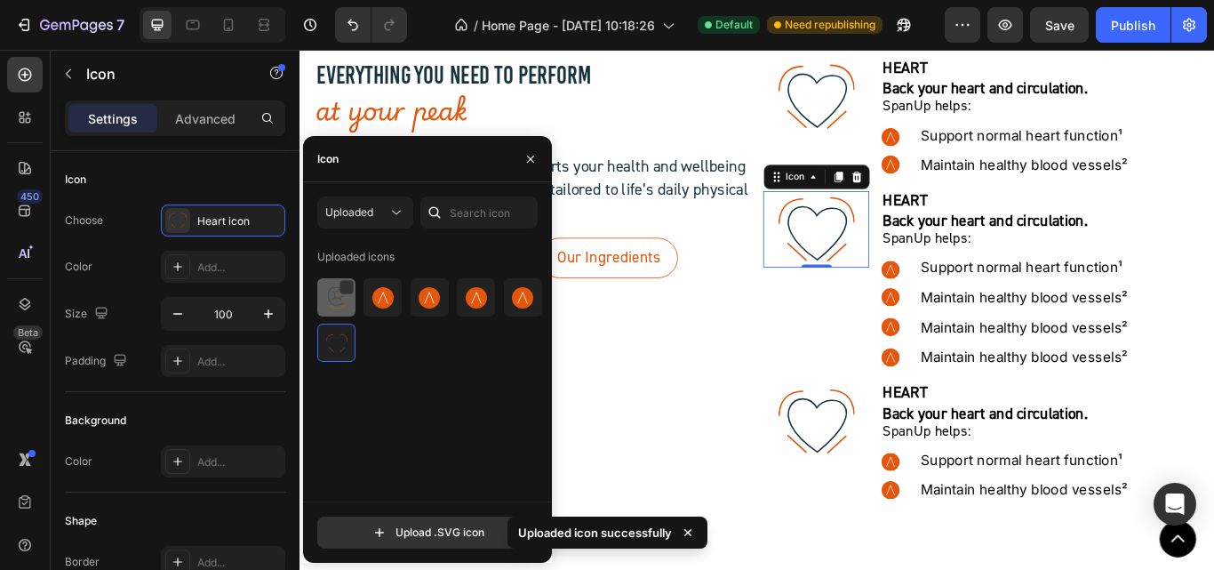
click at [331, 294] on img at bounding box center [336, 297] width 21 height 21
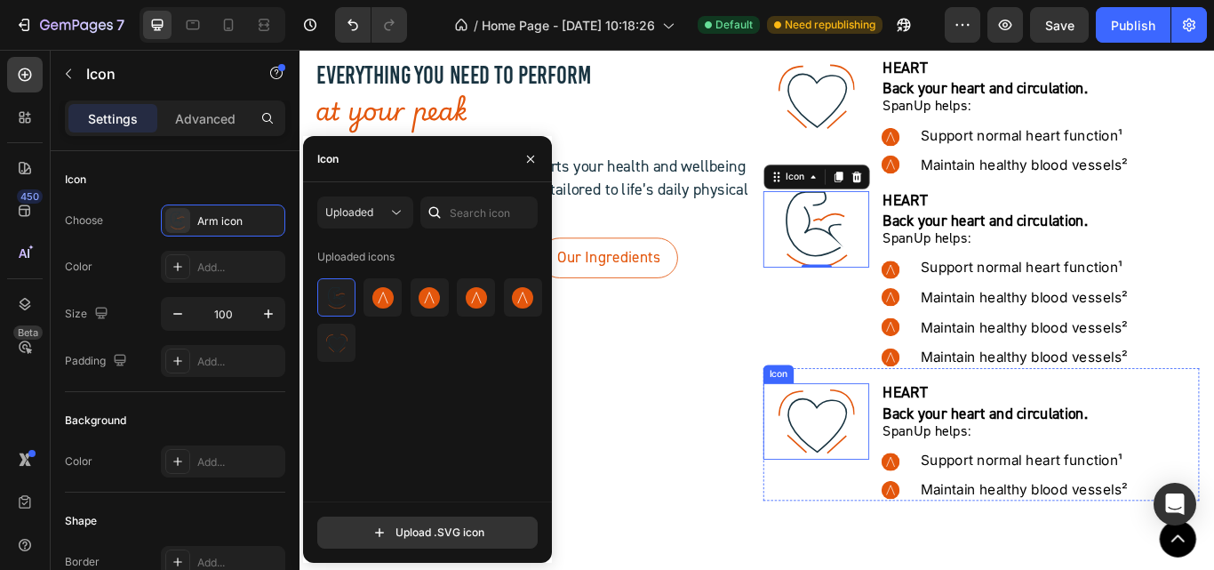
click at [887, 483] on icon ".id581902711654449760 .str0 {stroke:#193441;stroke-width:3.1;stroke-miterlimit:…" at bounding box center [902, 483] width 89 height 89
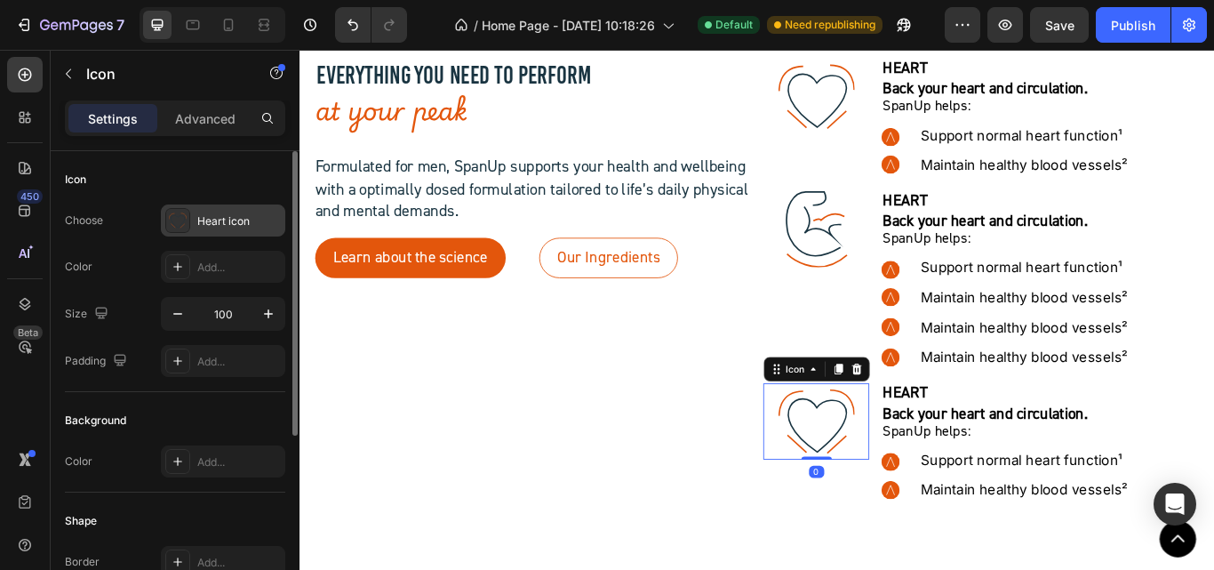
click at [216, 221] on div "Heart icon" at bounding box center [239, 221] width 84 height 16
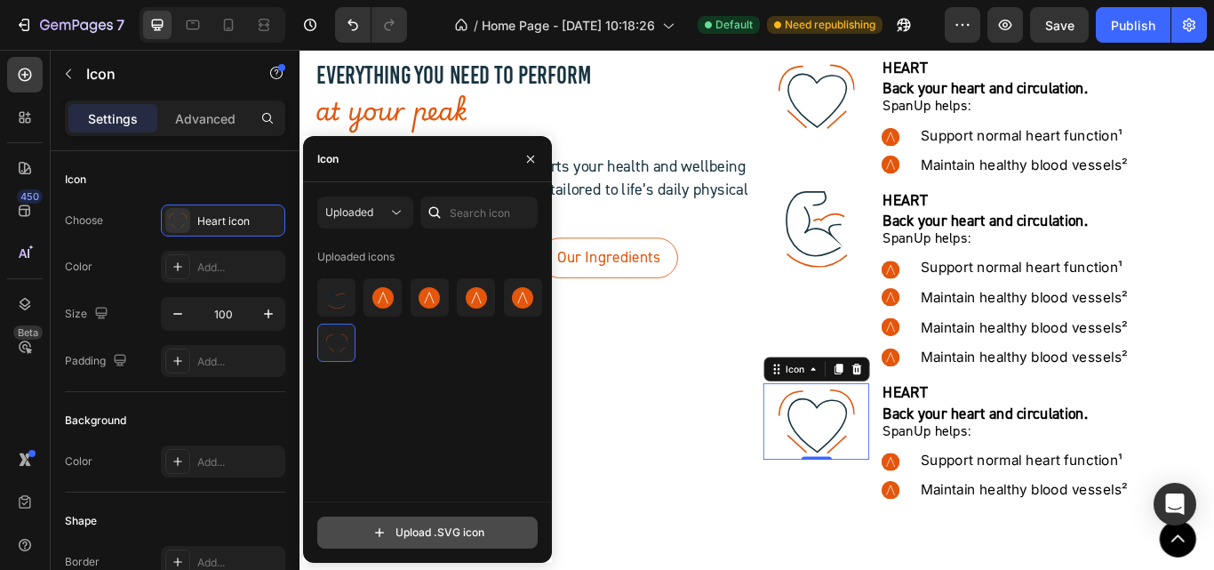
click at [430, 531] on input "file" at bounding box center [427, 532] width 219 height 30
type input "C:\fakepath\Brain icon.svg"
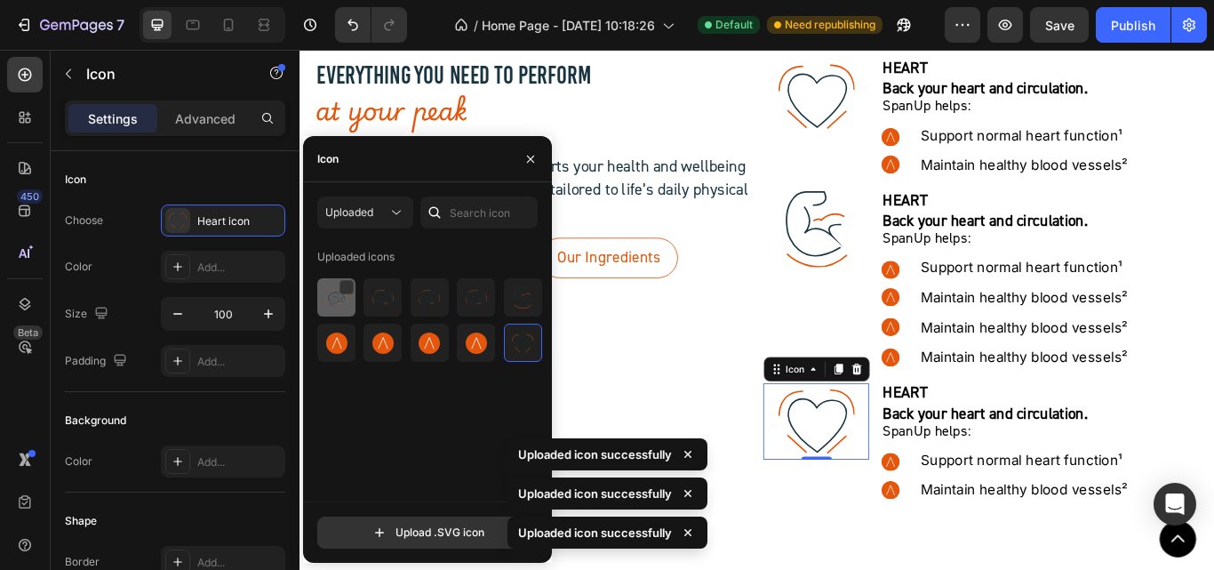
click at [331, 304] on img at bounding box center [336, 297] width 21 height 21
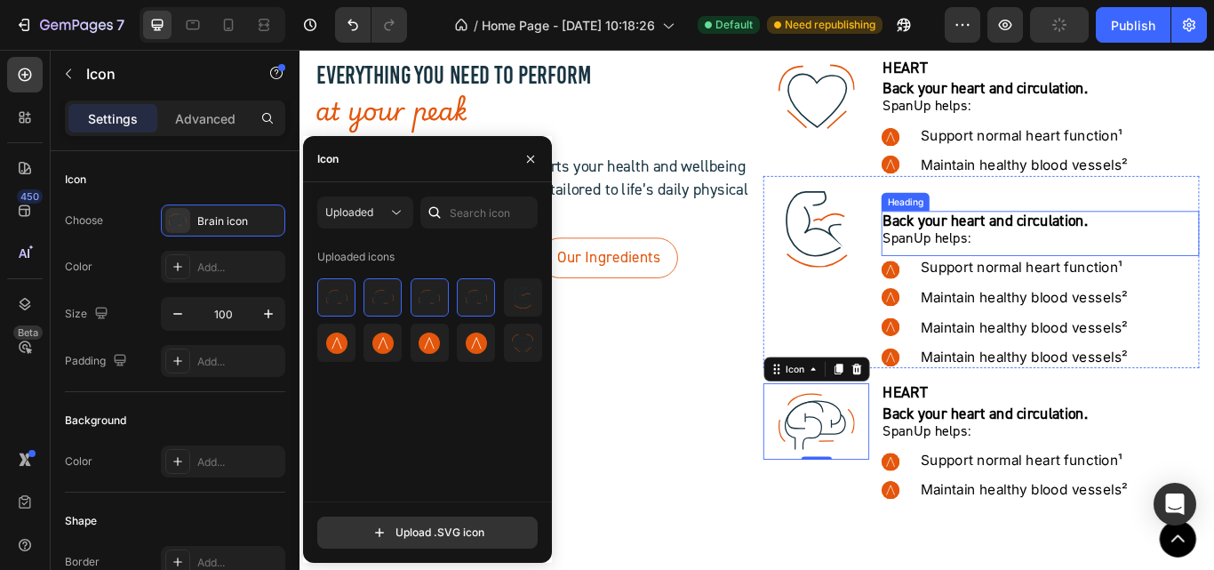
click at [993, 232] on div "Heading" at bounding box center [1005, 227] width 49 height 16
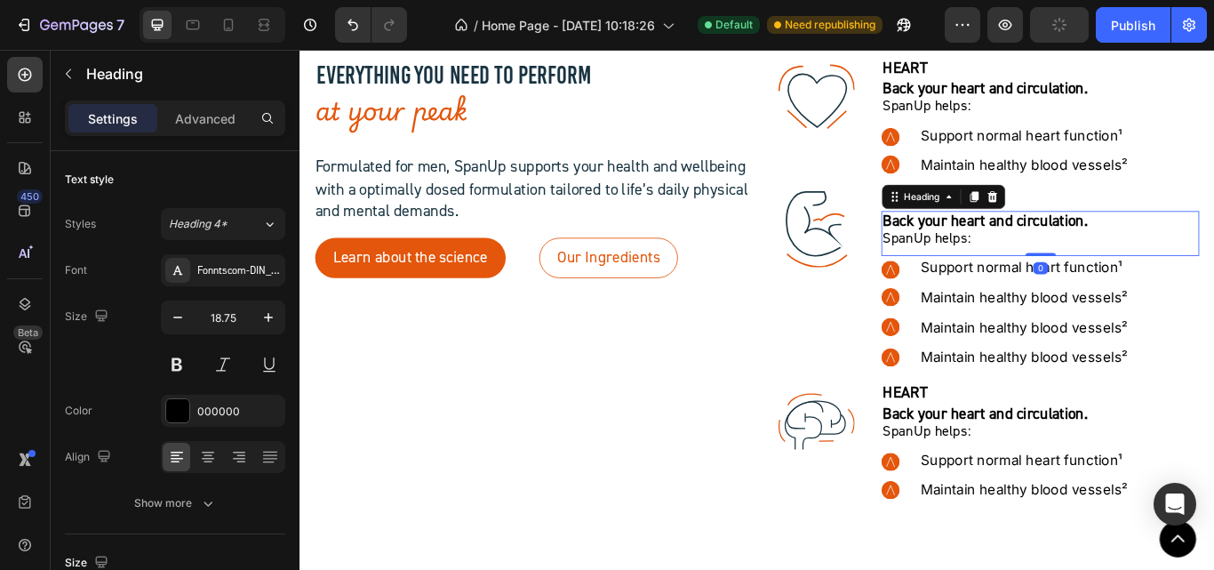
click at [1065, 276] on p "Back your heart and circulation.  SpanUp helps:" at bounding box center [1162, 260] width 367 height 40
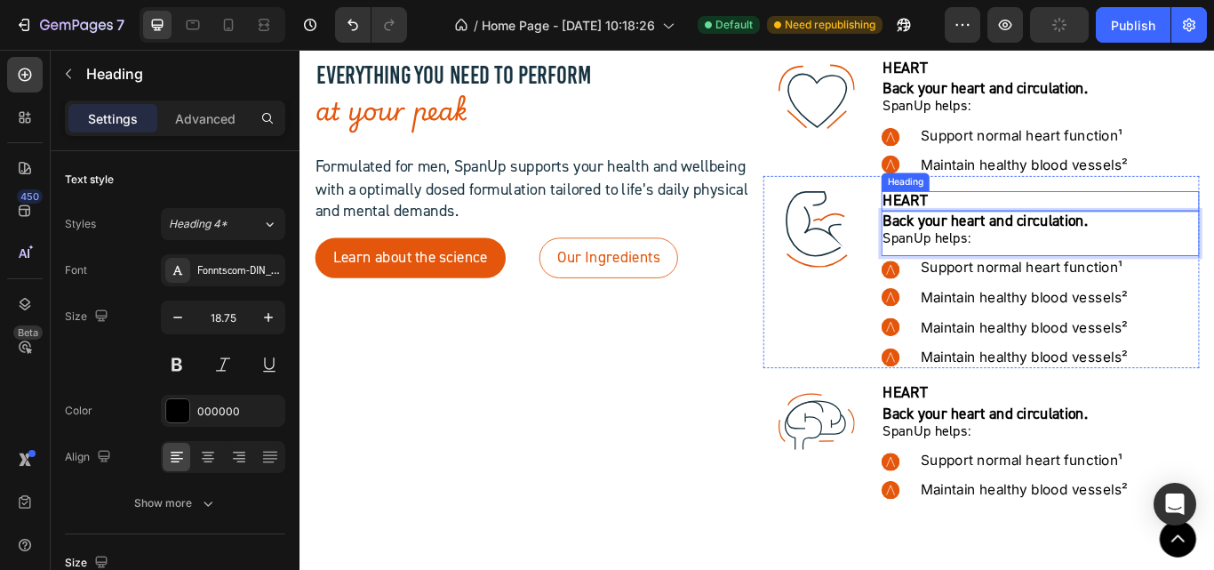
click at [1012, 233] on span "HEART" at bounding box center [1005, 226] width 52 height 22
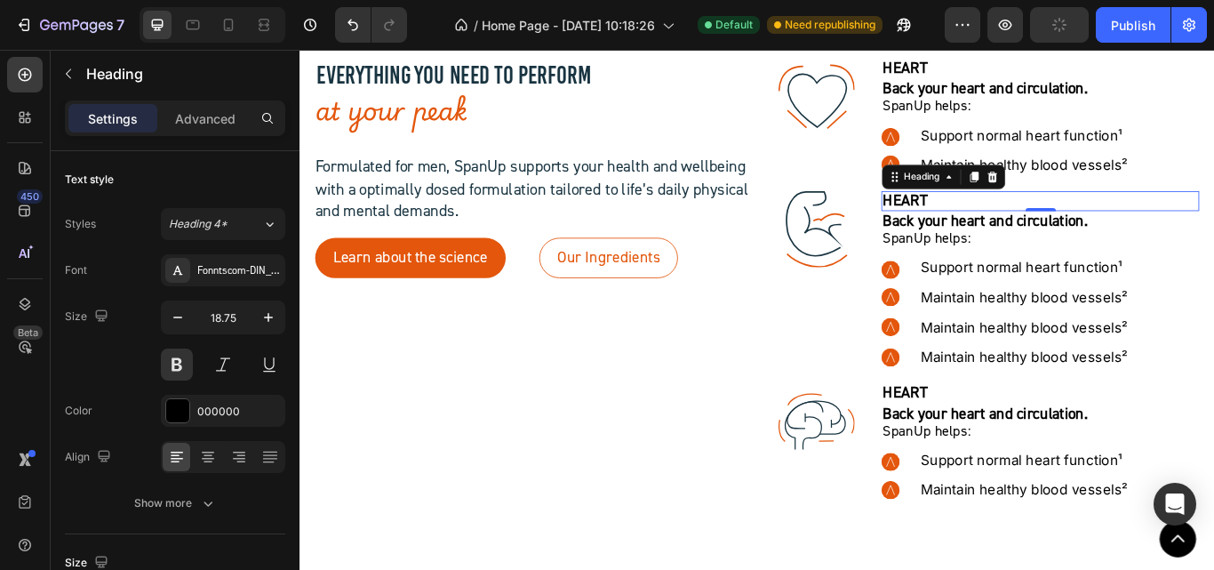
click at [1014, 227] on span "HEART" at bounding box center [1005, 226] width 52 height 22
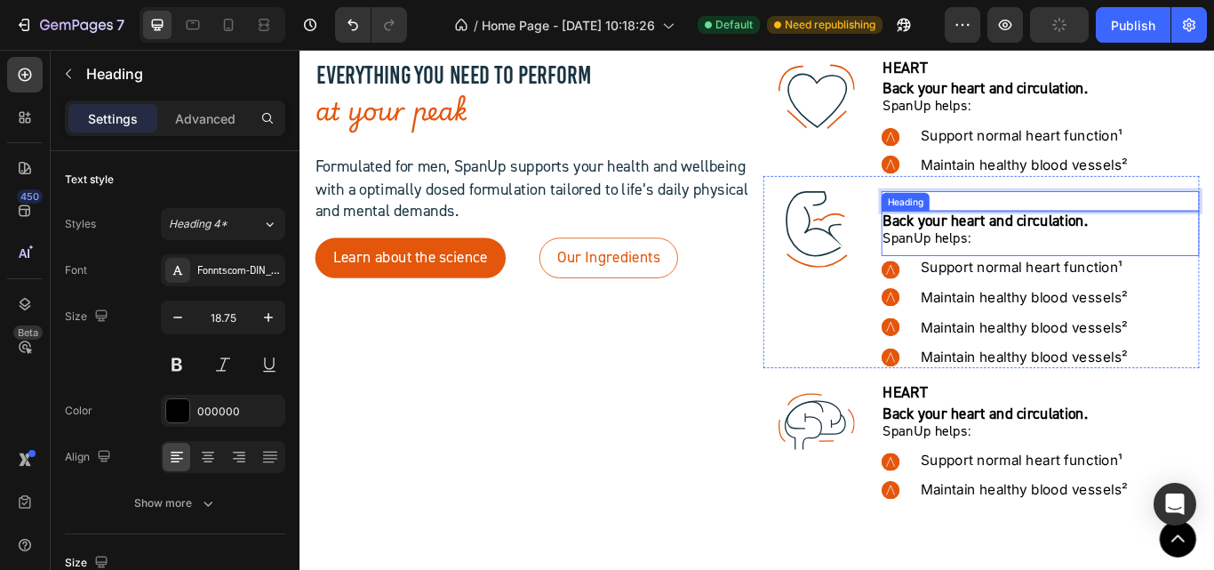
click at [1026, 263] on p "⁠⁠⁠⁠⁠⁠⁠ Back your heart and circulation.  SpanUp helps:" at bounding box center [1162, 260] width 367 height 40
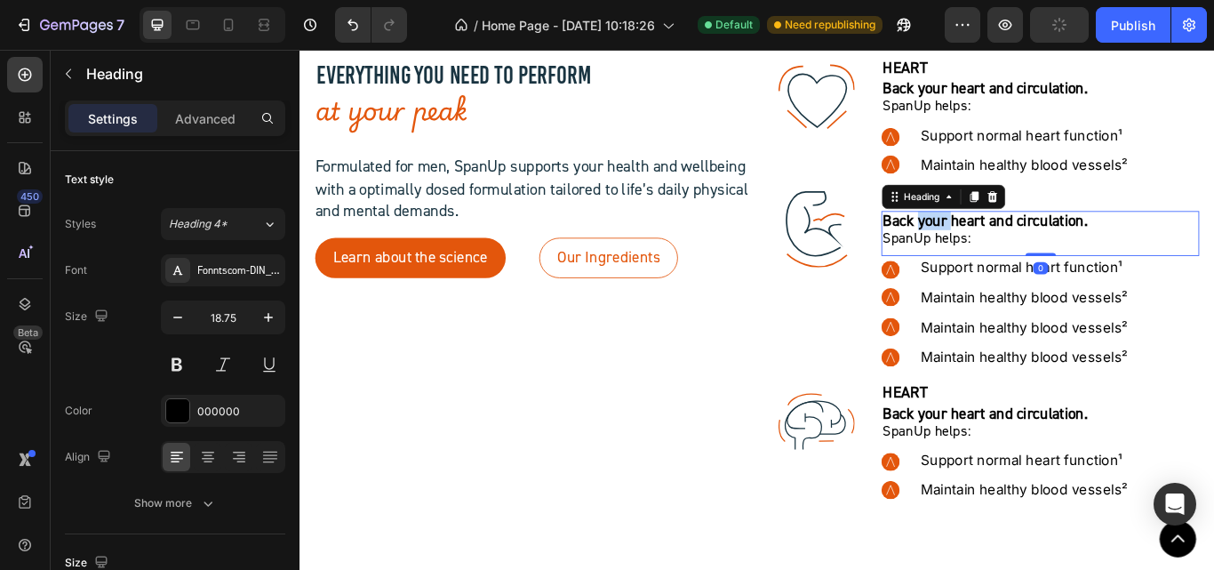
click at [1025, 254] on strong "Back your heart and circulation." at bounding box center [1098, 249] width 239 height 22
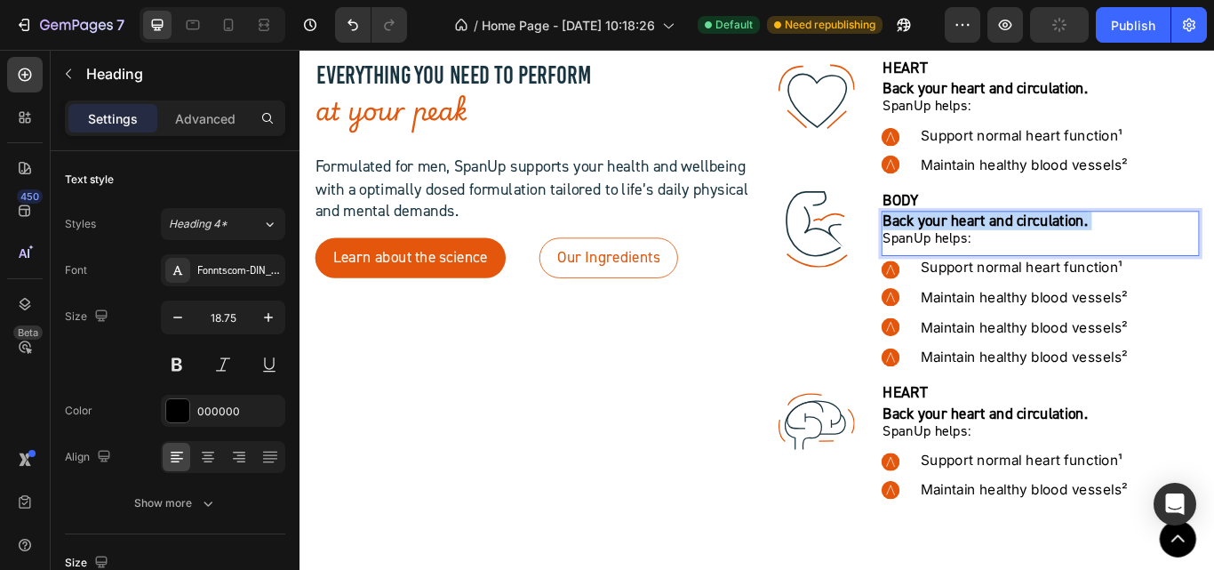
click at [1025, 254] on strong "Back your heart and circulation." at bounding box center [1098, 249] width 239 height 22
click at [1081, 269] on p "Energy, strength, and resilience. ⁠⁠⁠⁠⁠⁠⁠ SpanUp helps:" at bounding box center [1162, 260] width 367 height 40
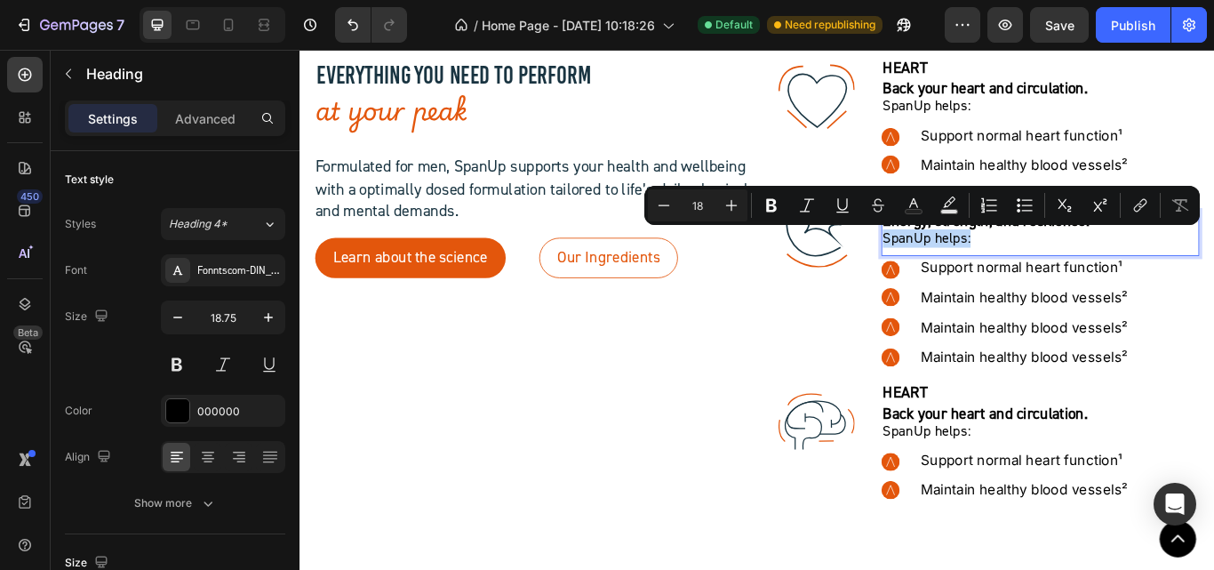
drag, startPoint x: 1081, startPoint y: 270, endPoint x: 969, endPoint y: 270, distance: 112.0
click at [978, 270] on h2 "Energy, strength, and resilience. SpanUp helps:" at bounding box center [1163, 260] width 371 height 44
click at [1064, 120] on p "⁠⁠⁠⁠⁠⁠⁠ Back your heart and circulation.  SpanUp helps:" at bounding box center [1162, 106] width 367 height 40
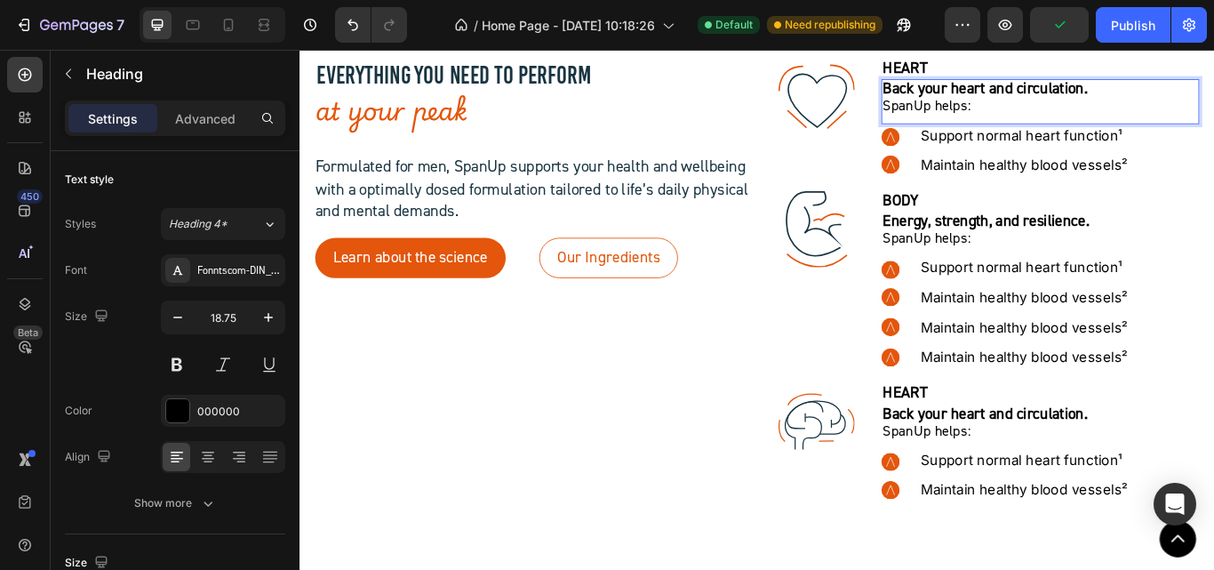
click at [1064, 117] on p "Back your heart and circulation.  SpanUp helps:" at bounding box center [1162, 106] width 367 height 40
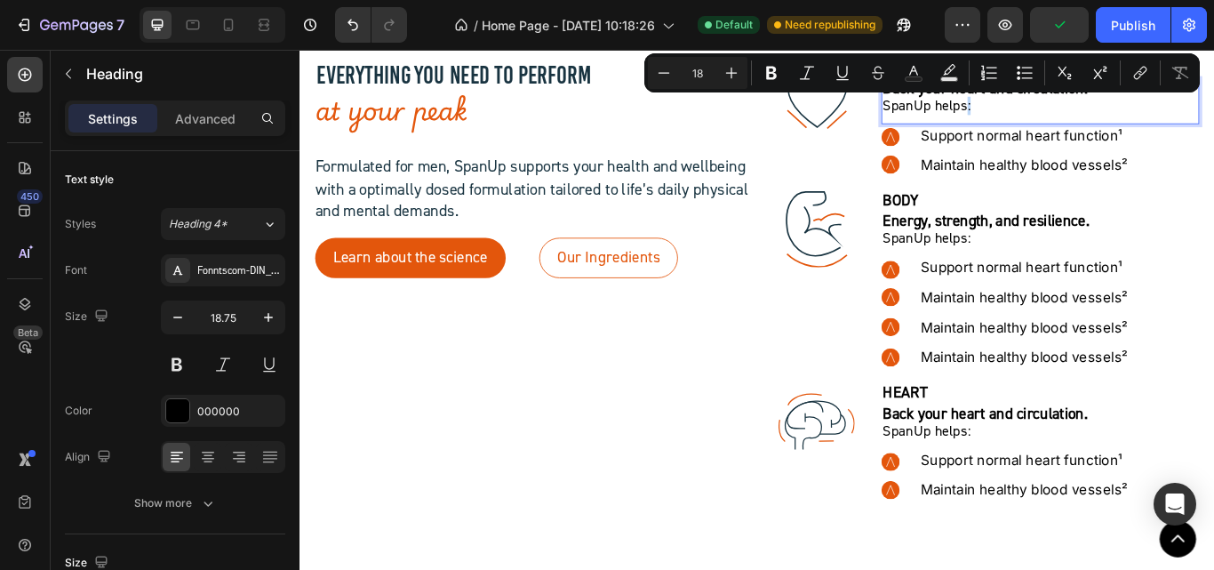
click at [1082, 111] on p "Back your heart and circulation.  SpanUp helps:" at bounding box center [1162, 106] width 367 height 40
drag, startPoint x: 1084, startPoint y: 116, endPoint x: 961, endPoint y: 116, distance: 123.5
click at [961, 116] on div ".id581902711654449760 .str0 {stroke:#193441;stroke-width:3.1;stroke-miterlimit:…" at bounding box center [1094, 128] width 508 height 137
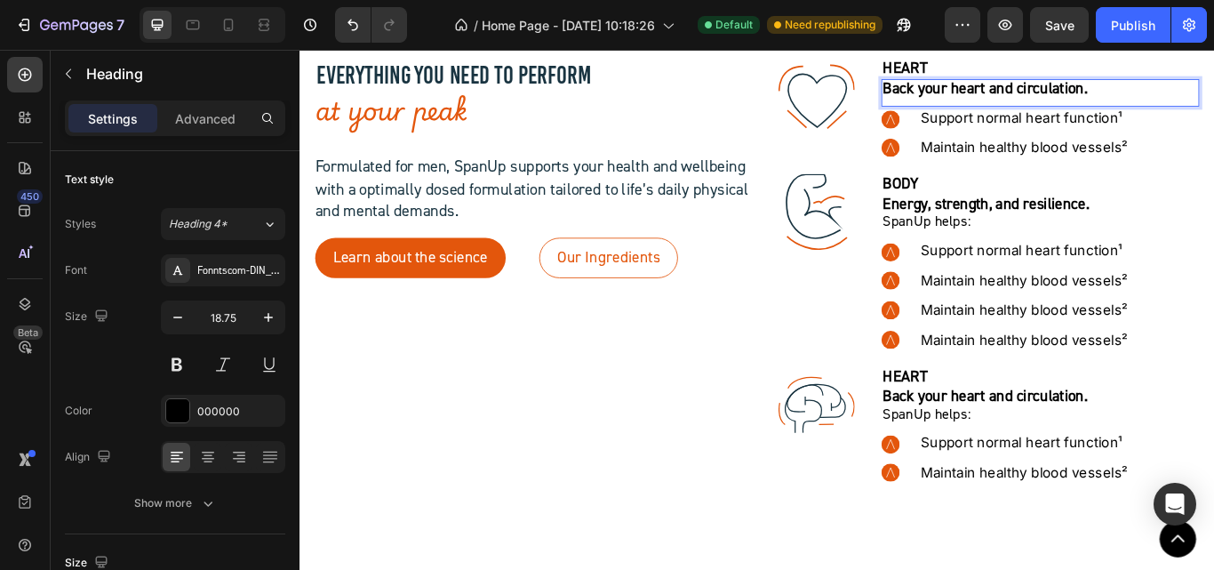
click at [1027, 98] on strong "Back your heart and circulation." at bounding box center [1098, 95] width 239 height 22
click at [924, 94] on icon ".id581902711654449760 .str0 {stroke:#193441;stroke-width:3.1;stroke-miterlimit:…" at bounding box center [902, 104] width 89 height 89
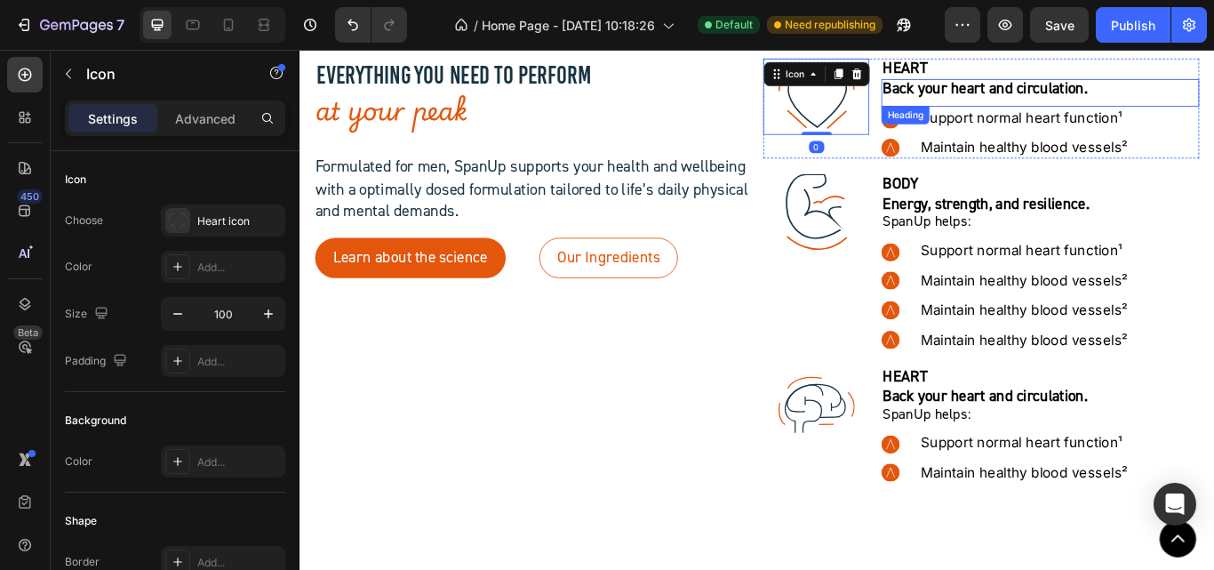
click at [998, 91] on strong "Back your heart and circulation." at bounding box center [1098, 95] width 239 height 22
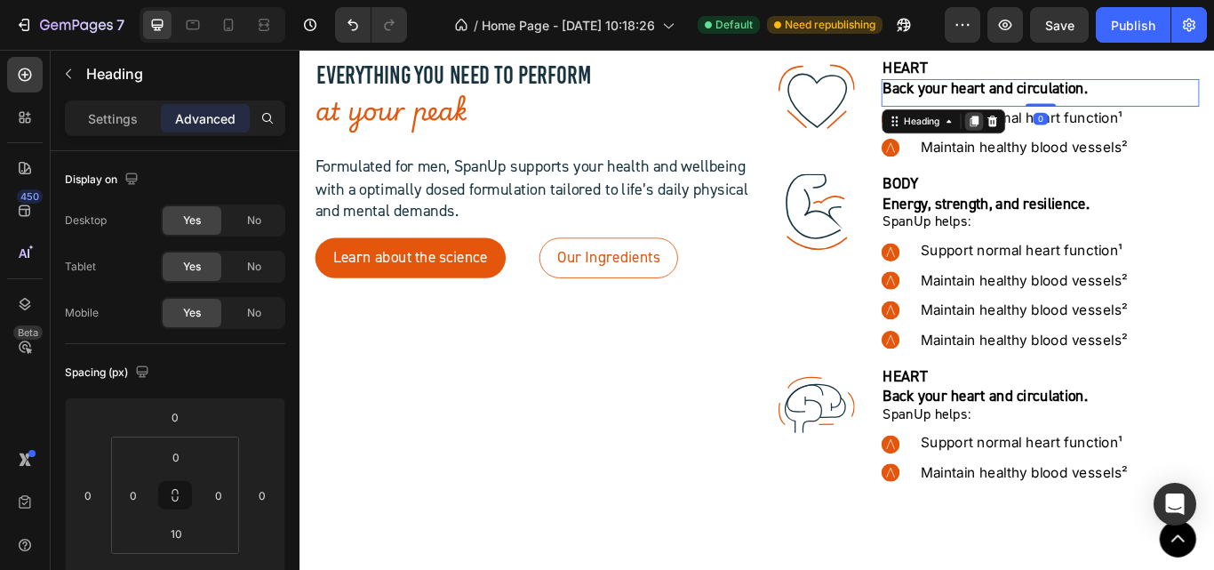
click at [1081, 135] on icon at bounding box center [1086, 133] width 10 height 12
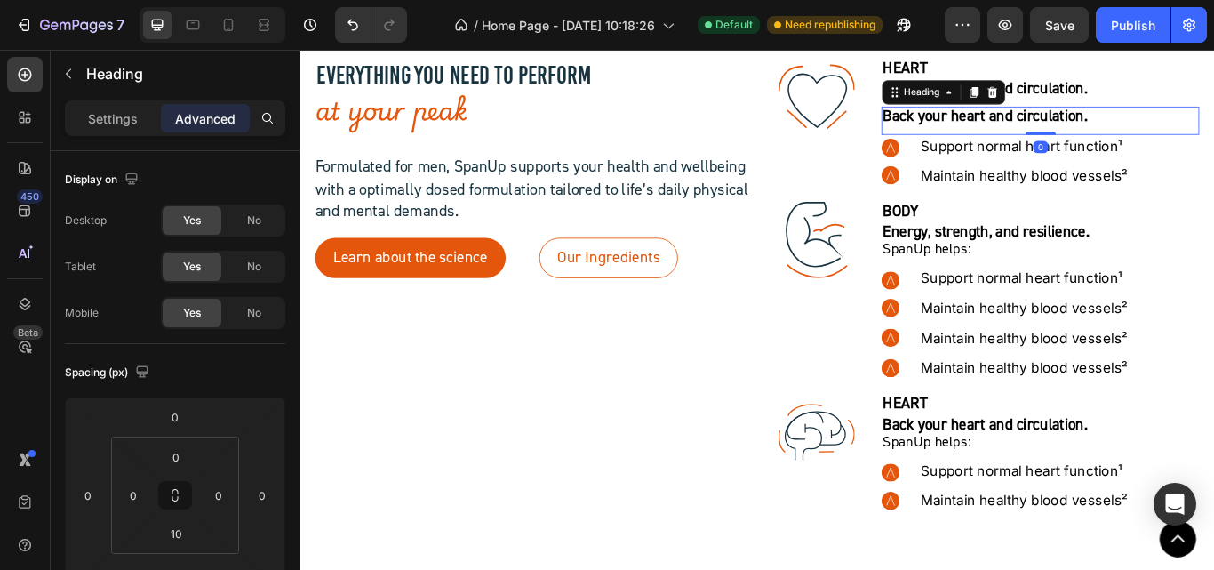
click at [1011, 129] on strong "Back your heart and circulation." at bounding box center [1098, 127] width 239 height 22
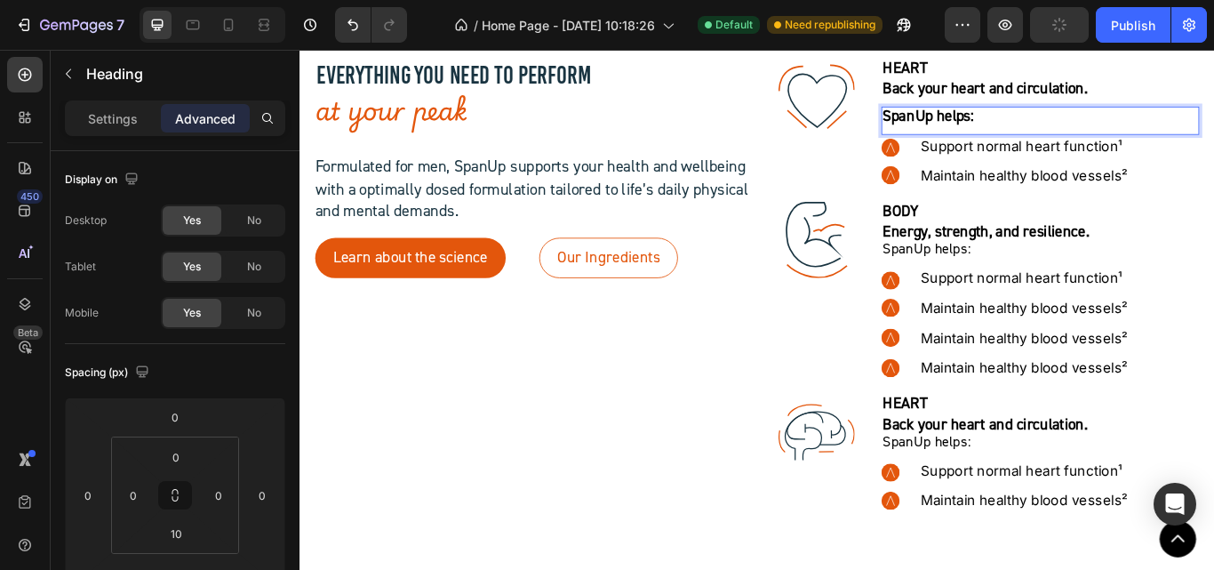
click at [1068, 133] on strong "SpanUp helps:" at bounding box center [1032, 127] width 106 height 22
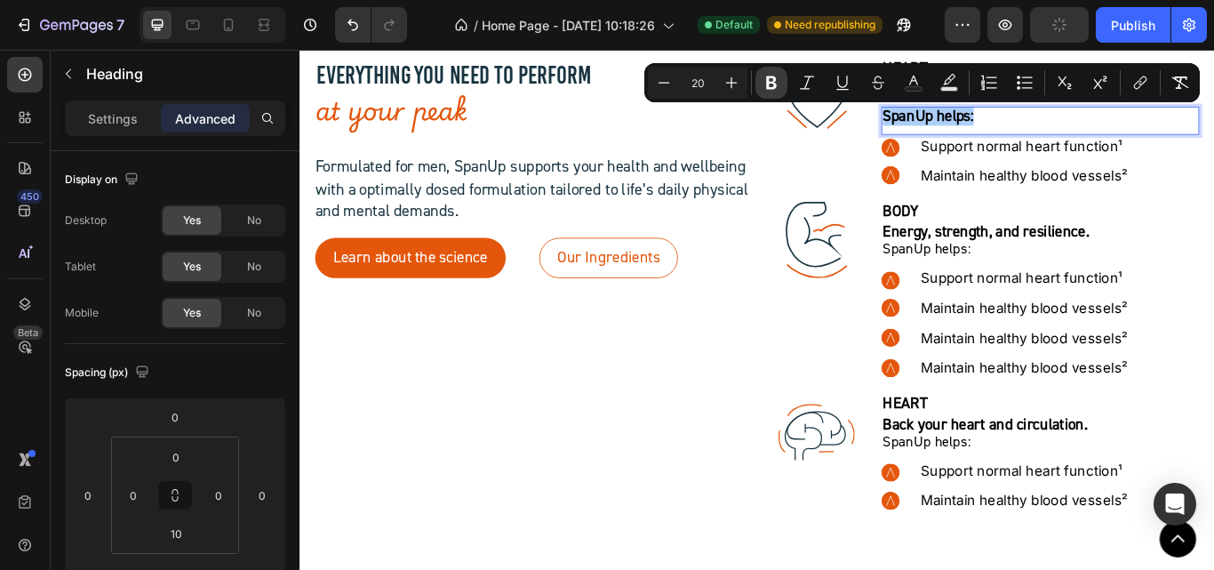
click at [775, 85] on icon "Editor contextual toolbar" at bounding box center [771, 82] width 11 height 13
click at [663, 81] on icon "Editor contextual toolbar" at bounding box center [664, 83] width 18 height 18
type input "18"
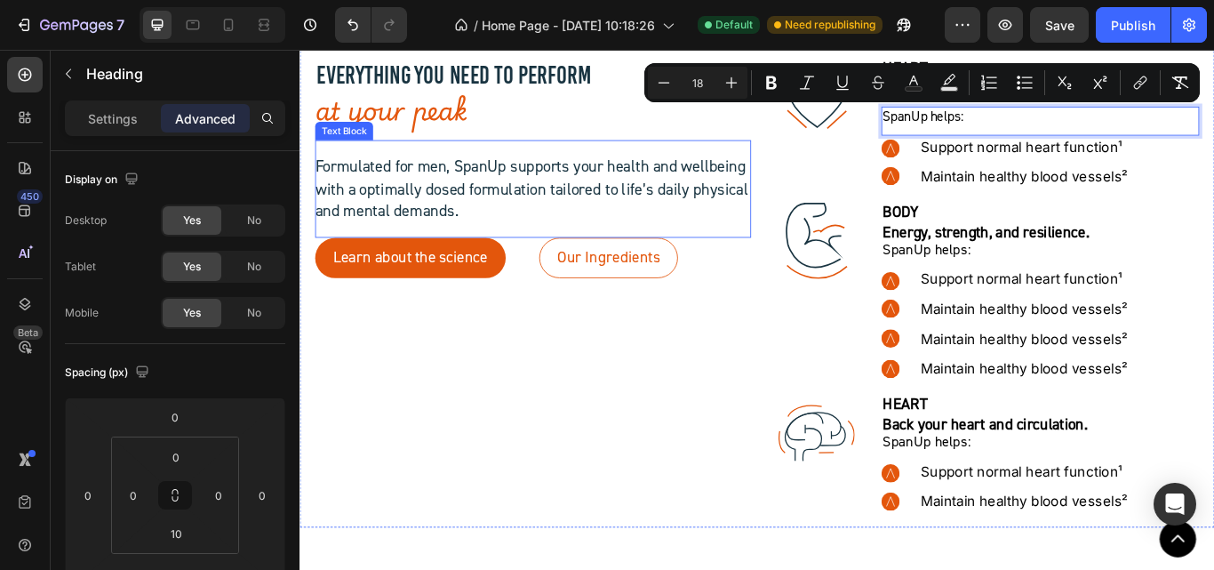
click at [795, 167] on div "Formulated for men, SpanUp supports your health and wellbeing with a optimally …" at bounding box center [571, 213] width 508 height 114
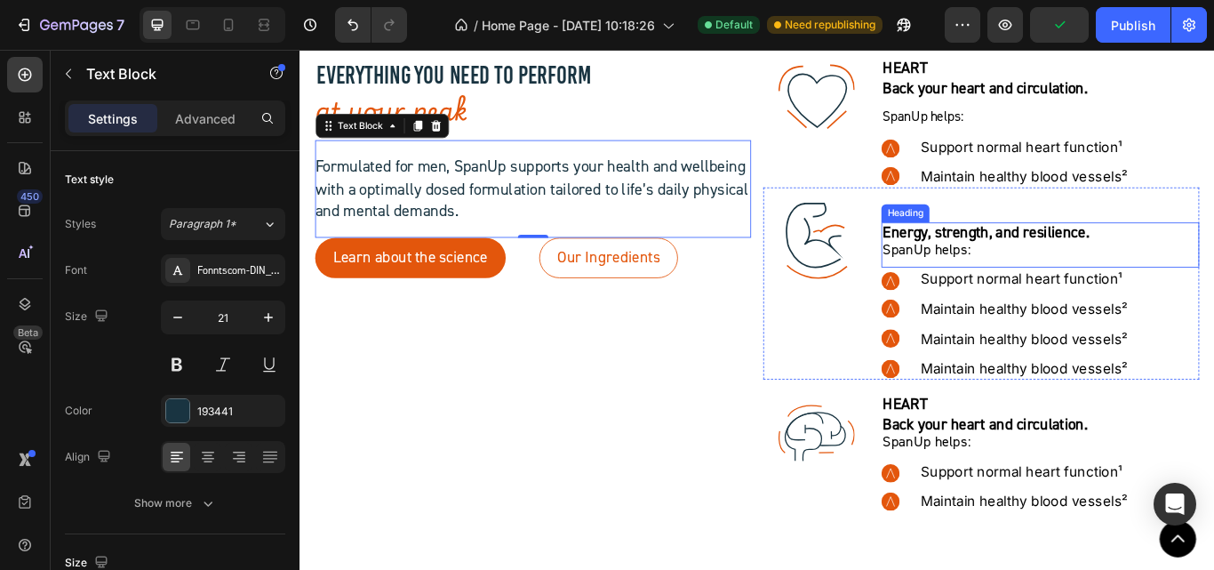
click at [1028, 278] on p "⁠⁠⁠⁠⁠⁠⁠ Energy, strength, and resilience. SpanUp helps:" at bounding box center [1162, 273] width 367 height 40
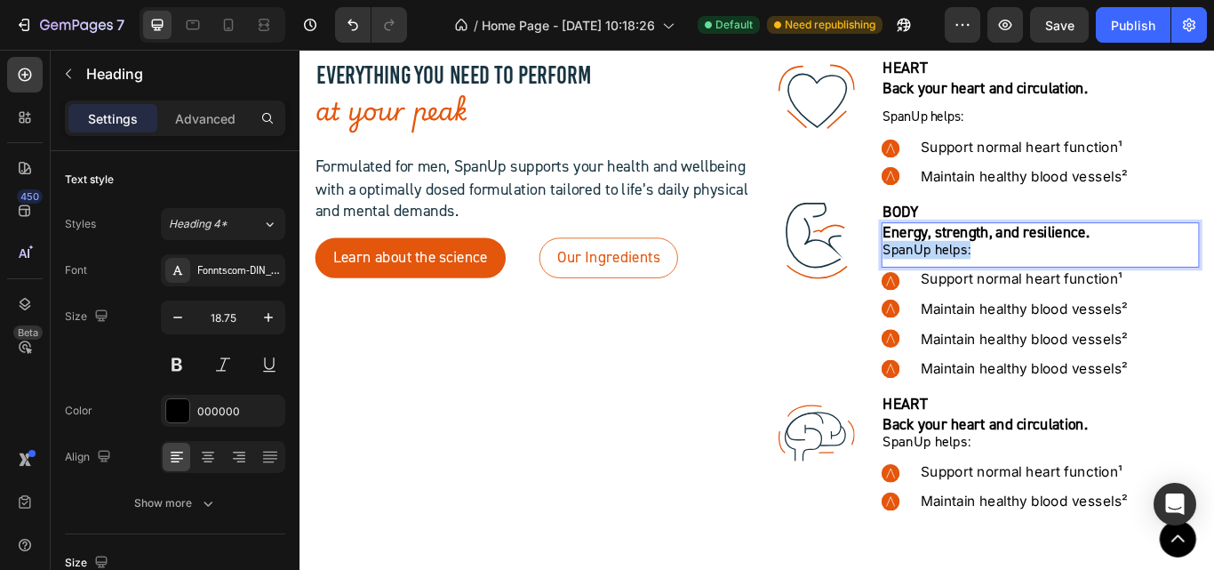
drag, startPoint x: 1077, startPoint y: 276, endPoint x: 968, endPoint y: 276, distance: 109.3
click at [968, 276] on div ".id581906423496049600 .str1 {stroke:#193441;stroke-width:2.36;stroke-miterlimit…" at bounding box center [1094, 323] width 508 height 224
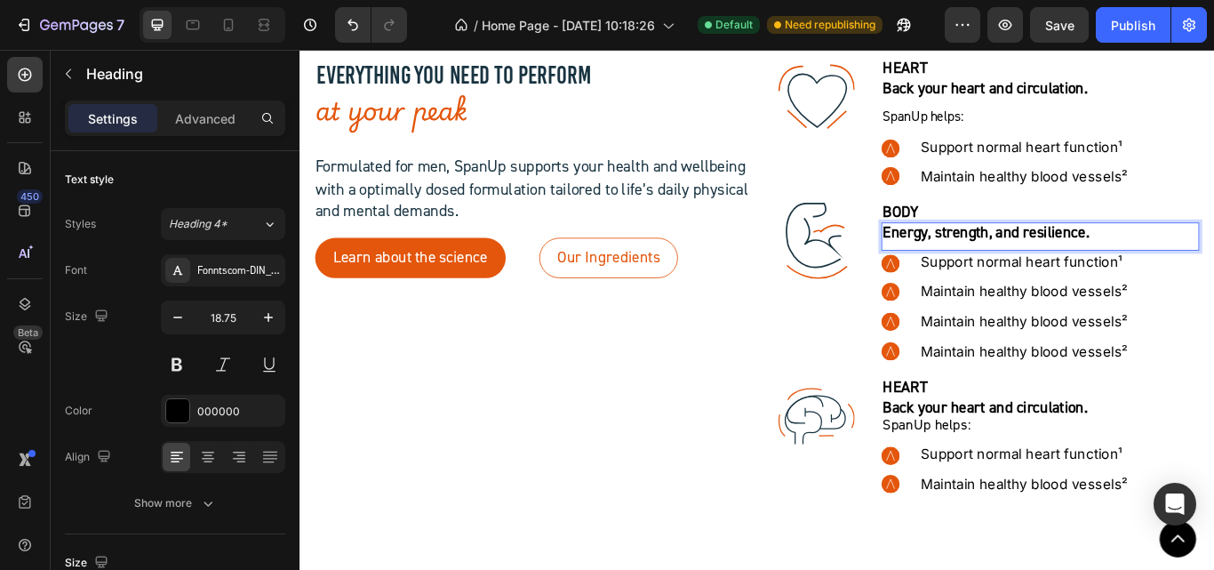
click at [1001, 263] on strong "Energy, strength, and resilience." at bounding box center [1099, 262] width 241 height 22
click at [945, 279] on div ".id581906423496049600 .str1 {stroke:#193441;stroke-width:2.36;stroke-miterlimit…" at bounding box center [902, 272] width 124 height 89
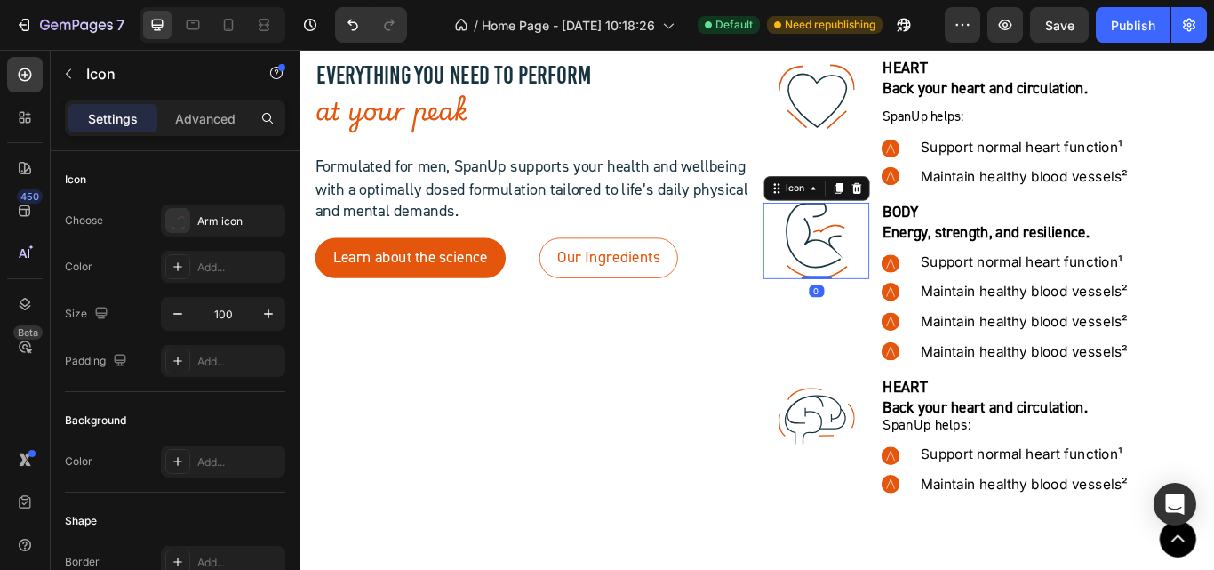
click at [1002, 268] on strong "Energy, strength, and resilience." at bounding box center [1099, 262] width 241 height 22
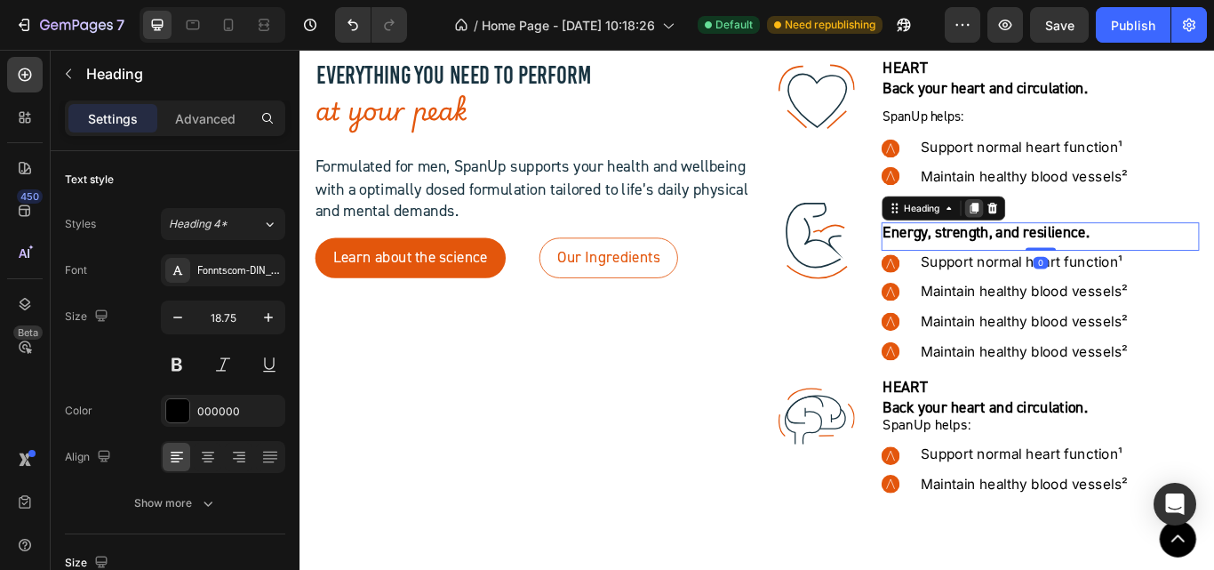
click at [1081, 240] on icon at bounding box center [1086, 235] width 10 height 12
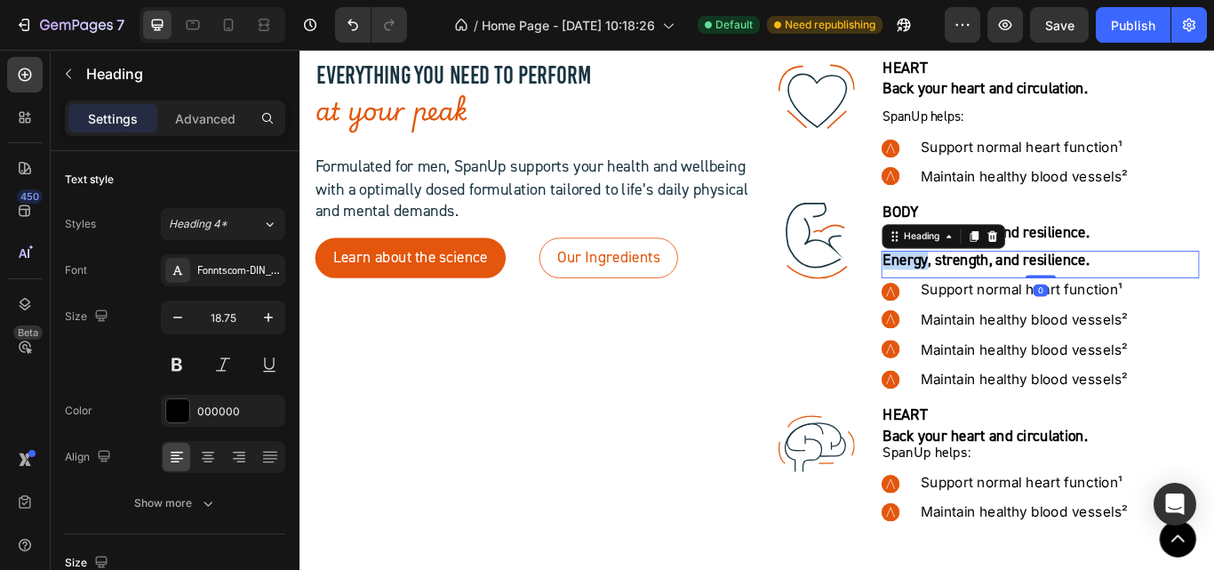
click at [1011, 306] on strong "Energy, strength, and resilience." at bounding box center [1099, 295] width 241 height 22
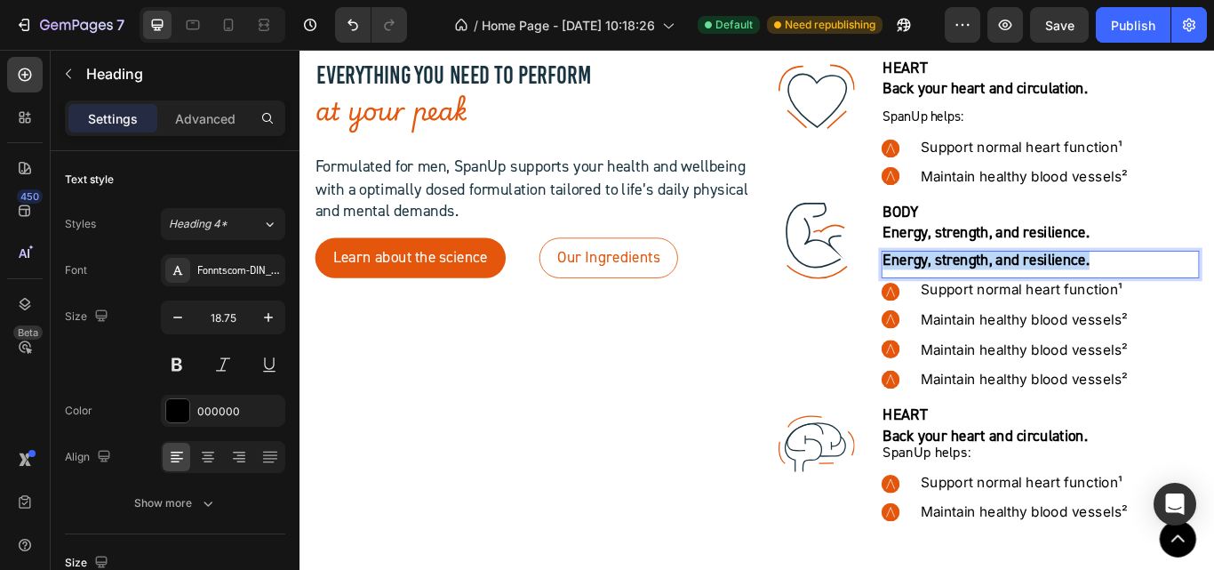
click at [1011, 306] on strong "Energy, strength, and resilience." at bounding box center [1099, 295] width 241 height 22
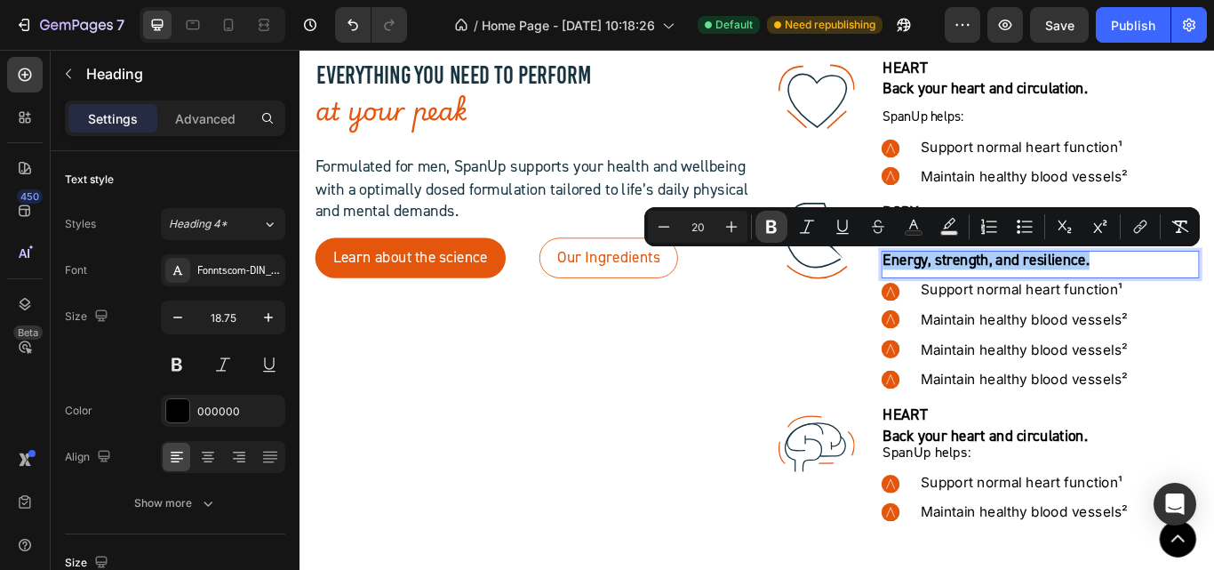
click at [766, 234] on icon "Editor contextual toolbar" at bounding box center [771, 227] width 18 height 18
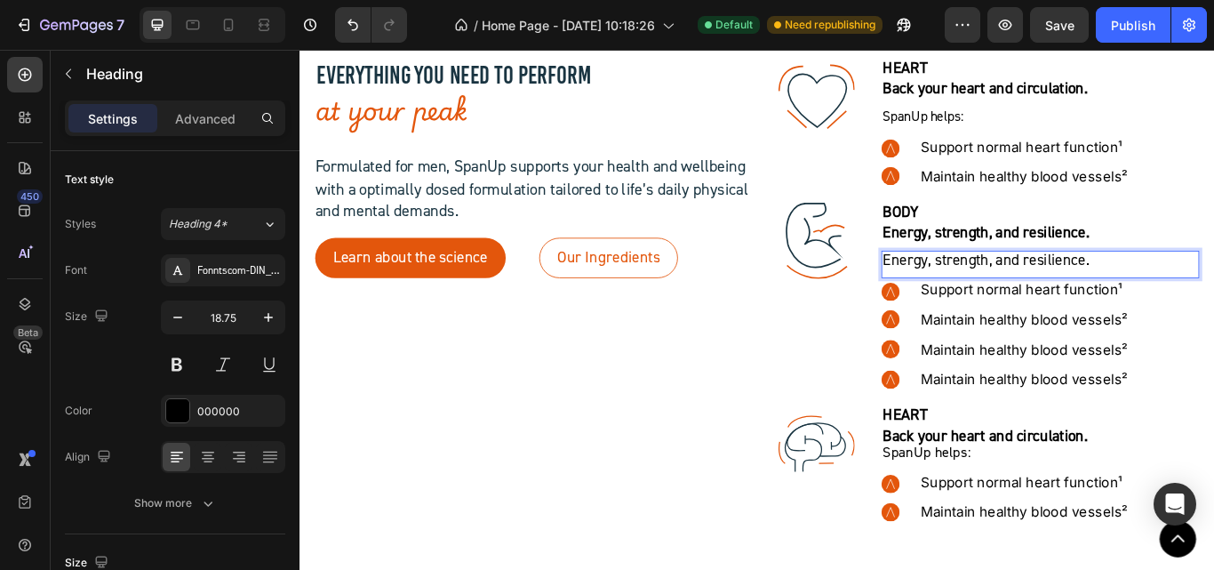
click at [1020, 301] on span "Energy, strength, and resilience." at bounding box center [1099, 295] width 241 height 22
click at [1001, 294] on span "Energy, strength, and resilience." at bounding box center [1099, 295] width 241 height 22
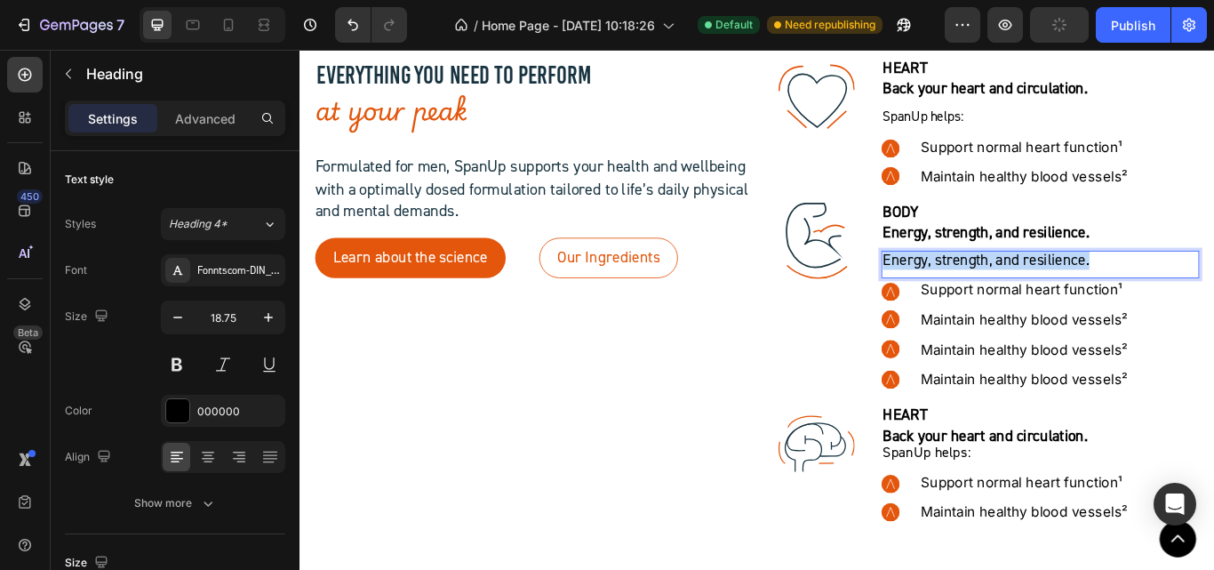
click at [1001, 294] on span "Energy, strength, and resilience." at bounding box center [1099, 295] width 241 height 22
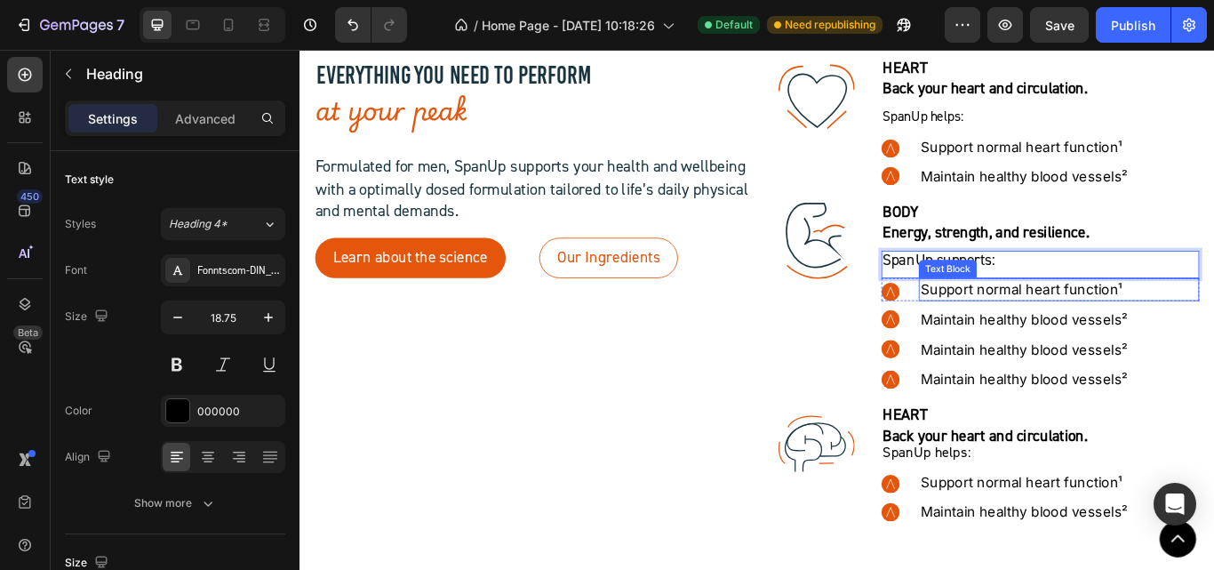
click at [1072, 333] on p "Support normal heart function¹" at bounding box center [1184, 329] width 323 height 22
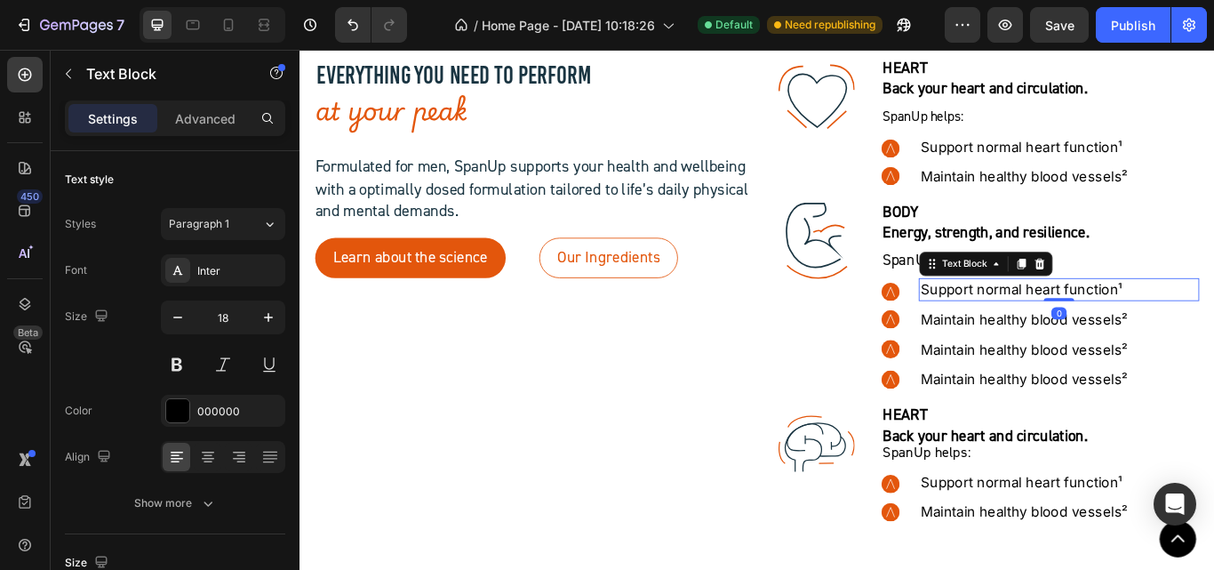
click at [1072, 333] on p "Support normal heart function¹" at bounding box center [1184, 329] width 323 height 22
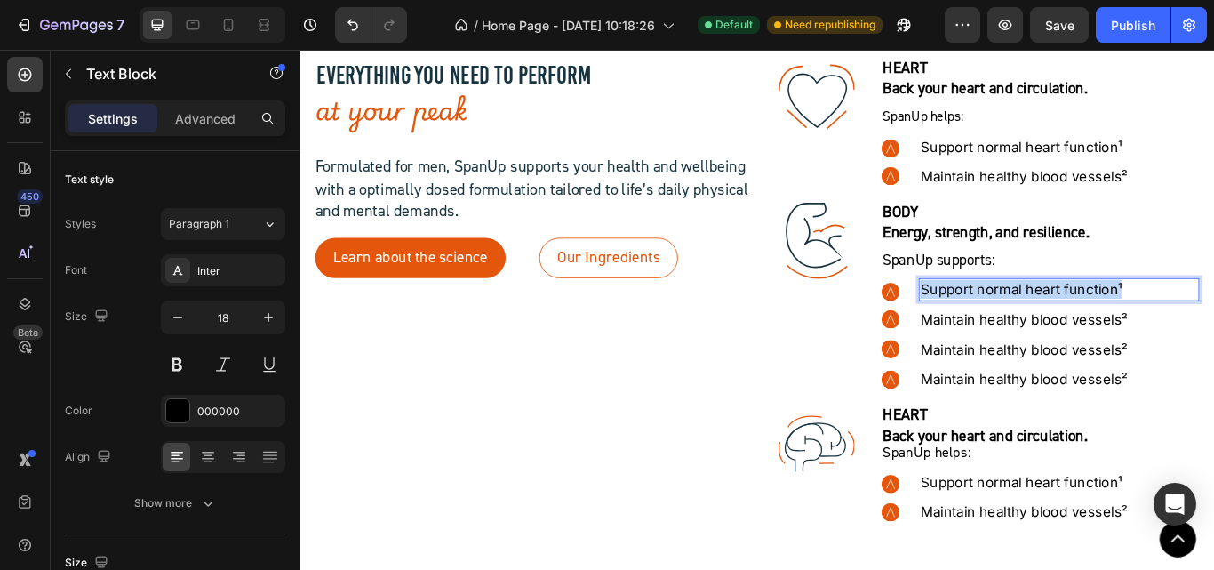
click at [1072, 333] on p "Support normal heart function¹" at bounding box center [1184, 329] width 323 height 22
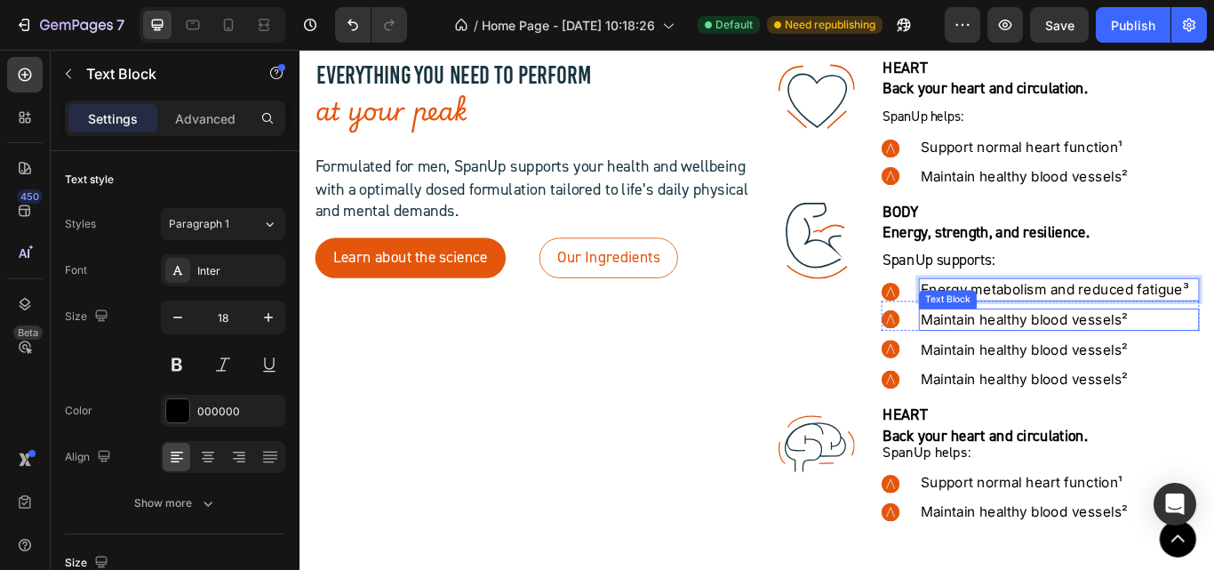
click at [1099, 366] on p "Maintain healthy blood vessels²" at bounding box center [1184, 365] width 323 height 22
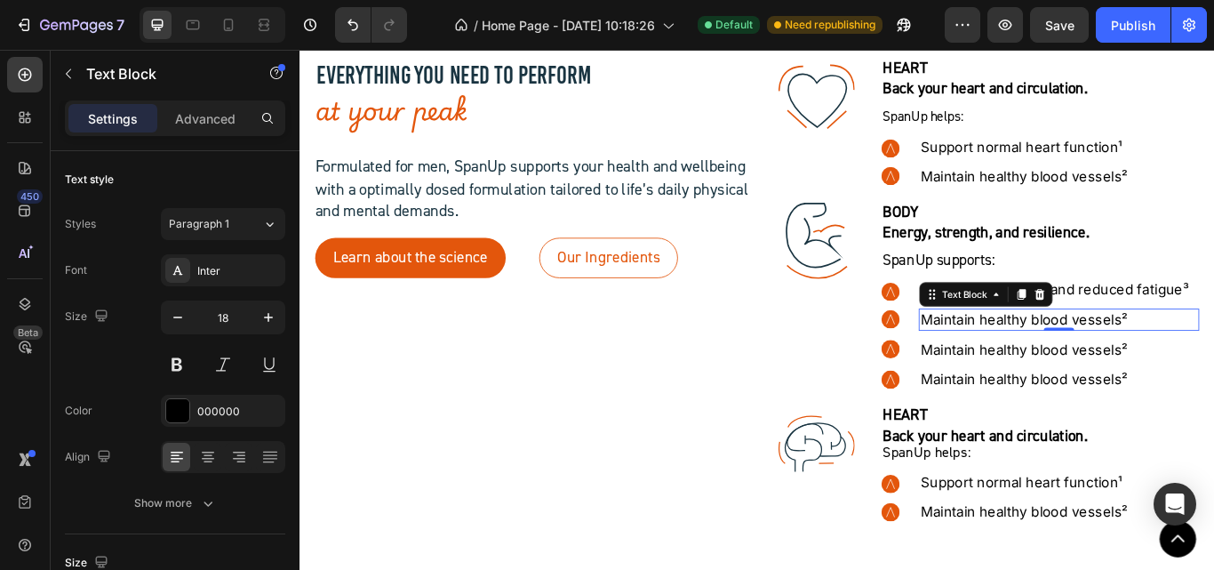
click at [1099, 366] on p "Maintain healthy blood vessels²" at bounding box center [1184, 365] width 323 height 22
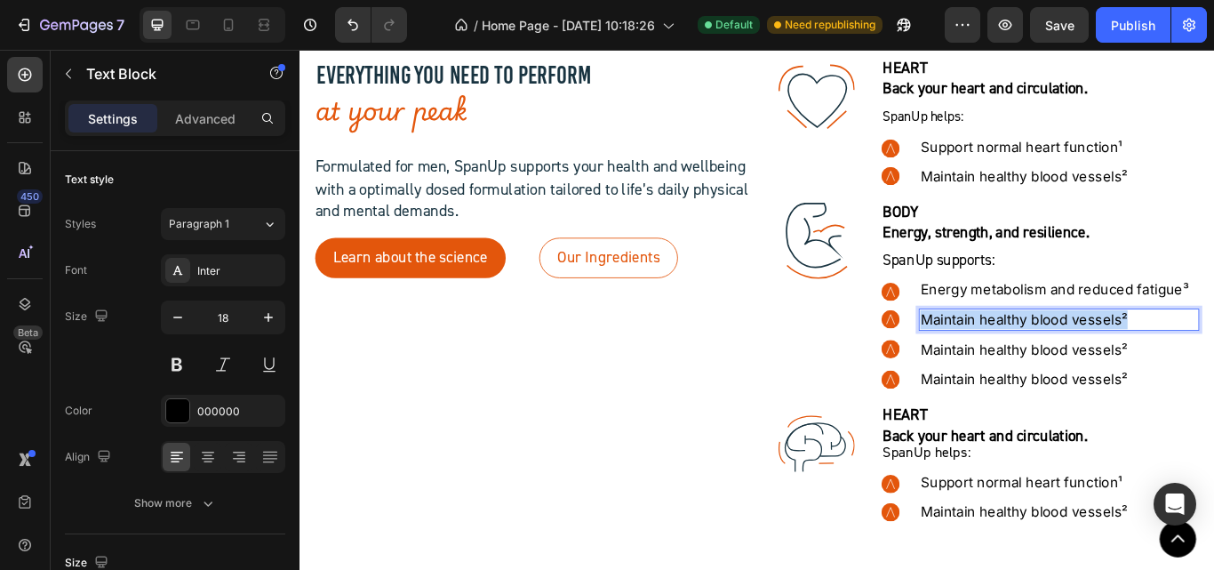
click at [1099, 366] on p "Maintain healthy blood vessels²" at bounding box center [1184, 365] width 323 height 22
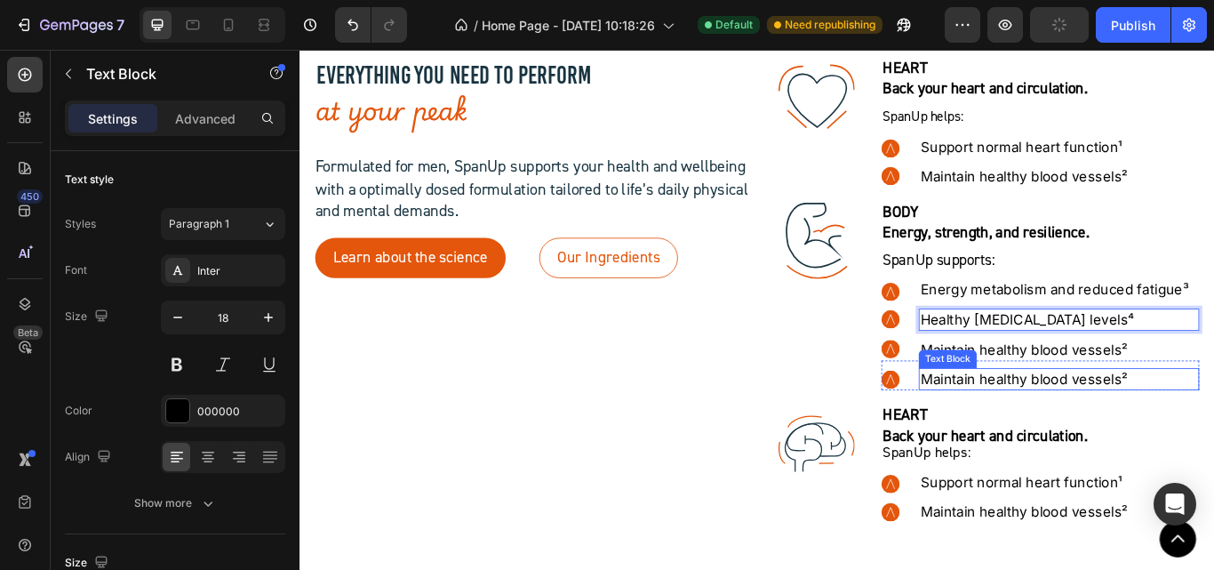
click at [1075, 410] on div "Text Block" at bounding box center [1055, 411] width 60 height 16
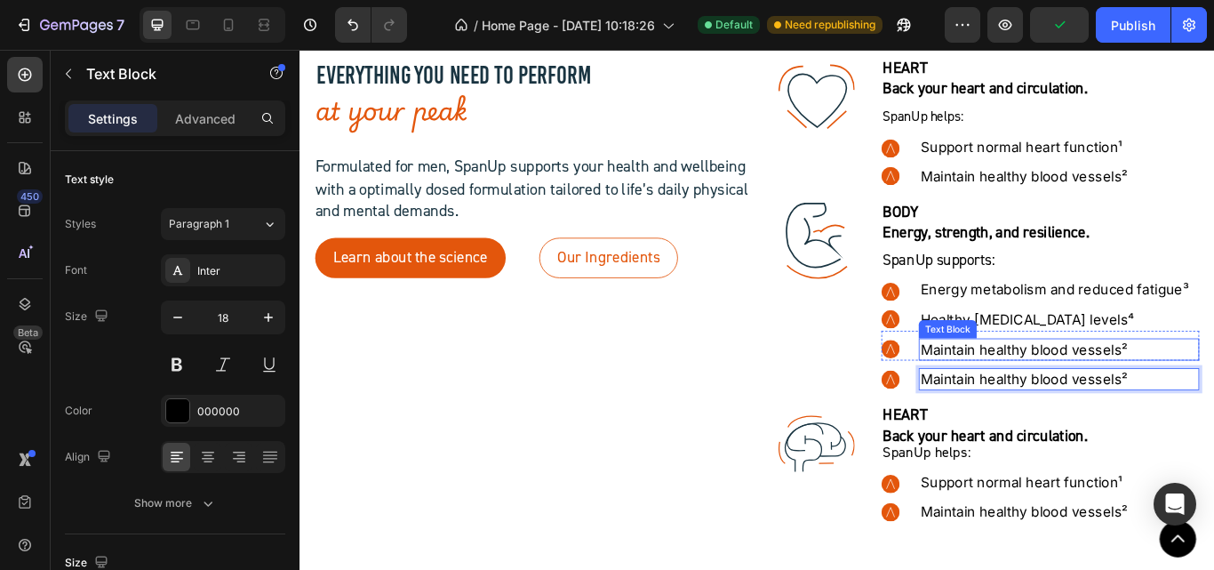
click at [1184, 400] on p "Maintain healthy blood vessels²" at bounding box center [1184, 399] width 323 height 22
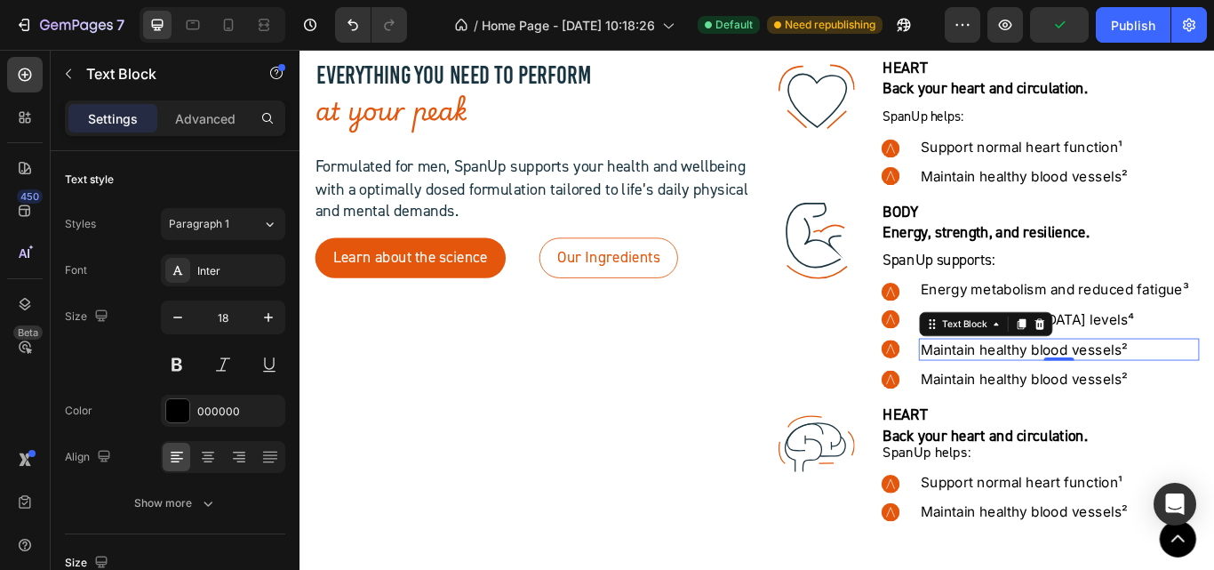
click at [1182, 400] on p "Maintain healthy blood vessels²" at bounding box center [1184, 399] width 323 height 22
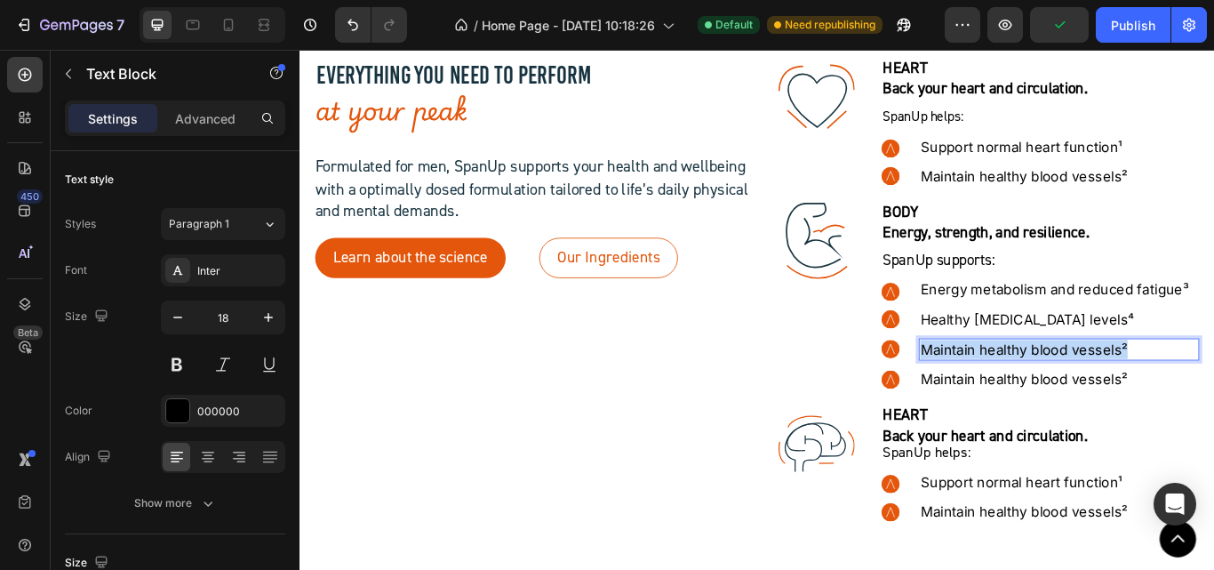
click at [1182, 400] on p "Maintain healthy blood vessels²" at bounding box center [1184, 399] width 323 height 22
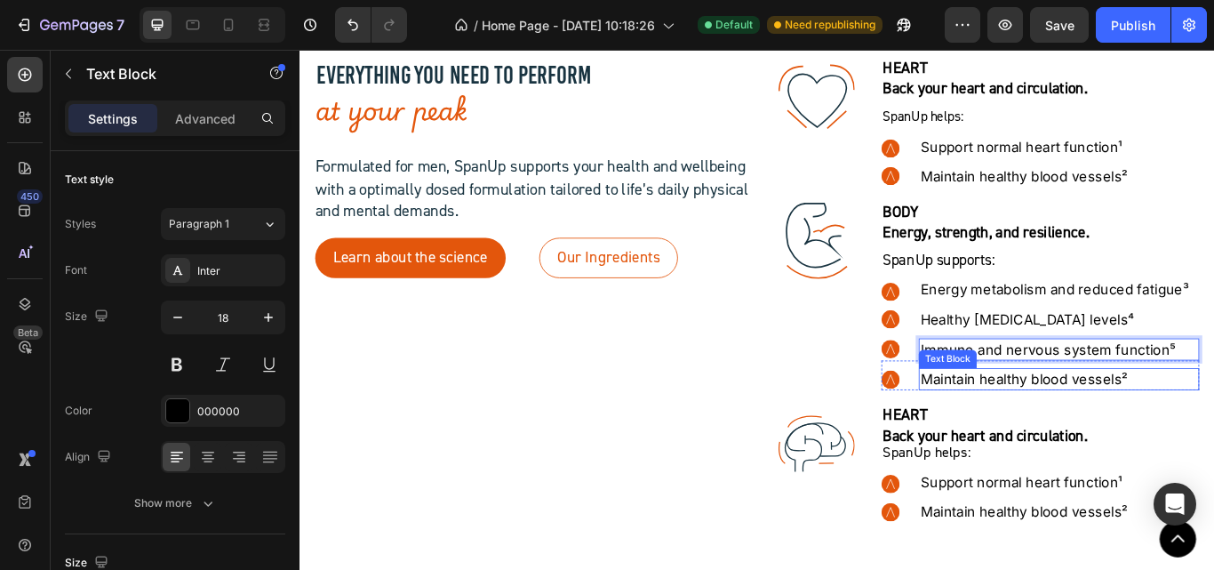
click at [1061, 433] on p "Maintain healthy blood vessels²" at bounding box center [1184, 434] width 323 height 22
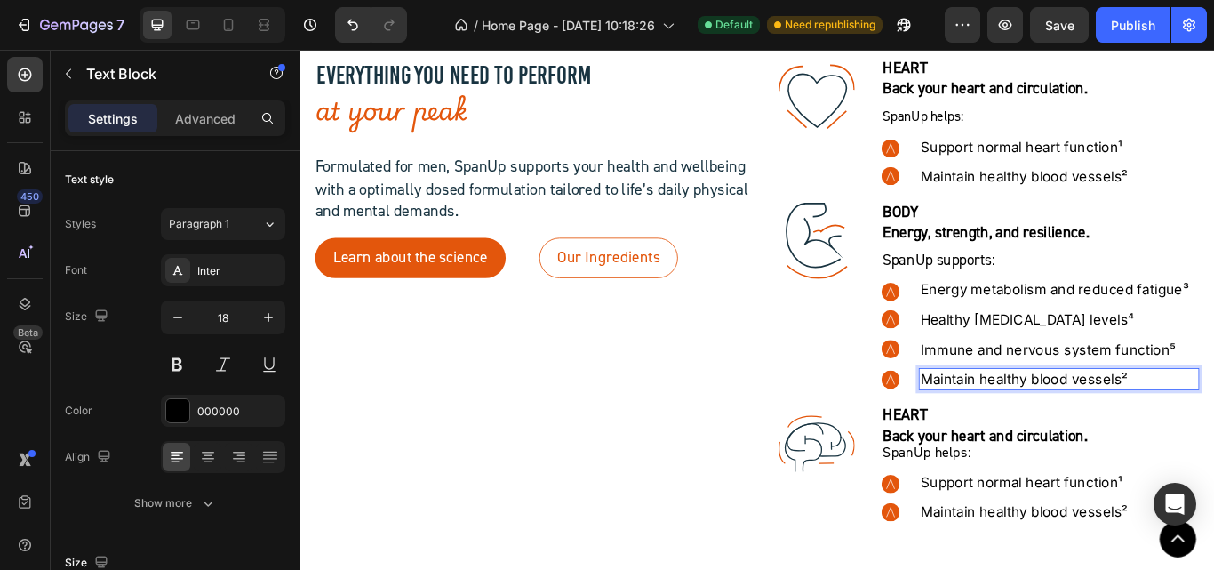
click at [1061, 433] on p "Maintain healthy blood vessels²" at bounding box center [1184, 434] width 323 height 22
click at [1040, 476] on h2 "HEART" at bounding box center [1163, 477] width 371 height 24
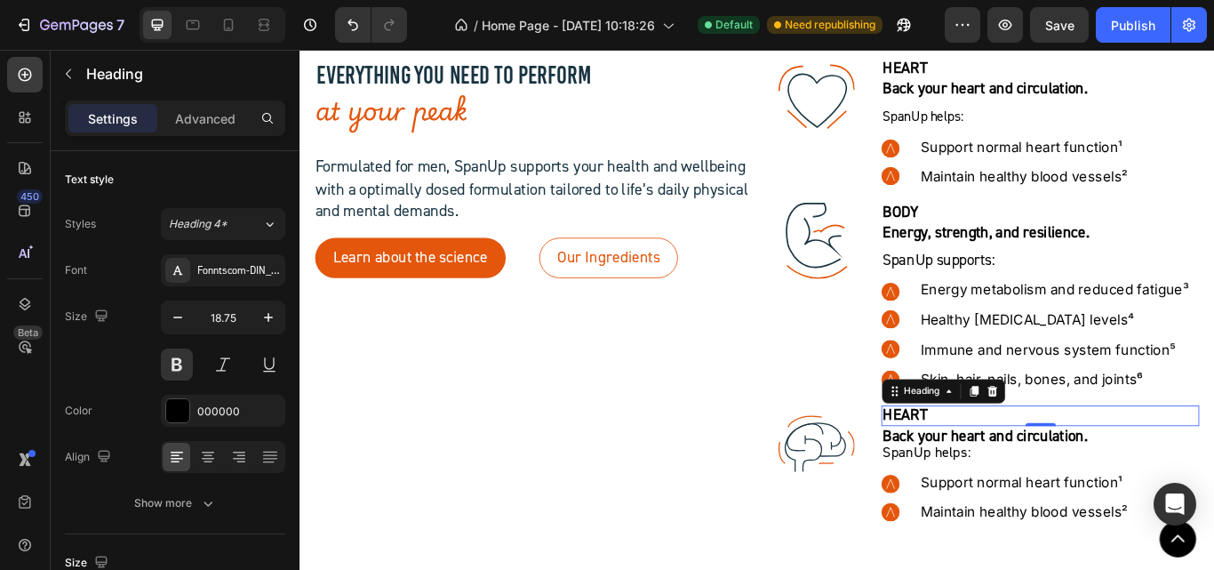
click at [1040, 476] on h2 "HEART" at bounding box center [1163, 477] width 371 height 24
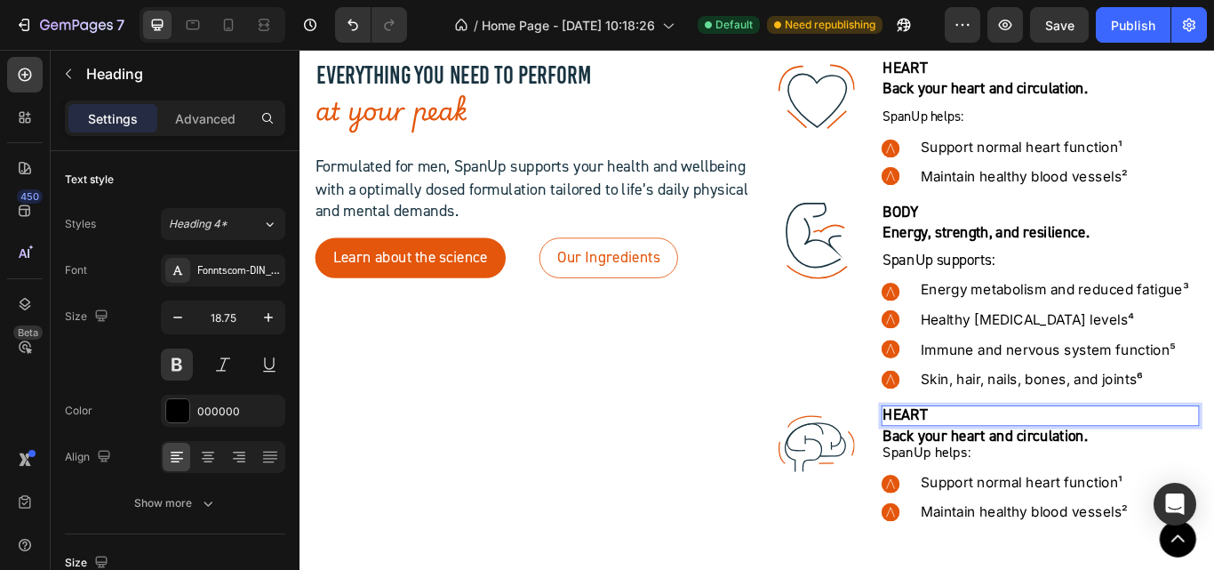
click at [1040, 476] on p "HEART" at bounding box center [1162, 477] width 367 height 20
click at [1034, 499] on strong "Back your heart and circulation." at bounding box center [1098, 500] width 239 height 22
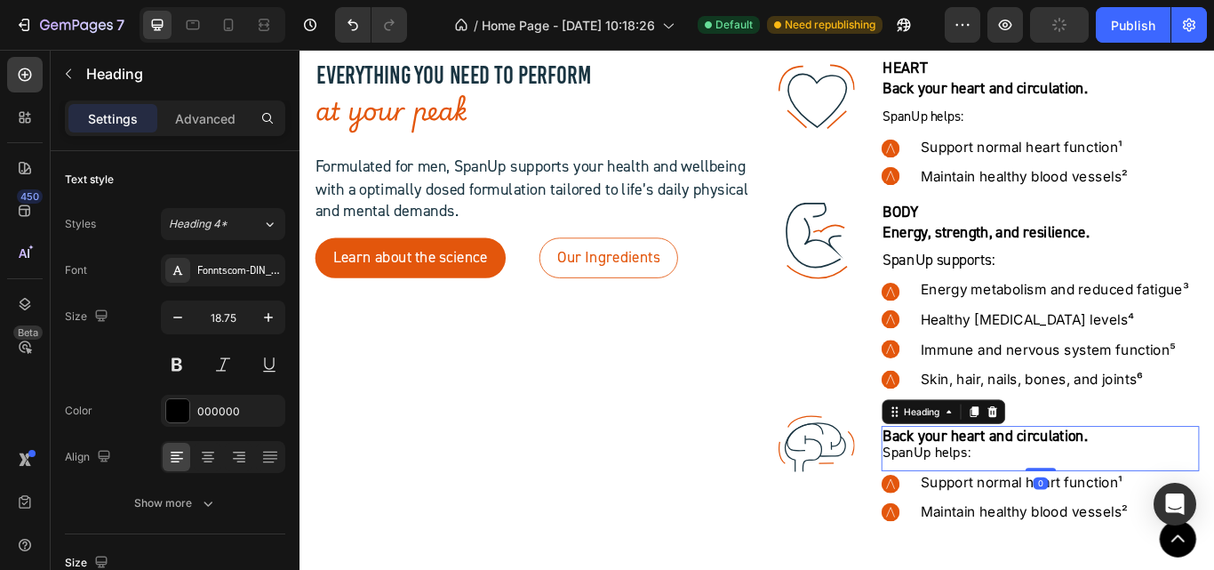
click at [1034, 499] on strong "Back your heart and circulation." at bounding box center [1098, 500] width 239 height 22
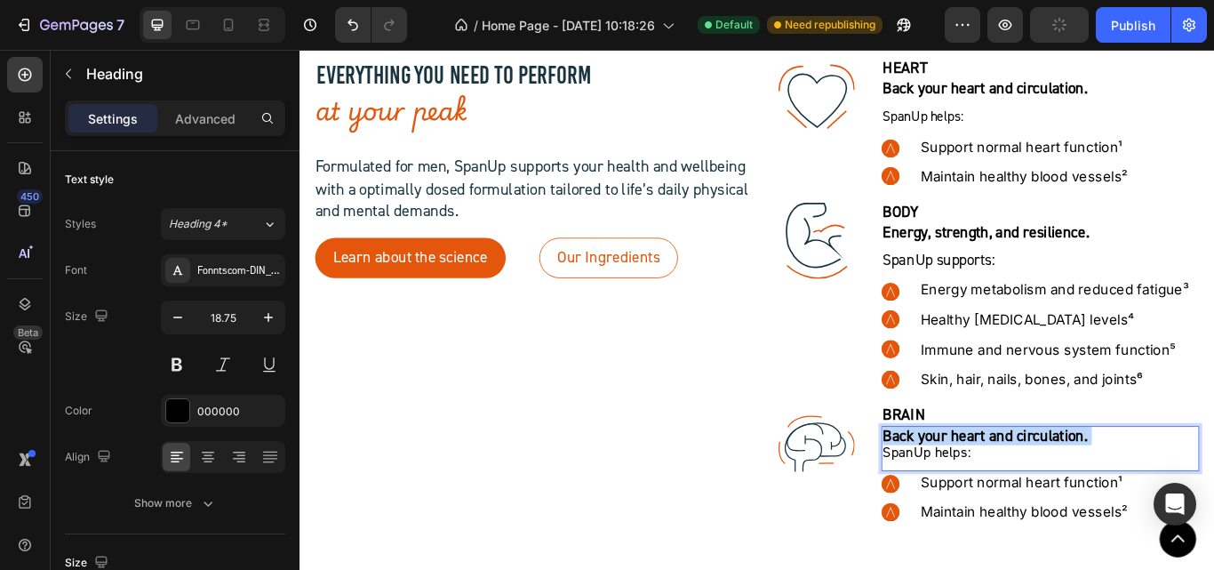
click at [1034, 499] on strong "Back your heart and circulation." at bounding box center [1098, 500] width 239 height 22
click at [1121, 515] on p "Clarity, focus, and balance. SpanUp helps:" at bounding box center [1162, 511] width 367 height 40
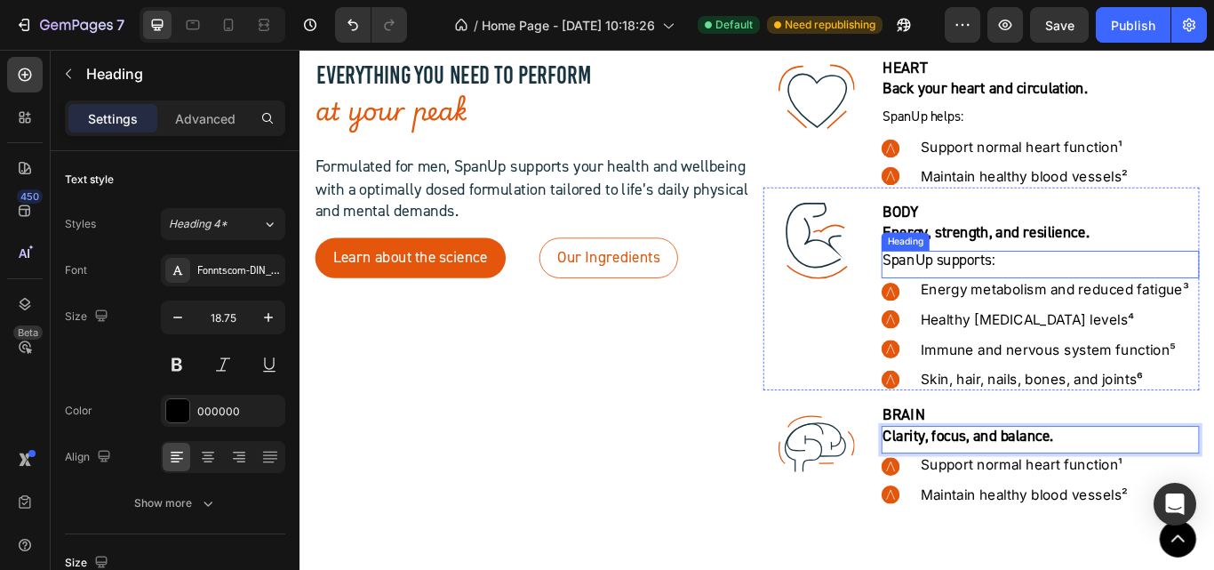
click at [1038, 291] on span "SpanUp supports:" at bounding box center [1044, 295] width 131 height 22
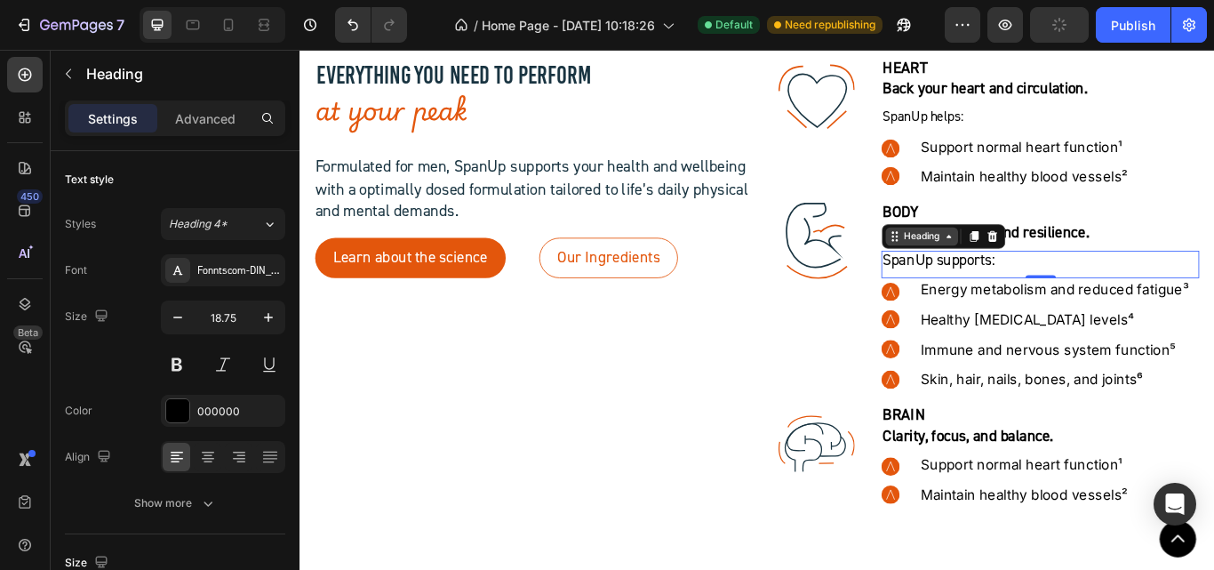
click at [1001, 275] on div "Heading" at bounding box center [1024, 267] width 49 height 16
click at [1128, 304] on p "SpanUp supports:" at bounding box center [1162, 296] width 367 height 20
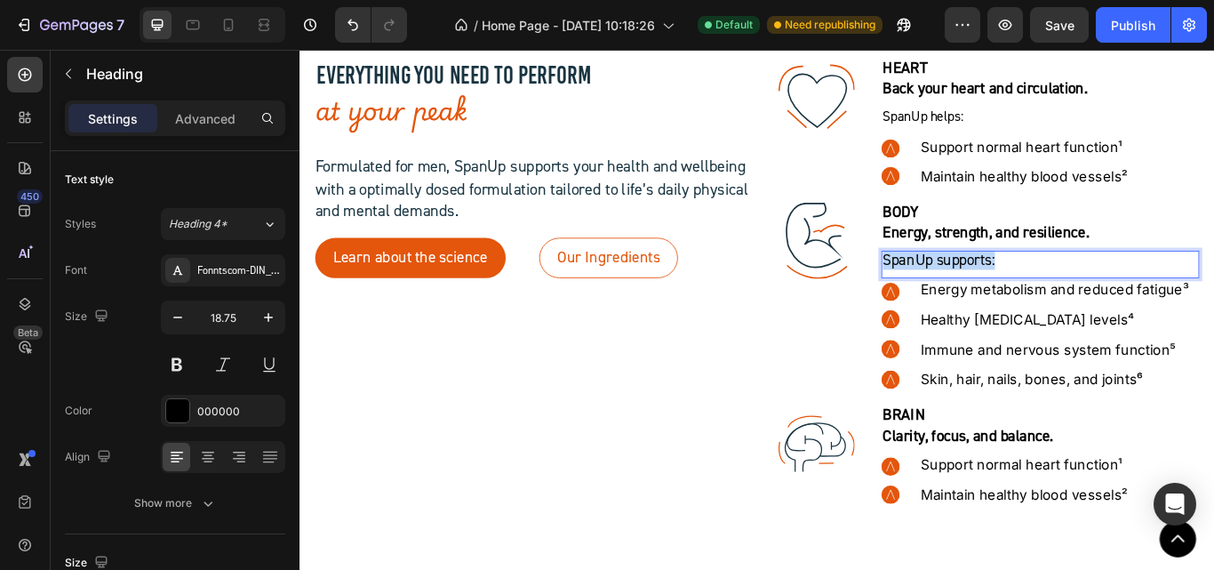
click at [1128, 304] on p "SpanUp supports:" at bounding box center [1162, 296] width 367 height 20
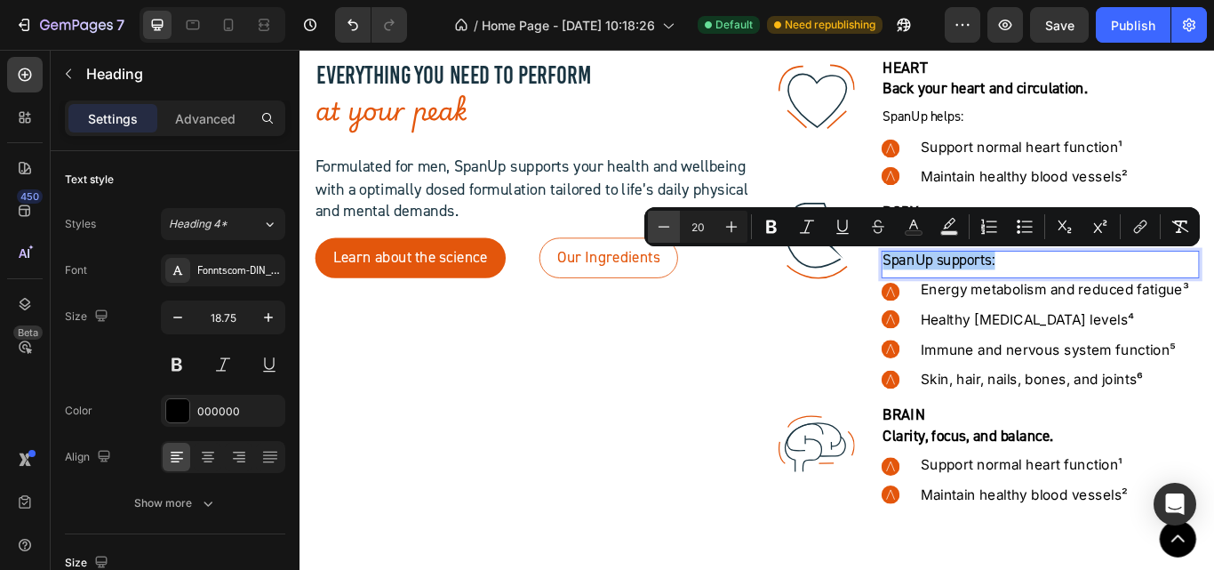
click at [671, 227] on icon "Editor contextual toolbar" at bounding box center [664, 227] width 18 height 18
type input "18"
click at [770, 220] on icon "Editor contextual toolbar" at bounding box center [771, 226] width 11 height 13
click at [858, 248] on icon ".id581906423496049600 .str1 {stroke:#193441;stroke-width:2.36;stroke-miterlimit…" at bounding box center [902, 272] width 89 height 89
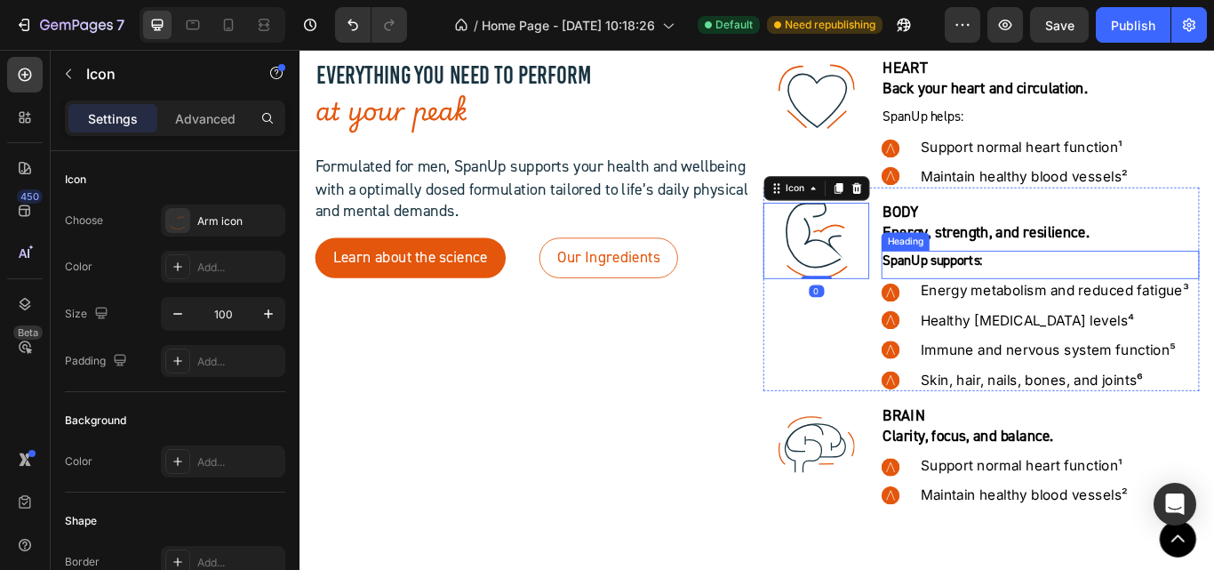
click at [1013, 295] on strong "SpanUp supports:" at bounding box center [1037, 296] width 116 height 20
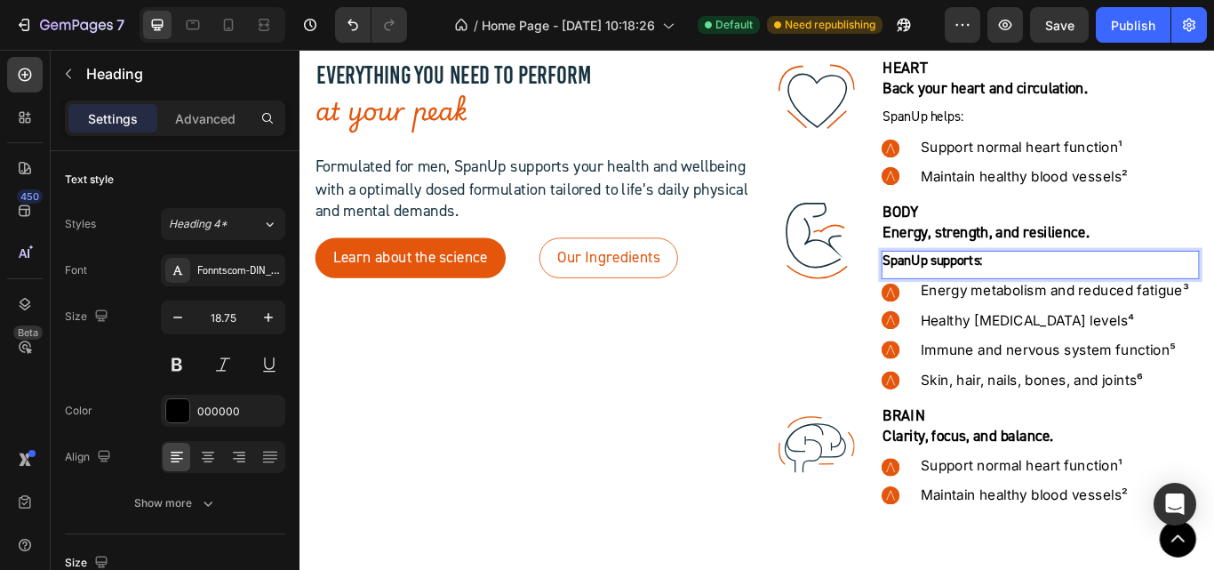
click at [1013, 295] on strong "SpanUp supports:" at bounding box center [1037, 296] width 116 height 20
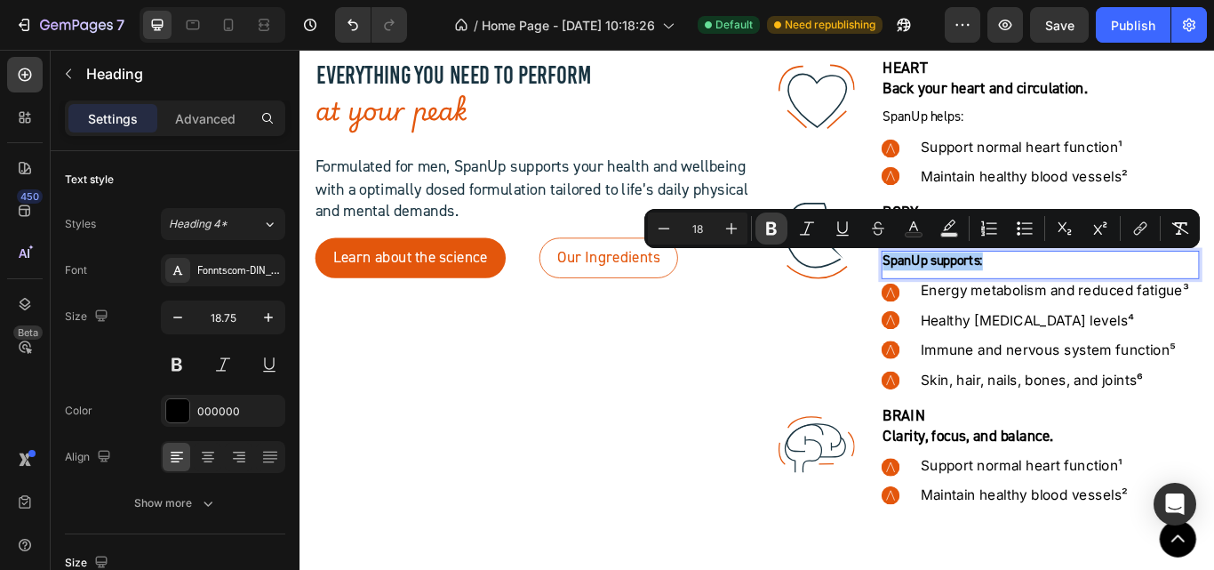
click at [778, 236] on icon "Editor contextual toolbar" at bounding box center [771, 228] width 18 height 18
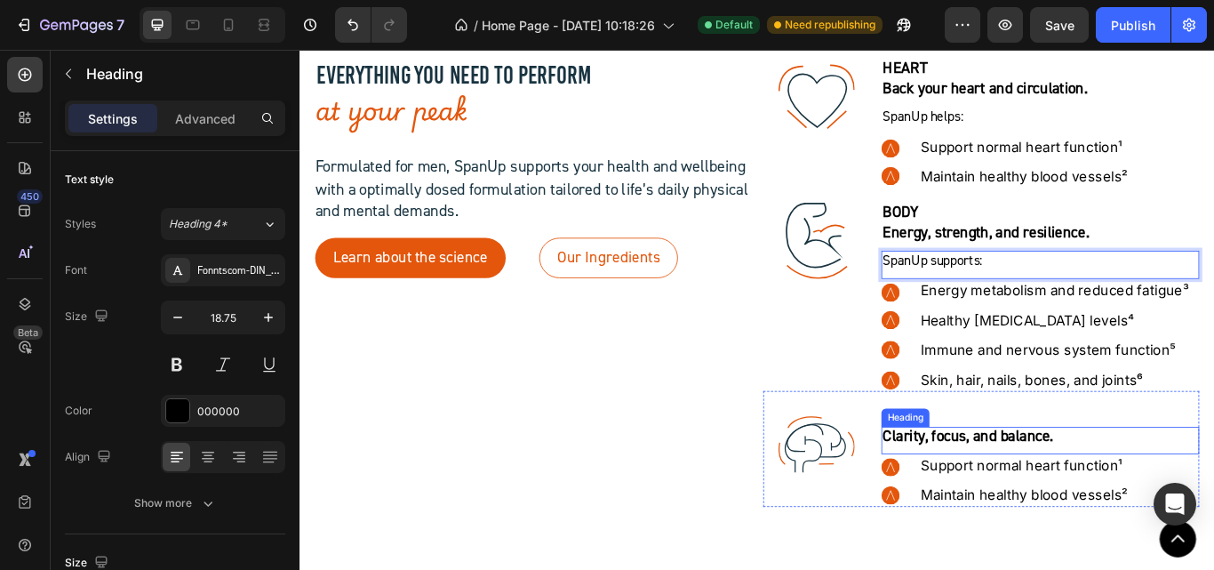
click at [993, 501] on strong "Clarity, focus, and balance." at bounding box center [1078, 501] width 199 height 22
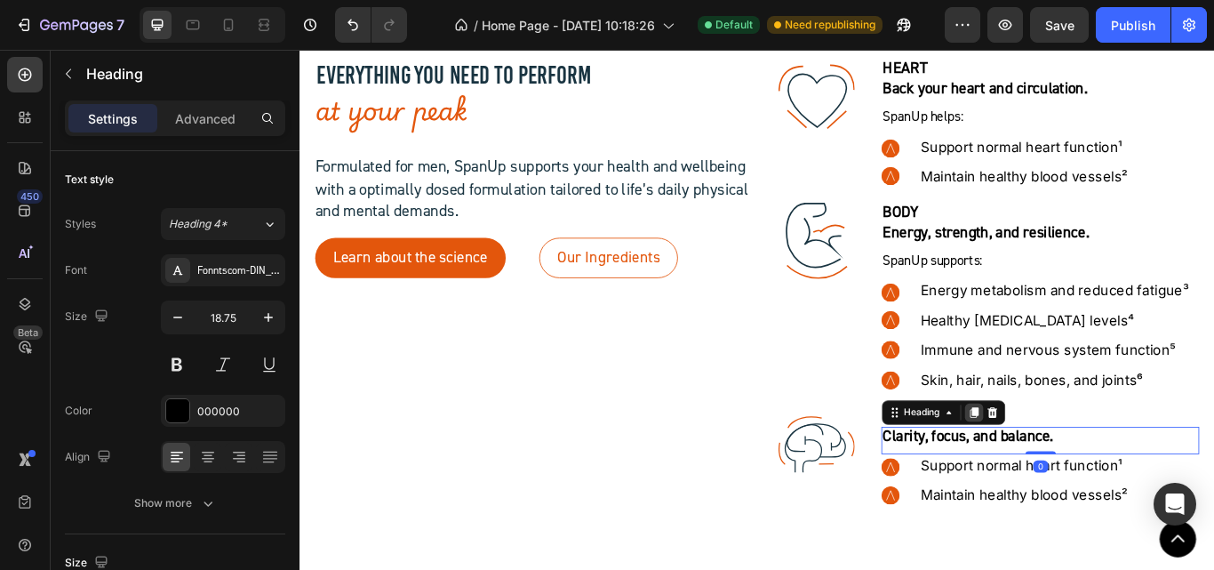
click at [1078, 476] on icon at bounding box center [1085, 473] width 14 height 14
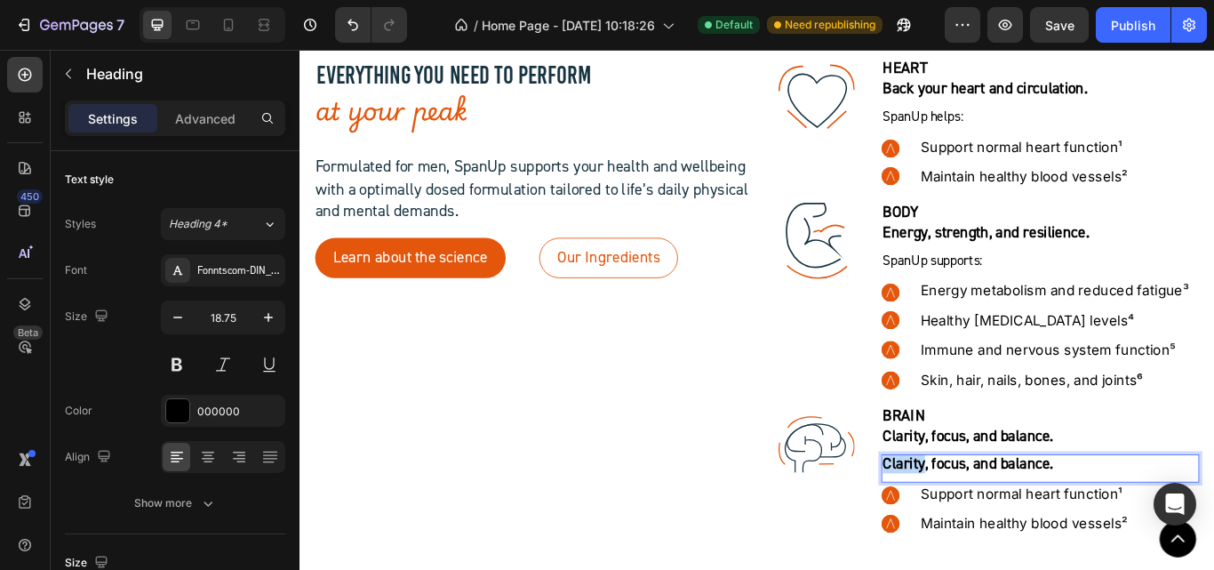
click at [1008, 539] on strong "Clarity, focus, and balance." at bounding box center [1078, 533] width 199 height 22
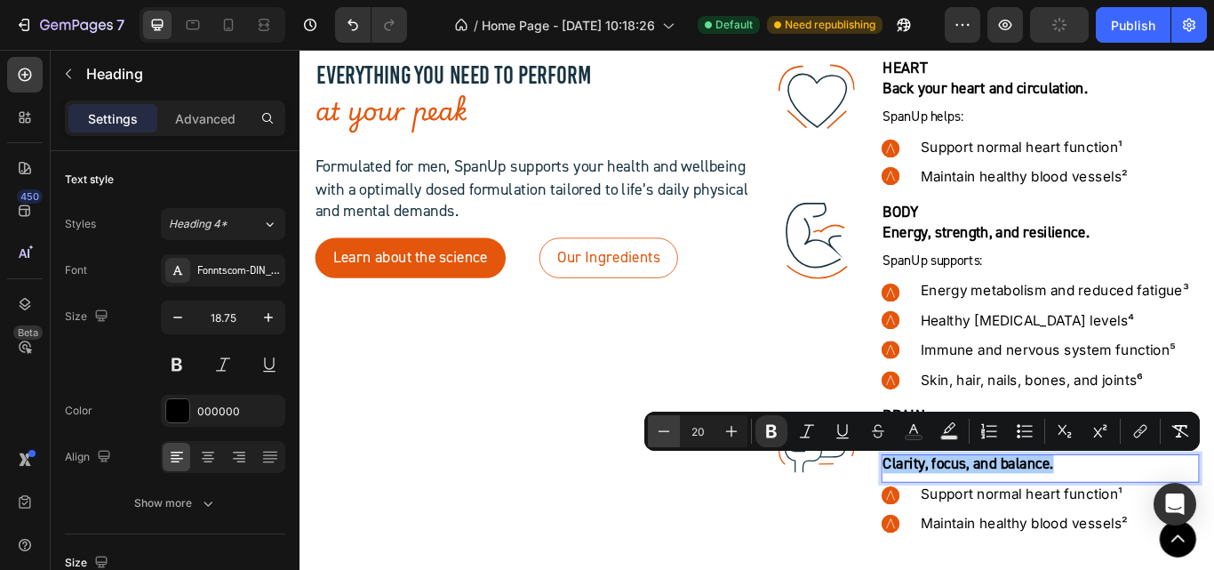
click at [665, 435] on icon "Editor contextual toolbar" at bounding box center [664, 431] width 18 height 18
type input "18"
click at [771, 427] on icon "Editor contextual toolbar" at bounding box center [771, 431] width 18 height 18
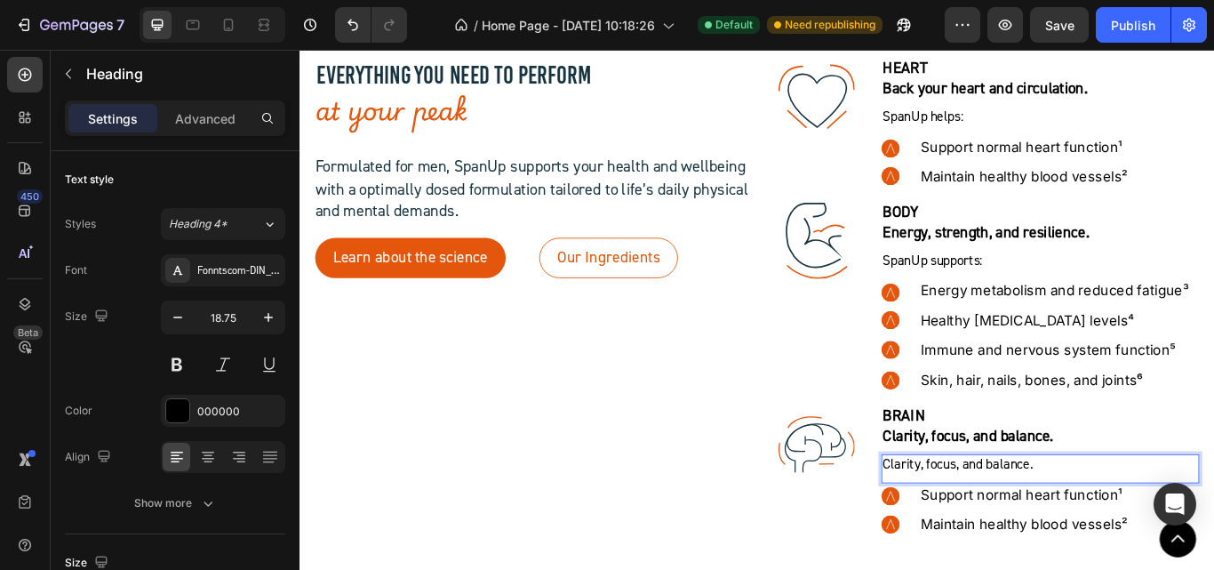
click at [1089, 534] on span "Clarity, focus, and balance." at bounding box center [1066, 533] width 175 height 20
click at [1041, 569] on p "Support normal heart function¹" at bounding box center [1184, 568] width 323 height 22
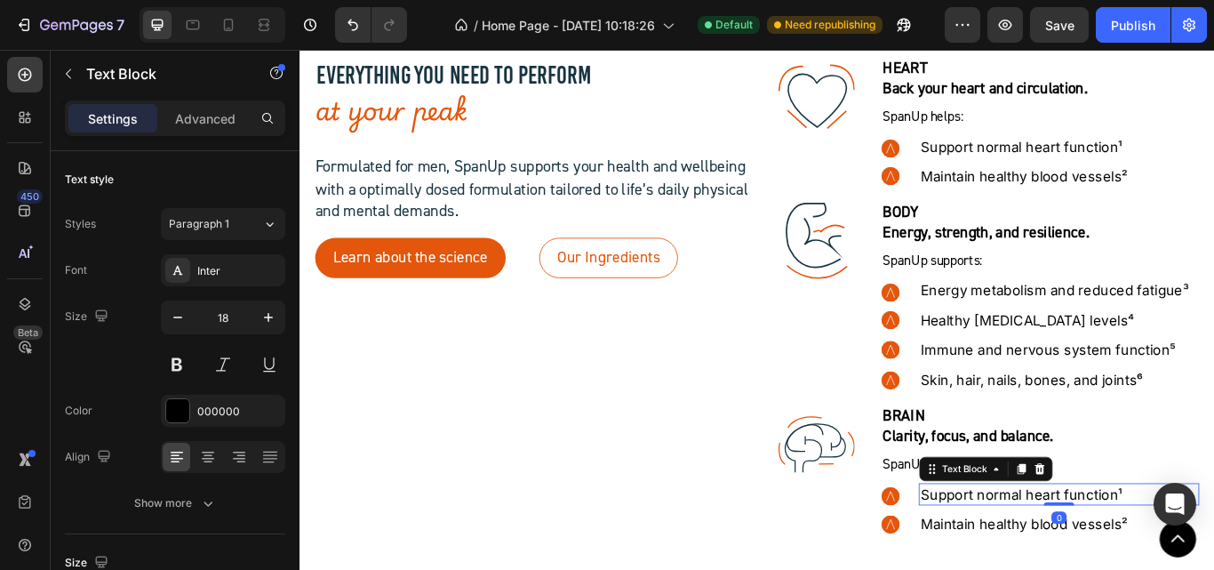
click at [1041, 569] on p "Support normal heart function¹" at bounding box center [1184, 568] width 323 height 22
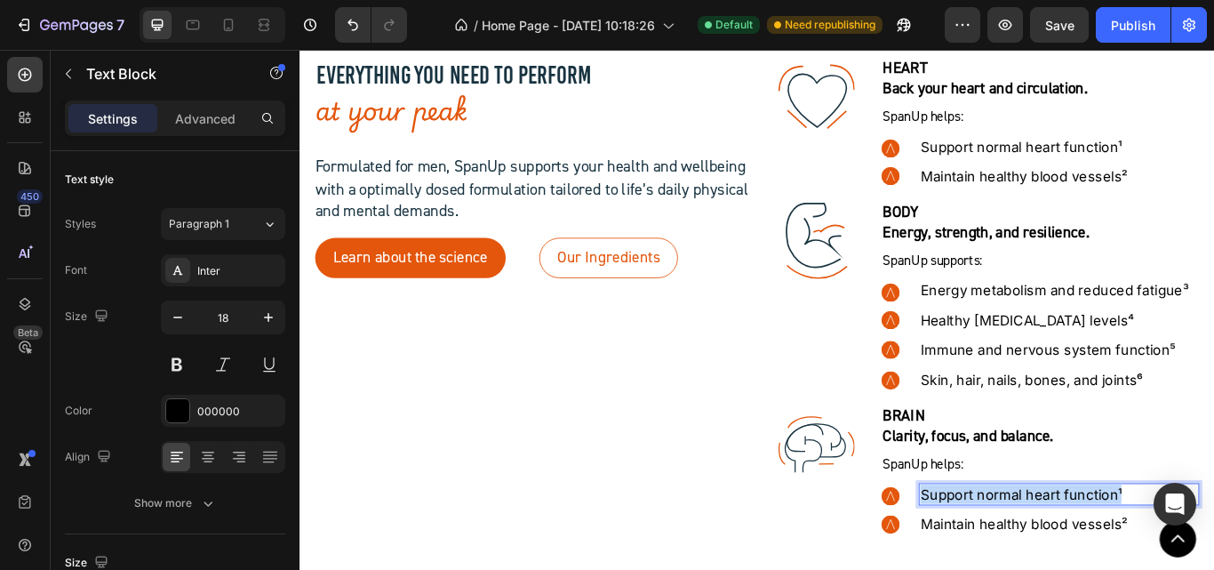
click at [1041, 569] on p "Support normal heart function¹" at bounding box center [1184, 568] width 323 height 22
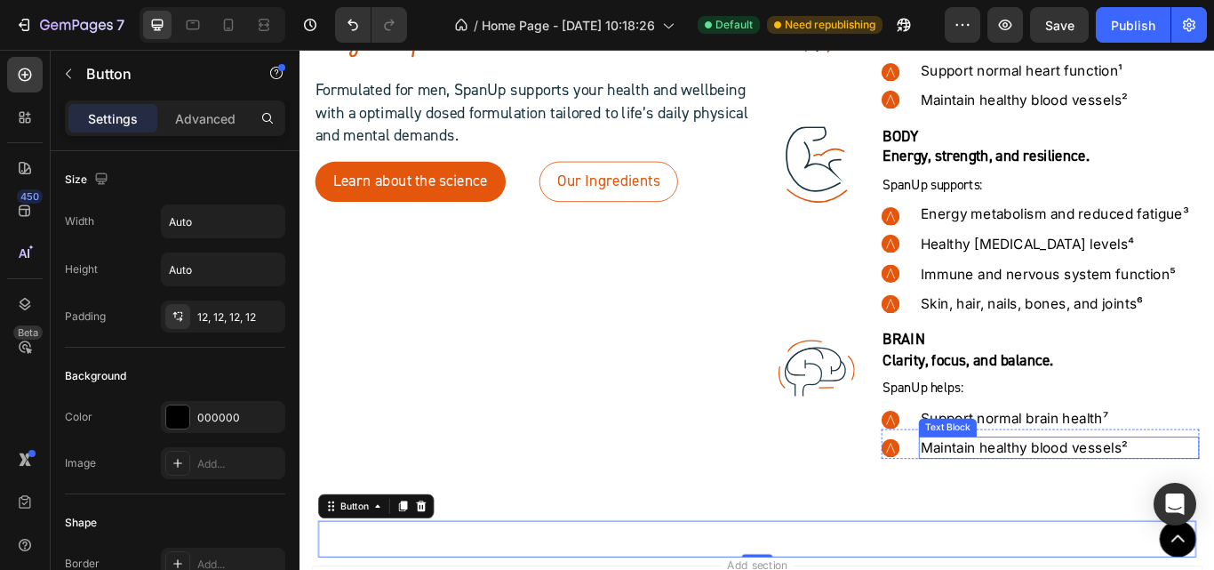
click at [1080, 515] on p "Maintain healthy blood vessels²" at bounding box center [1184, 514] width 323 height 22
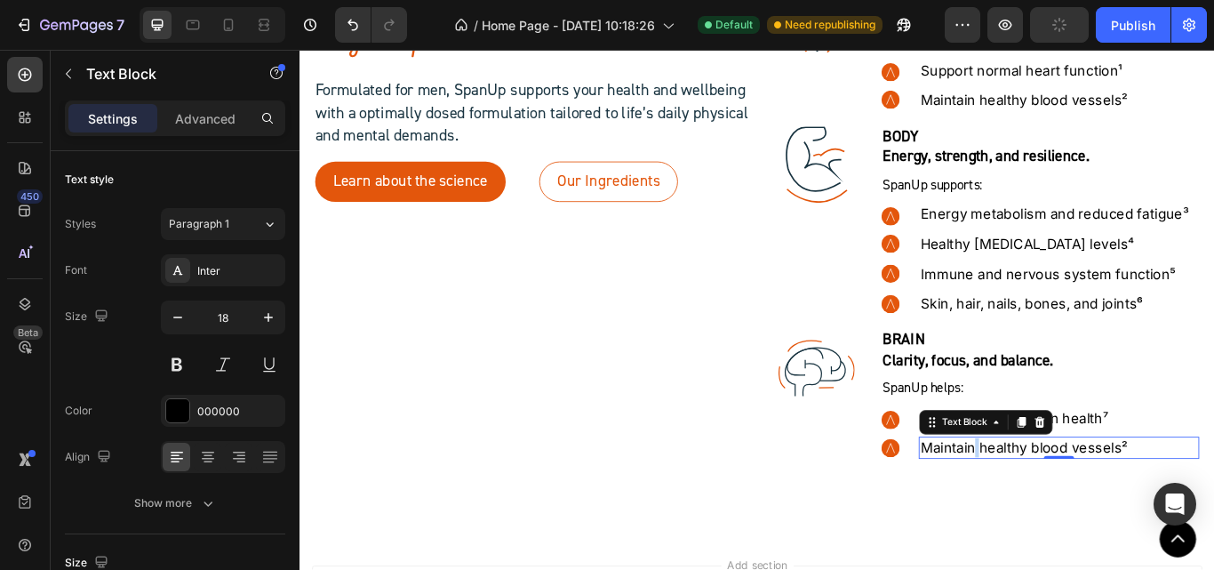
click at [1080, 515] on p "Maintain healthy blood vessels²" at bounding box center [1184, 514] width 323 height 22
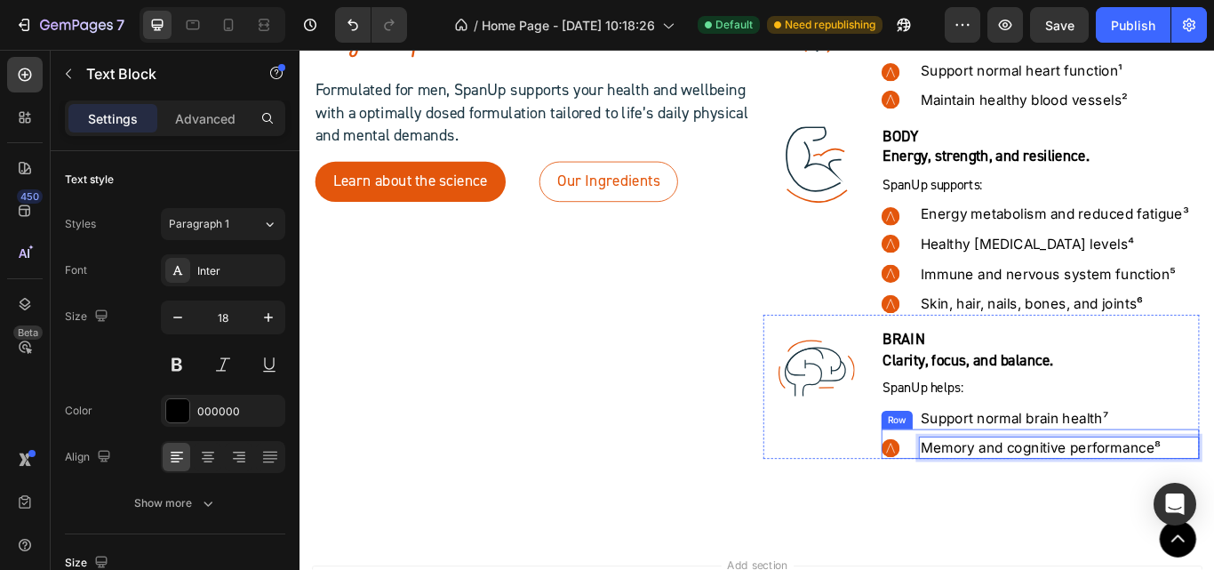
click at [992, 492] on div ".id581906063121449920 .str0 {stroke:white;stroke-width:0.4;stroke-miterlimit:22…" at bounding box center [1163, 509] width 371 height 35
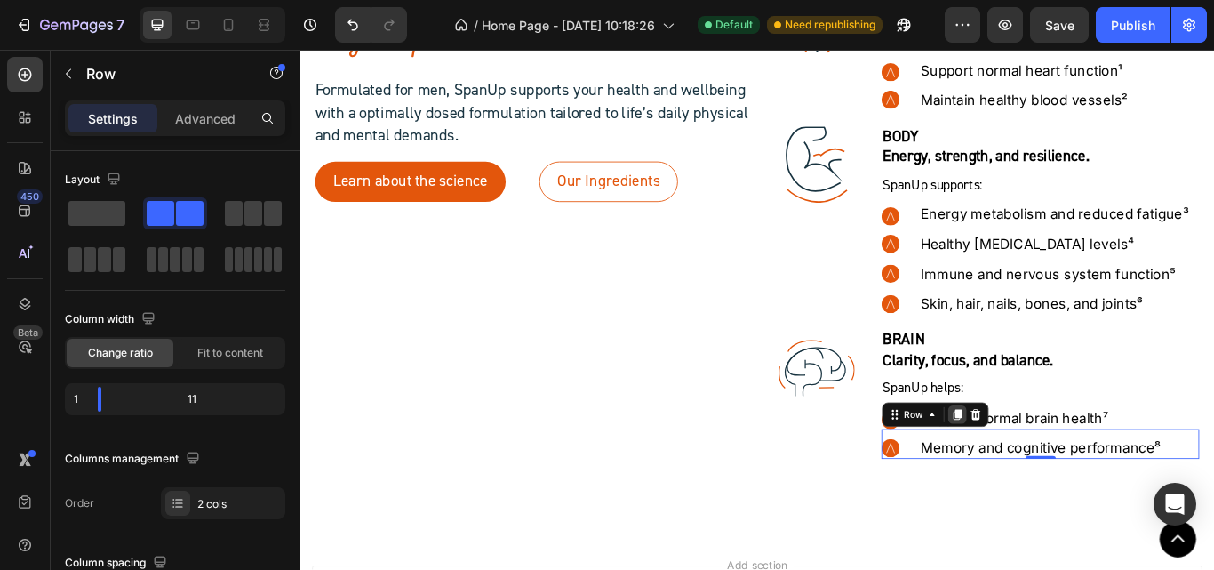
click at [1058, 479] on icon at bounding box center [1065, 475] width 14 height 14
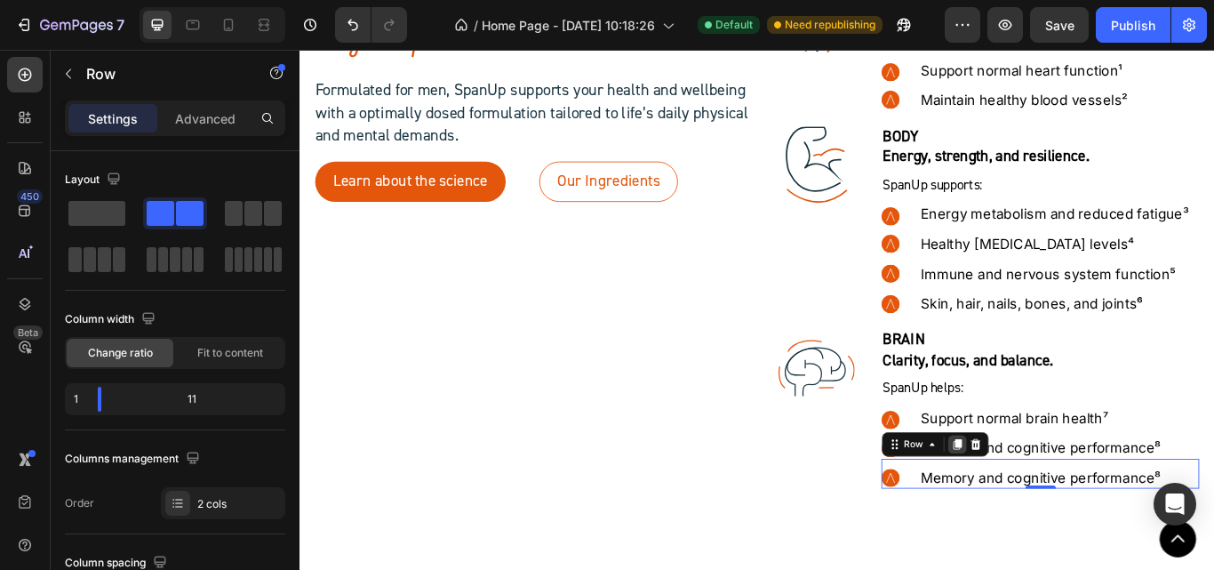
click at [1061, 510] on icon at bounding box center [1066, 510] width 10 height 12
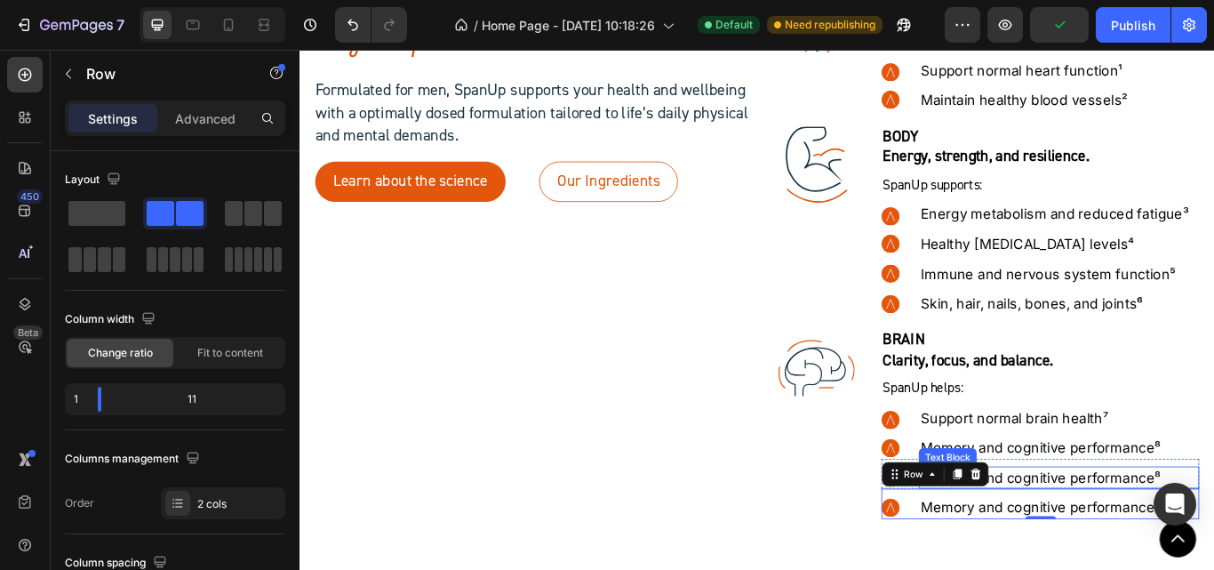
click at [1149, 545] on p "Memory and cognitive performance⁸" at bounding box center [1184, 549] width 323 height 22
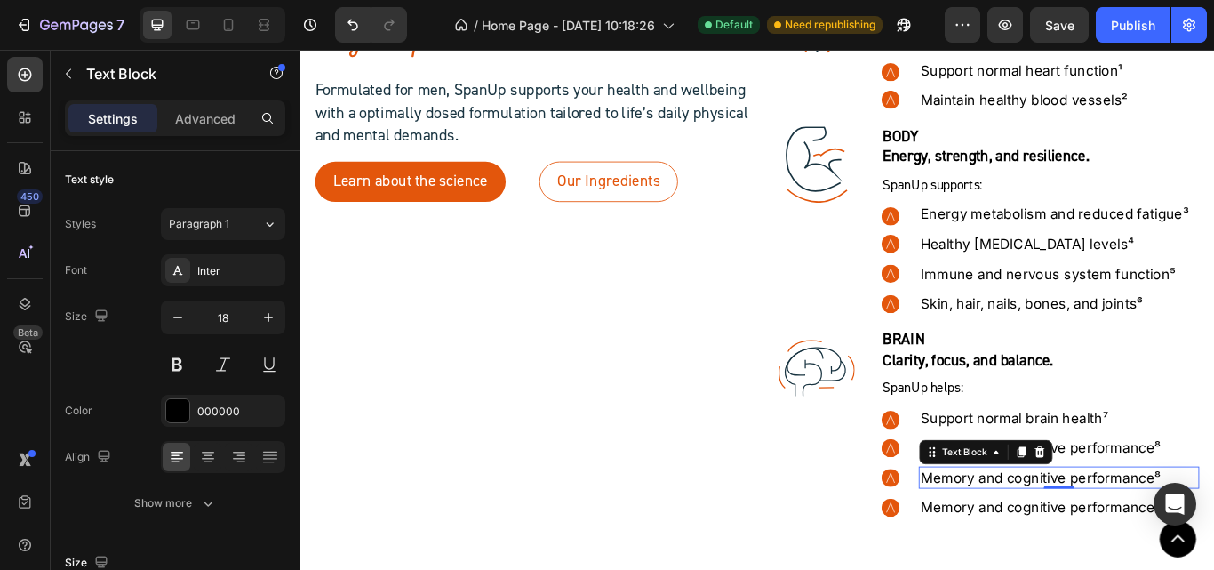
click at [1149, 545] on p "Memory and cognitive performance⁸" at bounding box center [1184, 549] width 323 height 22
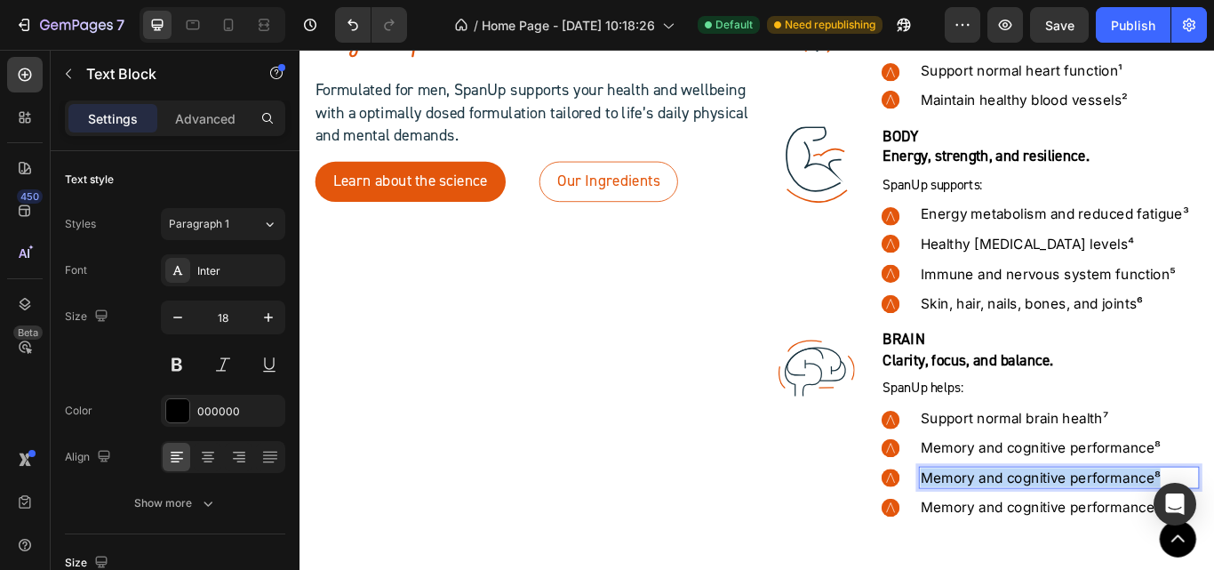
click at [1149, 545] on p "Memory and cognitive performance⁸" at bounding box center [1184, 549] width 323 height 22
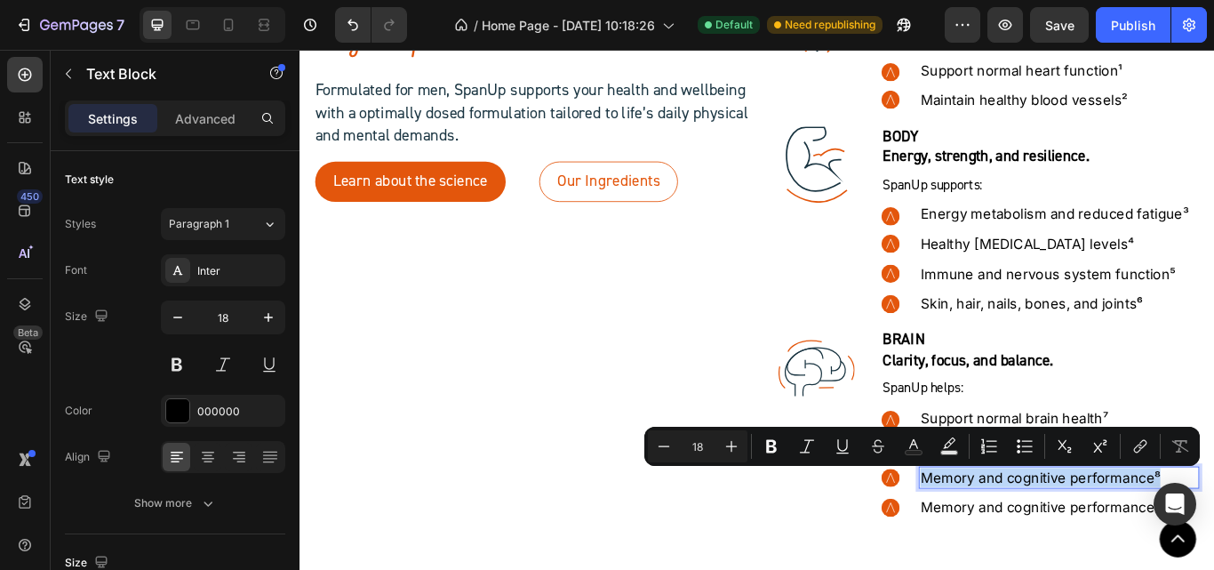
copy p "Memory and cognitive performance⁸"
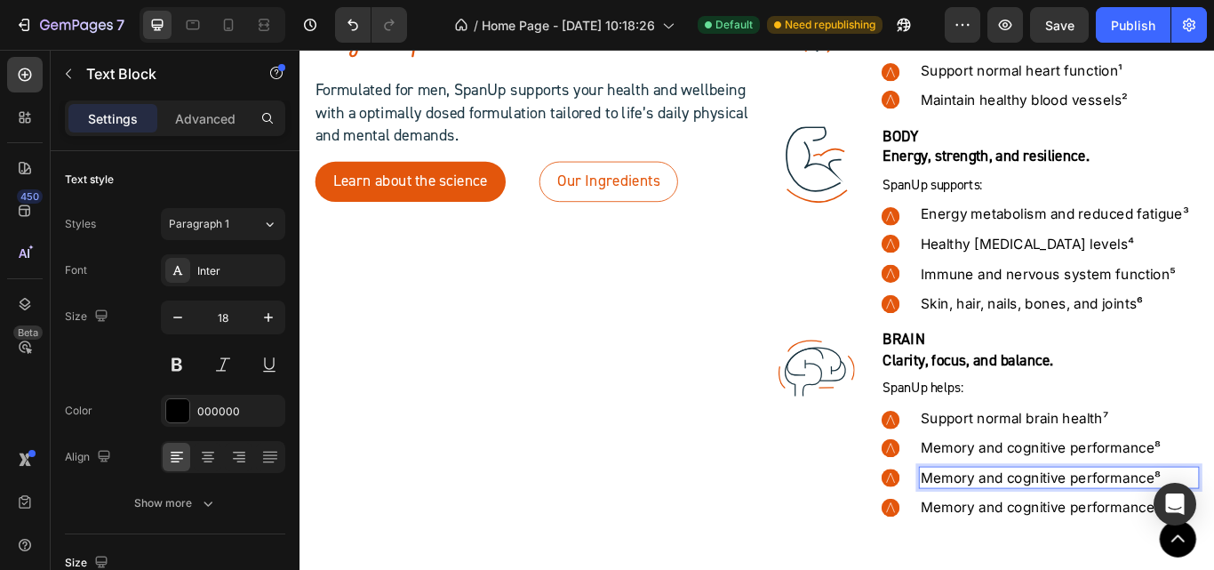
click at [1128, 545] on p "Memory and cognitive performance⁸" at bounding box center [1184, 549] width 323 height 22
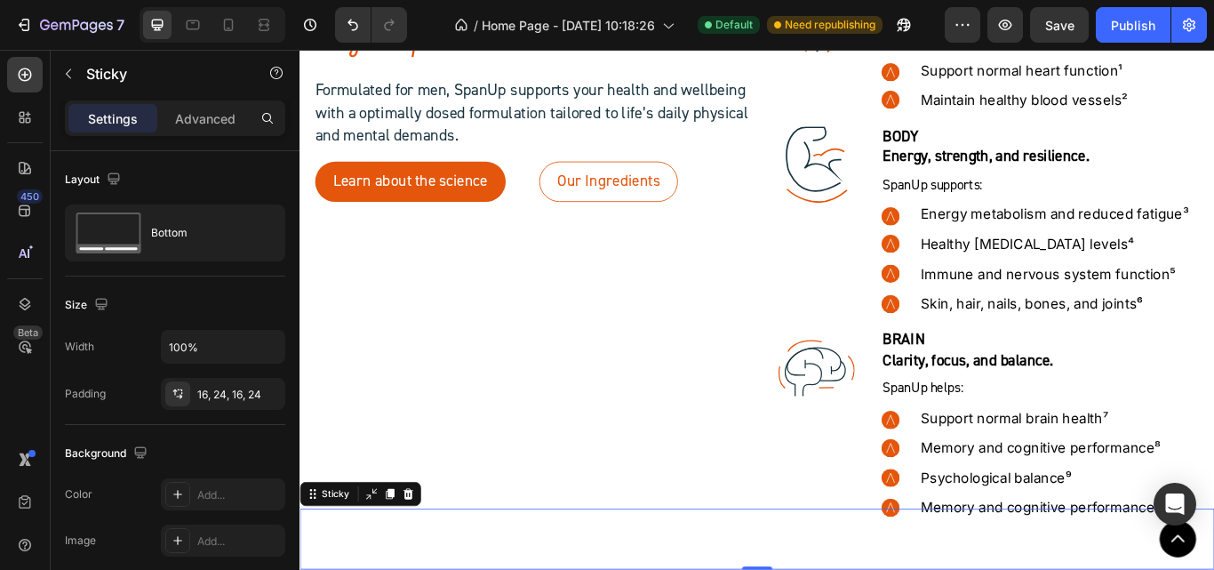
click at [1078, 566] on div "Memory and cognitive performance⁸ Text Block" at bounding box center [1184, 581] width 327 height 30
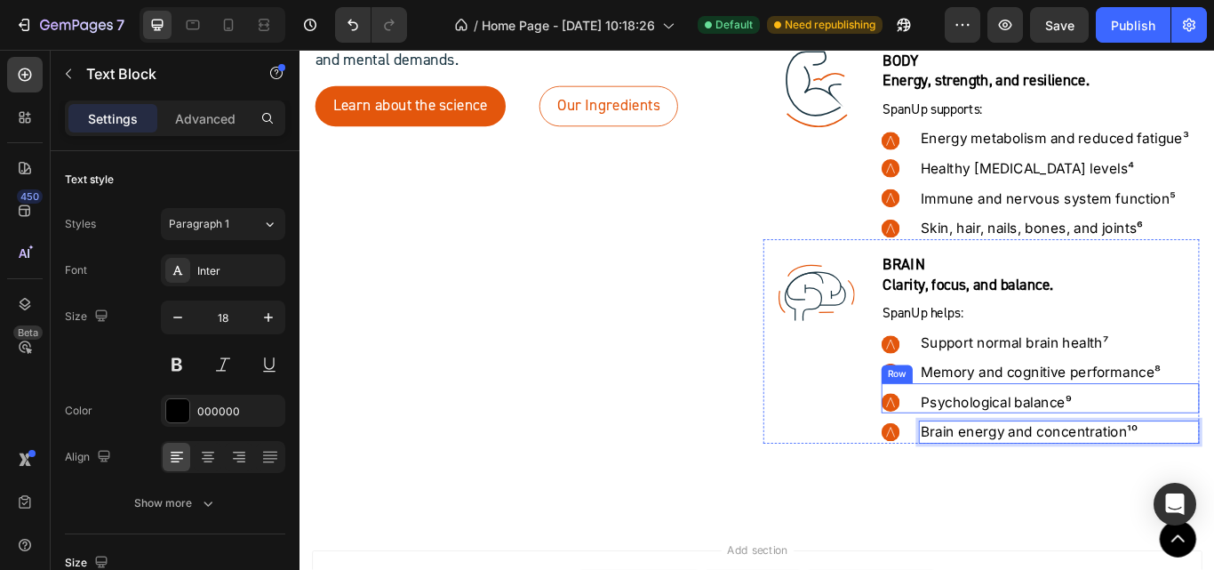
scroll to position [7226, 0]
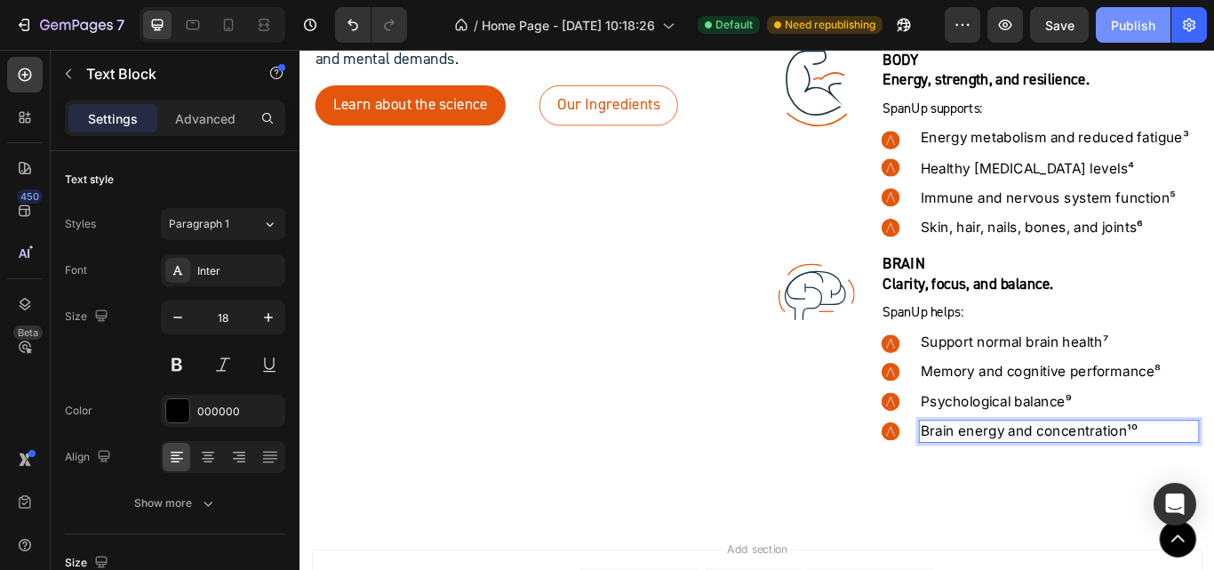
click at [1142, 27] on div "Publish" at bounding box center [1133, 25] width 44 height 19
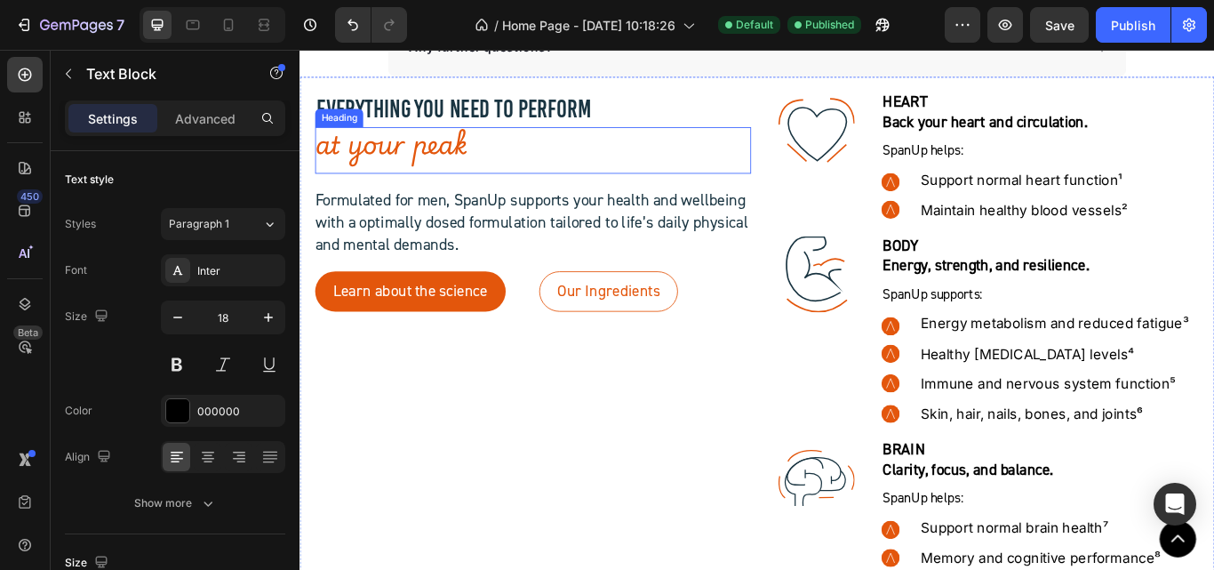
scroll to position [6959, 0]
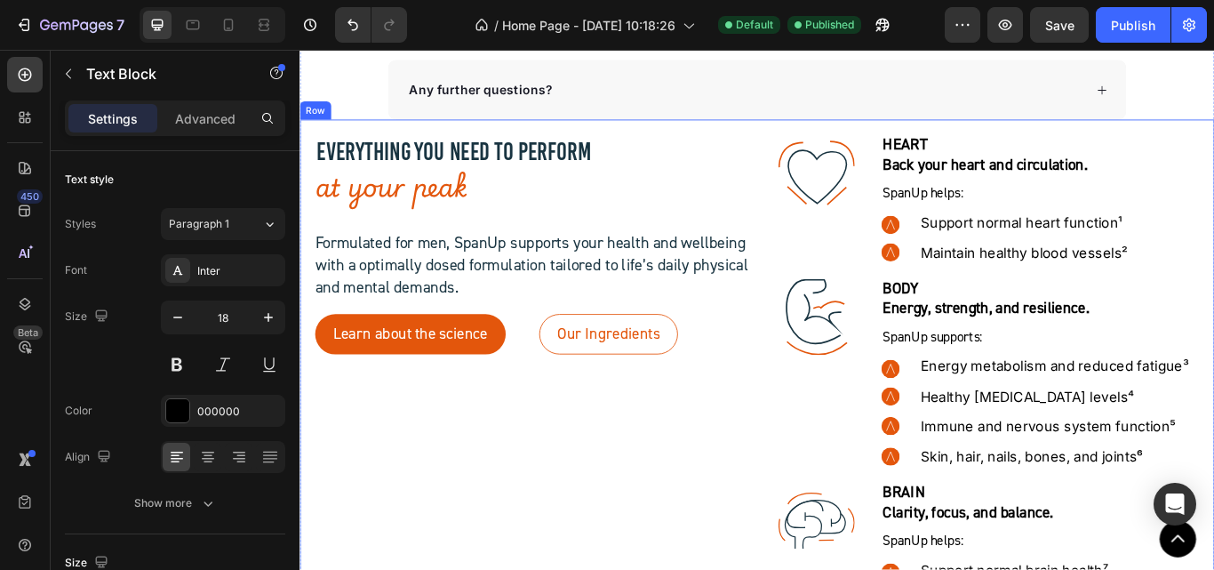
click at [826, 282] on div "EVERYTHING YOU NEED TO PERFORM Heading at your peak Heading Formulated for men,…" at bounding box center [832, 462] width 1066 height 661
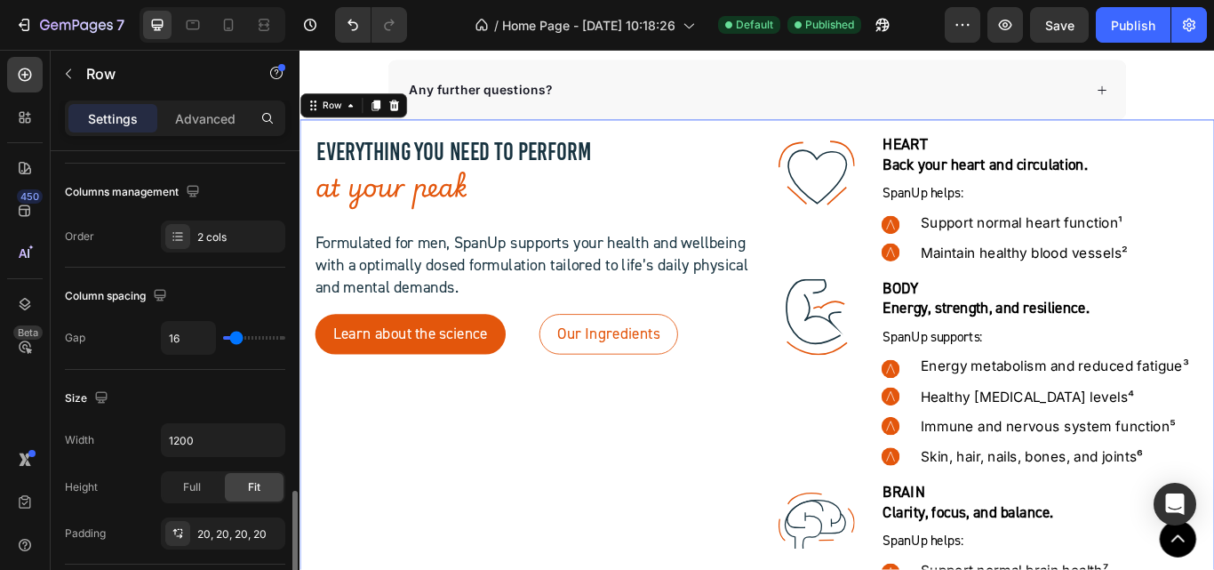
scroll to position [444, 0]
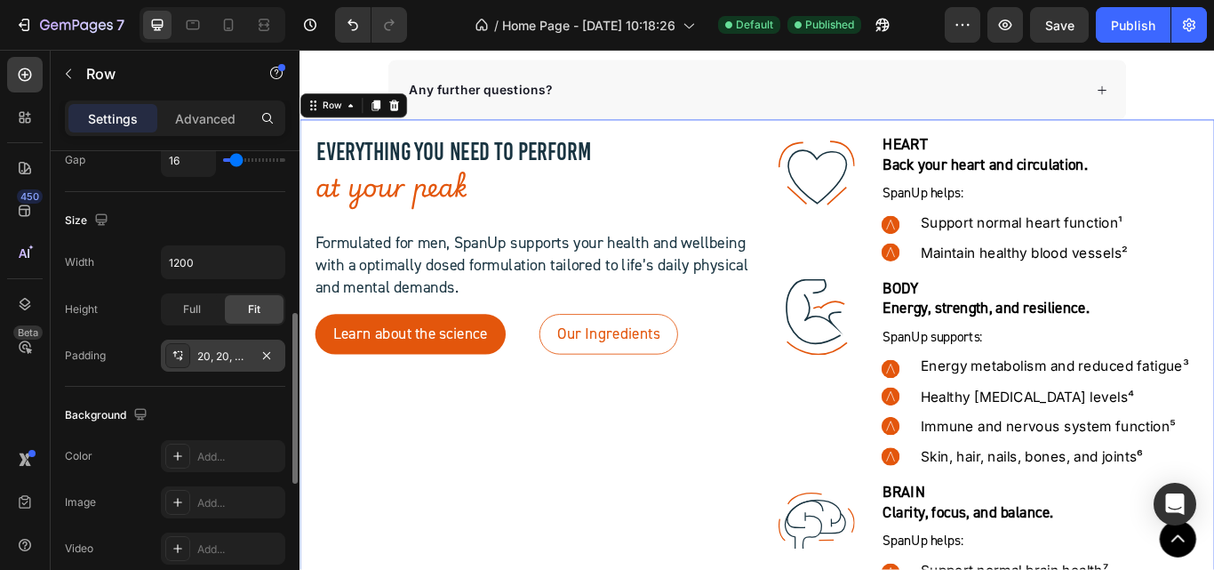
click at [237, 363] on div "20, 20, 20, 20" at bounding box center [223, 356] width 52 height 16
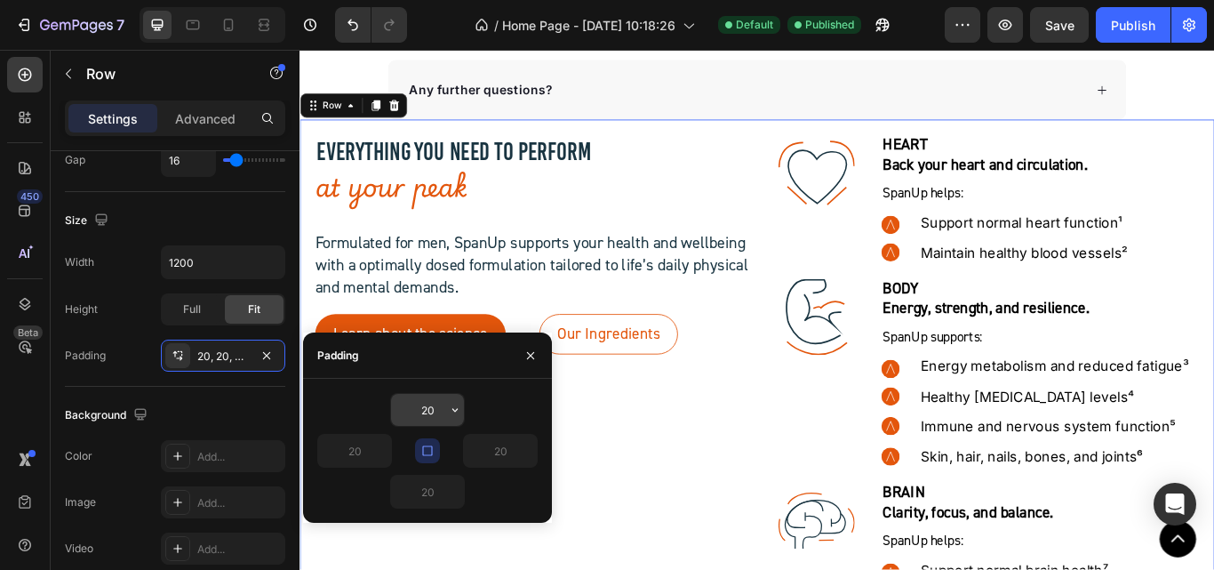
click at [420, 414] on input "20" at bounding box center [427, 410] width 73 height 32
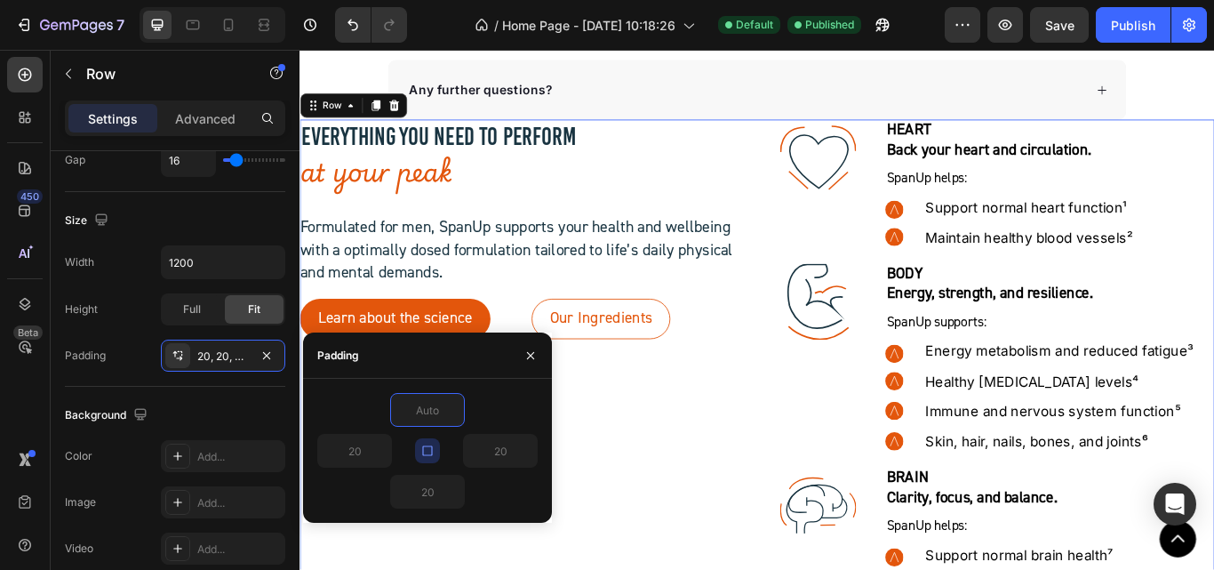
click at [498, 410] on div at bounding box center [427, 410] width 220 height 34
type input "0"
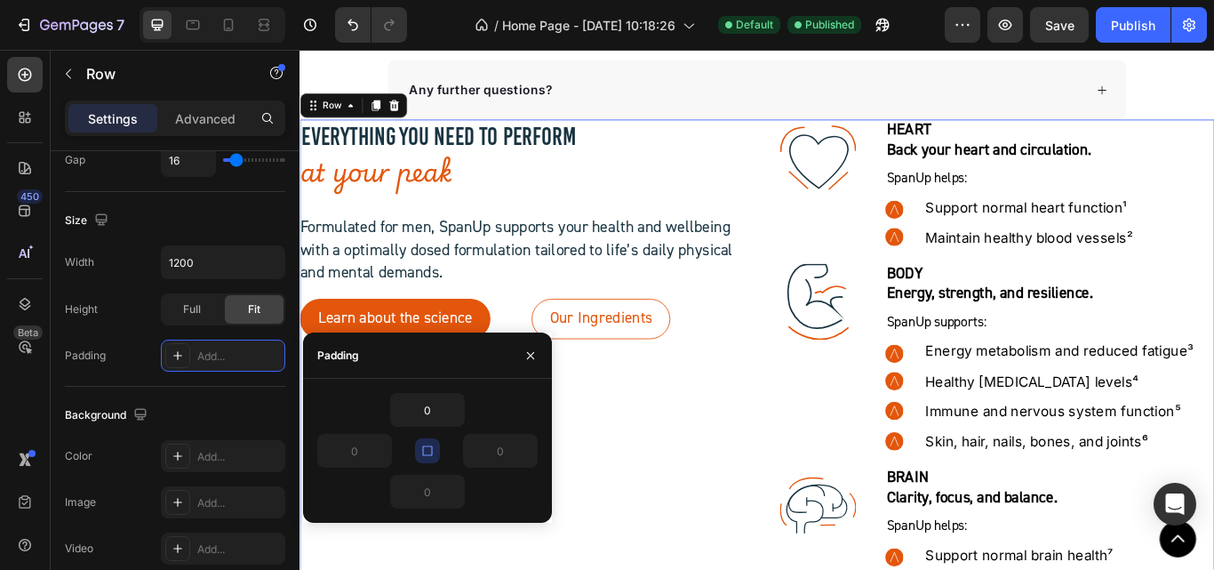
click at [429, 455] on icon "button" at bounding box center [427, 450] width 10 height 10
click at [420, 416] on input "0" at bounding box center [427, 410] width 73 height 32
click at [419, 415] on input "0" at bounding box center [427, 410] width 73 height 32
type input "50"
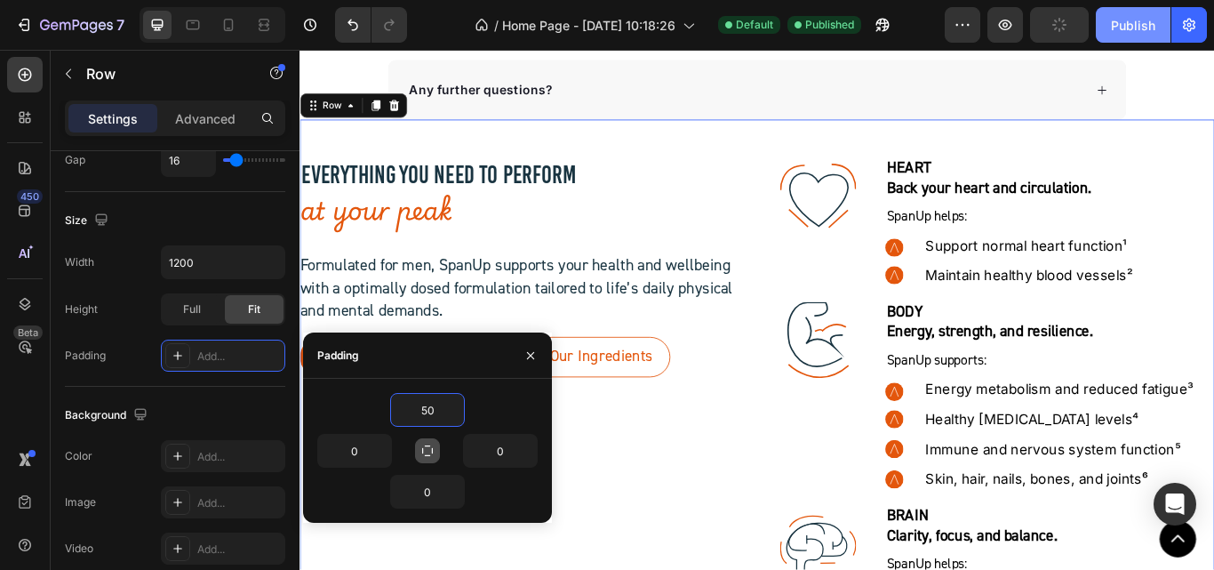
click at [1127, 20] on div "Publish" at bounding box center [1133, 25] width 44 height 19
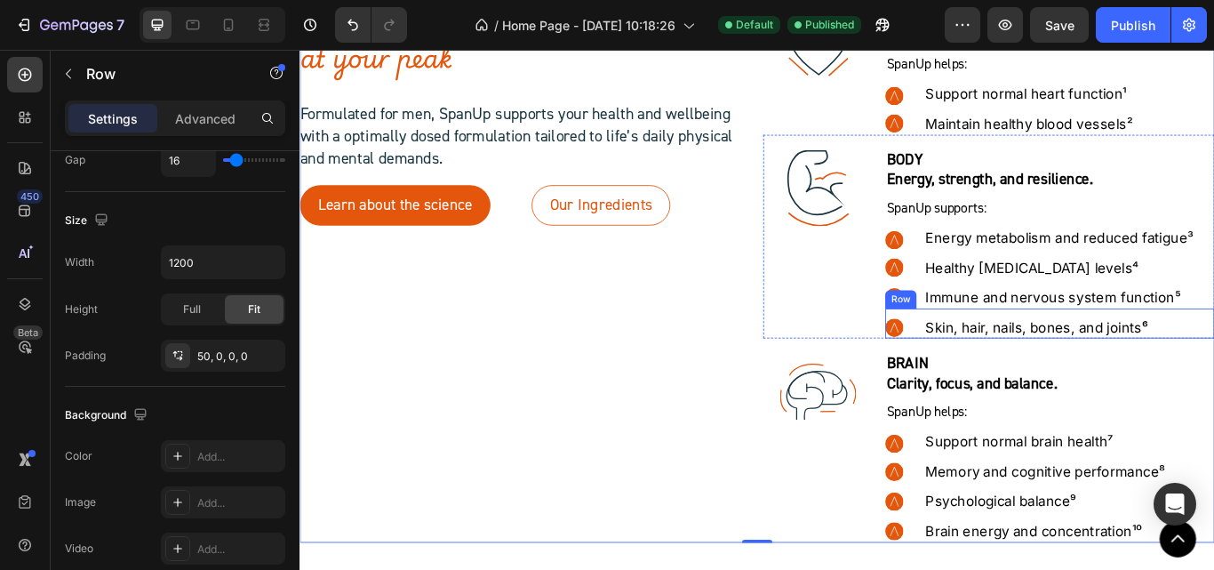
scroll to position [7137, 0]
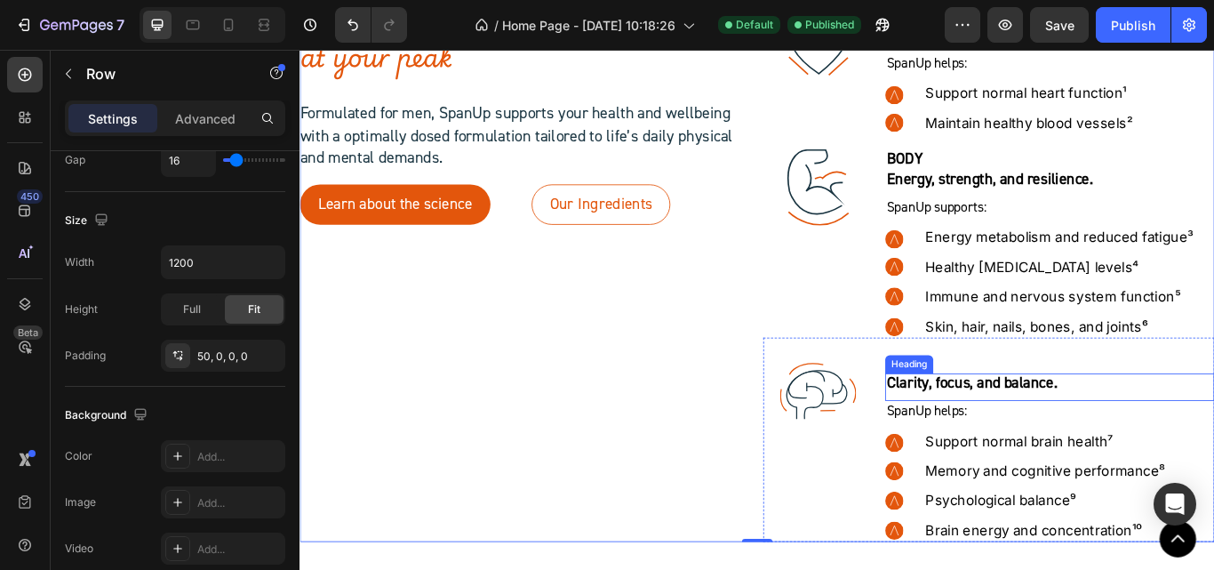
click at [993, 423] on div "Heading" at bounding box center [1010, 416] width 56 height 21
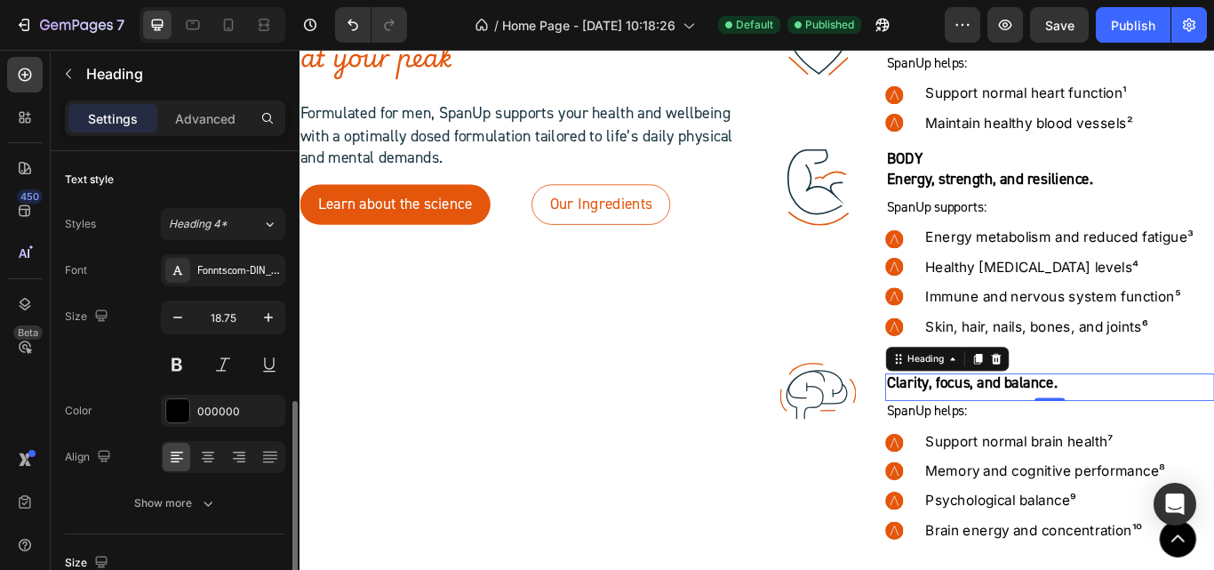
scroll to position [267, 0]
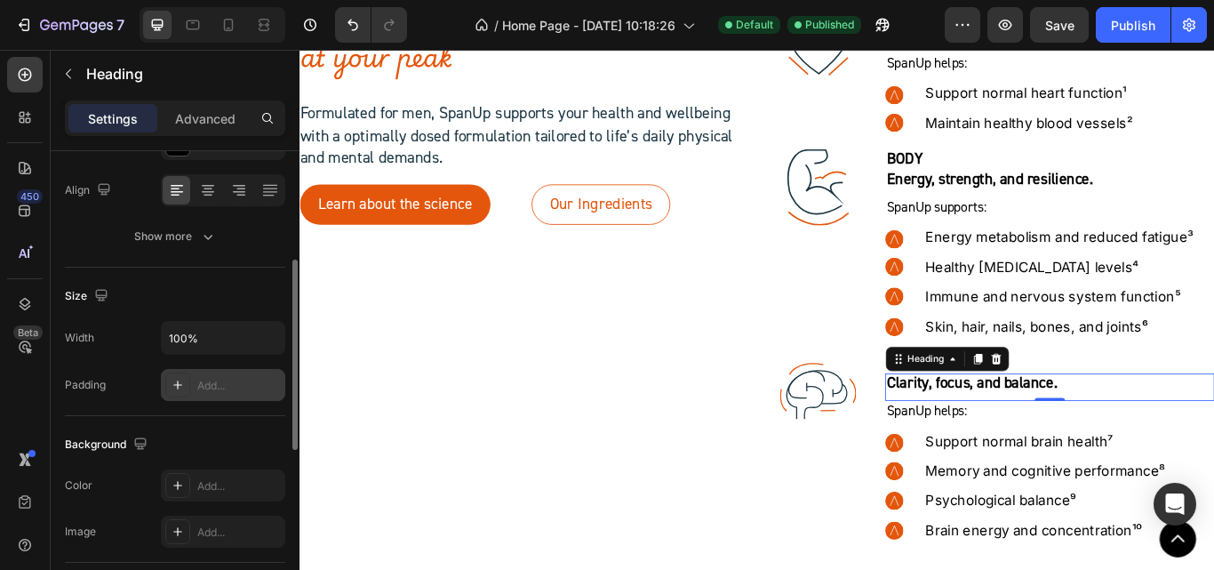
click at [217, 382] on div "Add..." at bounding box center [239, 386] width 84 height 16
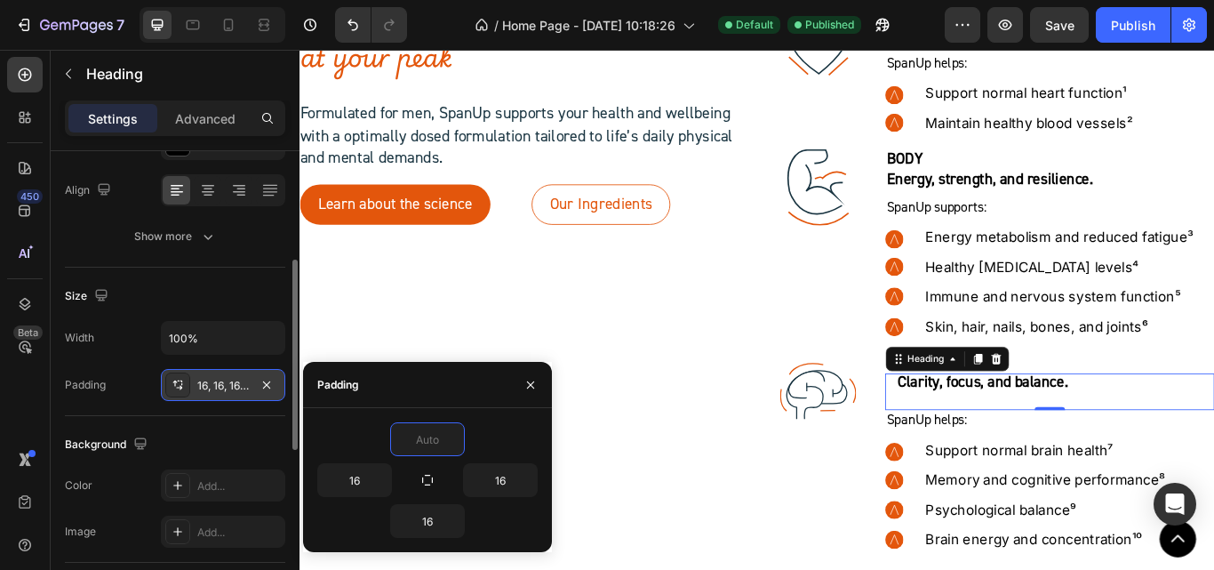
click at [479, 429] on div at bounding box center [427, 439] width 220 height 34
type input "0"
click at [888, 427] on icon ".id581907154647122528 .str0 {stroke:#193441;stroke-width:3.78;stroke-miterlimit…" at bounding box center [903, 447] width 89 height 89
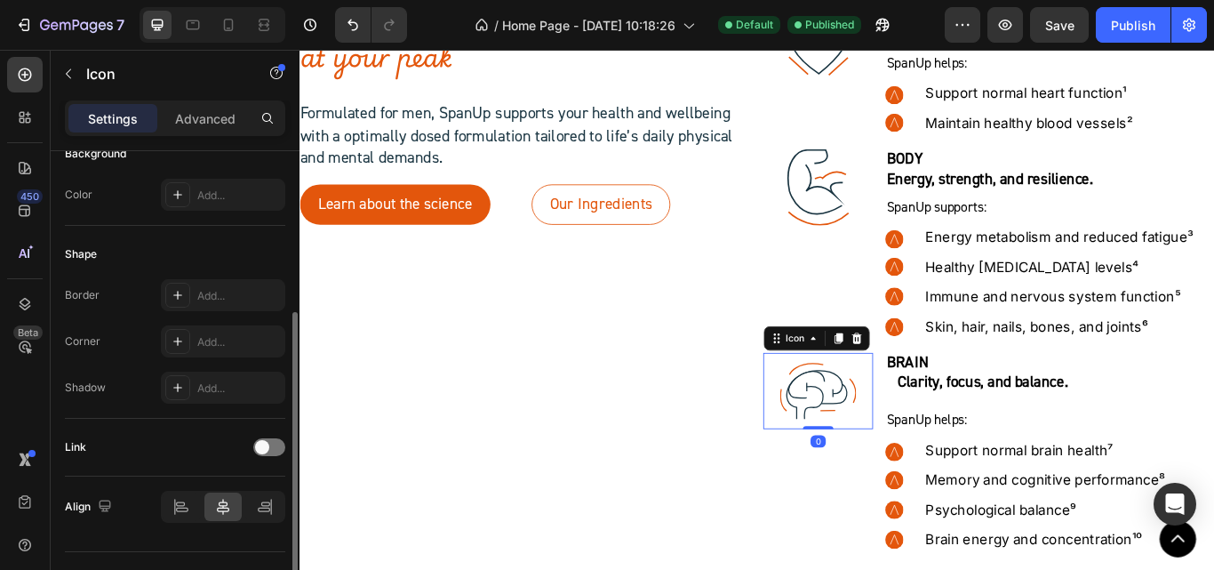
scroll to position [0, 0]
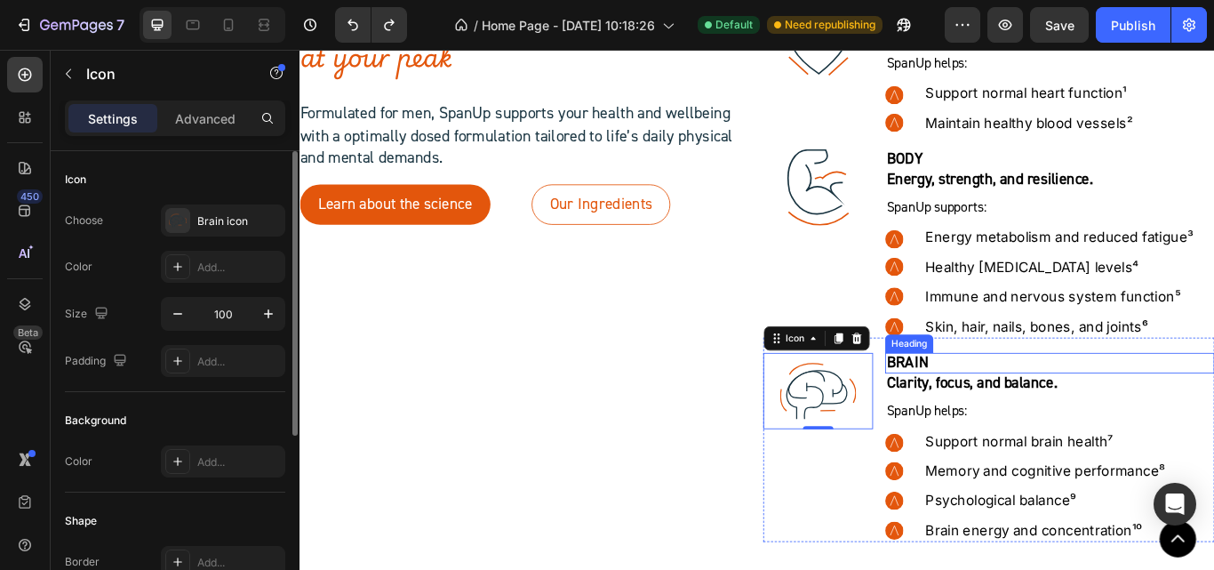
click at [1004, 415] on span "BRAIN" at bounding box center [1008, 414] width 49 height 22
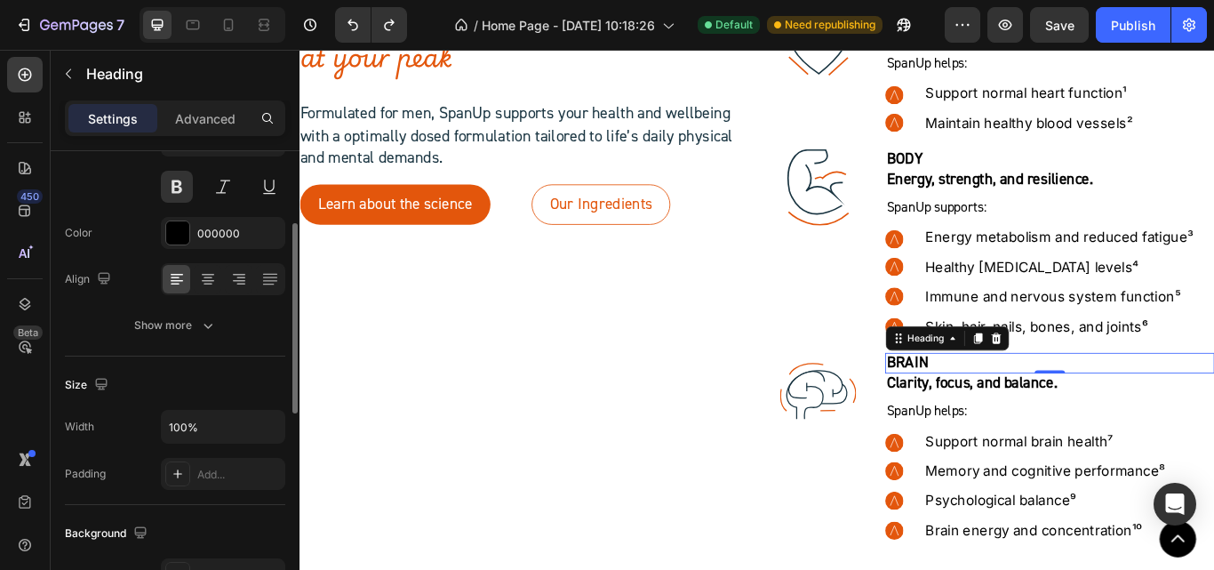
scroll to position [355, 0]
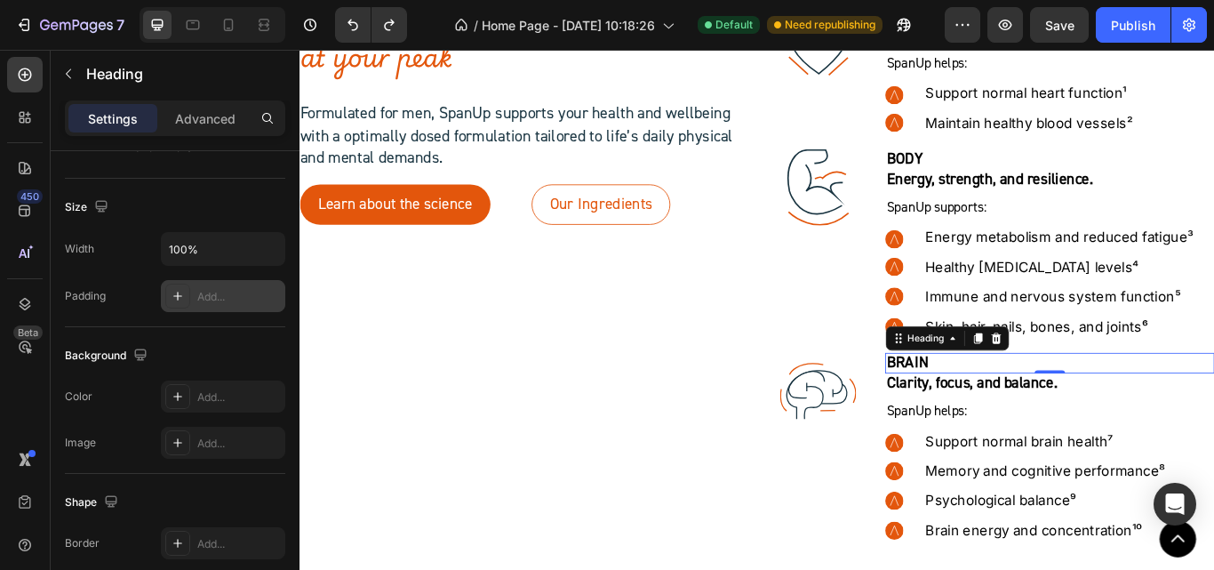
click at [211, 294] on div "Add..." at bounding box center [239, 297] width 84 height 16
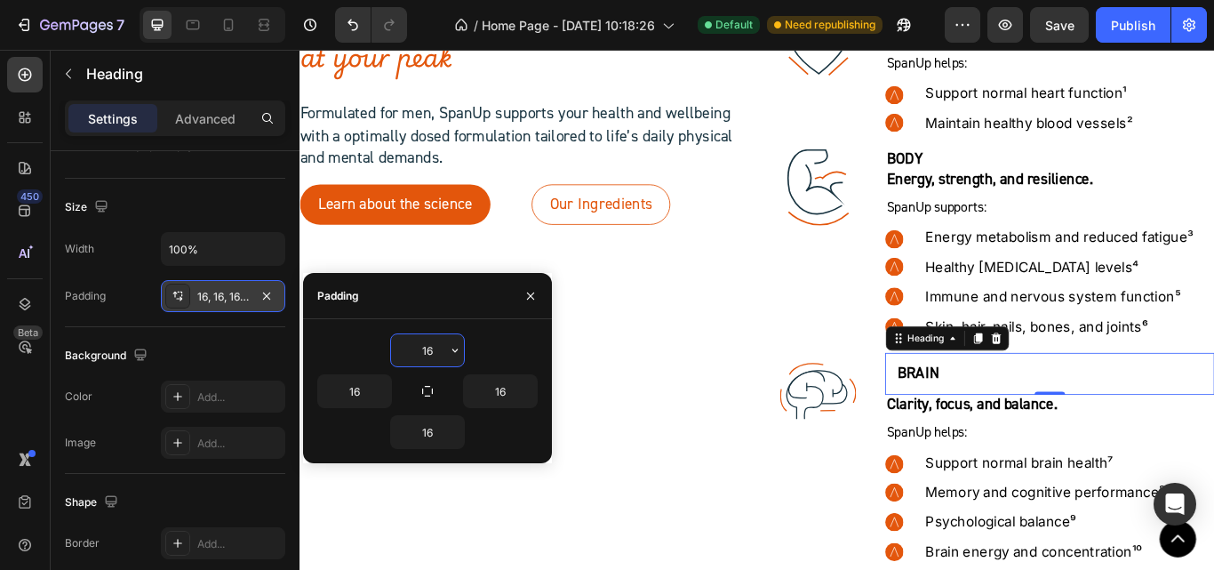
click at [425, 347] on input "16" at bounding box center [427, 350] width 73 height 32
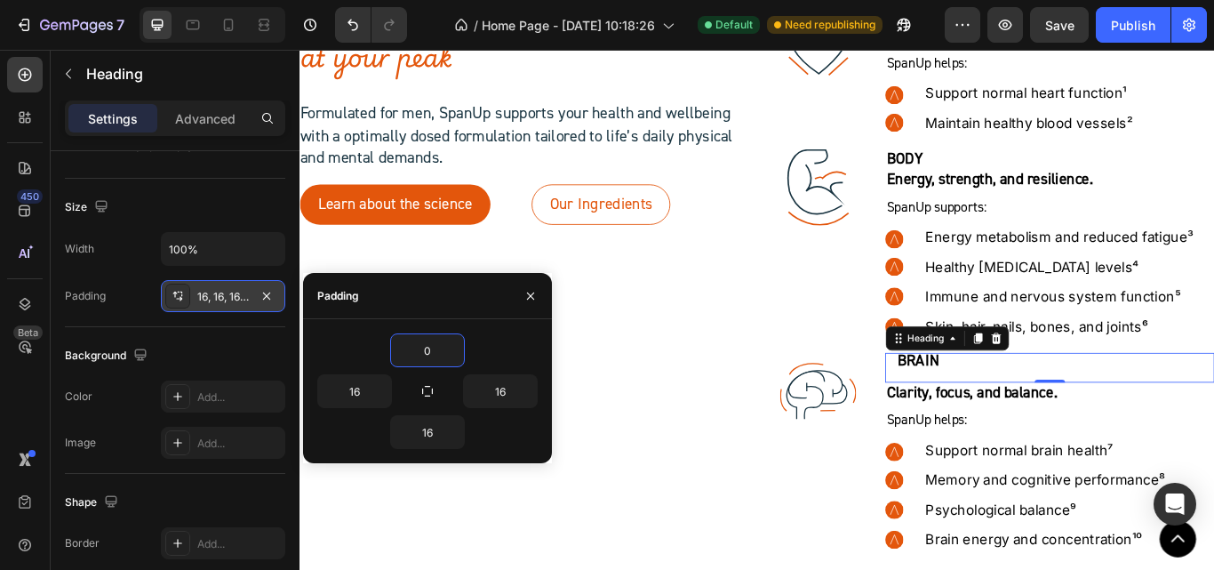
type input "0"
click at [484, 345] on div "0" at bounding box center [427, 350] width 220 height 34
click at [487, 347] on div "0" at bounding box center [427, 350] width 220 height 34
click at [515, 355] on div "0" at bounding box center [427, 350] width 220 height 34
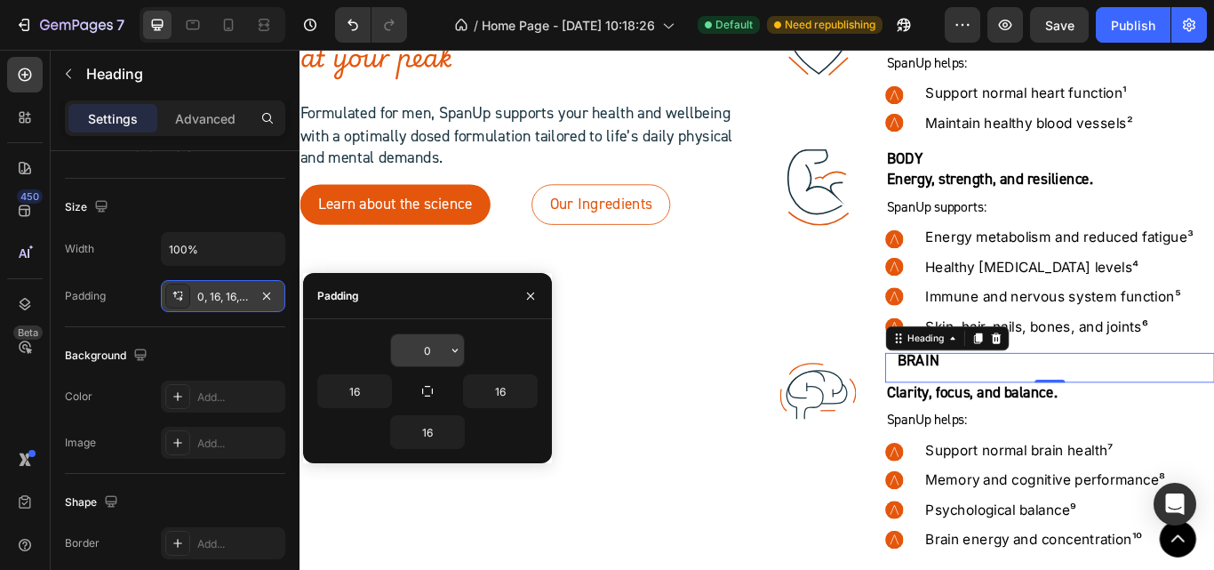
click at [429, 355] on input "0" at bounding box center [427, 350] width 73 height 32
click at [490, 387] on input "16" at bounding box center [500, 391] width 73 height 32
type input "0"
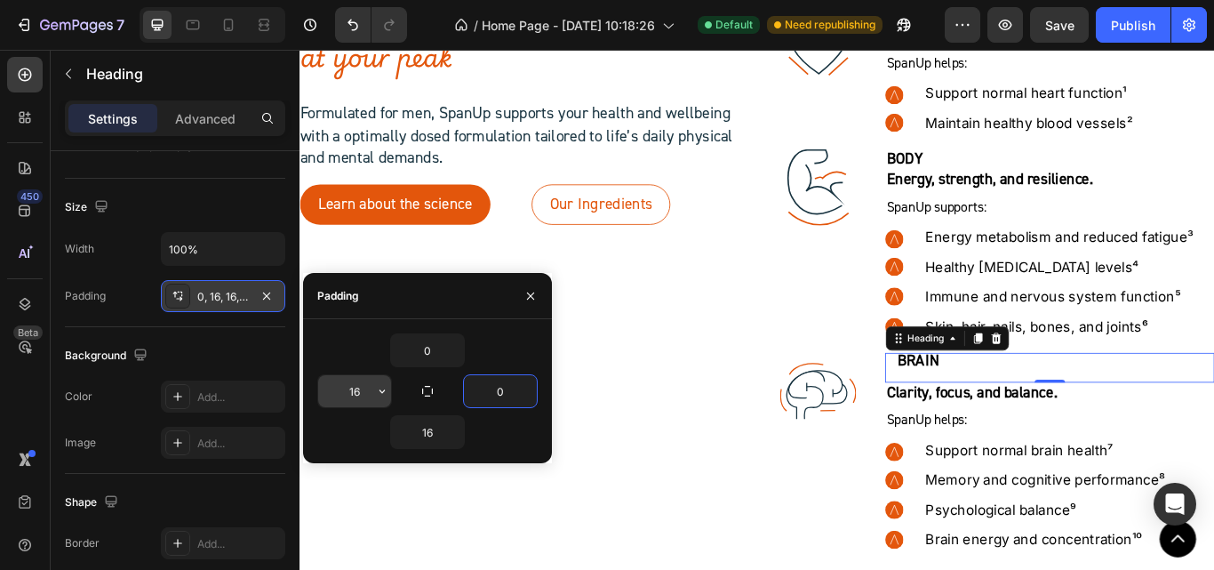
click at [368, 401] on input "16" at bounding box center [354, 391] width 73 height 32
type input "0"
click at [467, 449] on div "0 0 0 16" at bounding box center [427, 391] width 249 height 144
click at [437, 424] on input "16" at bounding box center [427, 432] width 73 height 32
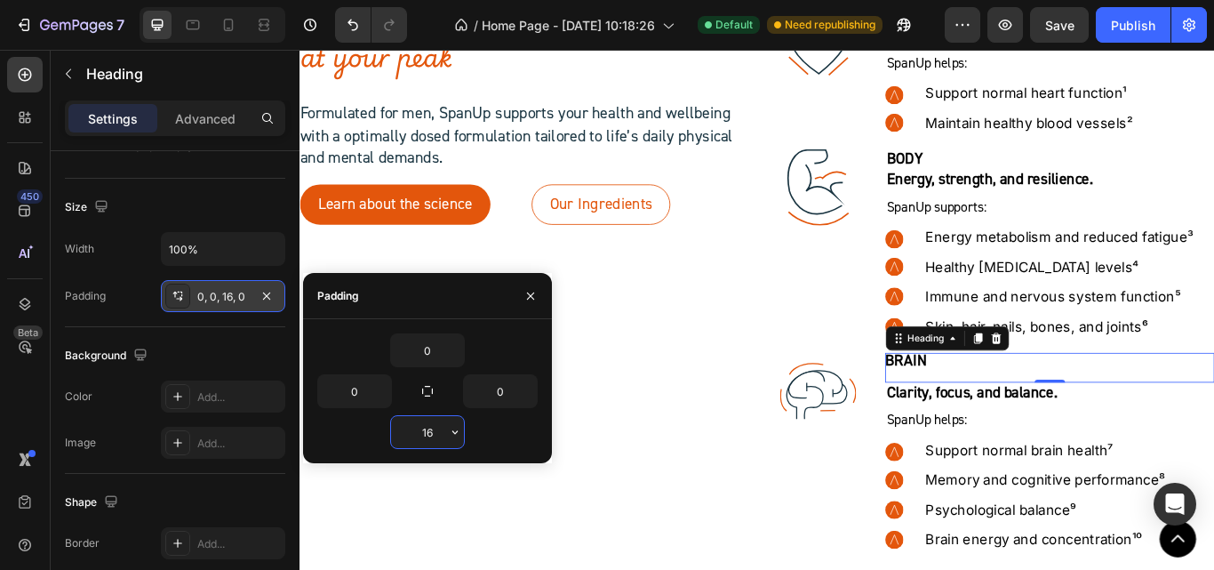
click at [437, 424] on input "16" at bounding box center [427, 432] width 73 height 32
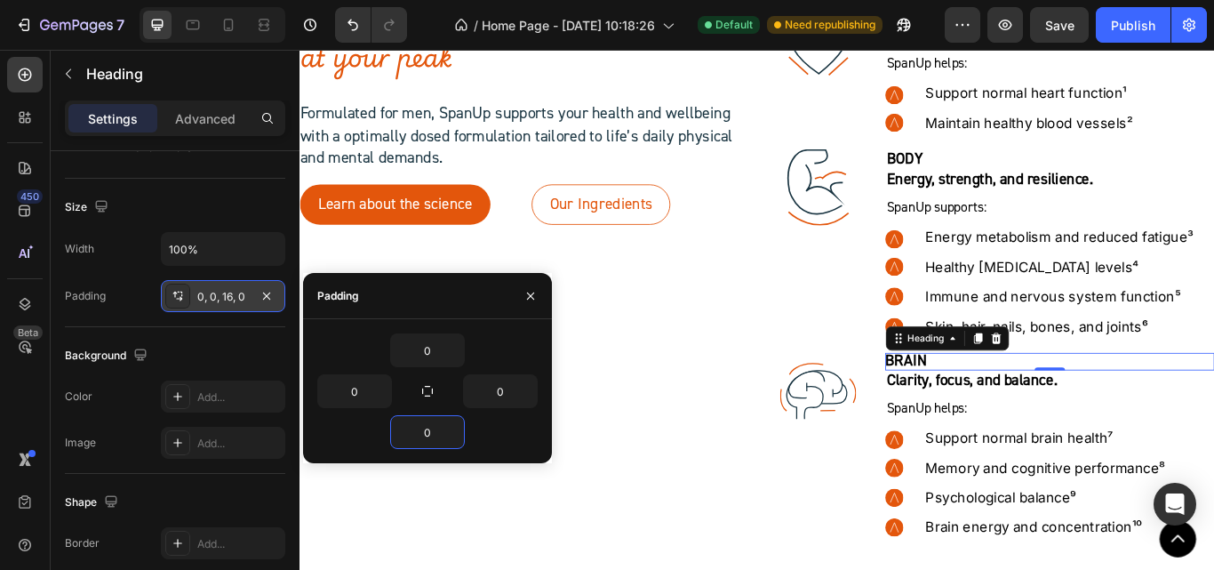
type input "0"
click at [499, 436] on div "0" at bounding box center [427, 432] width 220 height 34
click at [420, 348] on input "0" at bounding box center [427, 350] width 73 height 32
click at [411, 347] on input "0" at bounding box center [427, 350] width 73 height 32
type input "10"
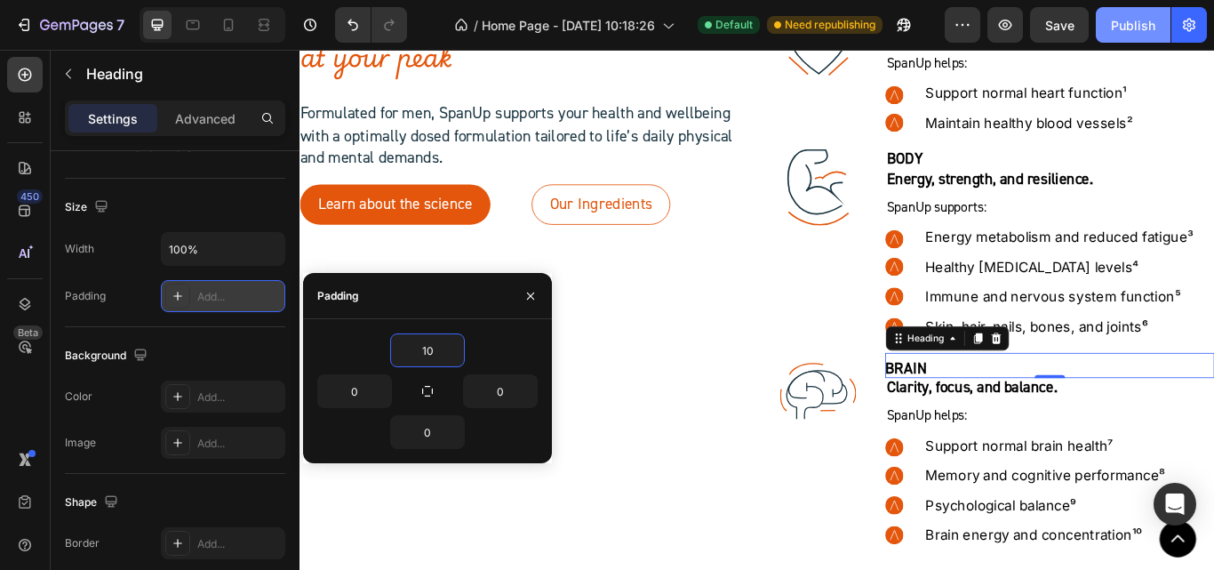
click at [1138, 12] on button "Publish" at bounding box center [1133, 25] width 75 height 36
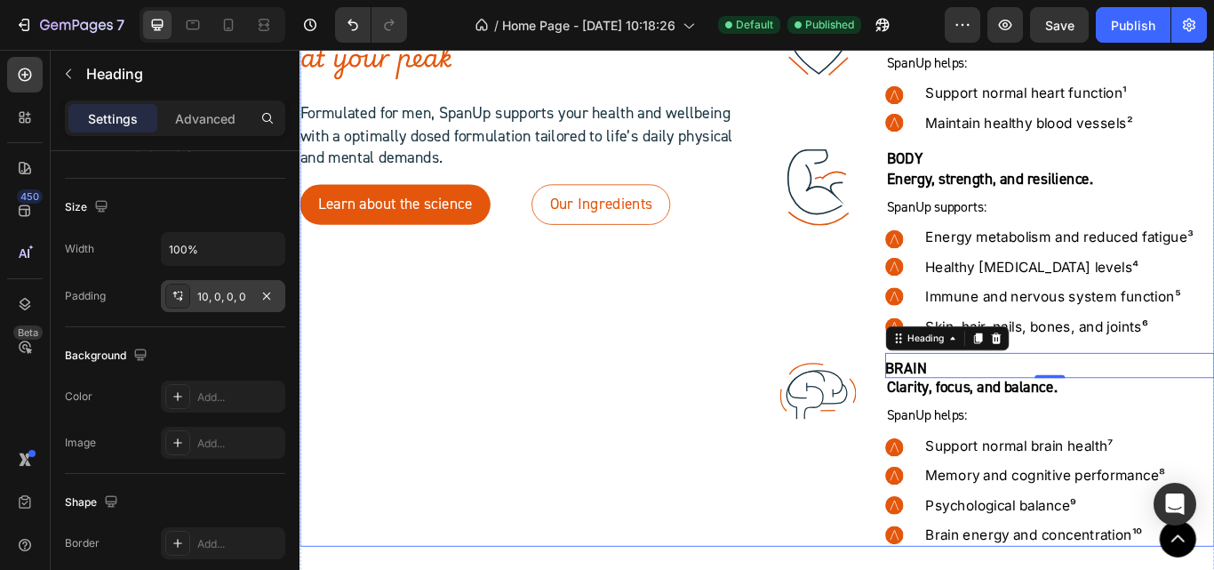
scroll to position [6781, 0]
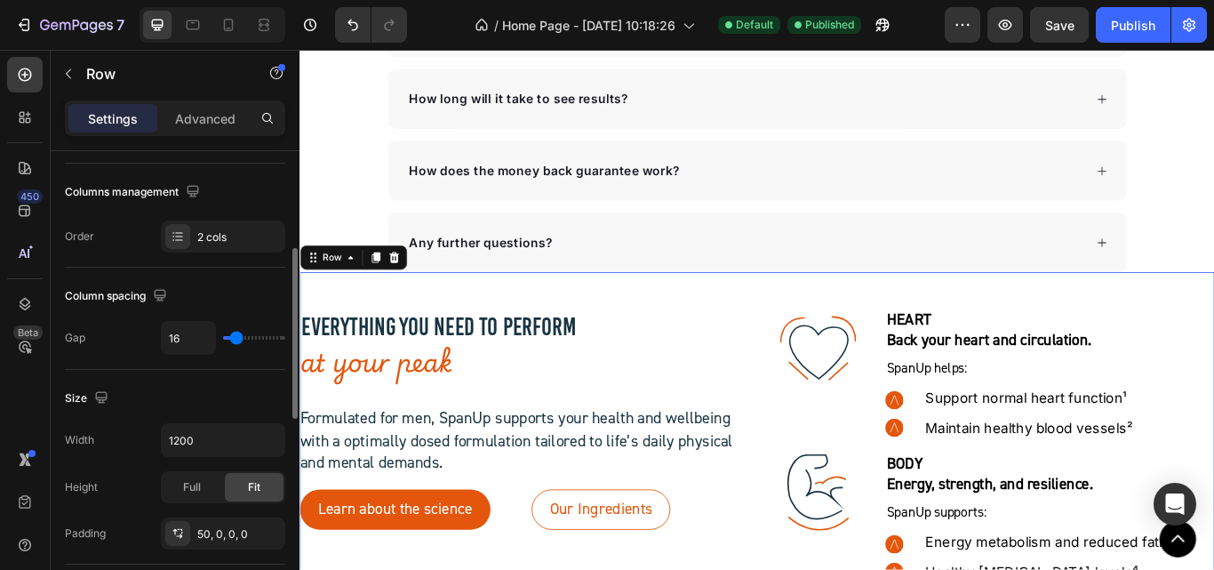
scroll to position [355, 0]
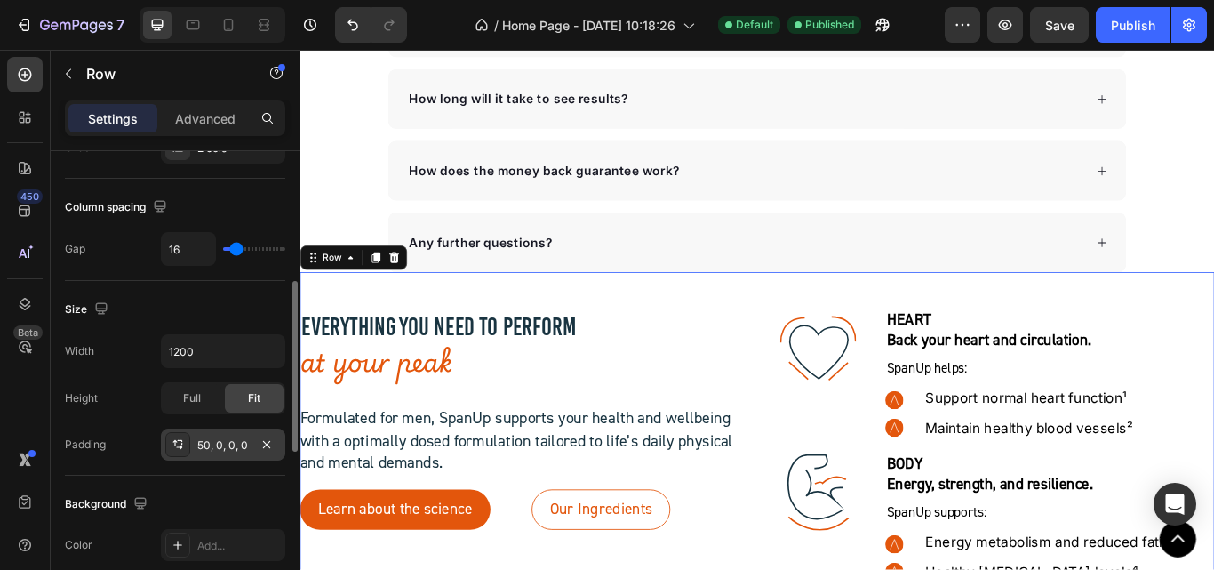
click at [216, 449] on div "50, 0, 0, 0" at bounding box center [223, 445] width 52 height 16
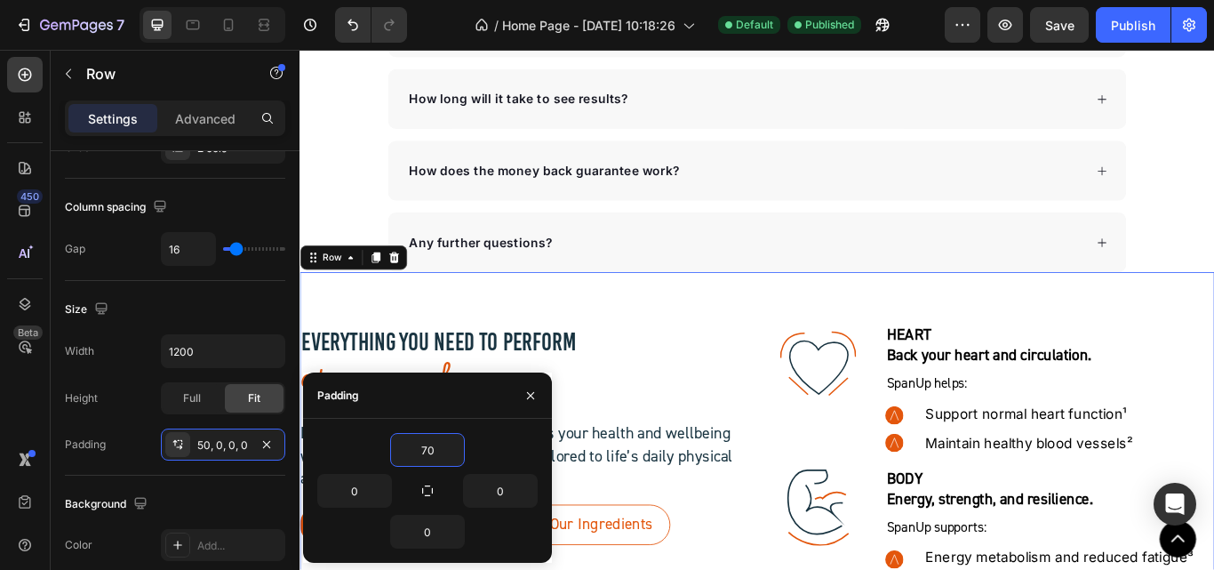
type input "70"
click at [528, 449] on div "70" at bounding box center [427, 450] width 220 height 34
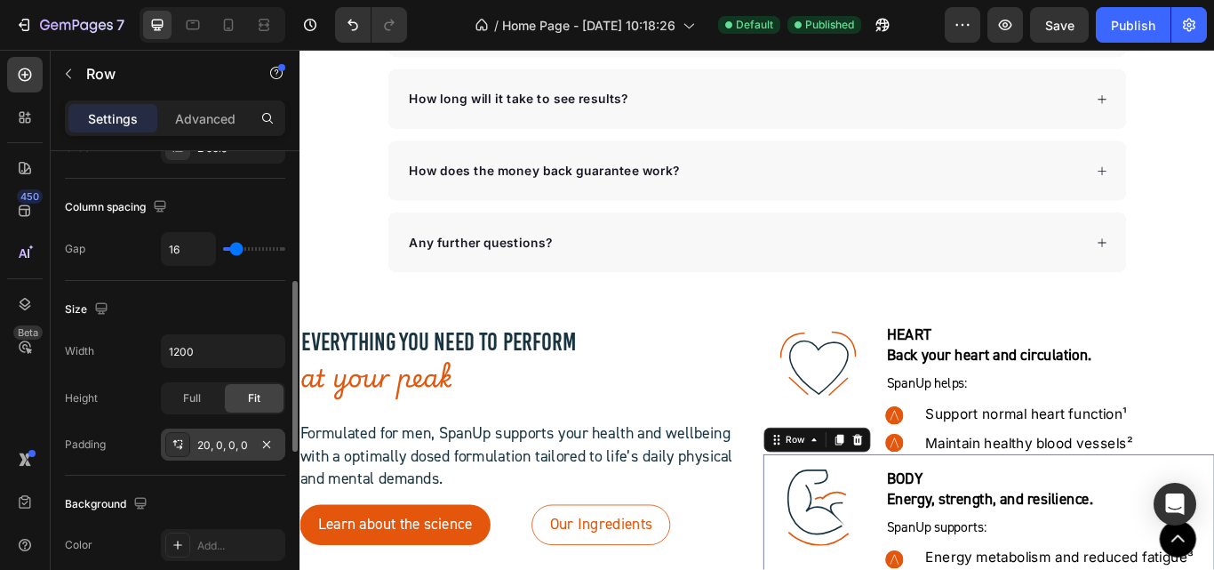
click at [230, 438] on div "20, 0, 0, 0" at bounding box center [223, 445] width 52 height 16
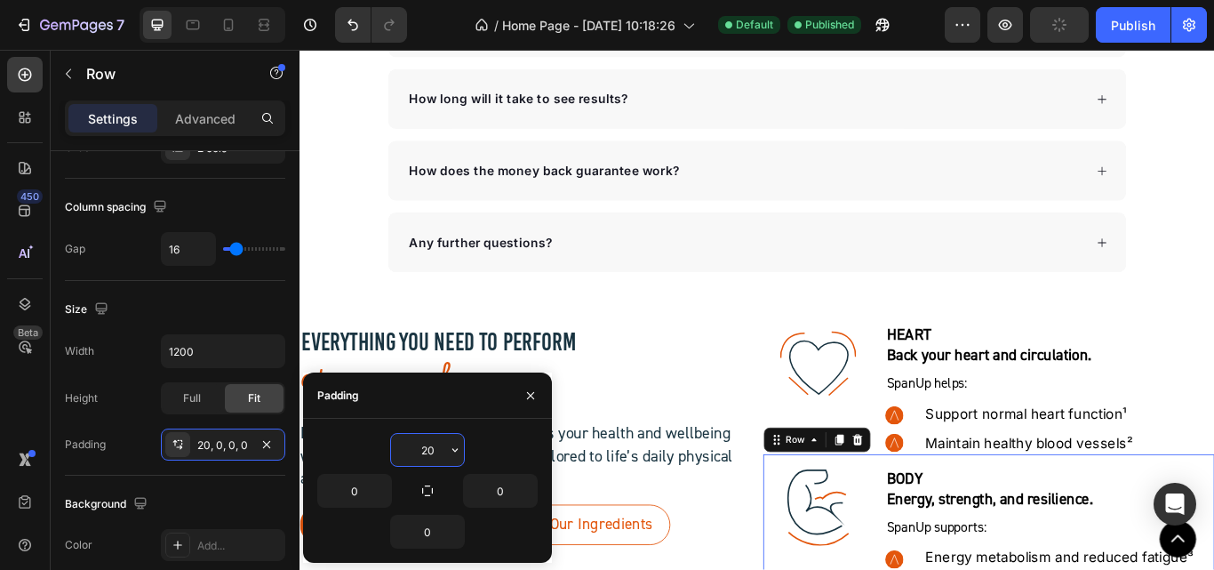
type input "2"
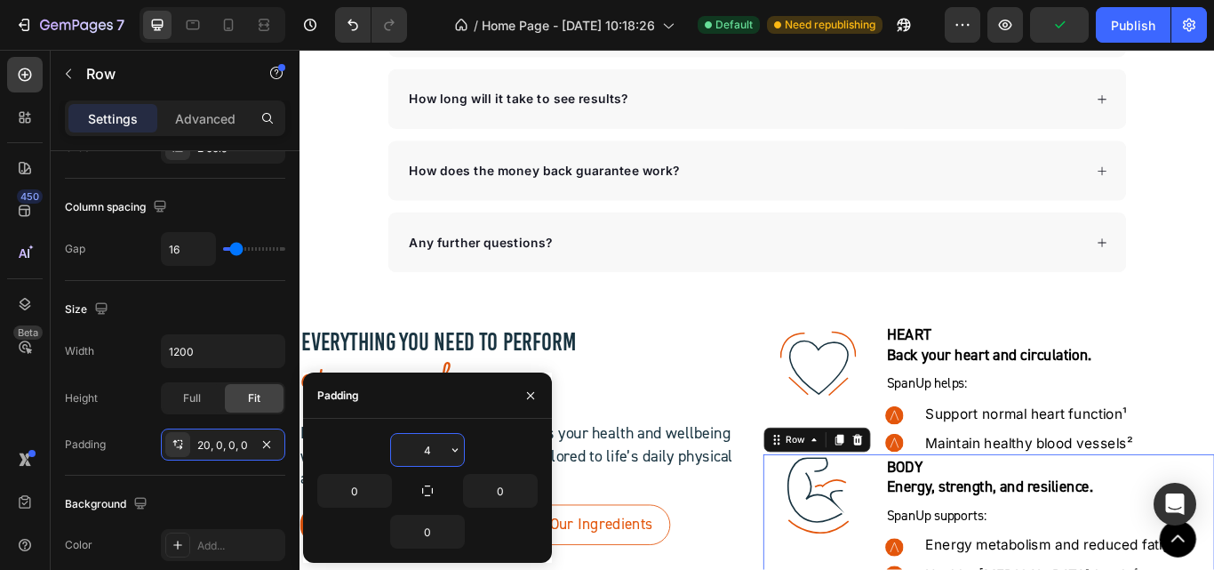
type input "40"
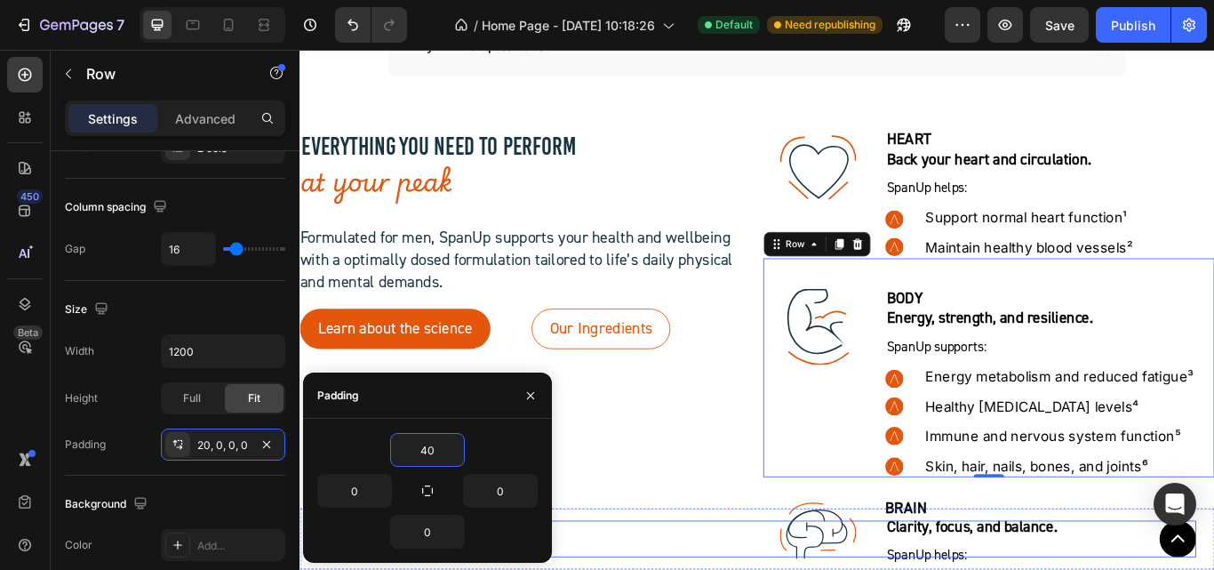
scroll to position [7137, 0]
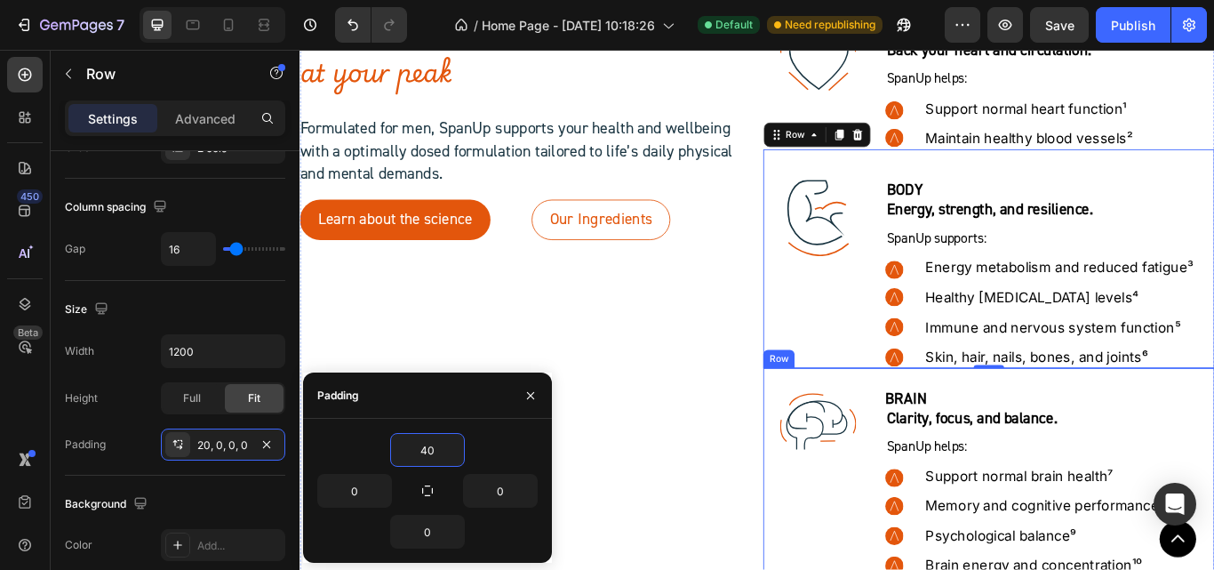
click at [962, 528] on div ".id581907154647122528 .str0 {stroke:#193441;stroke-width:3.78;stroke-miterlimit…" at bounding box center [1103, 542] width 526 height 243
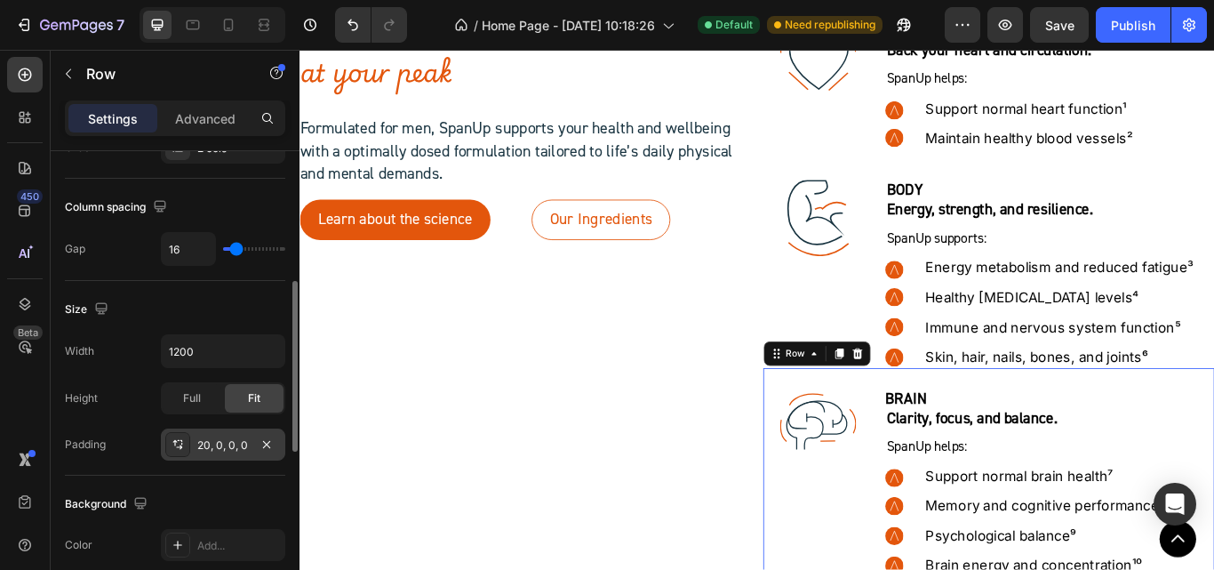
click at [219, 443] on div "20, 0, 0, 0" at bounding box center [223, 445] width 52 height 16
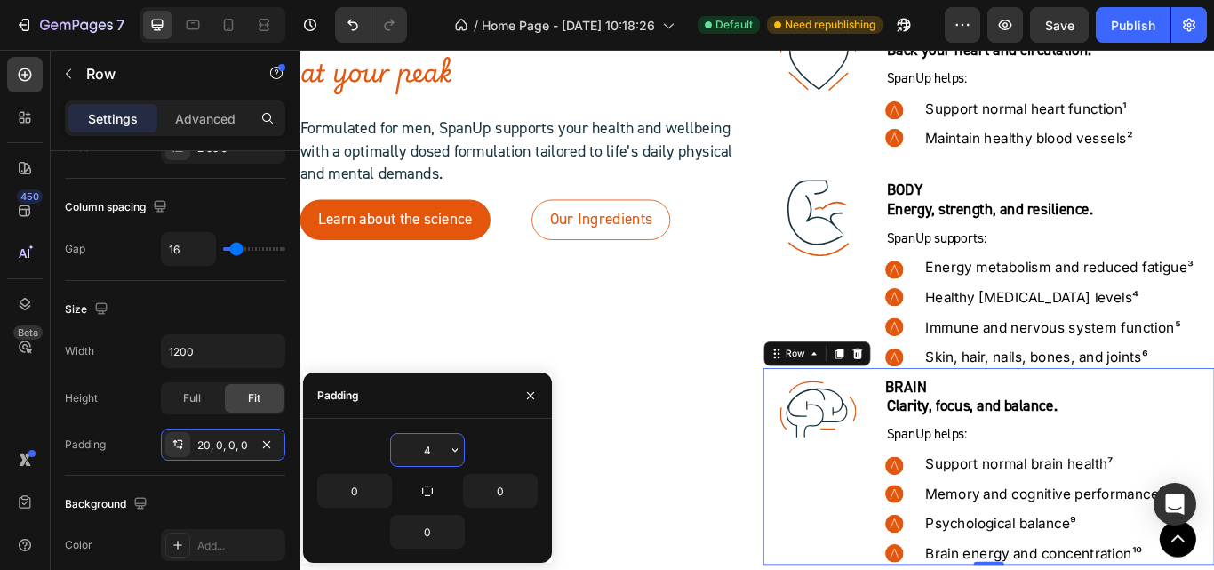
type input "40"
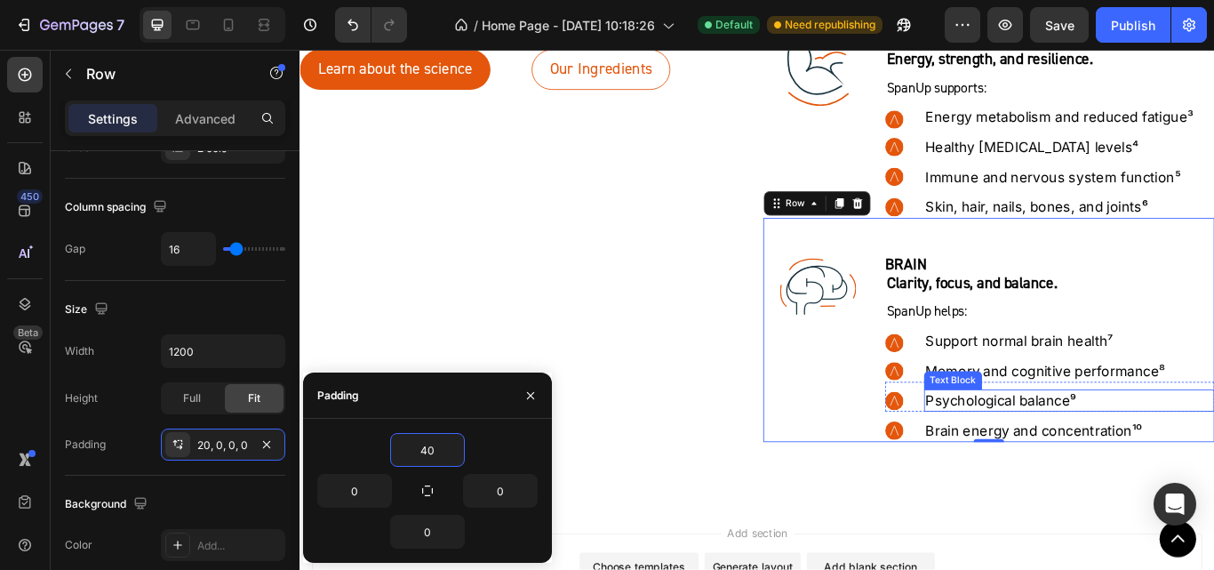
scroll to position [7226, 0]
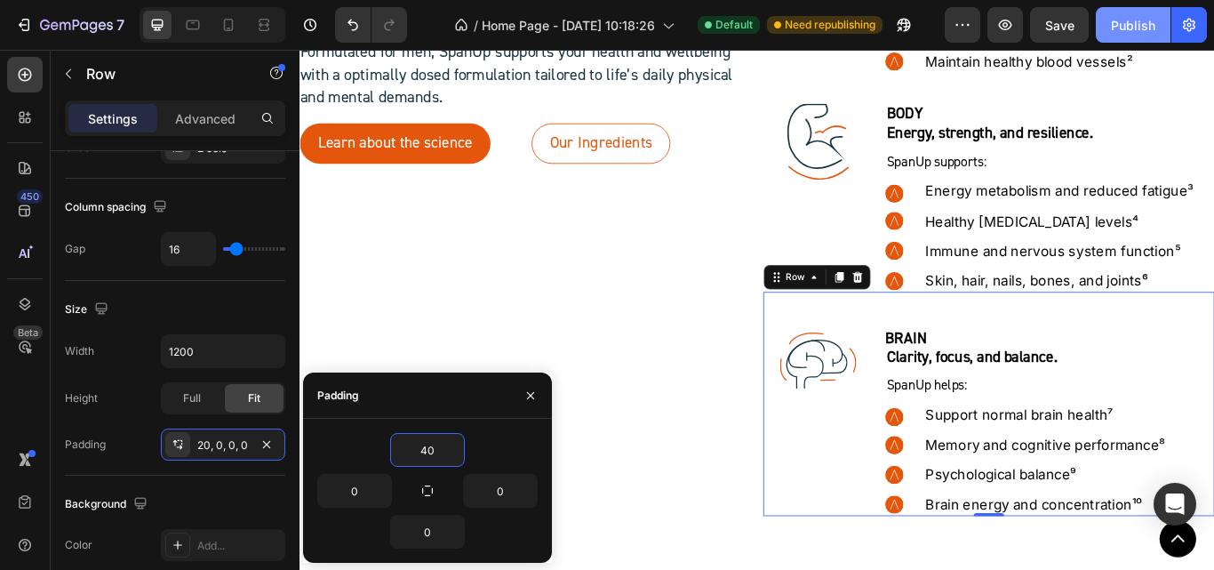
click at [1123, 32] on div "Publish" at bounding box center [1133, 25] width 44 height 19
